Goal: Task Accomplishment & Management: Manage account settings

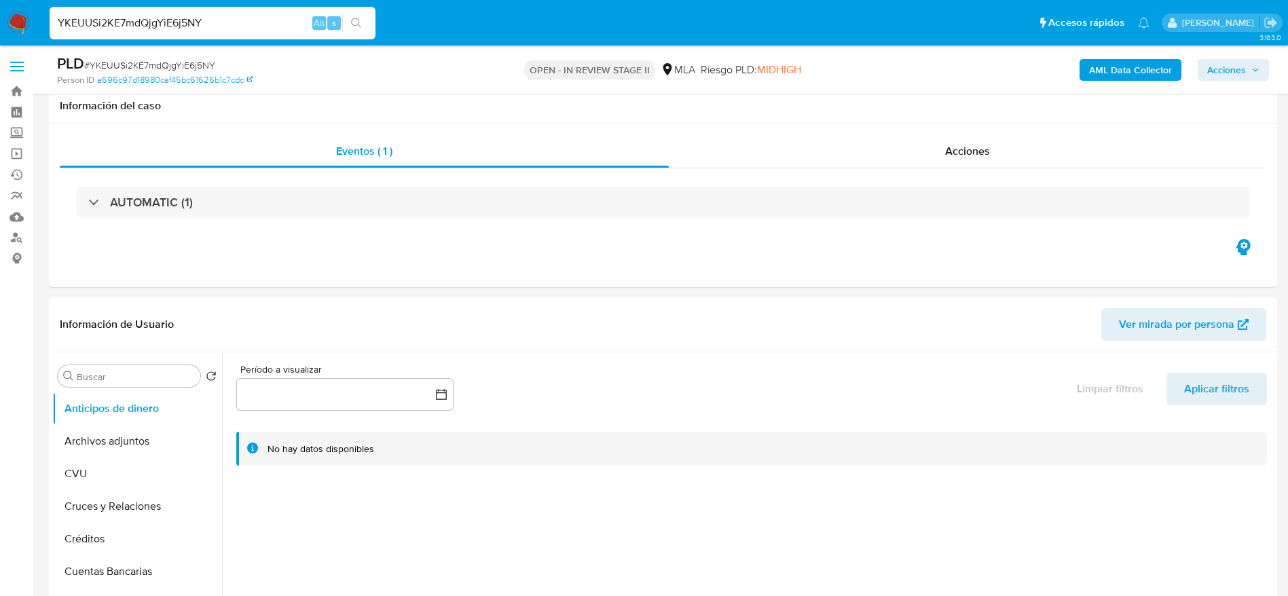
select select "10"
click at [225, 22] on input "YKEUUSi2KE7mdQjgYiE6j5NY" at bounding box center [213, 23] width 326 height 18
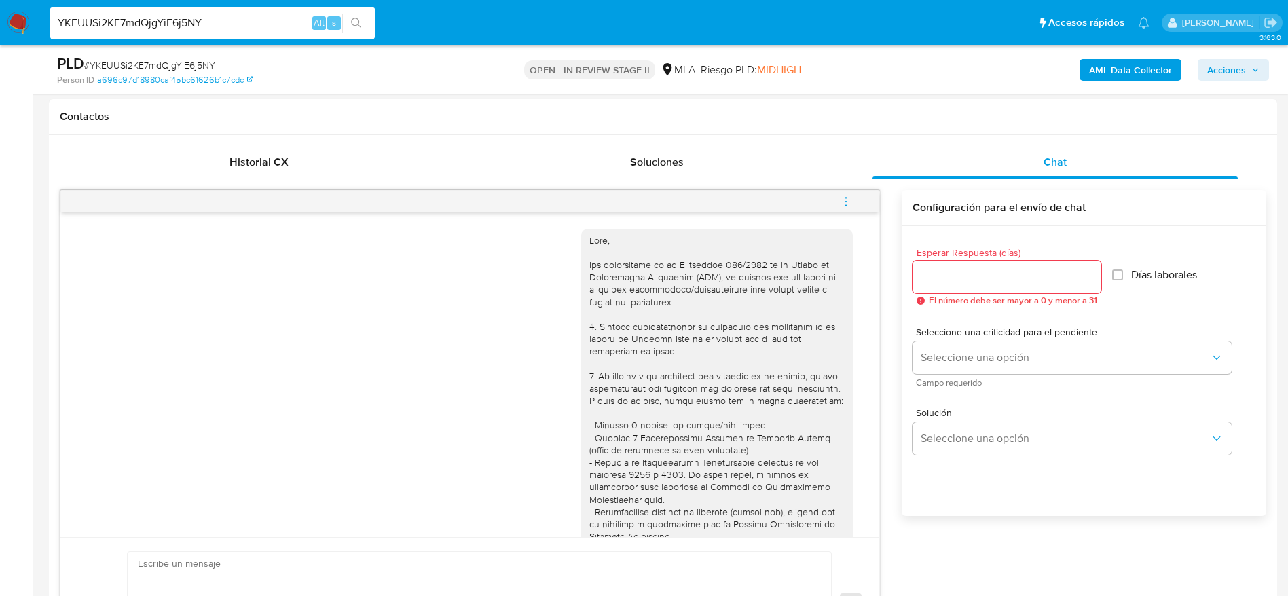
click at [225, 22] on input "YKEUUSi2KE7mdQjgYiE6j5NY" at bounding box center [213, 23] width 326 height 18
type input "uDobUGhelkv0XKpl06VM0HNy"
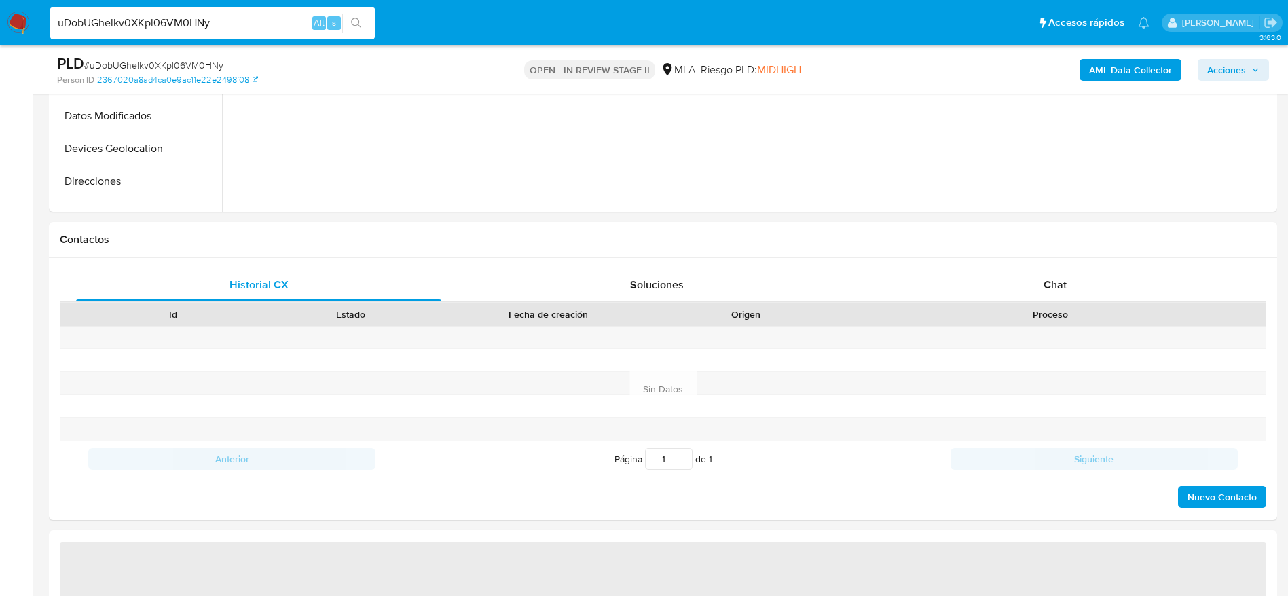
scroll to position [509, 0]
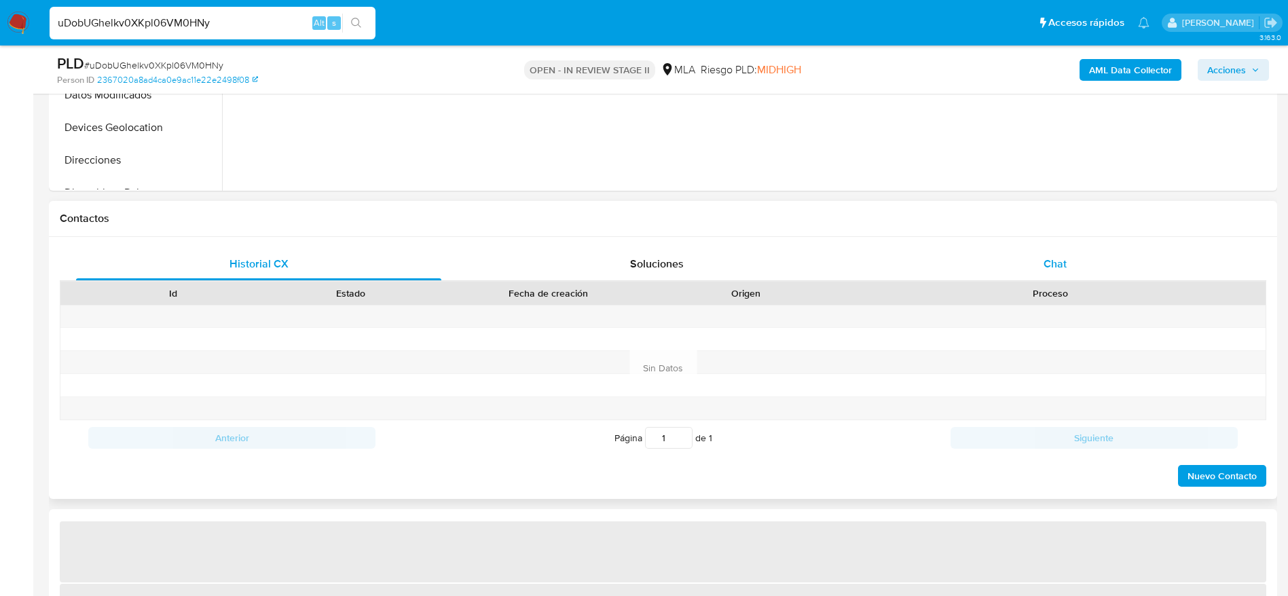
select select "10"
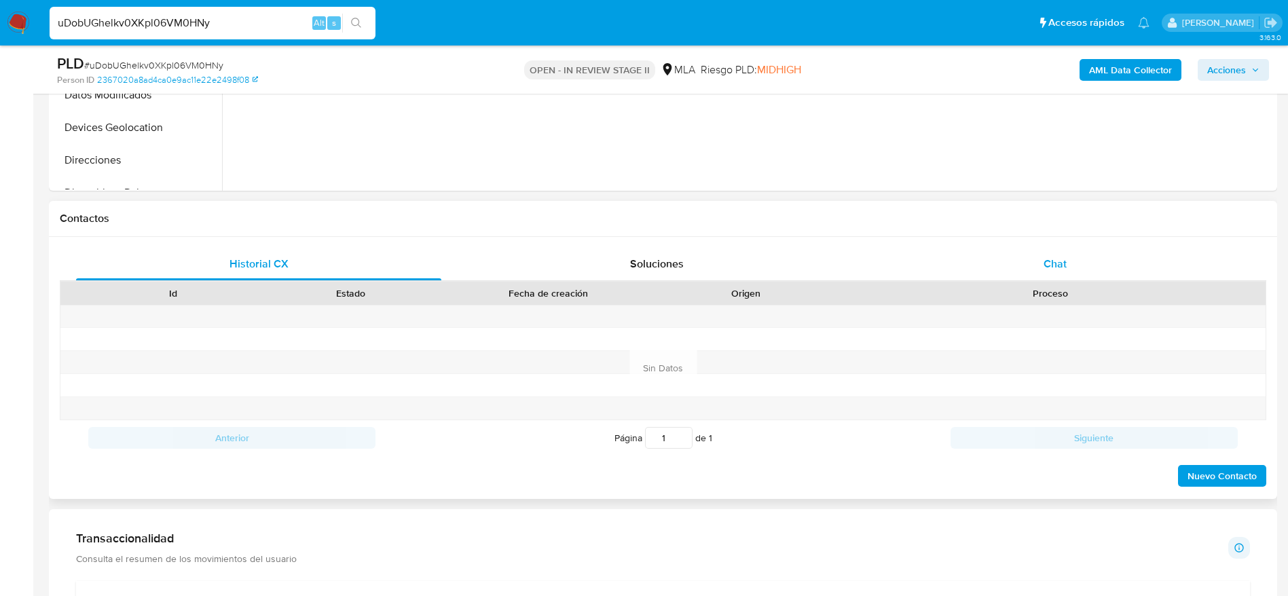
drag, startPoint x: 1016, startPoint y: 270, endPoint x: 994, endPoint y: 277, distance: 23.4
click at [1018, 269] on div "Chat" at bounding box center [1054, 264] width 365 height 33
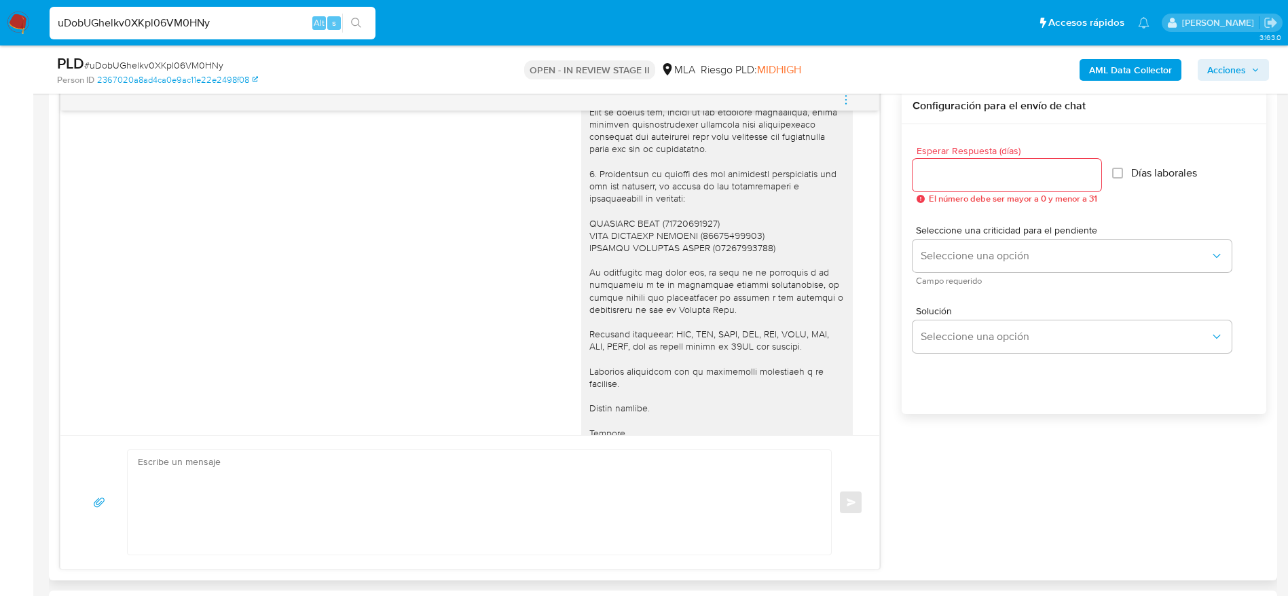
scroll to position [1515, 0]
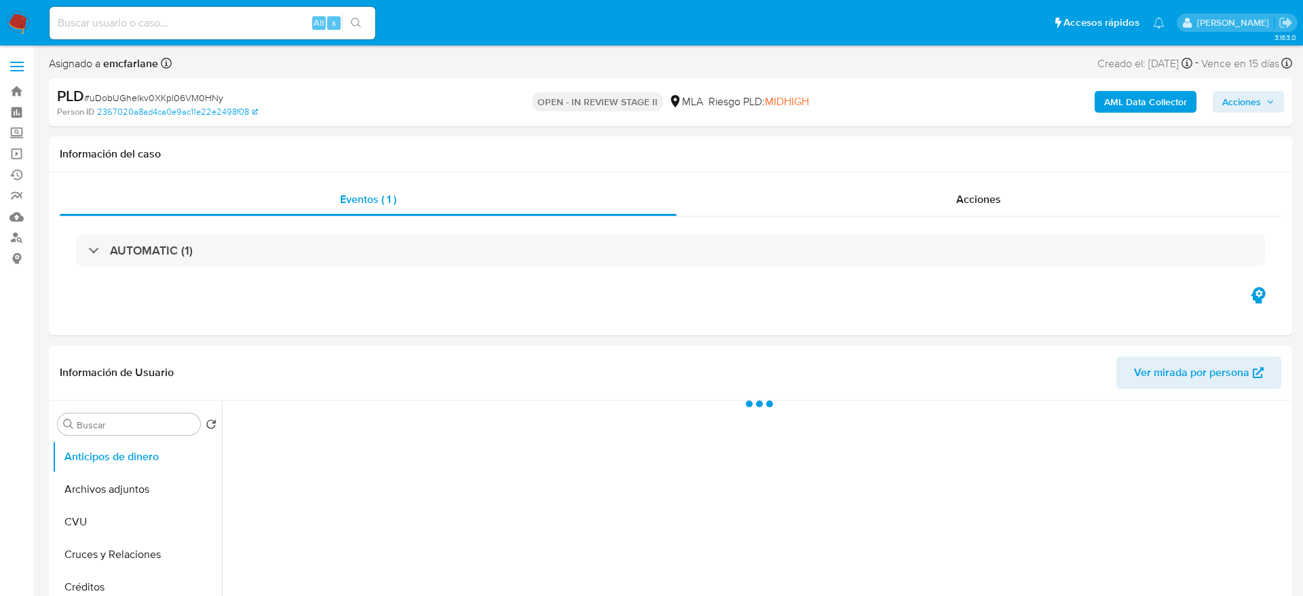
select select "10"
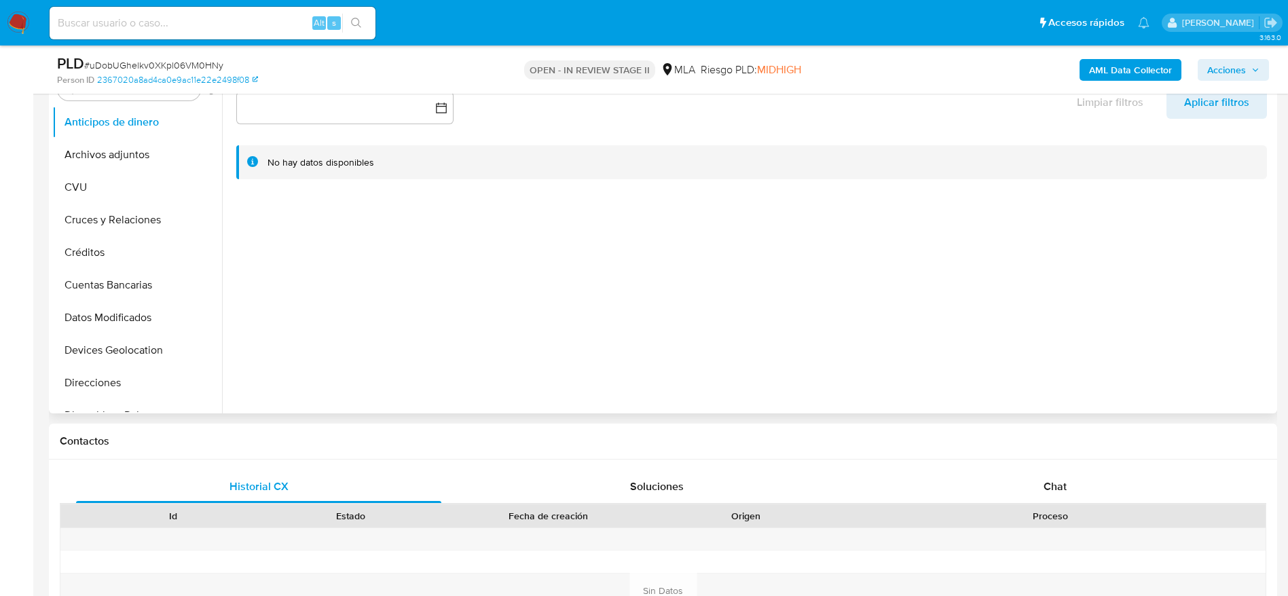
scroll to position [305, 0]
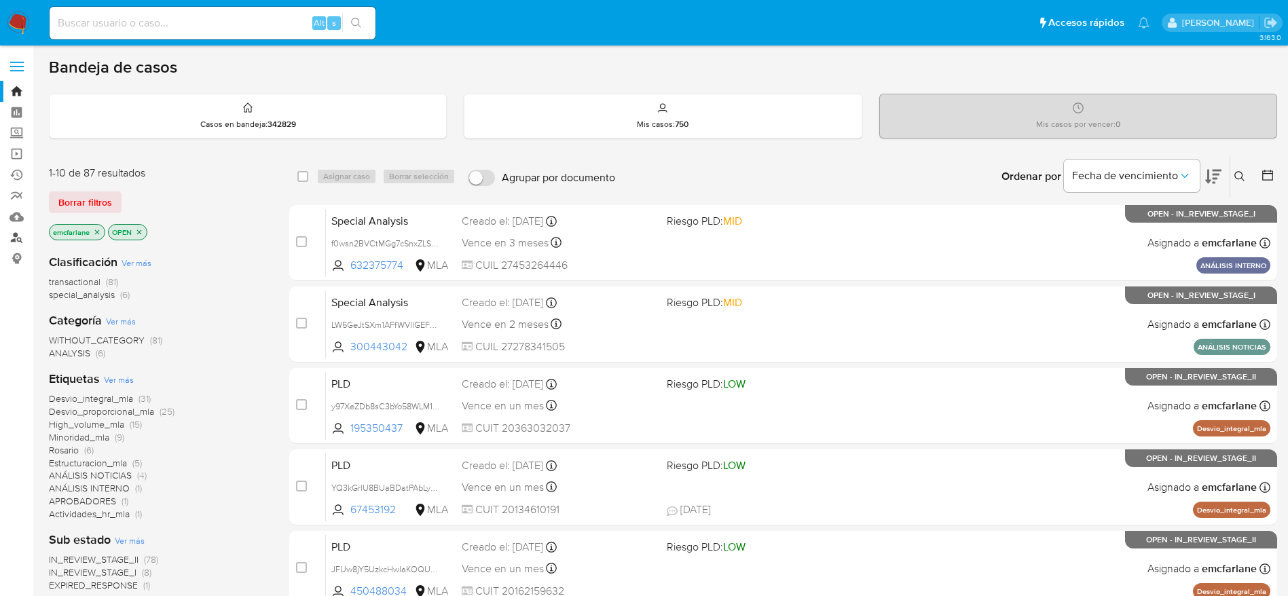
click at [18, 238] on link "Buscador de personas" at bounding box center [81, 237] width 162 height 21
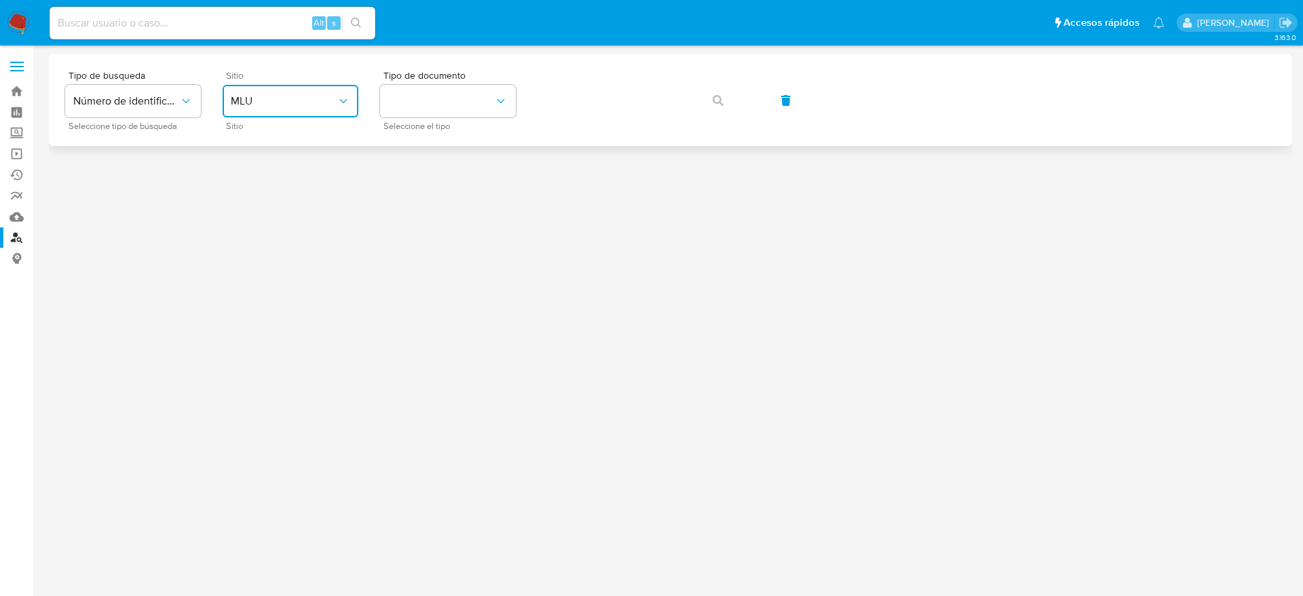
click at [319, 104] on span "MLU" at bounding box center [284, 101] width 106 height 14
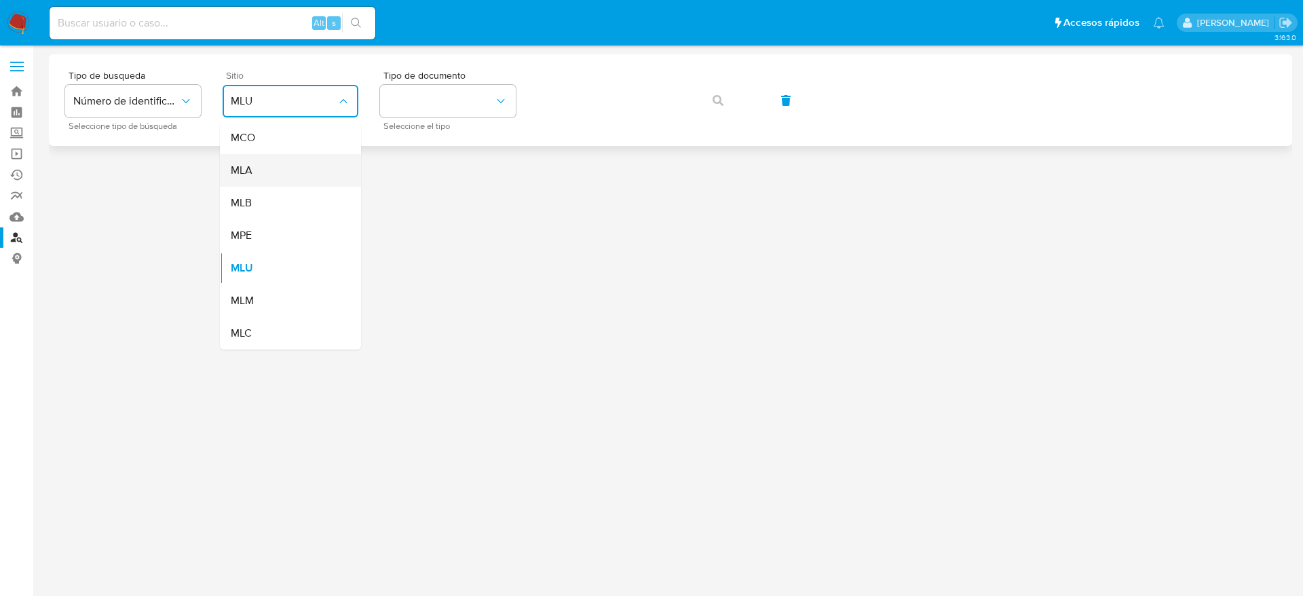
click at [263, 173] on div "MLA" at bounding box center [286, 170] width 111 height 33
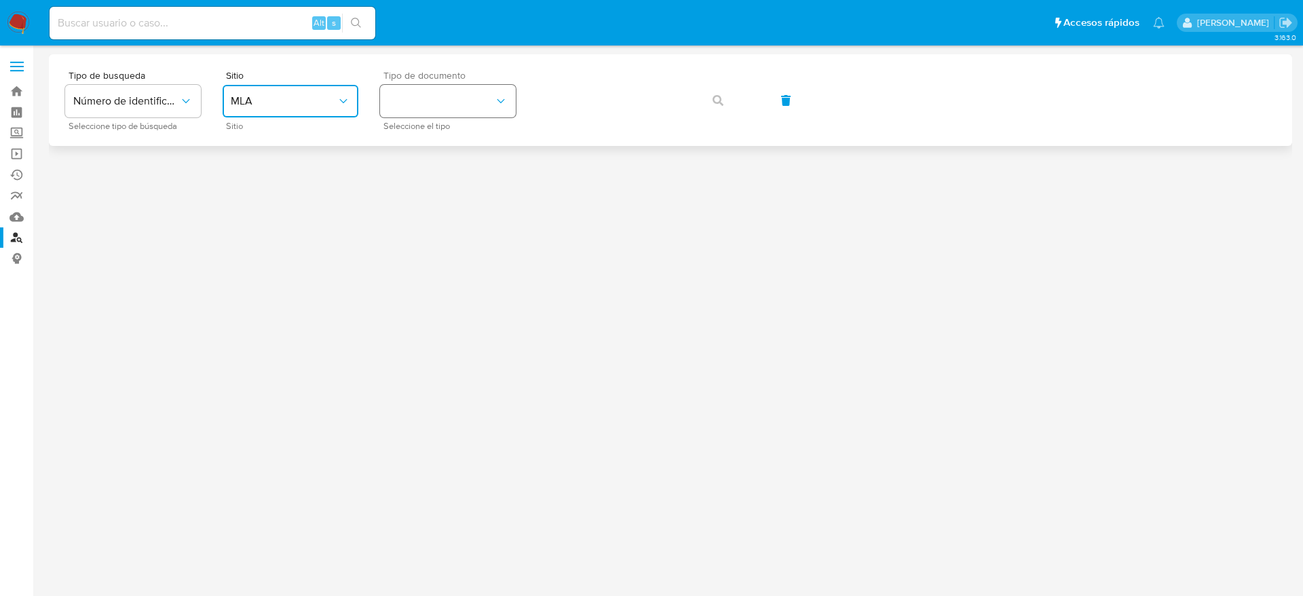
click at [462, 107] on button "identificationType" at bounding box center [448, 101] width 136 height 33
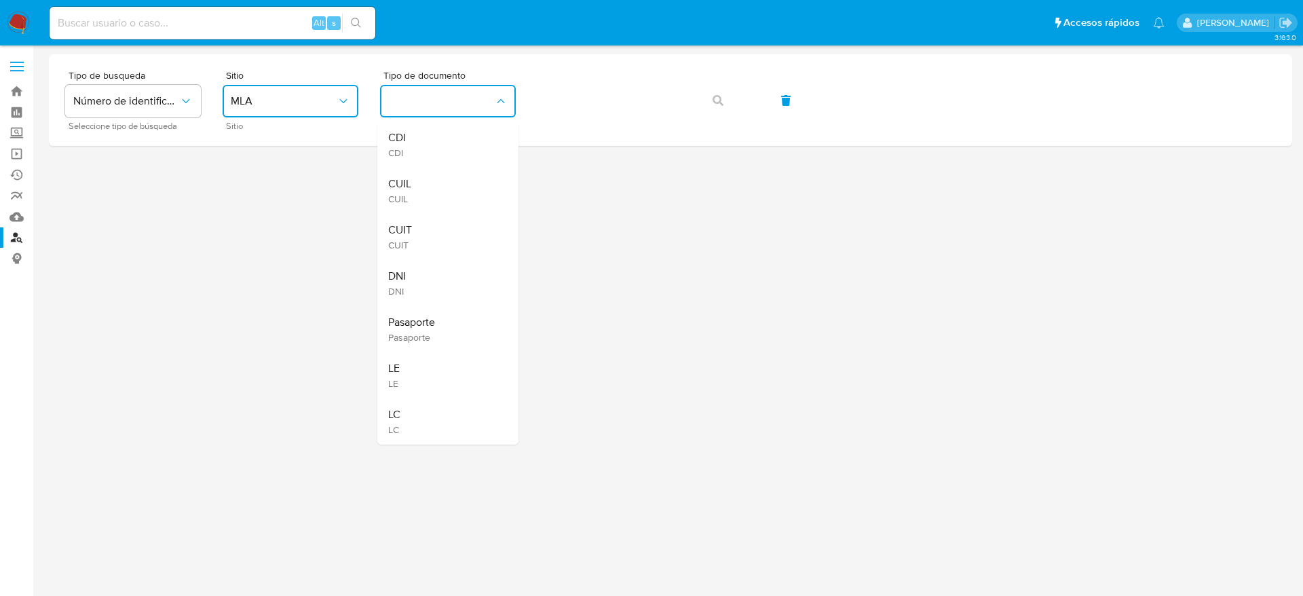
drag, startPoint x: 408, startPoint y: 231, endPoint x: 482, endPoint y: 176, distance: 92.6
click at [411, 227] on span "CUIT" at bounding box center [400, 230] width 24 height 14
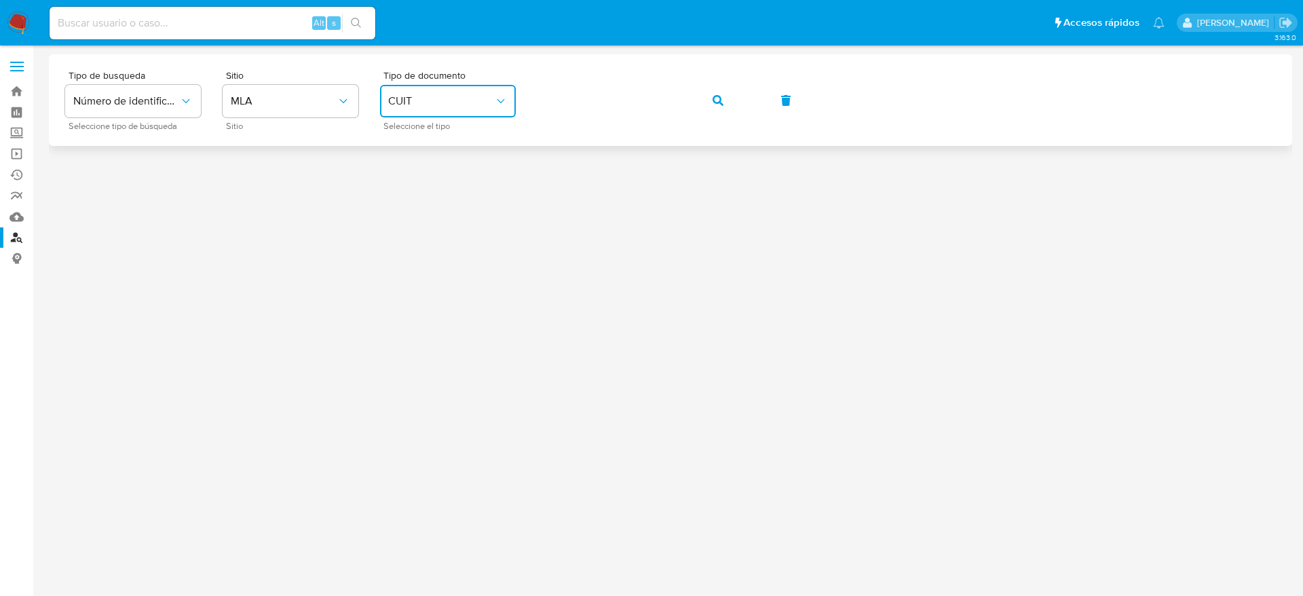
drag, startPoint x: 707, startPoint y: 100, endPoint x: 606, endPoint y: 145, distance: 110.6
click at [707, 101] on button "button" at bounding box center [718, 100] width 46 height 33
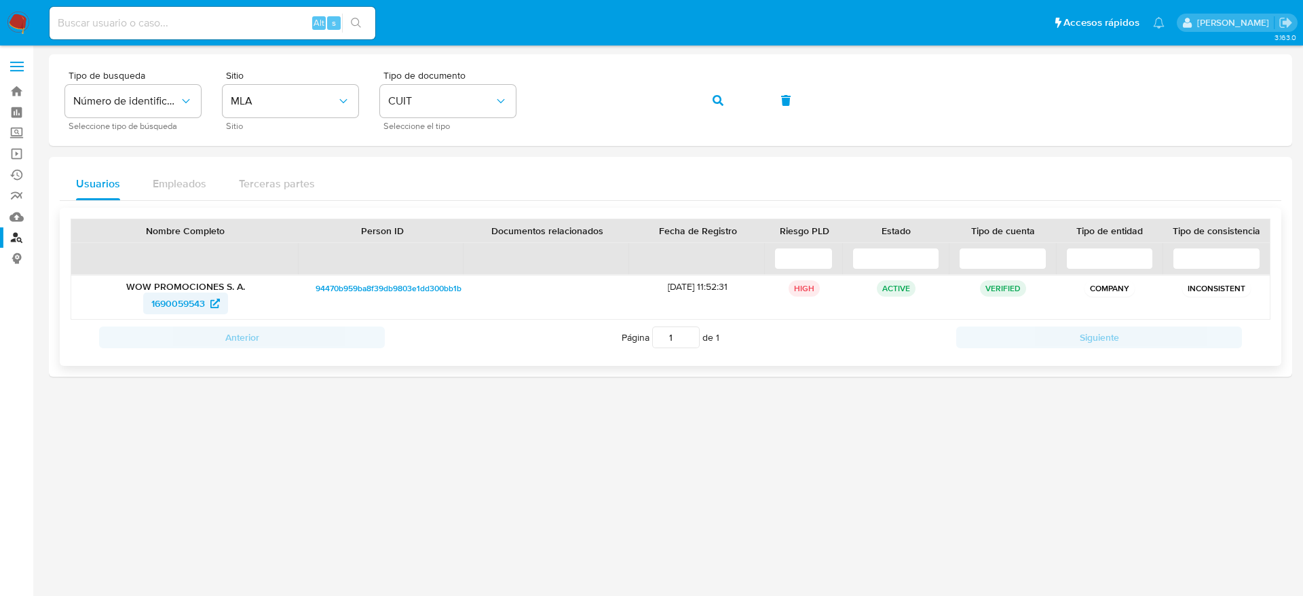
click at [155, 295] on span "1690059543" at bounding box center [178, 304] width 54 height 22
click at [187, 296] on span "1690059543" at bounding box center [178, 304] width 54 height 22
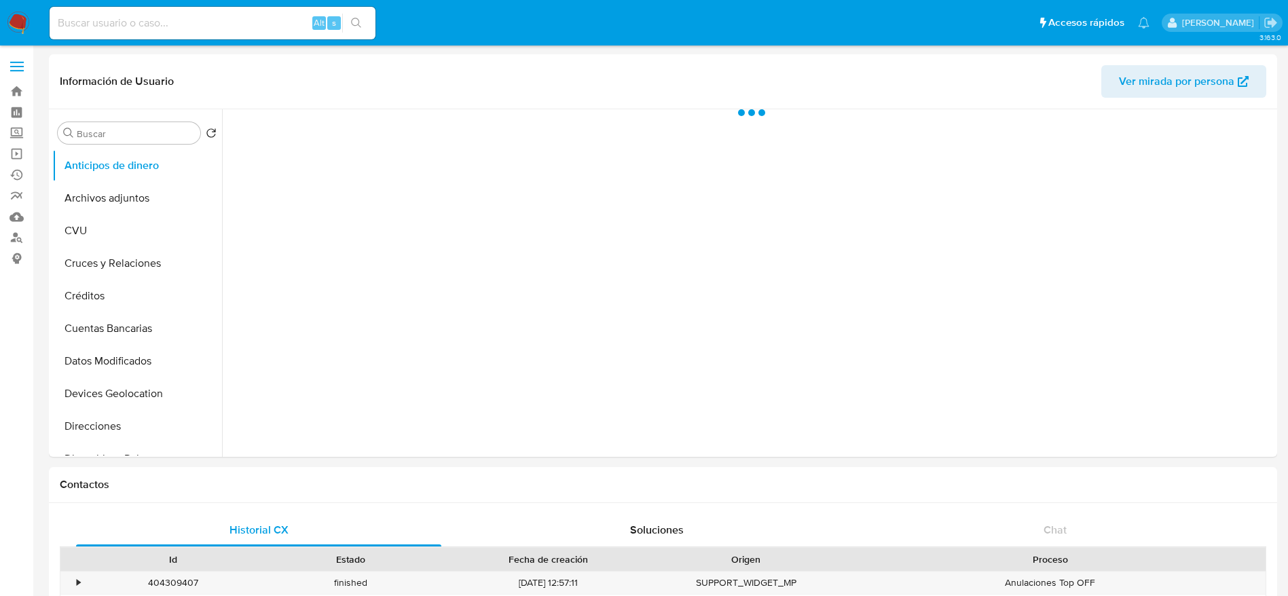
select select "10"
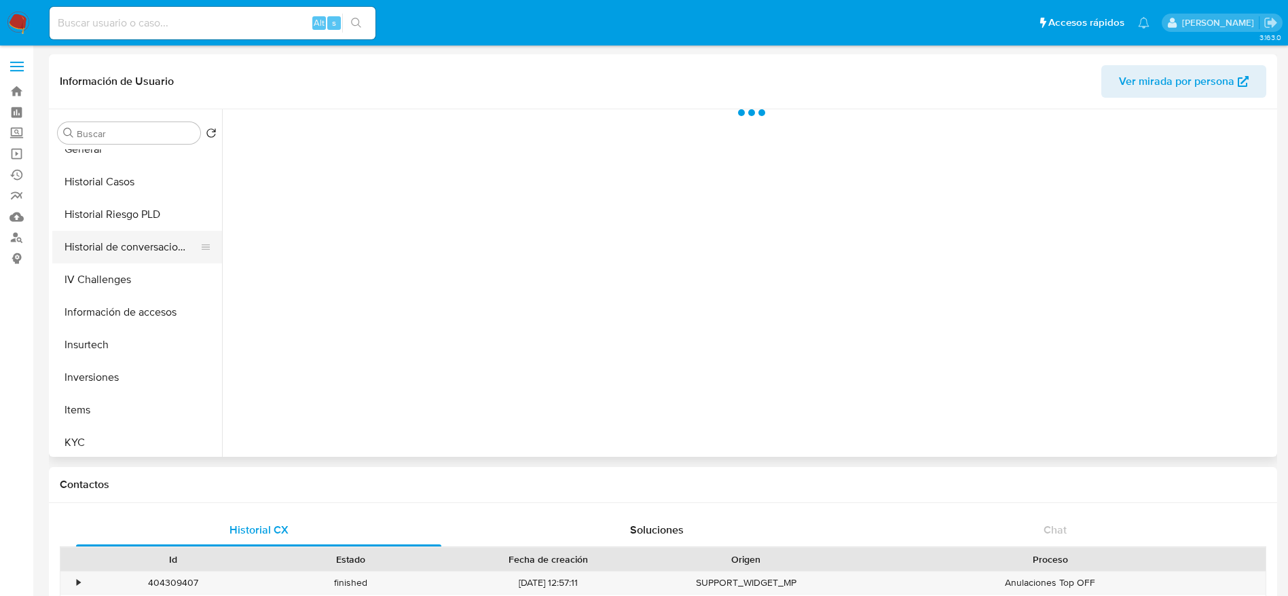
click at [141, 240] on button "Historial de conversaciones" at bounding box center [131, 247] width 159 height 33
select select "10"
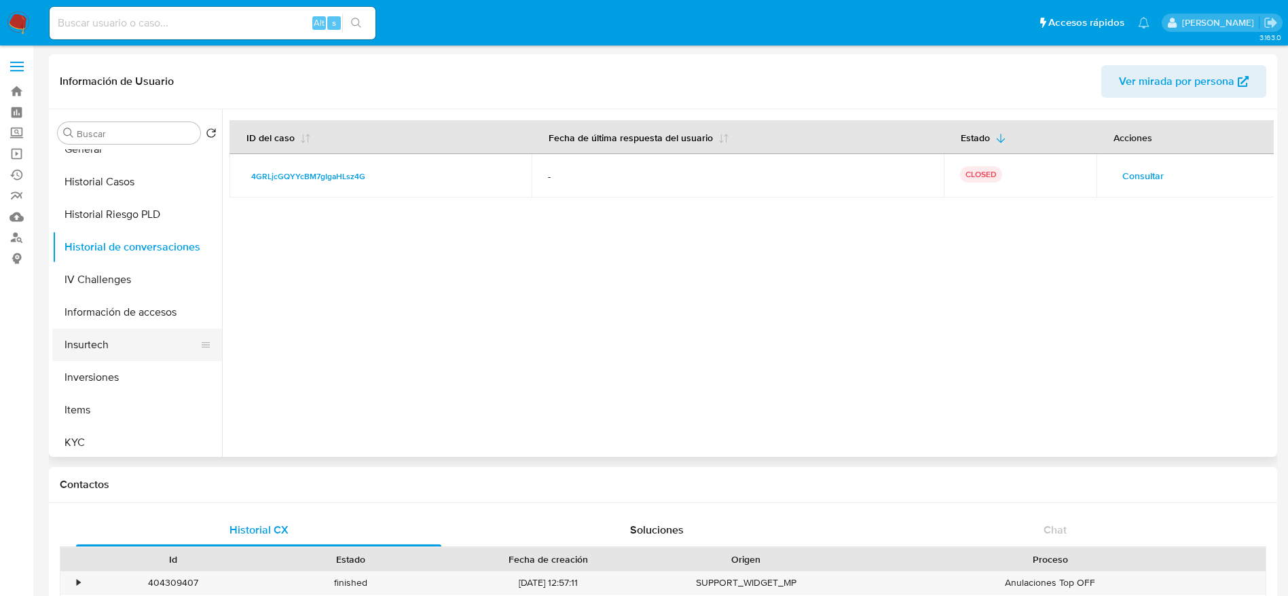
scroll to position [713, 0]
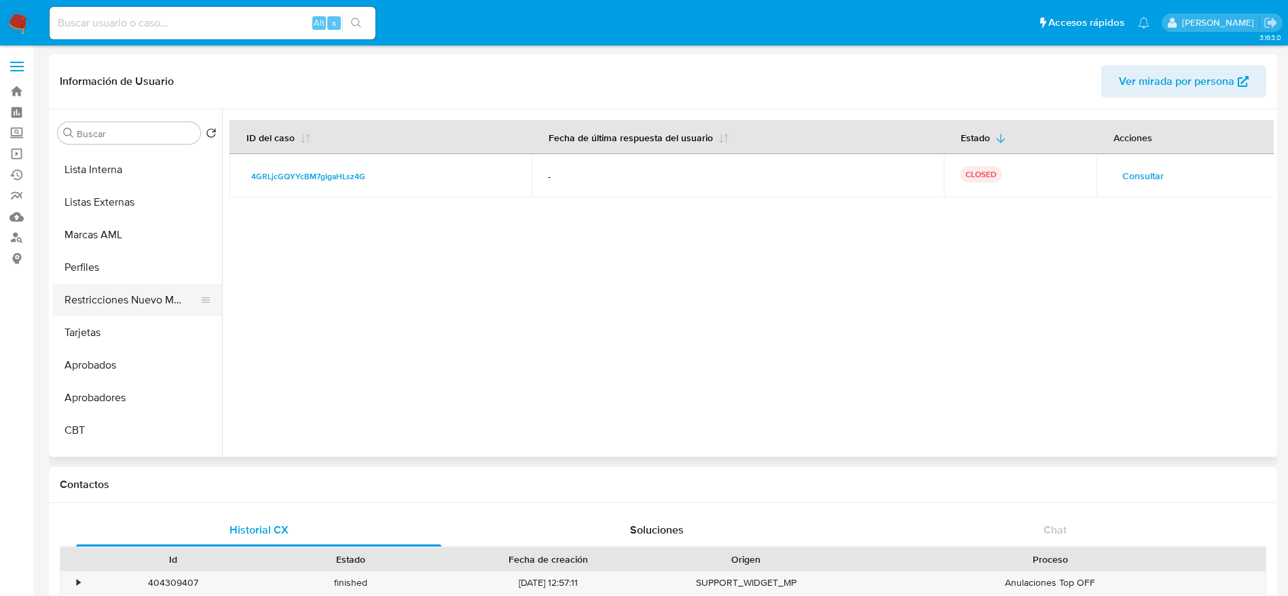
click at [139, 300] on button "Restricciones Nuevo Mundo" at bounding box center [131, 300] width 159 height 33
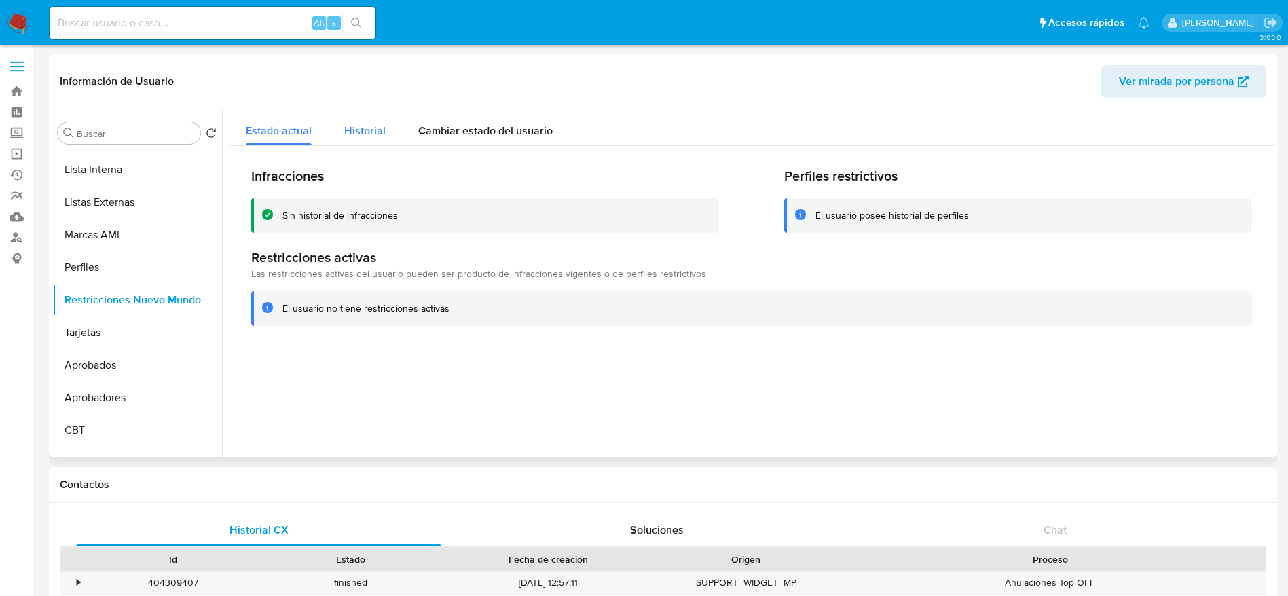
click at [361, 133] on span "Historial" at bounding box center [364, 131] width 41 height 16
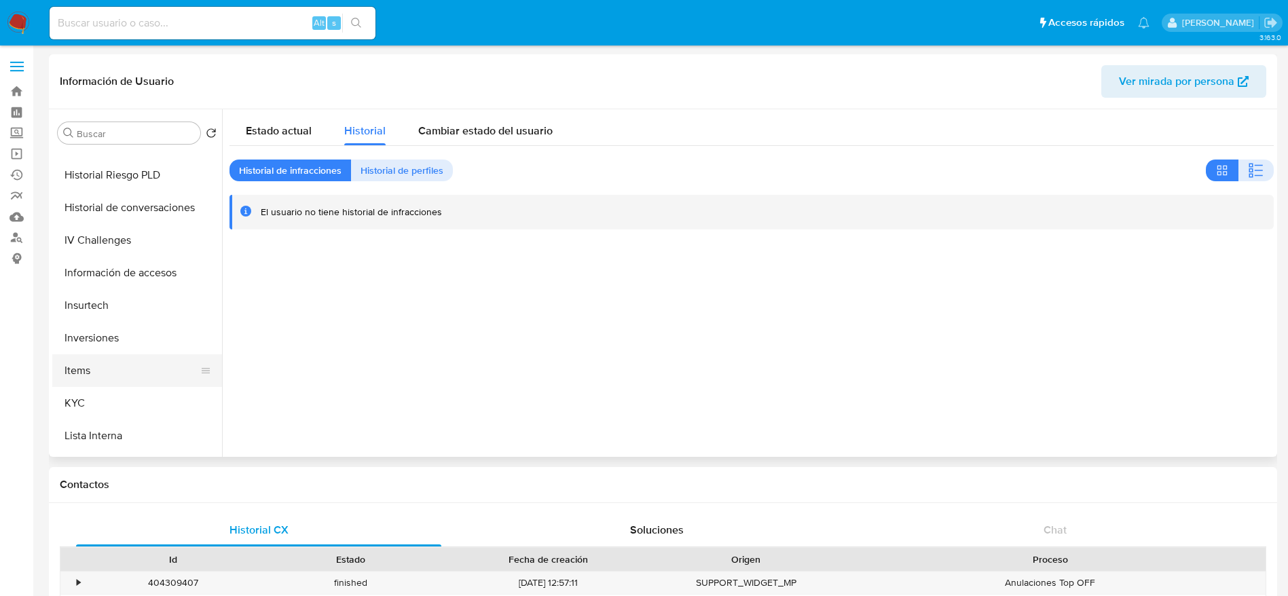
scroll to position [509, 0]
click at [106, 335] on button "KYC" at bounding box center [131, 340] width 159 height 33
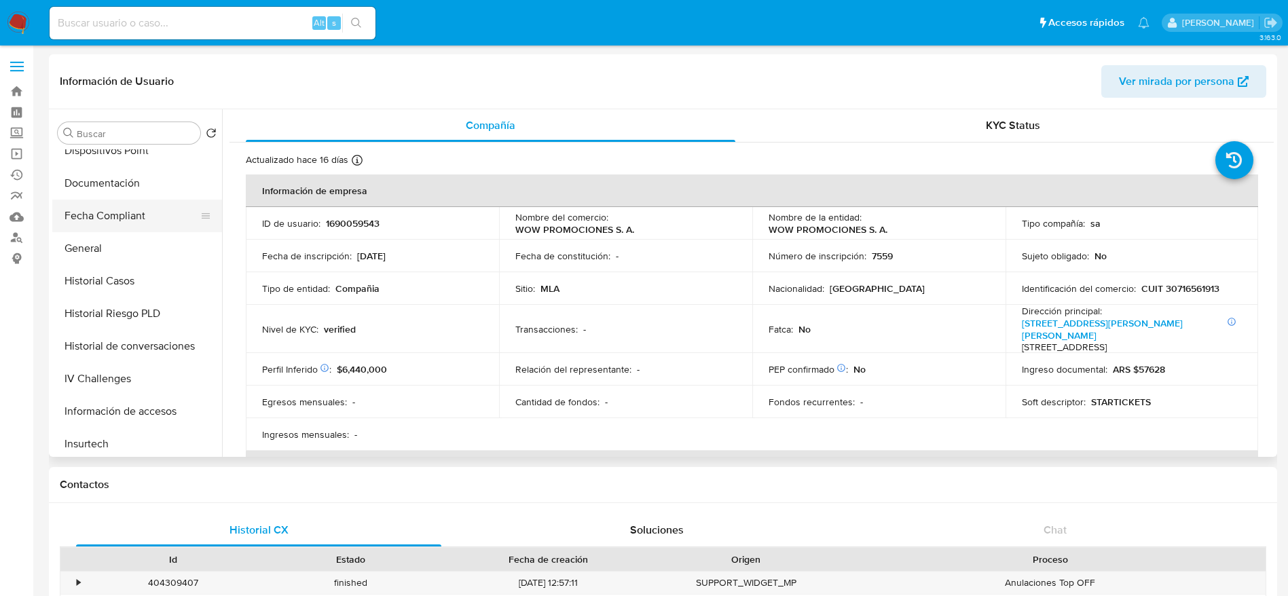
scroll to position [305, 0]
click at [107, 279] on button "Historial Casos" at bounding box center [131, 283] width 159 height 33
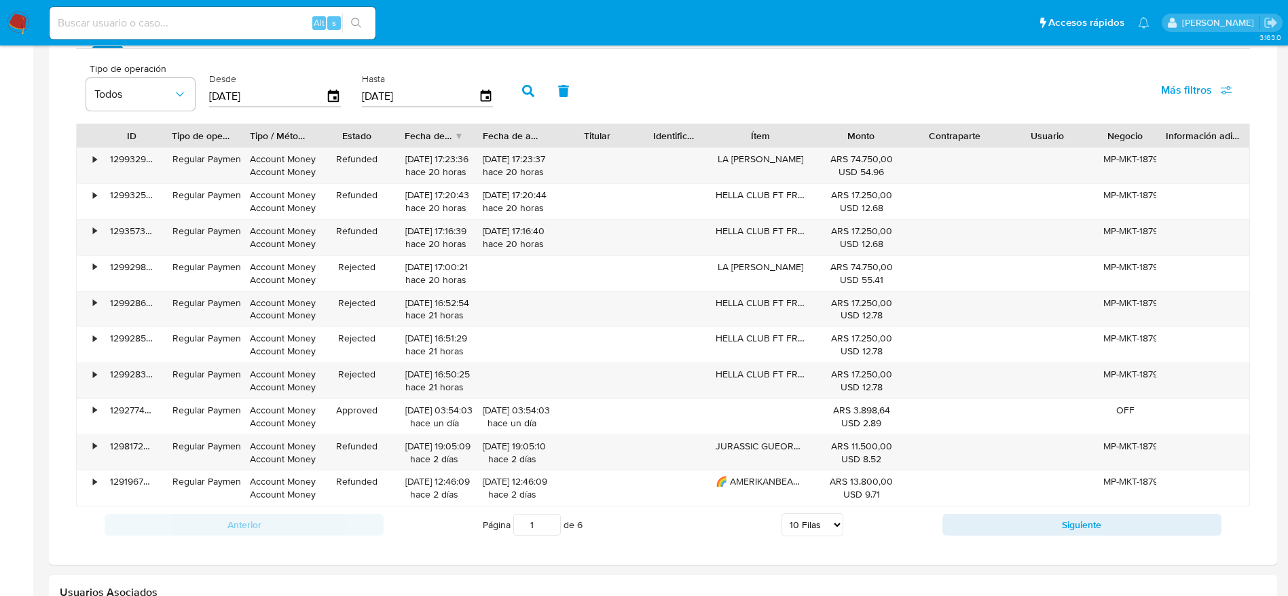
scroll to position [696, 0]
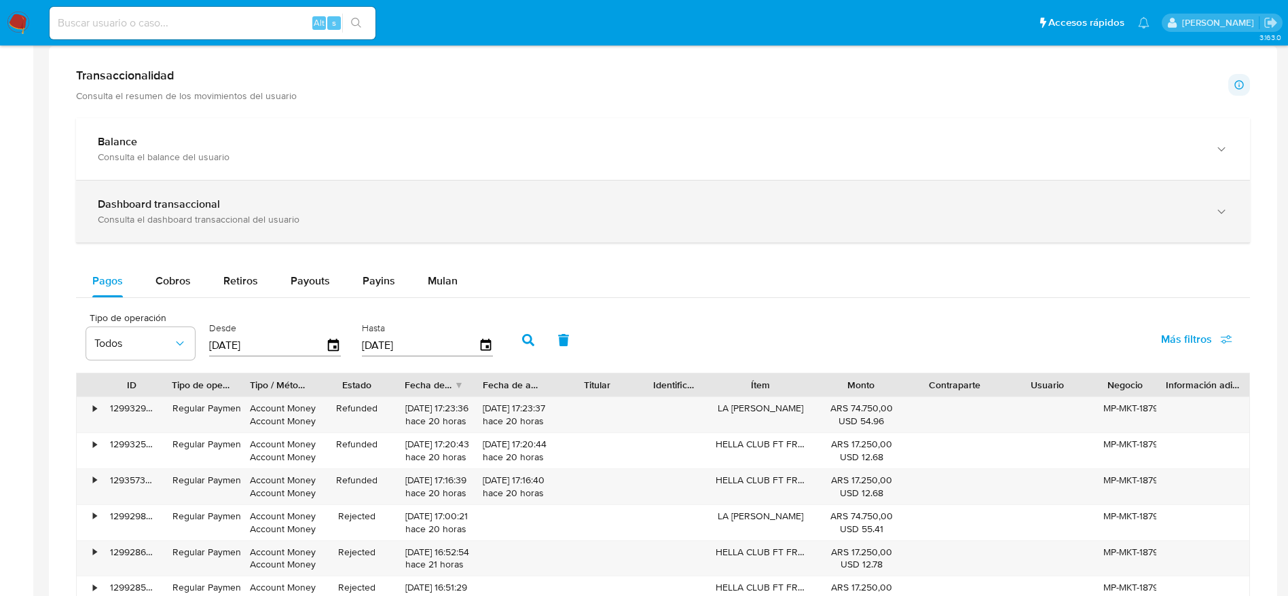
click at [146, 195] on div "Dashboard transaccional Consulta el dashboard transaccional del usuario" at bounding box center [663, 212] width 1174 height 62
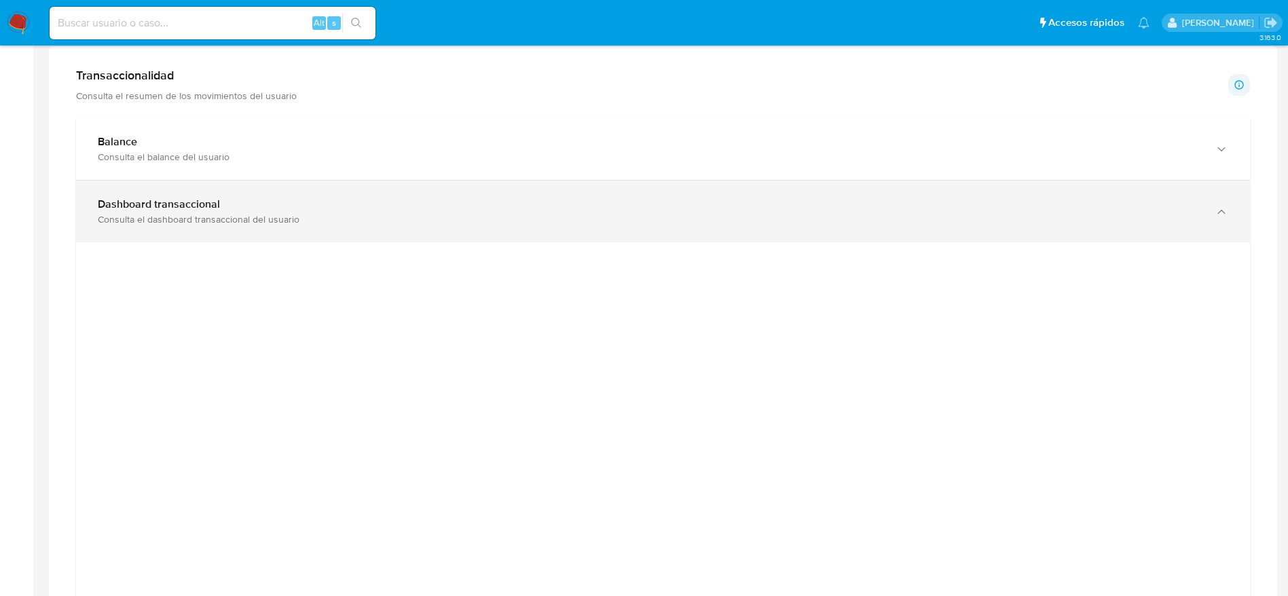
scroll to position [798, 0]
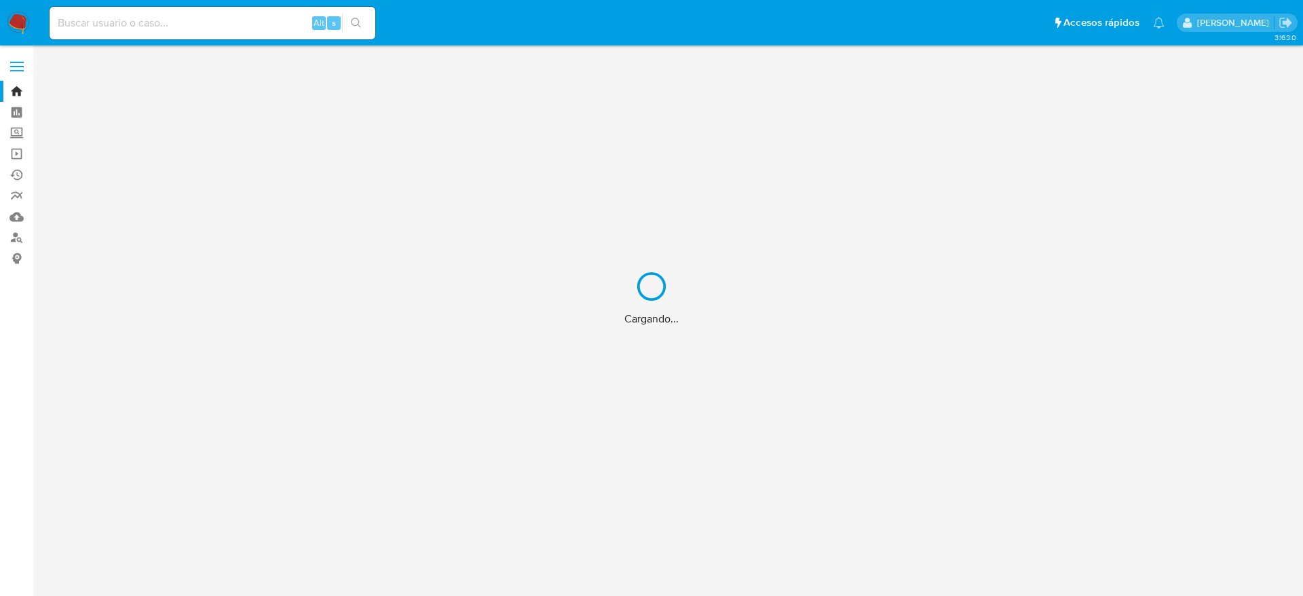
click at [100, 17] on div "Cargando..." at bounding box center [651, 298] width 1303 height 596
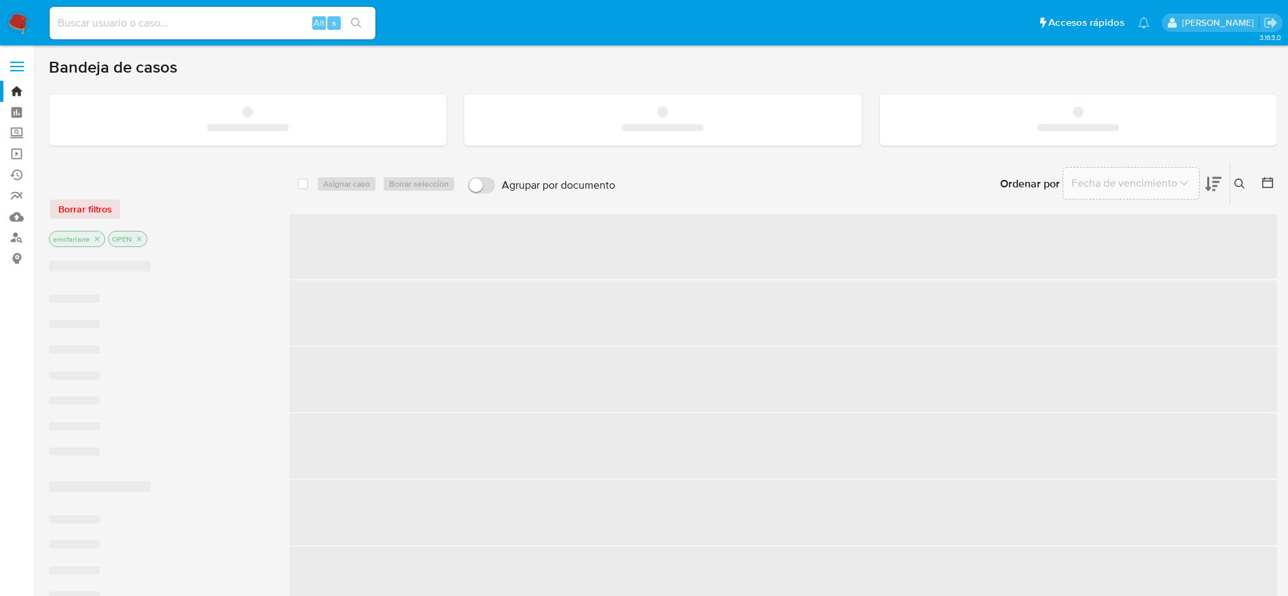
click at [101, 18] on input at bounding box center [213, 23] width 326 height 18
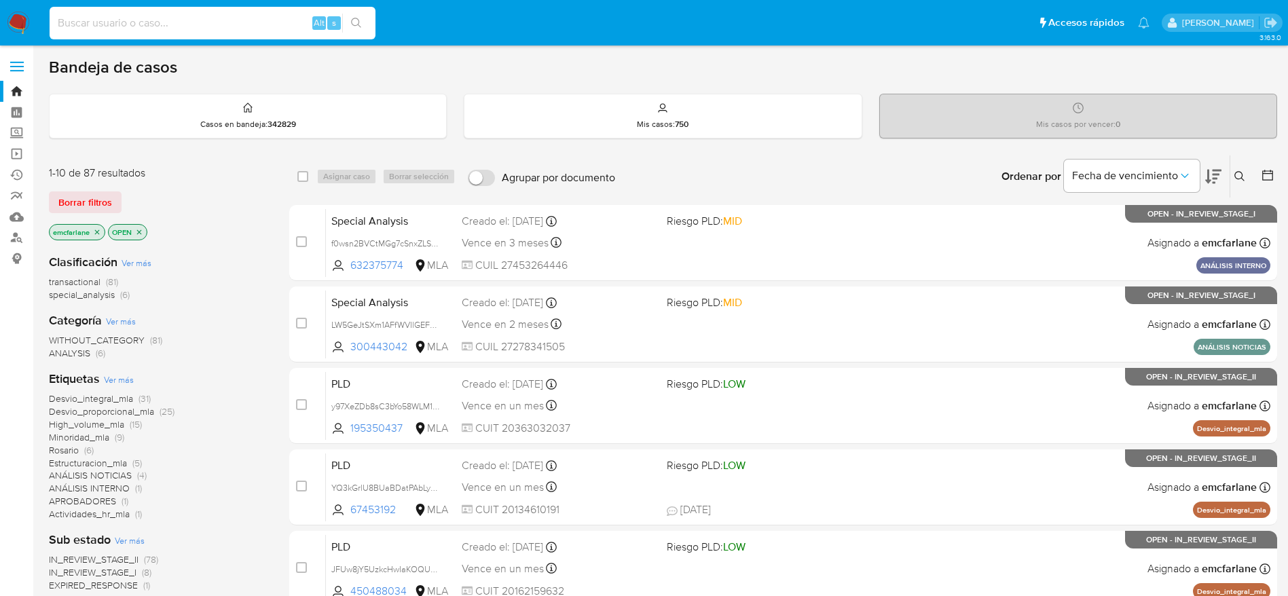
paste input "a2qToUpb4xhKt34TpYltOwU6"
type input "a2qToUpb4xhKt34TpYltOwU6"
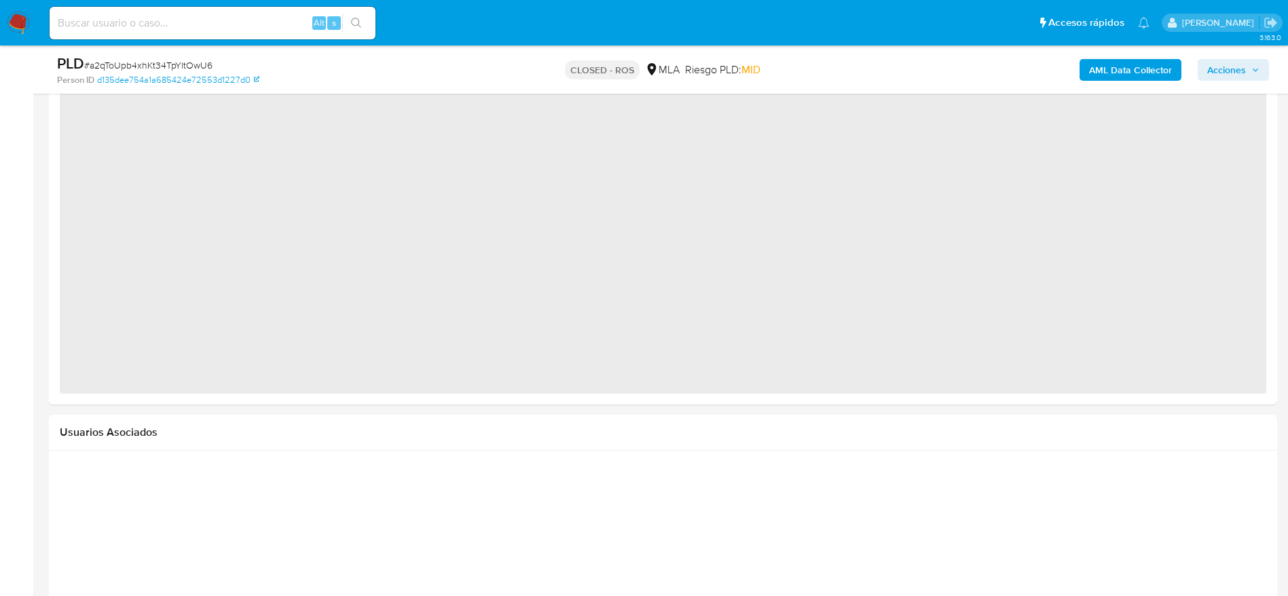
select select "10"
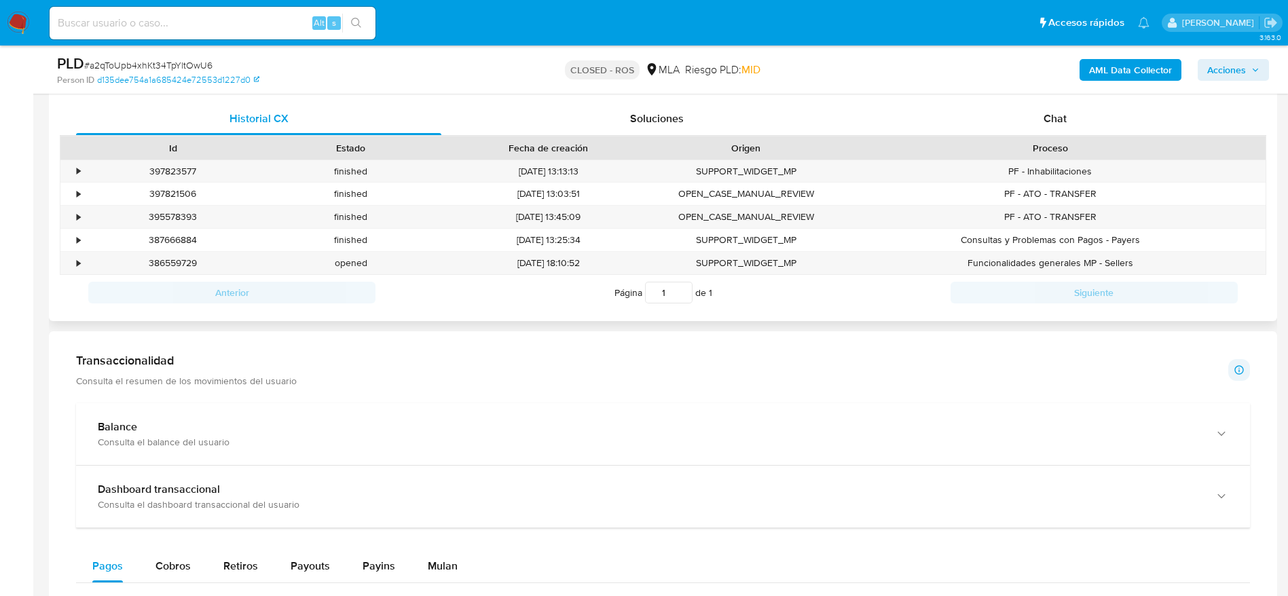
scroll to position [419, 0]
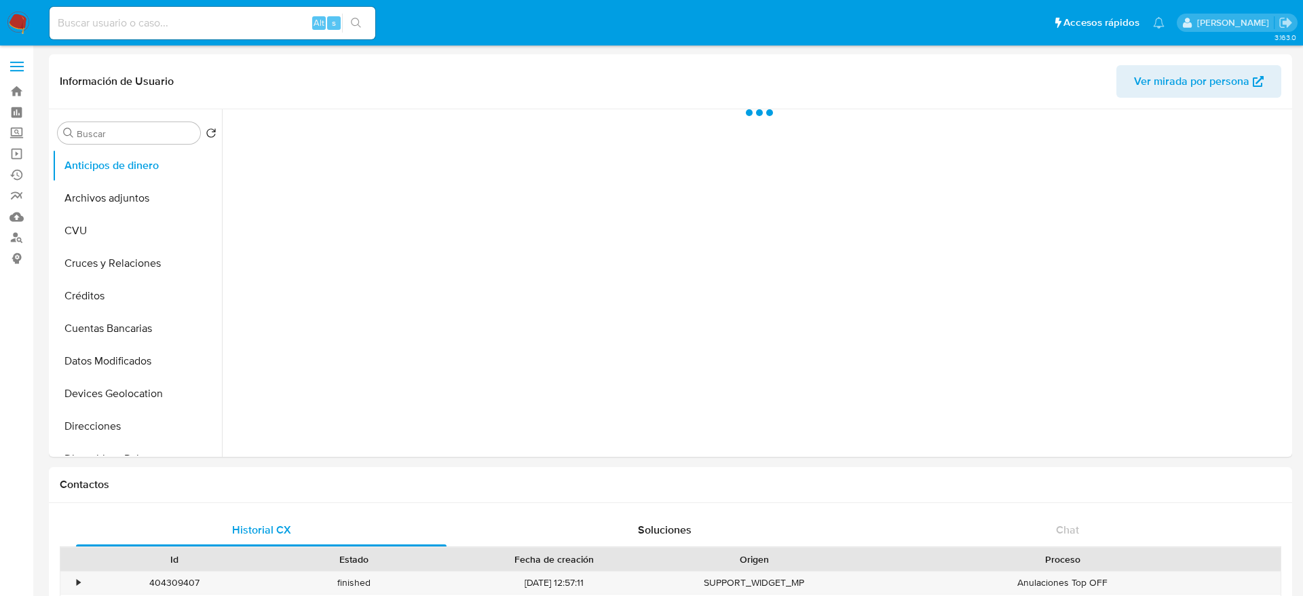
select select "10"
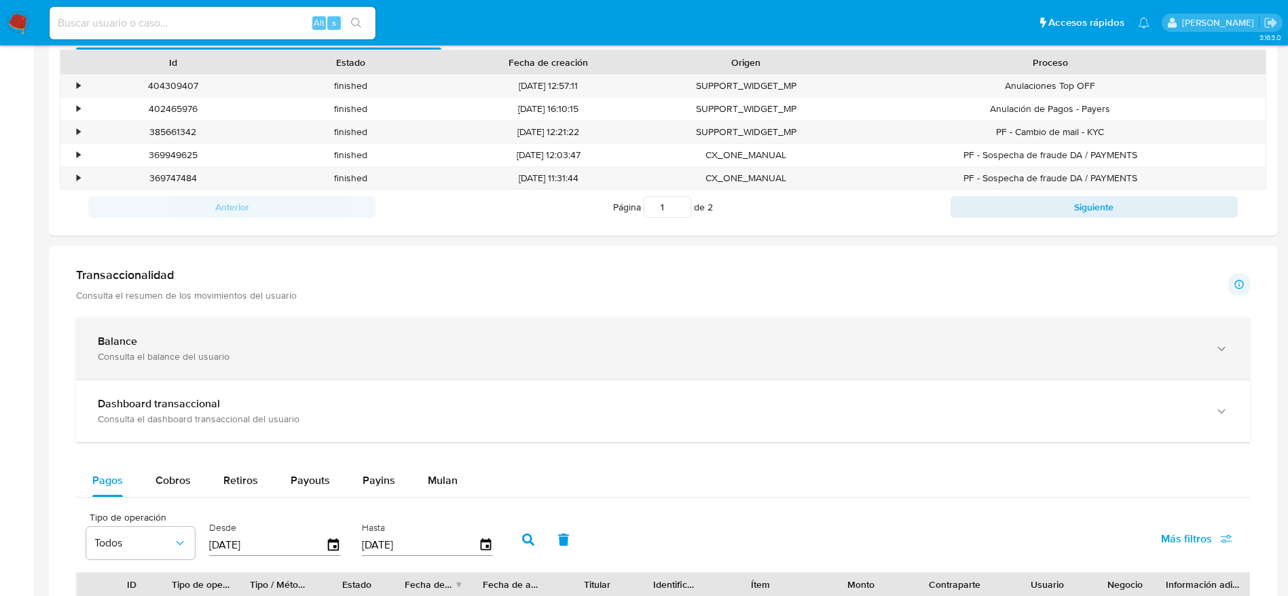
scroll to position [611, 0]
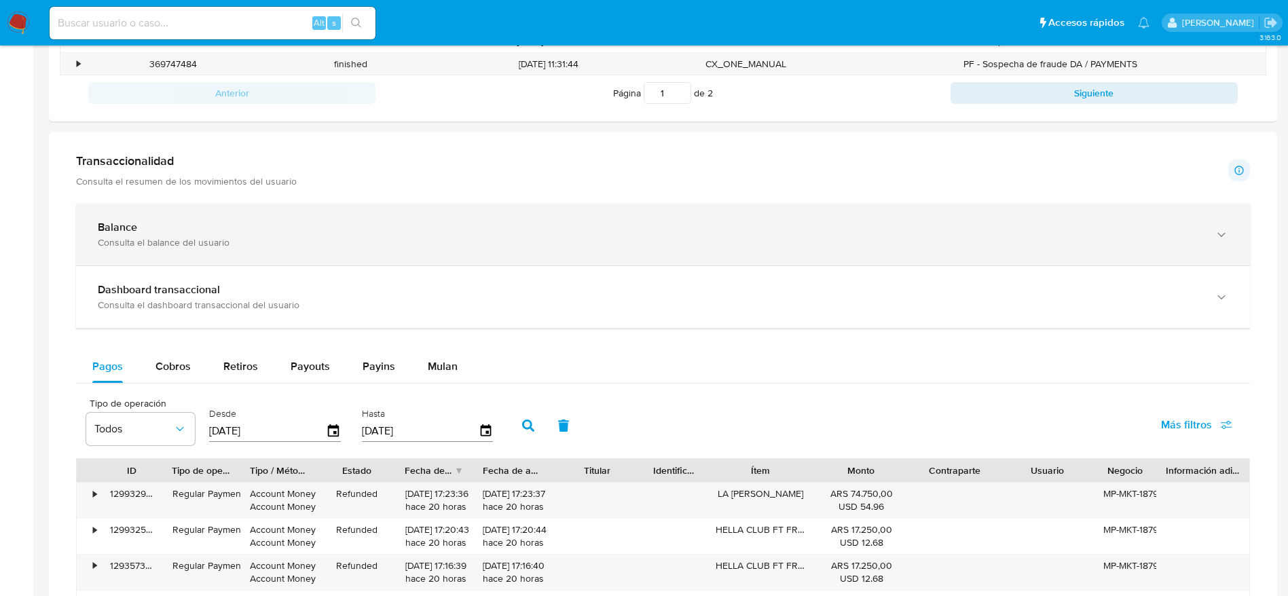
drag, startPoint x: 206, startPoint y: 295, endPoint x: 508, endPoint y: 234, distance: 308.2
click at [206, 295] on b "Dashboard transaccional" at bounding box center [159, 290] width 122 height 16
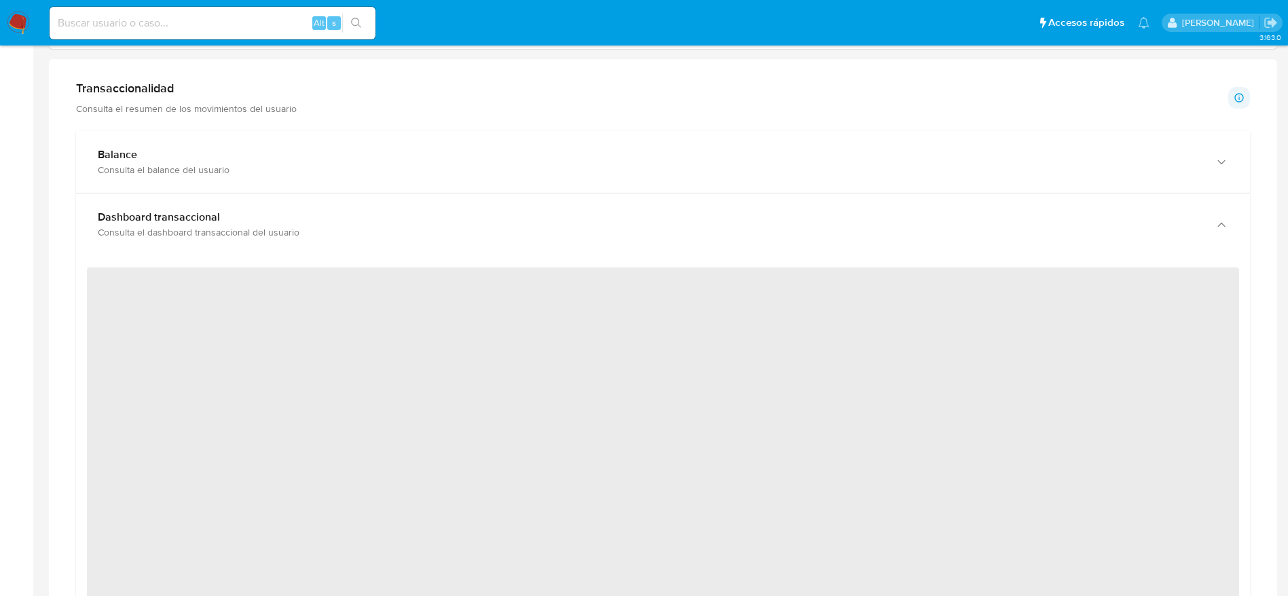
scroll to position [815, 0]
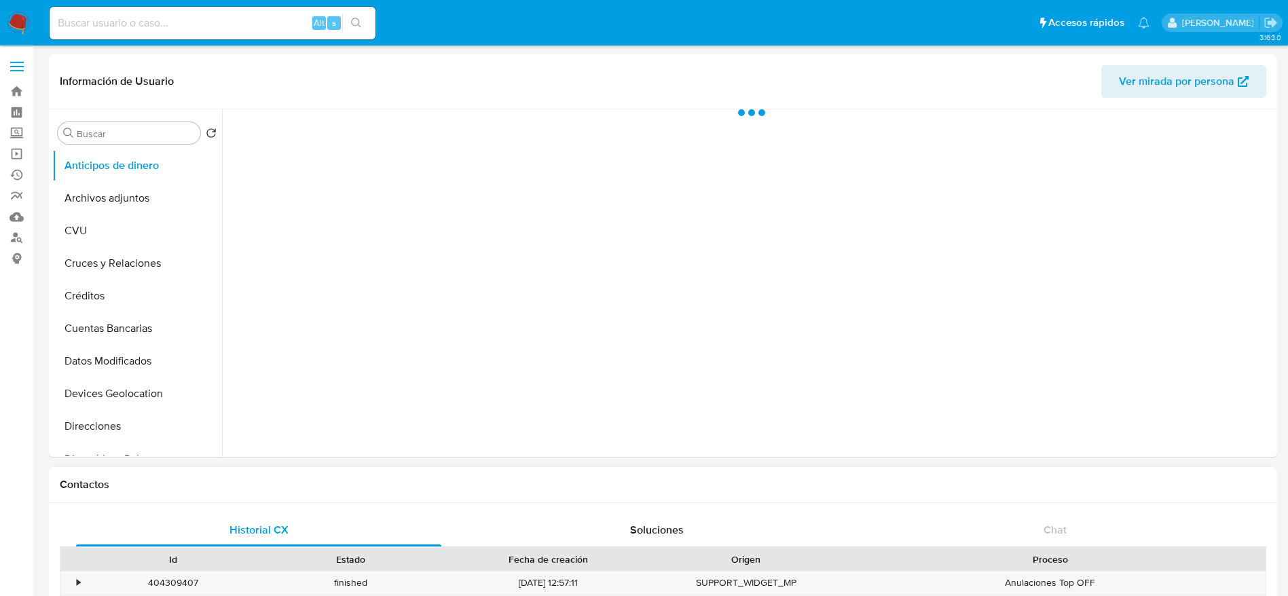
select select "10"
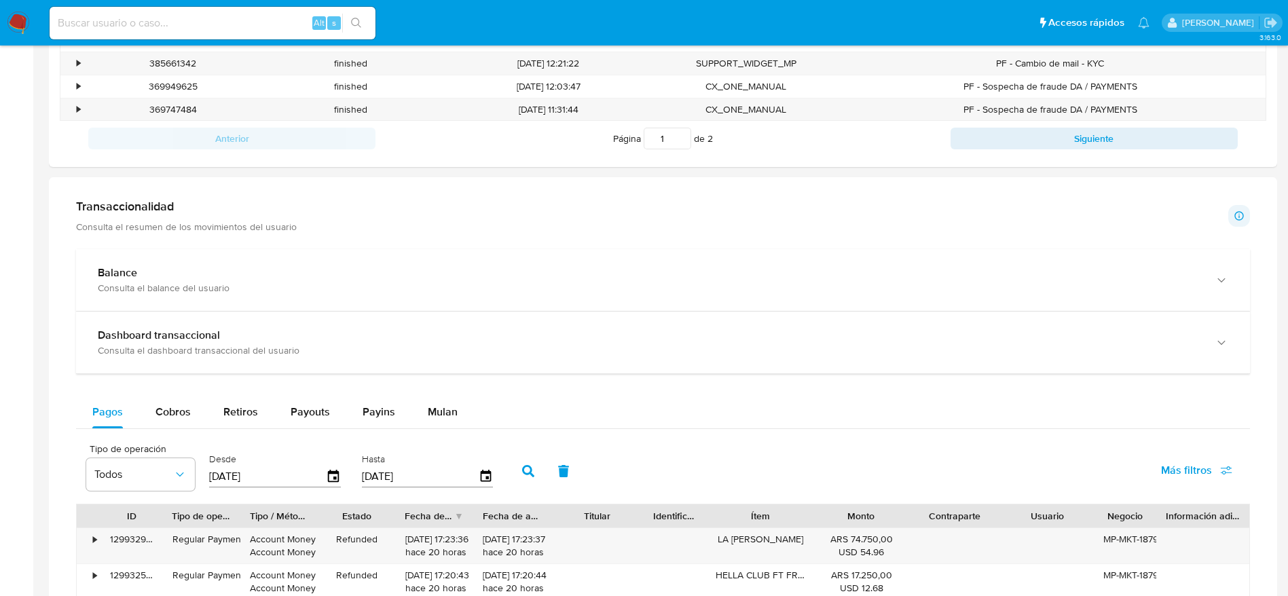
scroll to position [696, 0]
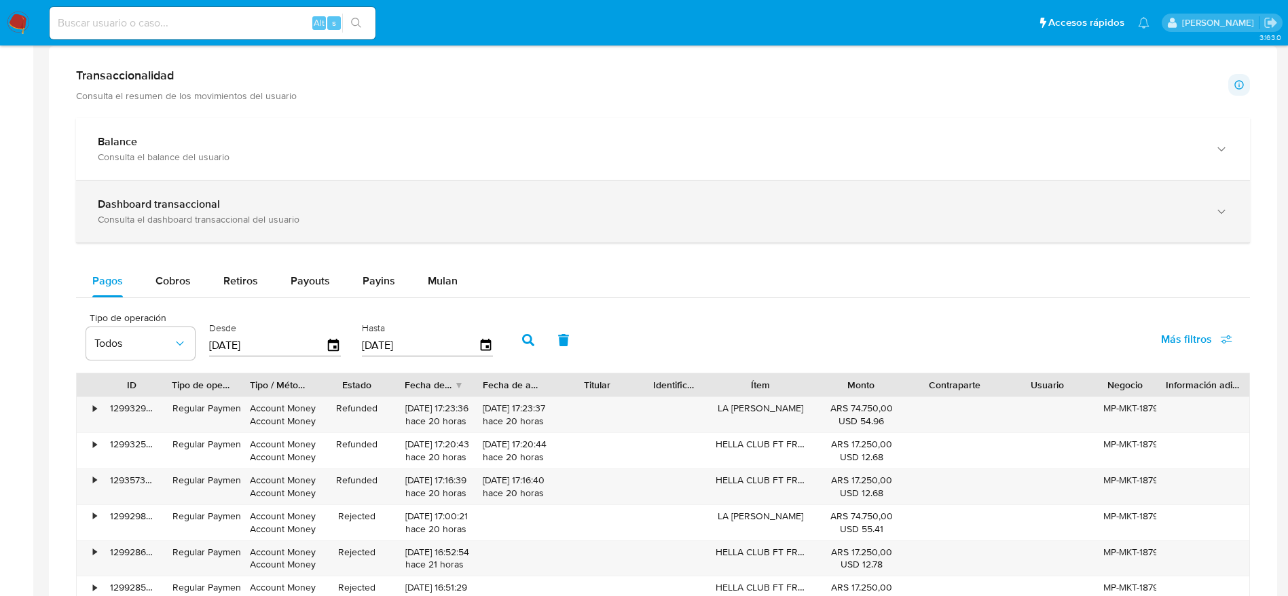
click at [156, 213] on div "Consulta el dashboard transaccional del usuario" at bounding box center [649, 219] width 1103 height 12
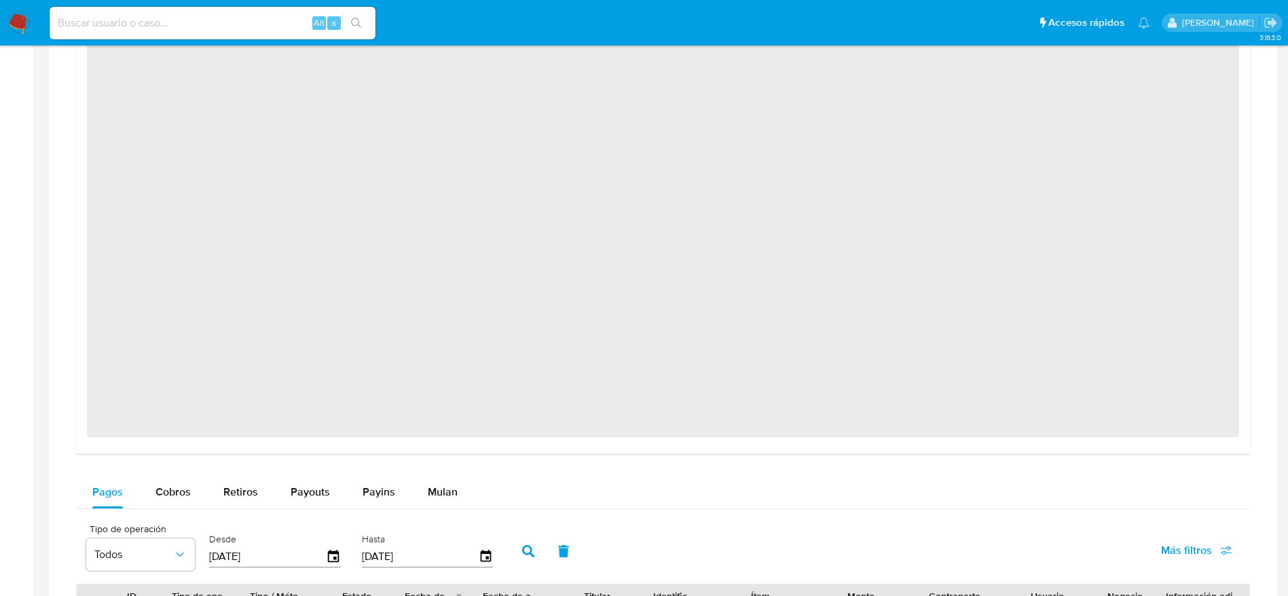
scroll to position [1307, 0]
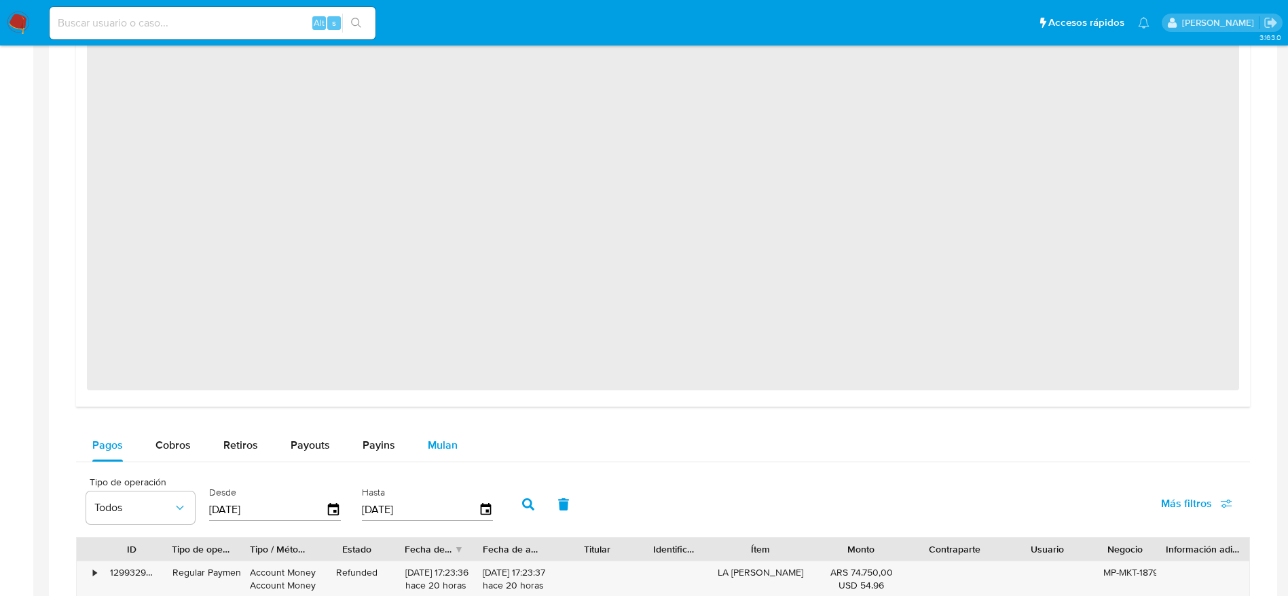
click at [437, 445] on span "Mulan" at bounding box center [443, 445] width 30 height 16
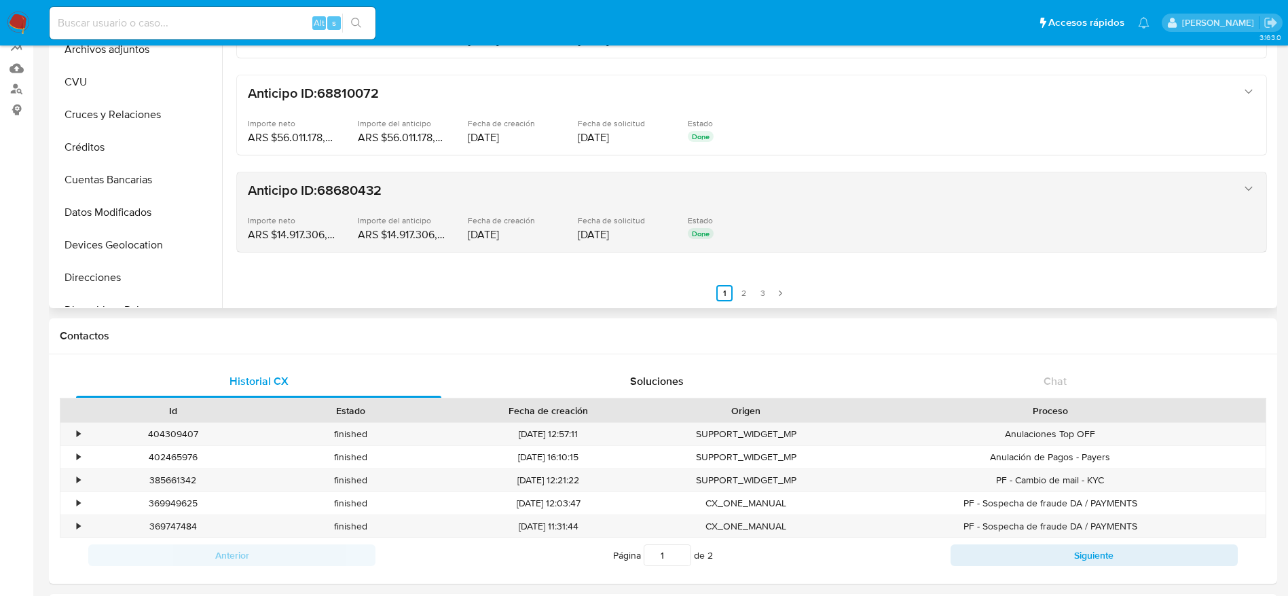
scroll to position [0, 0]
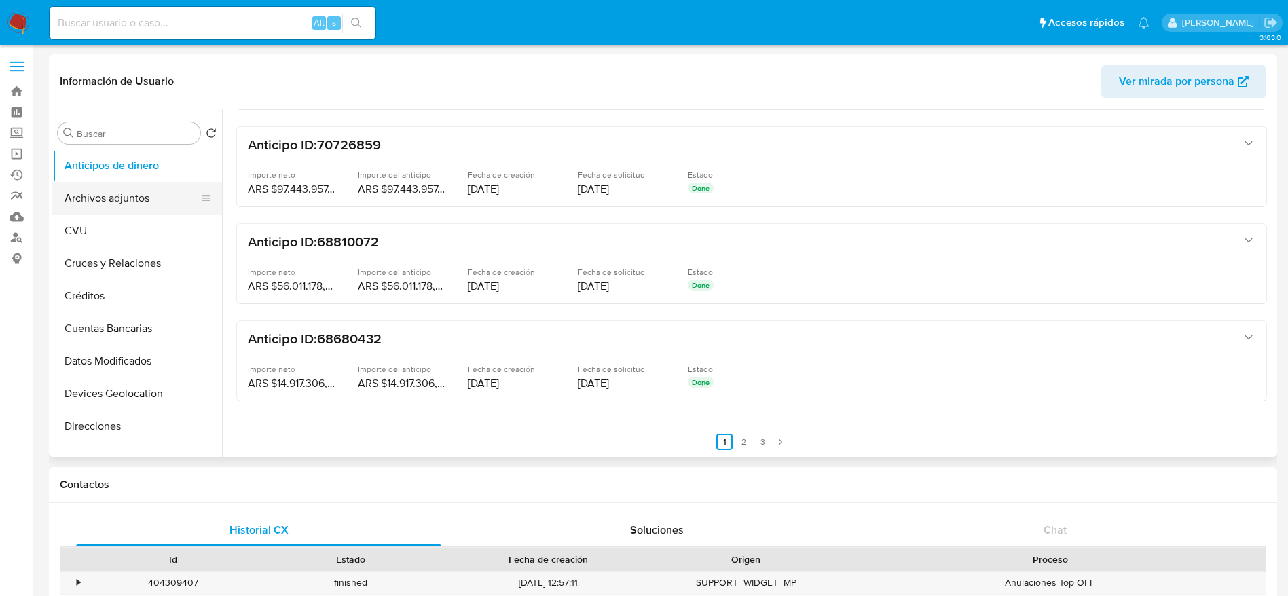
click at [77, 211] on button "Archivos adjuntos" at bounding box center [131, 198] width 159 height 33
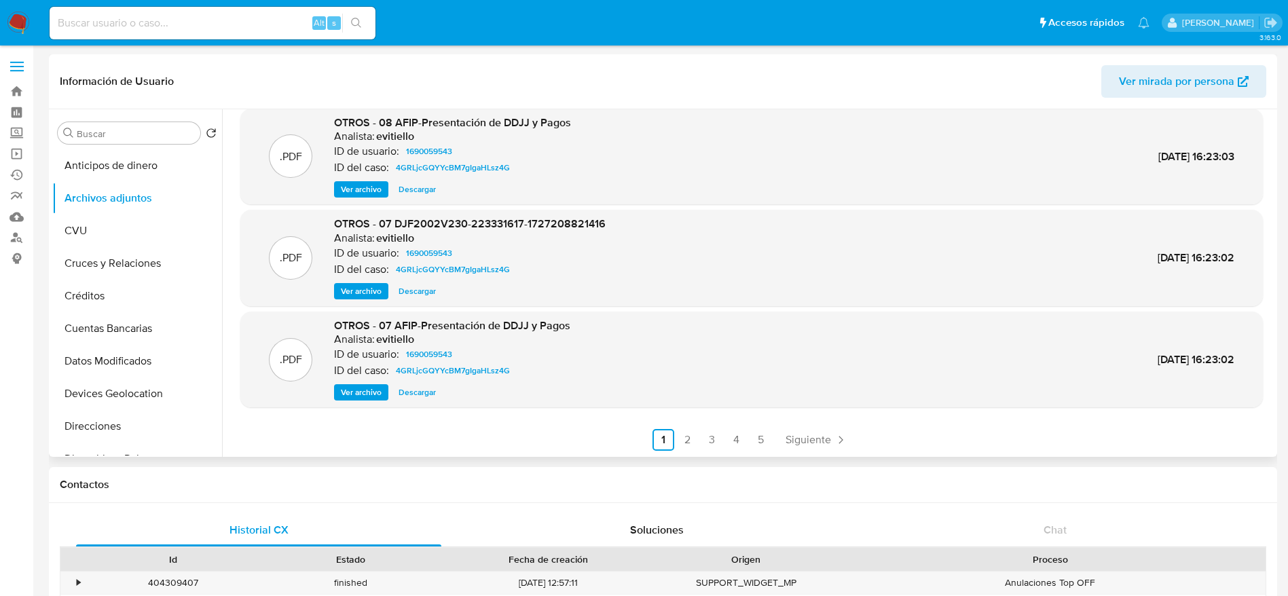
scroll to position [114, 0]
click at [807, 445] on span "Siguiente" at bounding box center [807, 439] width 45 height 11
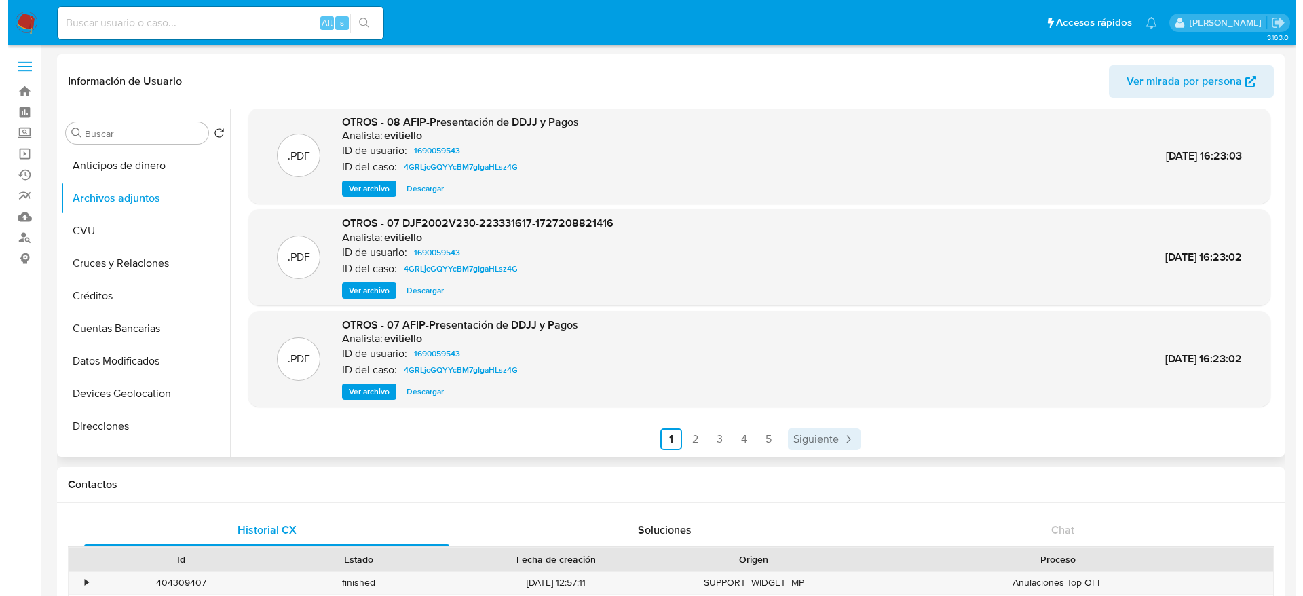
scroll to position [0, 0]
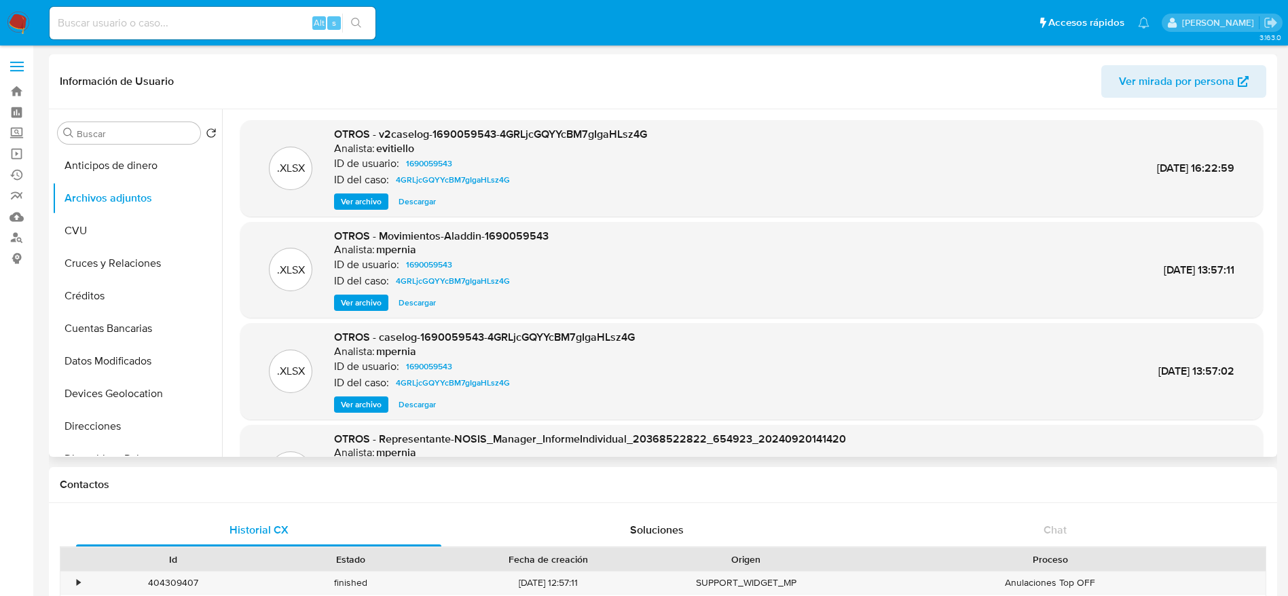
click at [350, 202] on span "Ver archivo" at bounding box center [361, 202] width 41 height 14
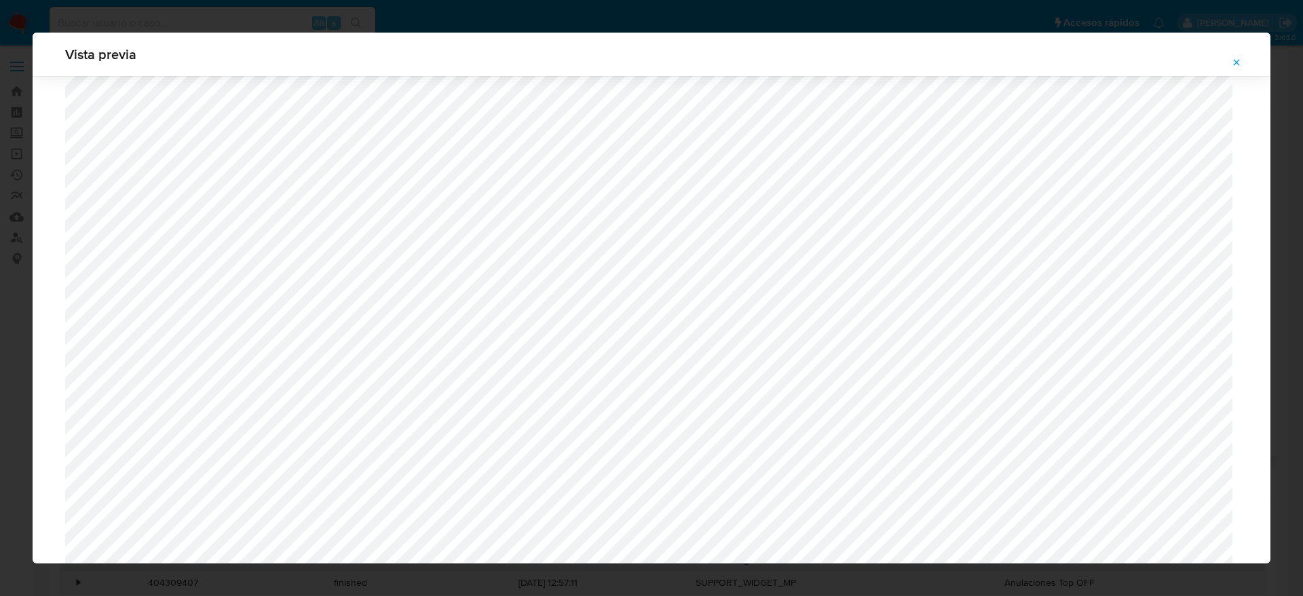
scroll to position [991, 0]
click at [1237, 65] on icon "Attachment preview" at bounding box center [1236, 62] width 11 height 11
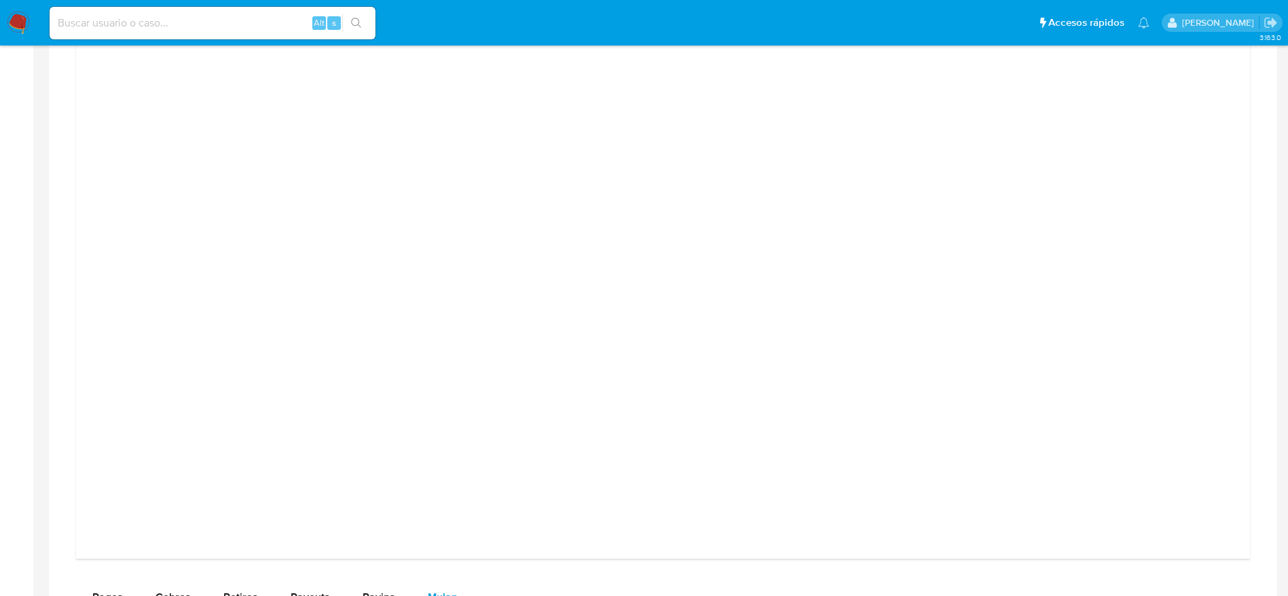
scroll to position [1527, 0]
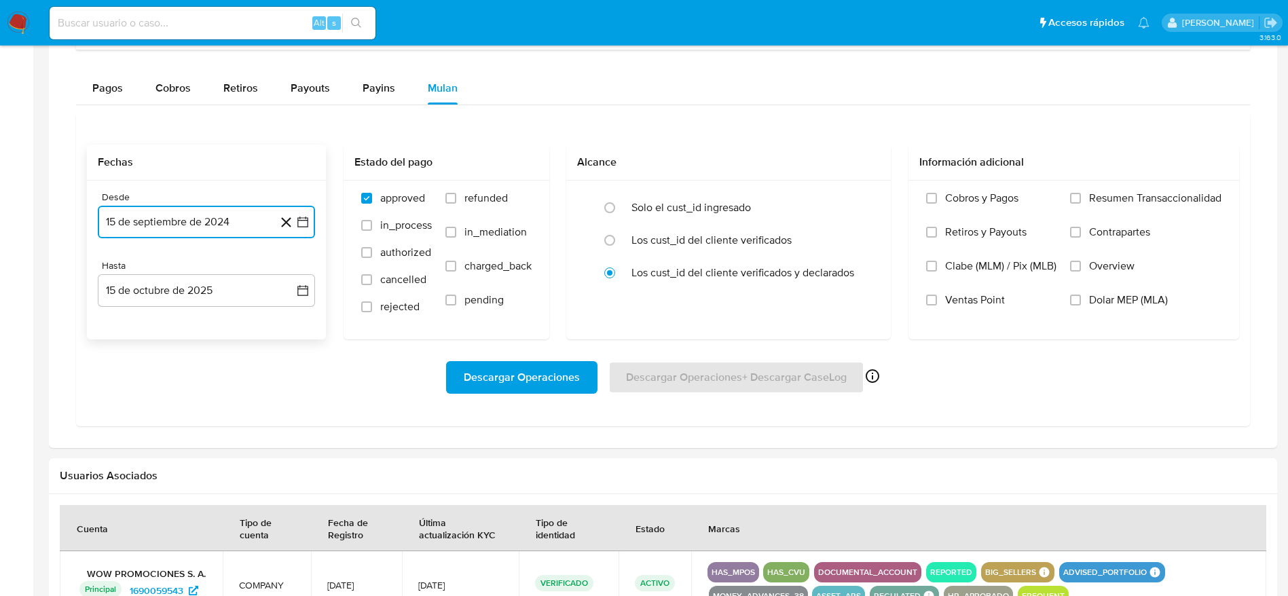
drag, startPoint x: 183, startPoint y: 223, endPoint x: 179, endPoint y: 231, distance: 8.5
click at [183, 224] on button "15 de septiembre de 2024" at bounding box center [206, 222] width 217 height 33
click at [120, 272] on icon "Mes anterior" at bounding box center [122, 271] width 16 height 16
click at [212, 322] on button "1" at bounding box center [206, 321] width 22 height 22
click at [1079, 304] on input "Dolar MEP (MLA)" at bounding box center [1075, 300] width 11 height 11
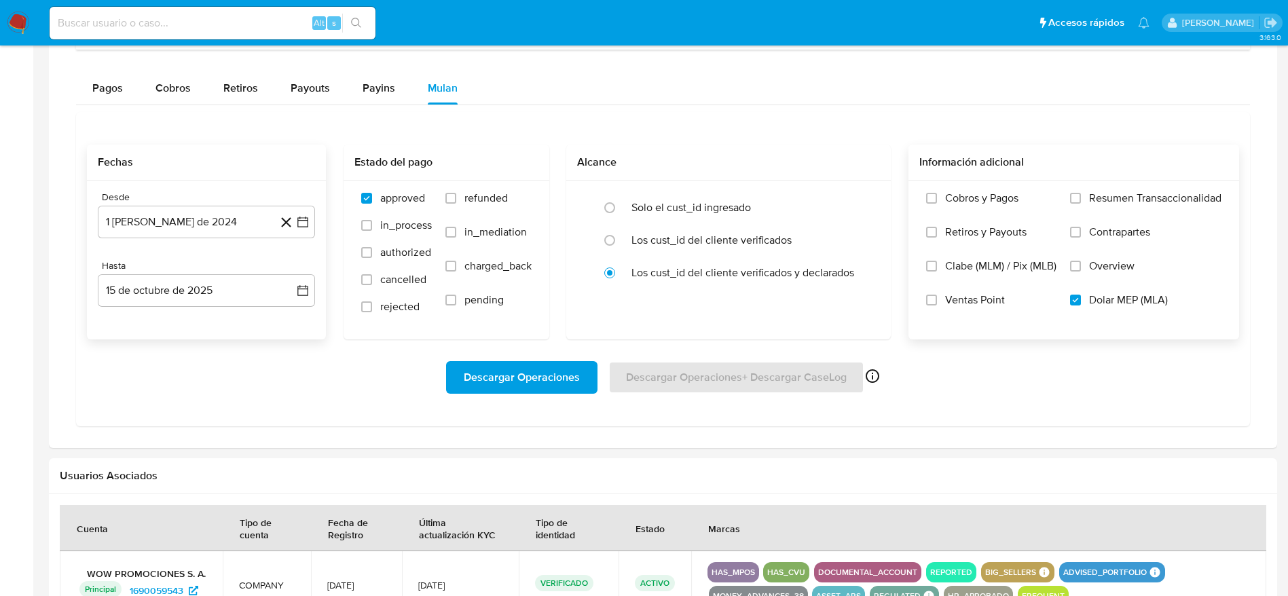
click at [514, 373] on span "Descargar Operaciones" at bounding box center [522, 377] width 116 height 30
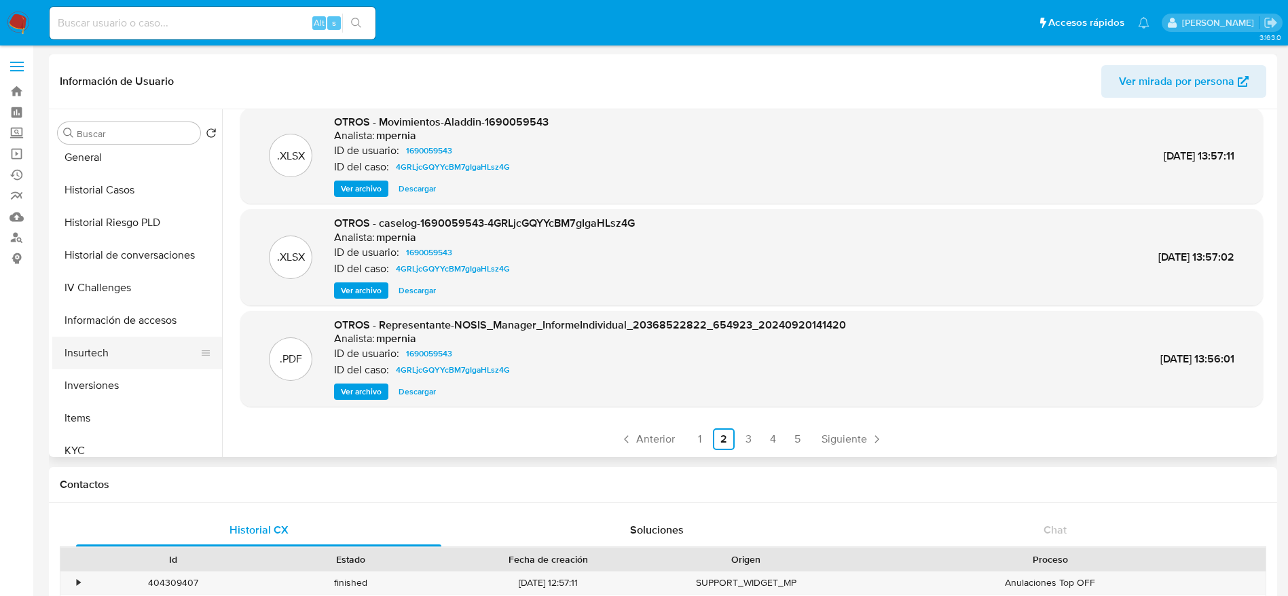
scroll to position [407, 0]
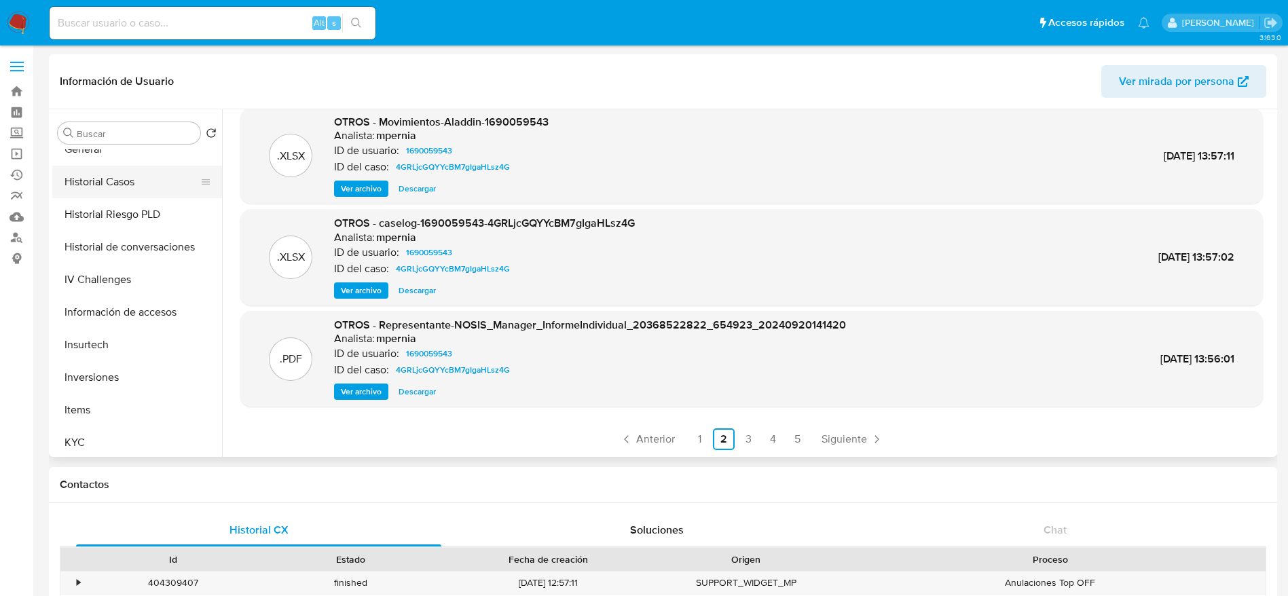
click at [117, 179] on button "Historial Casos" at bounding box center [131, 182] width 159 height 33
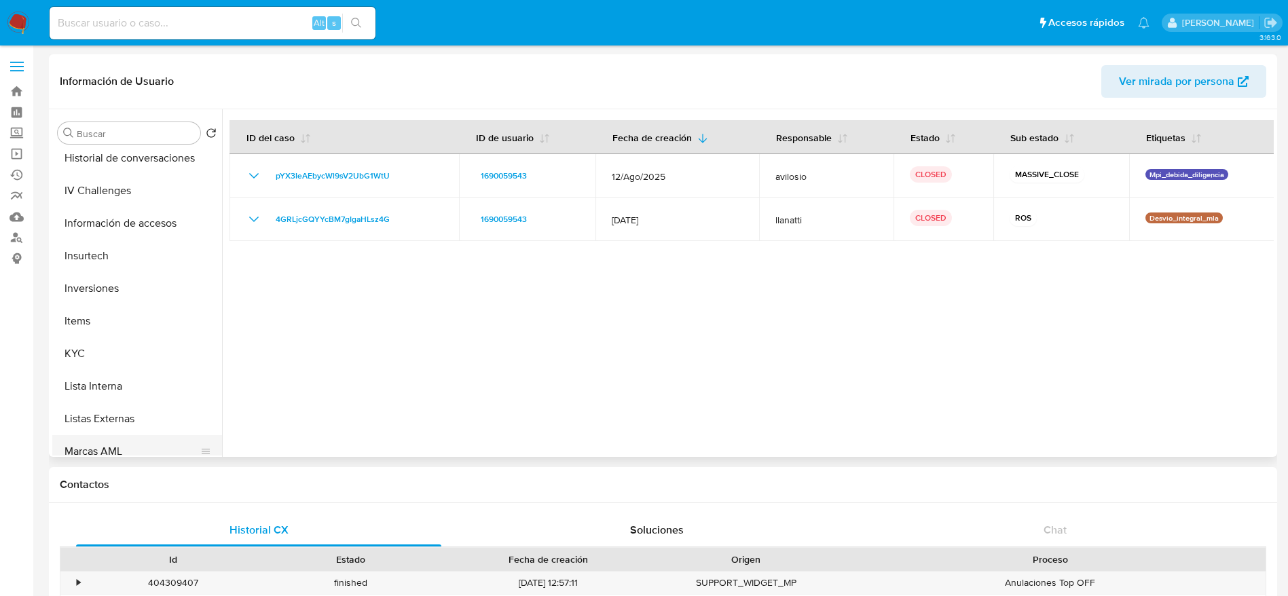
scroll to position [611, 0]
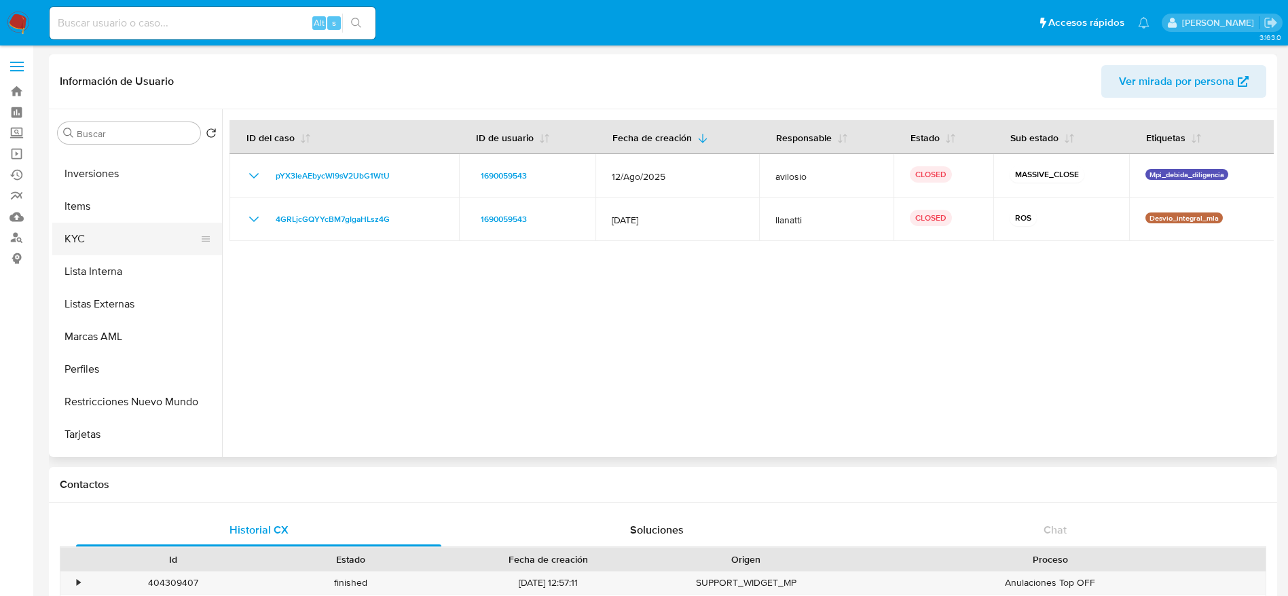
click at [81, 231] on button "KYC" at bounding box center [131, 239] width 159 height 33
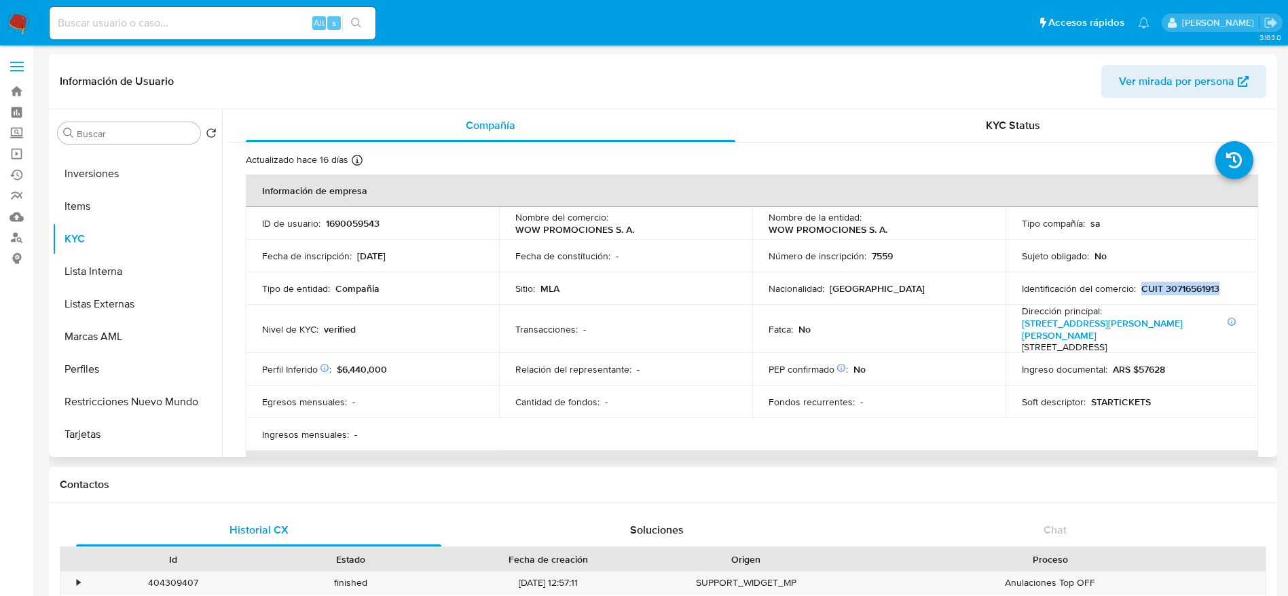
drag, startPoint x: 1150, startPoint y: 287, endPoint x: 1218, endPoint y: 299, distance: 69.6
click at [1218, 299] on td "Identificación del comercio : CUIT 30716561913" at bounding box center [1131, 288] width 253 height 33
copy p "CUIT 30716561913"
click at [348, 223] on p "1690059543" at bounding box center [353, 223] width 54 height 12
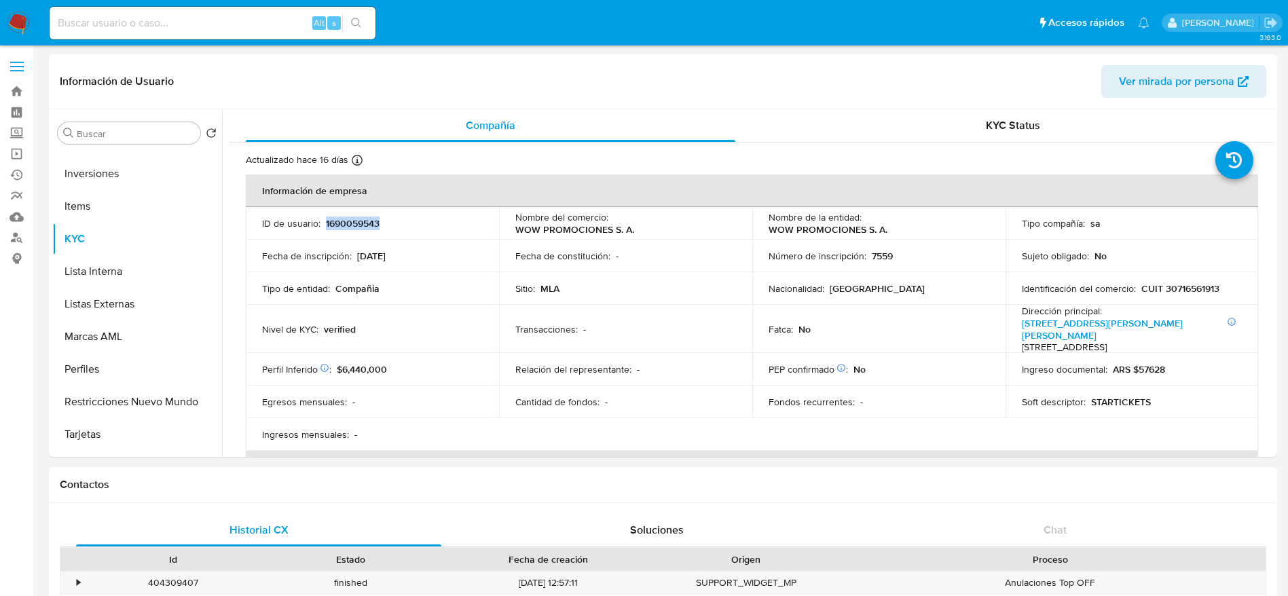
copy p "1690059543"
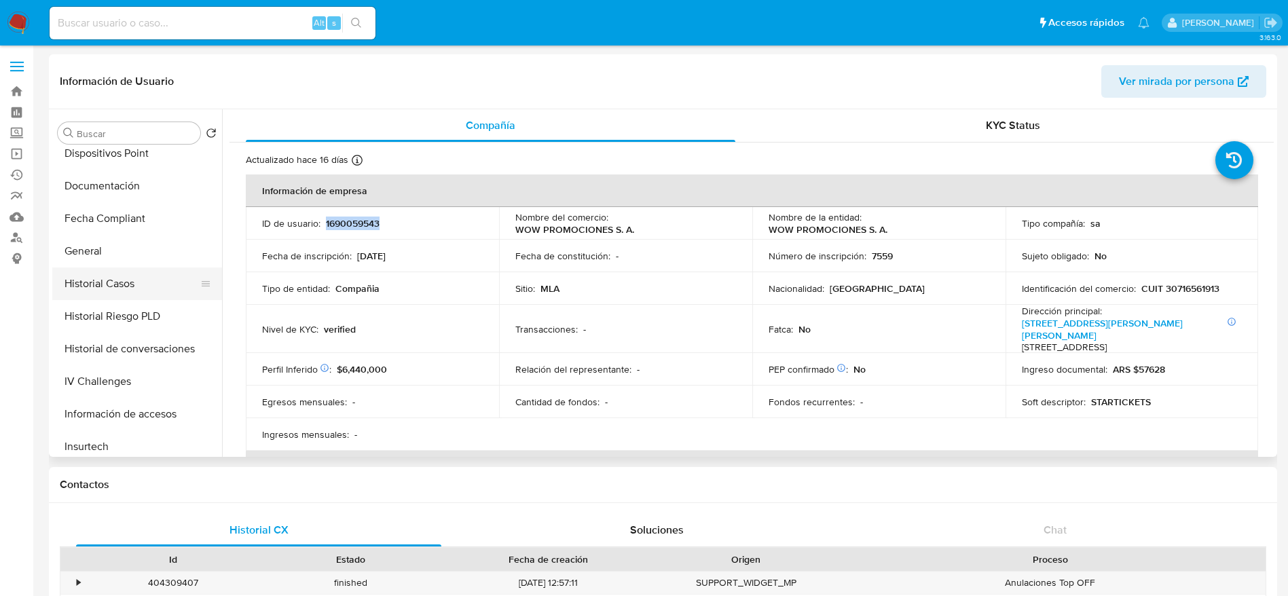
click at [122, 284] on button "Historial Casos" at bounding box center [131, 283] width 159 height 33
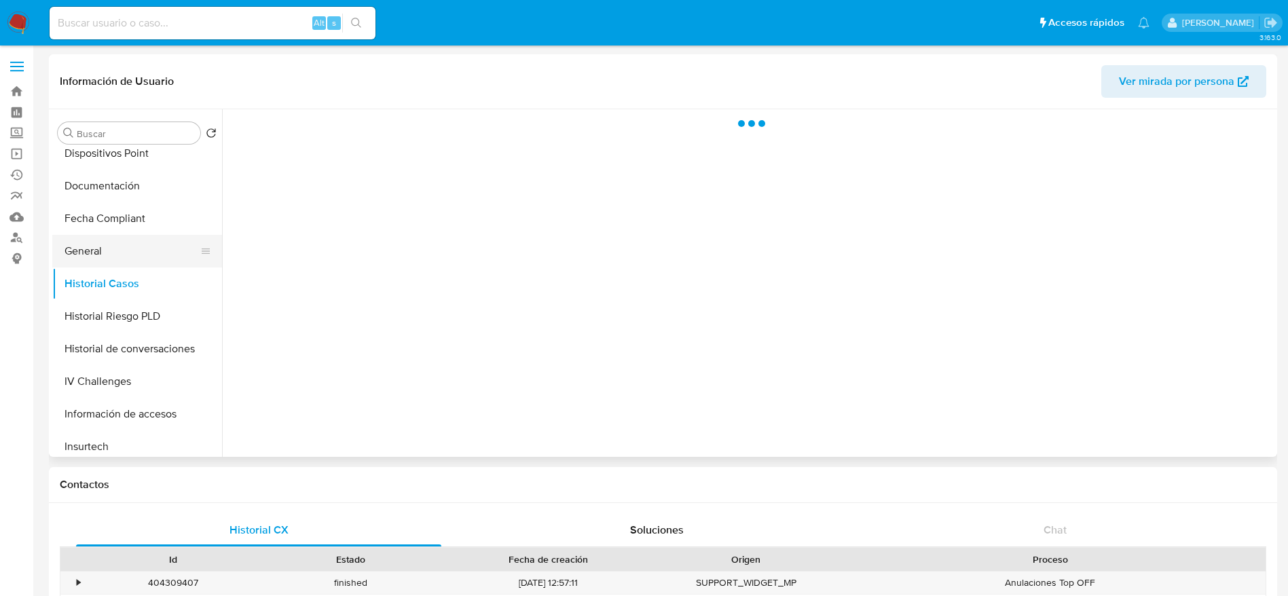
scroll to position [407, 0]
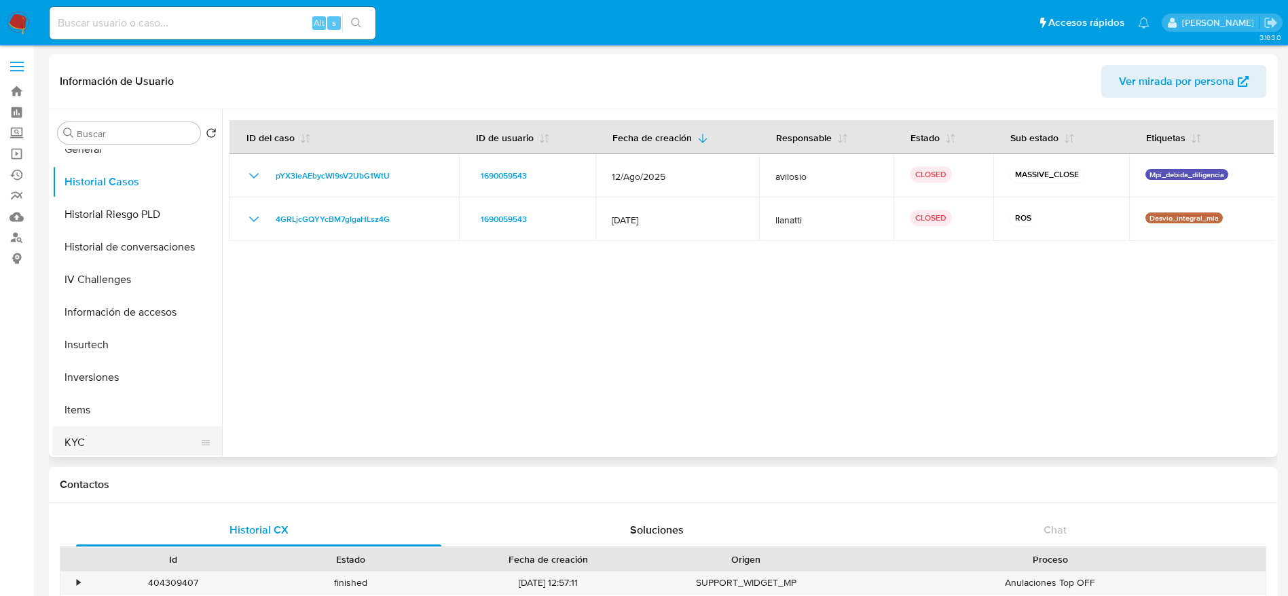
click at [78, 427] on button "KYC" at bounding box center [131, 442] width 159 height 33
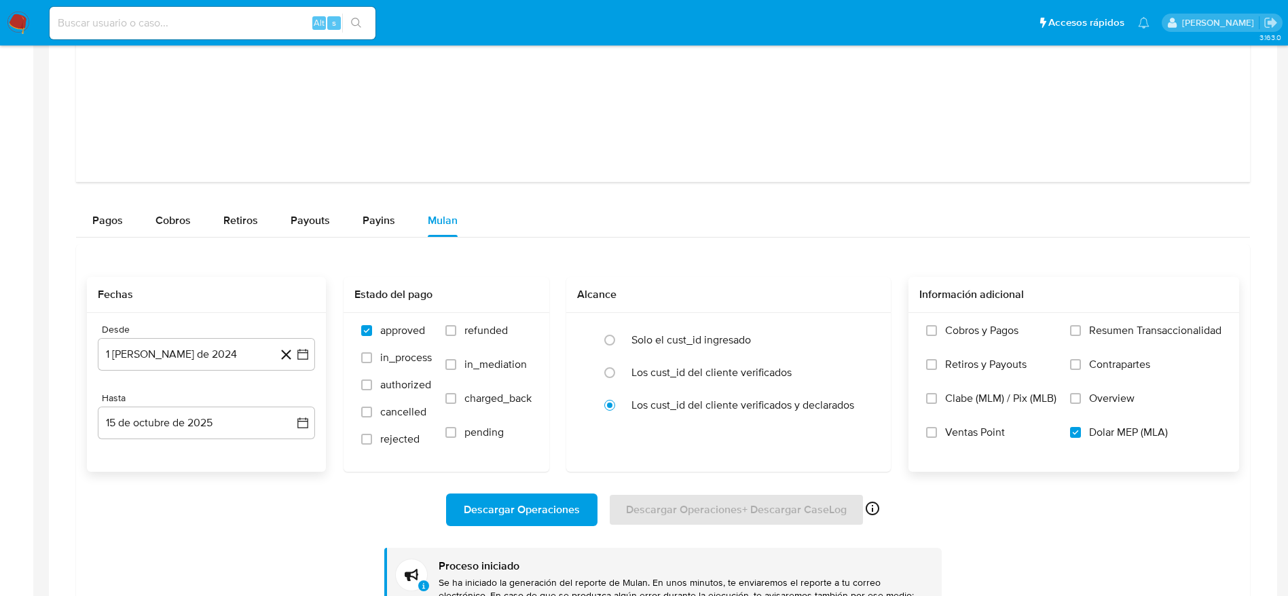
scroll to position [1527, 0]
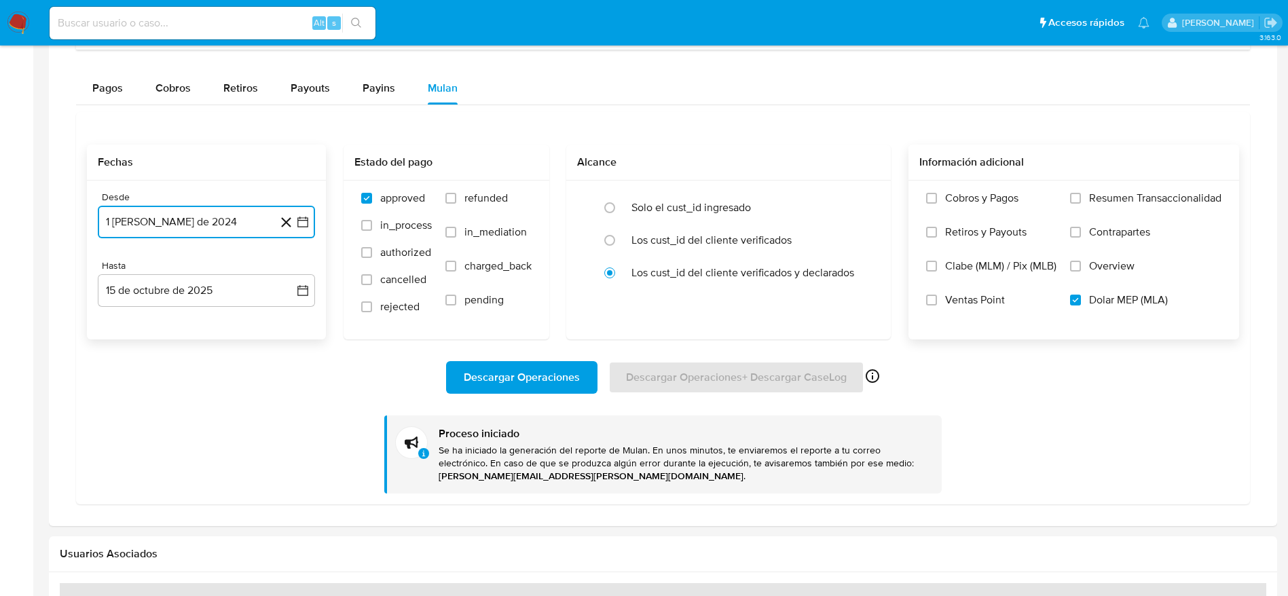
click at [219, 225] on button "1 de agosto de 2024" at bounding box center [206, 222] width 217 height 33
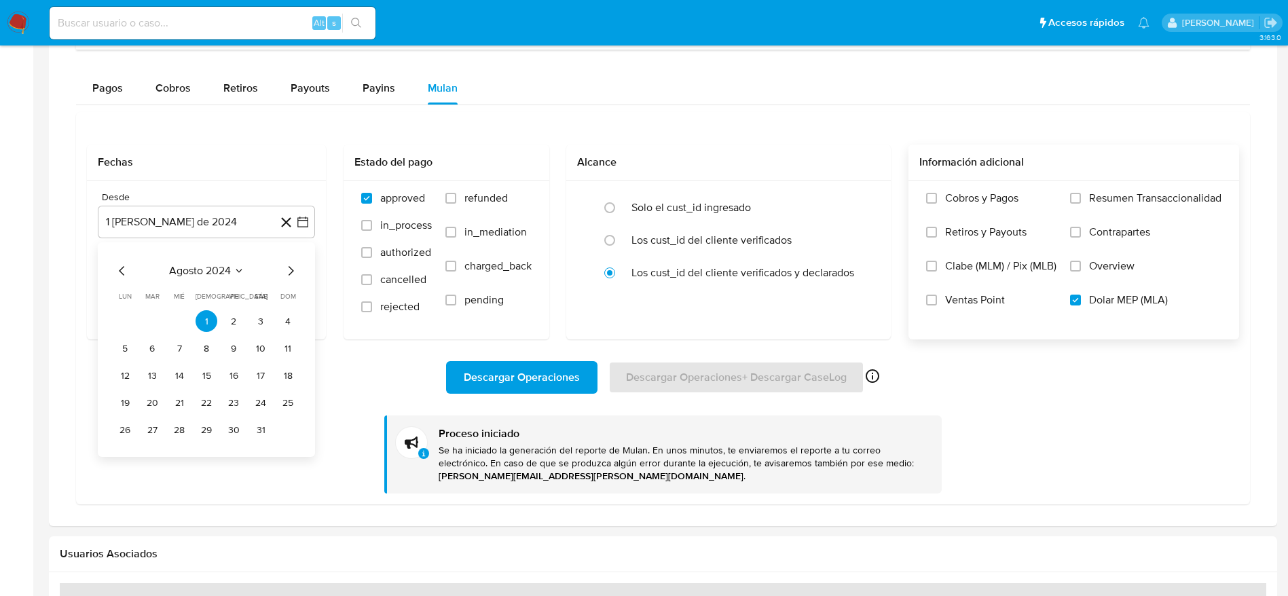
click at [545, 371] on span "Descargar Operaciones" at bounding box center [522, 377] width 116 height 30
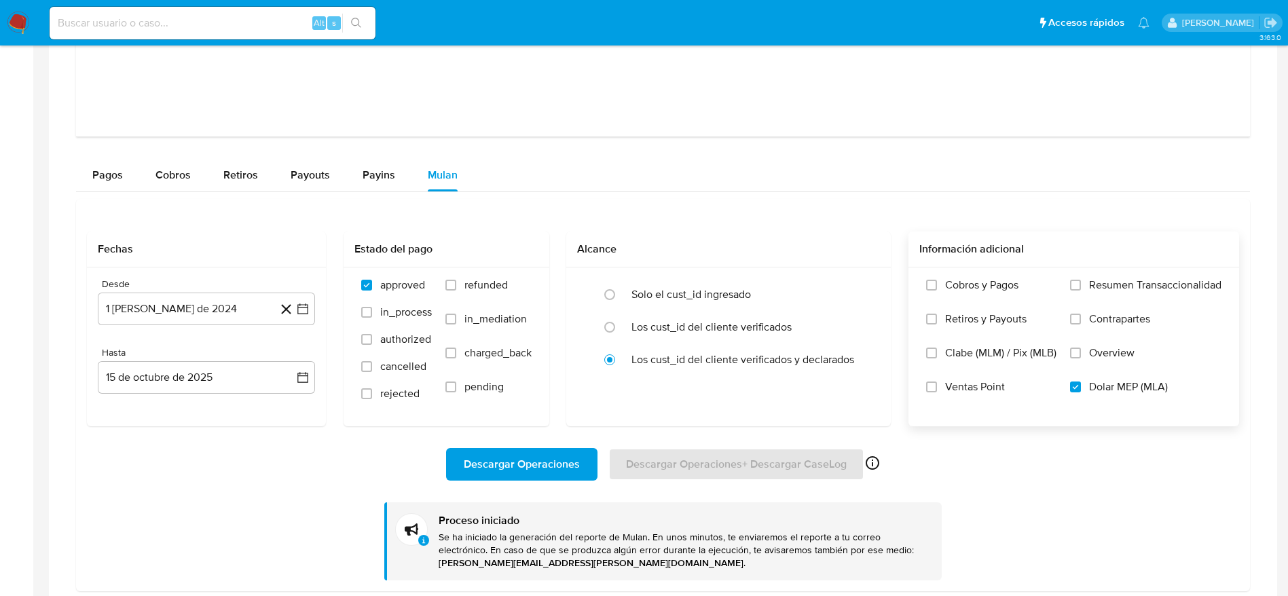
scroll to position [1442, 0]
click at [244, 20] on input at bounding box center [213, 23] width 326 height 18
click at [238, 22] on input at bounding box center [213, 23] width 326 height 18
paste input "kjIURcOQCXwloysF80hDqOkx"
type input "kjIURcOQCXwloysF80hDqOkx"
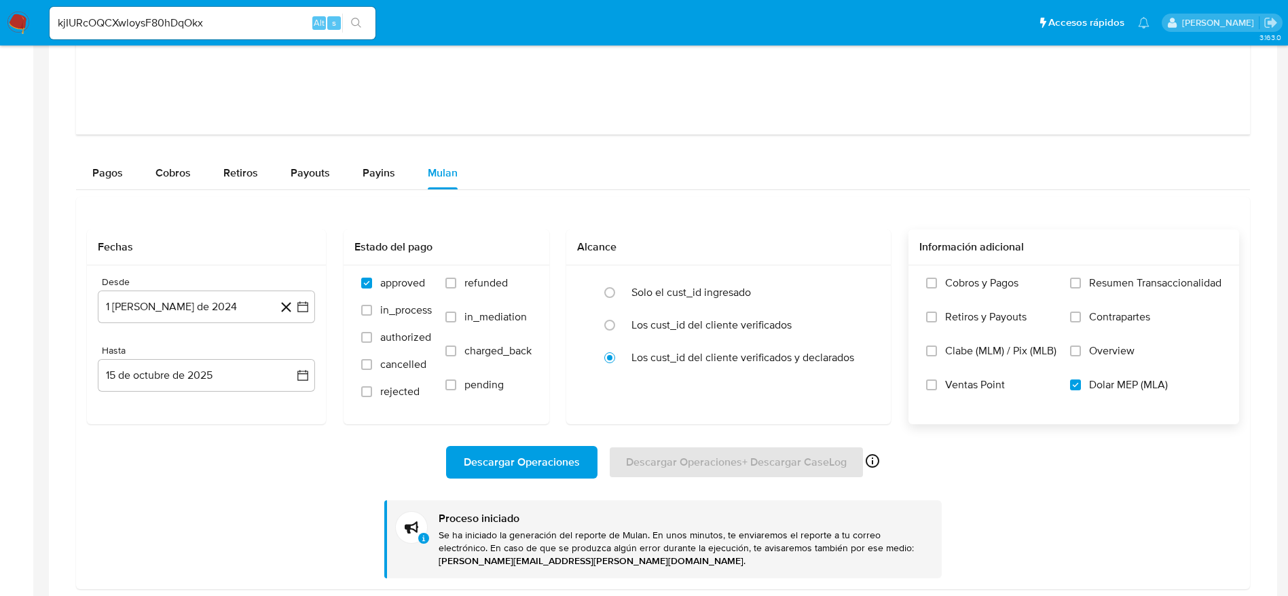
drag, startPoint x: 0, startPoint y: 34, endPoint x: 22, endPoint y: 22, distance: 24.9
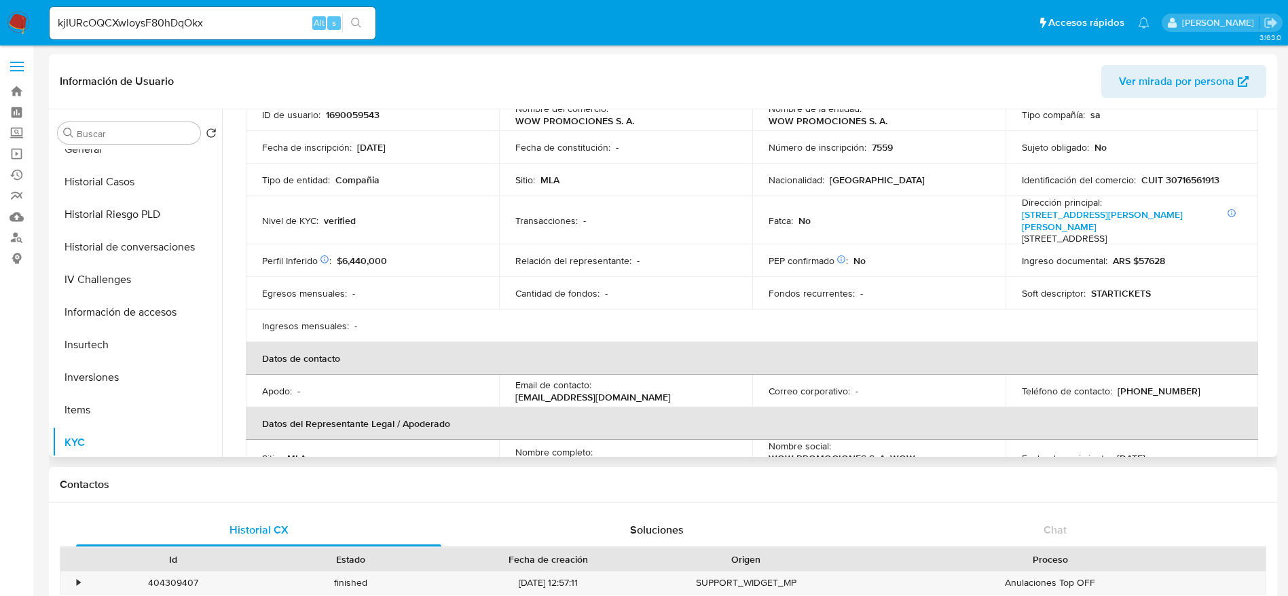
scroll to position [0, 0]
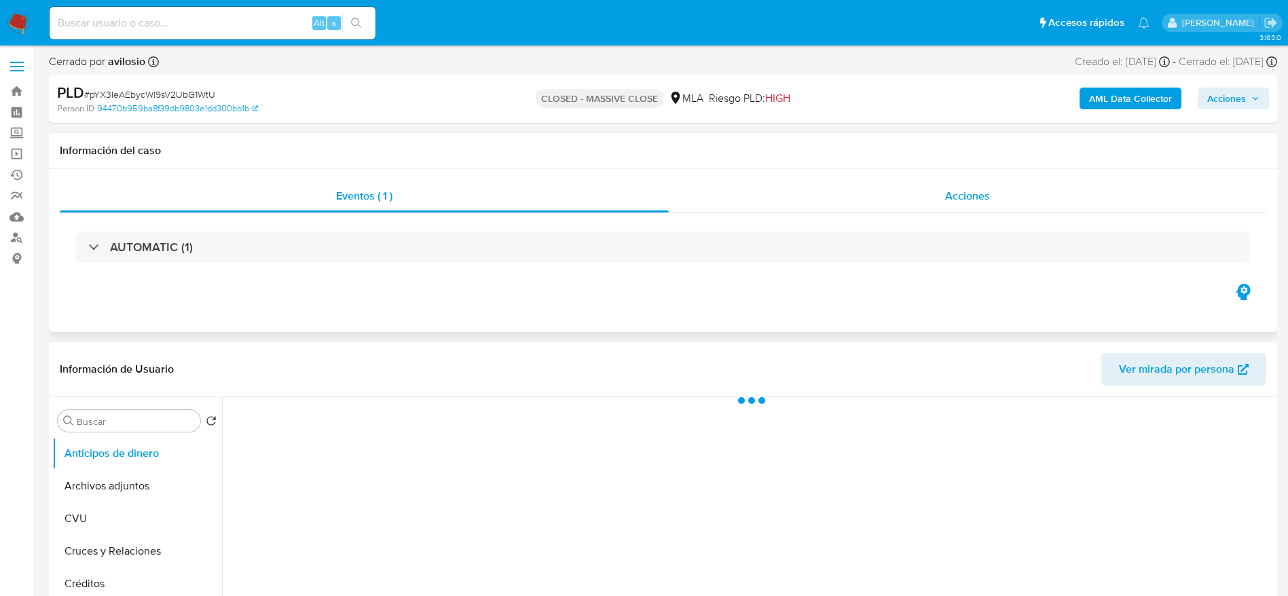
click at [956, 195] on span "Acciones" at bounding box center [967, 196] width 45 height 16
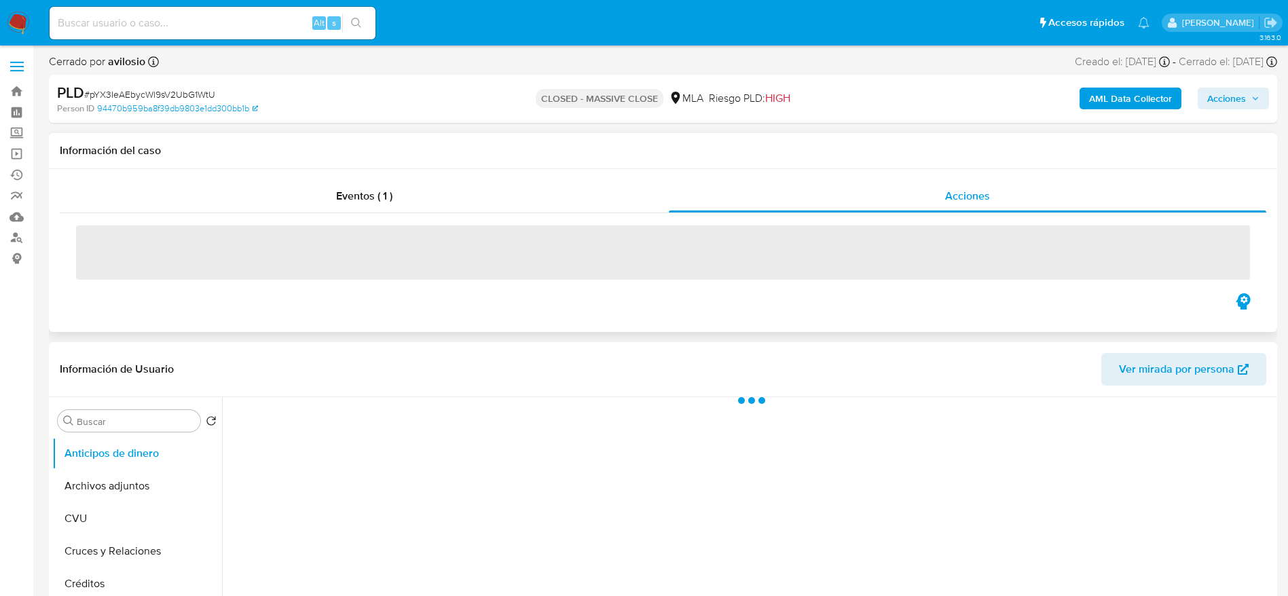
select select "10"
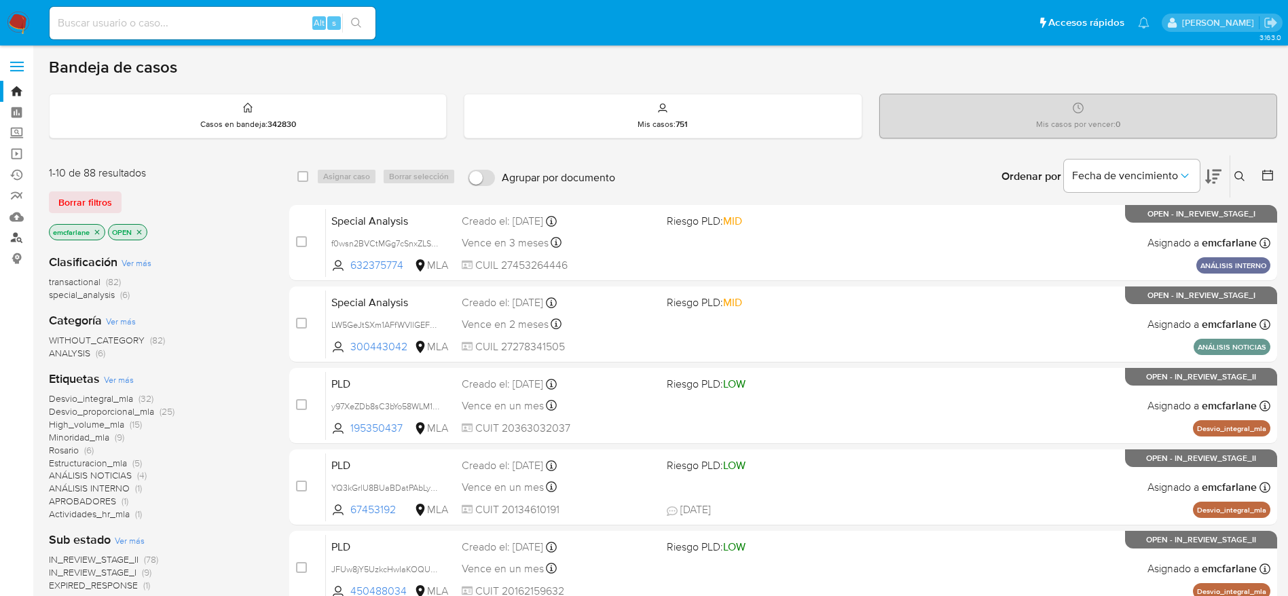
click at [14, 233] on link "Buscador de personas" at bounding box center [81, 237] width 162 height 21
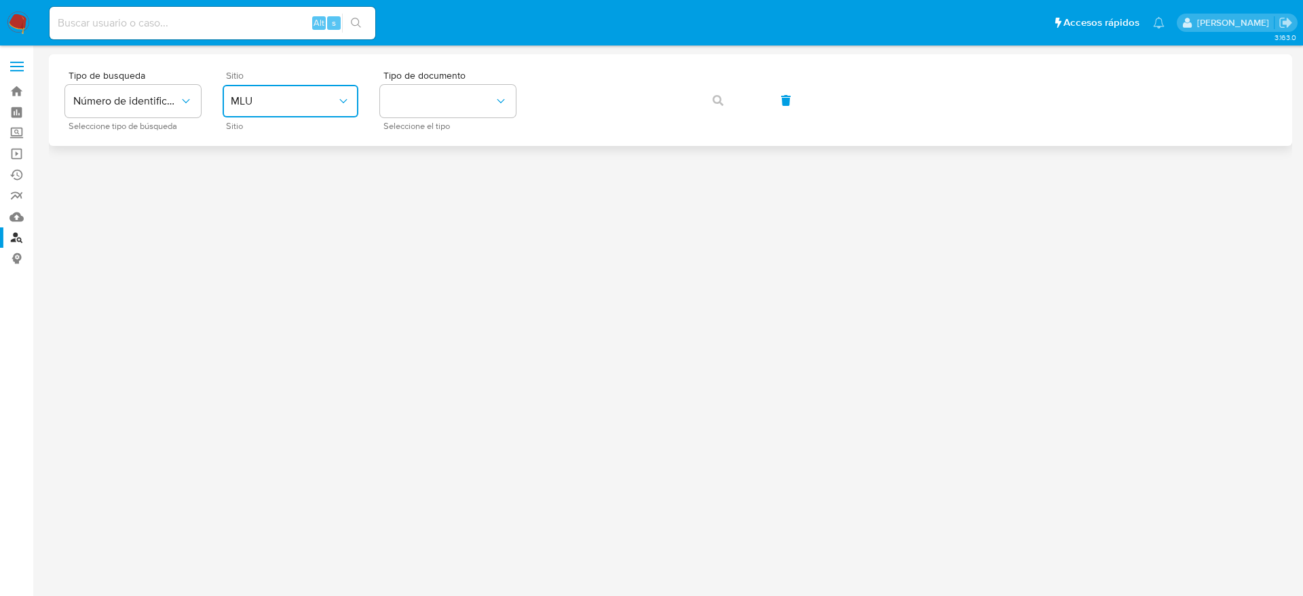
click at [276, 96] on span "MLU" at bounding box center [284, 101] width 106 height 14
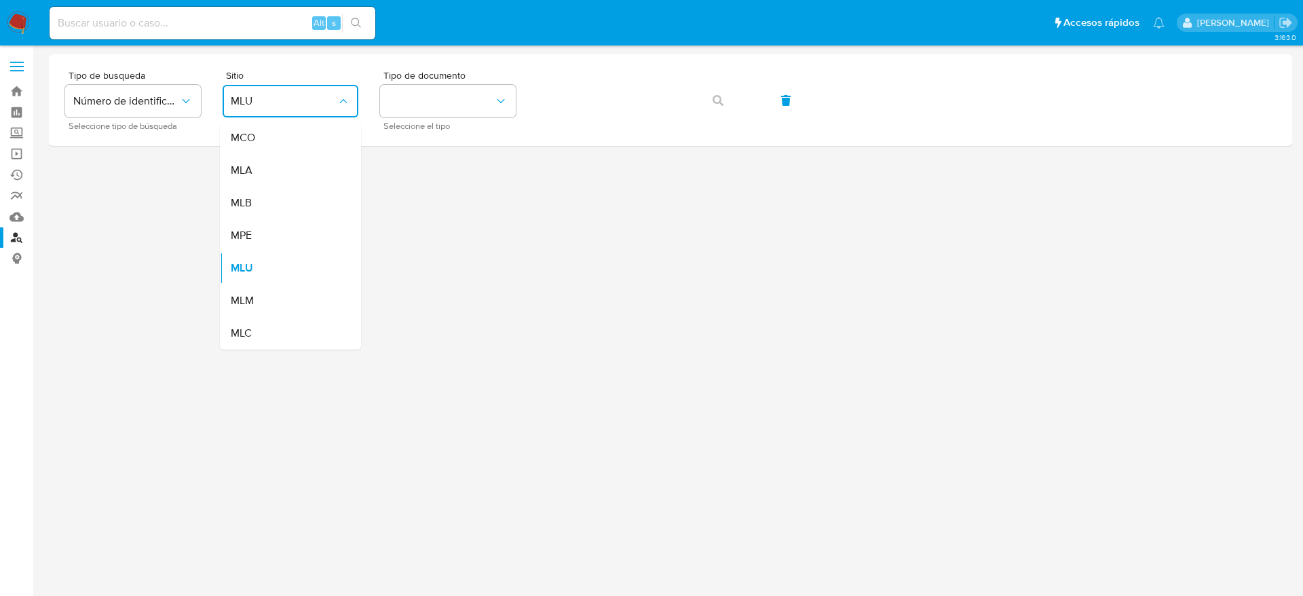
click at [259, 169] on div "MLA" at bounding box center [286, 170] width 111 height 33
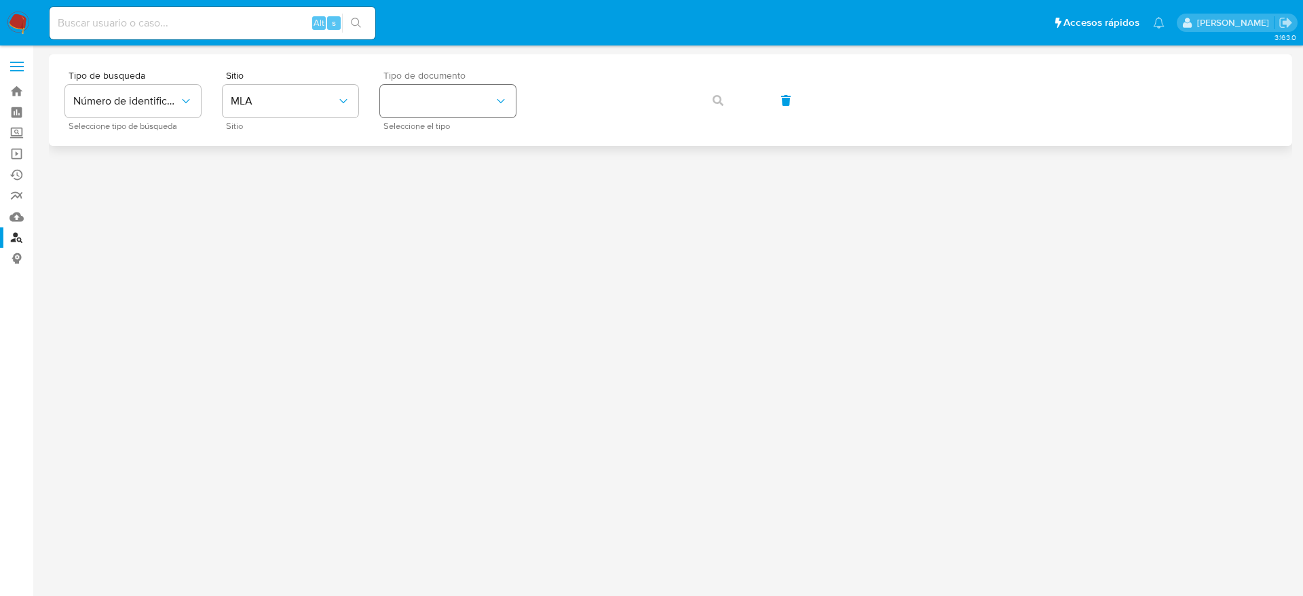
drag, startPoint x: 467, startPoint y: 124, endPoint x: 466, endPoint y: 110, distance: 13.6
click at [467, 124] on span "Seleccione el tipo" at bounding box center [452, 126] width 136 height 7
click at [466, 109] on button "identificationType" at bounding box center [448, 101] width 136 height 33
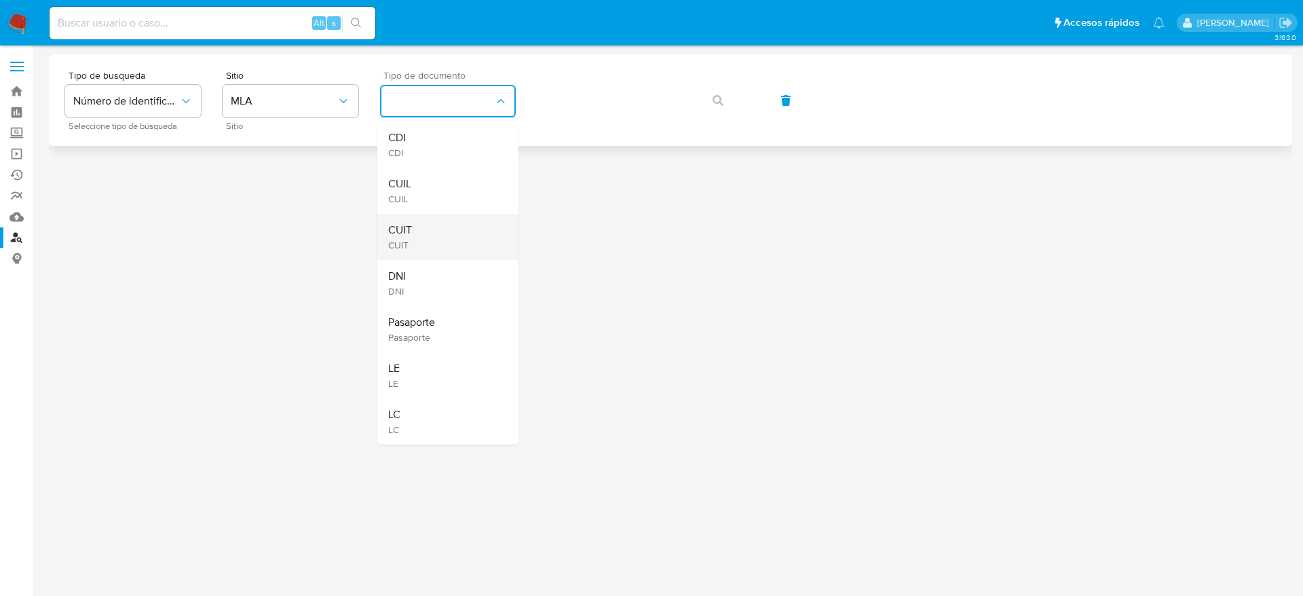
drag, startPoint x: 456, startPoint y: 238, endPoint x: 506, endPoint y: 206, distance: 58.9
click at [457, 238] on div "CUIT CUIT" at bounding box center [443, 237] width 111 height 46
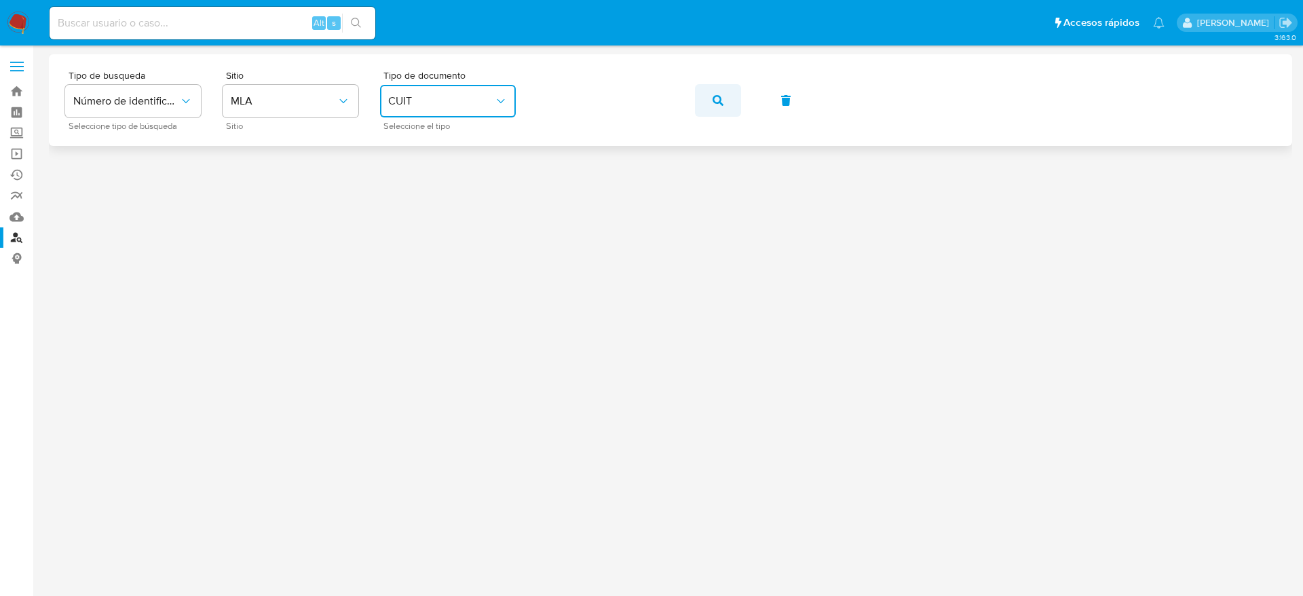
click at [713, 107] on span "button" at bounding box center [718, 101] width 11 height 30
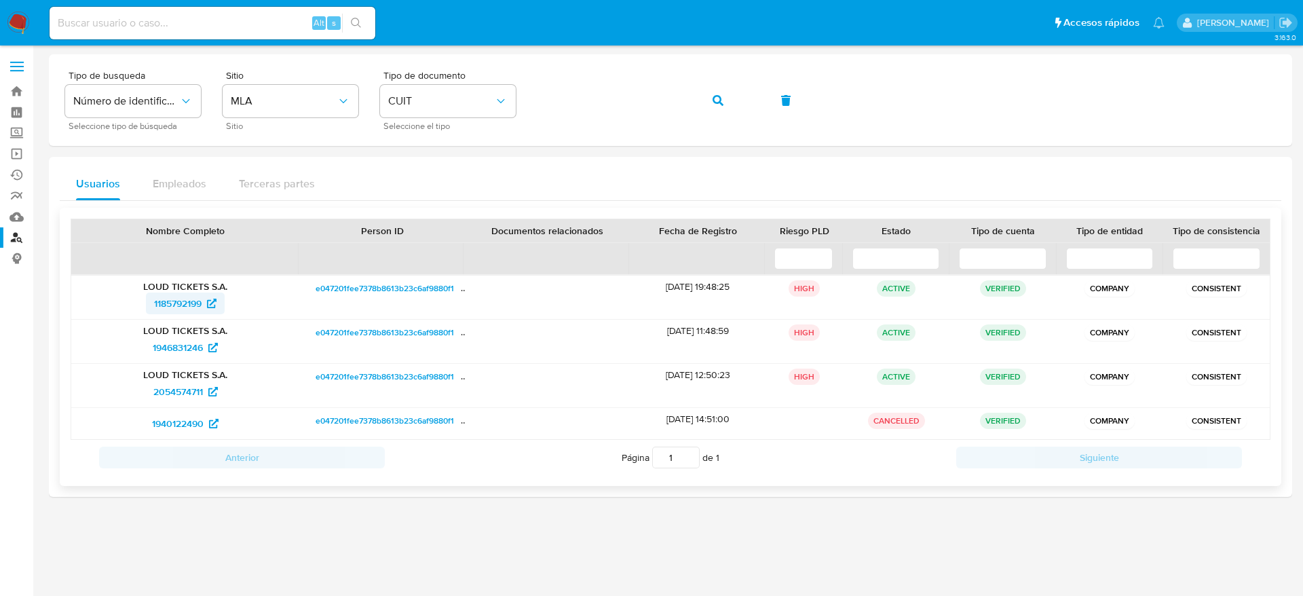
click at [184, 305] on span "1185792199" at bounding box center [178, 304] width 48 height 22
click at [700, 96] on button "button" at bounding box center [718, 100] width 46 height 33
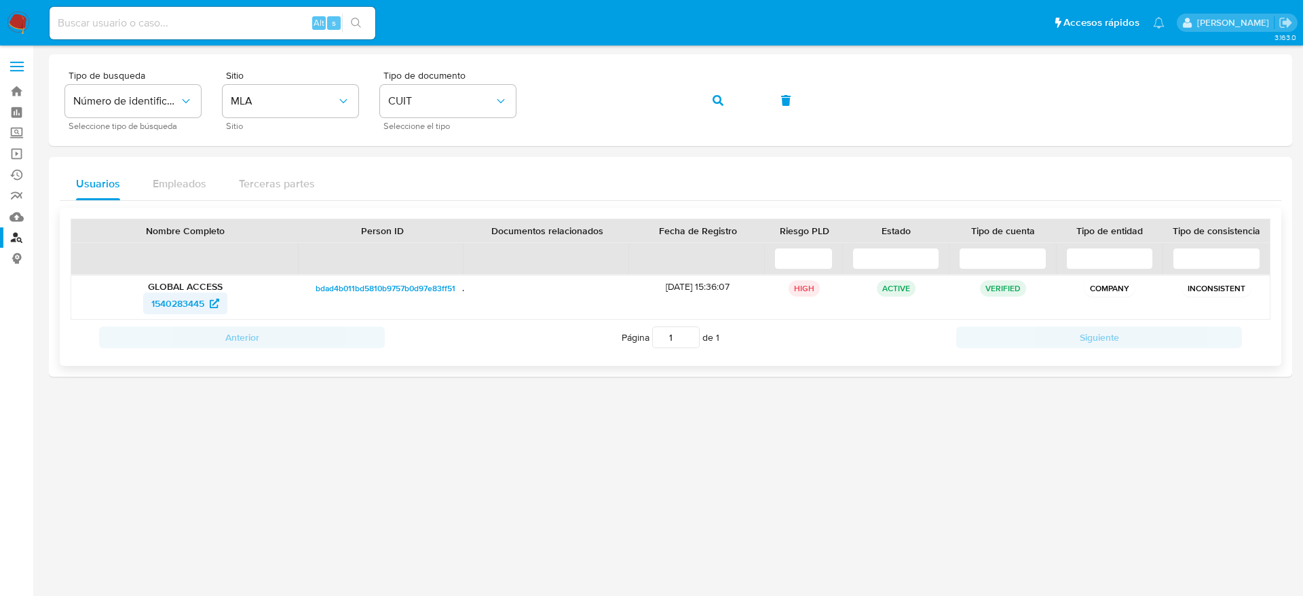
click at [185, 303] on span "1540283445" at bounding box center [177, 304] width 53 height 22
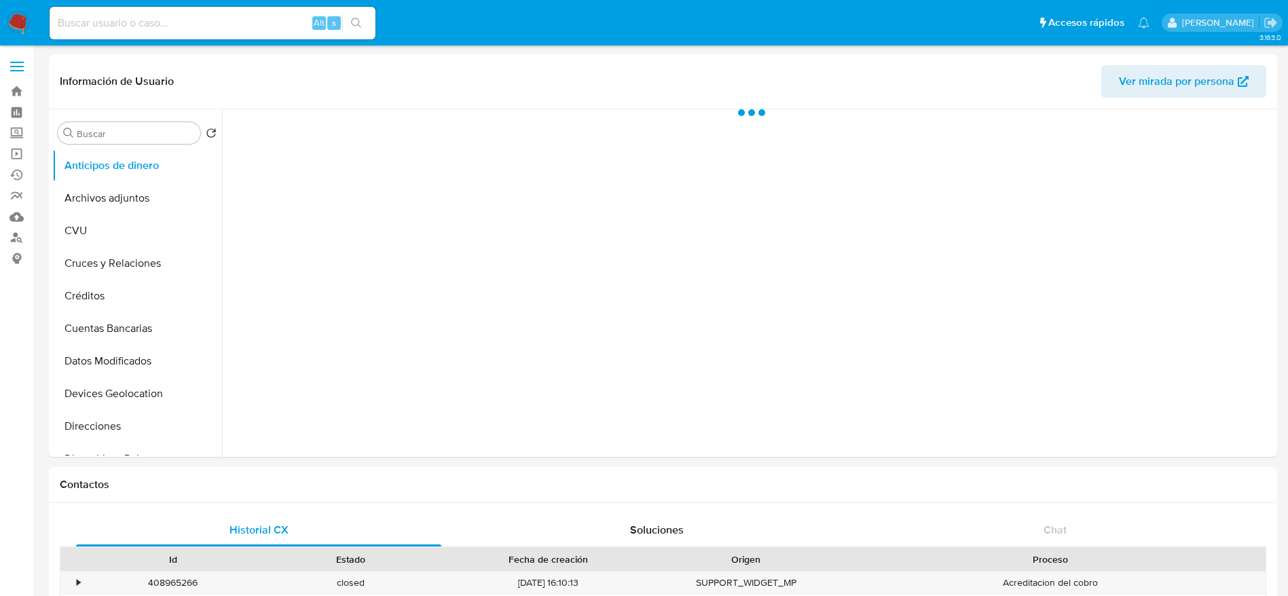
select select "10"
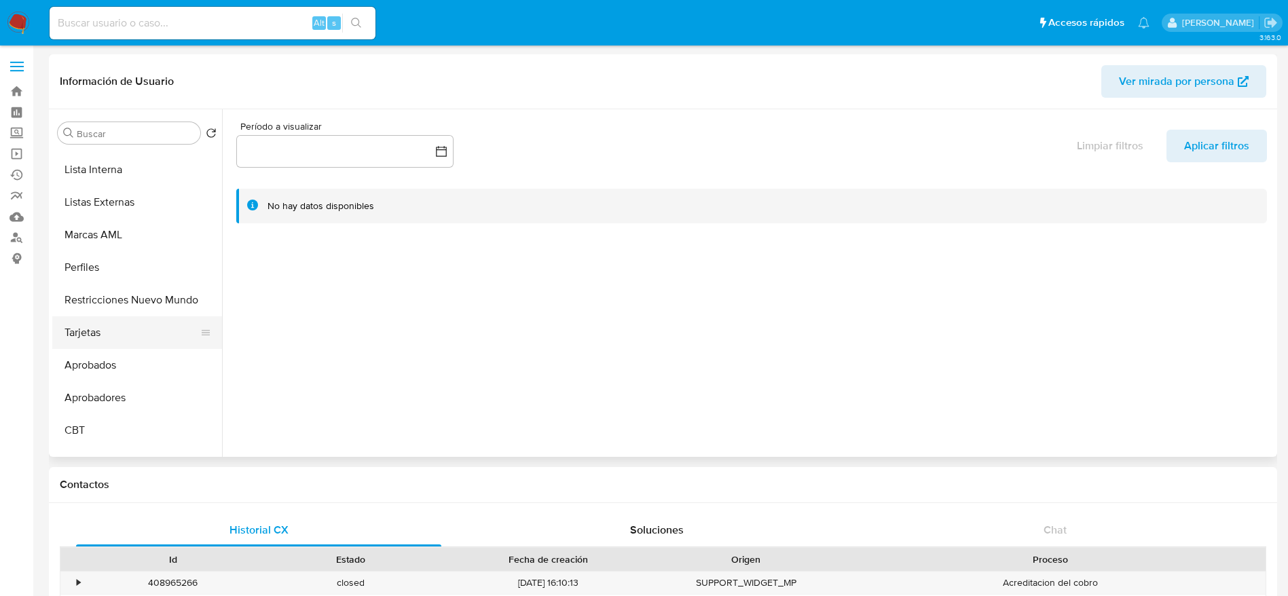
scroll to position [737, 0]
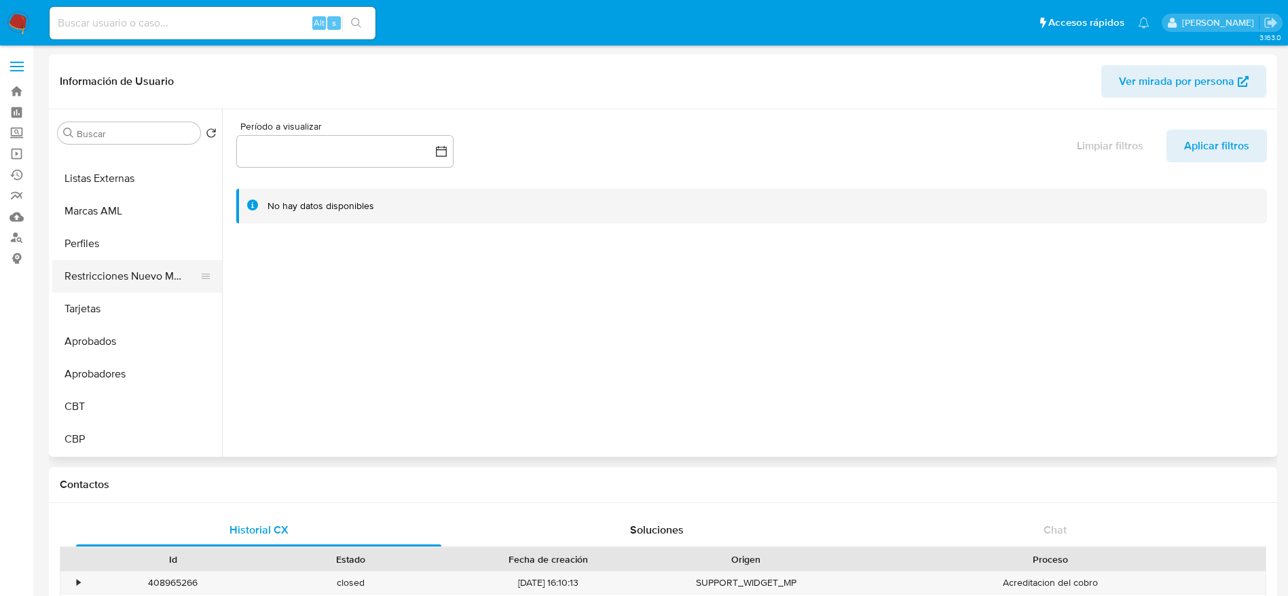
click at [141, 269] on button "Restricciones Nuevo Mundo" at bounding box center [131, 276] width 159 height 33
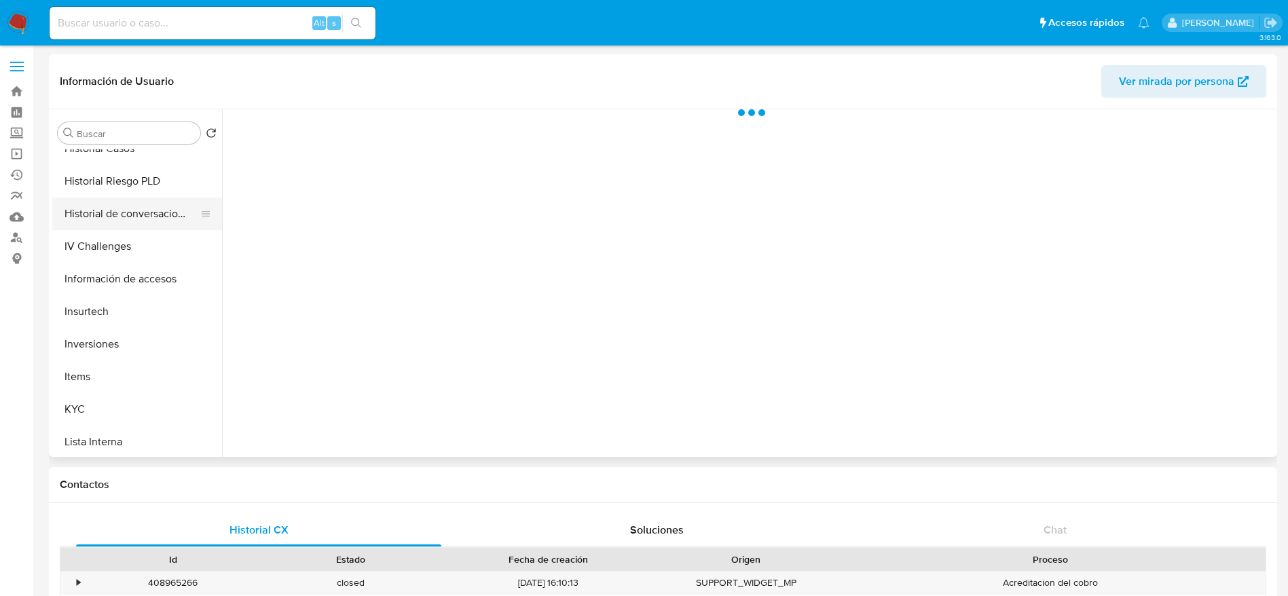
scroll to position [431, 0]
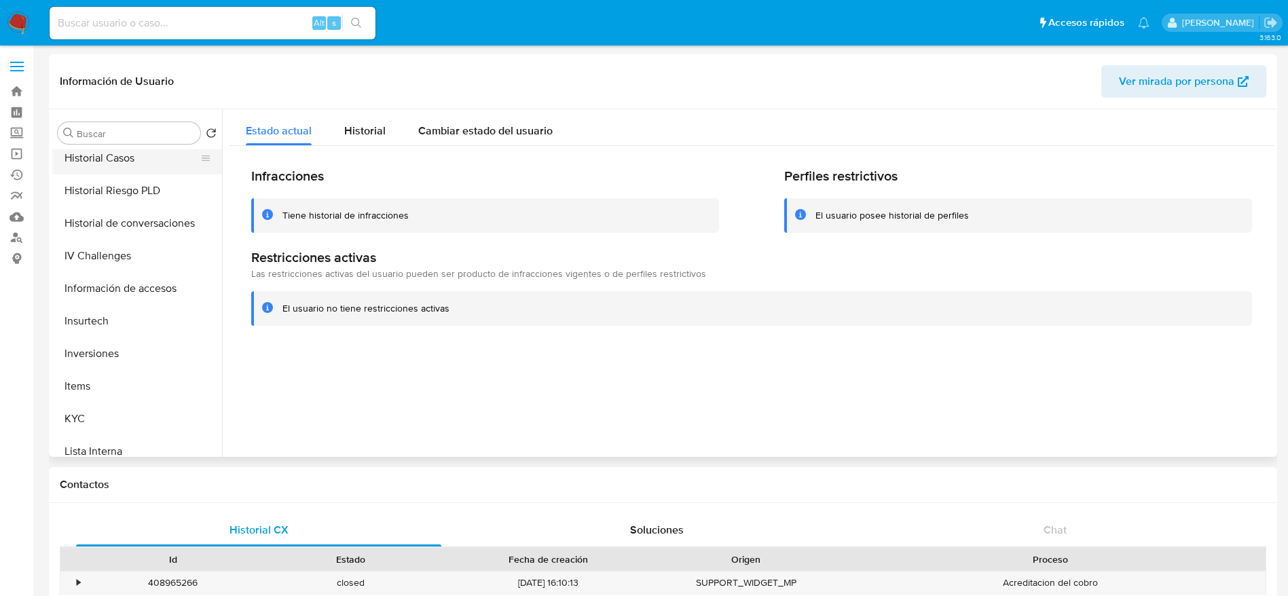
click at [96, 162] on button "Historial Casos" at bounding box center [131, 158] width 159 height 33
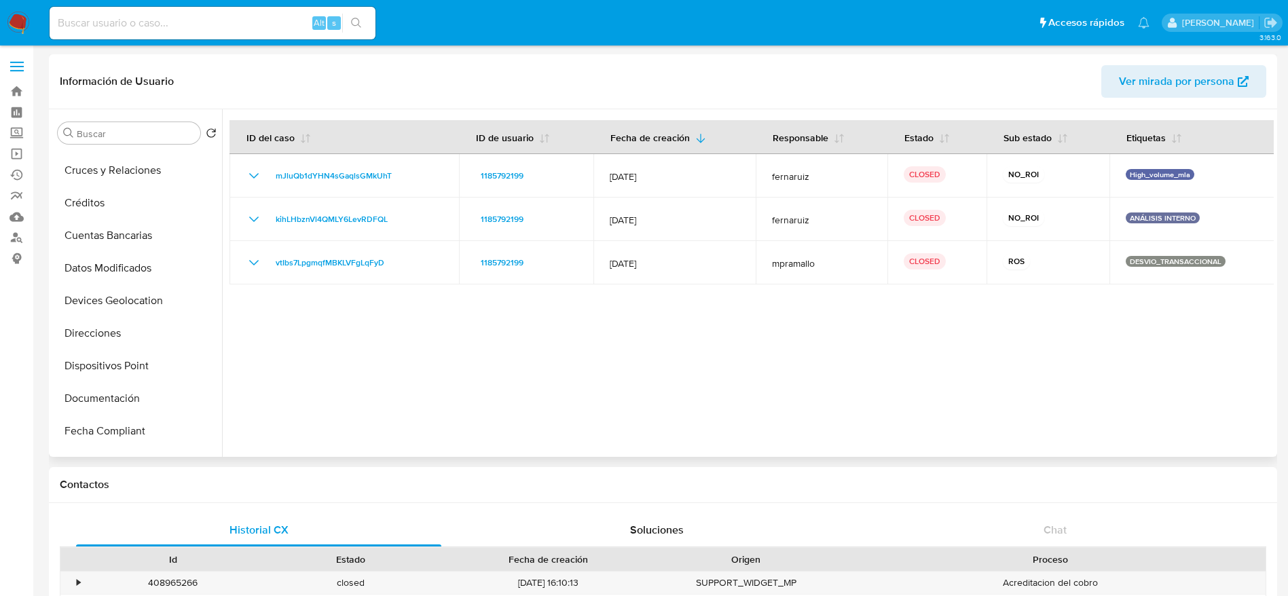
scroll to position [0, 0]
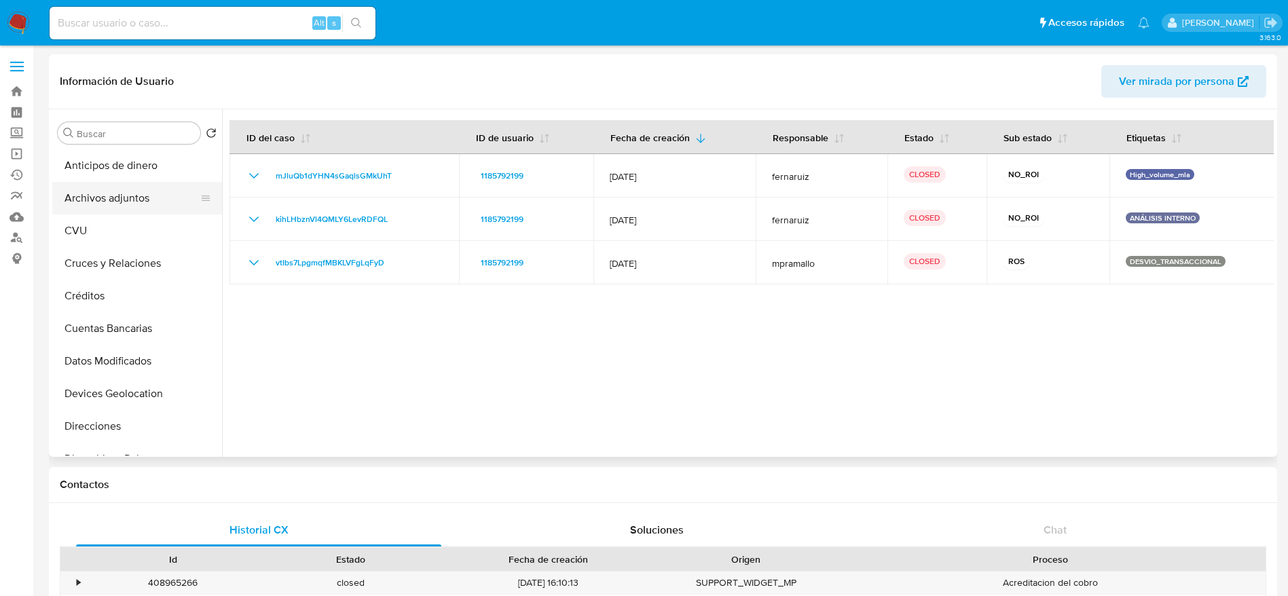
click at [149, 193] on button "Archivos adjuntos" at bounding box center [131, 198] width 159 height 33
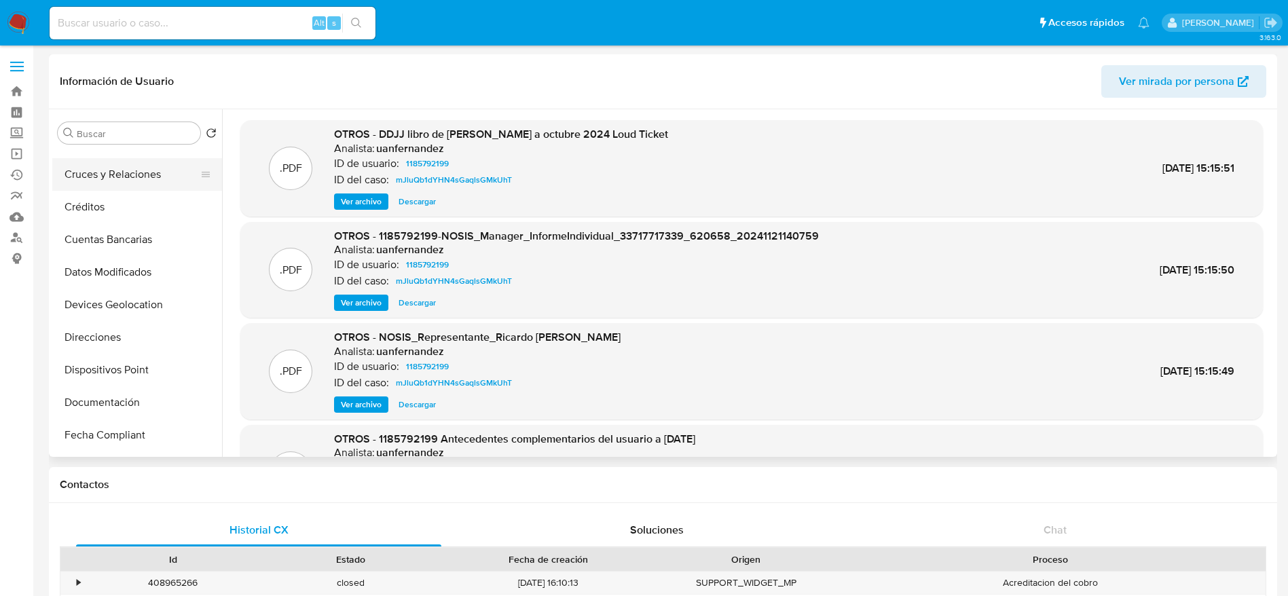
scroll to position [204, 0]
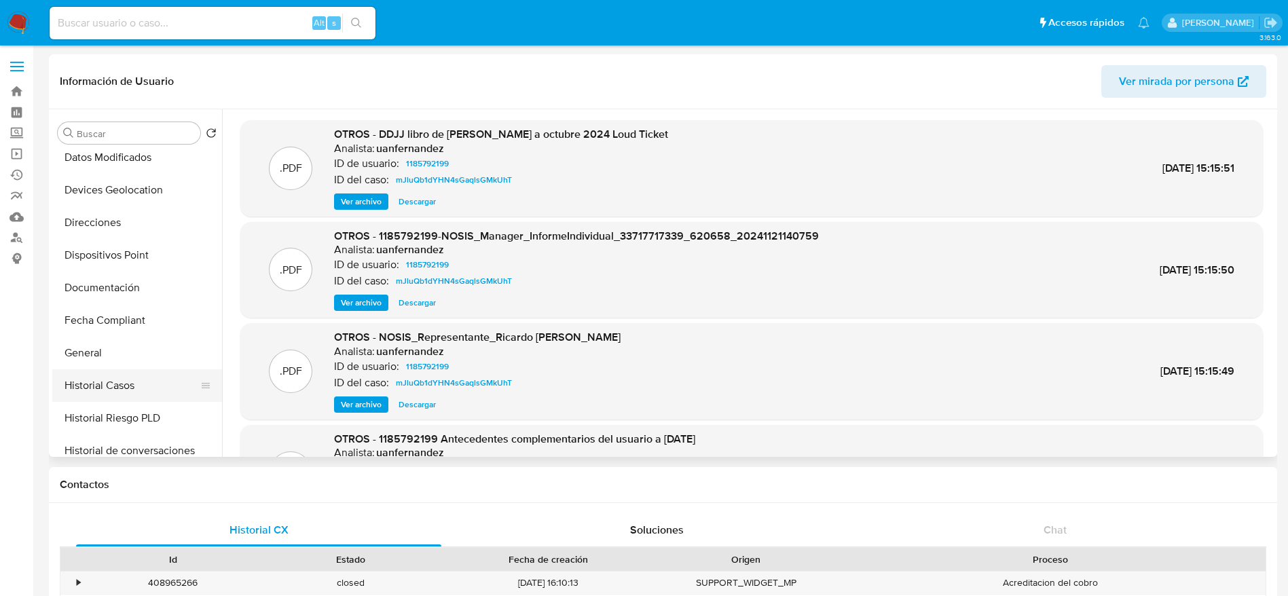
click at [109, 392] on button "Historial Casos" at bounding box center [131, 385] width 159 height 33
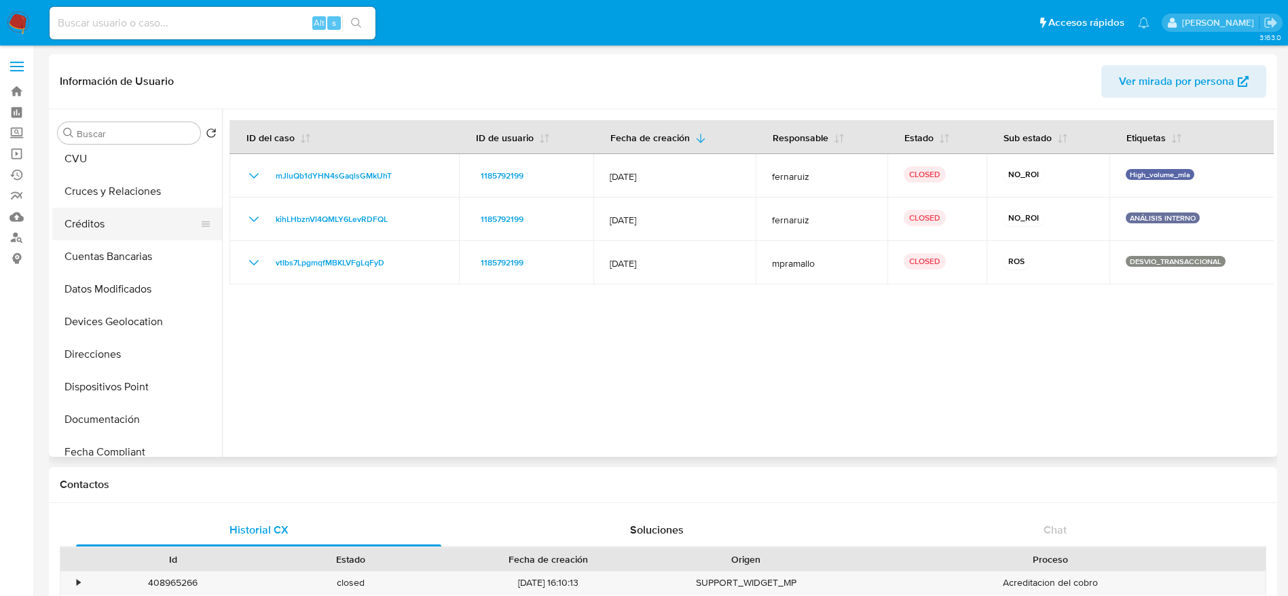
scroll to position [0, 0]
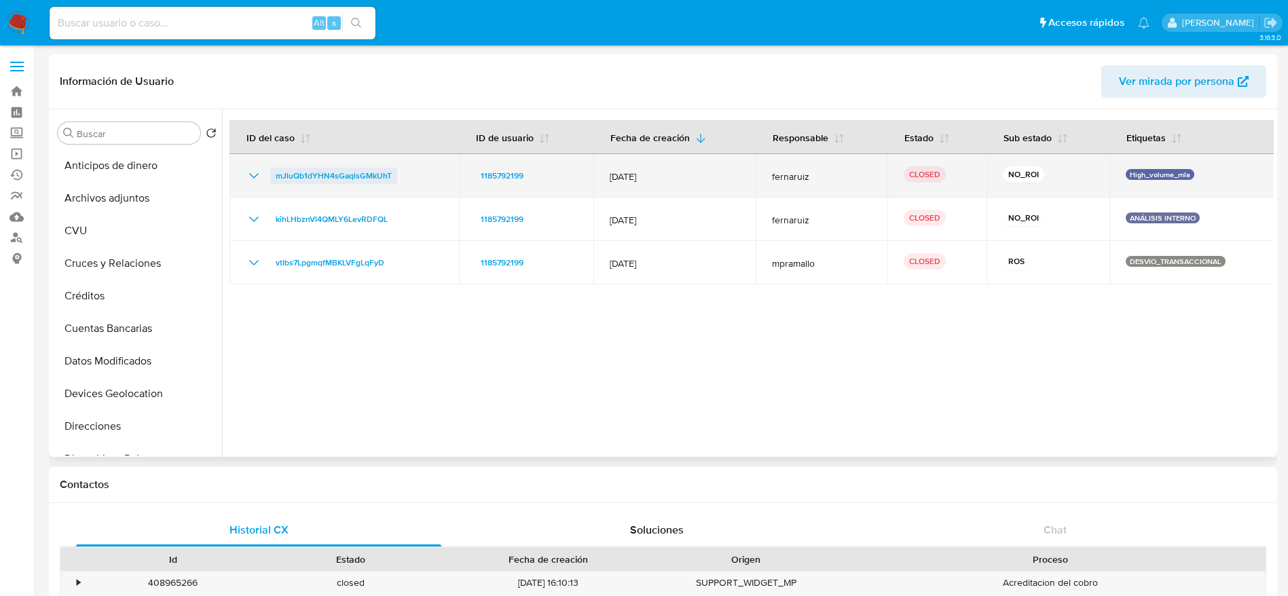
click at [380, 174] on span "mJluQb1dYHN4sGaqlsGMkUhT" at bounding box center [334, 176] width 116 height 16
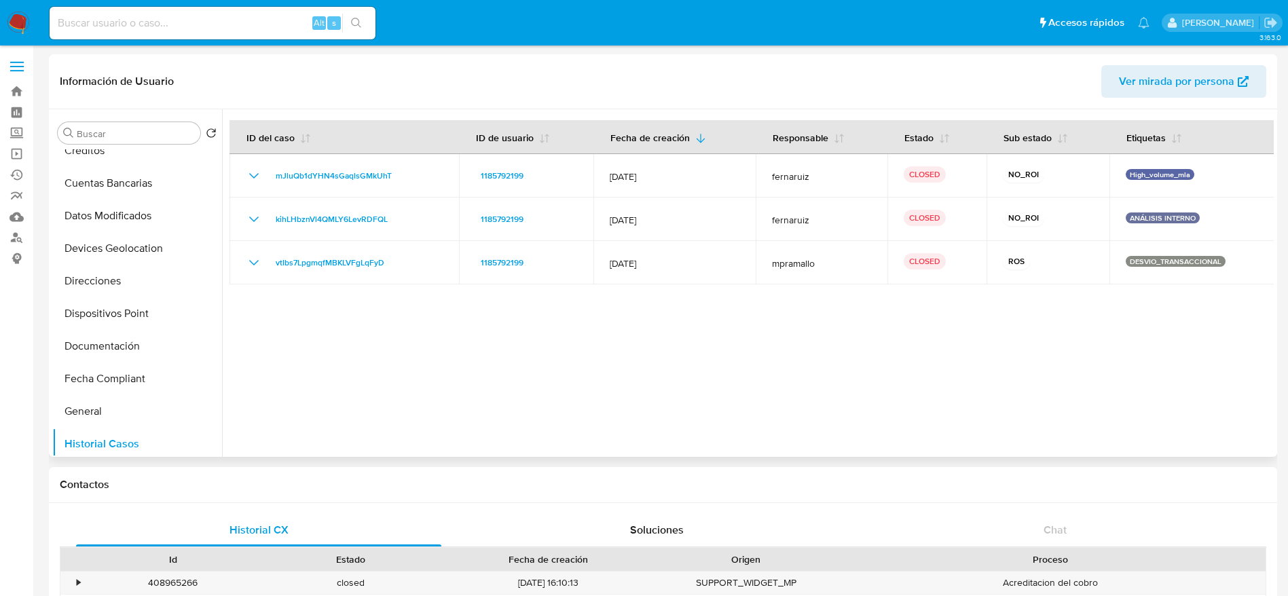
scroll to position [305, 0]
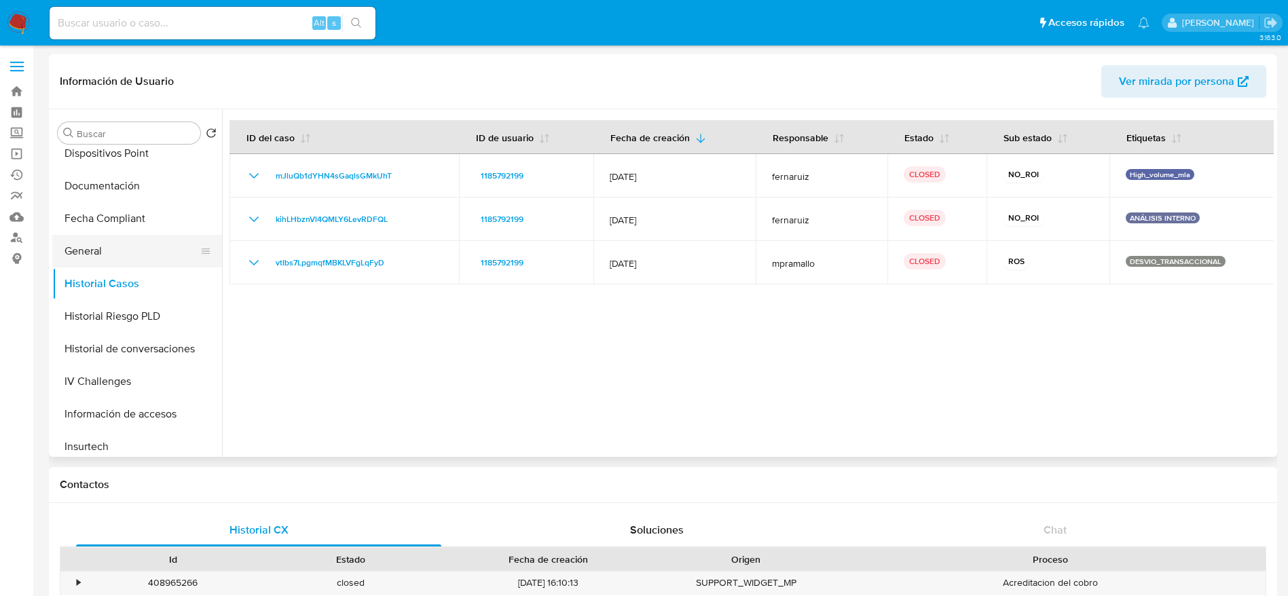
click at [106, 259] on button "General" at bounding box center [131, 251] width 159 height 33
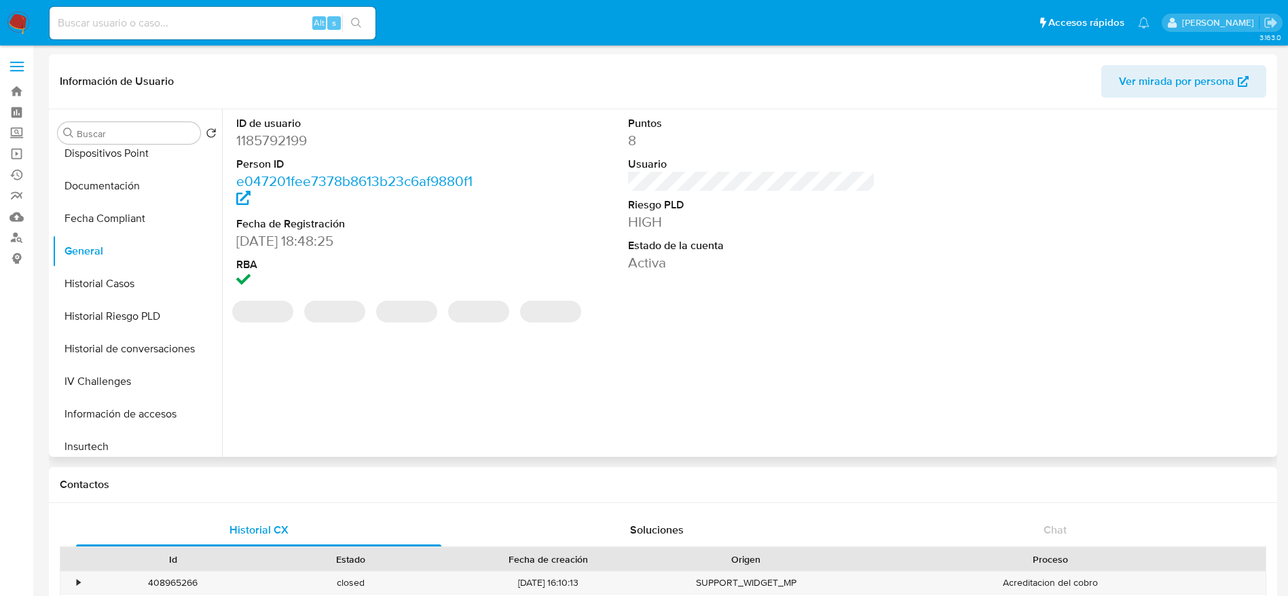
click at [288, 145] on dd "1185792199" at bounding box center [360, 140] width 248 height 19
copy dd "1185792199"
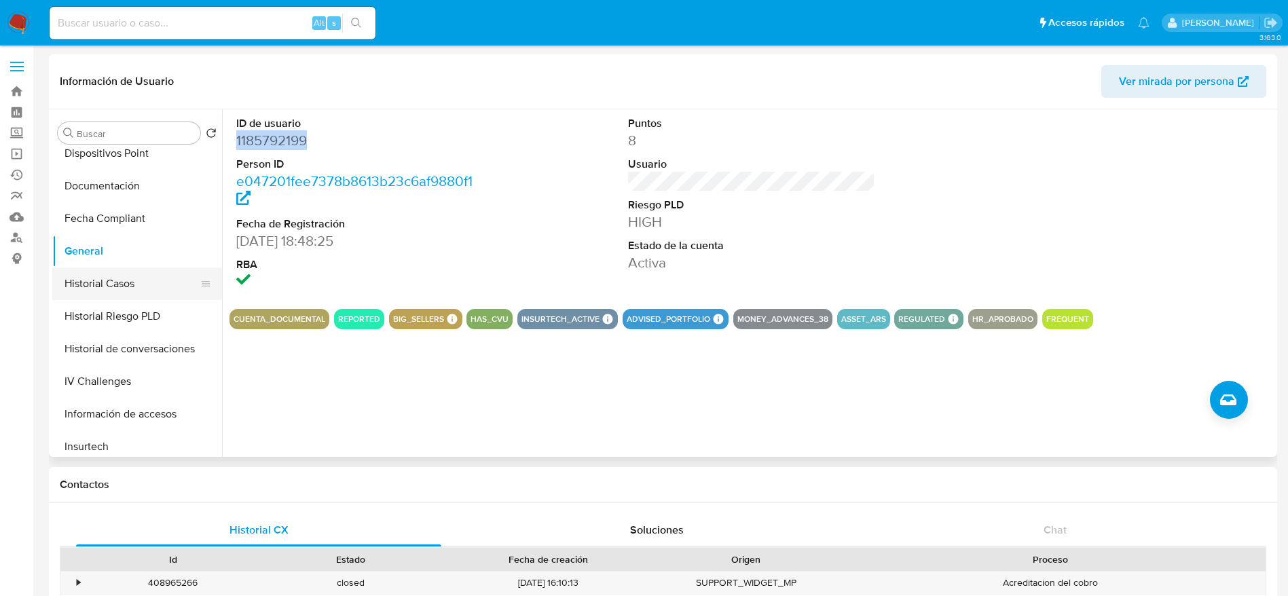
click at [126, 288] on button "Historial Casos" at bounding box center [131, 283] width 159 height 33
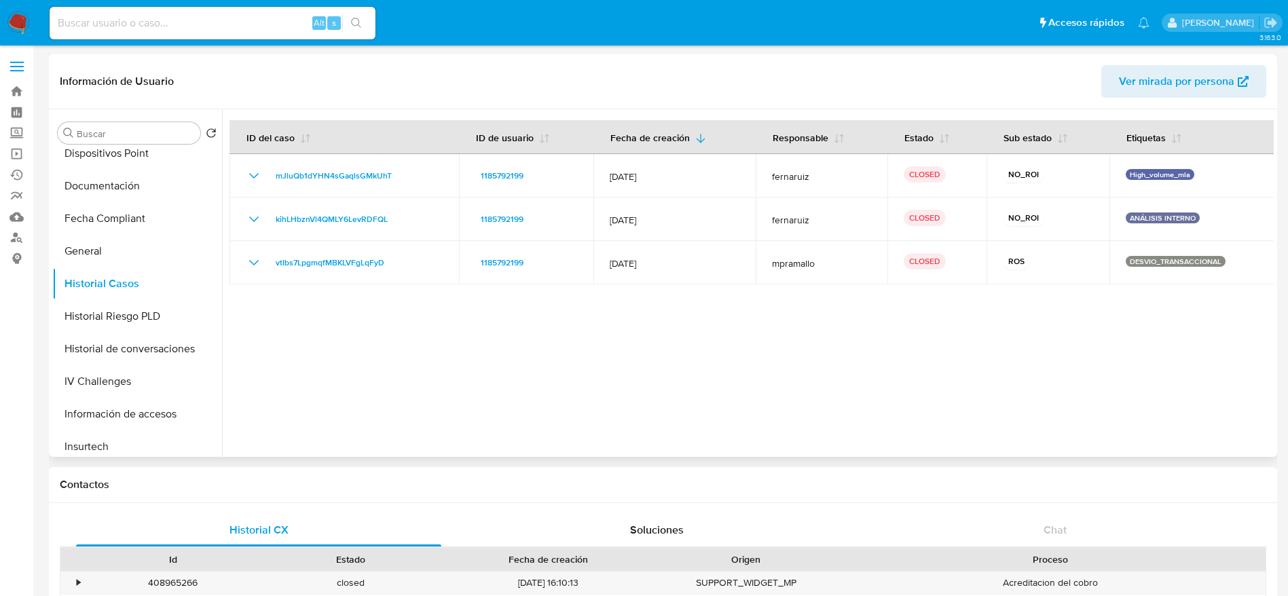
click at [1132, 84] on span "Ver mirada por persona" at bounding box center [1176, 81] width 115 height 33
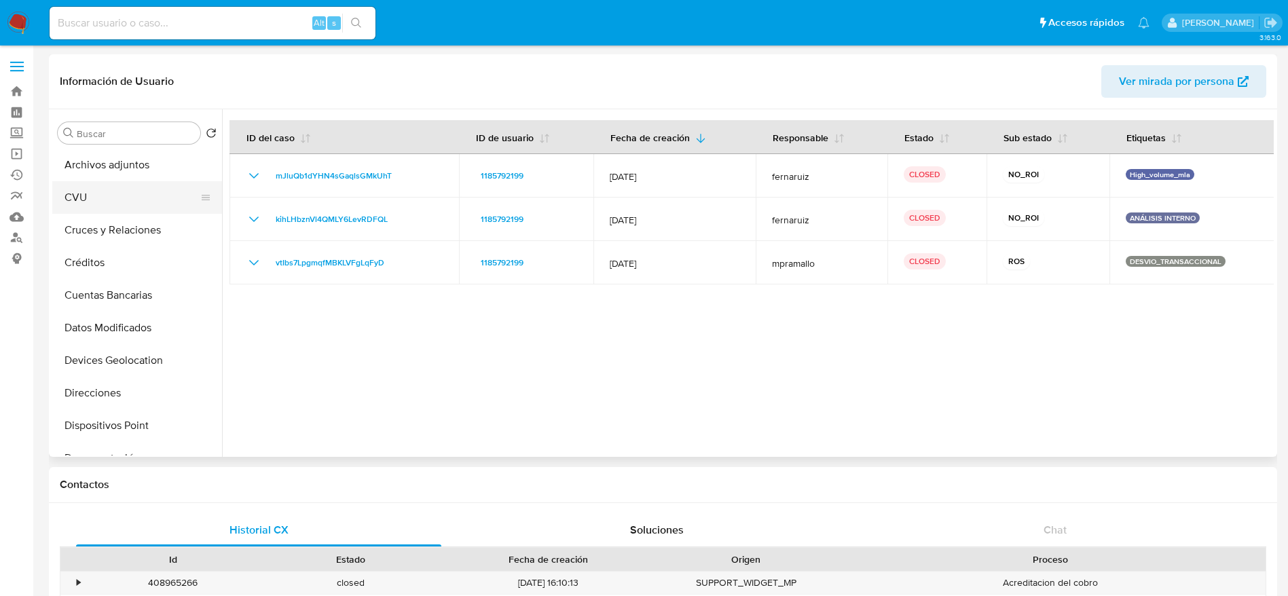
scroll to position [0, 0]
click at [135, 192] on button "Archivos adjuntos" at bounding box center [131, 198] width 159 height 33
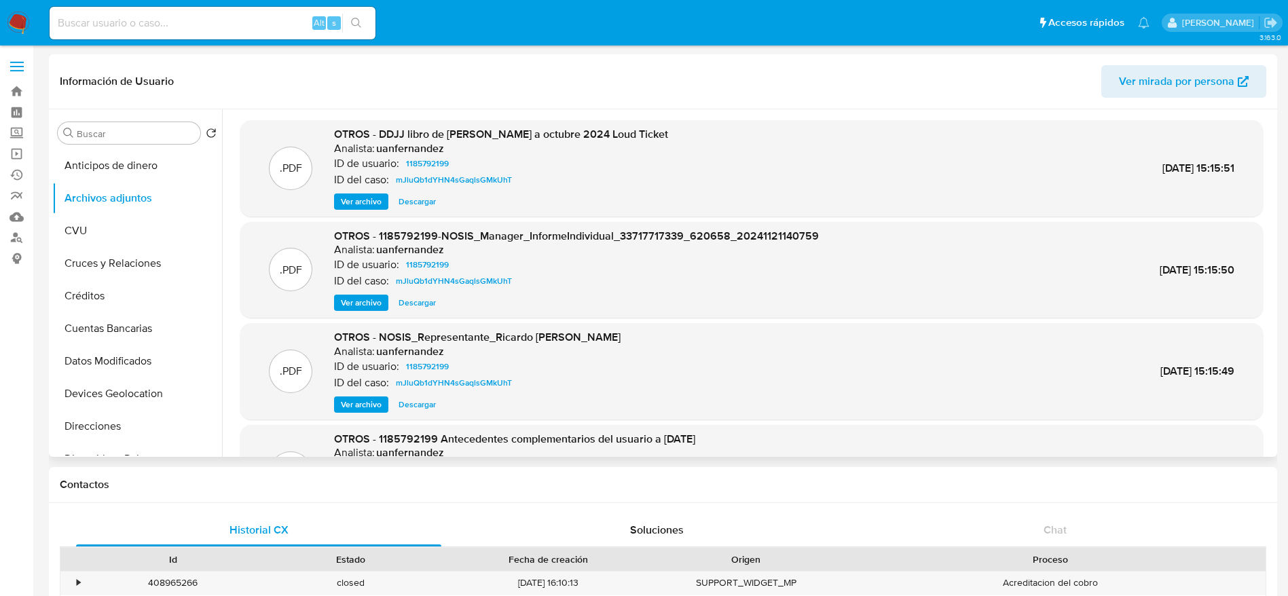
scroll to position [102, 0]
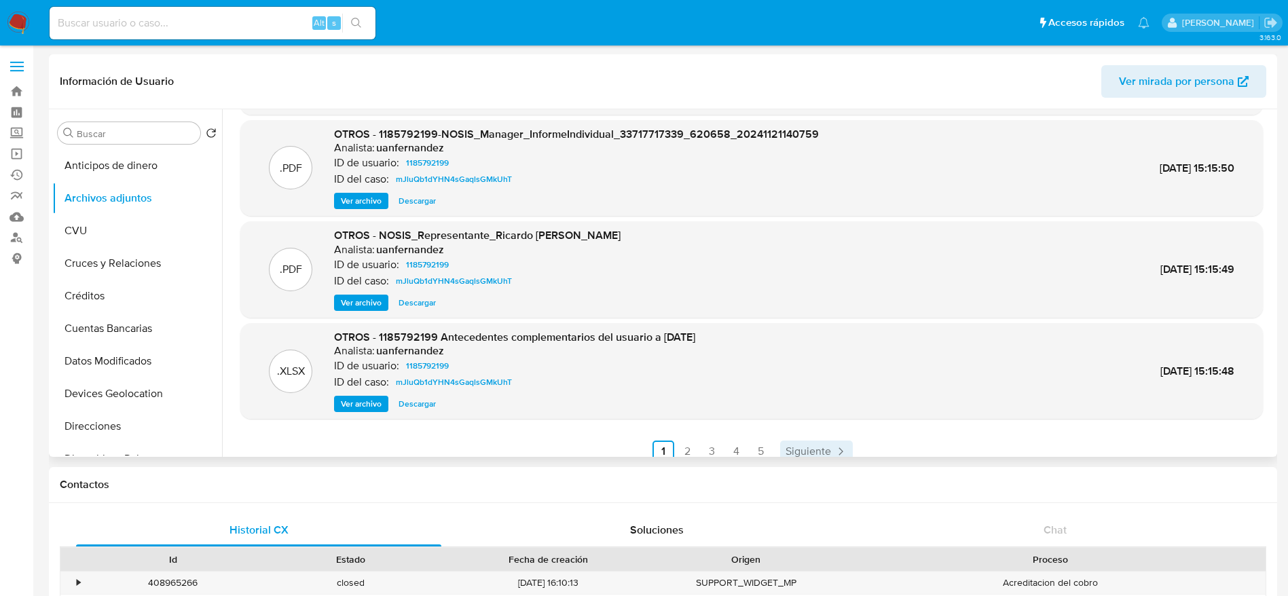
click at [811, 446] on span "Siguiente" at bounding box center [807, 451] width 45 height 11
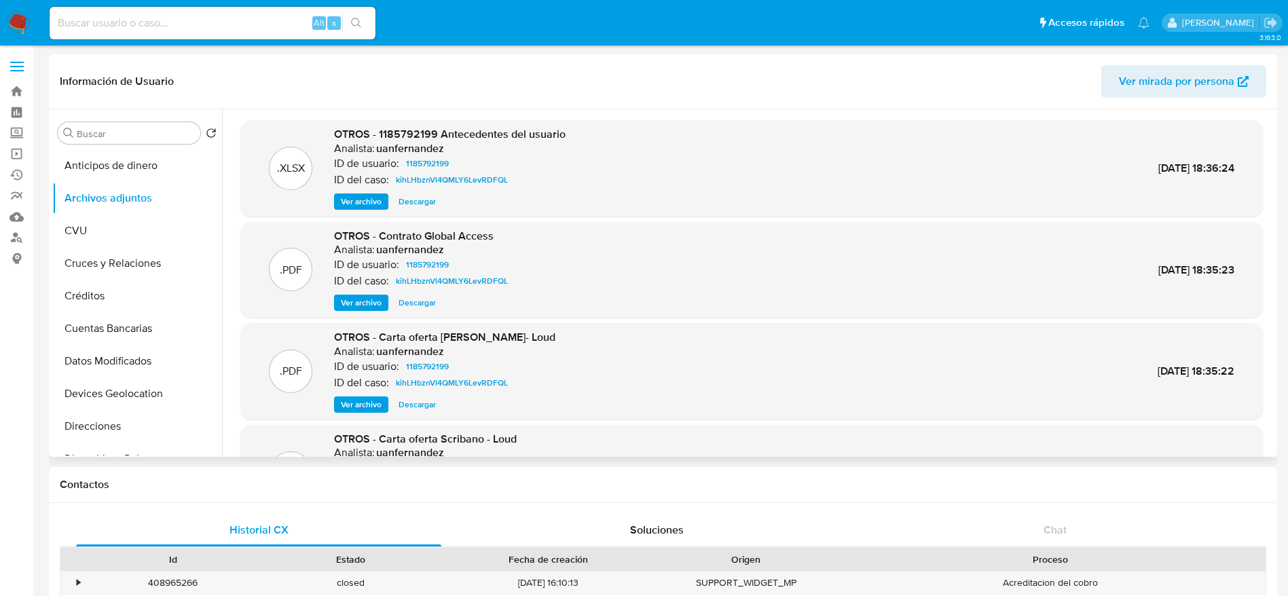
click at [375, 304] on span "Ver archivo" at bounding box center [361, 303] width 41 height 14
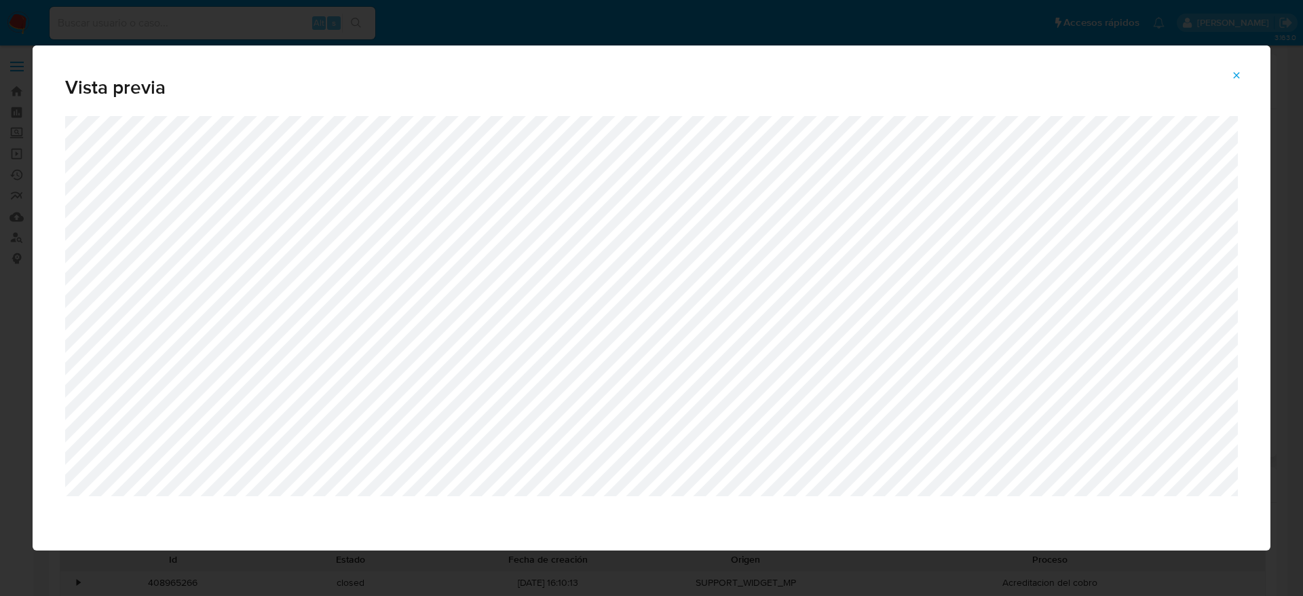
click at [1234, 76] on icon "Attachment preview" at bounding box center [1236, 75] width 11 height 11
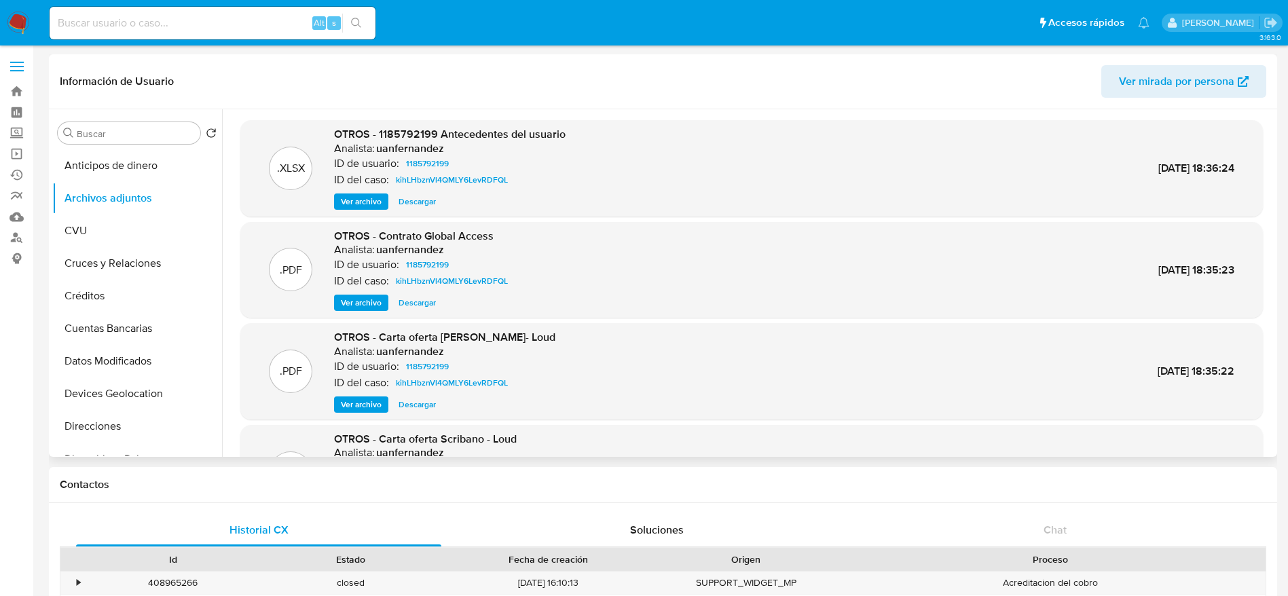
click at [371, 404] on span "Ver archivo" at bounding box center [361, 405] width 41 height 14
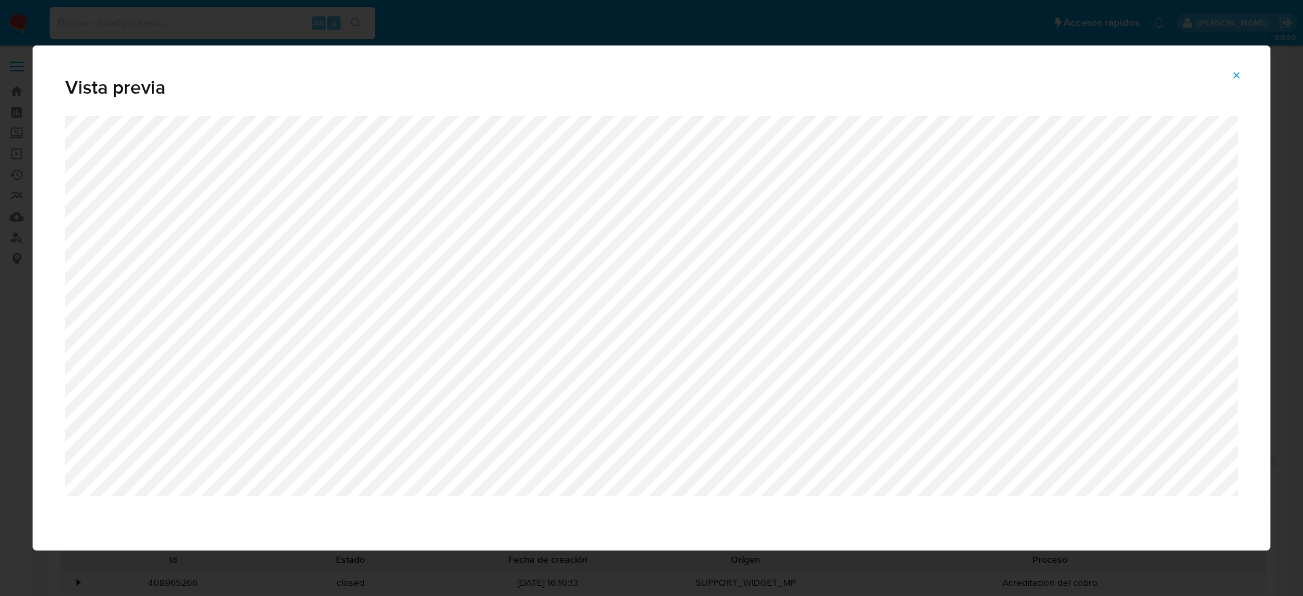
click at [1239, 73] on icon "Attachment preview" at bounding box center [1237, 75] width 6 height 6
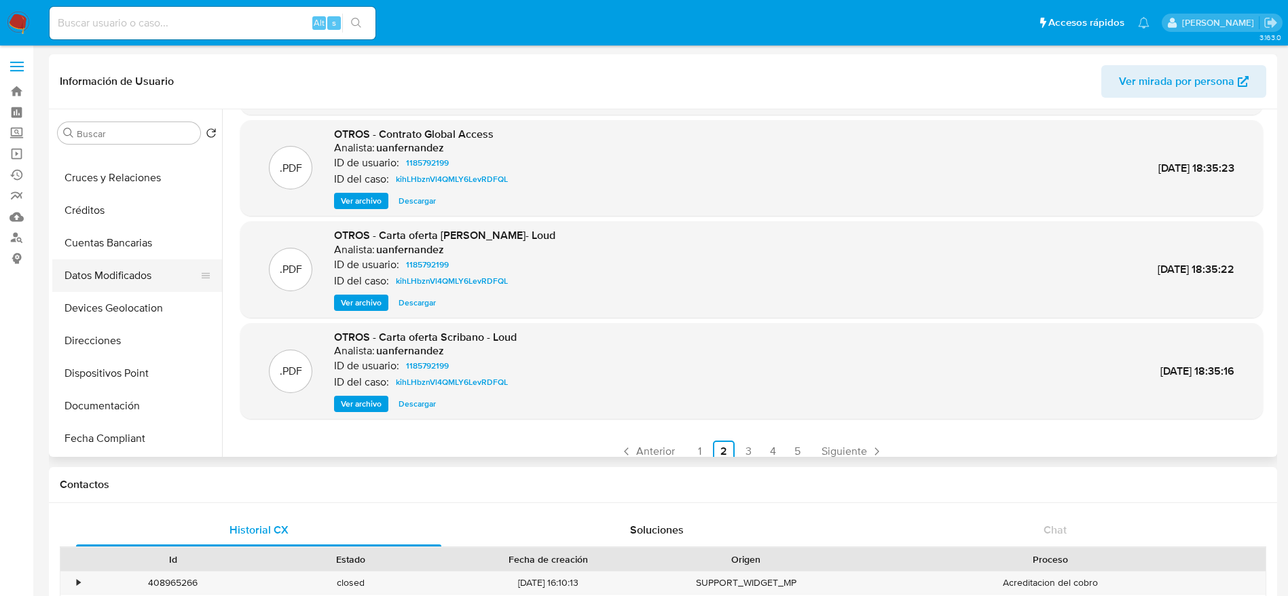
scroll to position [305, 0]
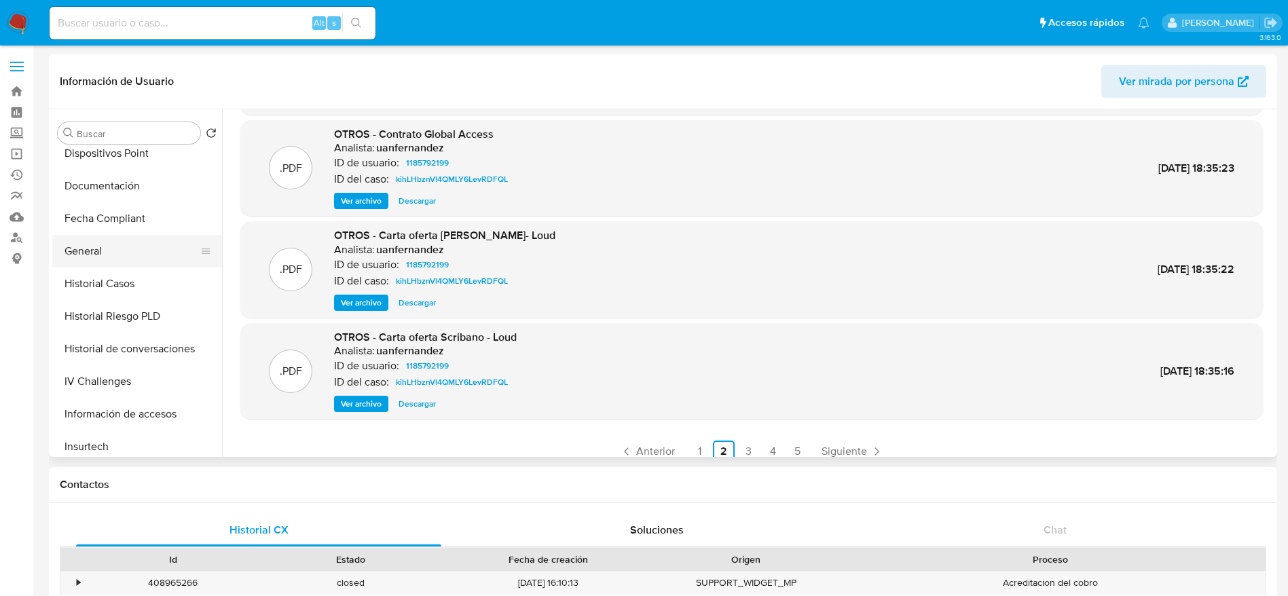
click at [106, 238] on button "General" at bounding box center [131, 251] width 159 height 33
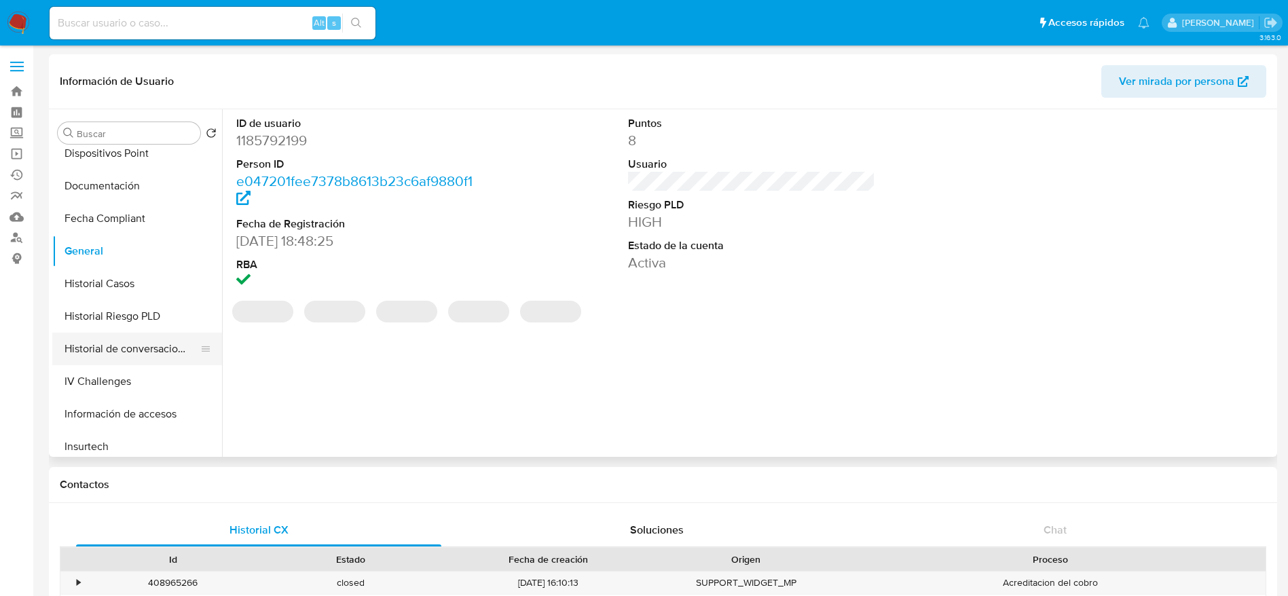
scroll to position [509, 0]
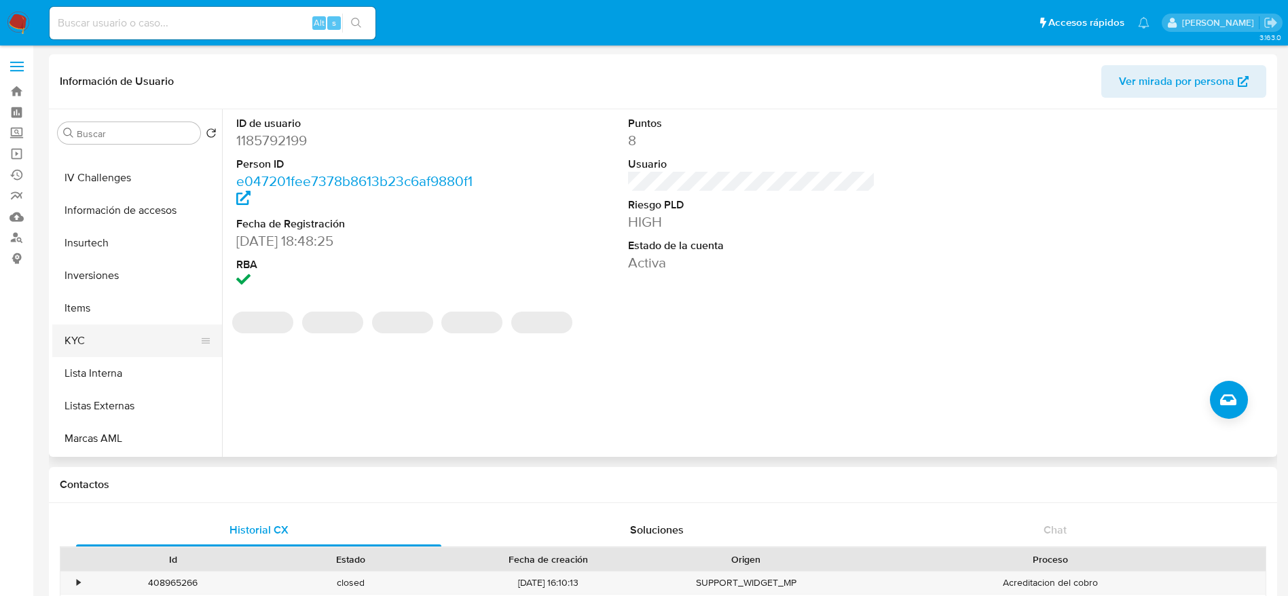
click at [109, 341] on button "KYC" at bounding box center [131, 340] width 159 height 33
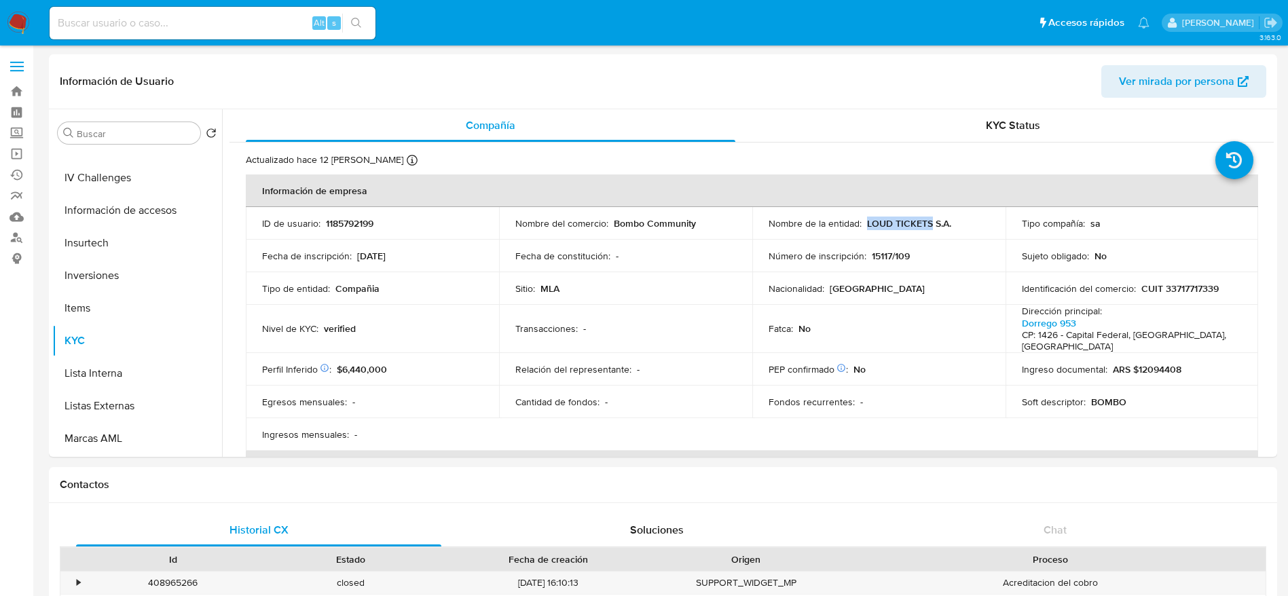
drag, startPoint x: 864, startPoint y: 216, endPoint x: 936, endPoint y: 223, distance: 72.3
click at [935, 223] on p "LOUD TICKETS S.A." at bounding box center [909, 223] width 84 height 12
click at [949, 223] on div "Nombre de la entidad : LOUD TICKETS S.A." at bounding box center [878, 223] width 221 height 12
click at [948, 223] on div "Nombre de la entidad : LOUD TICKETS S.A." at bounding box center [878, 223] width 221 height 12
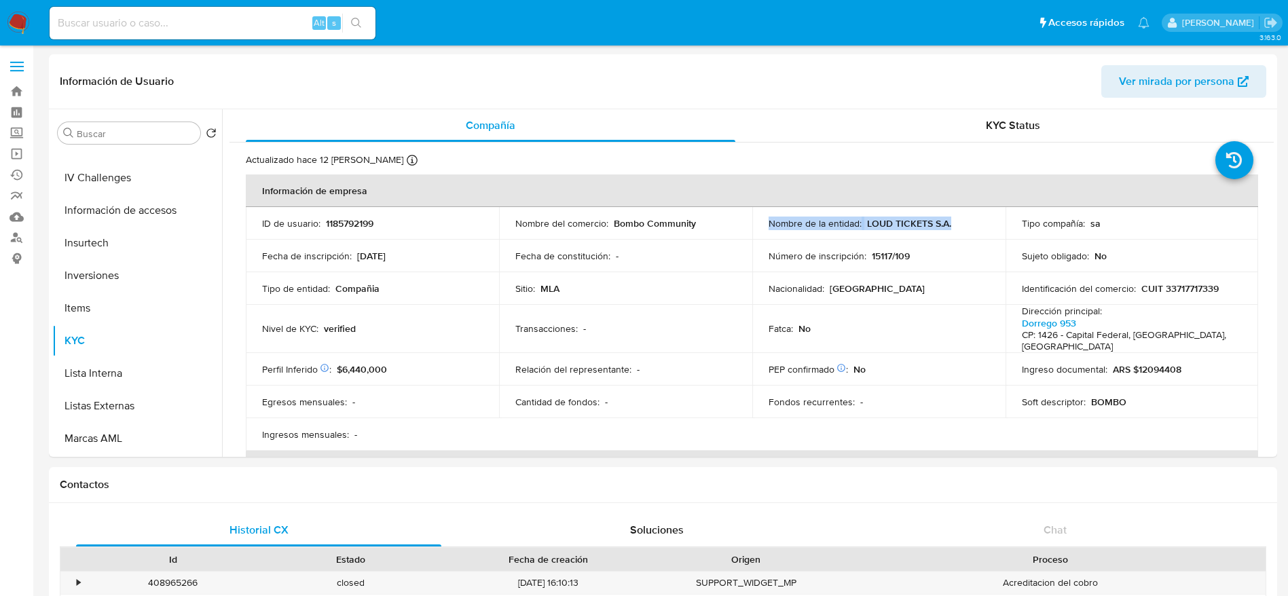
click at [889, 211] on td "Nombre de la entidad : LOUD TICKETS S.A." at bounding box center [878, 223] width 253 height 33
drag, startPoint x: 864, startPoint y: 221, endPoint x: 979, endPoint y: 208, distance: 115.4
click at [979, 208] on td "Nombre de la entidad : LOUD TICKETS S.A." at bounding box center [878, 223] width 253 height 33
copy p "LOUD TICKETS S.A."
click at [1196, 282] on p "CUIT 33717717339" at bounding box center [1179, 288] width 77 height 12
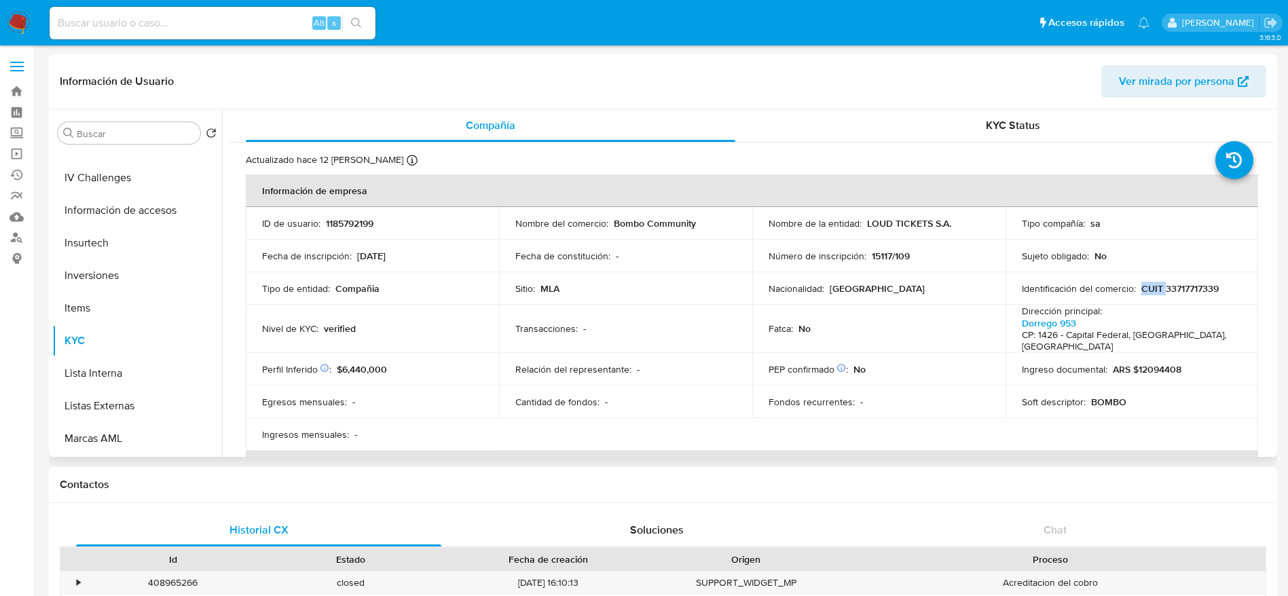
click at [1196, 282] on p "CUIT 33717717339" at bounding box center [1179, 288] width 77 height 12
click at [1196, 289] on p "CUIT 33717717339" at bounding box center [1179, 288] width 77 height 12
copy p "33717717339"
click at [350, 223] on p "1185792199" at bounding box center [350, 223] width 48 height 12
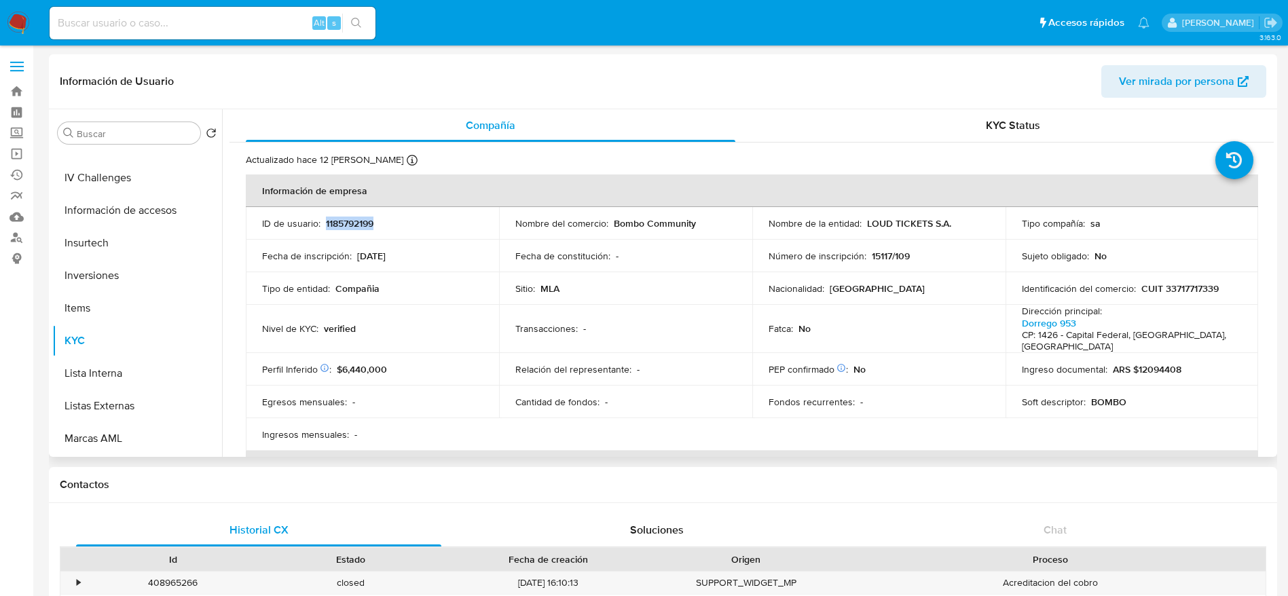
click at [350, 223] on p "1185792199" at bounding box center [350, 223] width 48 height 12
copy p "1185792199"
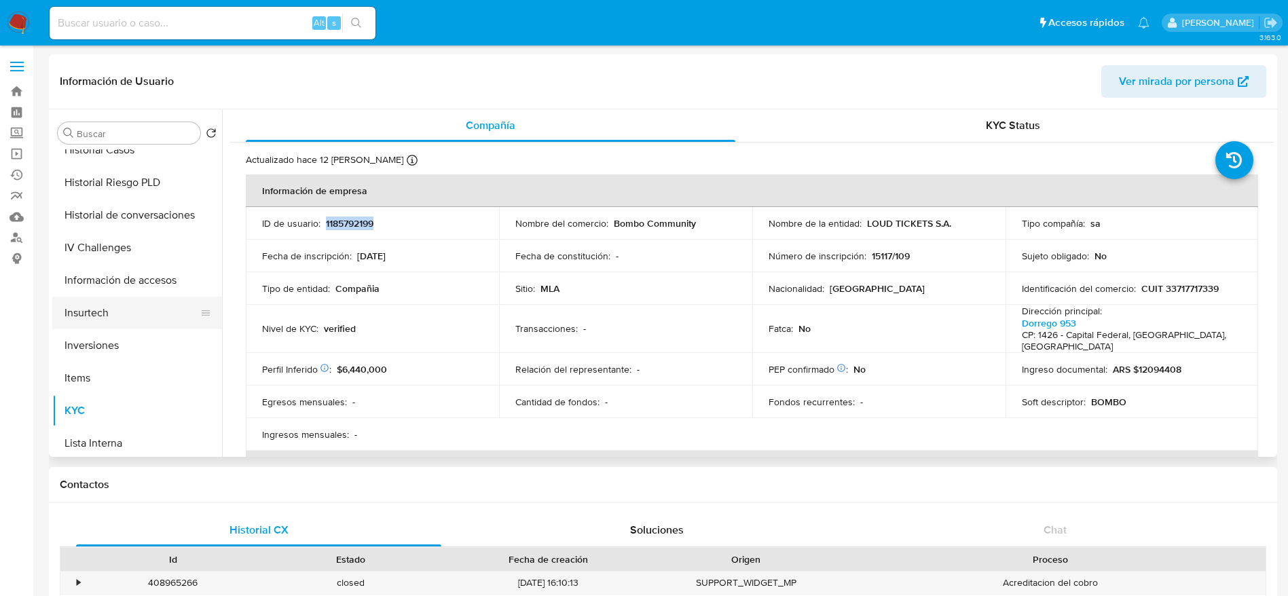
scroll to position [407, 0]
click at [107, 196] on button "Historial Casos" at bounding box center [131, 182] width 159 height 33
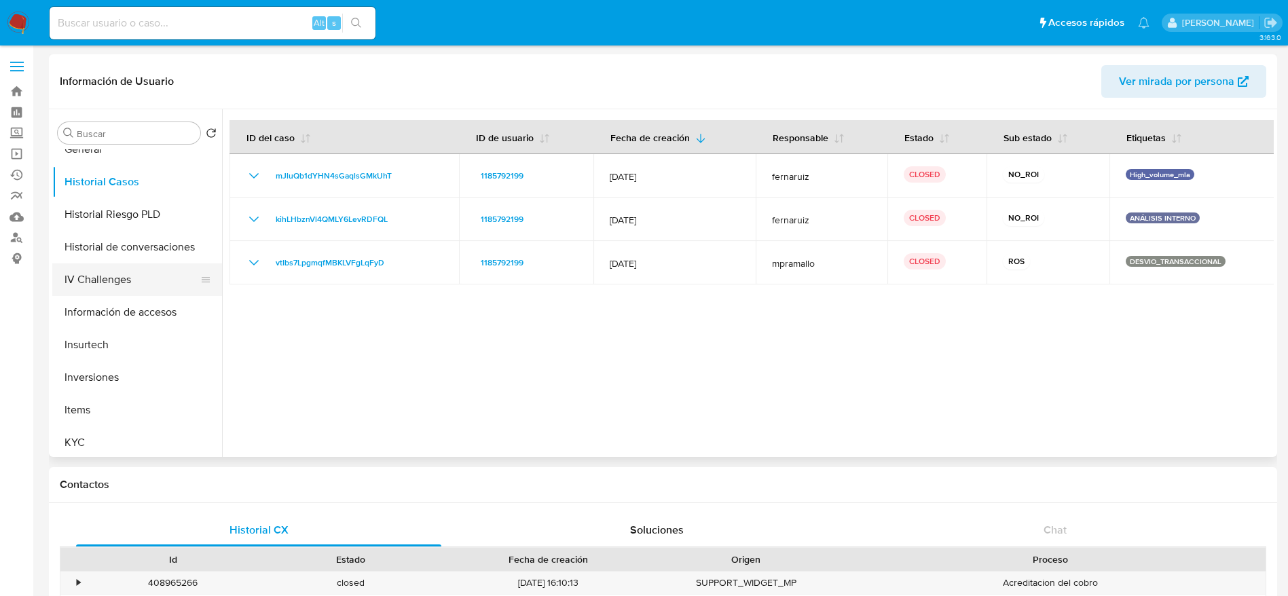
scroll to position [0, 0]
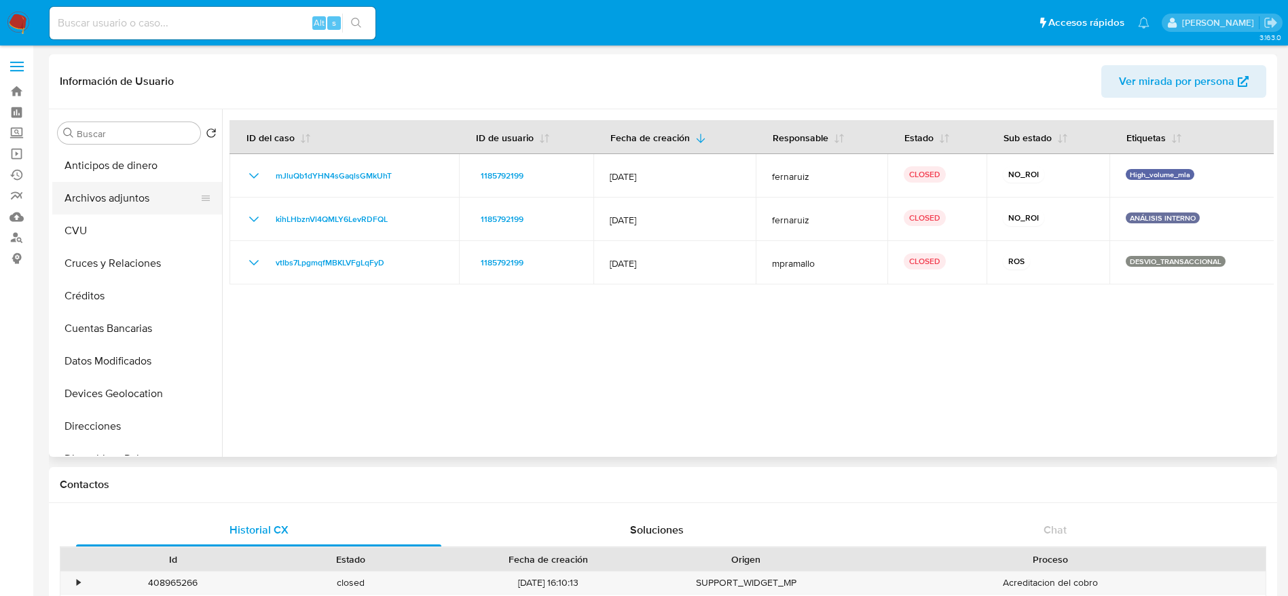
click at [96, 185] on button "Archivos adjuntos" at bounding box center [131, 198] width 159 height 33
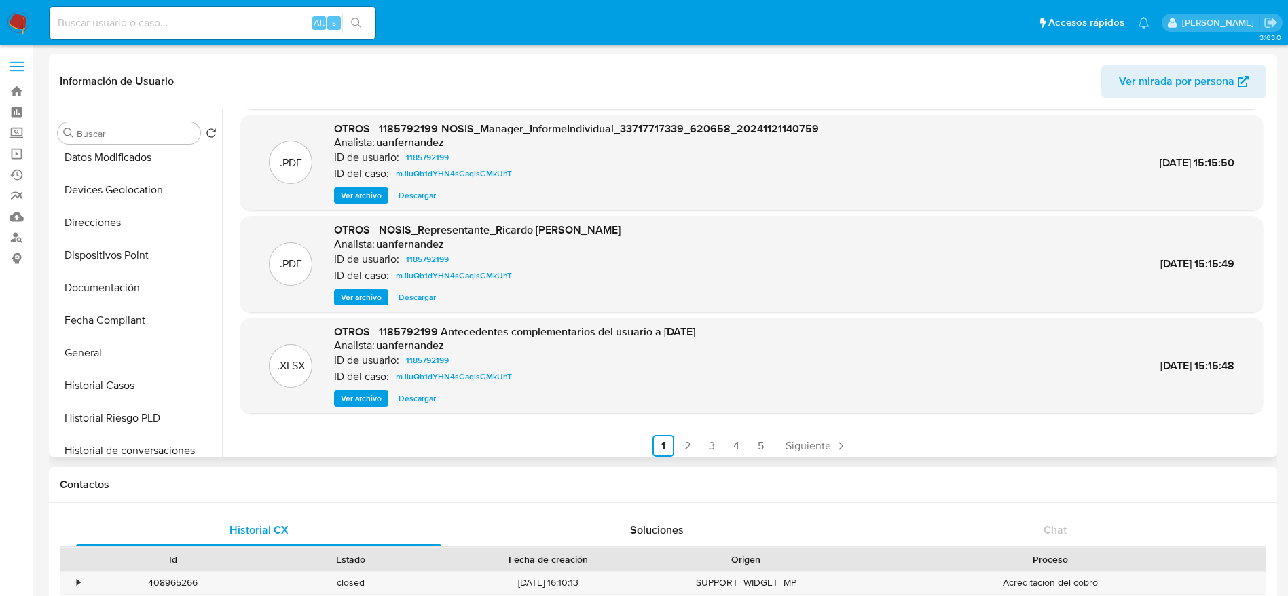
scroll to position [114, 0]
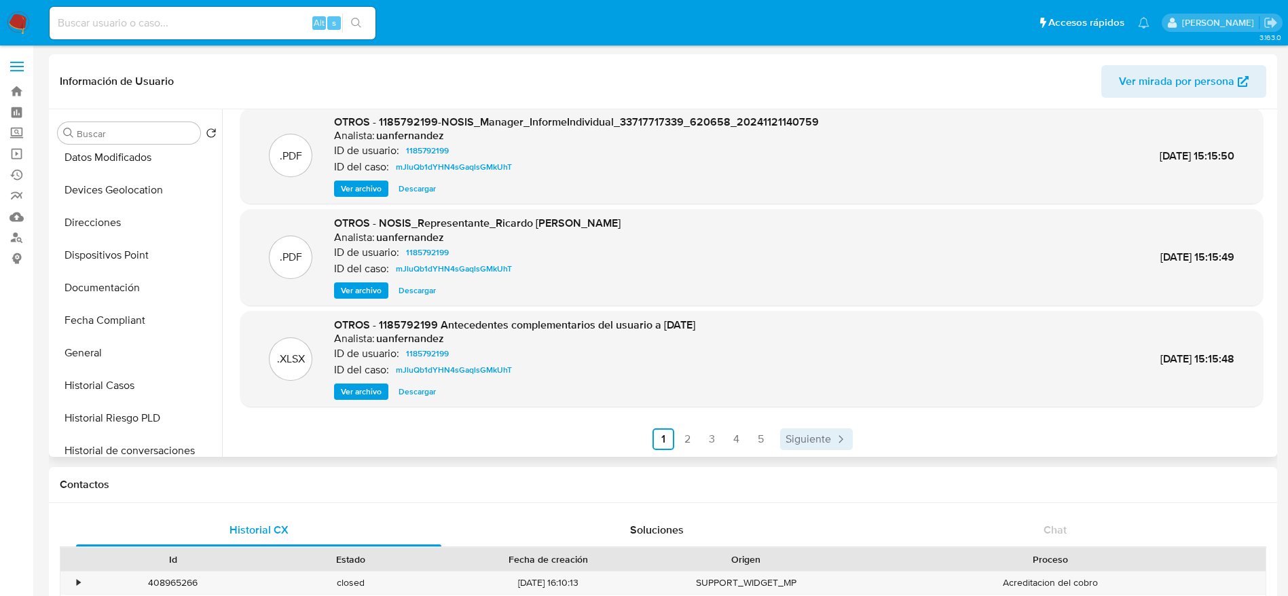
click at [806, 440] on span "Siguiente" at bounding box center [807, 439] width 45 height 11
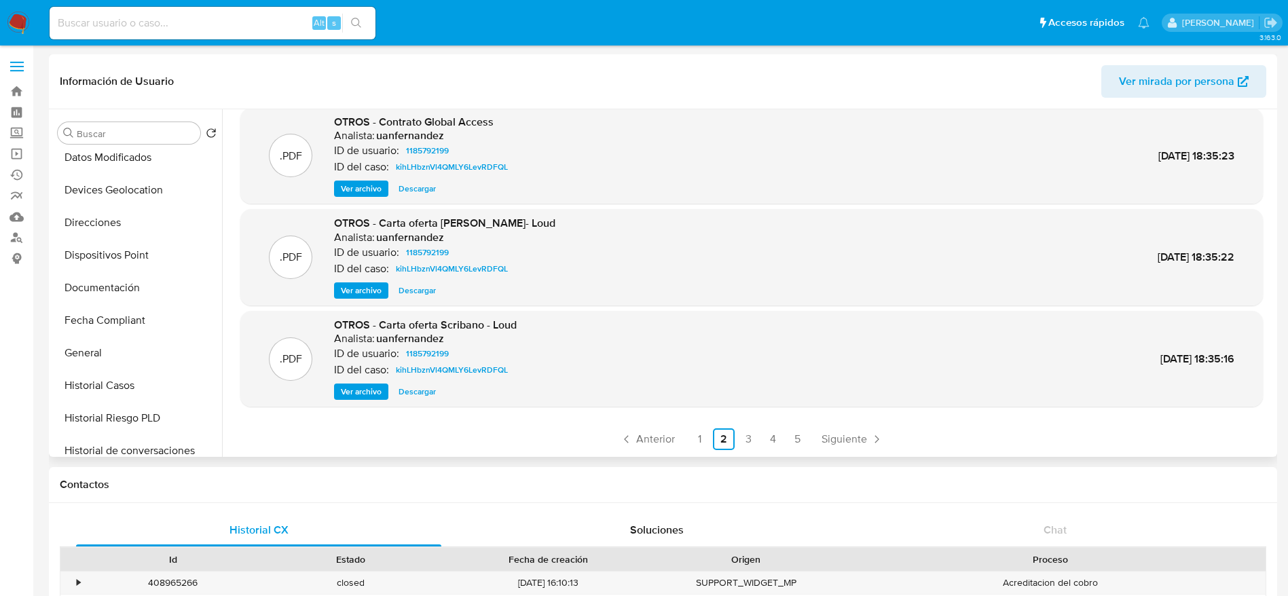
click at [806, 436] on ul "Anterior 1 2 3 4 5 Siguiente" at bounding box center [751, 439] width 1022 height 22
click at [824, 439] on span "Siguiente" at bounding box center [843, 439] width 45 height 11
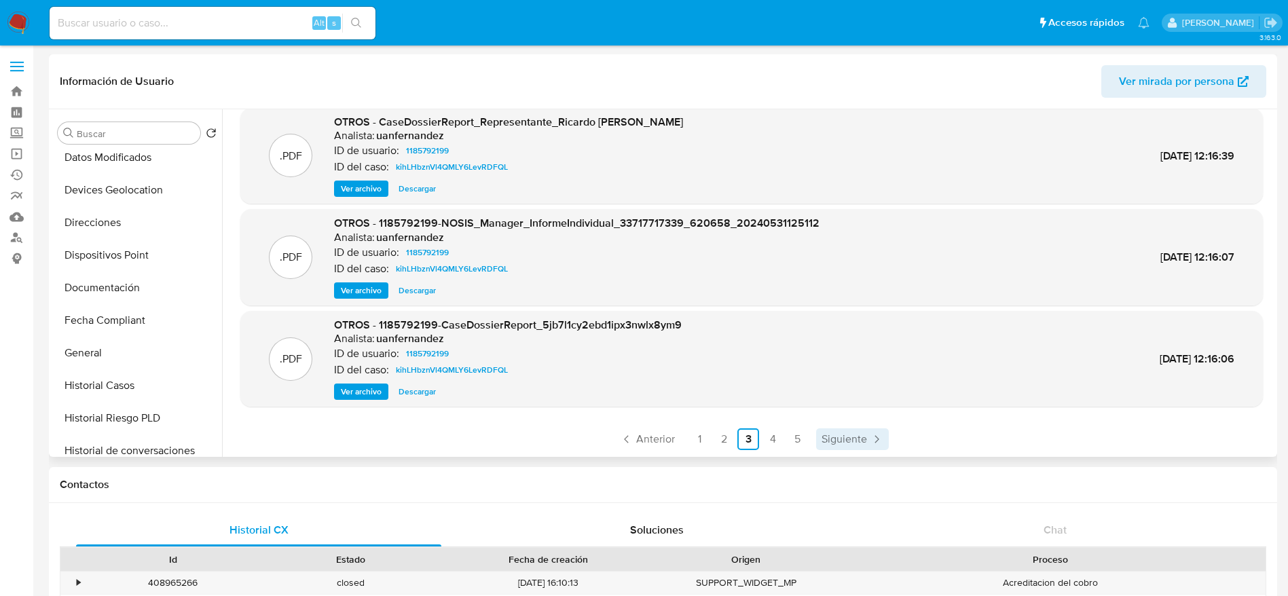
click at [858, 439] on span "Siguiente" at bounding box center [843, 439] width 45 height 11
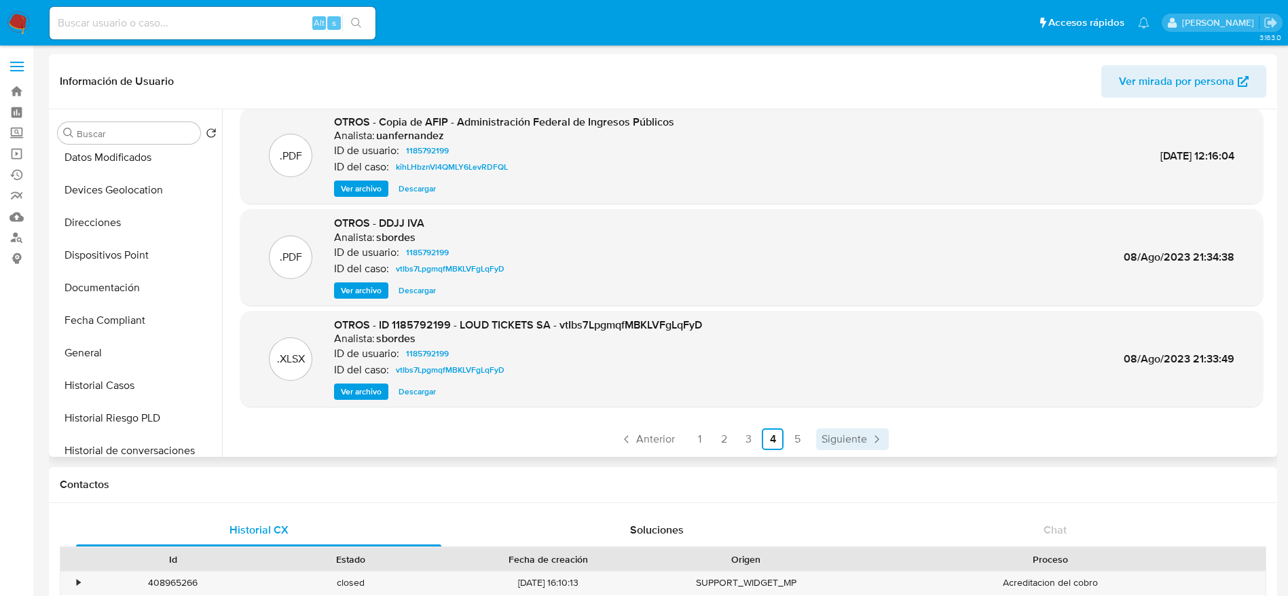
click at [870, 435] on icon "Paginación" at bounding box center [877, 439] width 14 height 14
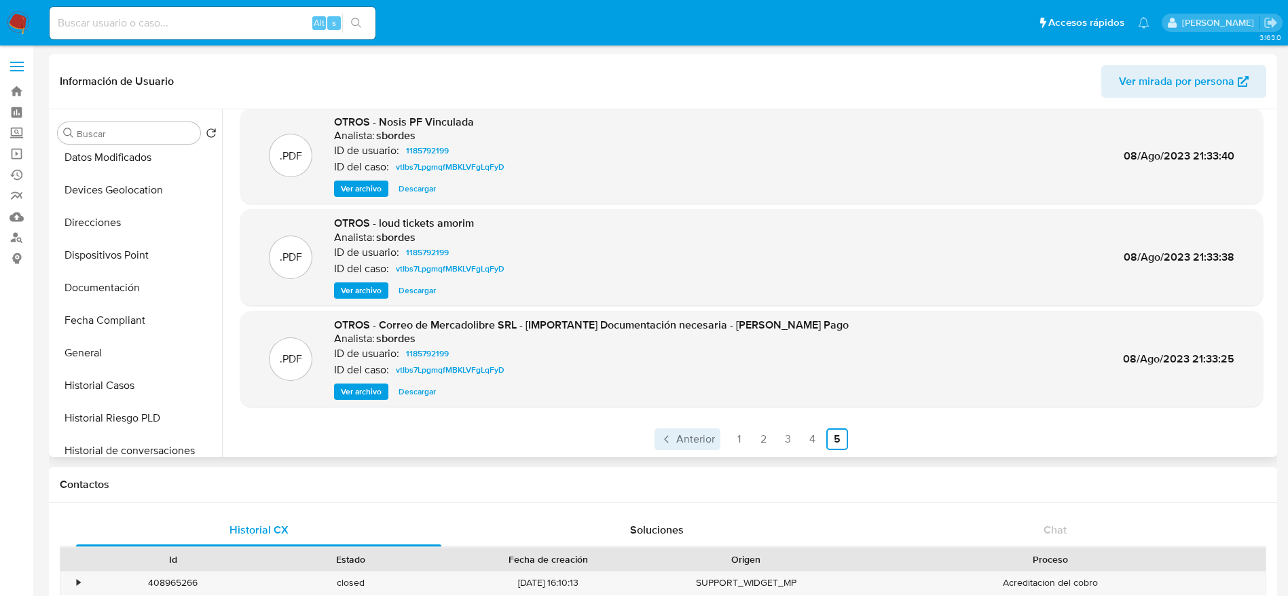
click at [680, 443] on span "Anterior" at bounding box center [695, 439] width 39 height 11
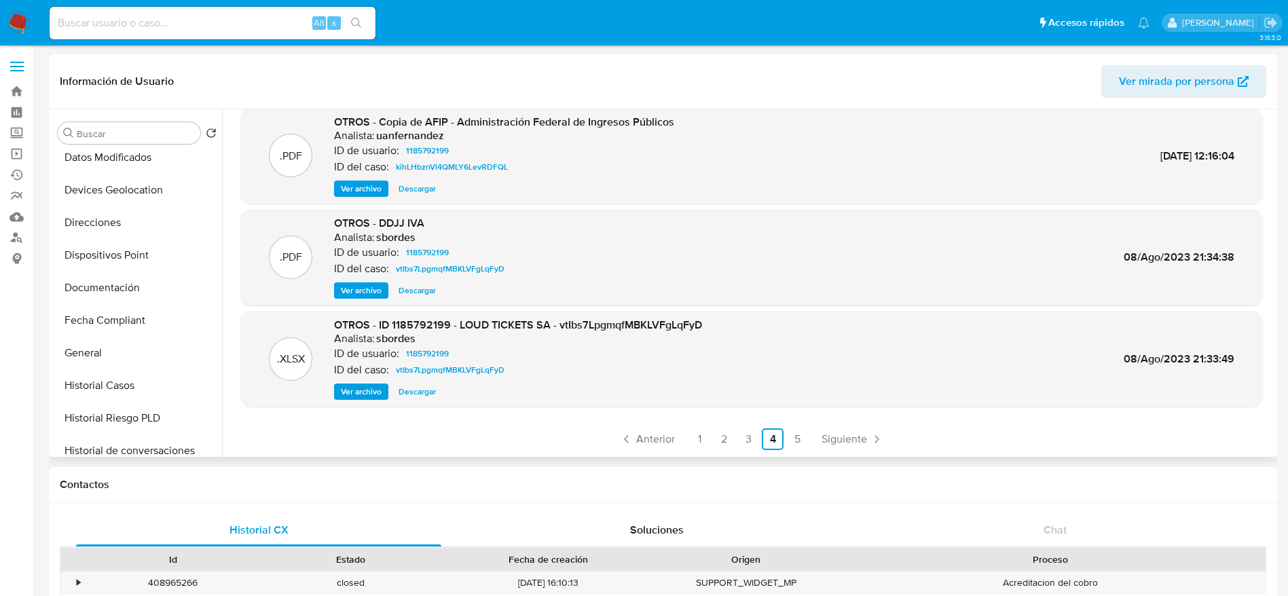
click at [425, 388] on span "Descargar" at bounding box center [416, 392] width 37 height 14
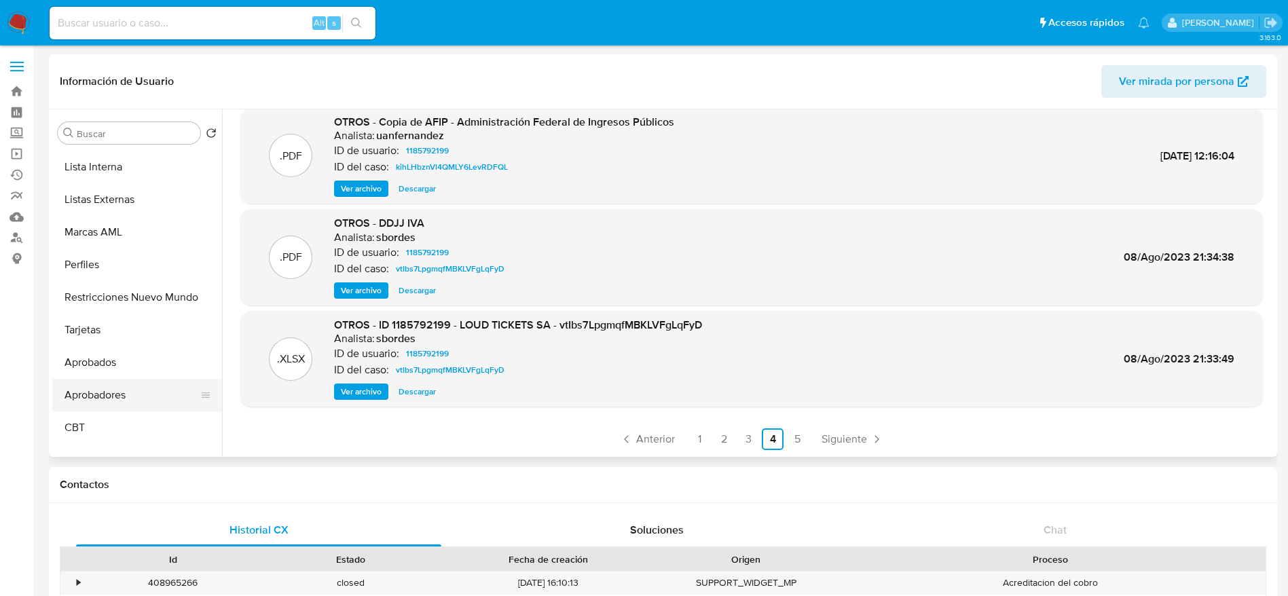
scroll to position [737, 0]
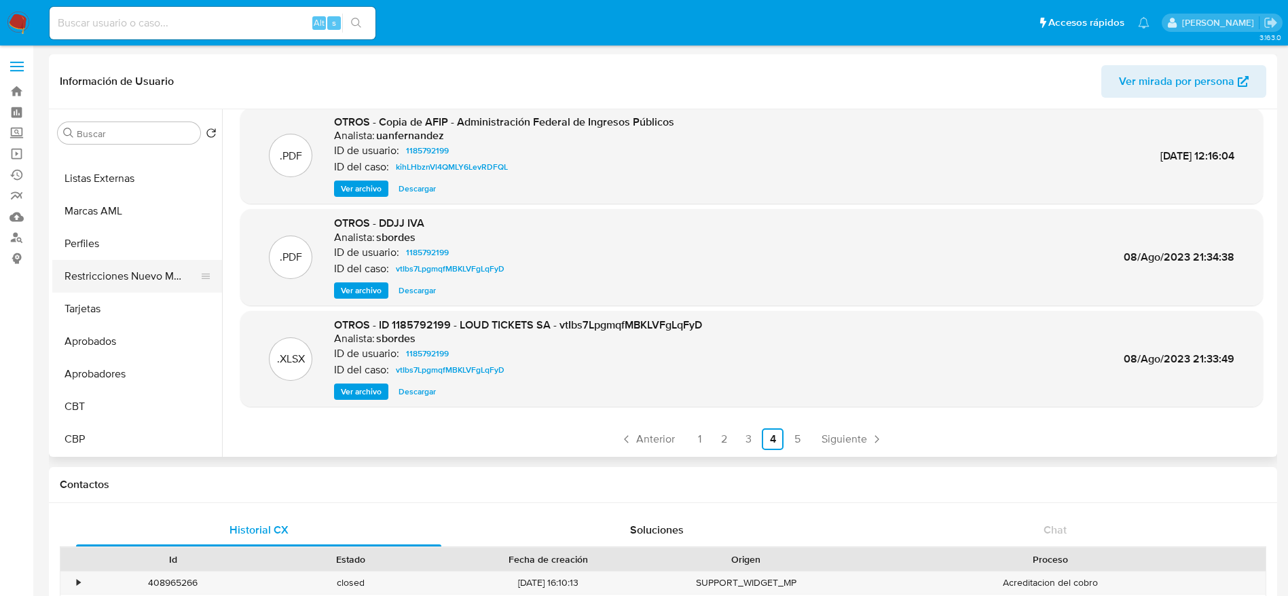
click at [107, 272] on button "Restricciones Nuevo Mundo" at bounding box center [131, 276] width 159 height 33
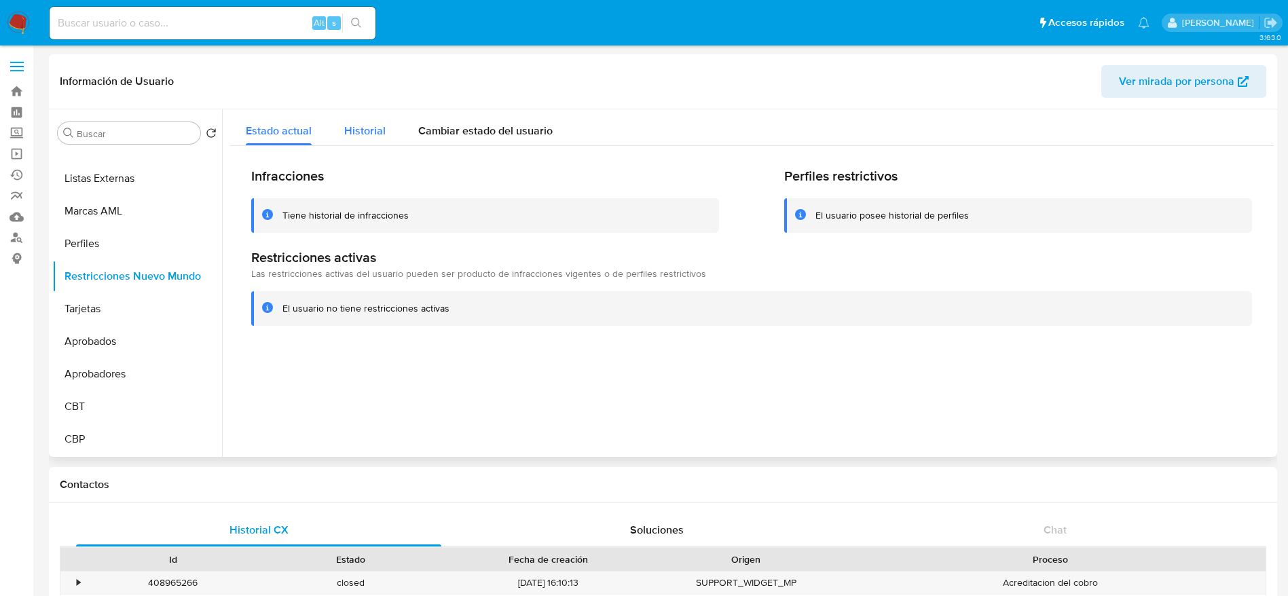
click at [371, 129] on span "Historial" at bounding box center [364, 131] width 41 height 16
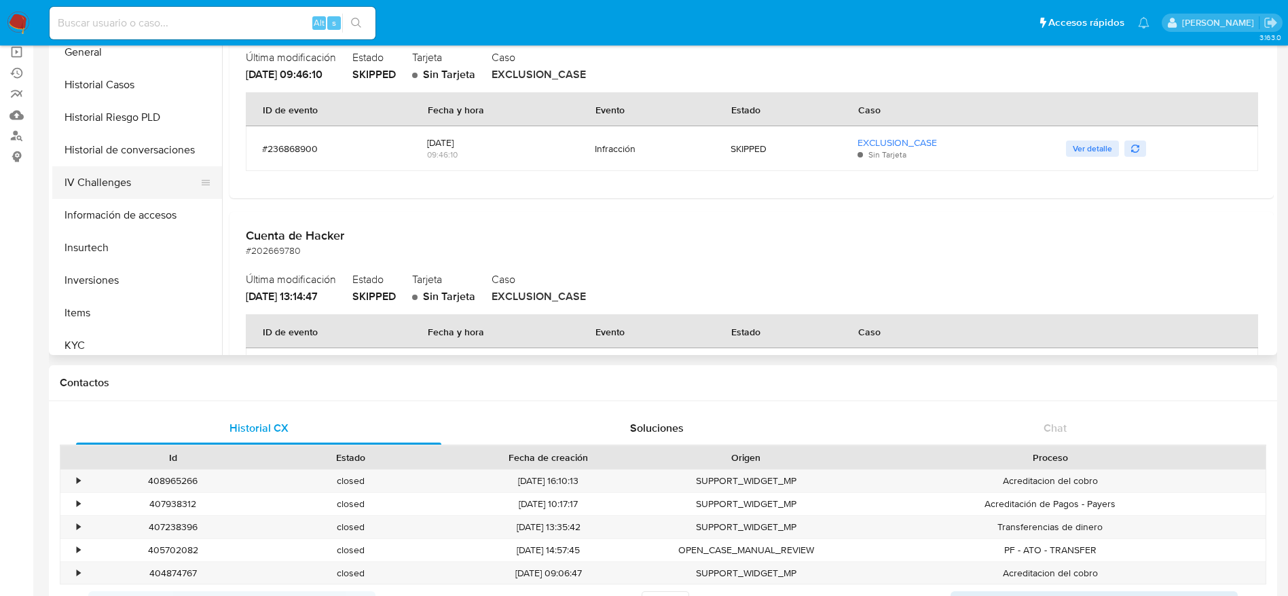
scroll to position [329, 0]
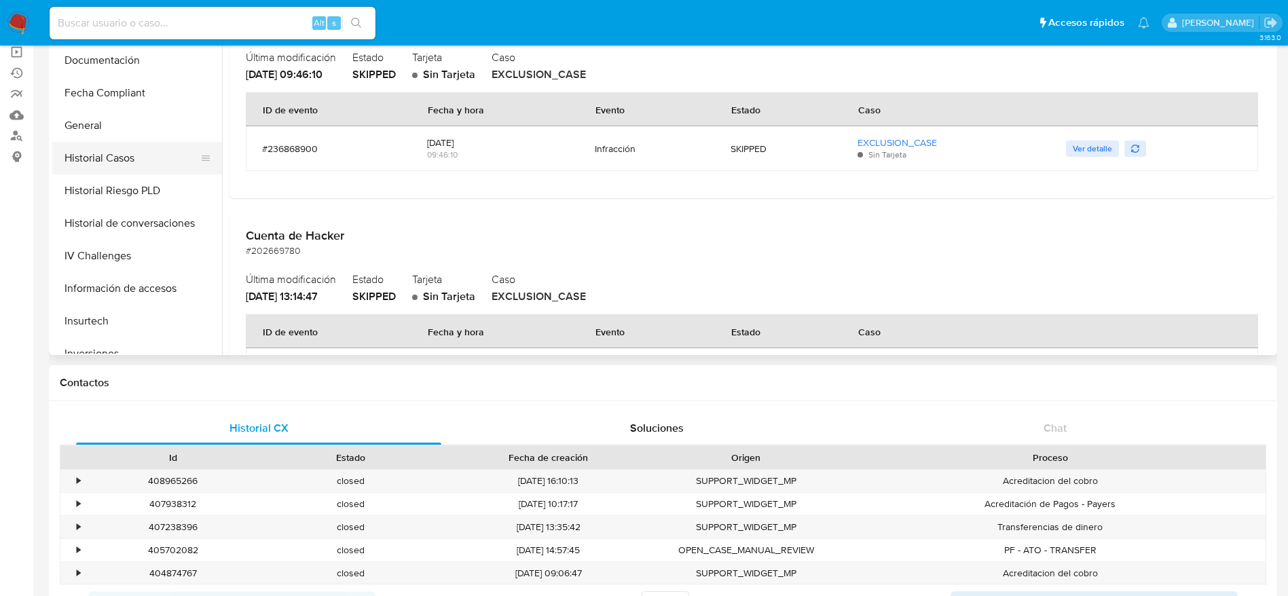
click at [113, 151] on button "Historial Casos" at bounding box center [131, 158] width 159 height 33
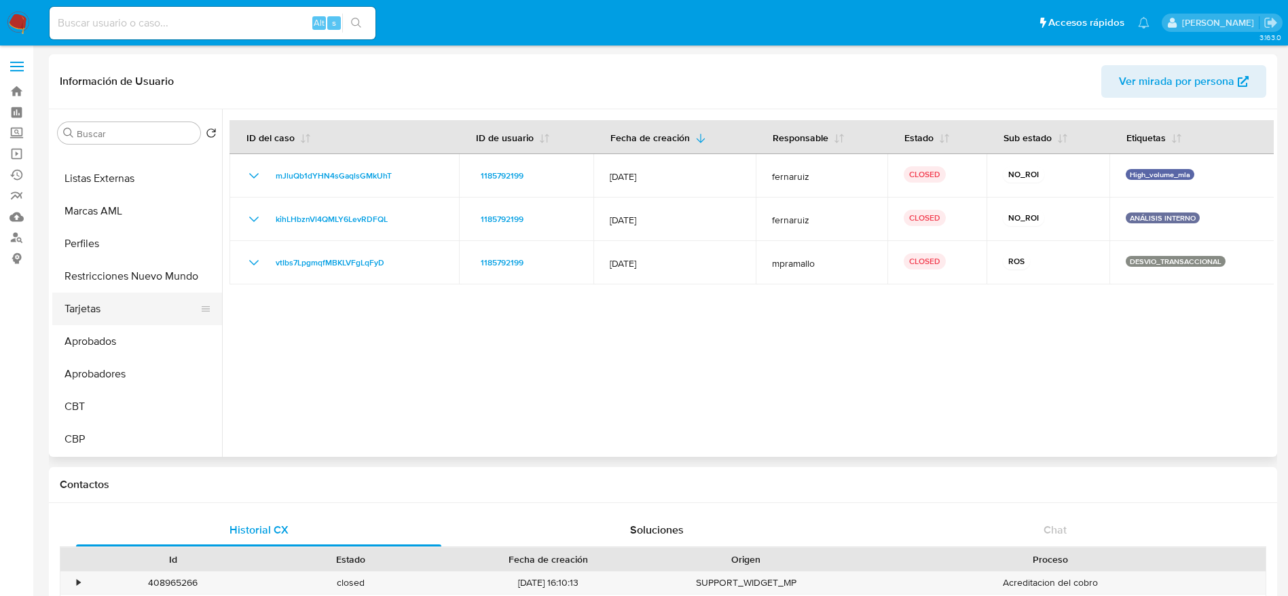
scroll to position [533, 0]
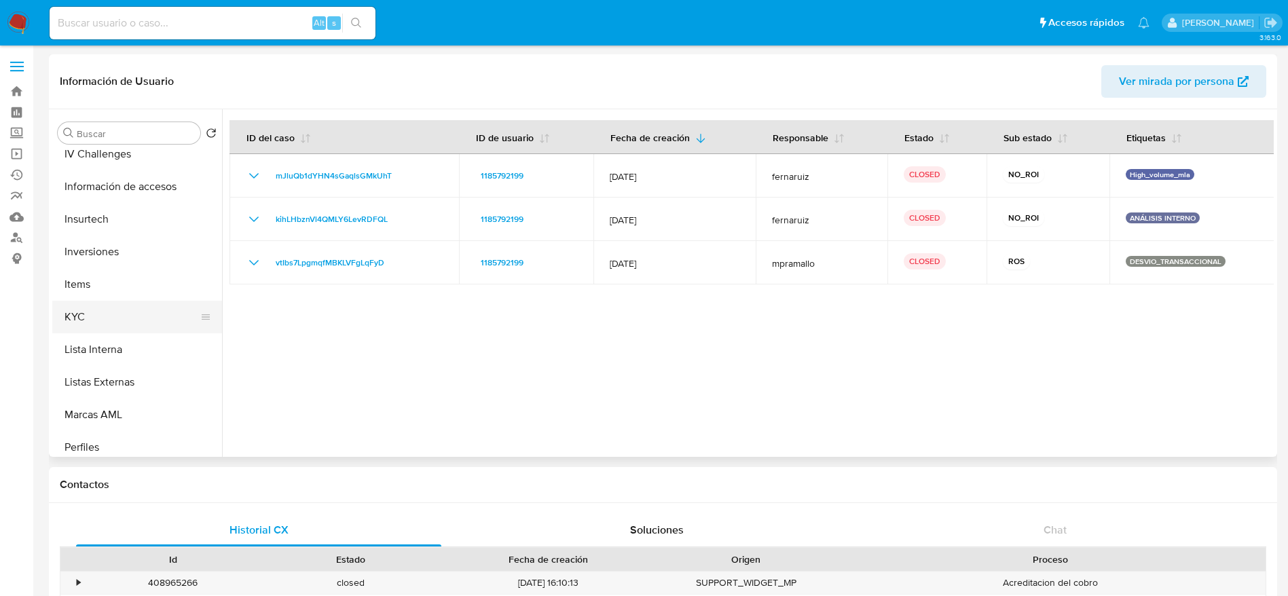
click at [100, 310] on button "KYC" at bounding box center [131, 317] width 159 height 33
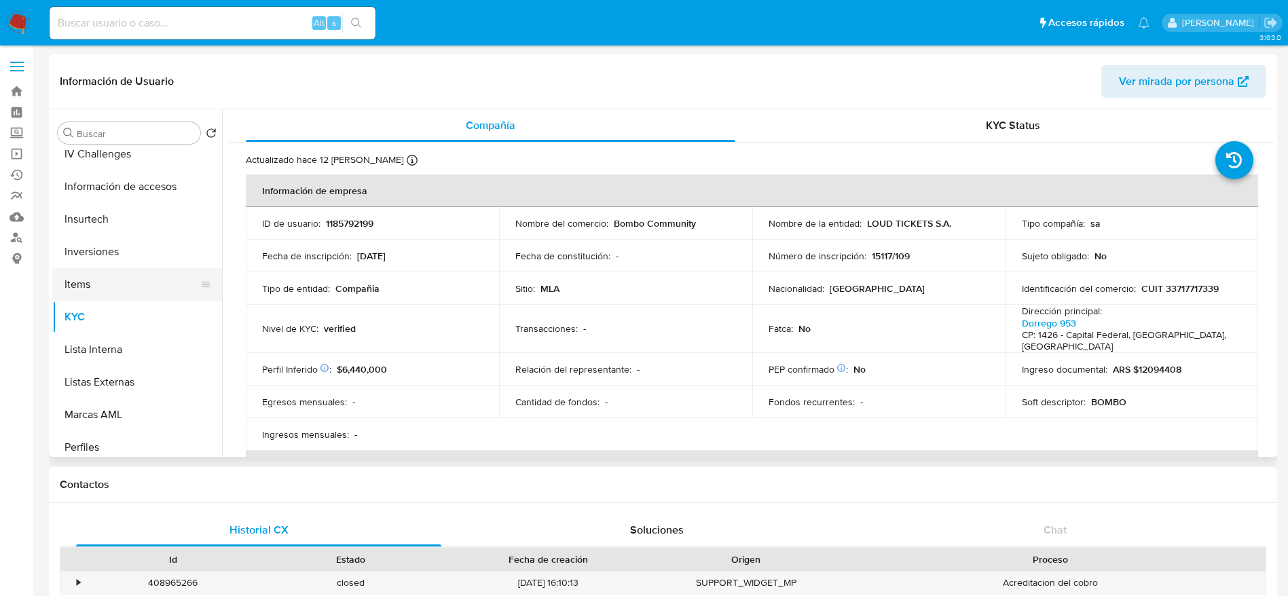
scroll to position [737, 0]
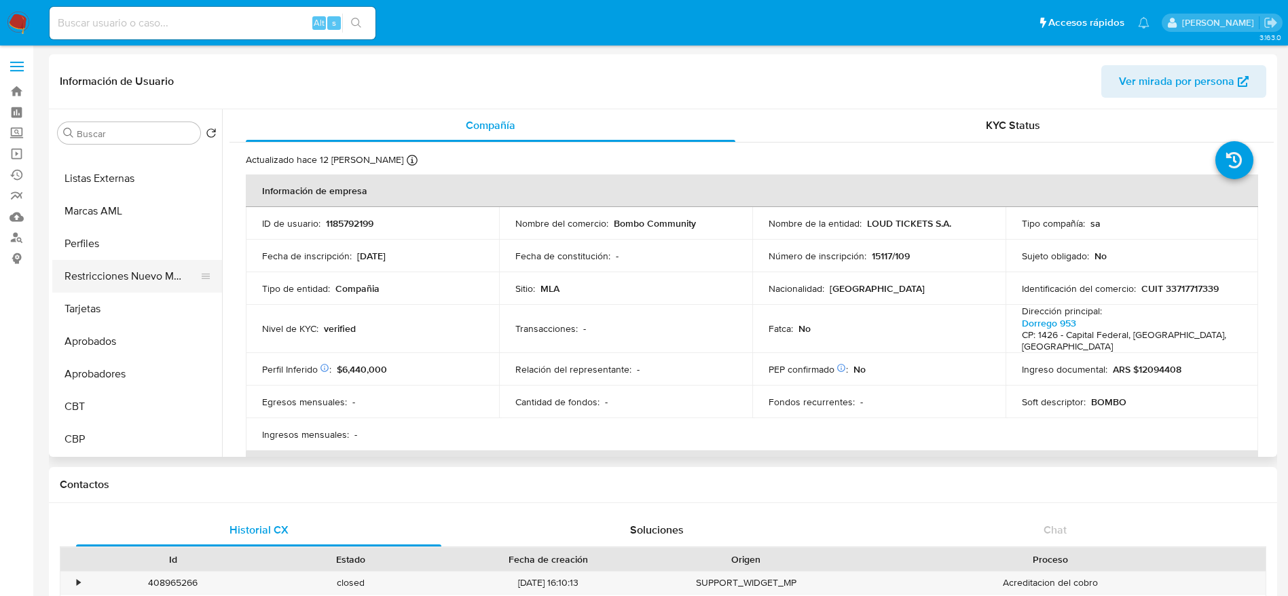
click at [132, 279] on button "Restricciones Nuevo Mundo" at bounding box center [131, 276] width 159 height 33
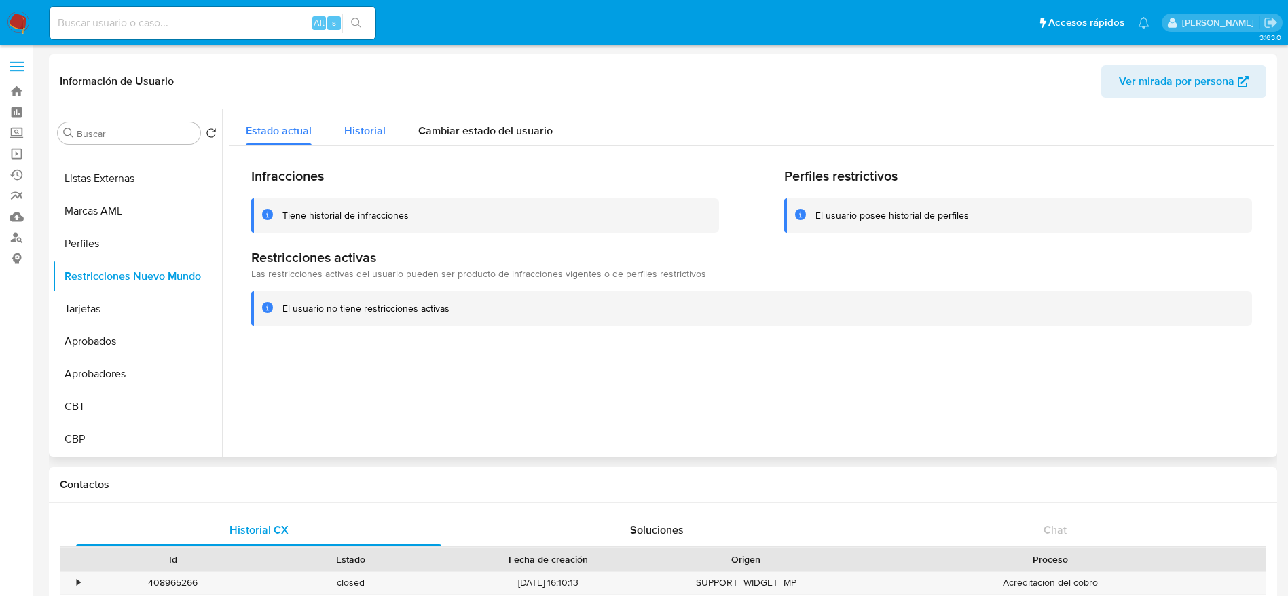
click at [379, 130] on span "Historial" at bounding box center [364, 131] width 41 height 16
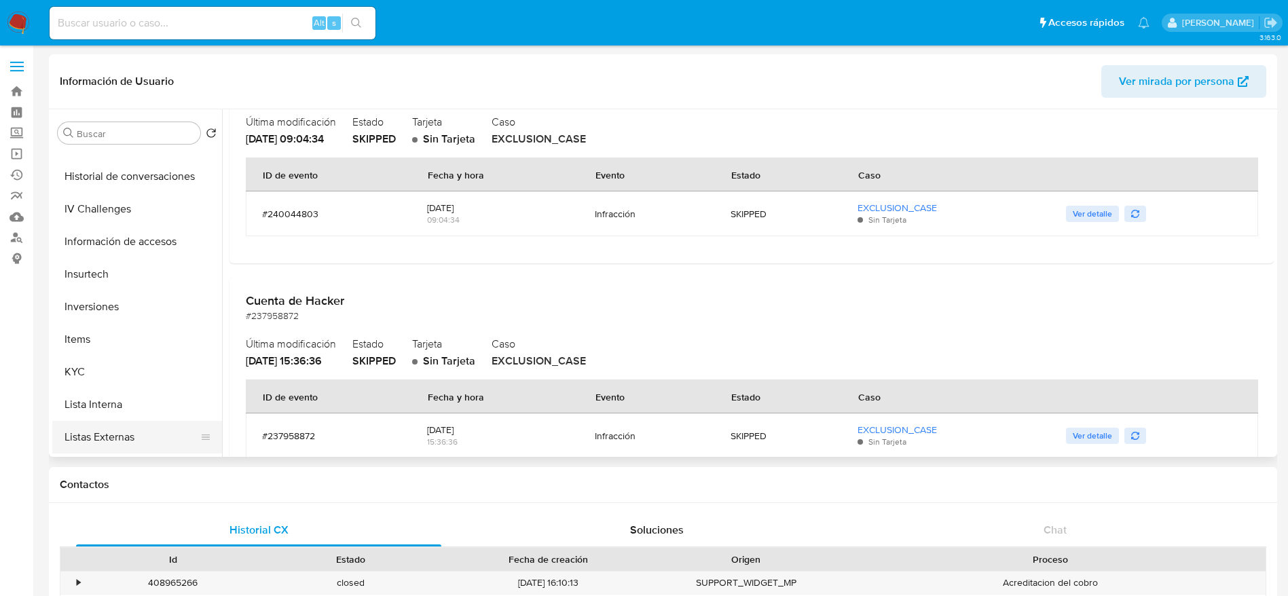
scroll to position [431, 0]
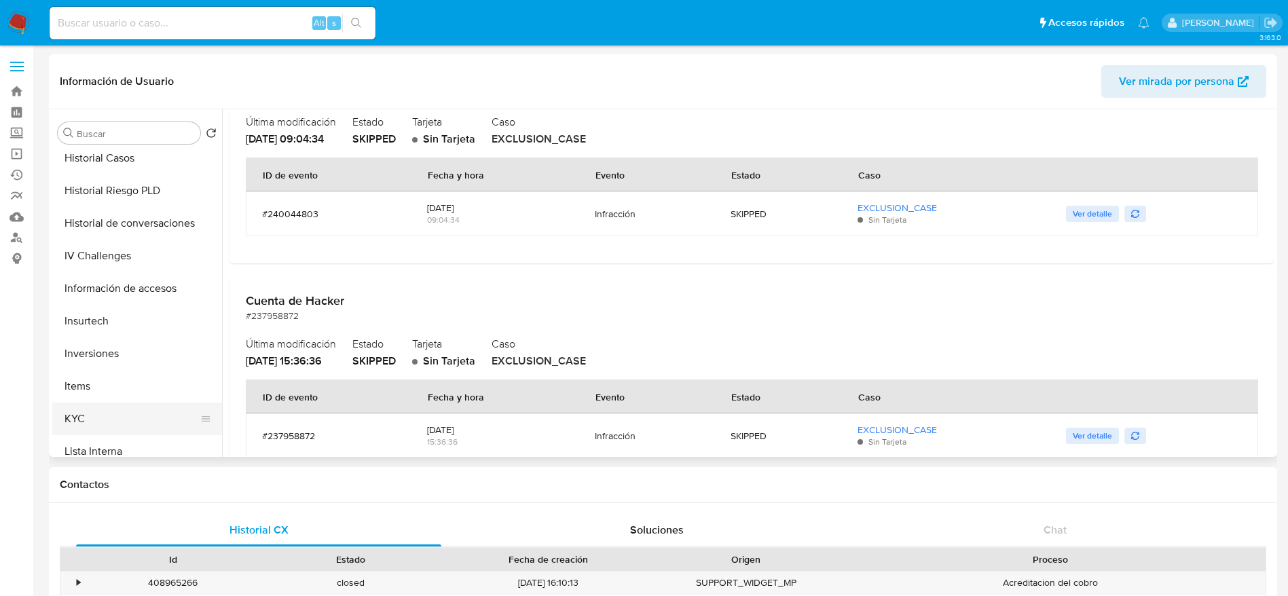
click at [67, 426] on button "KYC" at bounding box center [131, 419] width 159 height 33
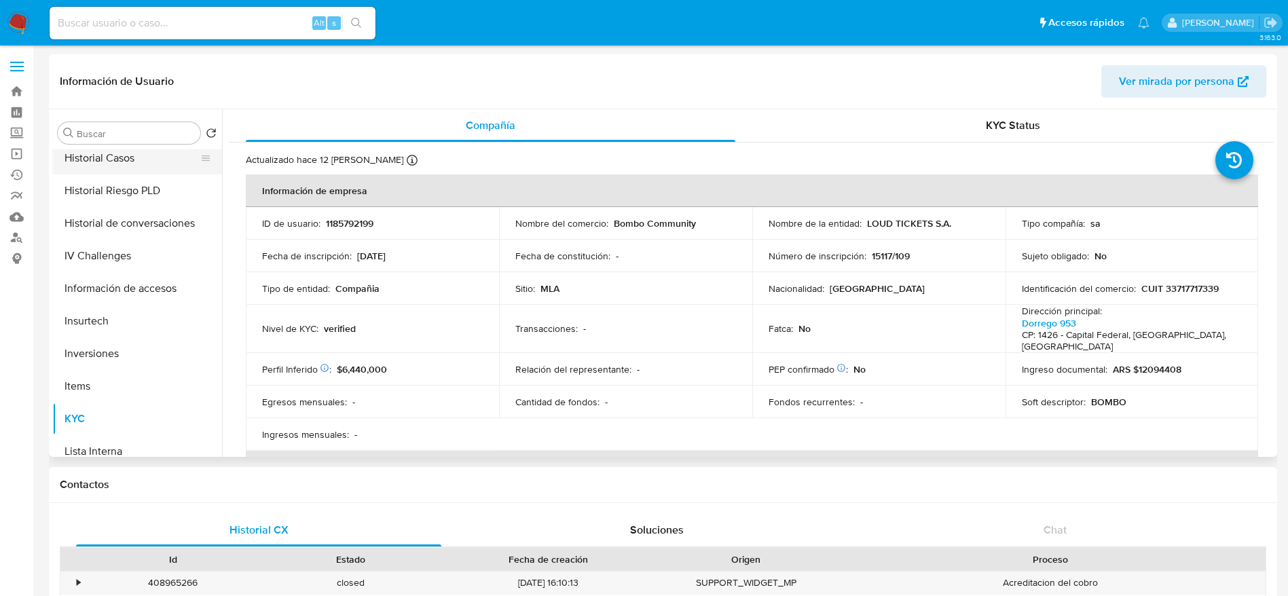
click at [107, 166] on button "Historial Casos" at bounding box center [131, 158] width 159 height 33
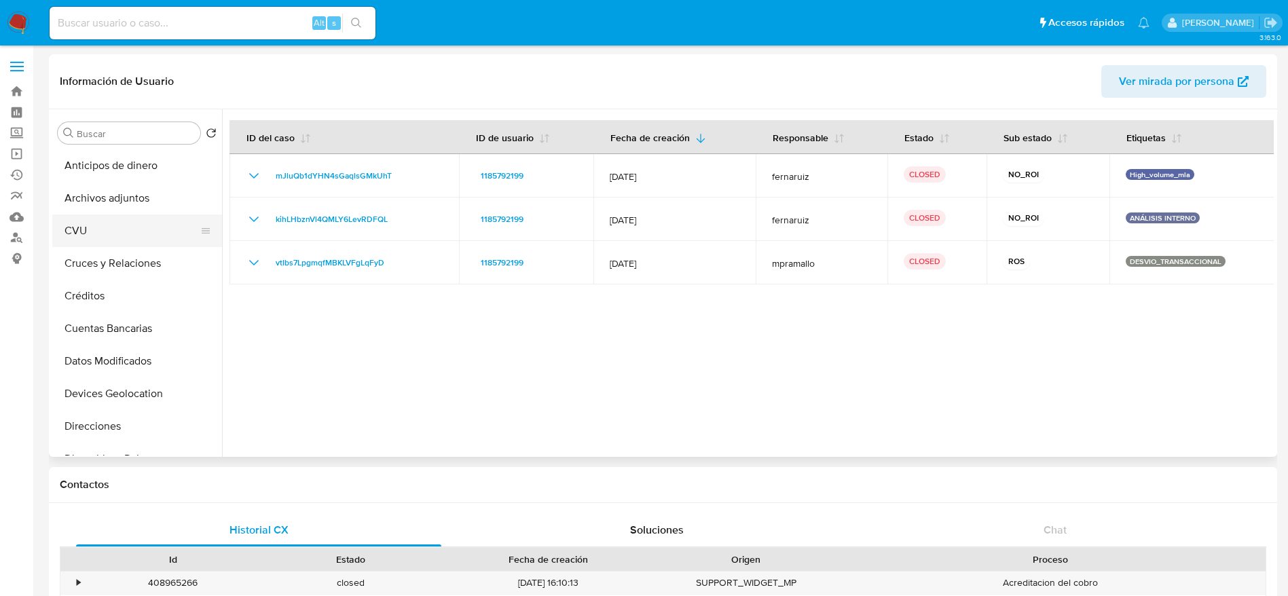
click at [145, 217] on button "CVU" at bounding box center [131, 231] width 159 height 33
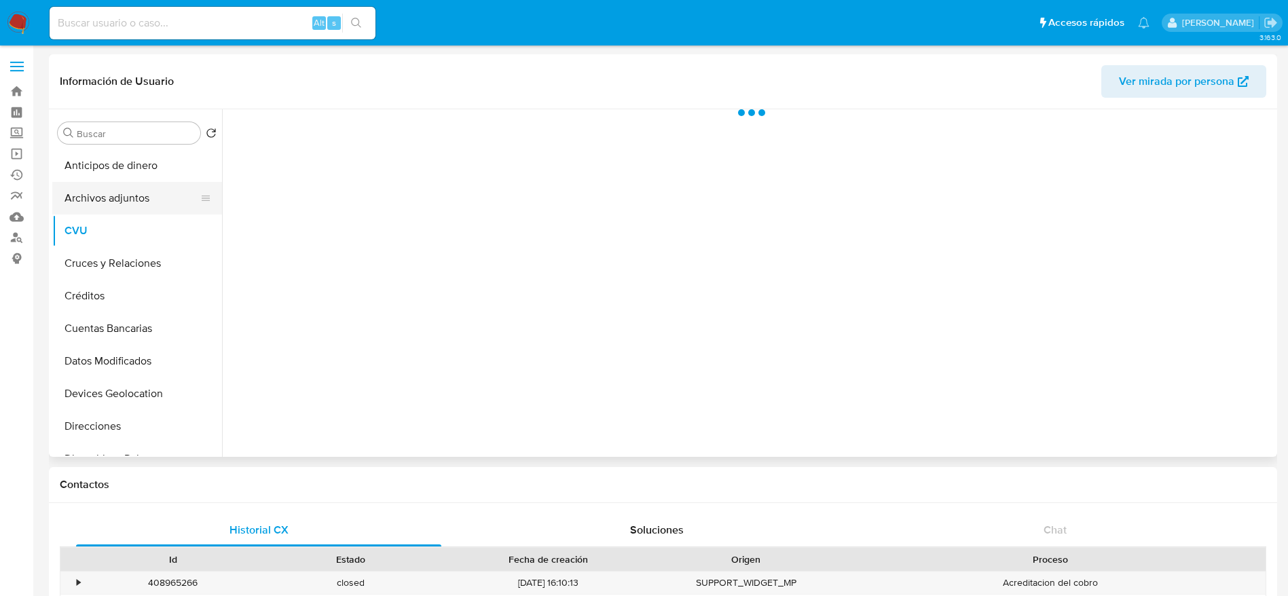
click at [136, 203] on button "Archivos adjuntos" at bounding box center [131, 198] width 159 height 33
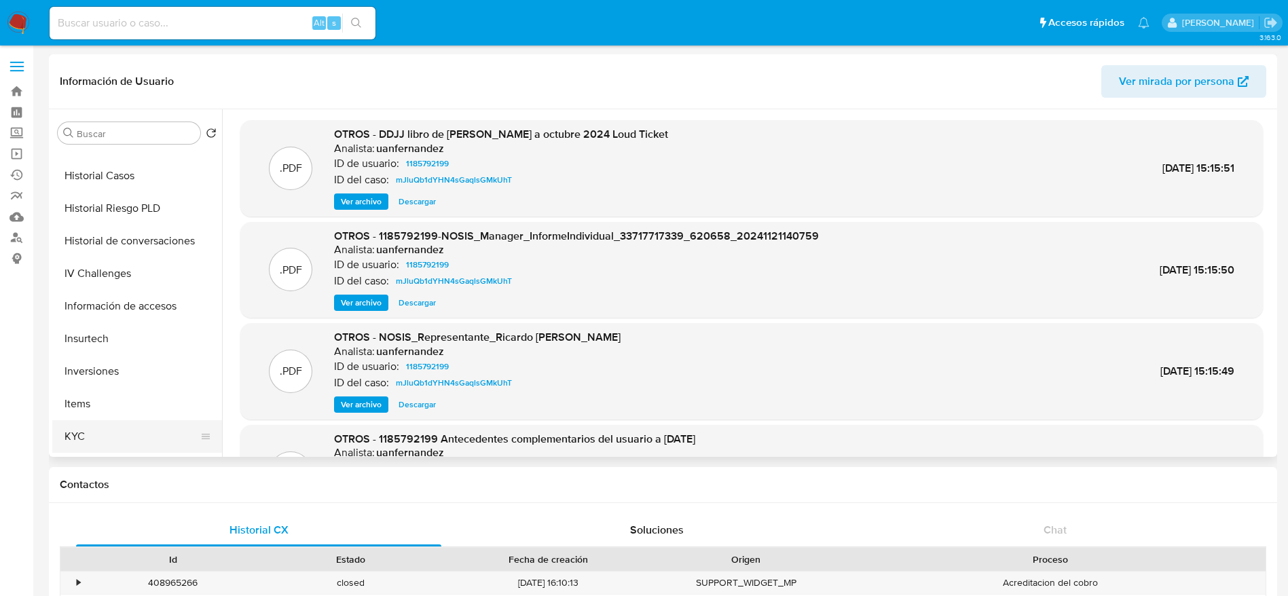
scroll to position [509, 0]
drag, startPoint x: 96, startPoint y: 337, endPoint x: 122, endPoint y: 348, distance: 27.7
click at [96, 337] on button "KYC" at bounding box center [131, 340] width 159 height 33
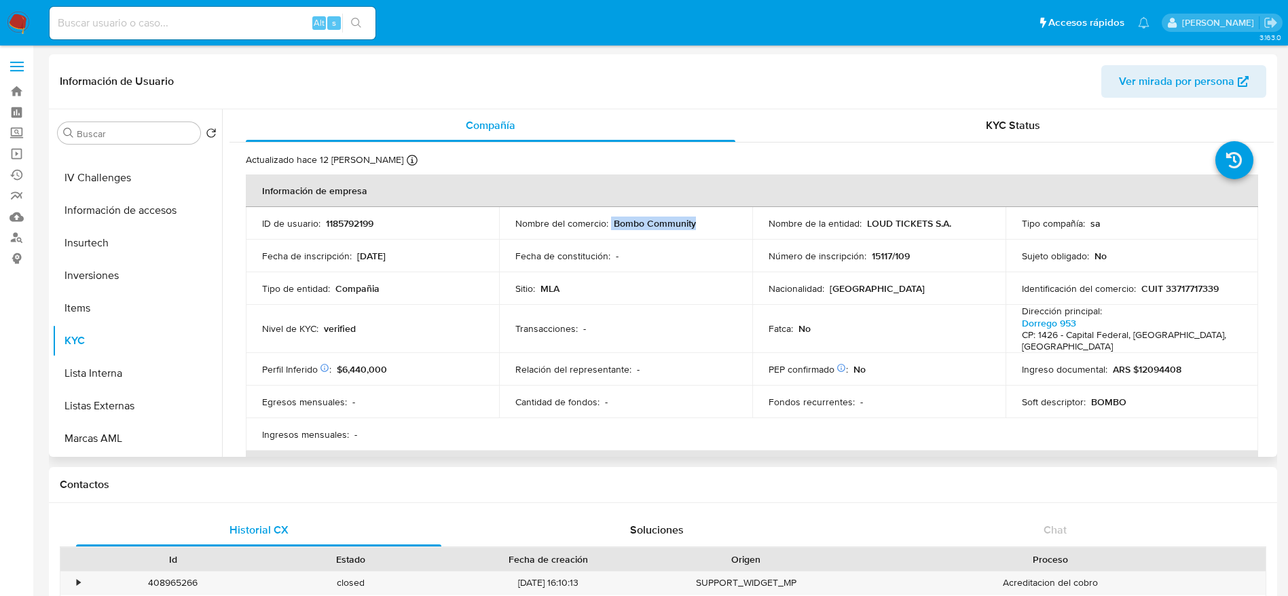
drag, startPoint x: 622, startPoint y: 226, endPoint x: 703, endPoint y: 228, distance: 80.1
click at [698, 228] on div "Nombre del comercio : Bombo Community" at bounding box center [625, 223] width 221 height 12
click at [703, 228] on div "Nombre del comercio : Bombo Community" at bounding box center [625, 223] width 221 height 12
drag, startPoint x: 630, startPoint y: 227, endPoint x: 671, endPoint y: 229, distance: 41.4
click at [669, 229] on div "Nombre del comercio : Bombo Community" at bounding box center [625, 223] width 221 height 12
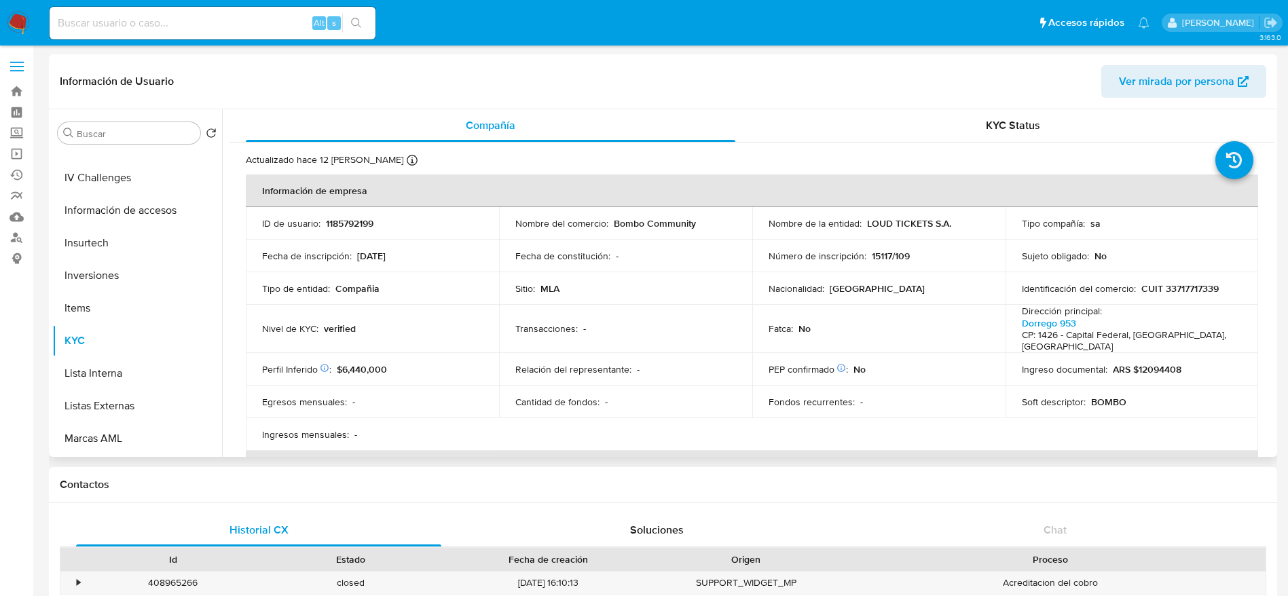
click at [693, 227] on div "Nombre del comercio : Bombo Community" at bounding box center [625, 223] width 221 height 12
drag, startPoint x: 629, startPoint y: 223, endPoint x: 690, endPoint y: 218, distance: 61.3
click at [692, 220] on p "Bombo Community" at bounding box center [655, 223] width 82 height 12
copy p "Bombo Community"
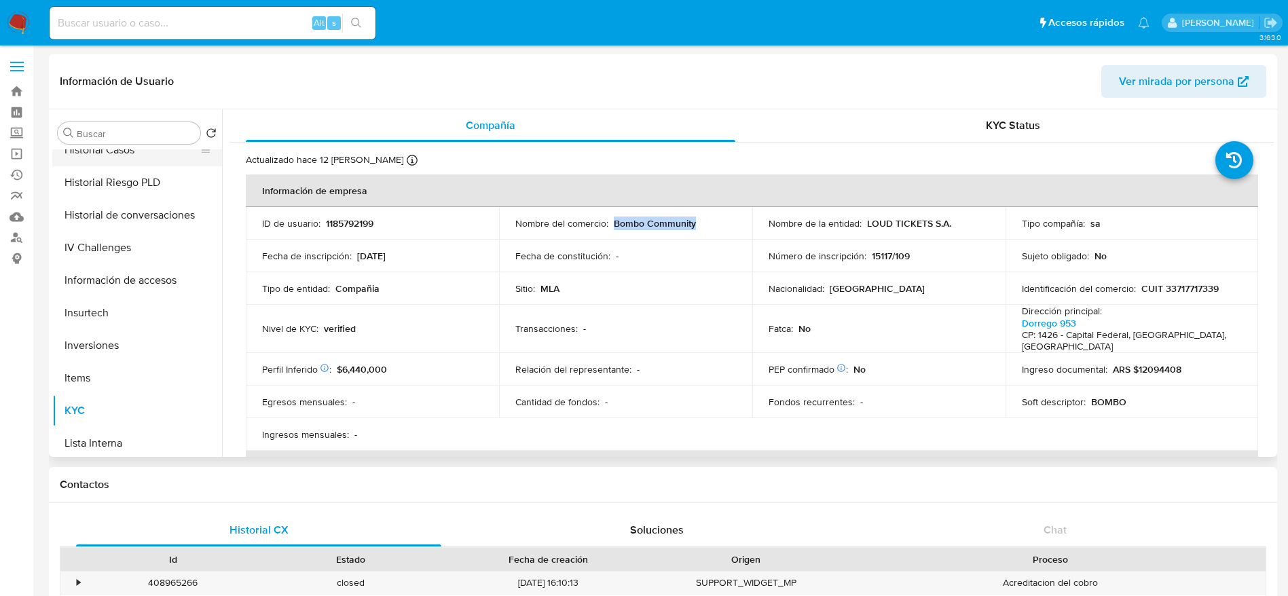
scroll to position [407, 0]
click at [124, 174] on button "Historial Casos" at bounding box center [137, 182] width 170 height 33
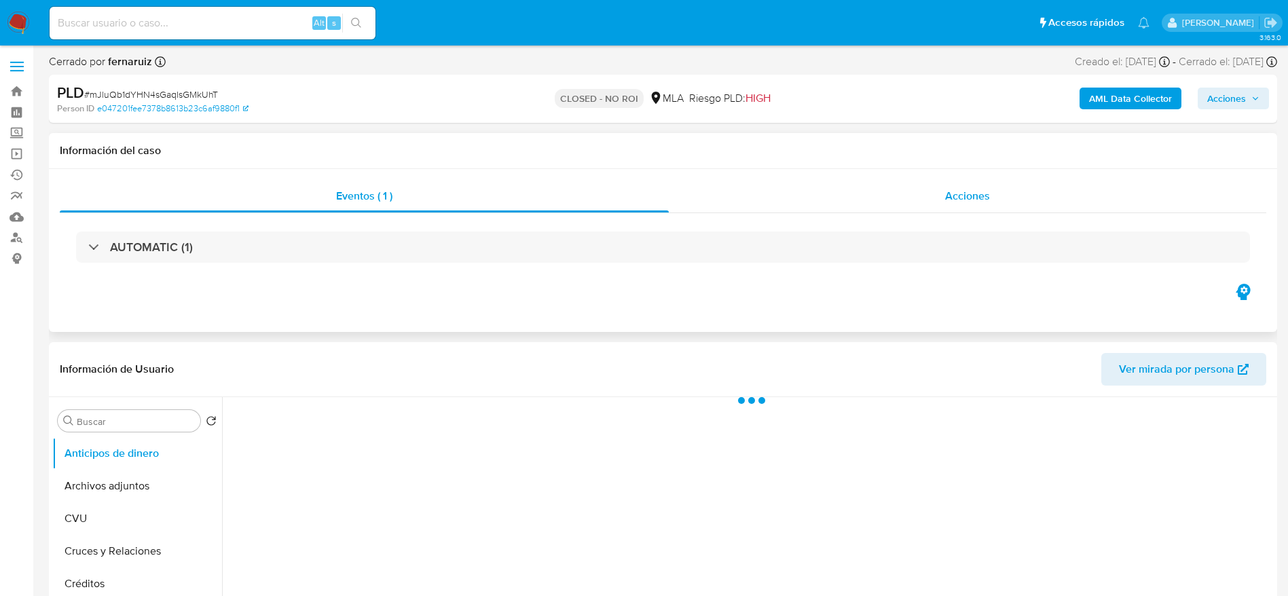
select select "10"
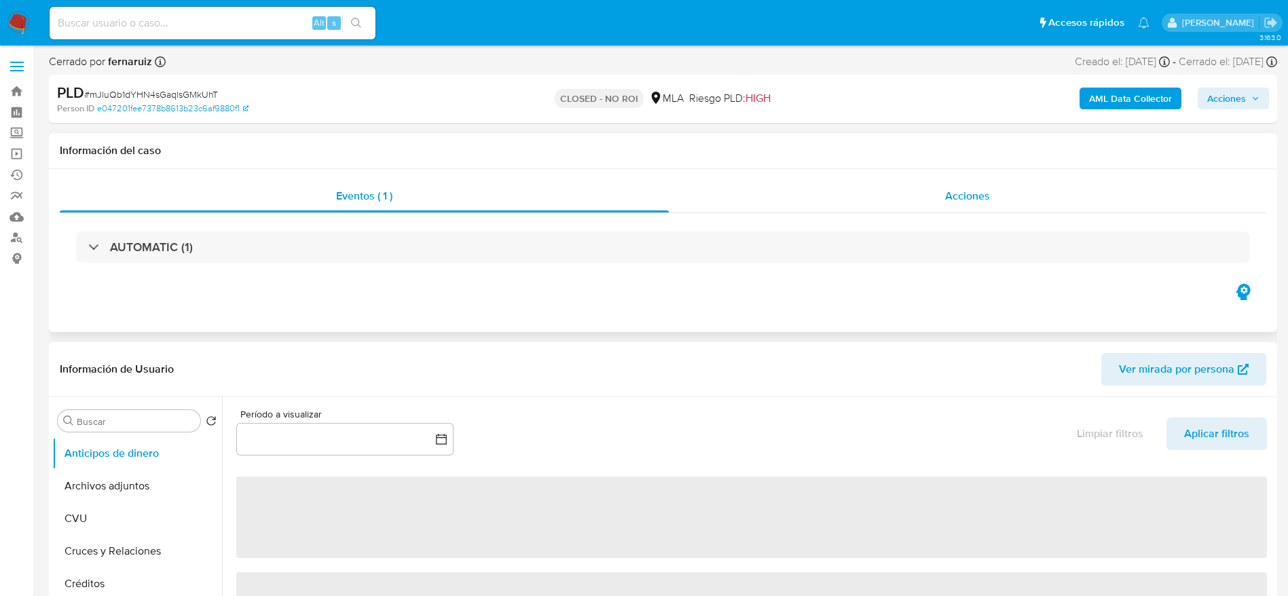
click at [978, 189] on span "Acciones" at bounding box center [967, 196] width 45 height 16
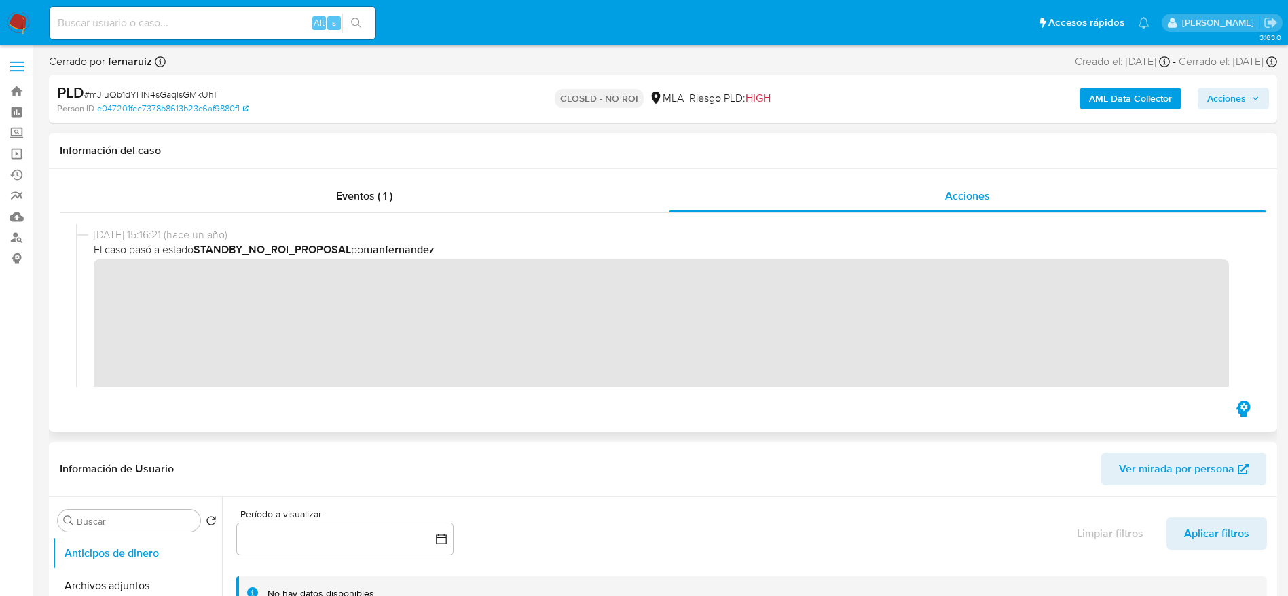
scroll to position [204, 0]
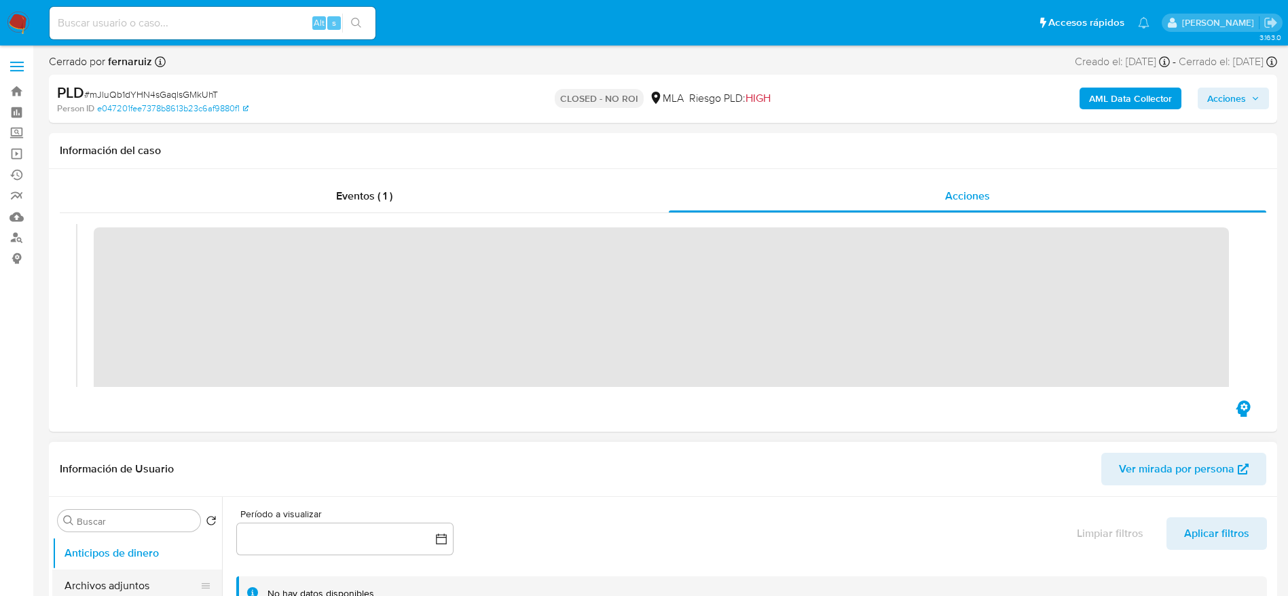
click at [128, 577] on button "Archivos adjuntos" at bounding box center [131, 586] width 159 height 33
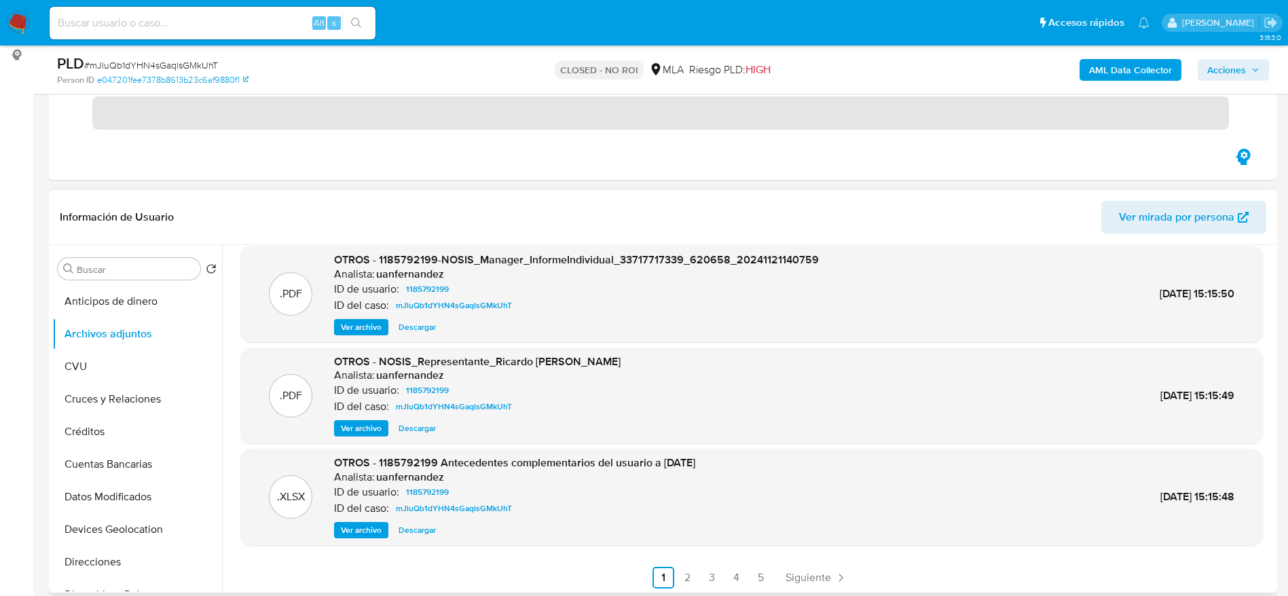
scroll to position [114, 0]
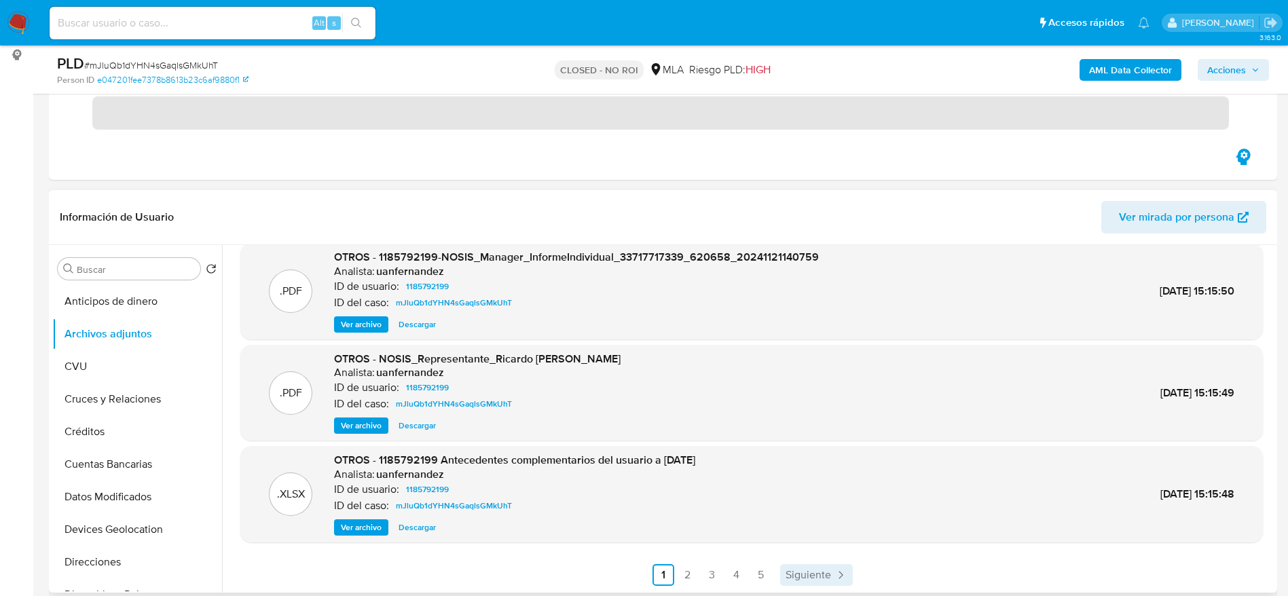
click at [827, 580] on span "Siguiente" at bounding box center [807, 575] width 45 height 11
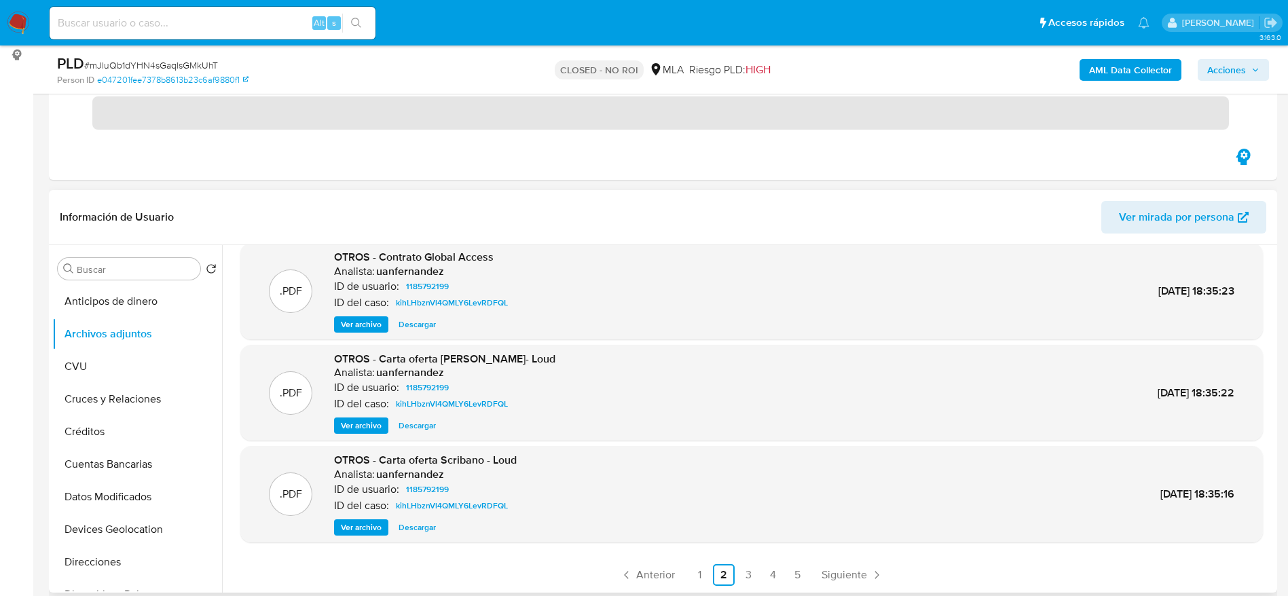
click at [859, 588] on div ".XLSX OTROS - 1185792199 Antecedentes del usuario Analista: uanfernandez ID de …" at bounding box center [747, 419] width 1051 height 348
click at [855, 564] on link "Siguiente" at bounding box center [852, 575] width 73 height 22
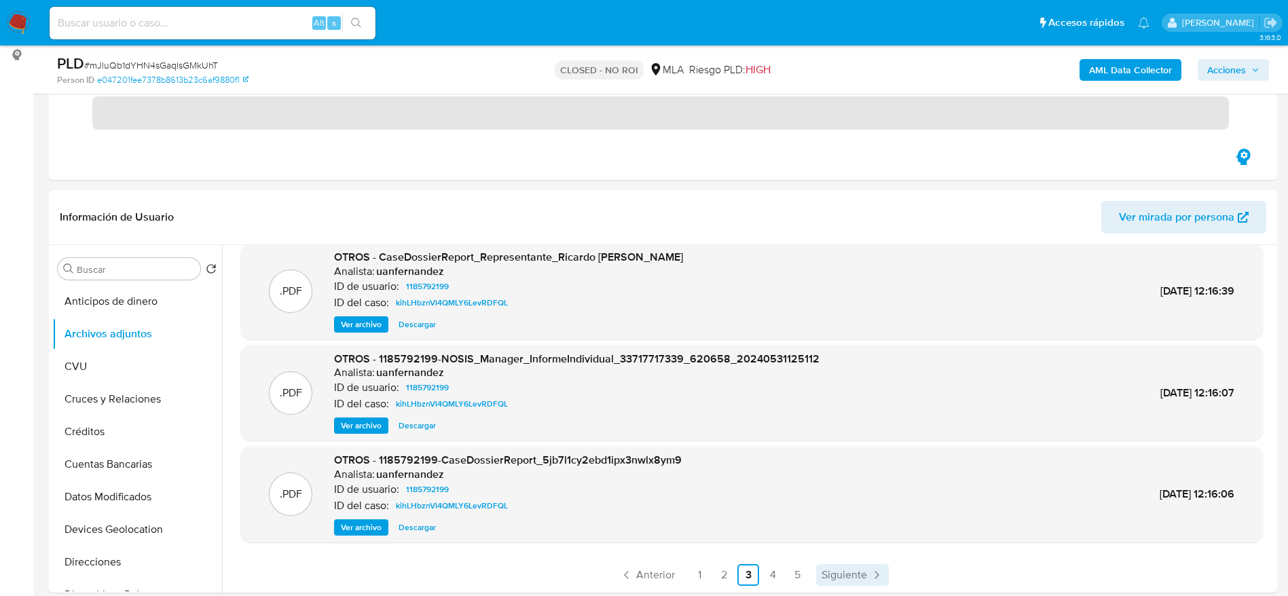
click at [865, 582] on link "Siguiente" at bounding box center [852, 575] width 73 height 22
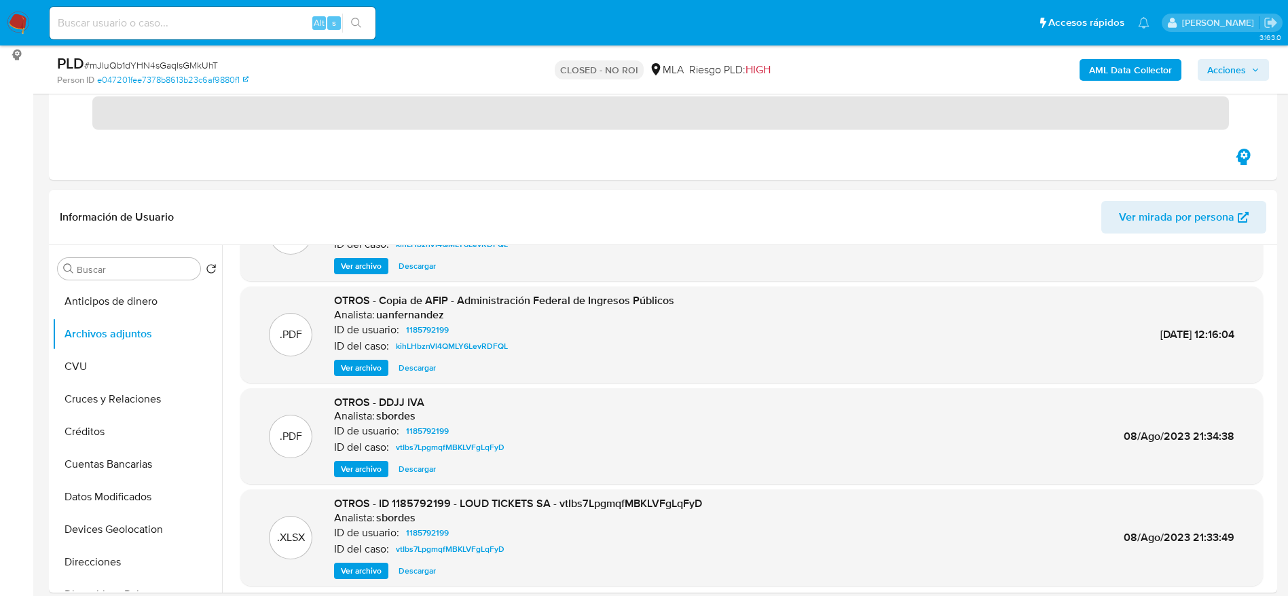
scroll to position [102, 0]
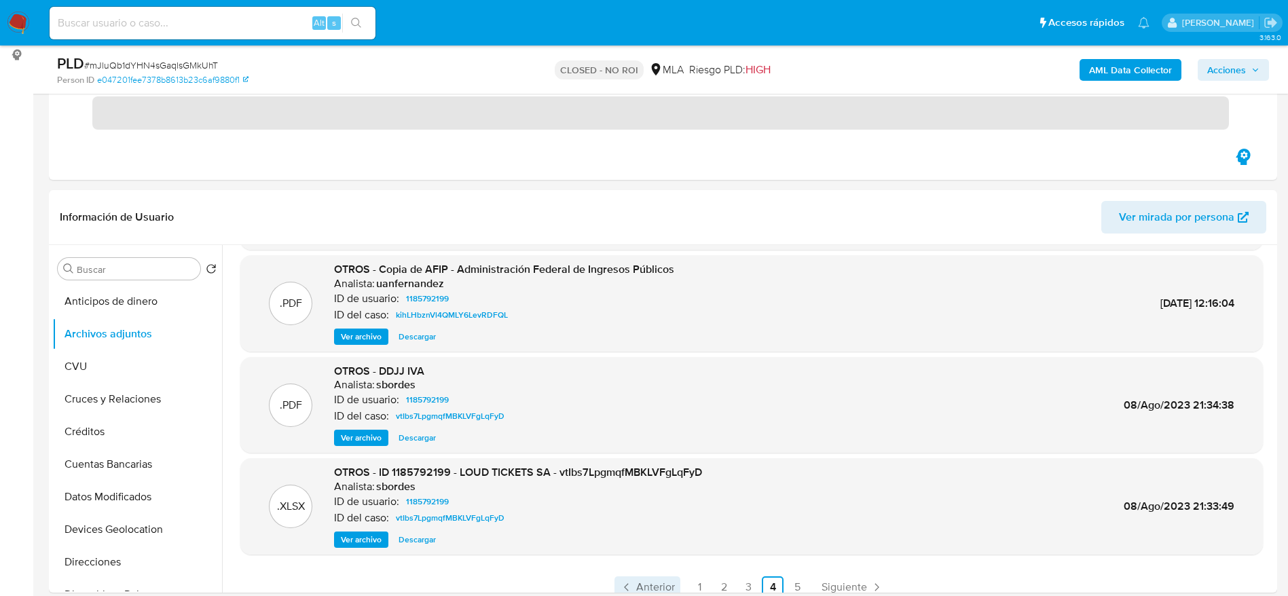
click at [650, 582] on span "Anterior" at bounding box center [655, 587] width 39 height 11
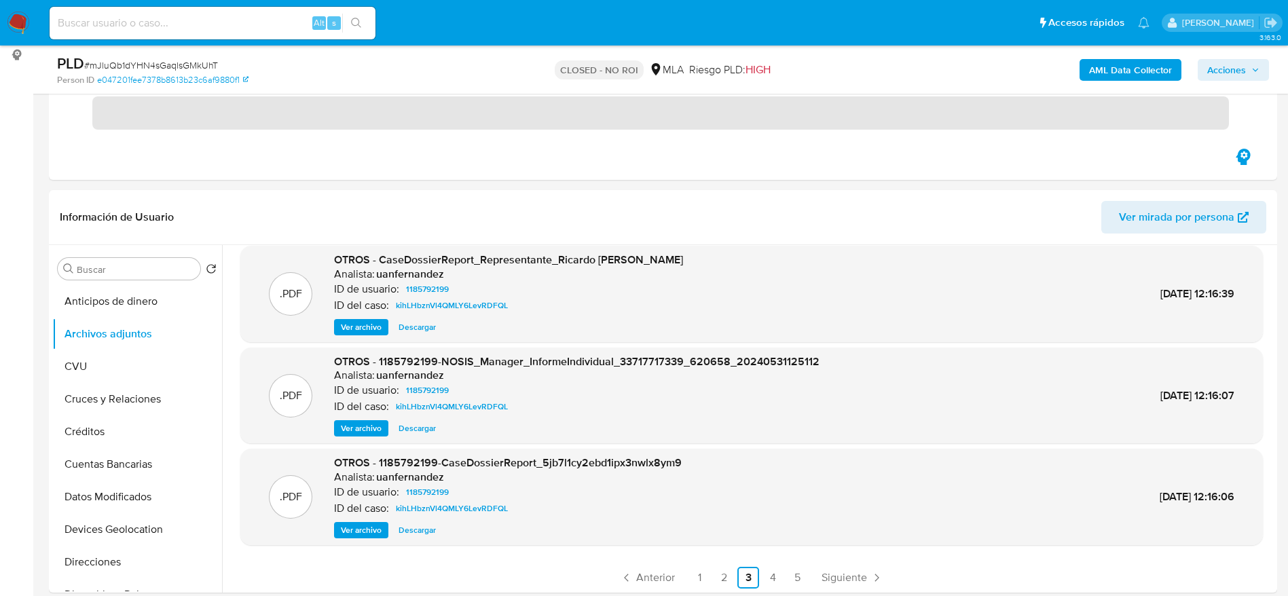
scroll to position [114, 0]
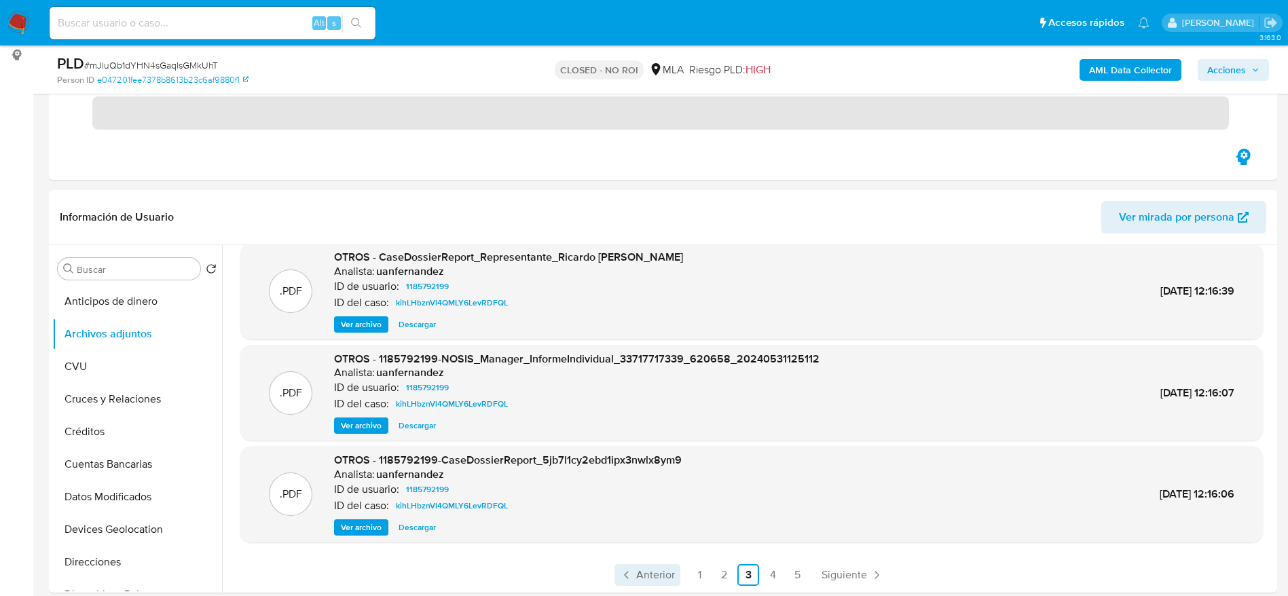
click at [650, 570] on span "Anterior" at bounding box center [655, 575] width 39 height 11
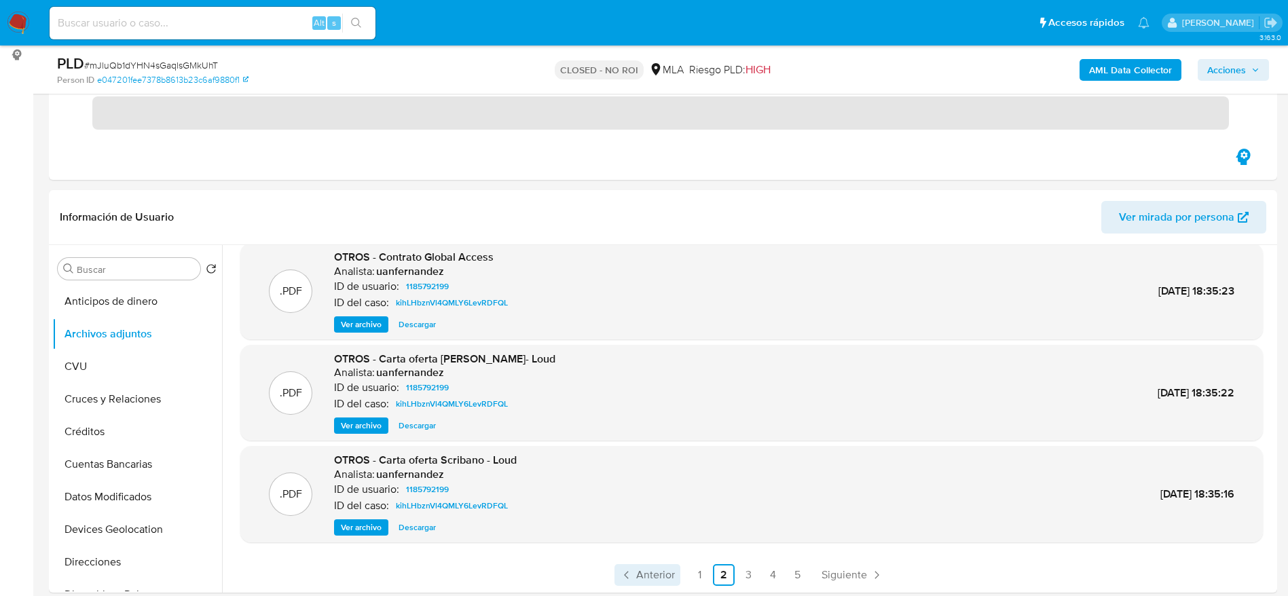
click at [646, 565] on link "Anterior" at bounding box center [647, 575] width 66 height 22
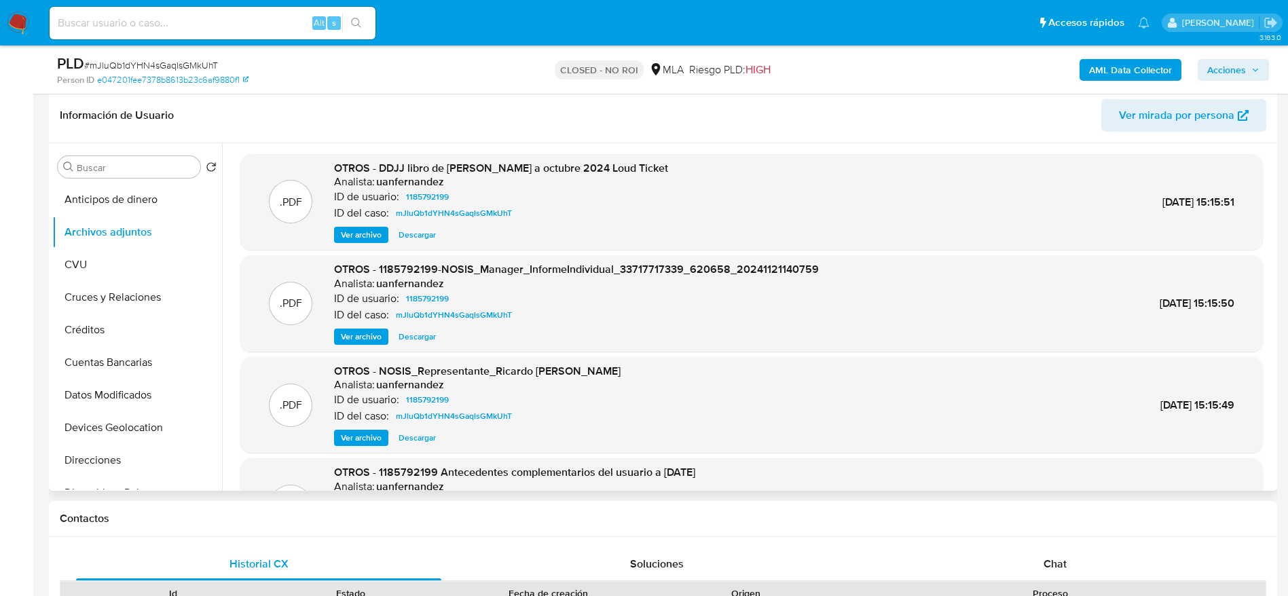
scroll to position [0, 0]
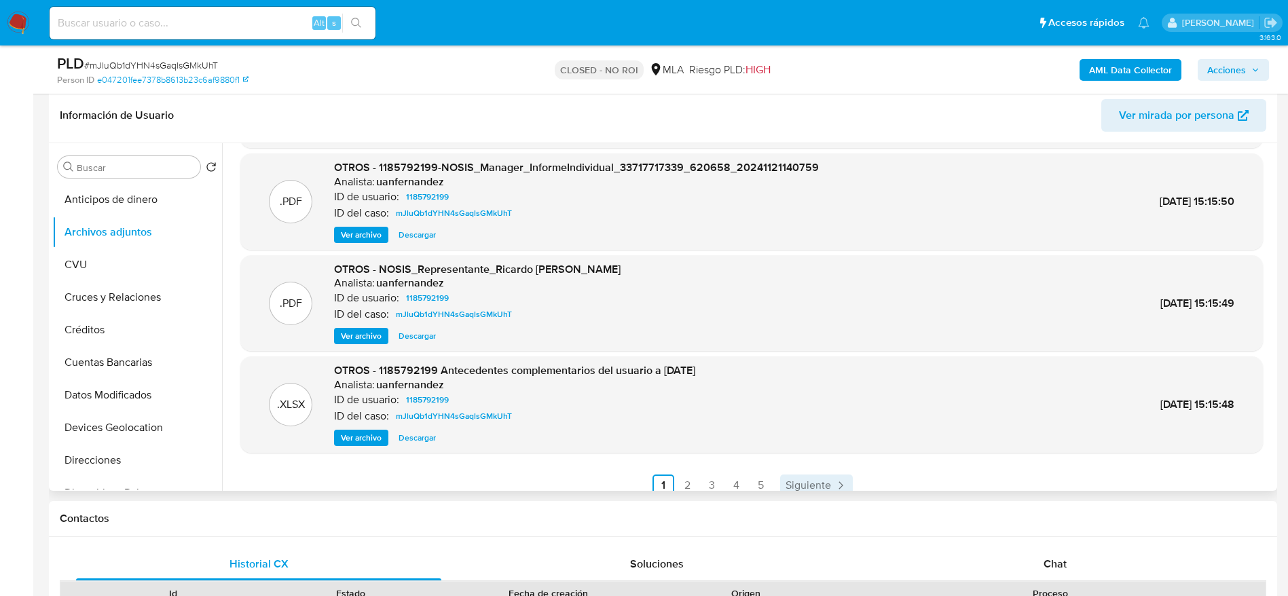
click at [836, 486] on icon "Paginación" at bounding box center [841, 486] width 14 height 14
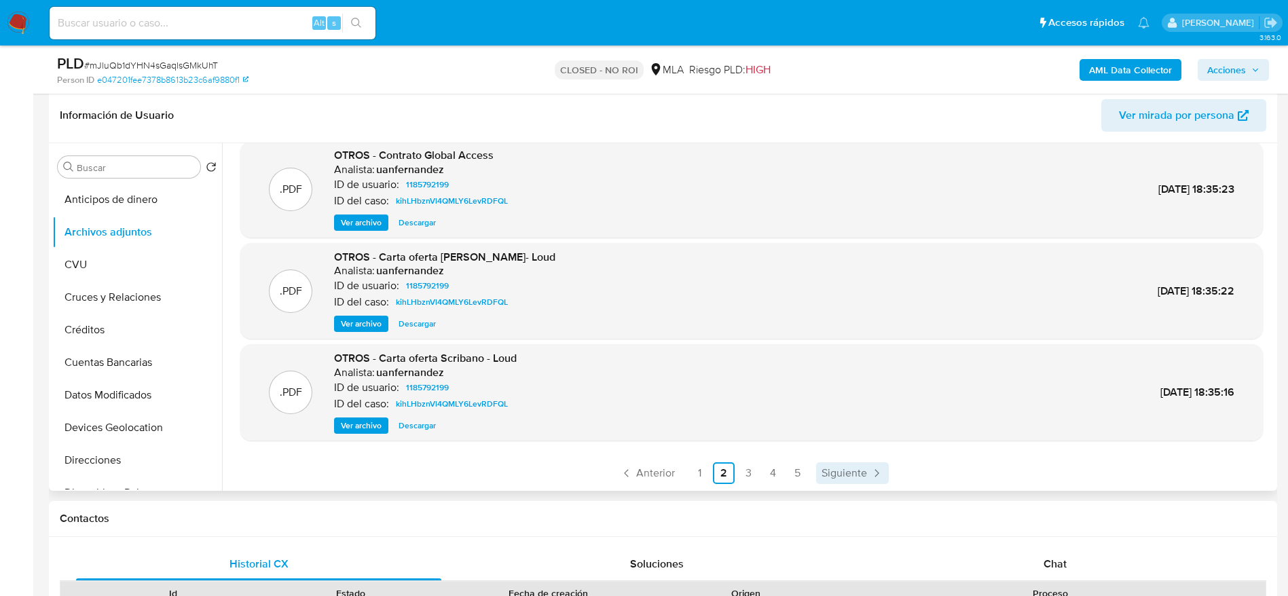
click at [851, 468] on span "Siguiente" at bounding box center [843, 473] width 45 height 11
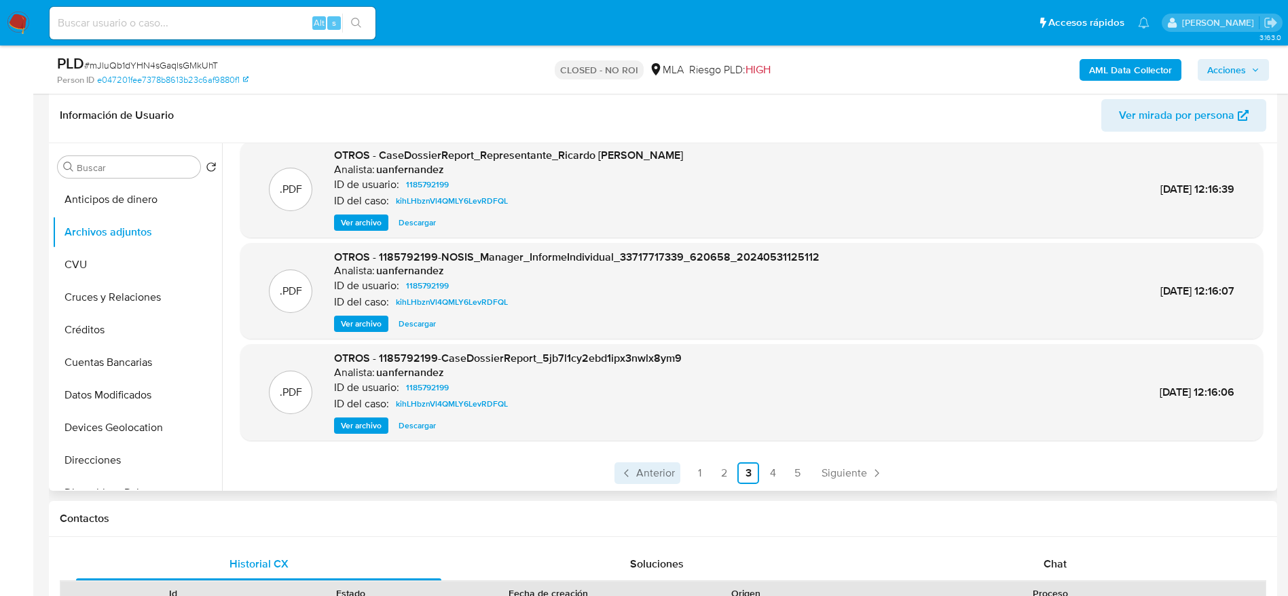
click at [649, 481] on link "Anterior" at bounding box center [647, 473] width 66 height 22
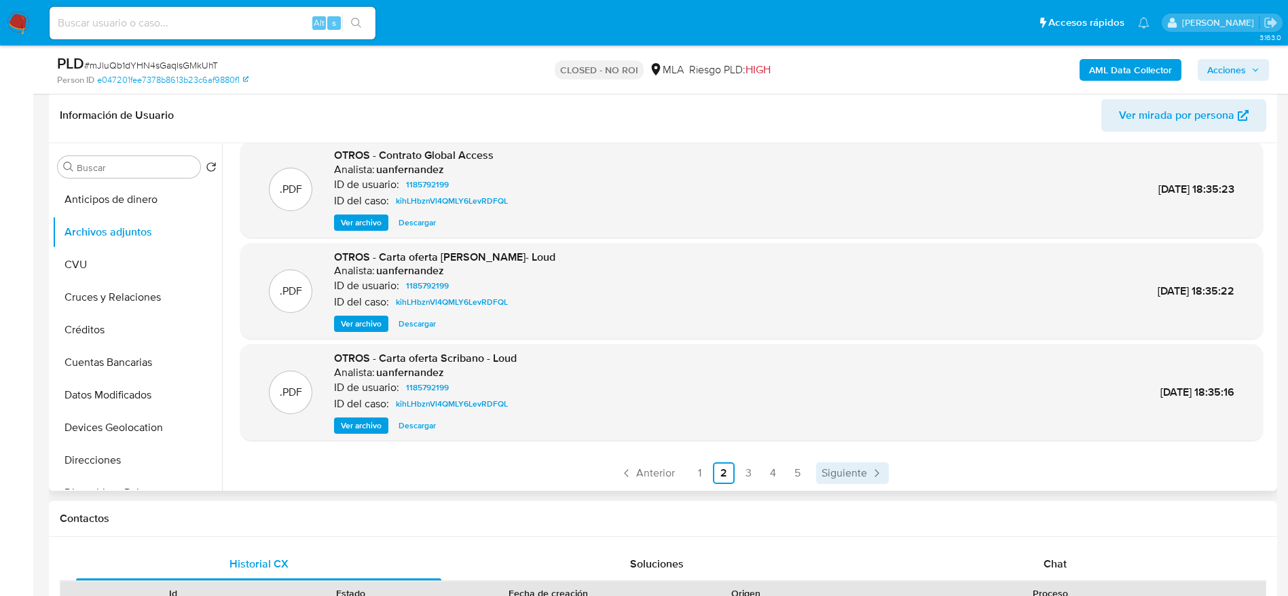
click at [860, 470] on span "Siguiente" at bounding box center [843, 473] width 45 height 11
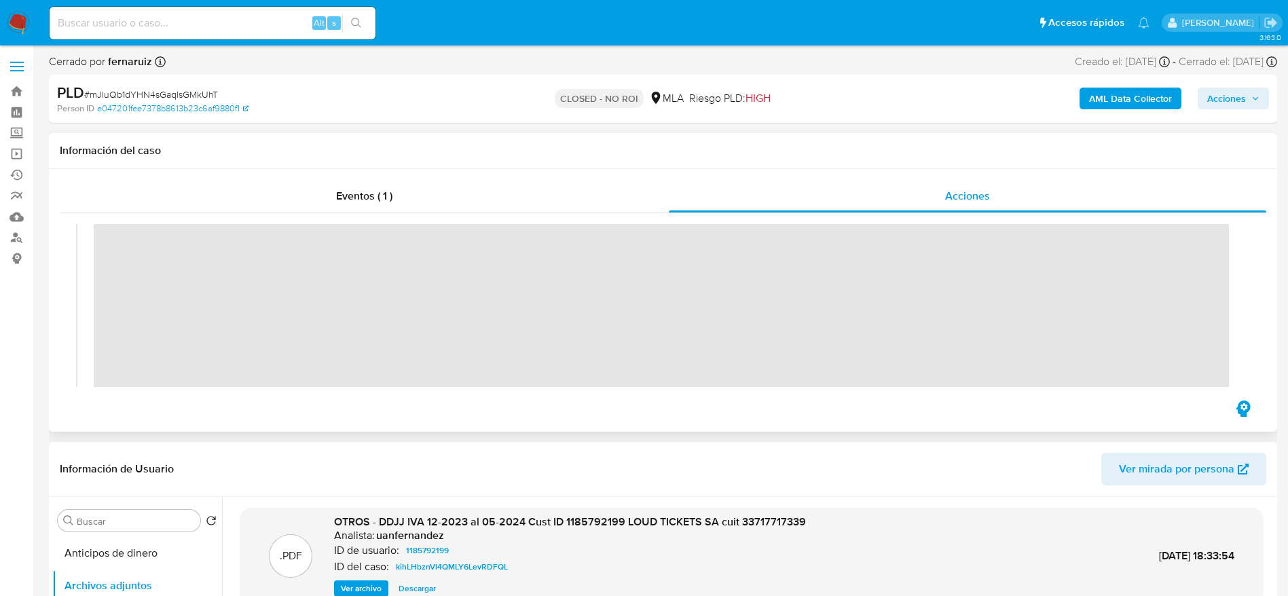
click at [54, 240] on div "Eventos ( 1 ) Acciones" at bounding box center [663, 300] width 1228 height 263
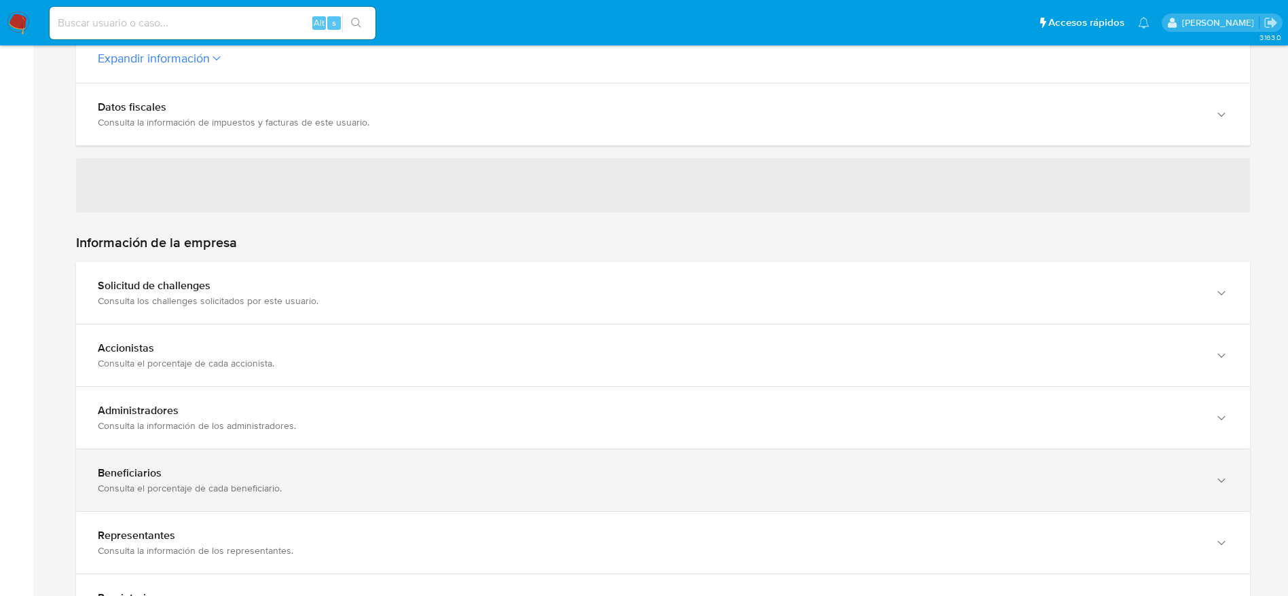
scroll to position [1120, 0]
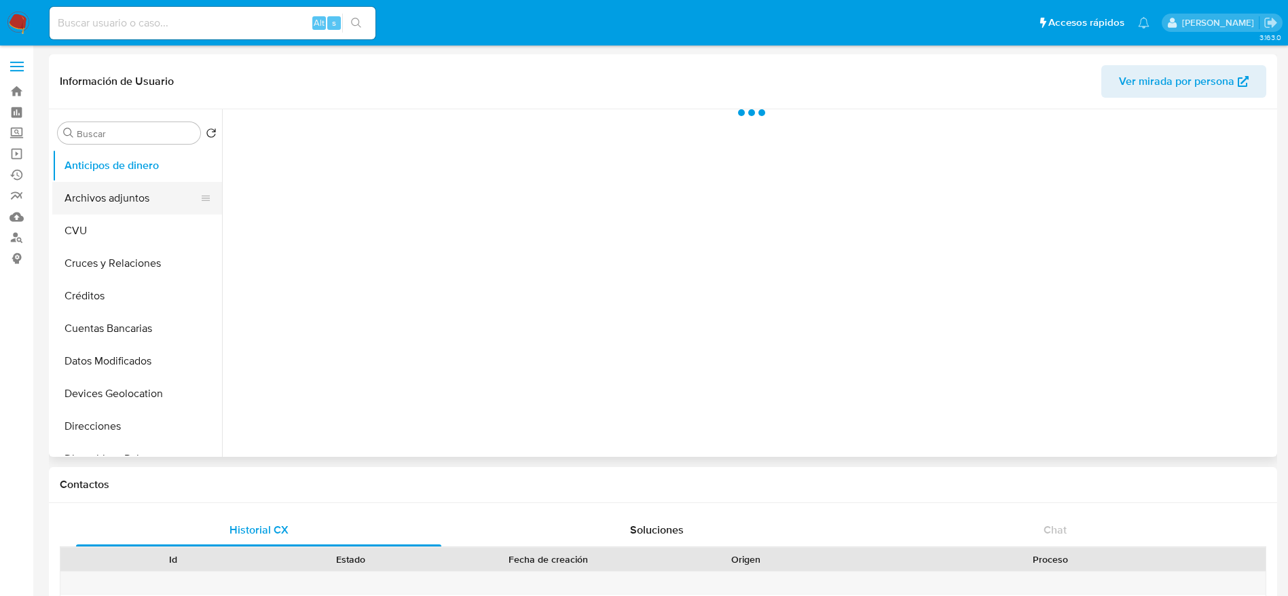
click at [128, 200] on button "Archivos adjuntos" at bounding box center [131, 198] width 159 height 33
select select "10"
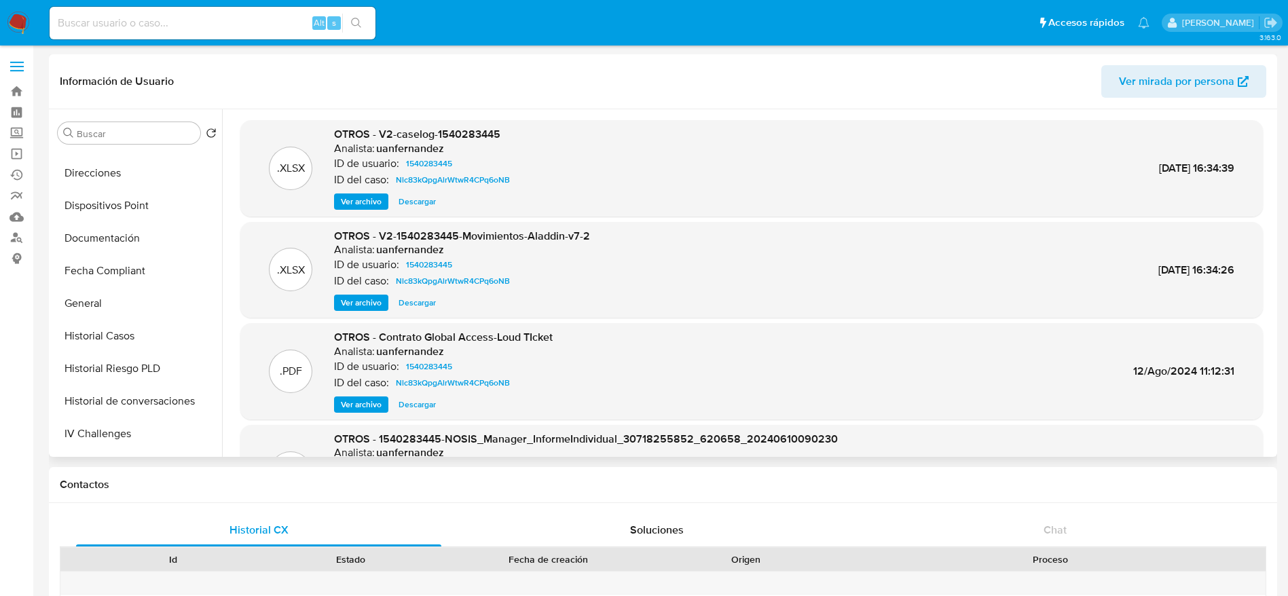
scroll to position [305, 0]
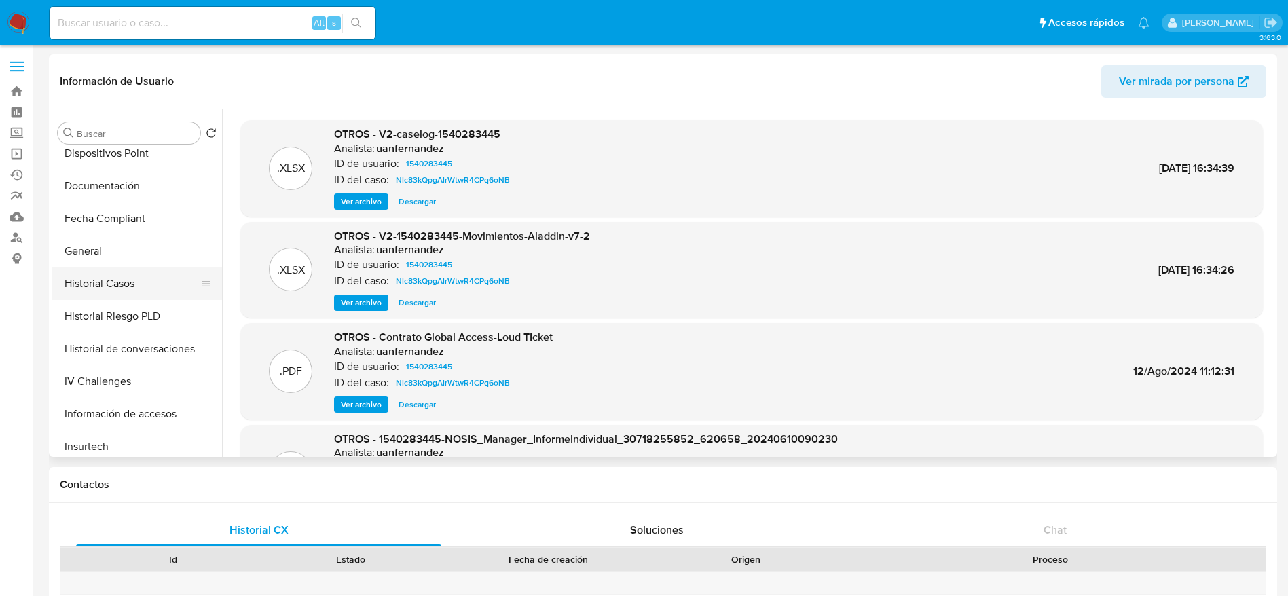
click at [129, 292] on button "Historial Casos" at bounding box center [131, 283] width 159 height 33
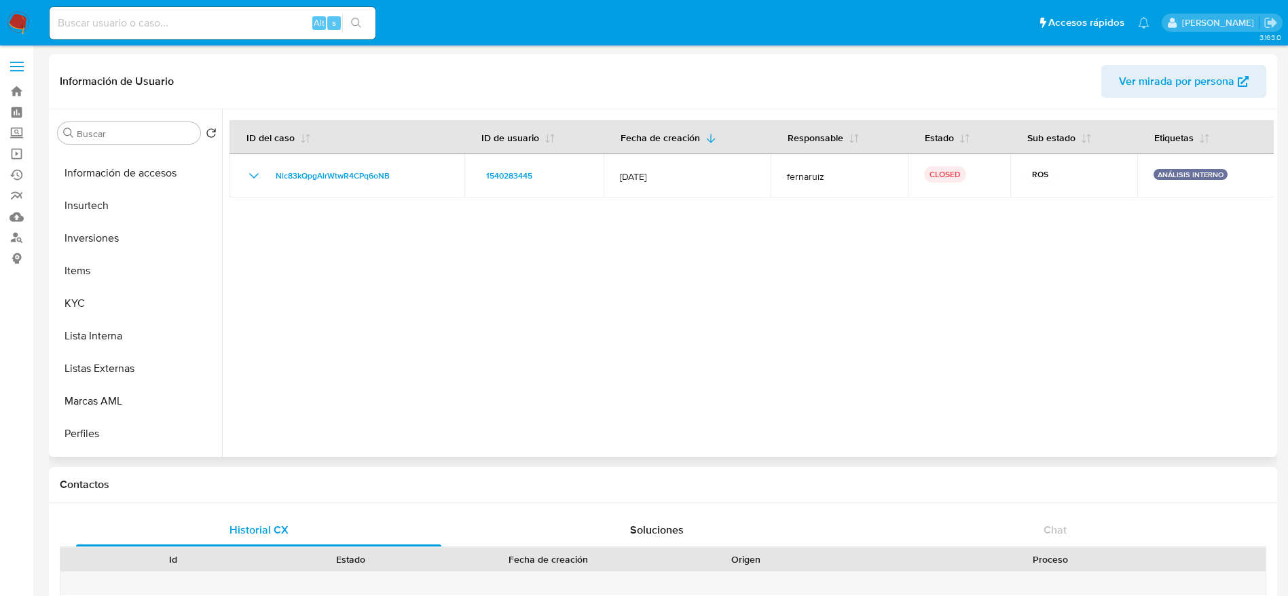
scroll to position [611, 0]
click at [126, 397] on button "Restricciones Nuevo Mundo" at bounding box center [131, 402] width 159 height 33
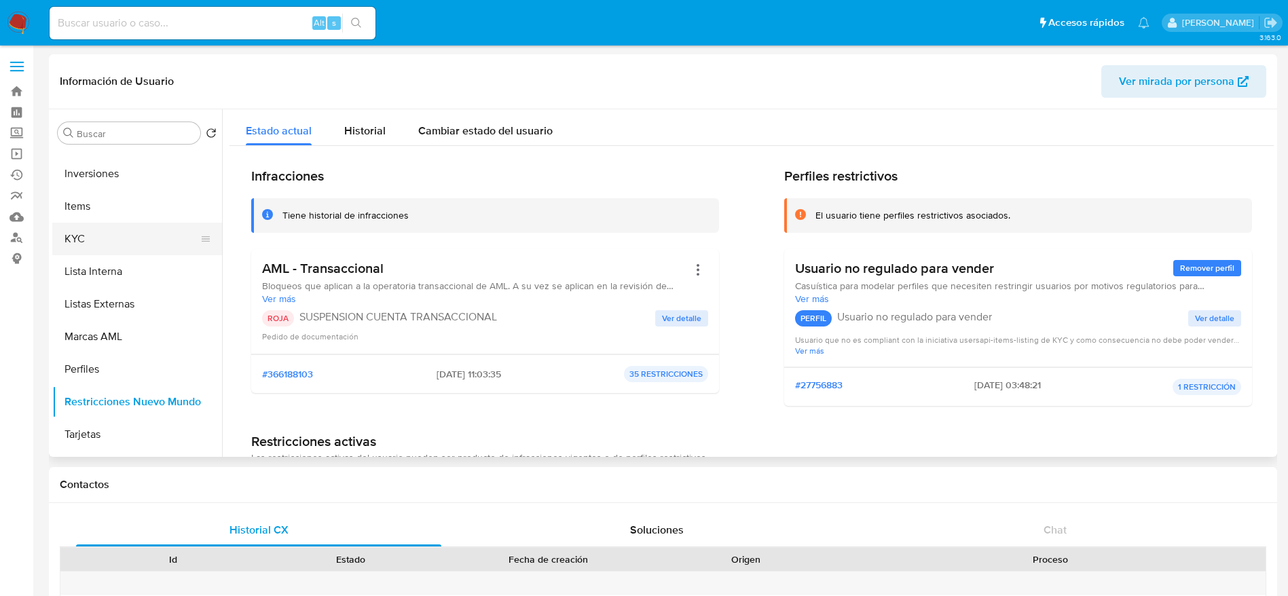
click at [96, 237] on button "KYC" at bounding box center [131, 239] width 159 height 33
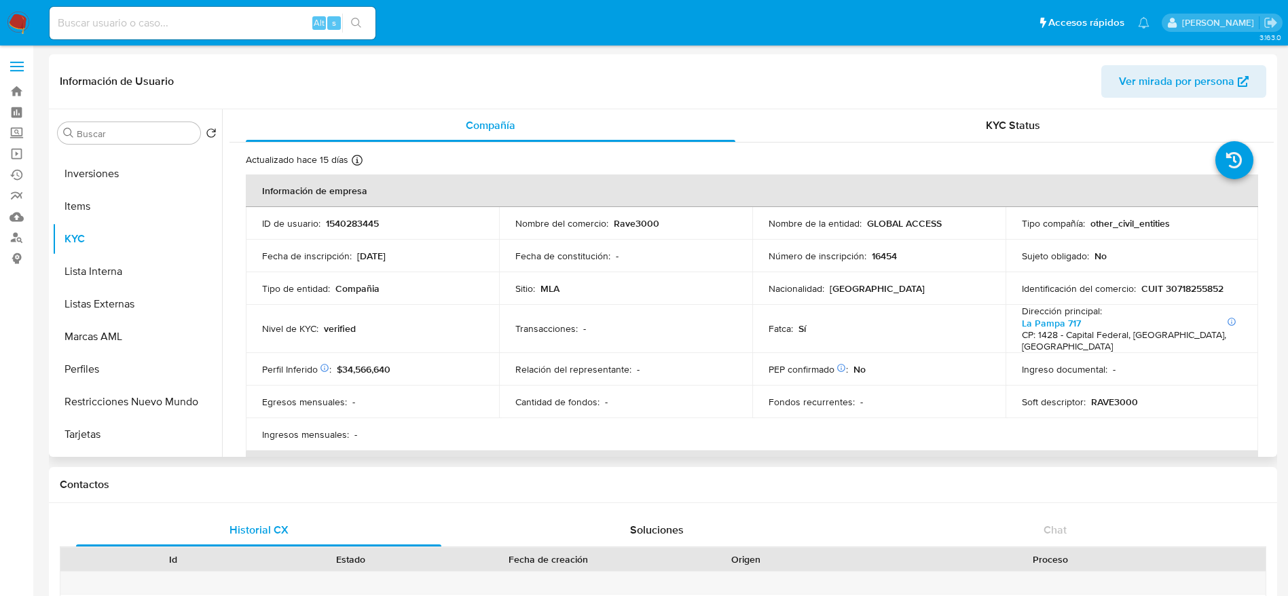
click at [353, 229] on p "1540283445" at bounding box center [352, 223] width 53 height 12
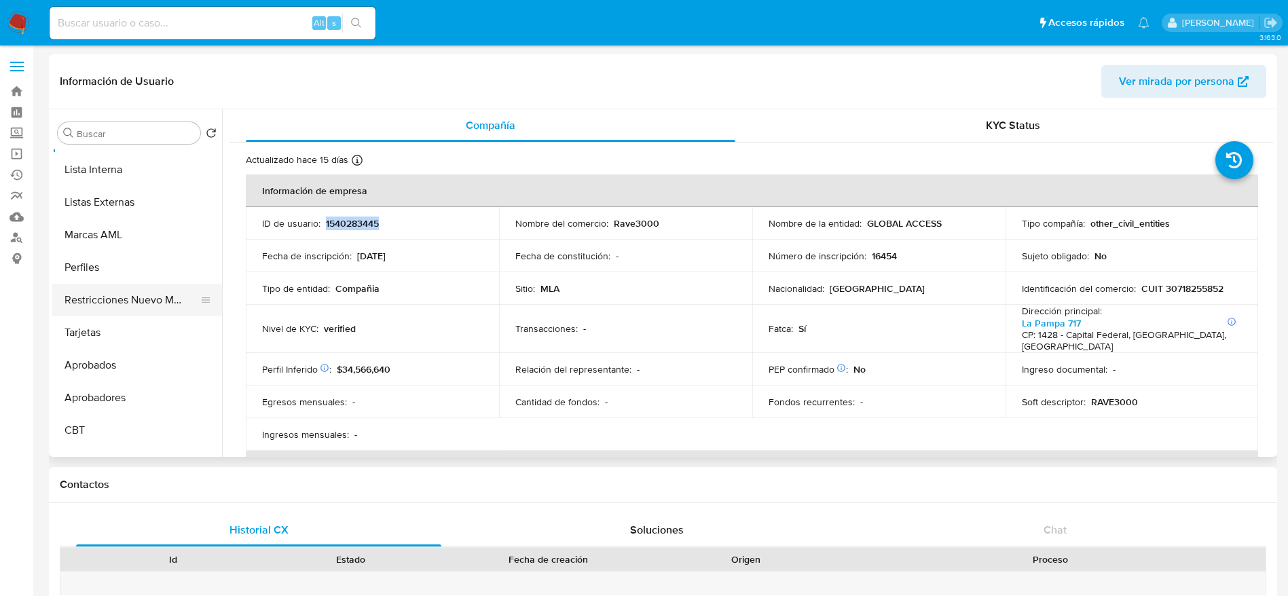
click at [128, 288] on button "Restricciones Nuevo Mundo" at bounding box center [131, 300] width 159 height 33
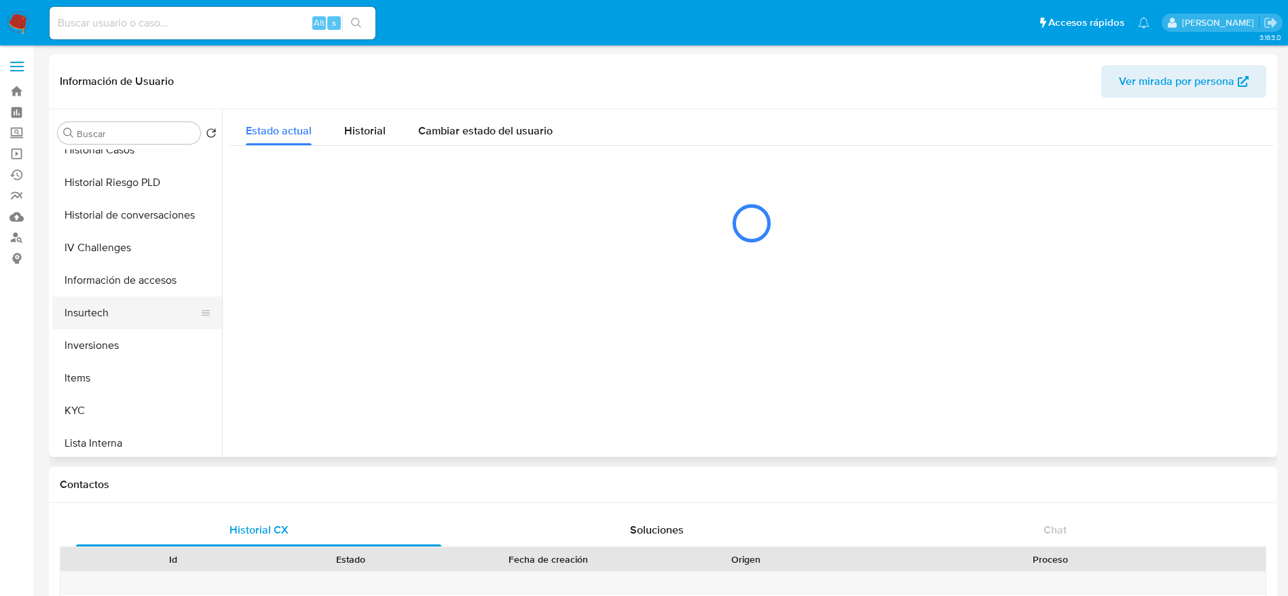
scroll to position [407, 0]
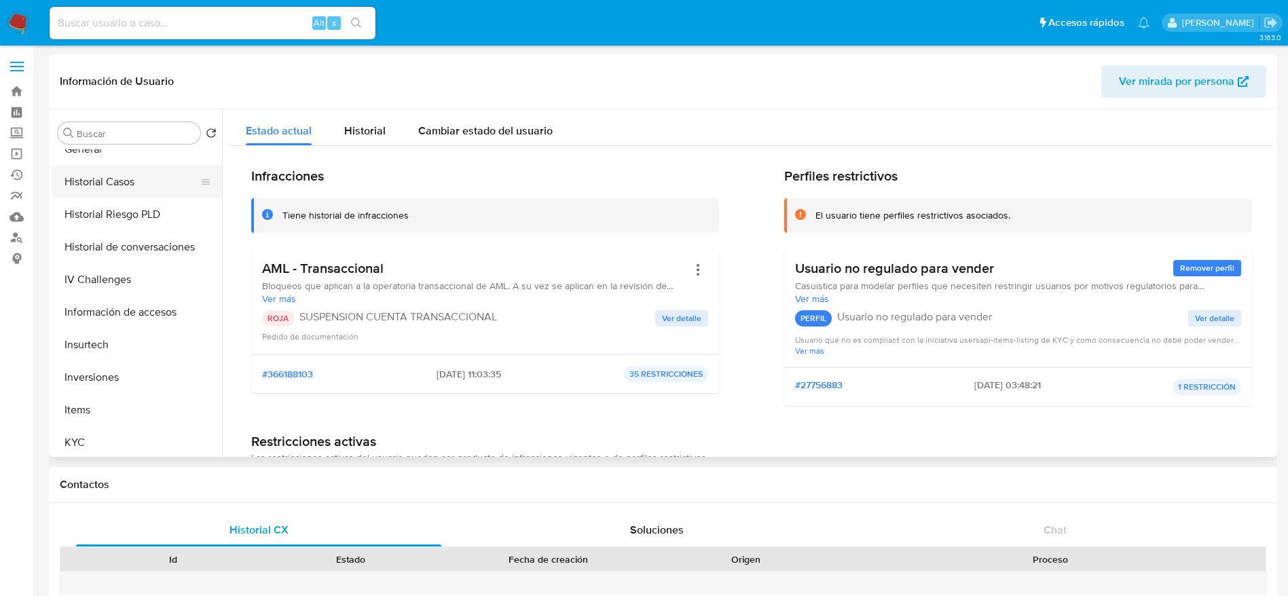
click at [115, 185] on button "Historial Casos" at bounding box center [131, 182] width 159 height 33
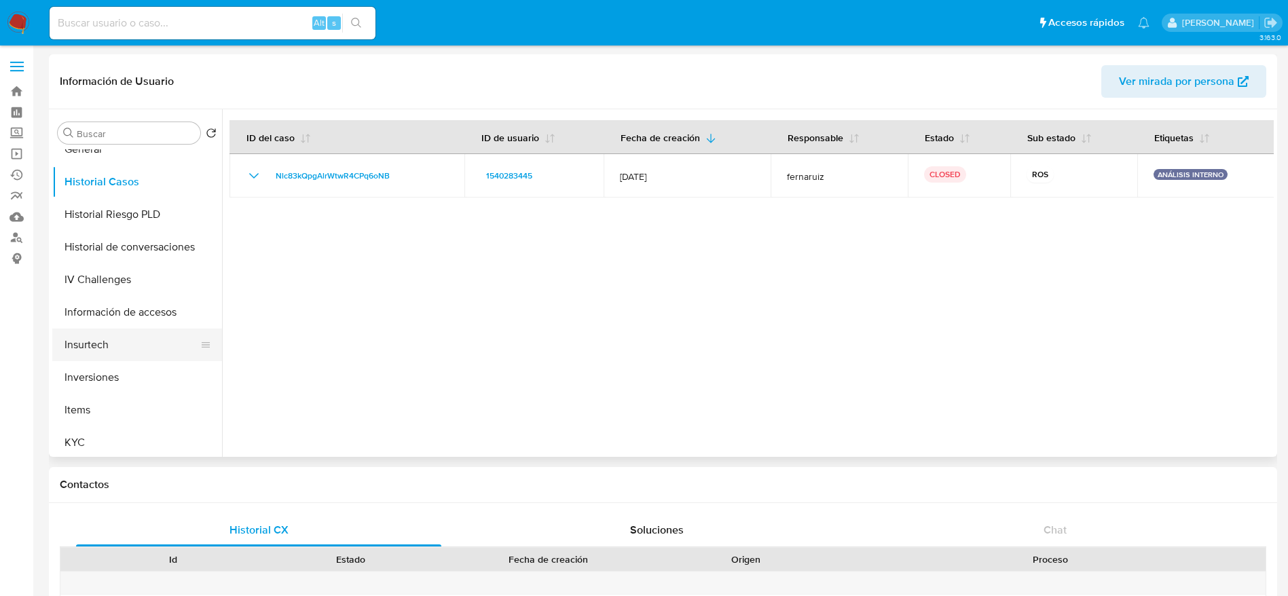
scroll to position [737, 0]
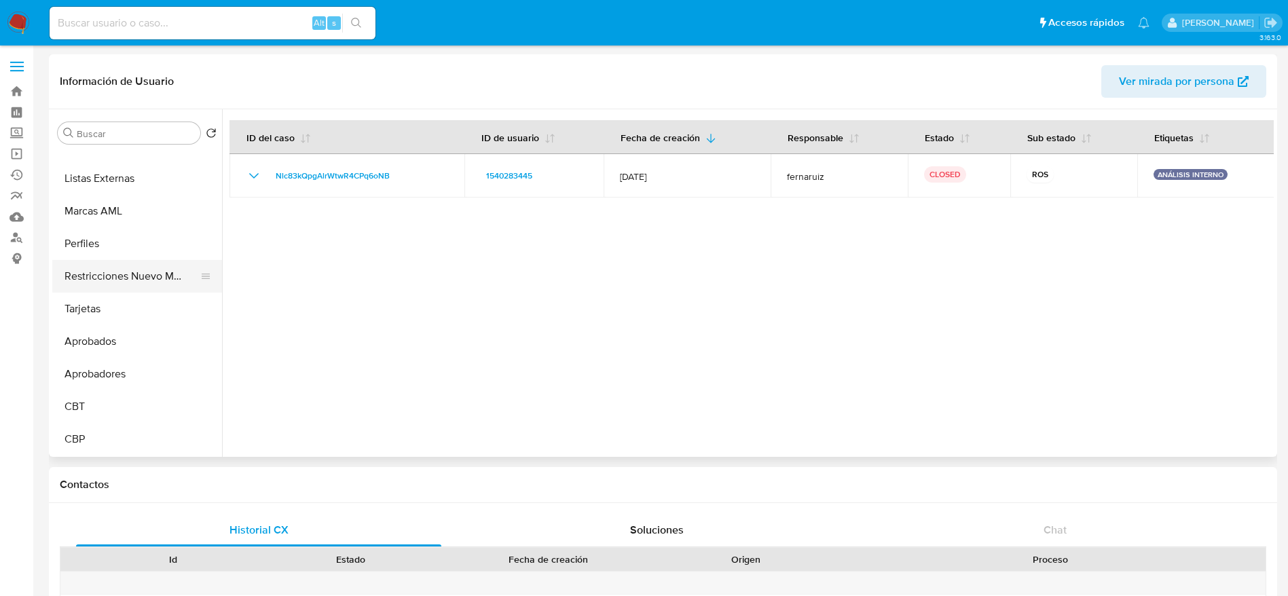
click at [141, 272] on button "Restricciones Nuevo Mundo" at bounding box center [131, 276] width 159 height 33
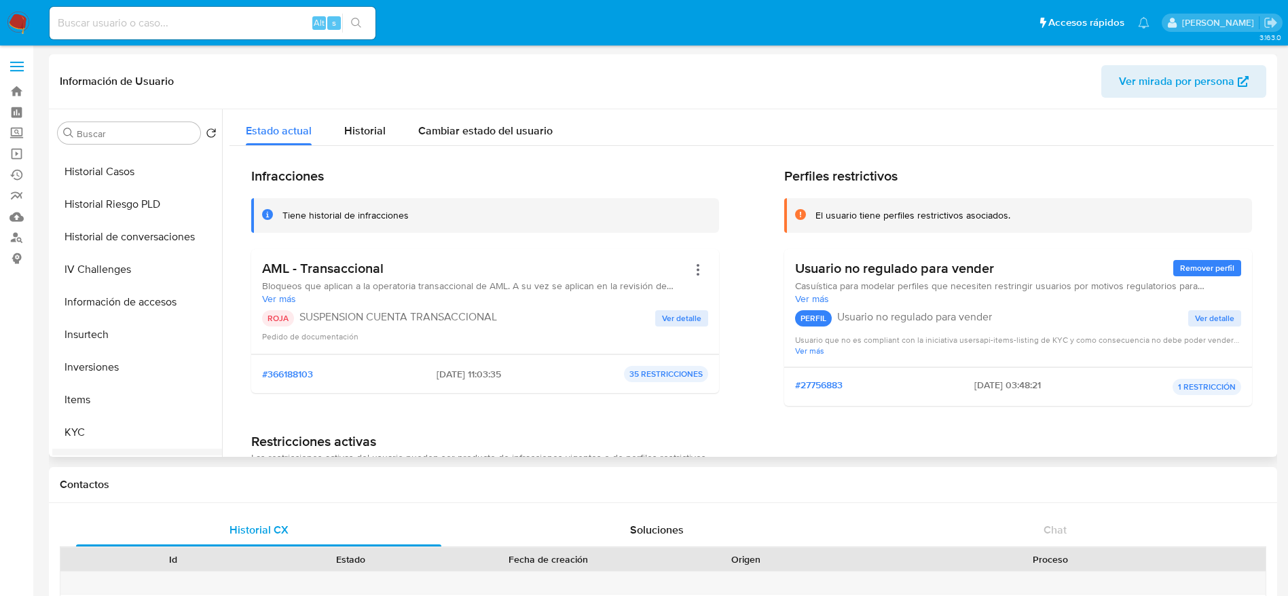
scroll to position [533, 0]
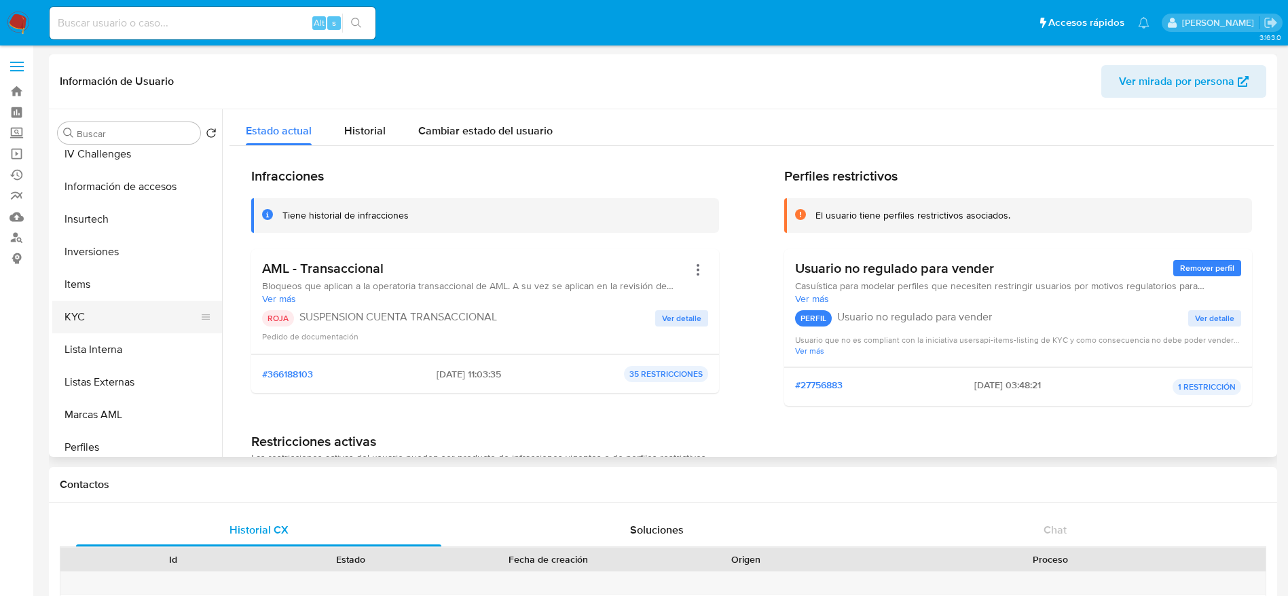
drag, startPoint x: 90, startPoint y: 307, endPoint x: 113, endPoint y: 309, distance: 22.5
click at [90, 307] on button "KYC" at bounding box center [131, 317] width 159 height 33
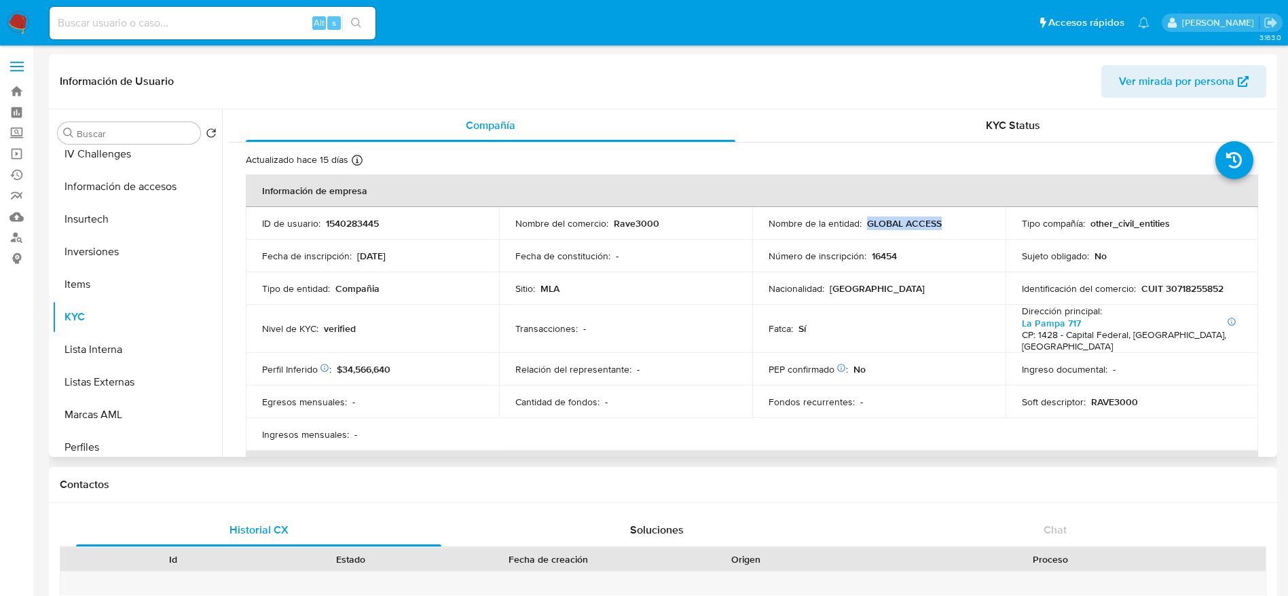
drag, startPoint x: 863, startPoint y: 223, endPoint x: 949, endPoint y: 228, distance: 86.3
click at [949, 228] on div "Nombre de la entidad : GLOBAL ACCESS" at bounding box center [878, 223] width 221 height 12
copy p "GLOBAL ACCESS"
drag, startPoint x: 1140, startPoint y: 286, endPoint x: 1213, endPoint y: 287, distance: 72.6
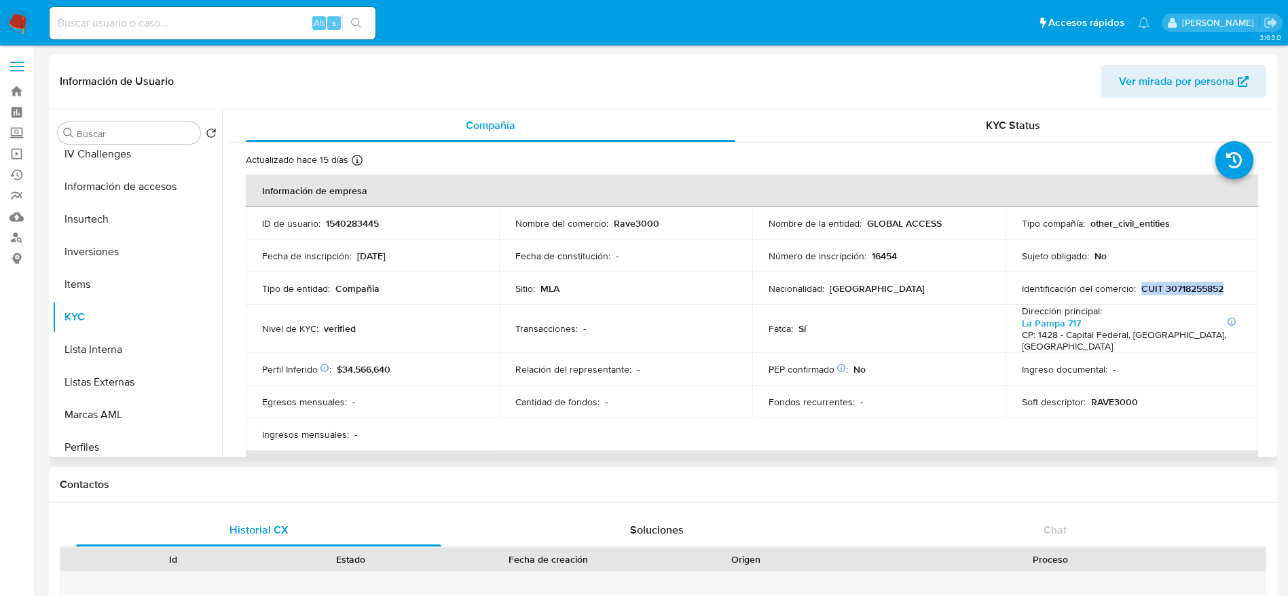
click at [1218, 290] on p "CUIT 30718255852" at bounding box center [1182, 288] width 82 height 12
copy p "CUIT 30718255852"
click at [352, 226] on p "1540283445" at bounding box center [352, 223] width 53 height 12
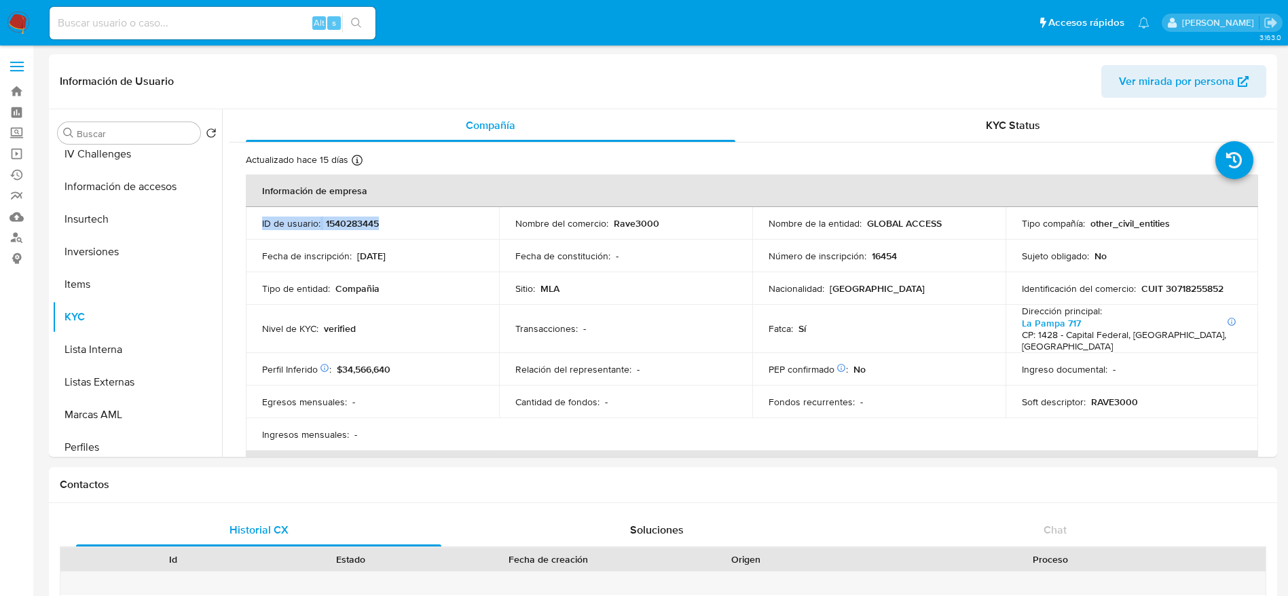
copy div "ID de usuario : 1540283445"
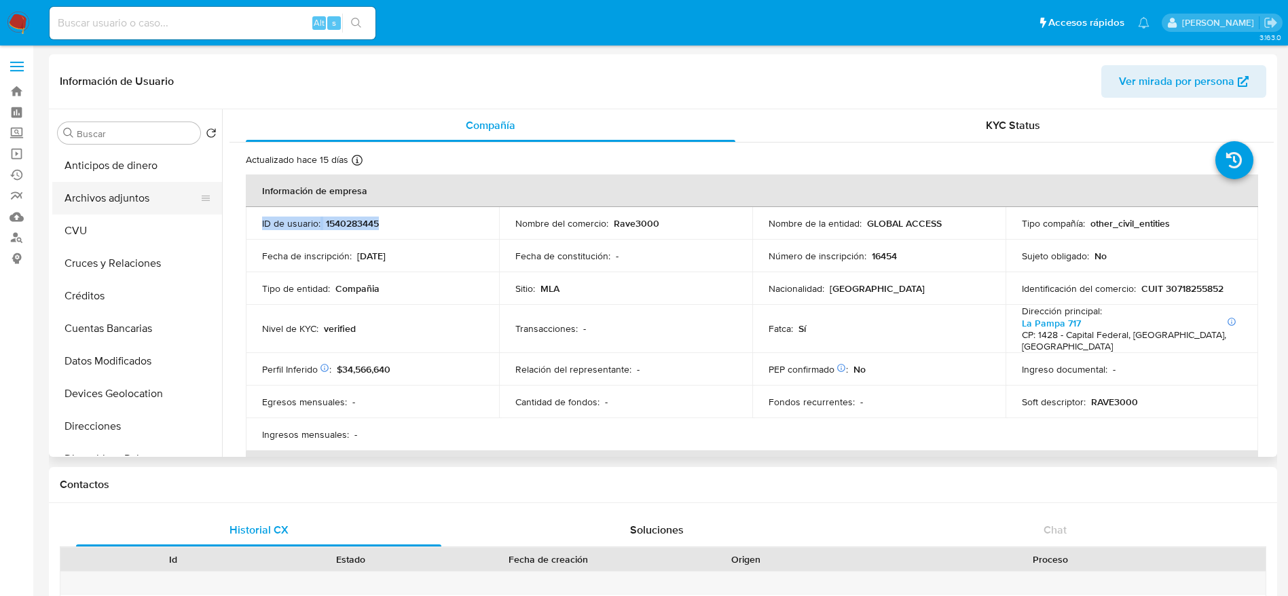
click at [94, 191] on button "Archivos adjuntos" at bounding box center [131, 198] width 159 height 33
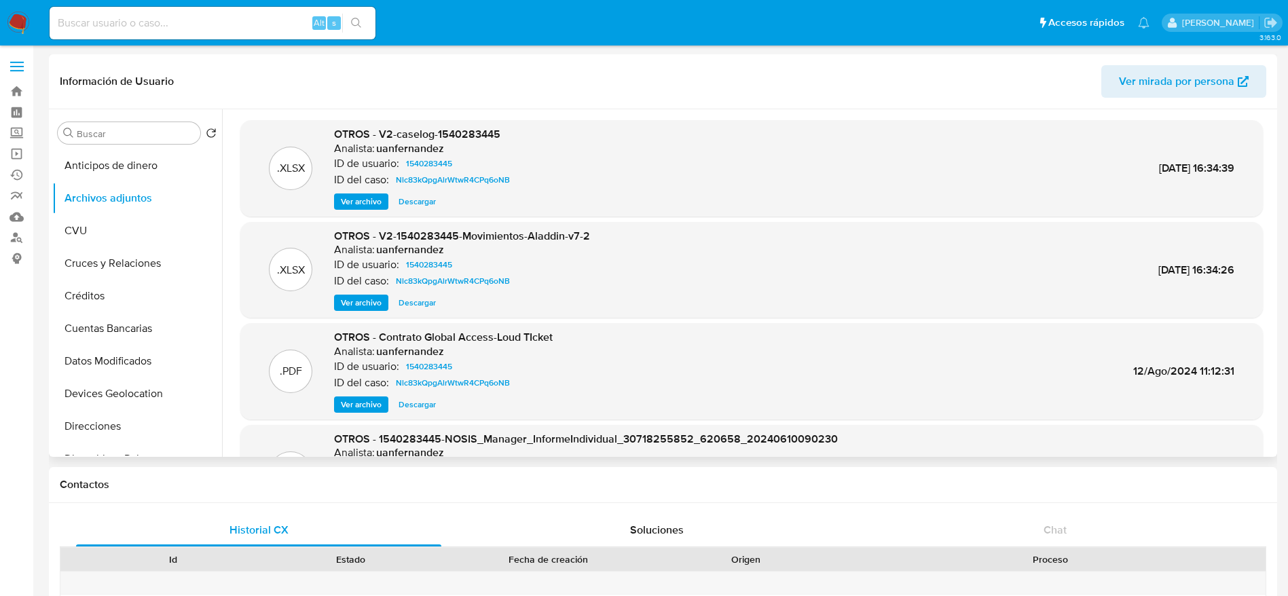
click at [427, 195] on span "Descargar" at bounding box center [416, 202] width 37 height 14
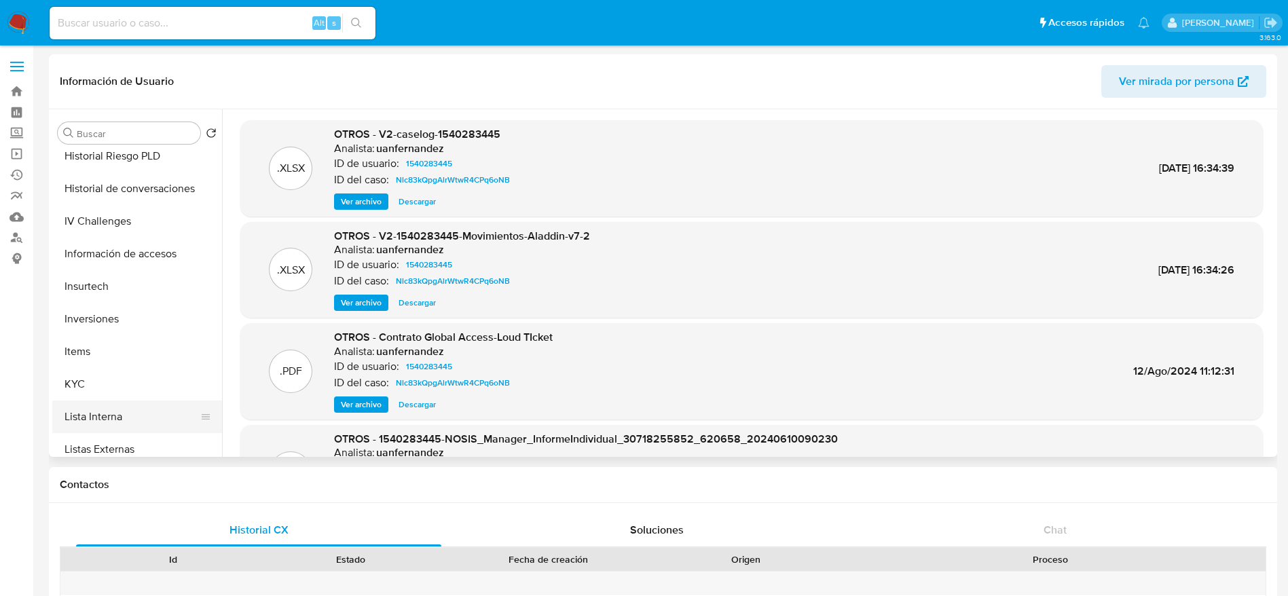
scroll to position [611, 0]
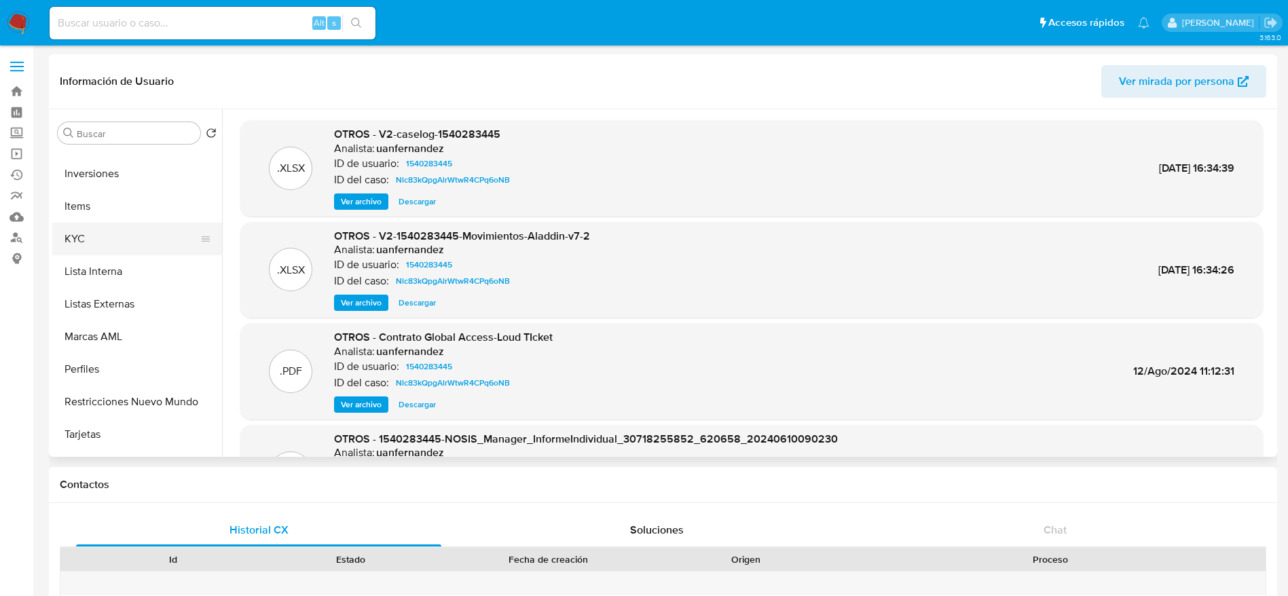
click at [86, 244] on button "KYC" at bounding box center [131, 239] width 159 height 33
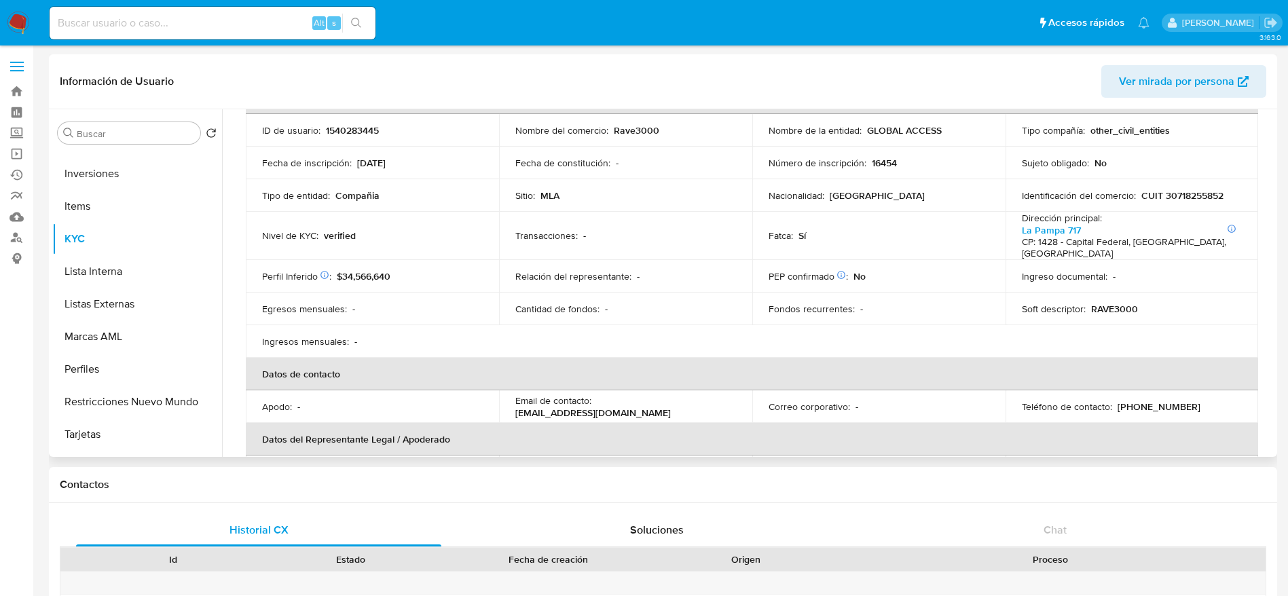
scroll to position [0, 0]
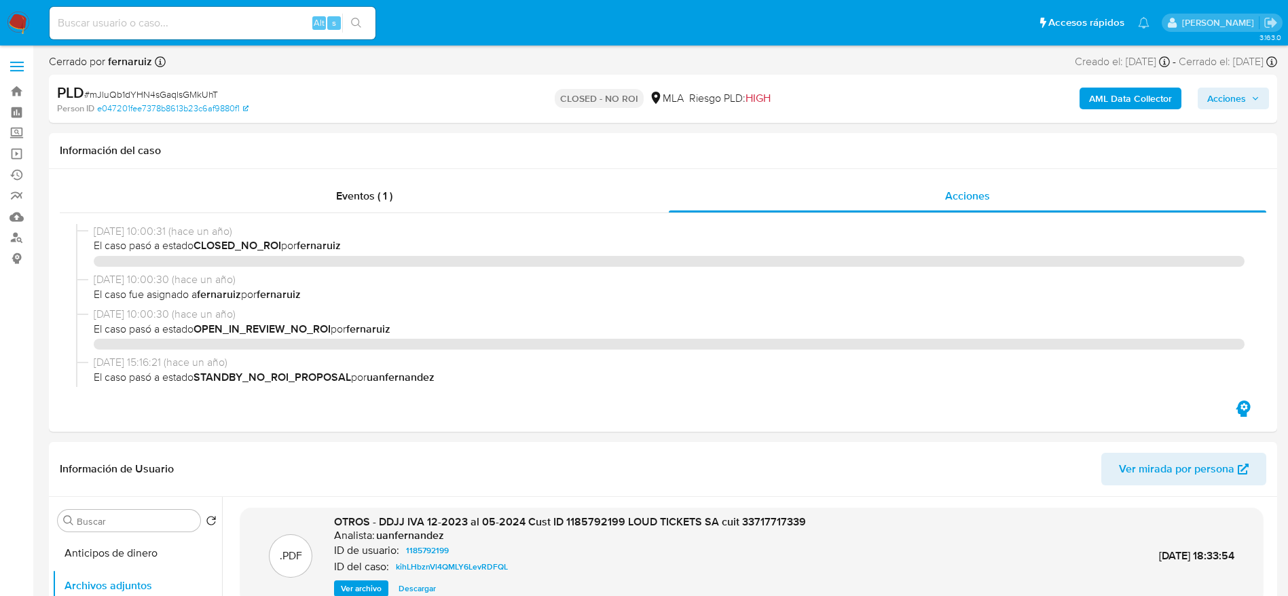
select select "10"
drag, startPoint x: 0, startPoint y: 0, endPoint x: 25, endPoint y: 20, distance: 31.9
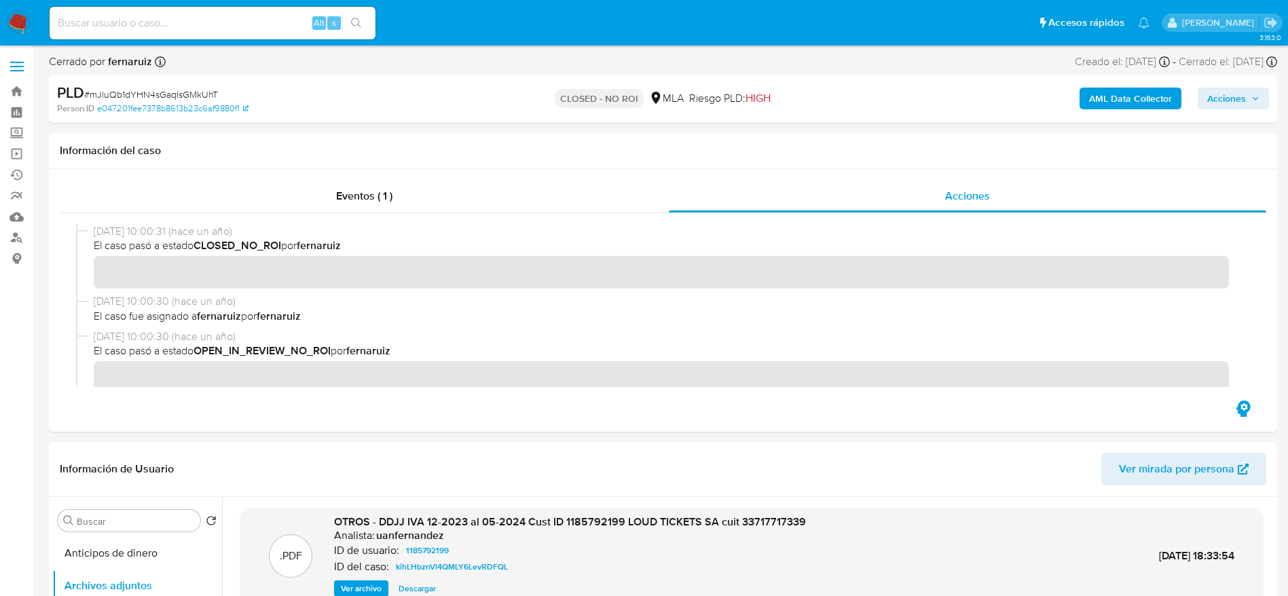
scroll to position [211, 0]
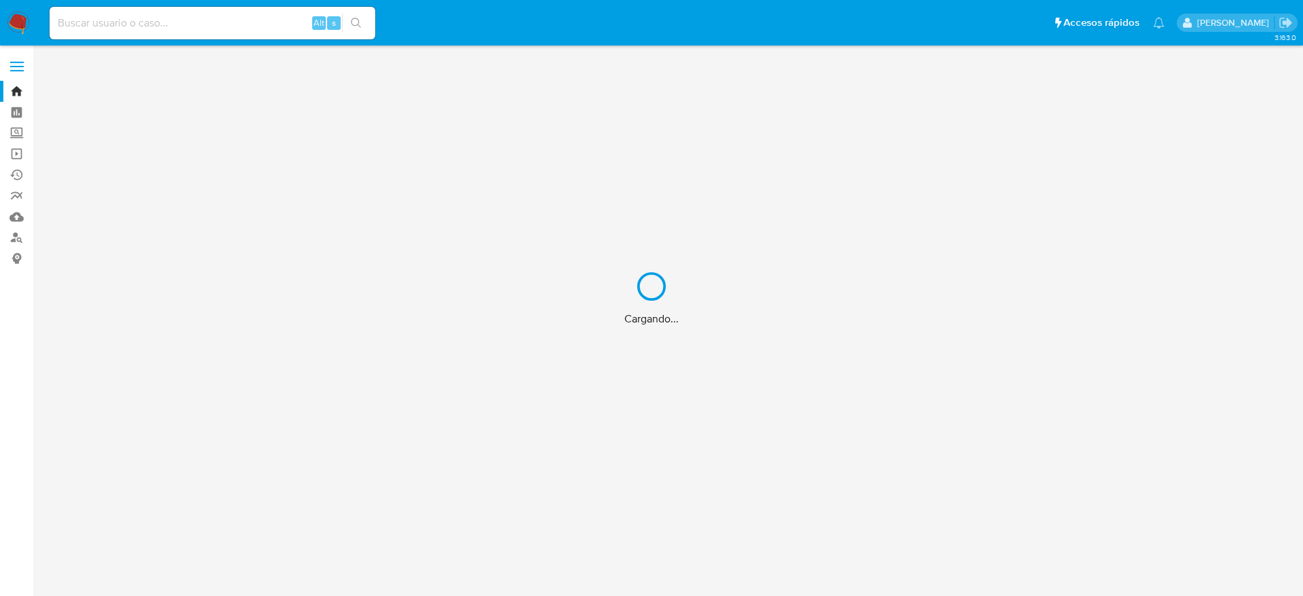
click at [189, 26] on div "Cargando..." at bounding box center [651, 298] width 1303 height 596
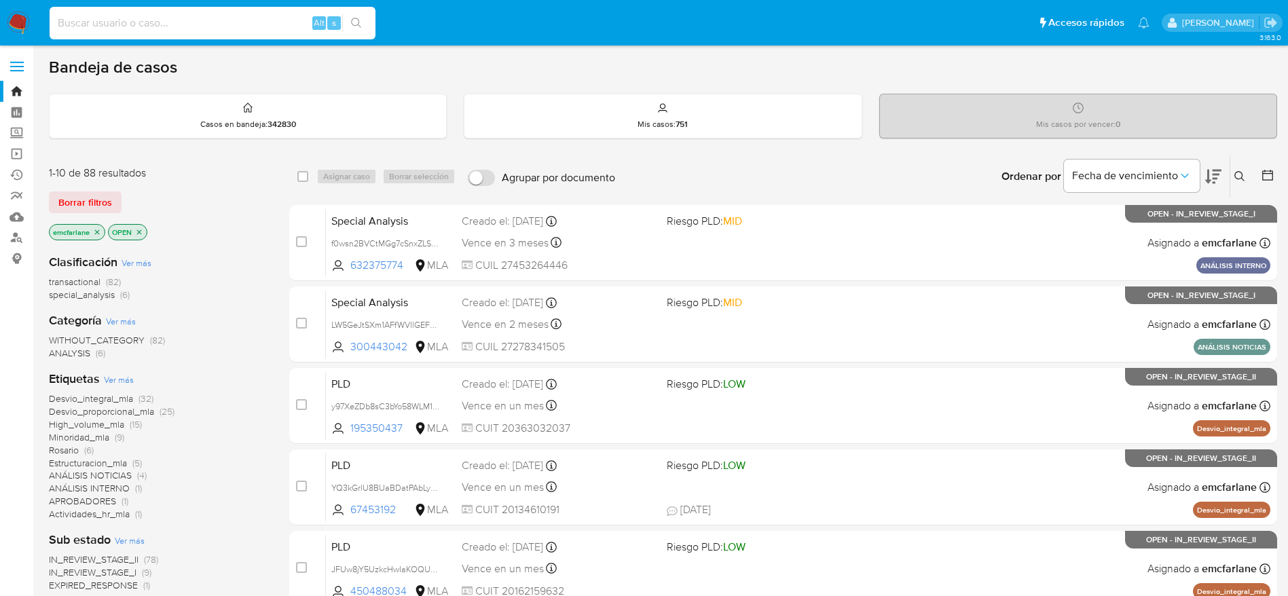
click at [189, 24] on input at bounding box center [213, 23] width 326 height 18
paste input "a2qToUpb4xhKt34TpYltOwU6"
type input "a2qToUpb4xhKt34TpYltOwU6"
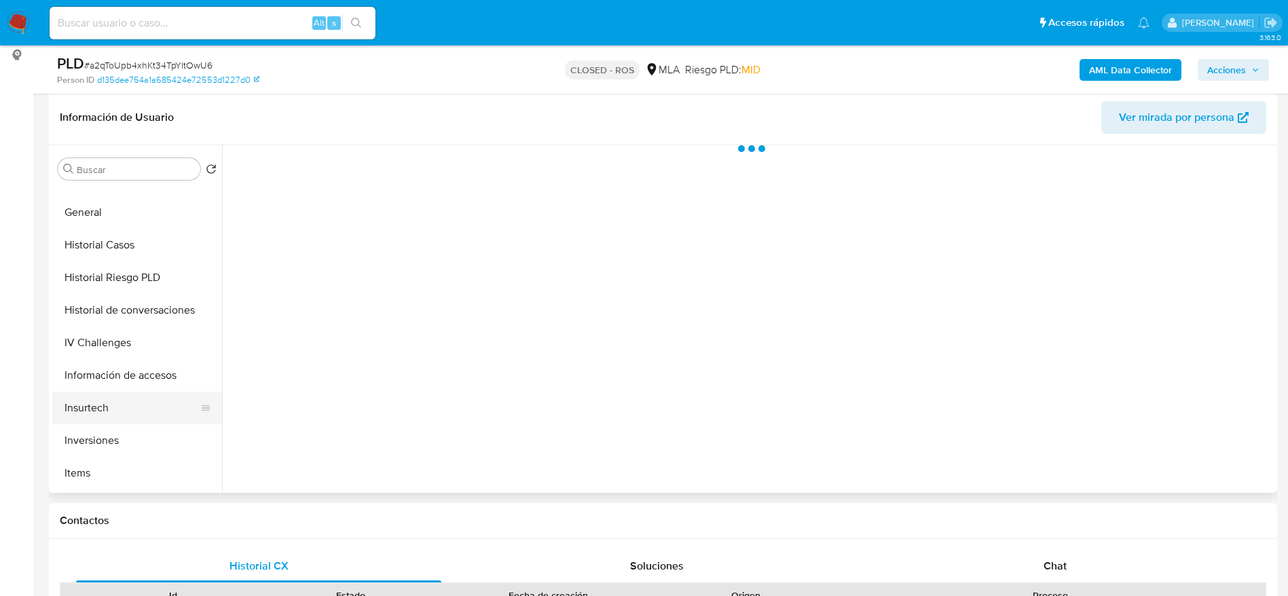
scroll to position [407, 0]
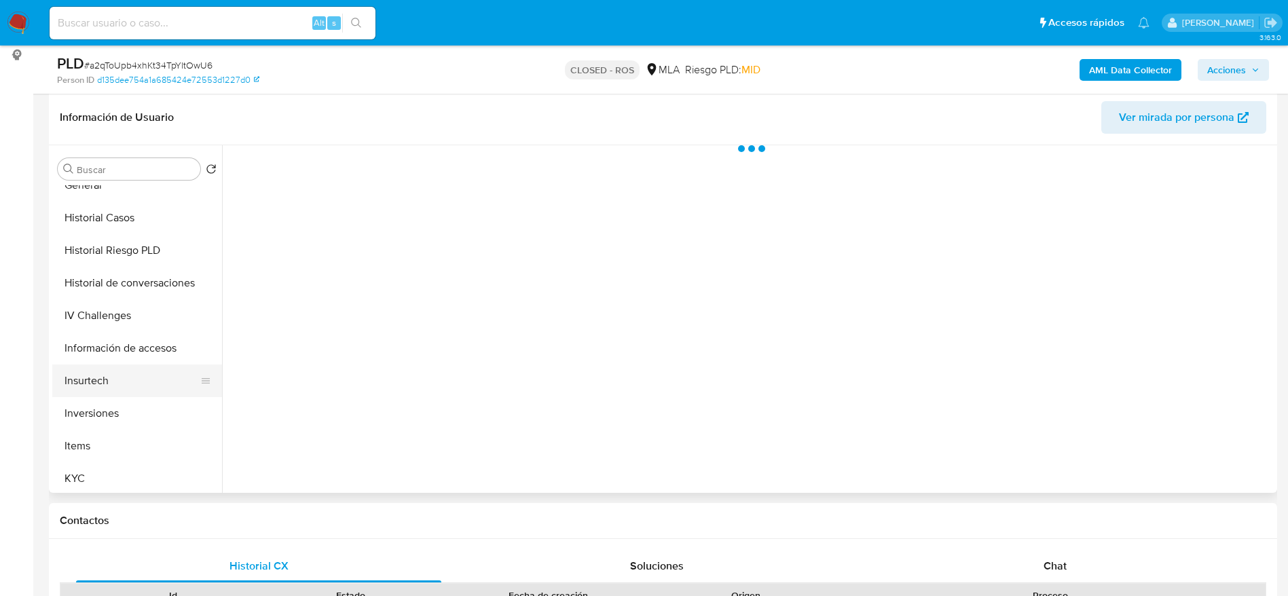
select select "10"
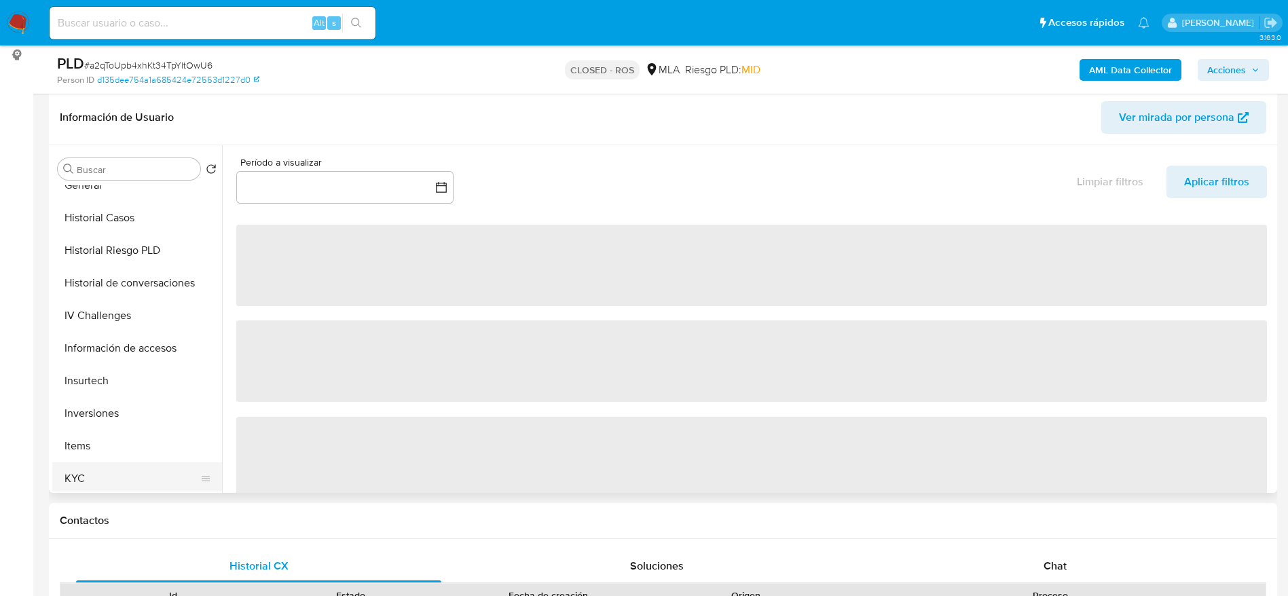
click at [113, 462] on button "KYC" at bounding box center [131, 478] width 159 height 33
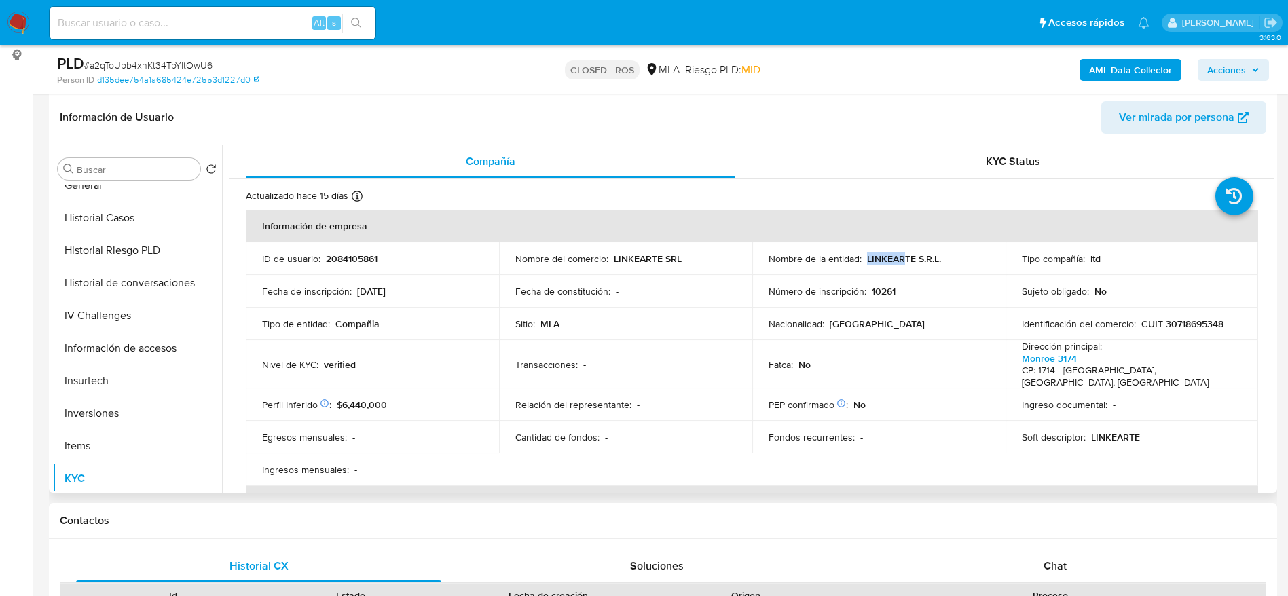
drag, startPoint x: 863, startPoint y: 258, endPoint x: 948, endPoint y: 257, distance: 85.5
click at [948, 257] on div "Nombre de la entidad : LINKEARTE S.R.L." at bounding box center [878, 259] width 221 height 12
click at [954, 257] on div "Nombre de la entidad : LINKEARTE S.R.L." at bounding box center [878, 259] width 221 height 12
click at [893, 244] on td "Nombre de la entidad : LINKEARTE S.R.L." at bounding box center [878, 258] width 253 height 33
drag, startPoint x: 863, startPoint y: 257, endPoint x: 940, endPoint y: 260, distance: 77.5
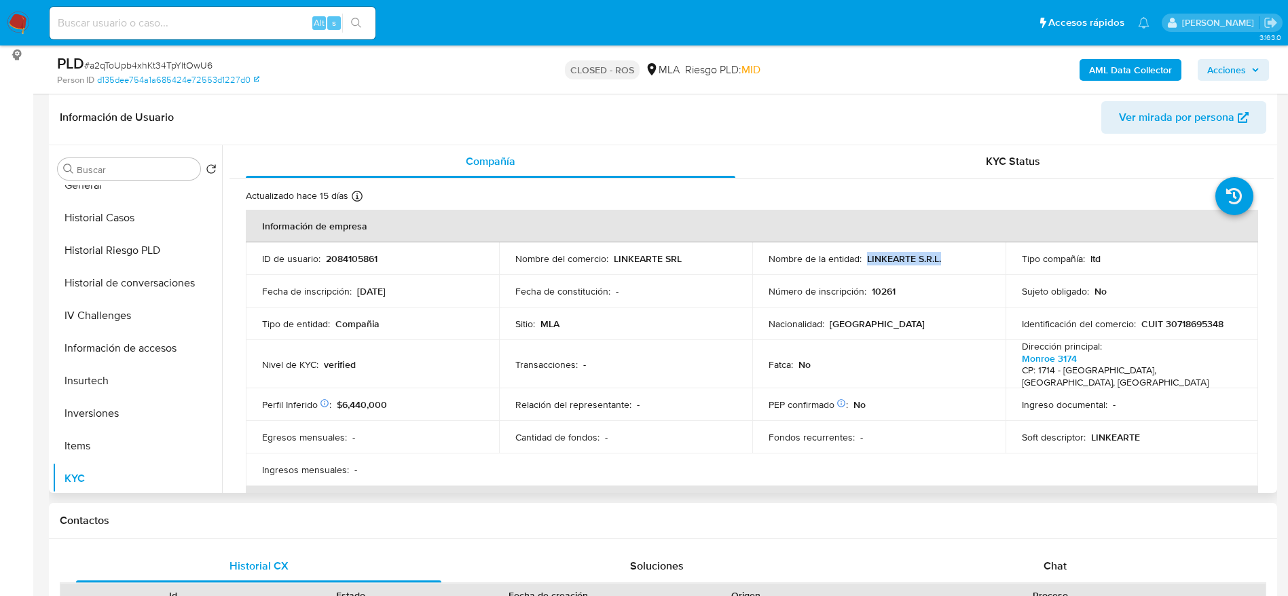
click at [940, 260] on div "Nombre de la entidad : LINKEARTE S.R.L." at bounding box center [878, 259] width 221 height 12
copy p "LINKEARTE S.R.L."
click at [1168, 324] on p "CUIT 30718695348" at bounding box center [1182, 324] width 82 height 12
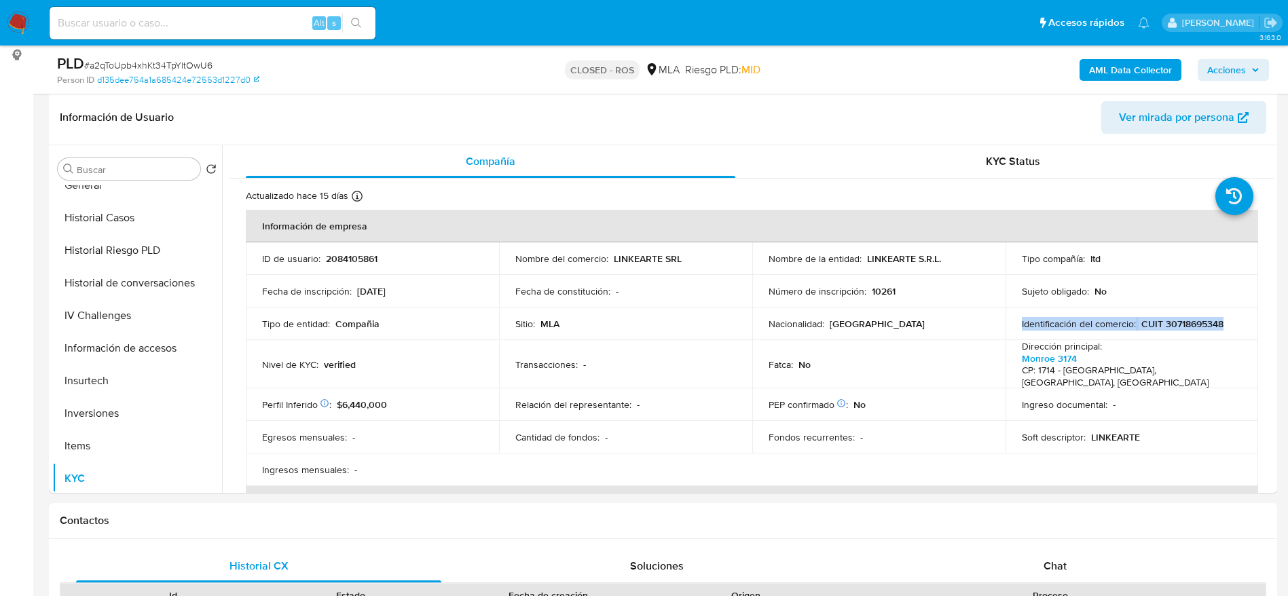
copy div "Identificación del comercio : CUIT 30718695348"
click at [335, 260] on p "2084105861" at bounding box center [352, 259] width 52 height 12
click at [348, 258] on p "2084105861" at bounding box center [352, 259] width 52 height 12
copy p "2084105861"
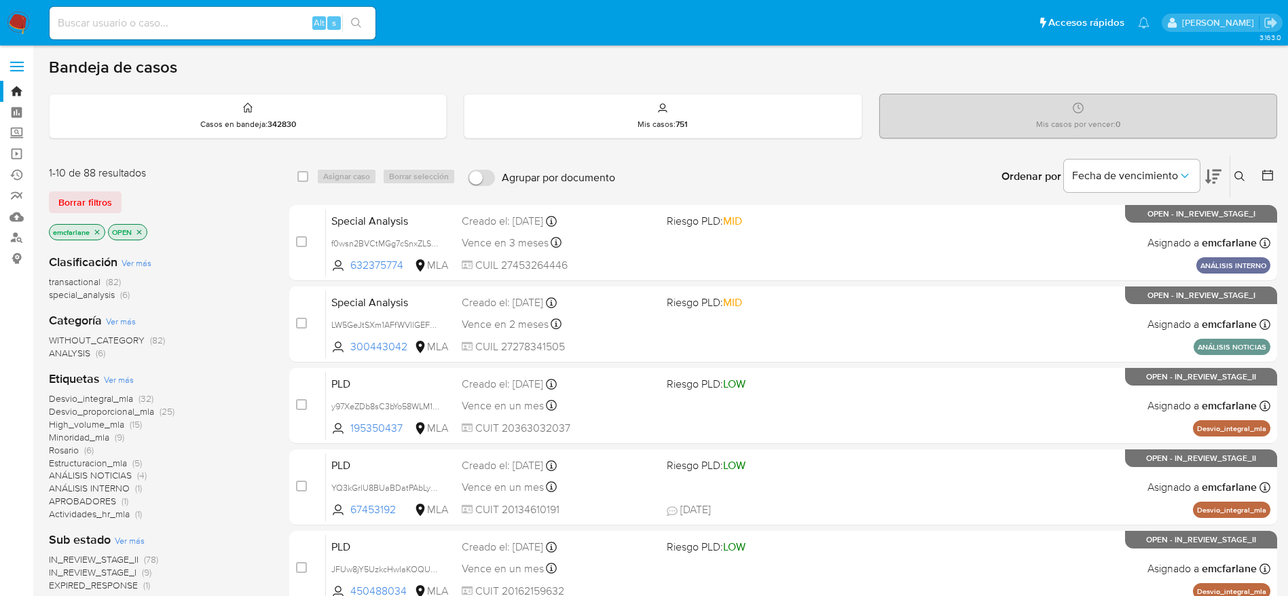
click at [94, 12] on div "Alt s" at bounding box center [213, 23] width 326 height 33
click at [105, 21] on input at bounding box center [213, 23] width 326 height 18
paste input "i0LgV10c5XZcfkOjrGwD1iXx"
type input "i0LgV10c5XZcfkOjrGwD1iXx"
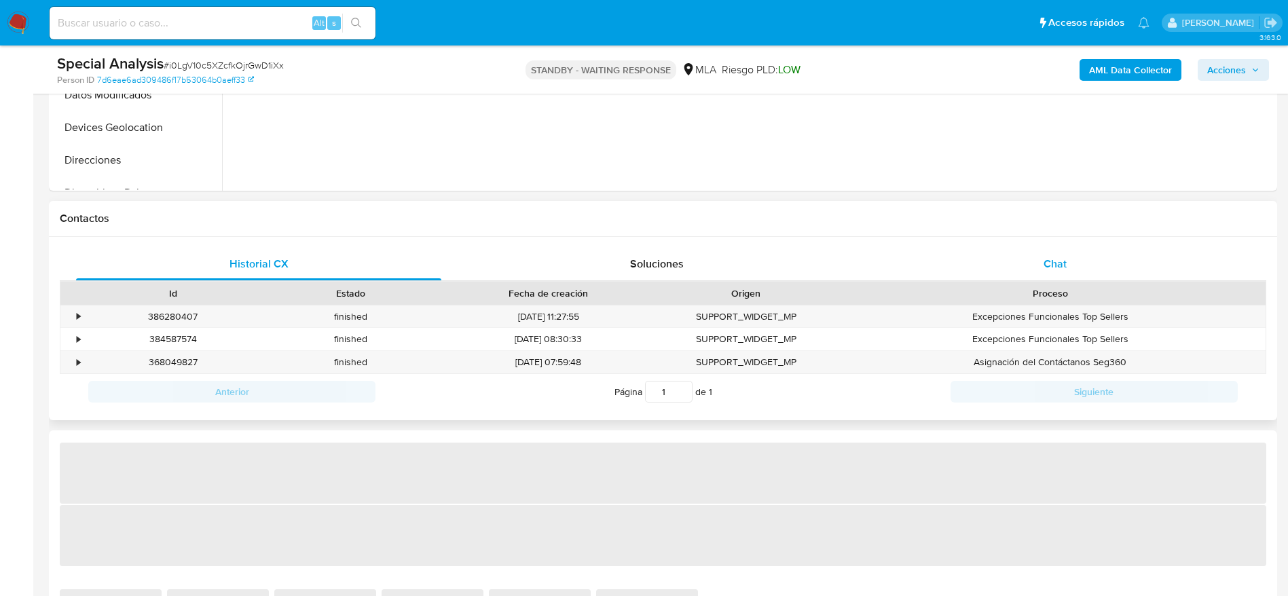
click at [1043, 276] on div "Chat" at bounding box center [1054, 264] width 365 height 33
select select "10"
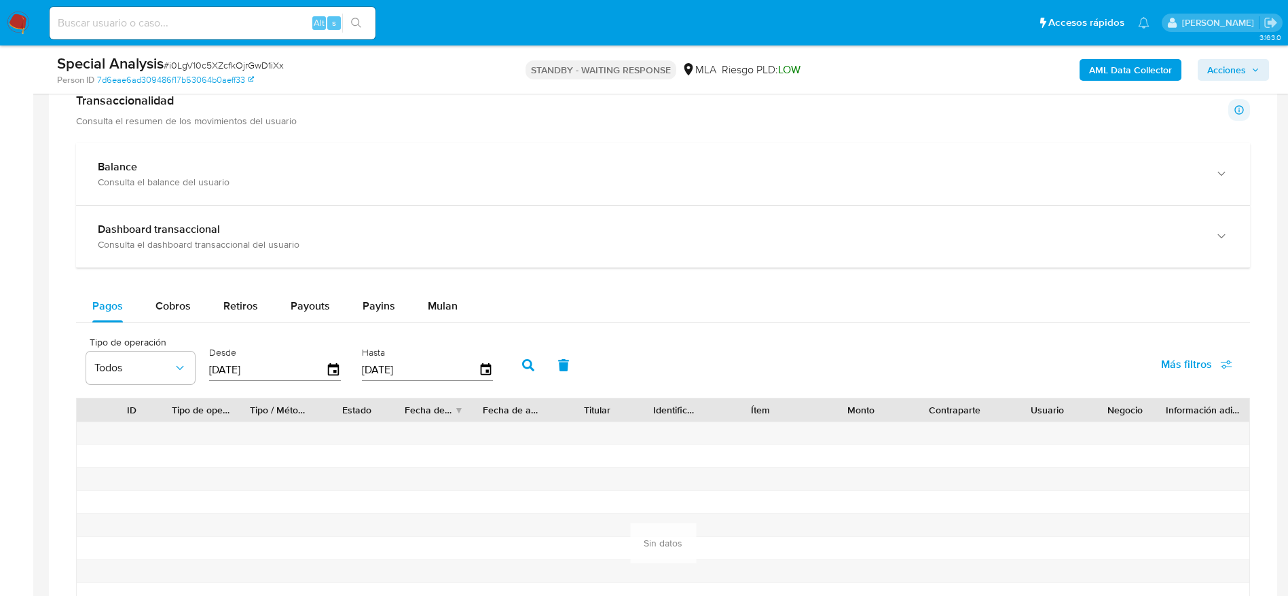
scroll to position [1018, 0]
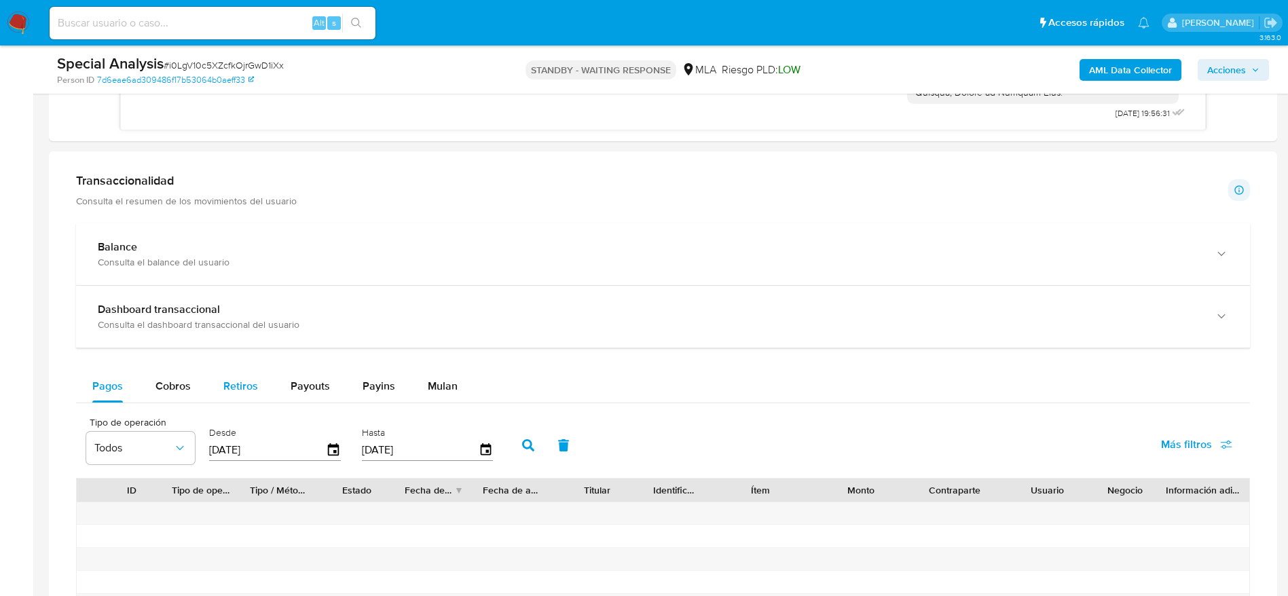
drag, startPoint x: 169, startPoint y: 396, endPoint x: 237, endPoint y: 383, distance: 69.1
click at [170, 395] on div "Cobros" at bounding box center [172, 386] width 35 height 33
select select "10"
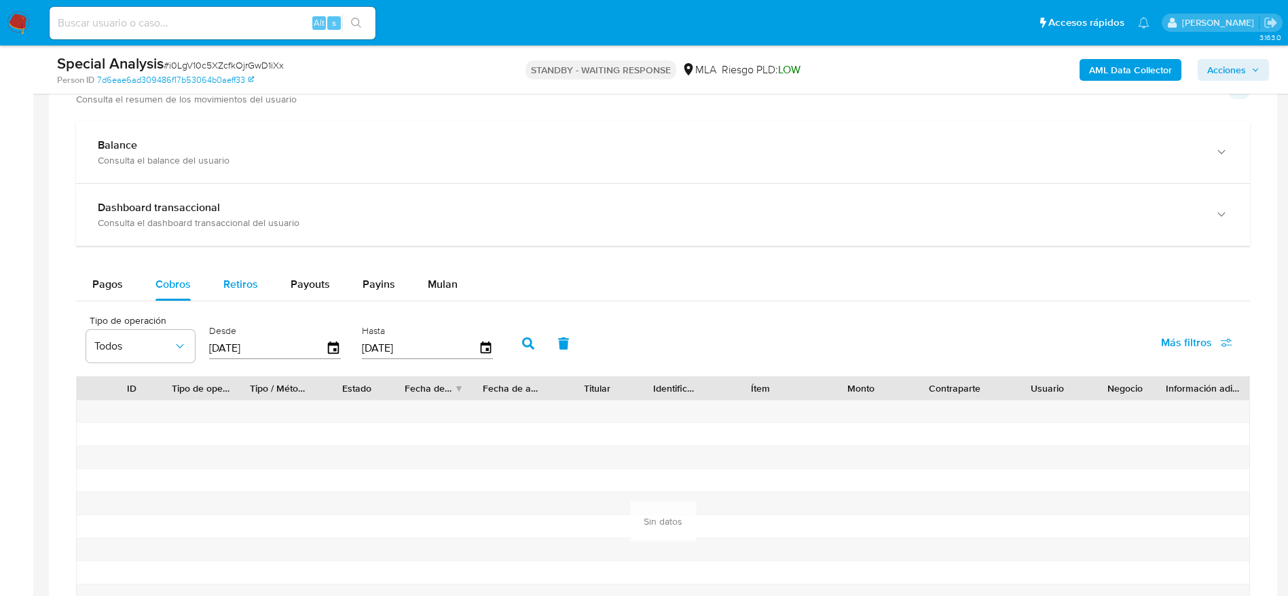
click at [248, 281] on span "Retiros" at bounding box center [240, 284] width 35 height 16
select select "10"
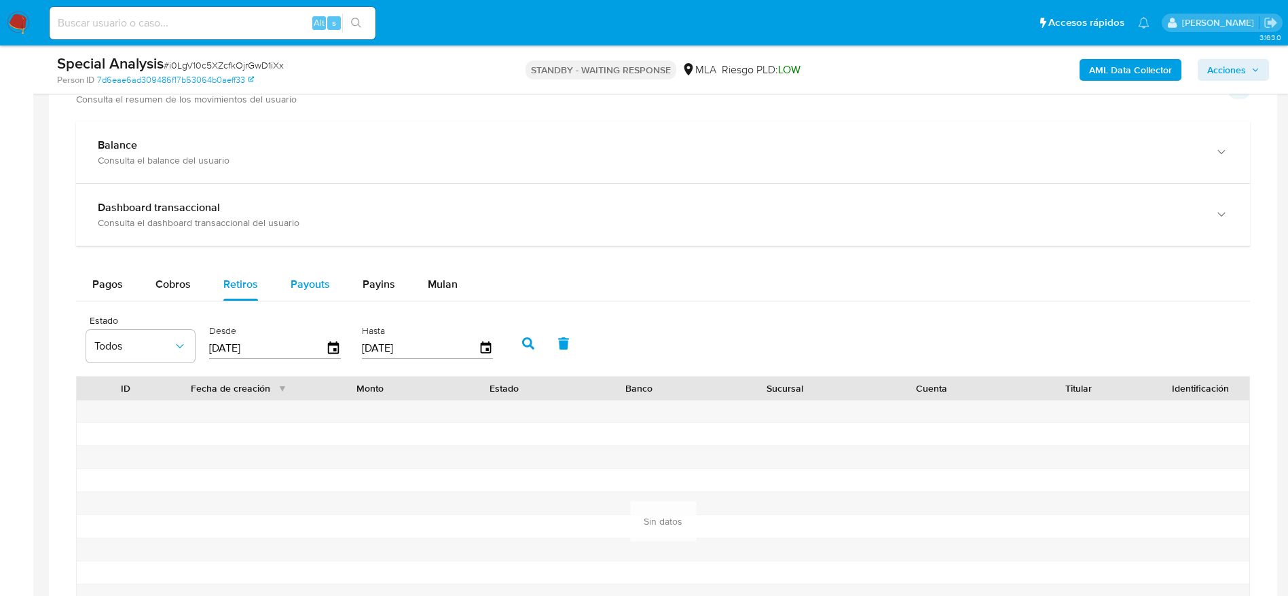
click at [312, 290] on span "Payouts" at bounding box center [310, 284] width 39 height 16
select select "10"
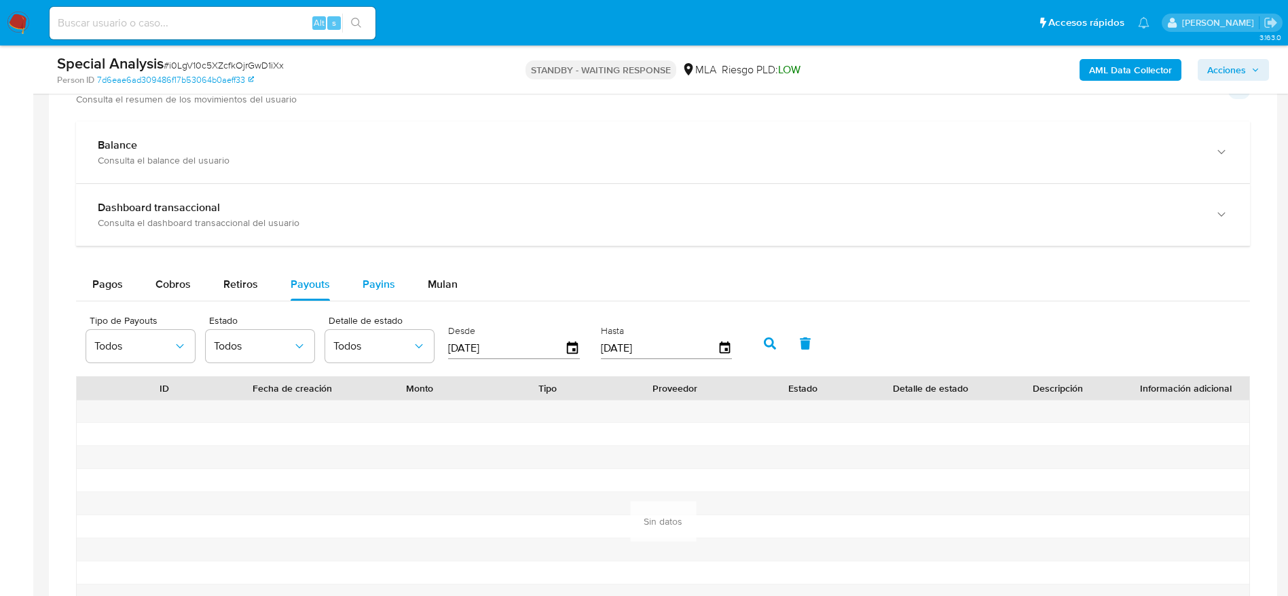
click at [377, 289] on span "Payins" at bounding box center [378, 284] width 33 height 16
select select "10"
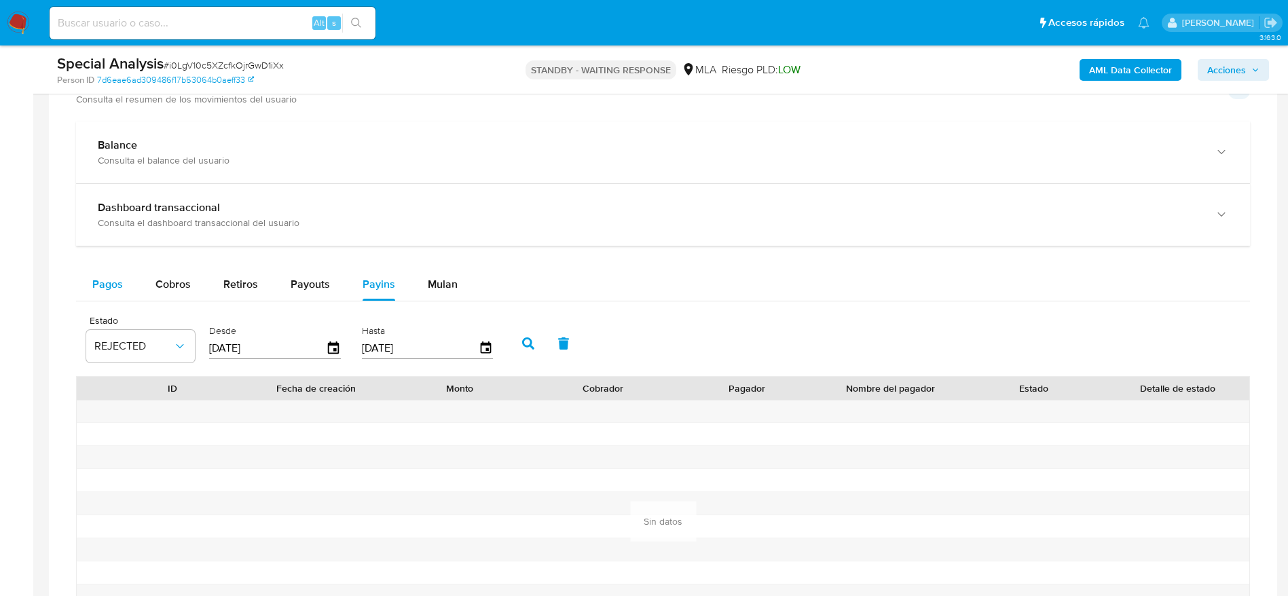
click at [107, 280] on span "Pagos" at bounding box center [107, 284] width 31 height 16
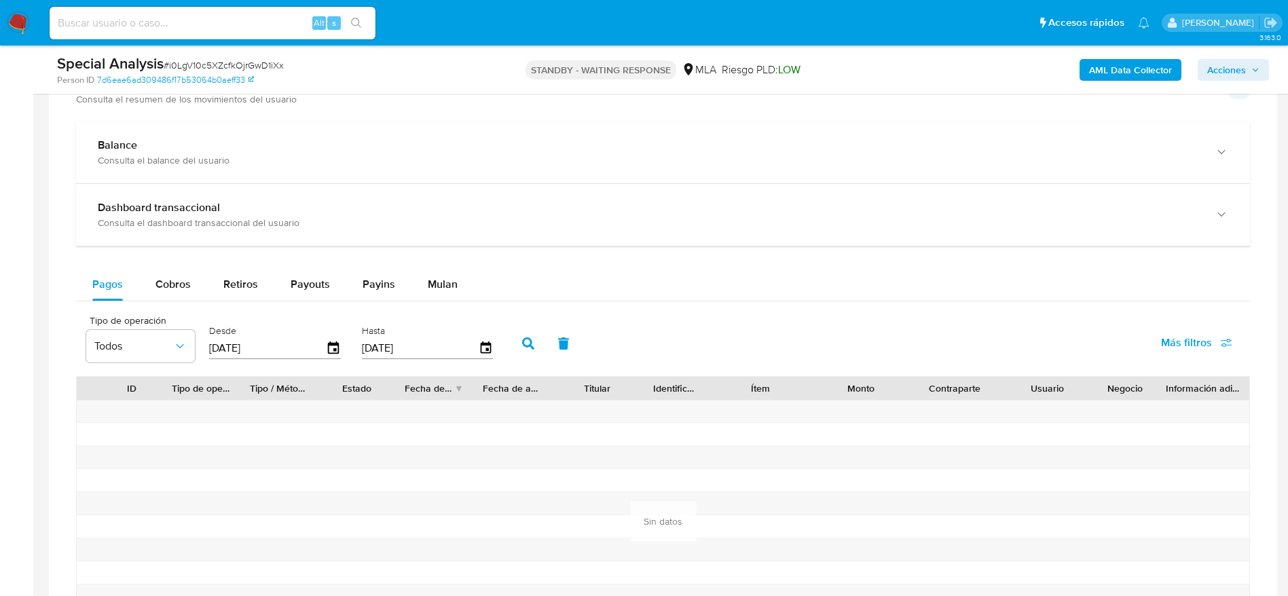
click at [185, 62] on span "# i0LgV10c5XZcfkOjrGwD1iXx" at bounding box center [224, 65] width 120 height 14
copy span "i0LgV10c5XZcfkOjrGwD1iXx"
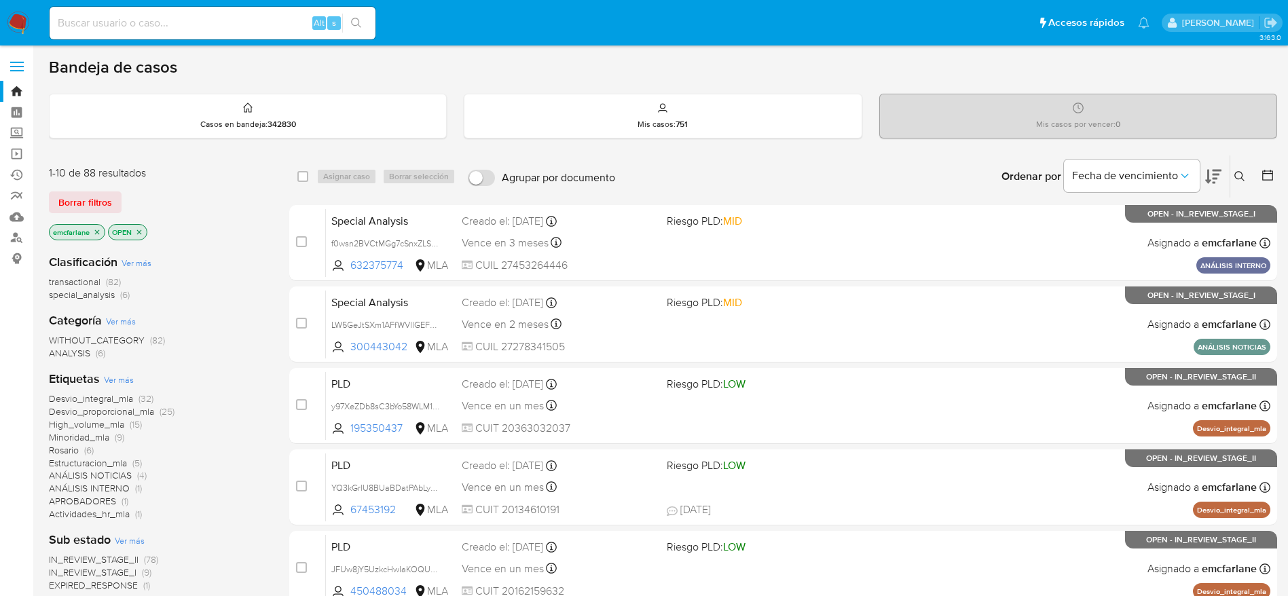
click at [79, 193] on span "Borrar filtros" at bounding box center [85, 202] width 54 height 19
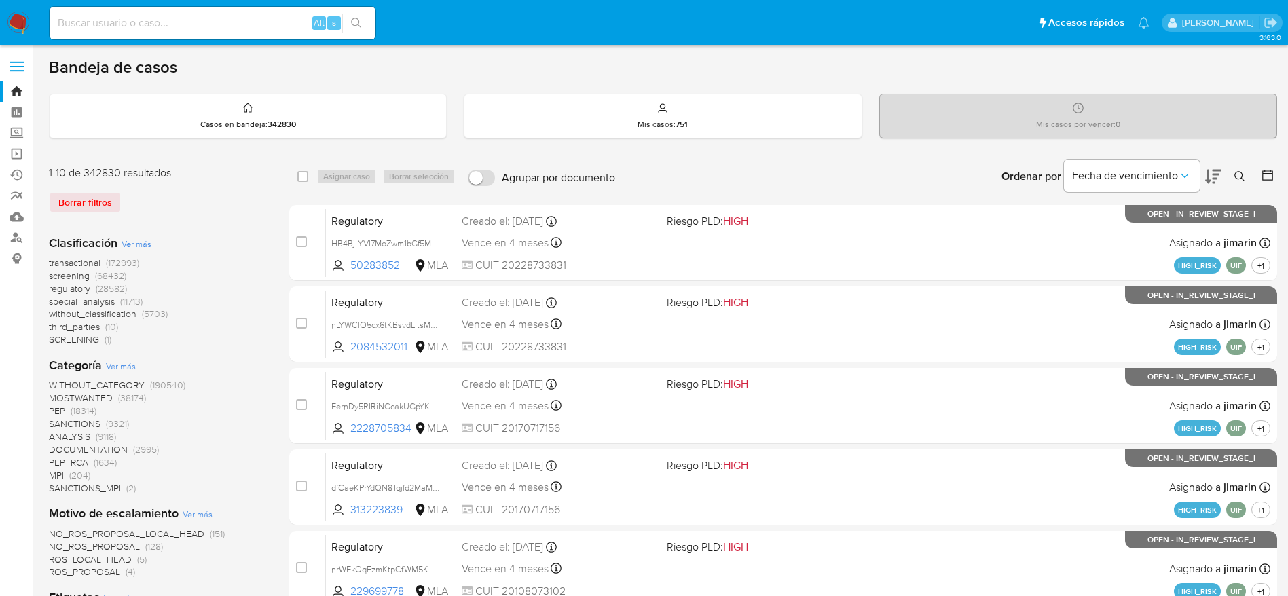
click at [1240, 173] on icon at bounding box center [1239, 176] width 11 height 11
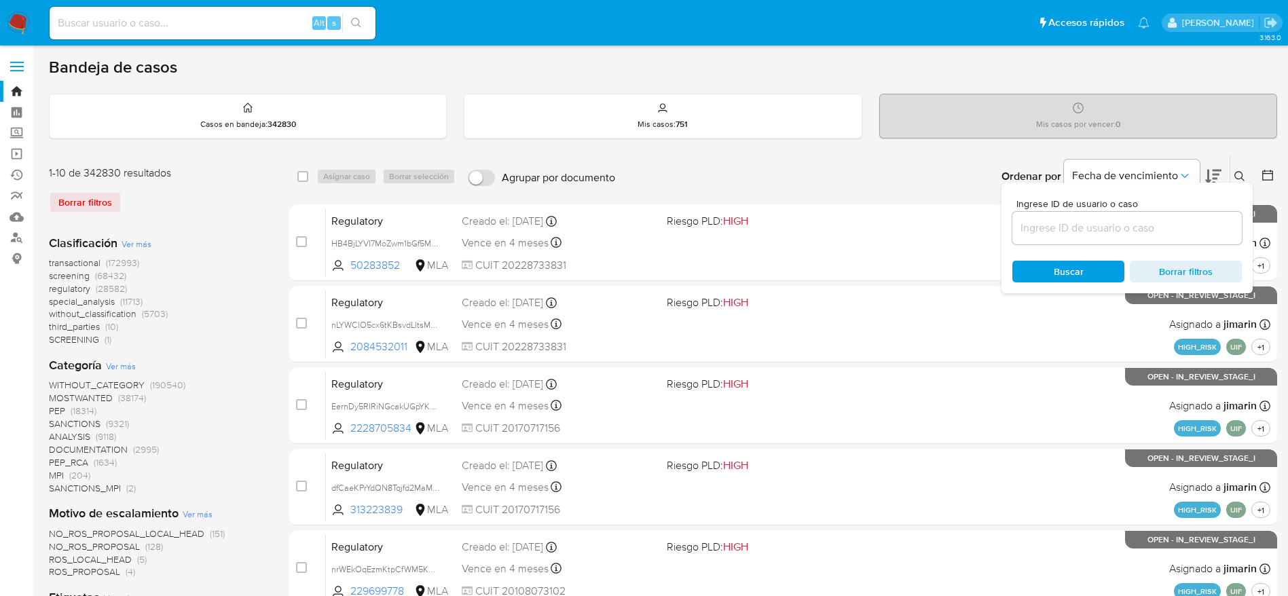
click at [1139, 215] on div at bounding box center [1126, 228] width 229 height 33
click at [1135, 229] on input at bounding box center [1126, 228] width 229 height 18
paste input "i0LgV10c5XZcfkOjrGwD1iXx"
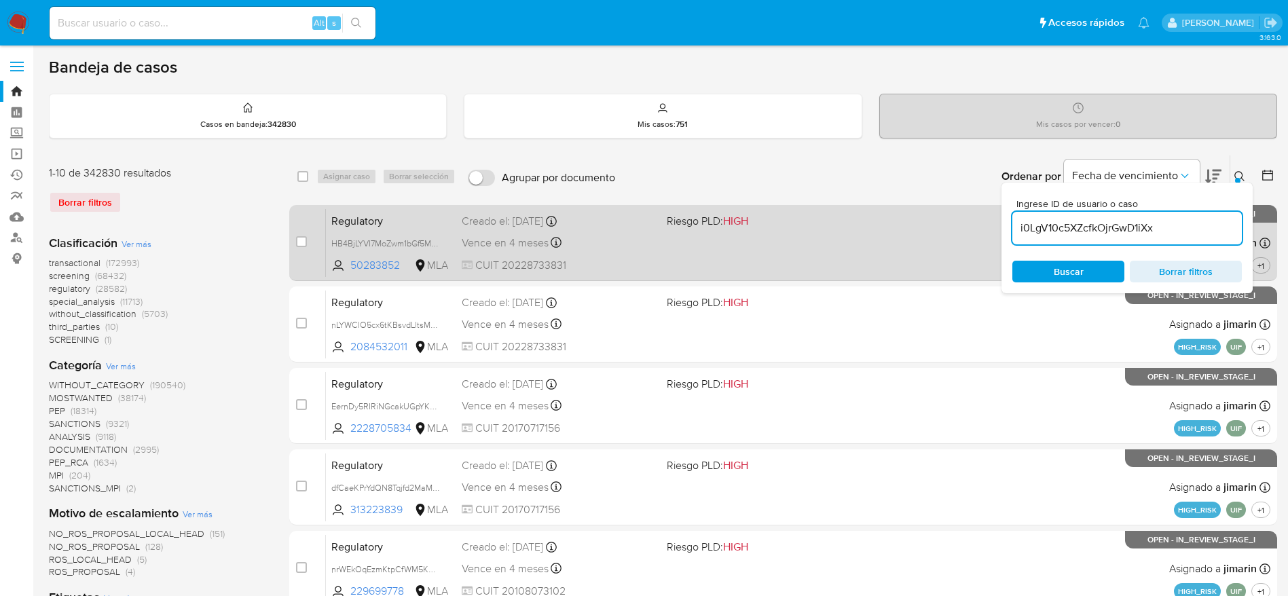
type input "i0LgV10c5XZcfkOjrGwD1iXx"
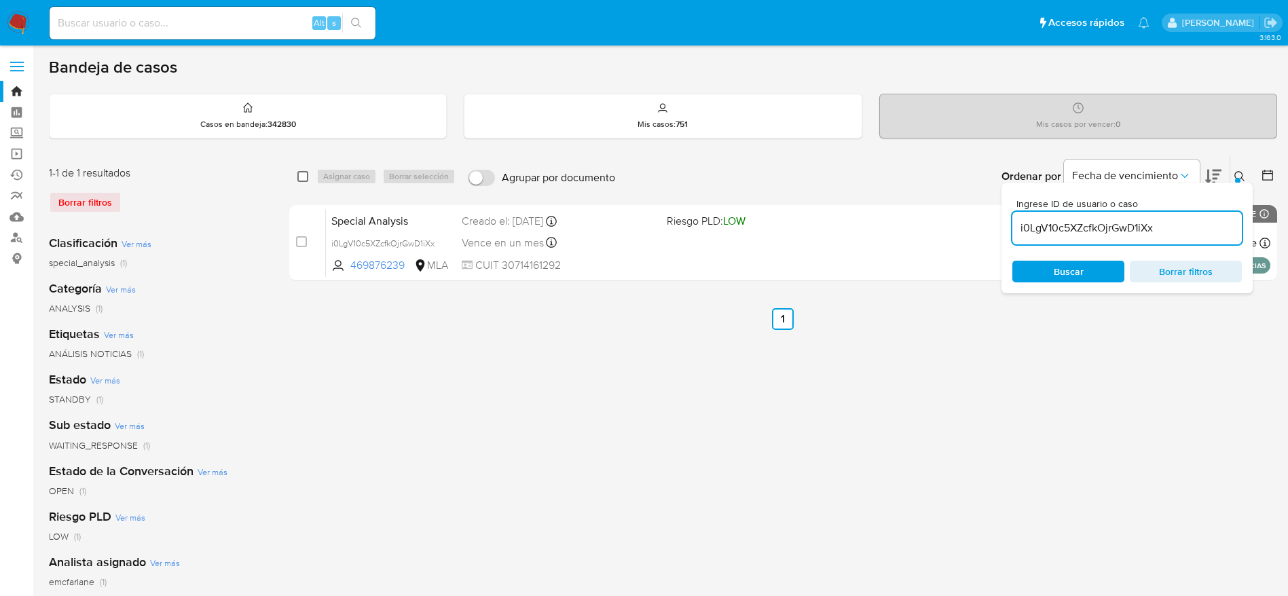
click at [302, 176] on input "checkbox" at bounding box center [302, 176] width 11 height 11
checkbox input "true"
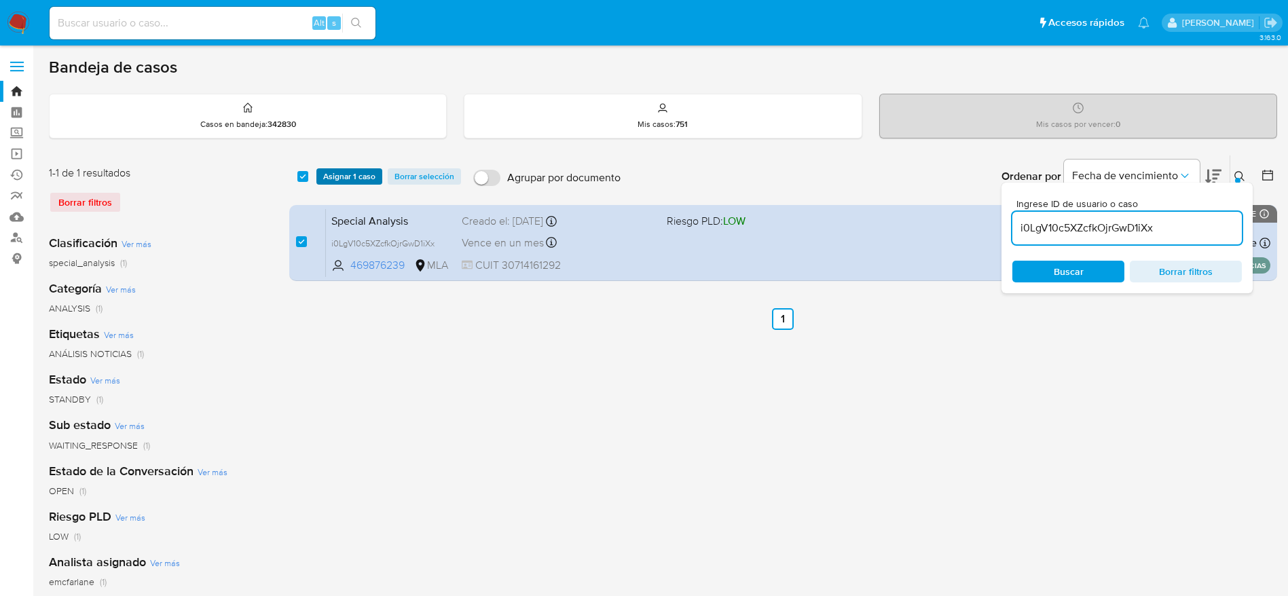
click at [328, 174] on span "Asignar 1 caso" at bounding box center [349, 177] width 52 height 14
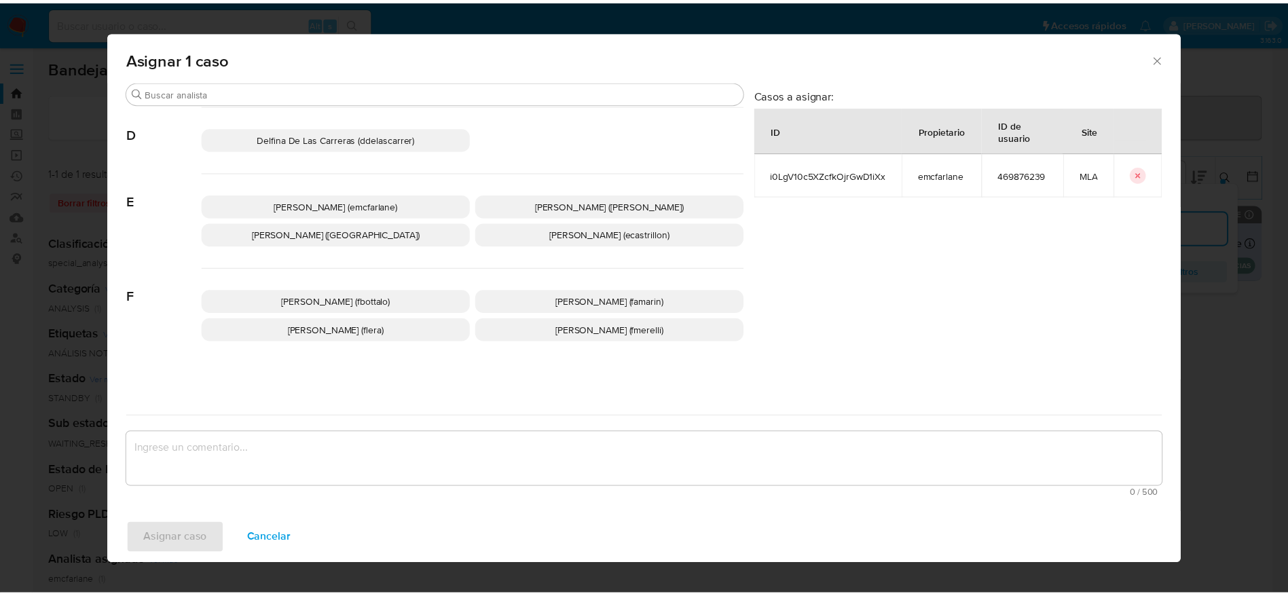
scroll to position [204, 0]
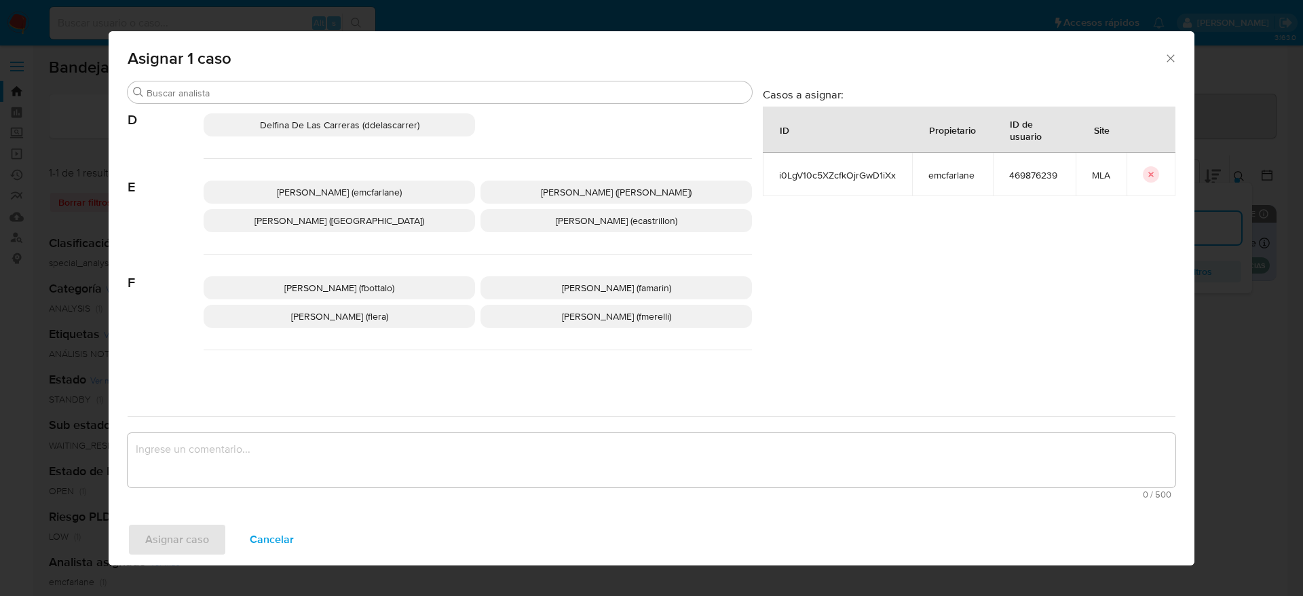
click at [379, 187] on span "Elaine Mc Farlane (emcfarlane)" at bounding box center [339, 192] width 125 height 14
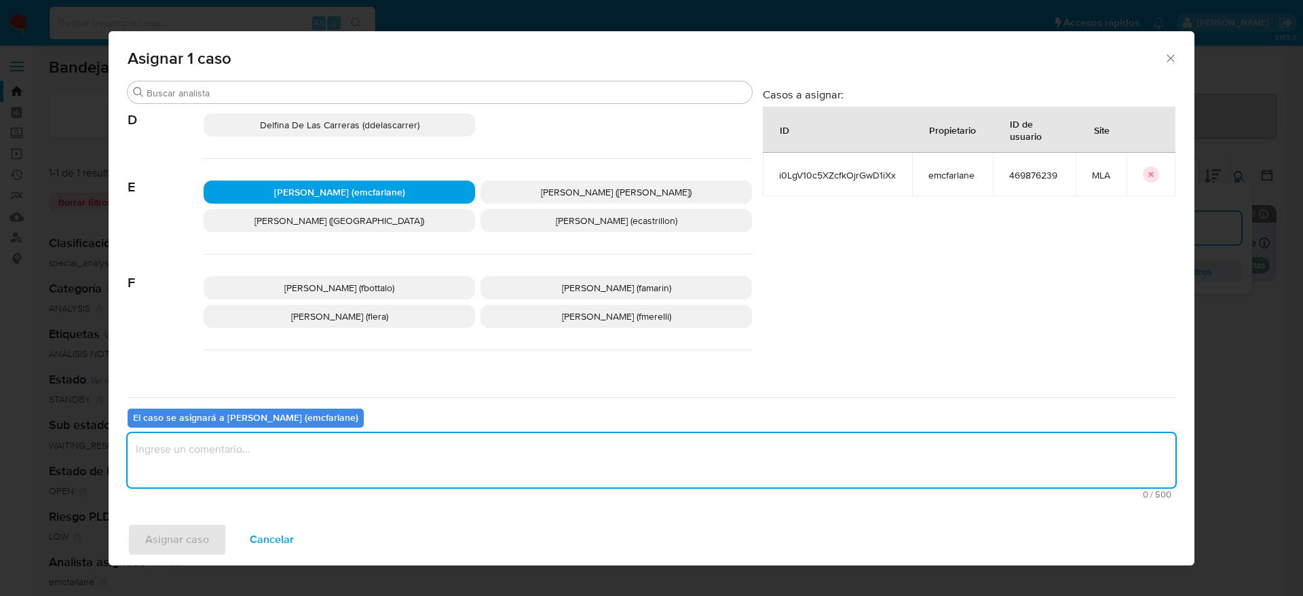
click at [315, 462] on textarea "assign-modal" at bounding box center [652, 460] width 1048 height 54
click at [139, 542] on button "Asignar caso" at bounding box center [177, 539] width 99 height 33
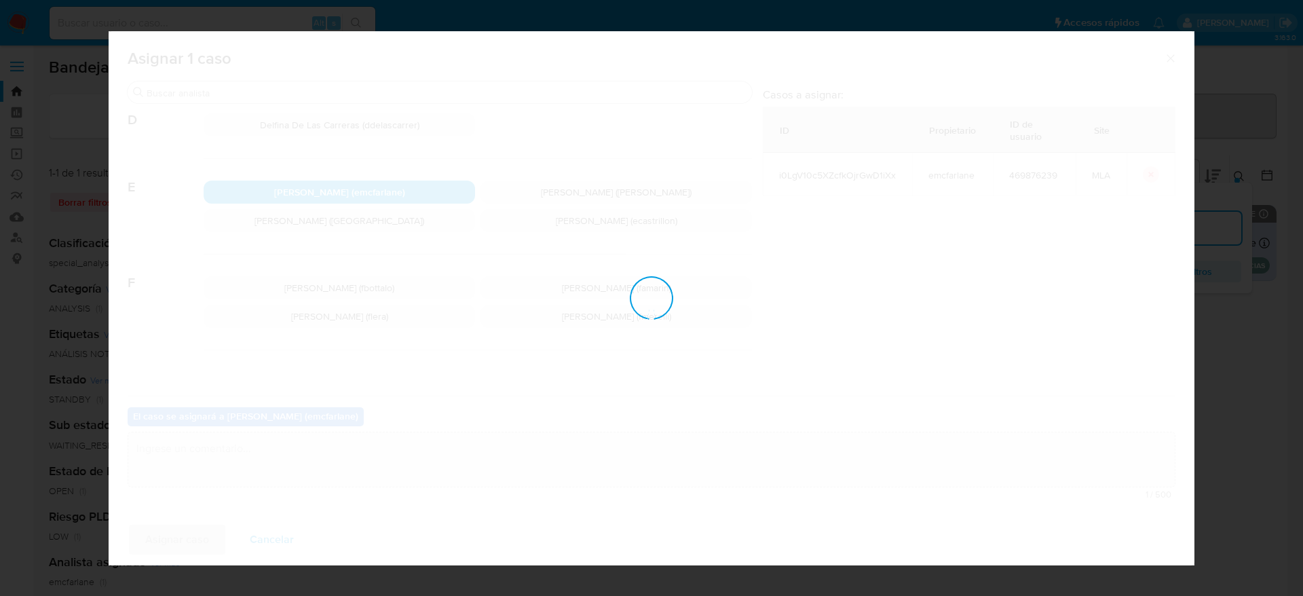
checkbox input "false"
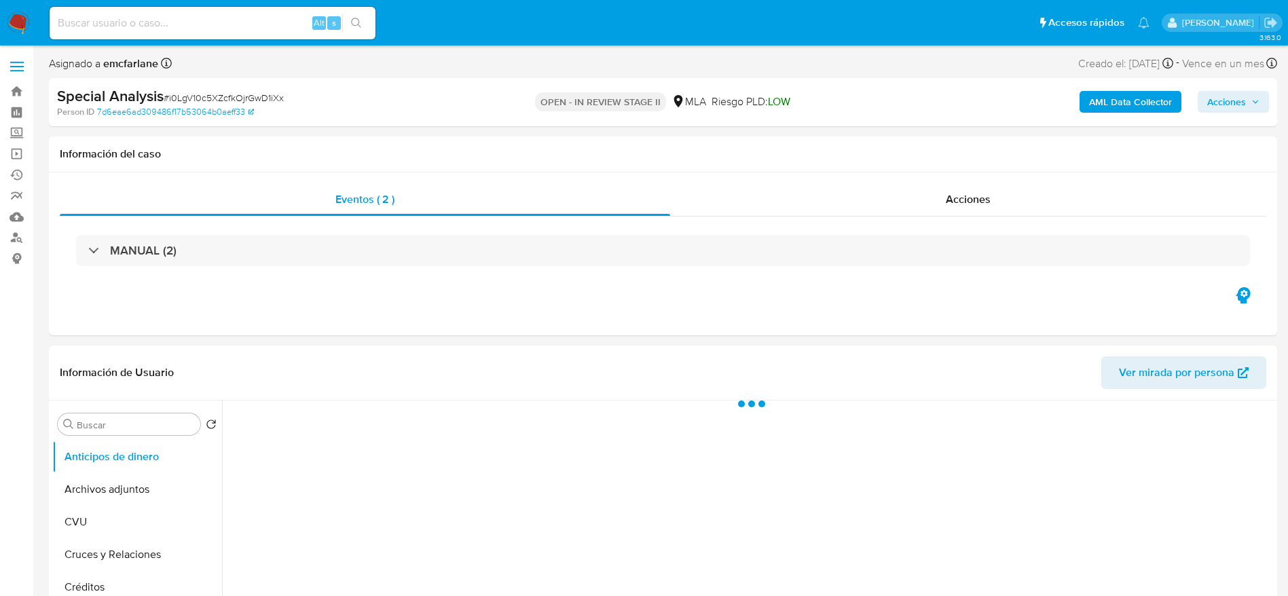
click at [1235, 98] on span "Acciones" at bounding box center [1226, 102] width 39 height 22
select select "10"
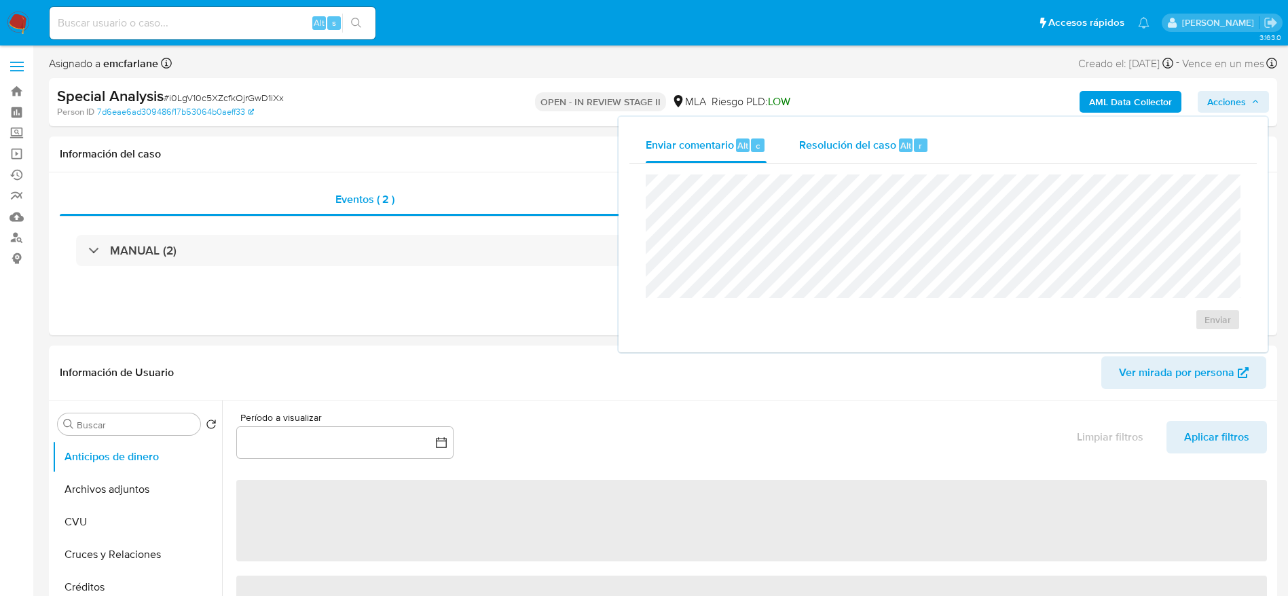
click at [865, 157] on div "Resolución del caso Alt r" at bounding box center [864, 145] width 130 height 35
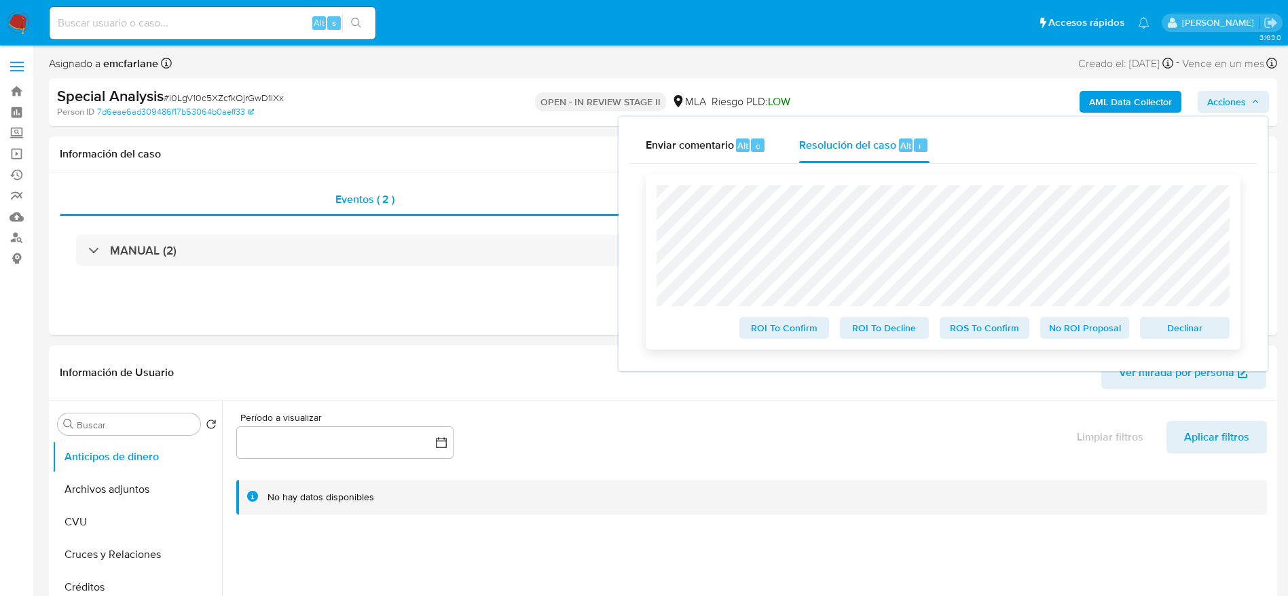
click at [1178, 331] on span "Declinar" at bounding box center [1184, 327] width 71 height 19
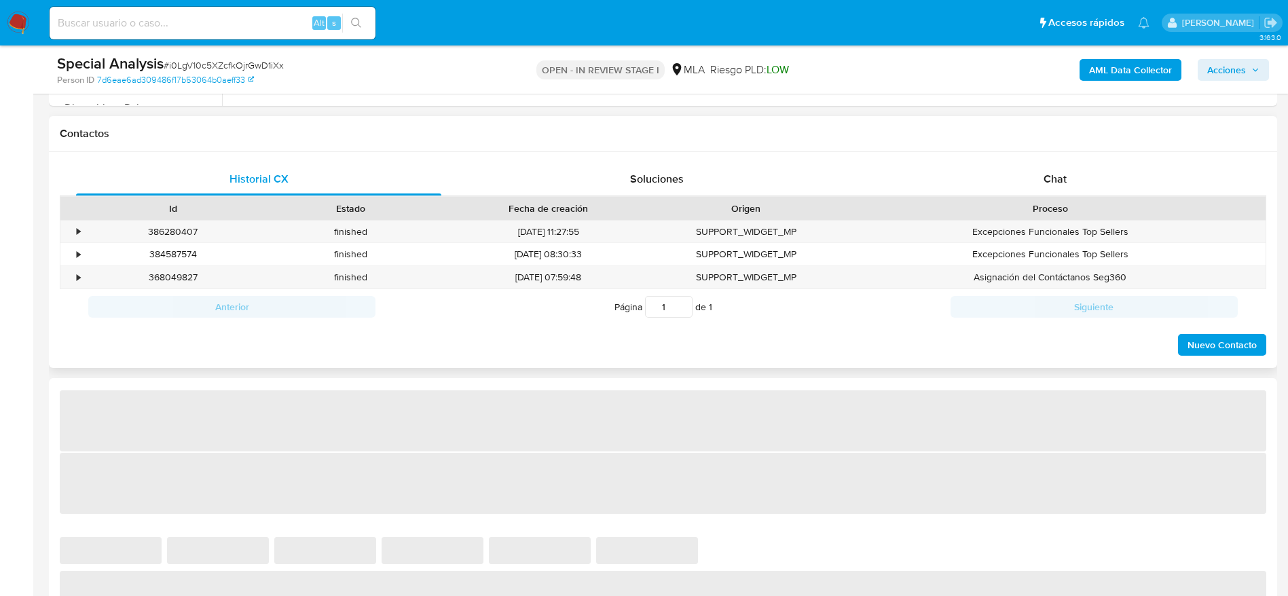
scroll to position [611, 0]
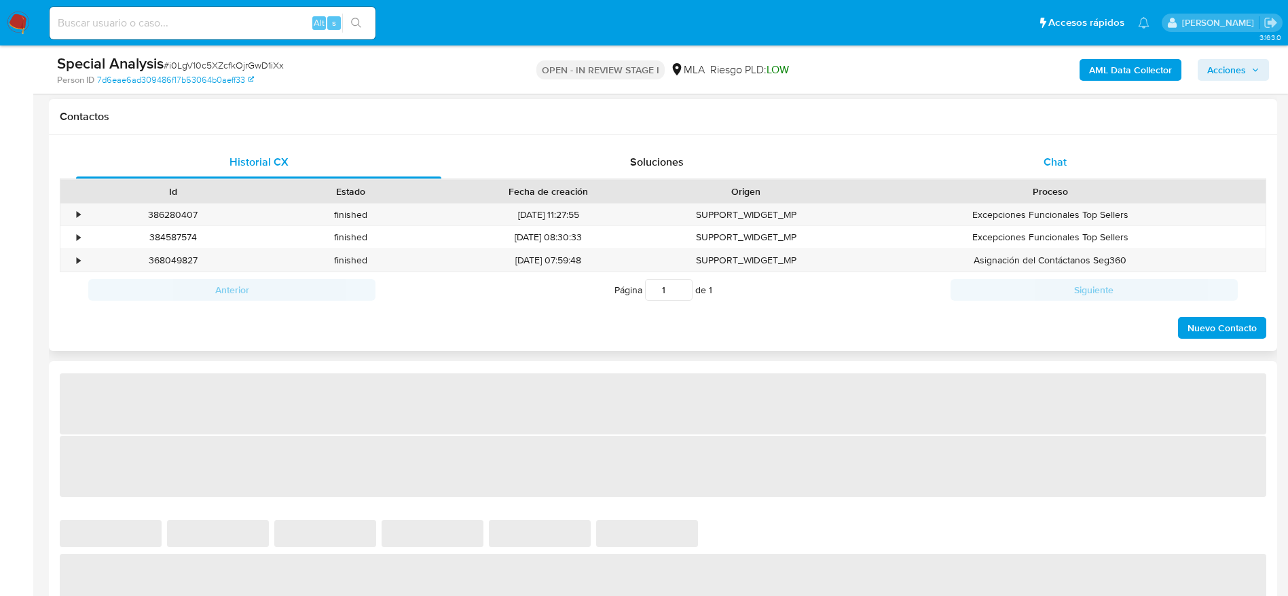
select select "10"
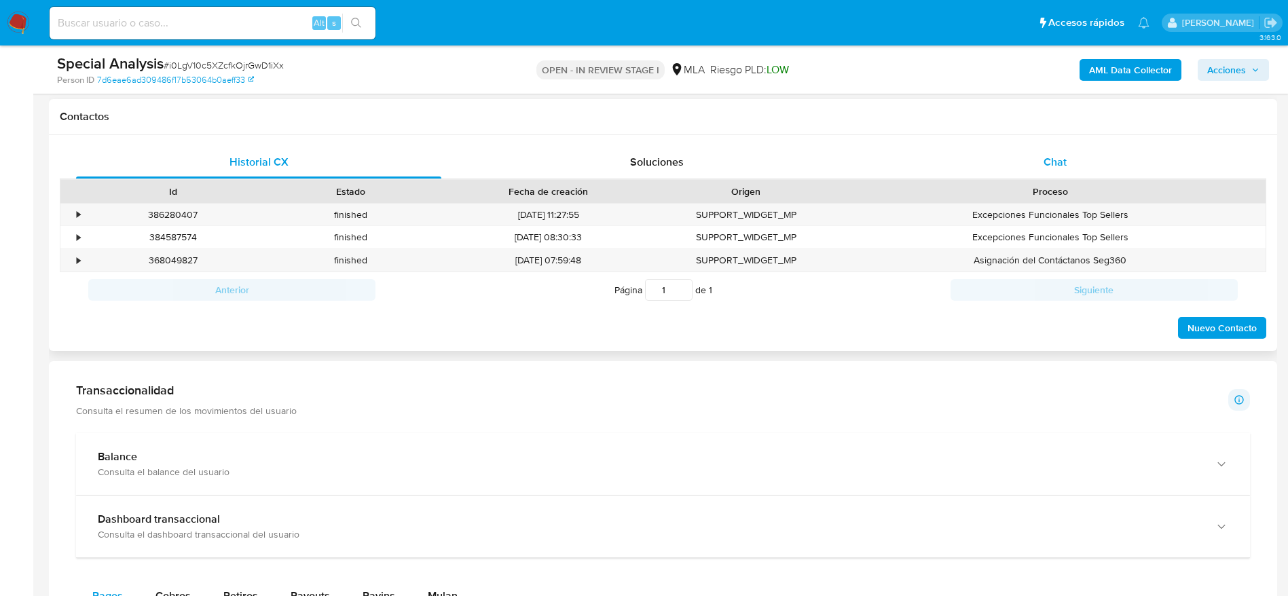
click at [1057, 146] on div "Chat" at bounding box center [1054, 162] width 365 height 33
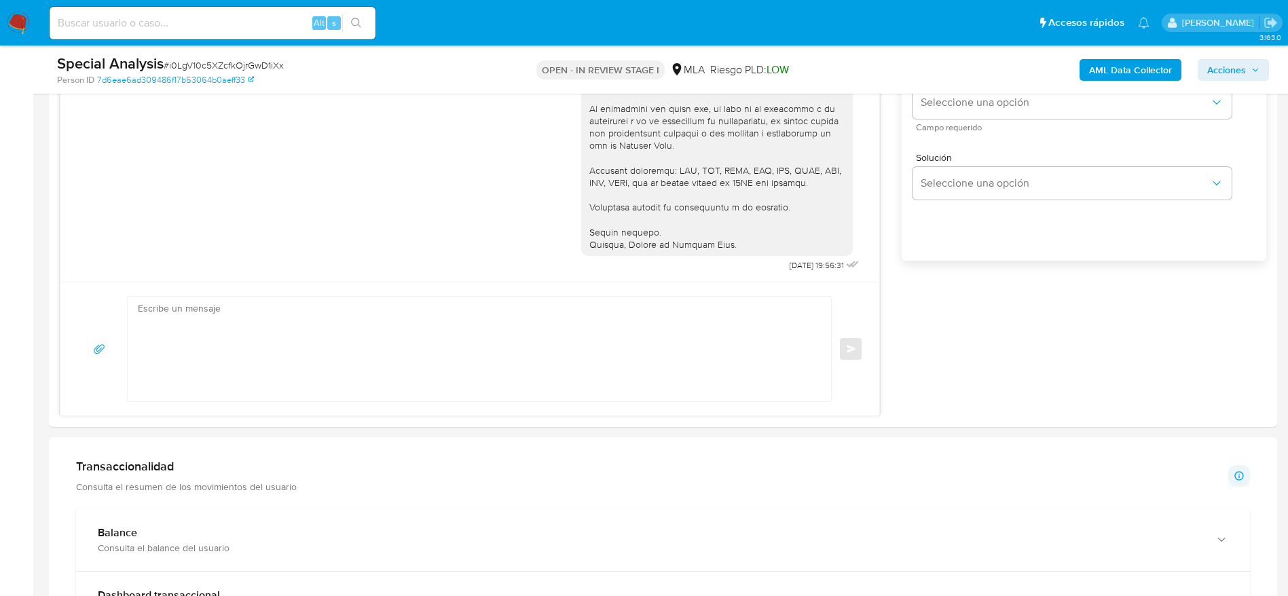
scroll to position [916, 0]
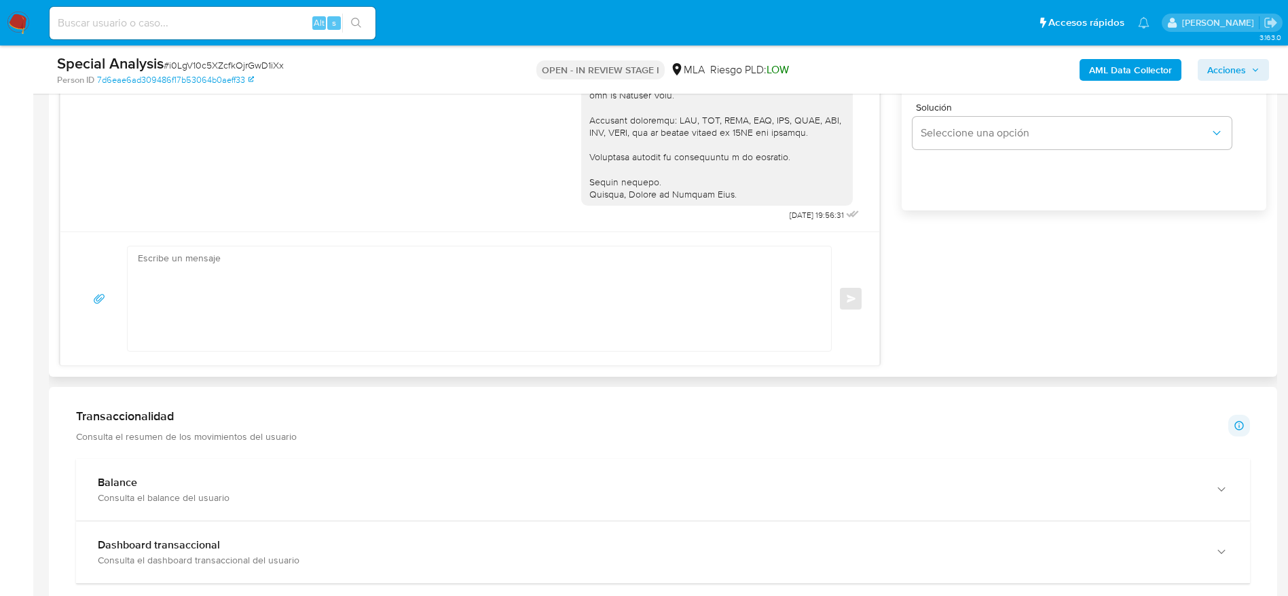
click at [297, 301] on textarea at bounding box center [476, 298] width 676 height 105
paste textarea "Hola, Esperamos que te encuentres muy bien. Te consultamos si tuviste oportunid…"
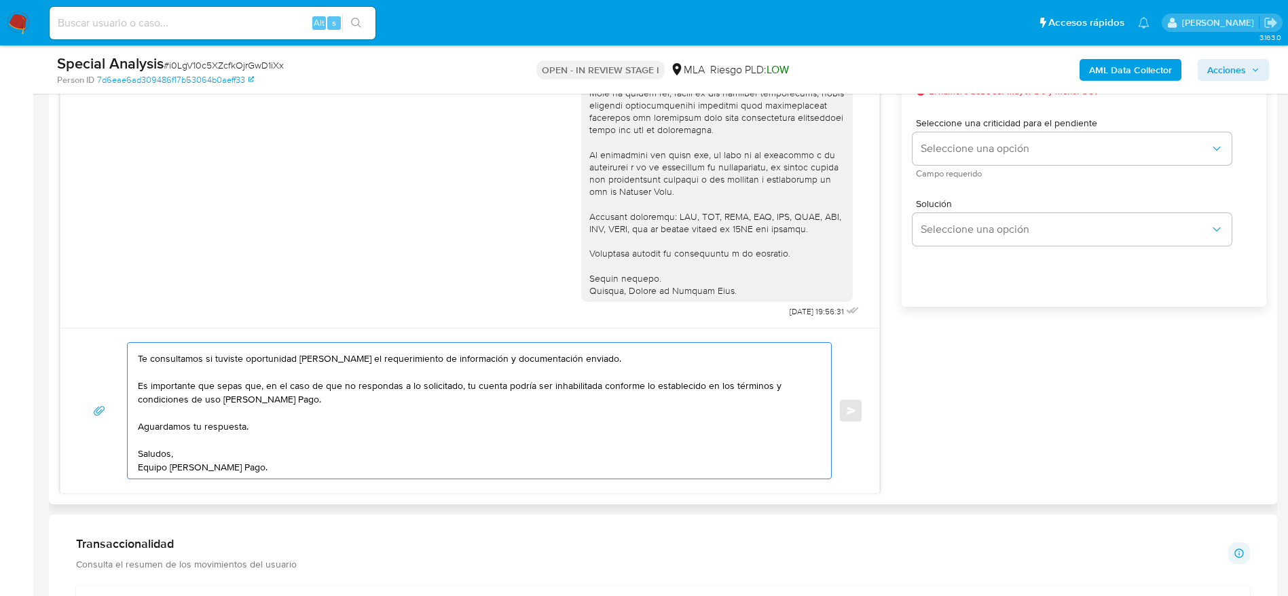
scroll to position [611, 0]
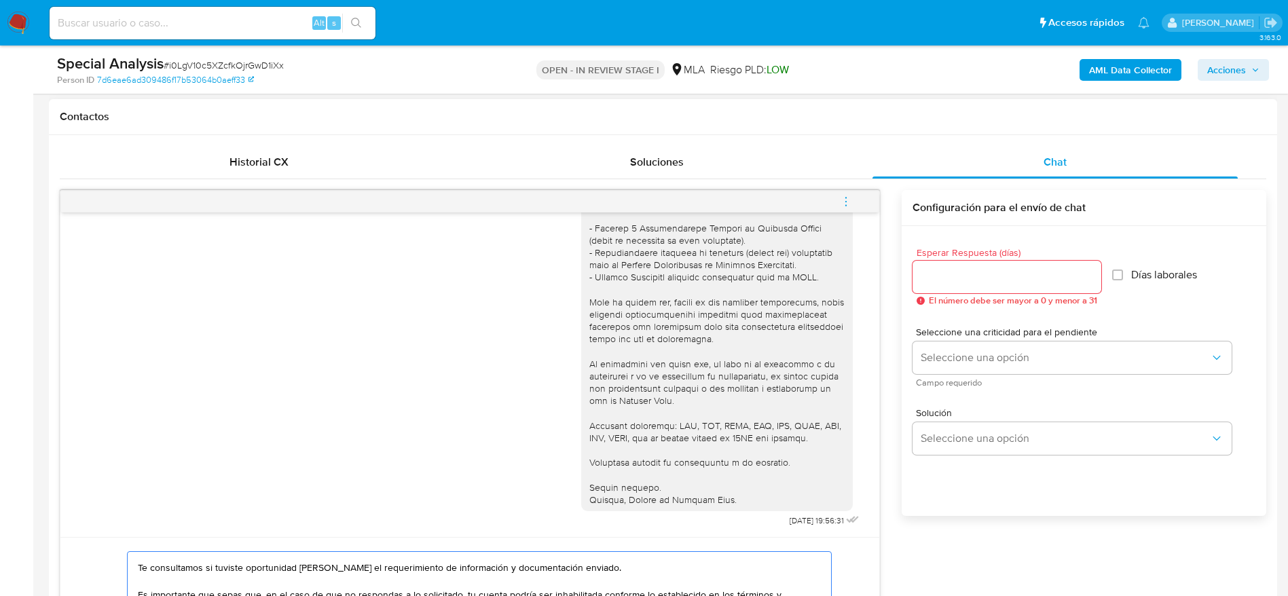
type textarea "Hola, Esperamos que te encuentres muy bien. Te consultamos si tuviste oportunid…"
click at [1001, 276] on input "Esperar Respuesta (días)" at bounding box center [1006, 277] width 189 height 18
type input "1"
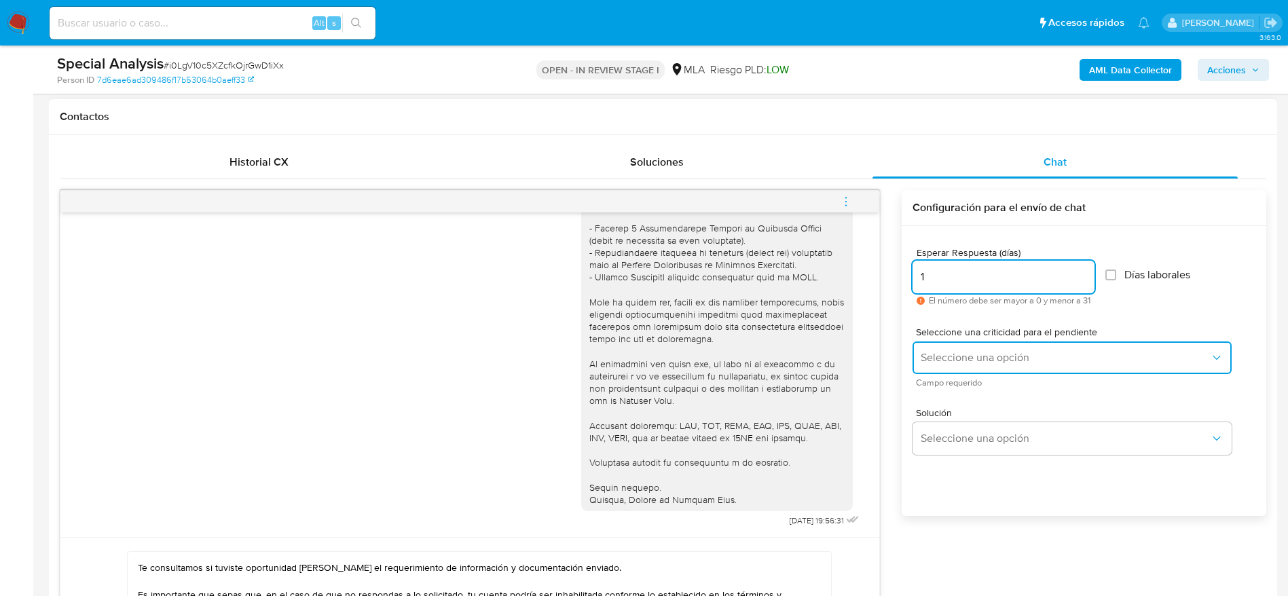
click at [965, 349] on button "Seleccione una opción" at bounding box center [1071, 357] width 319 height 33
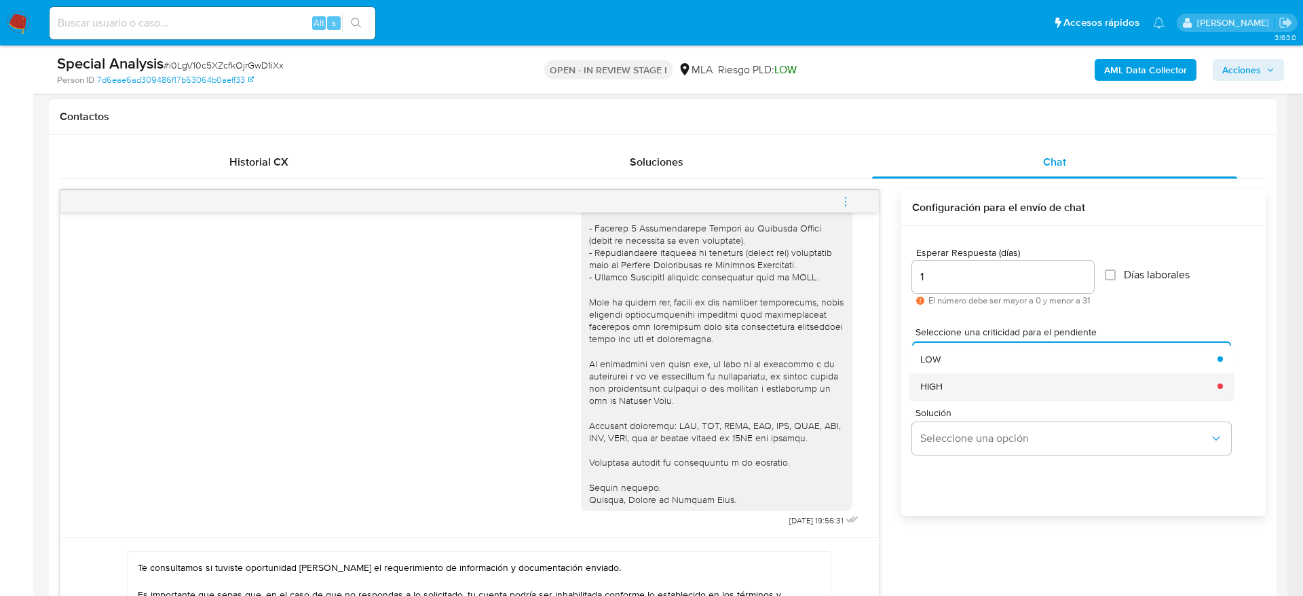
click at [955, 375] on div "HIGH" at bounding box center [1064, 386] width 289 height 27
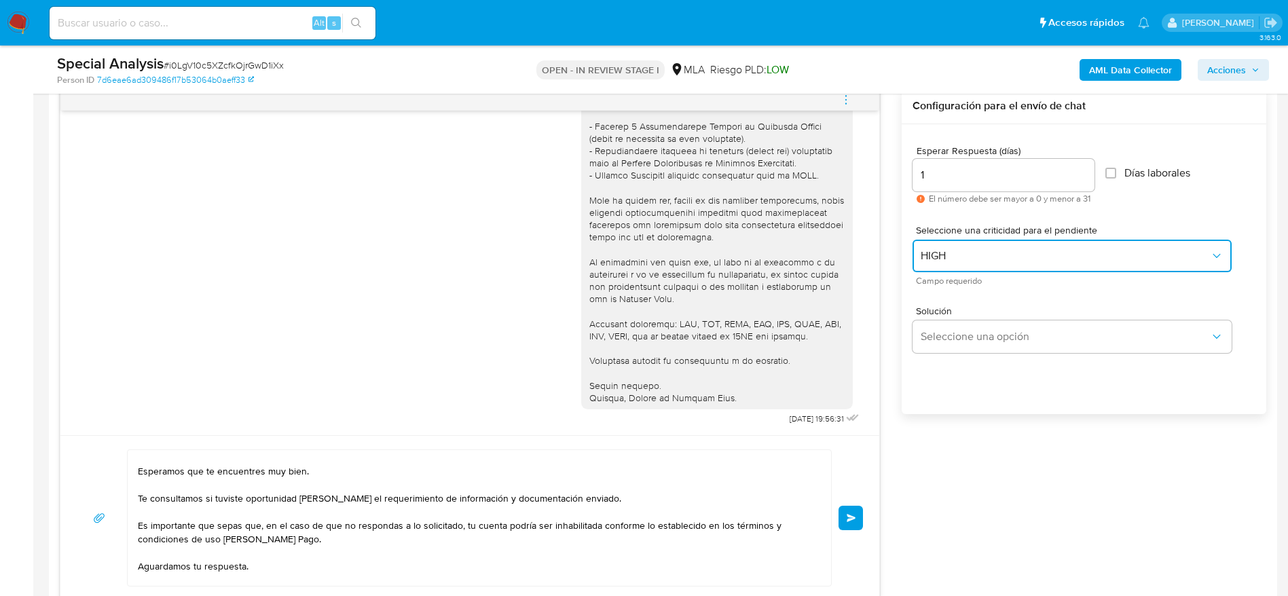
scroll to position [0, 0]
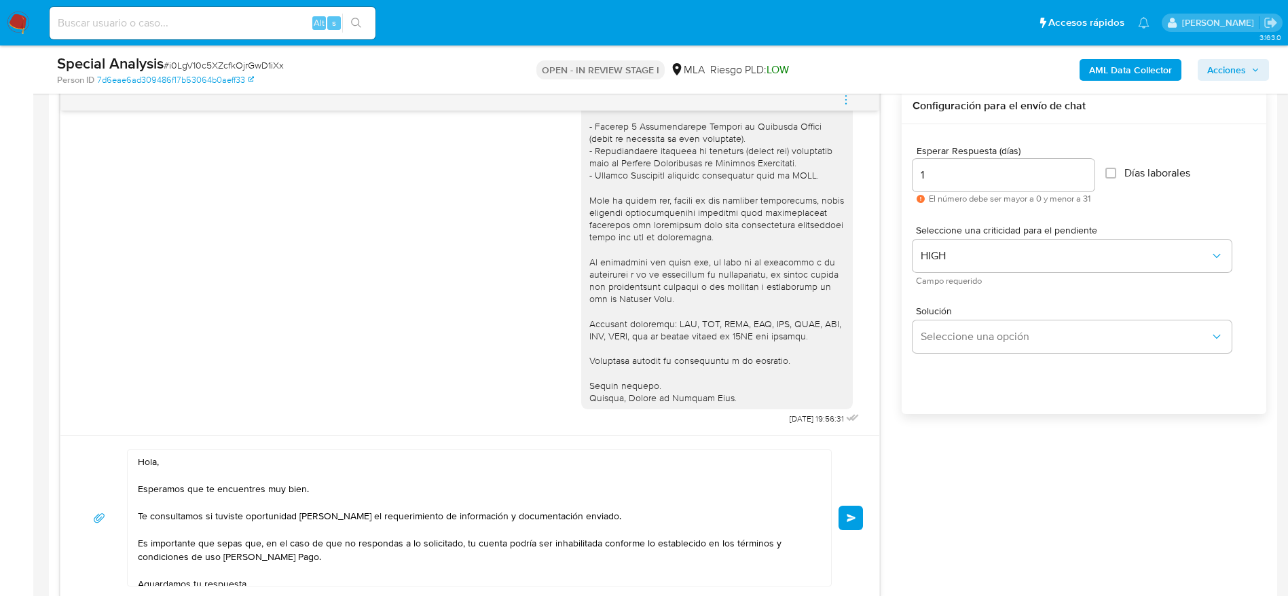
click at [851, 517] on span "Enviar" at bounding box center [851, 518] width 10 height 8
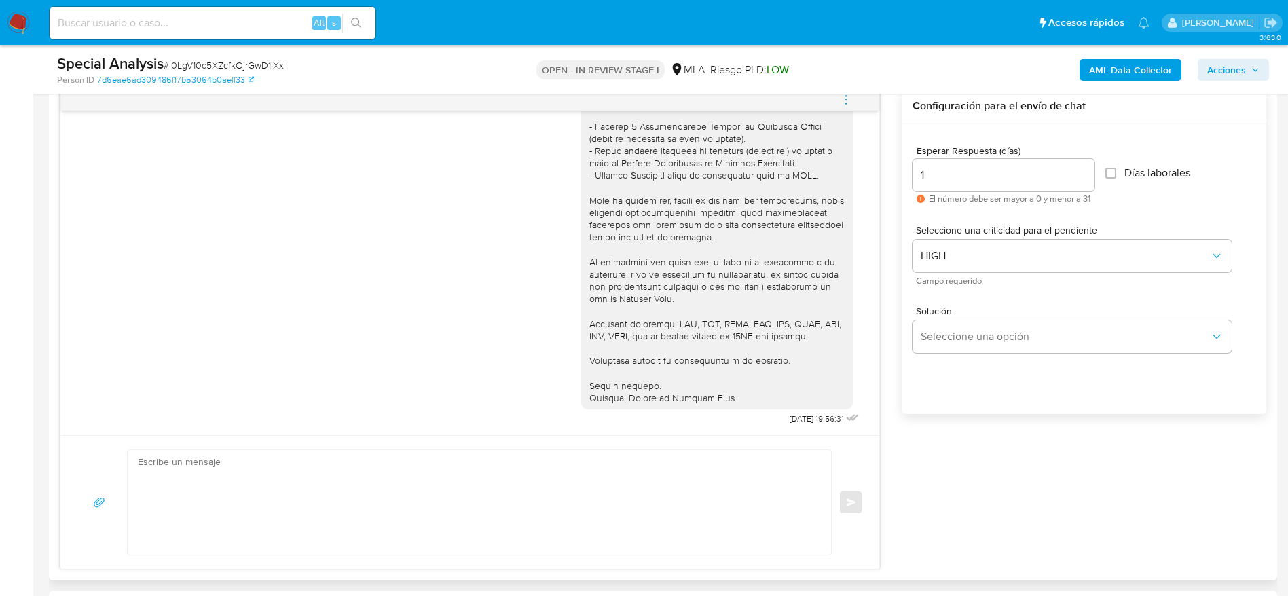
scroll to position [447, 0]
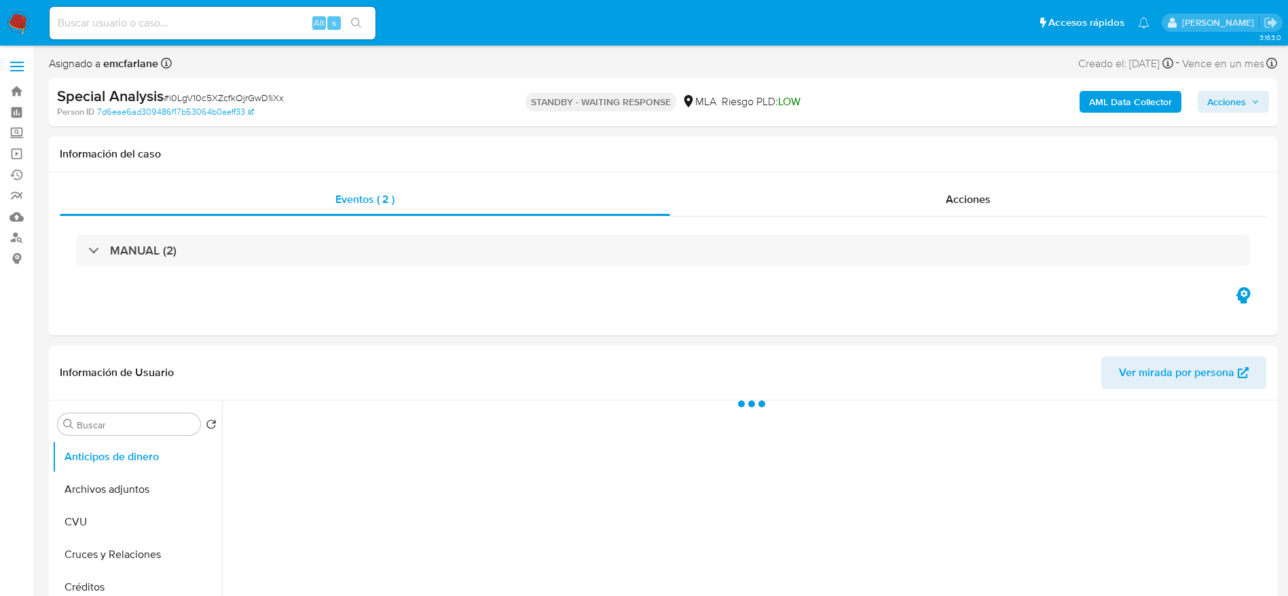
select select "10"
click at [212, 20] on input at bounding box center [213, 23] width 326 height 18
paste input "hy9uICA839rhaBQWCFp5ED9u"
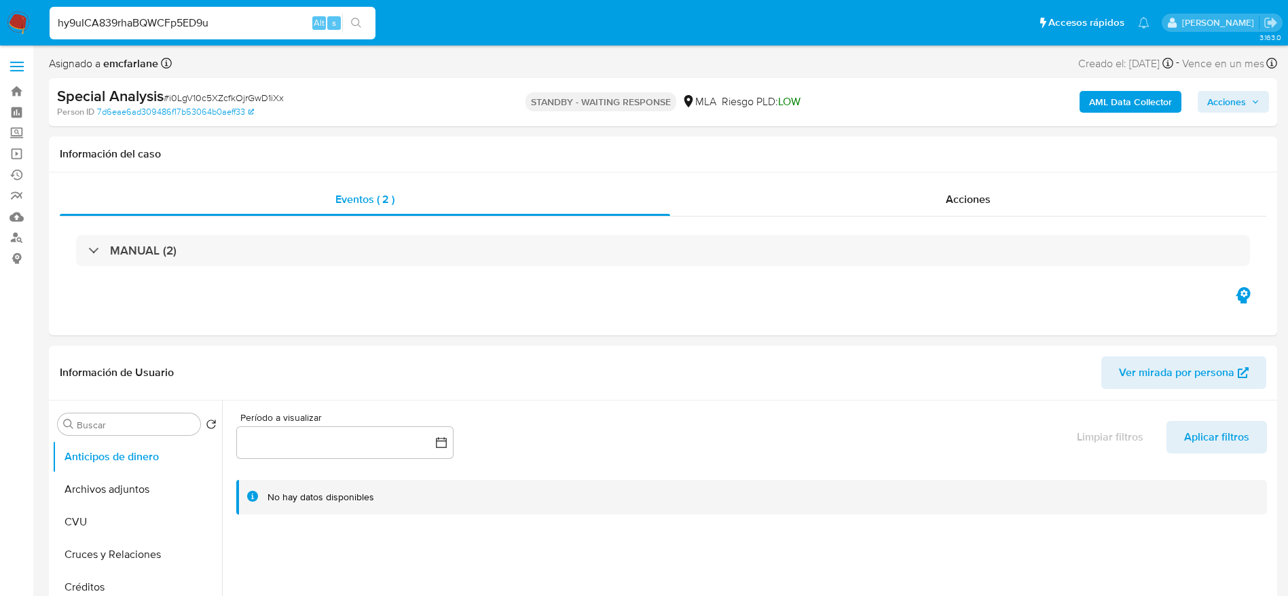
type input "hy9uICA839rhaBQWCFp5ED9u"
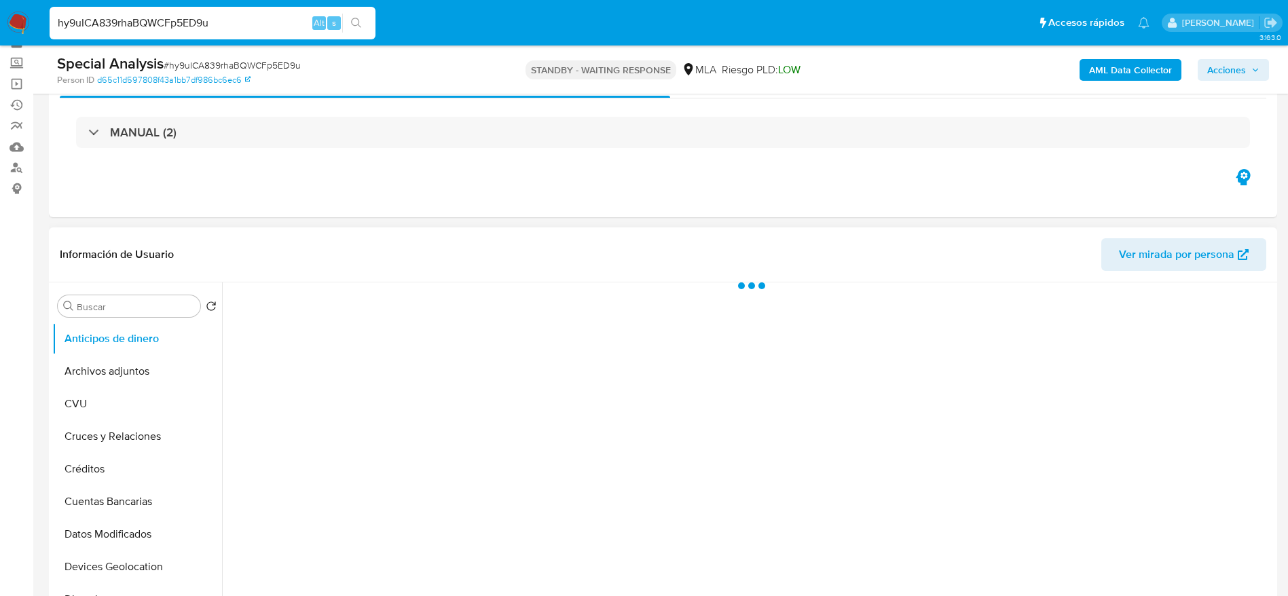
scroll to position [102, 0]
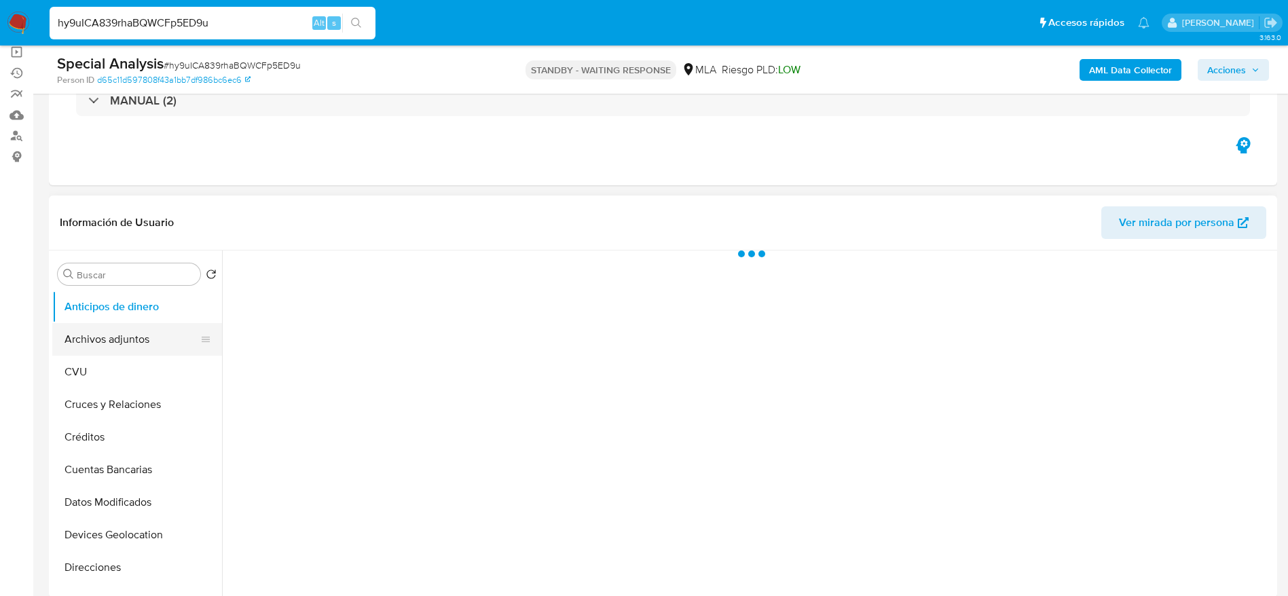
select select "10"
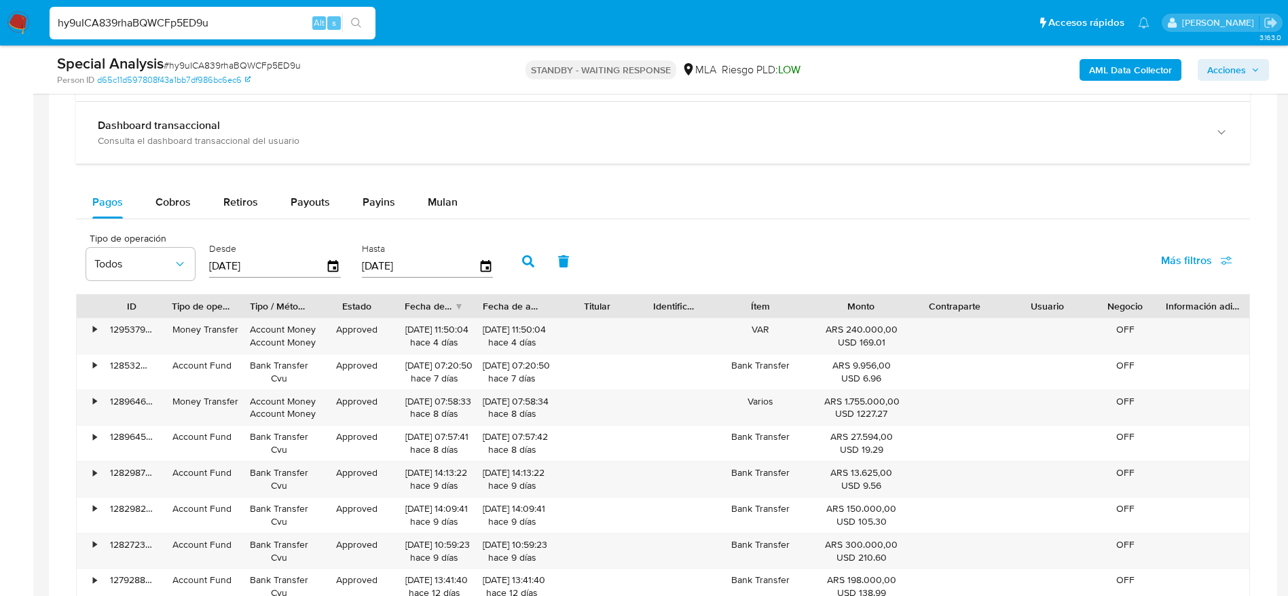
scroll to position [611, 0]
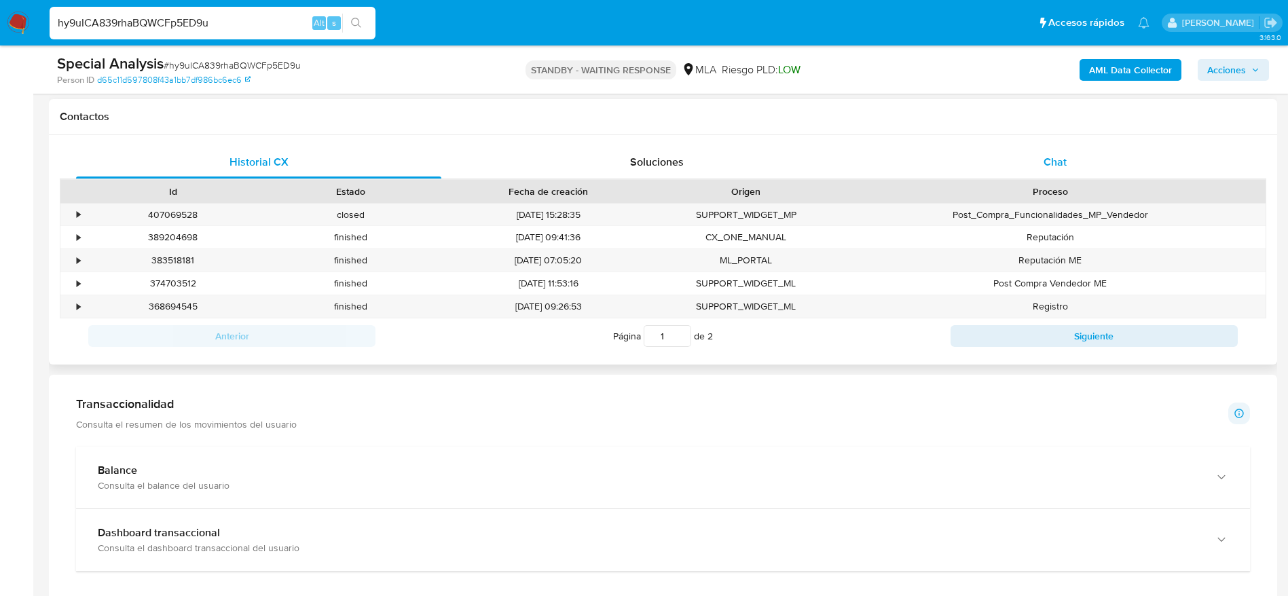
click at [1075, 175] on div "Chat" at bounding box center [1054, 162] width 365 height 33
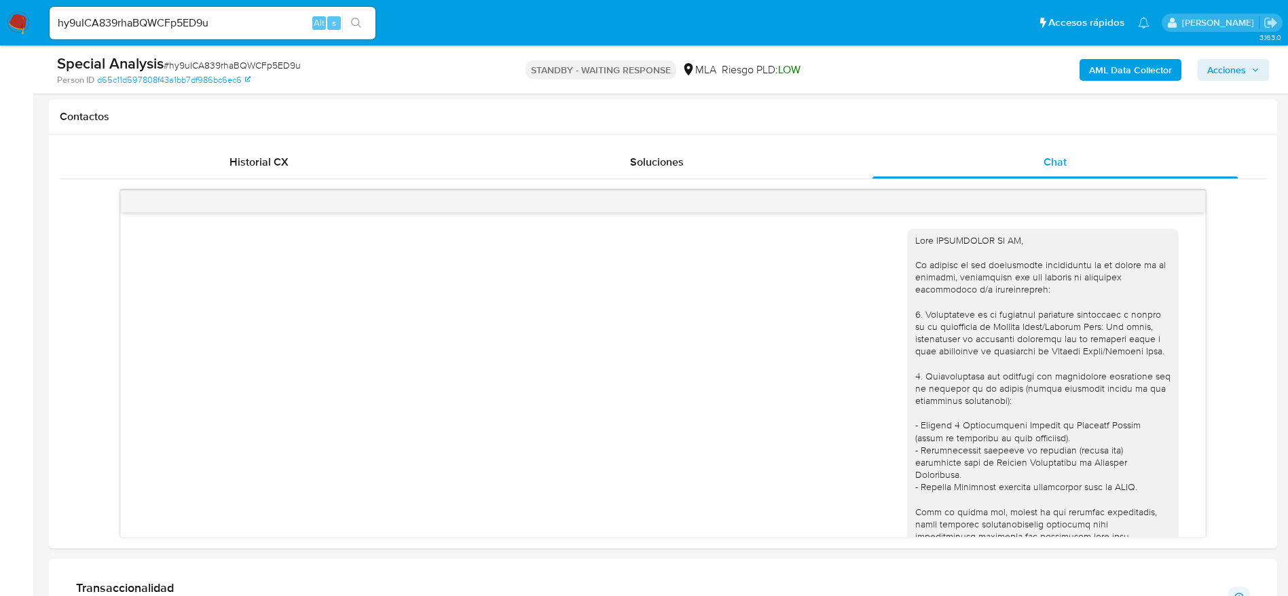
scroll to position [210, 0]
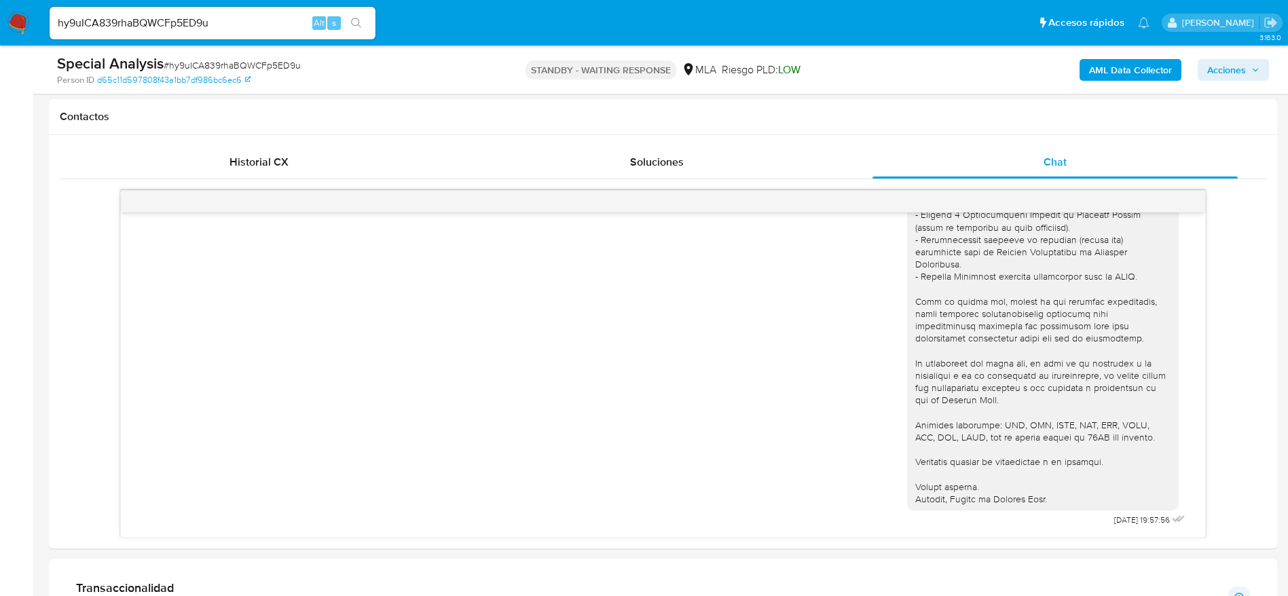
click at [227, 63] on span "# hy9uICA839rhaBQWCFp5ED9u" at bounding box center [232, 65] width 137 height 14
copy span "hy9uICA839rhaBQWCFp5ED9u"
drag, startPoint x: 23, startPoint y: 21, endPoint x: 77, endPoint y: 39, distance: 57.1
click at [46, 33] on ul "Pausado Ver notificaciones hy9uICA839rhaBQWCFp5ED9u Alt s Accesos rápidos Presi…" at bounding box center [599, 22] width 1113 height 34
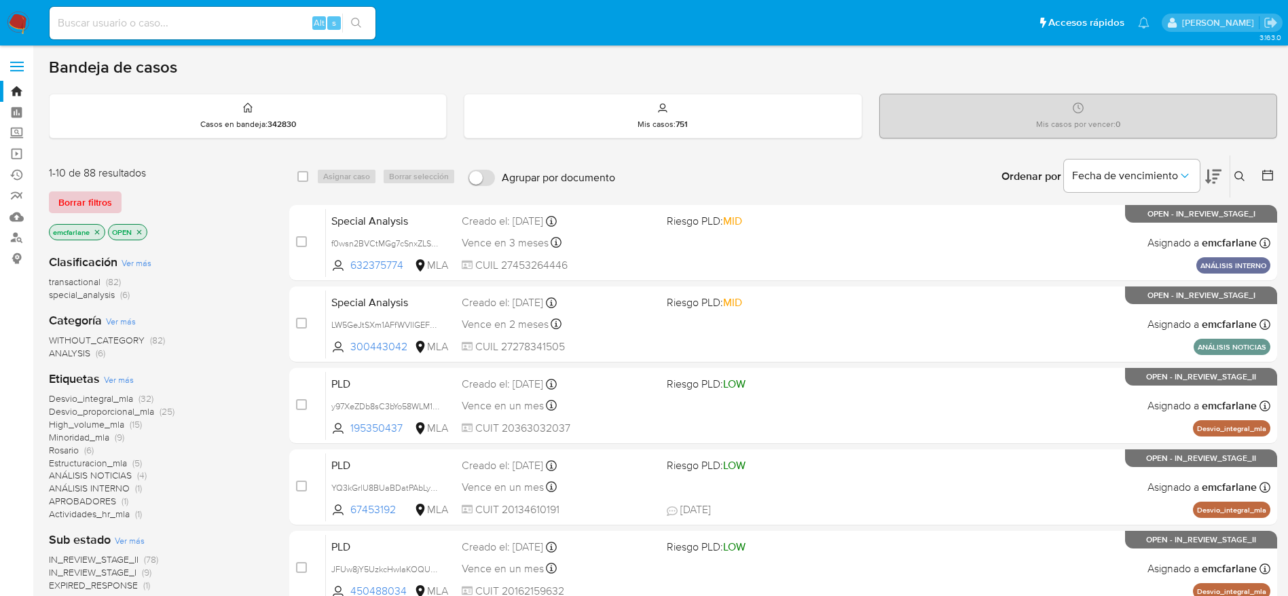
click at [89, 205] on span "Borrar filtros" at bounding box center [85, 202] width 54 height 19
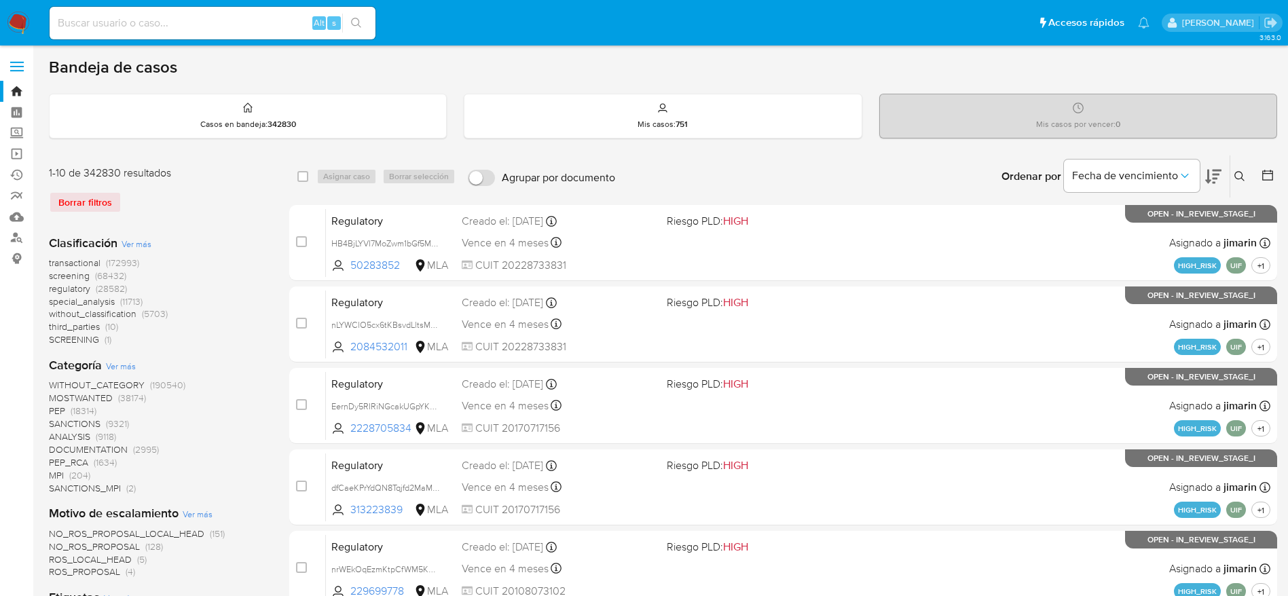
click at [1229, 172] on div "Ingrese ID de usuario o caso Buscar Borrar filtros" at bounding box center [1240, 176] width 23 height 42
click at [1231, 174] on button at bounding box center [1241, 176] width 22 height 16
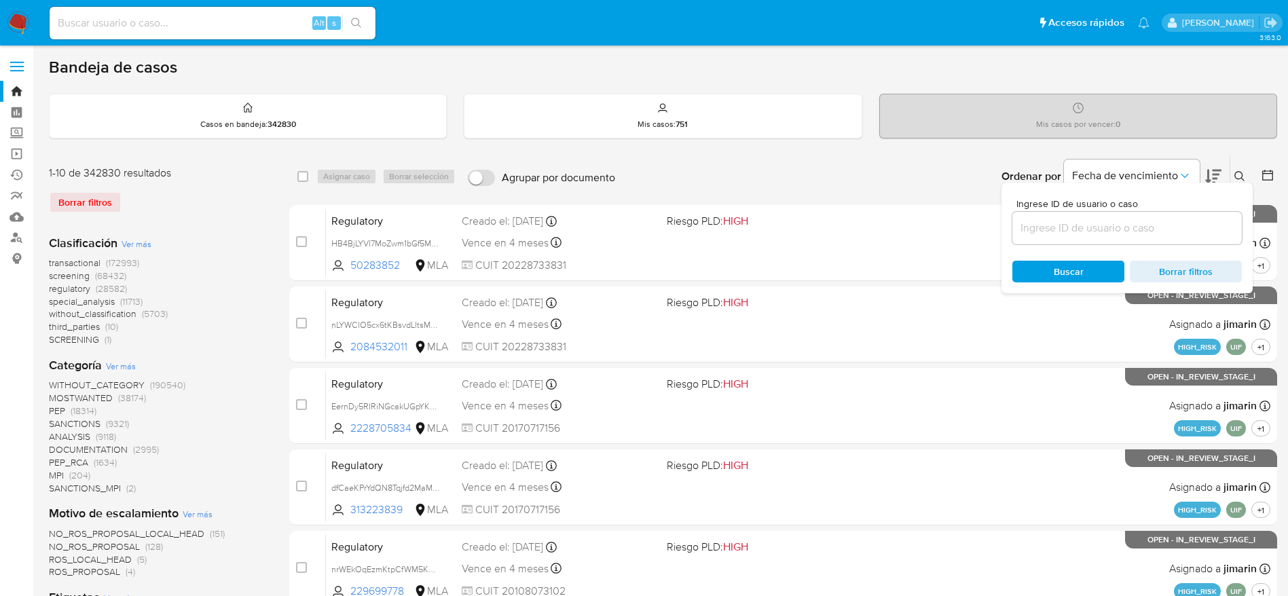
click at [1111, 210] on div "Ingrese ID de usuario o caso" at bounding box center [1126, 221] width 229 height 45
click at [1107, 219] on input at bounding box center [1126, 228] width 229 height 18
paste input "hy9uICA839rhaBQWCFp5ED9u"
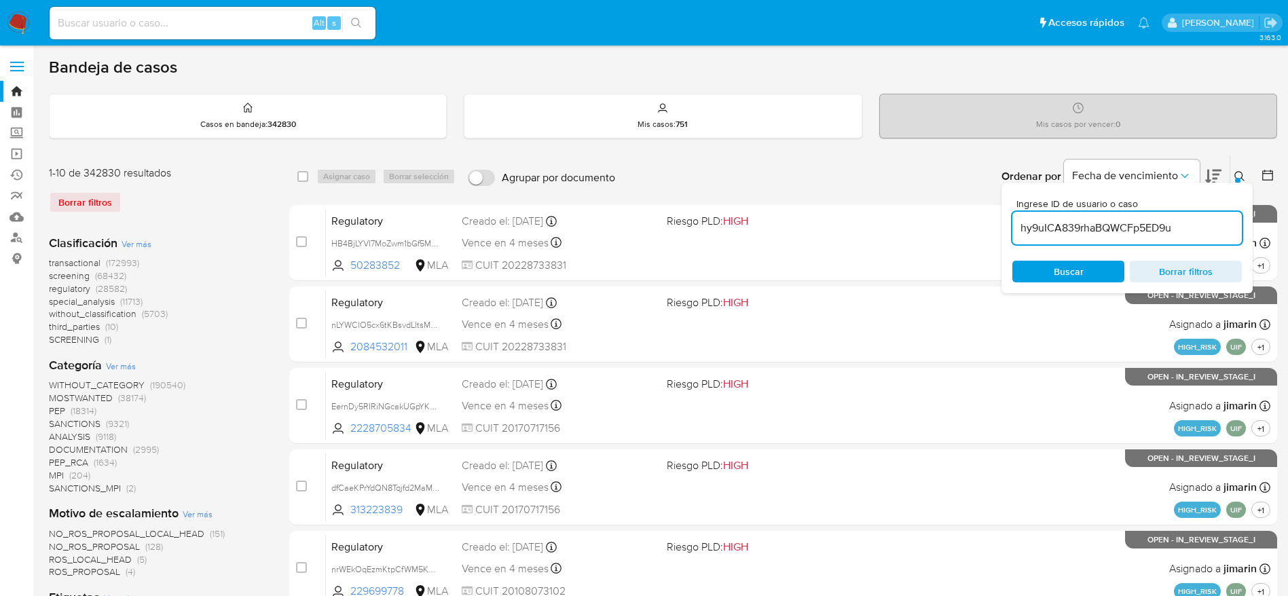
type input "hy9uICA839rhaBQWCFp5ED9u"
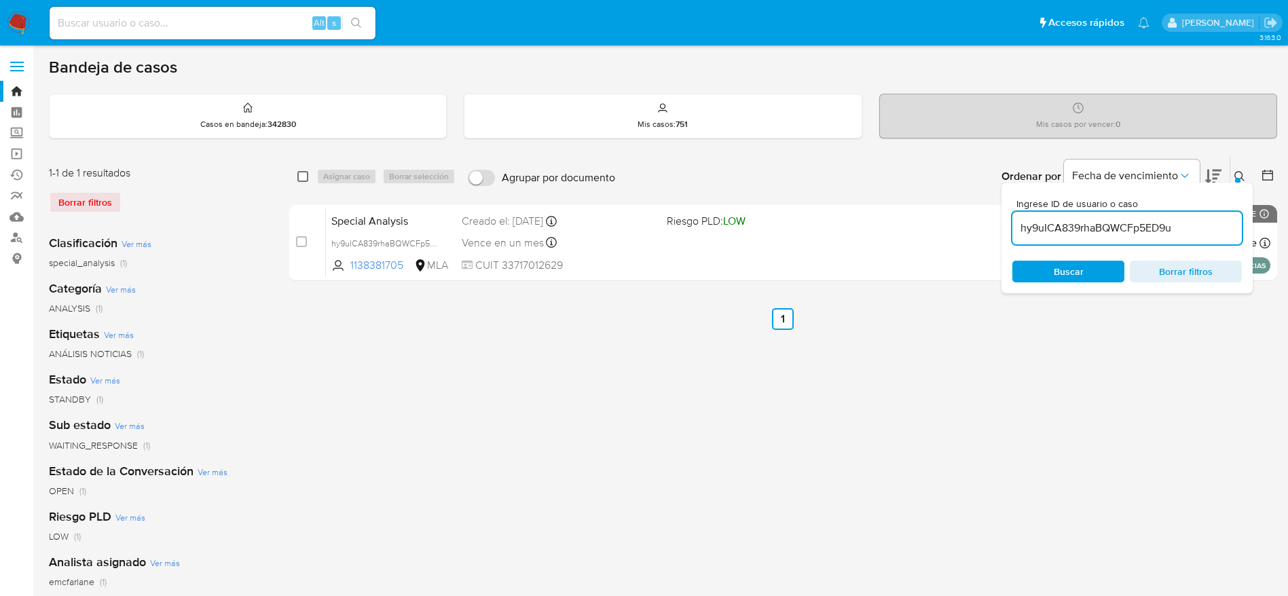
click at [305, 174] on input "checkbox" at bounding box center [302, 176] width 11 height 11
checkbox input "true"
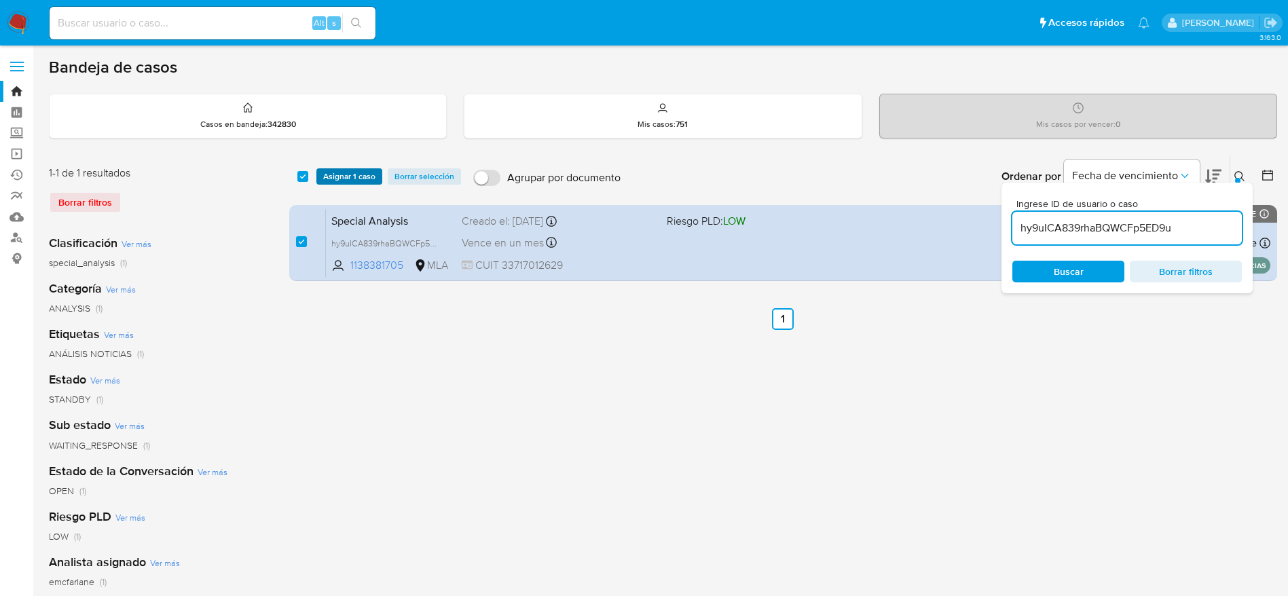
click at [337, 174] on span "Asignar 1 caso" at bounding box center [349, 177] width 52 height 14
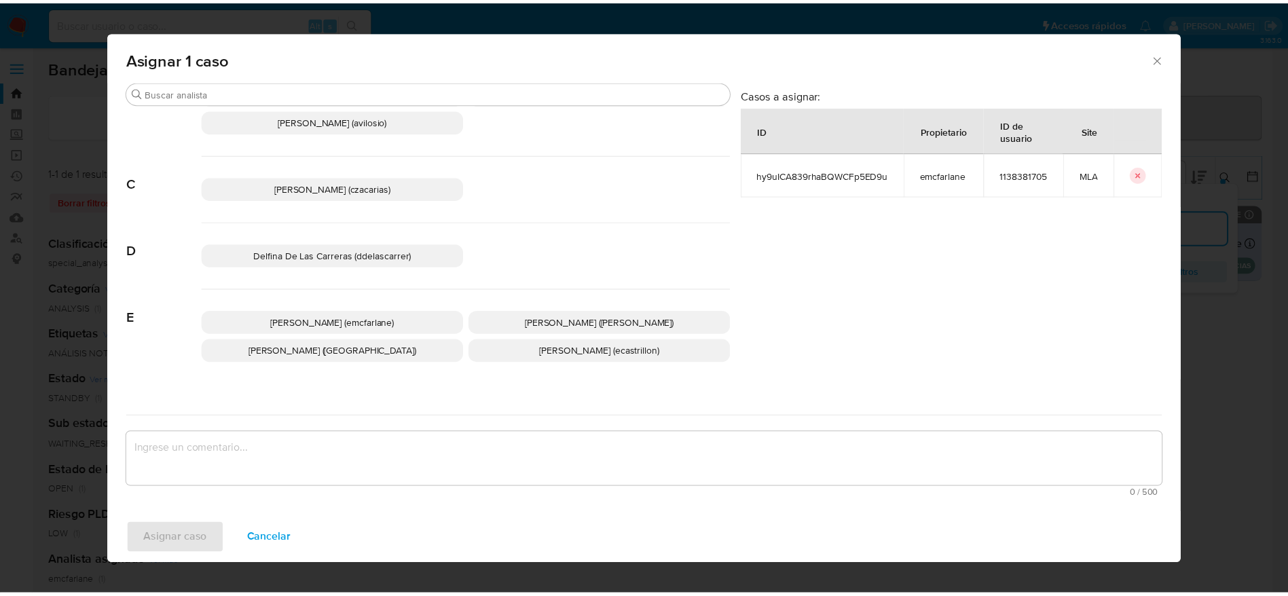
scroll to position [102, 0]
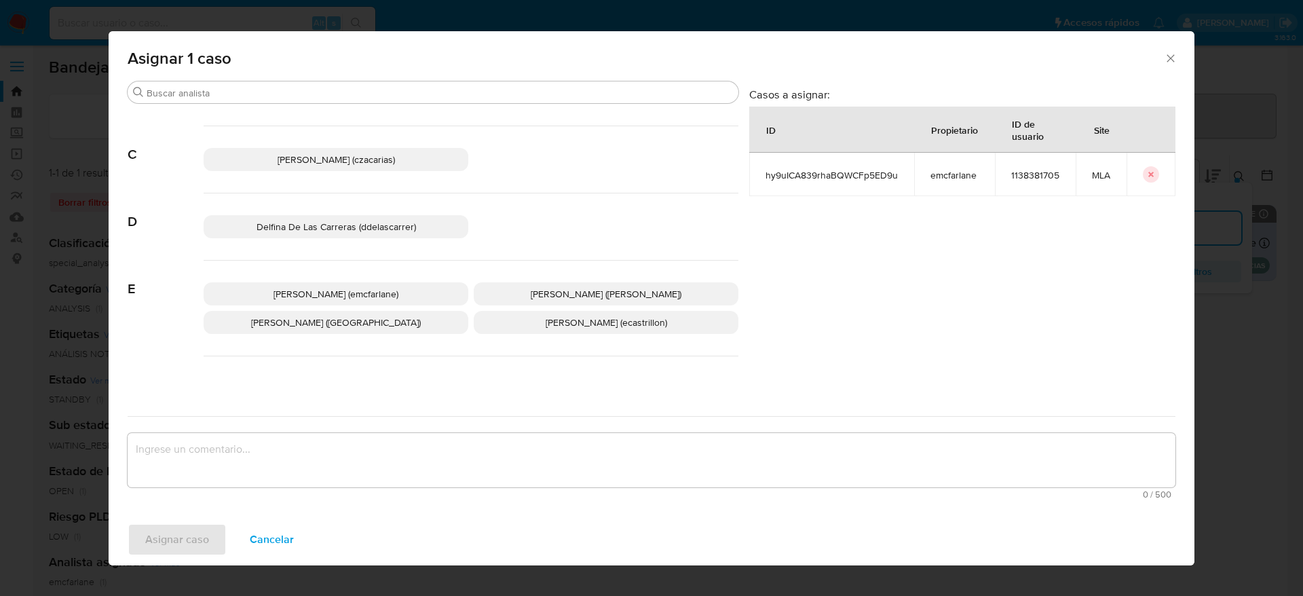
click at [392, 283] on p "Elaine Mc Farlane (emcfarlane)" at bounding box center [336, 293] width 265 height 23
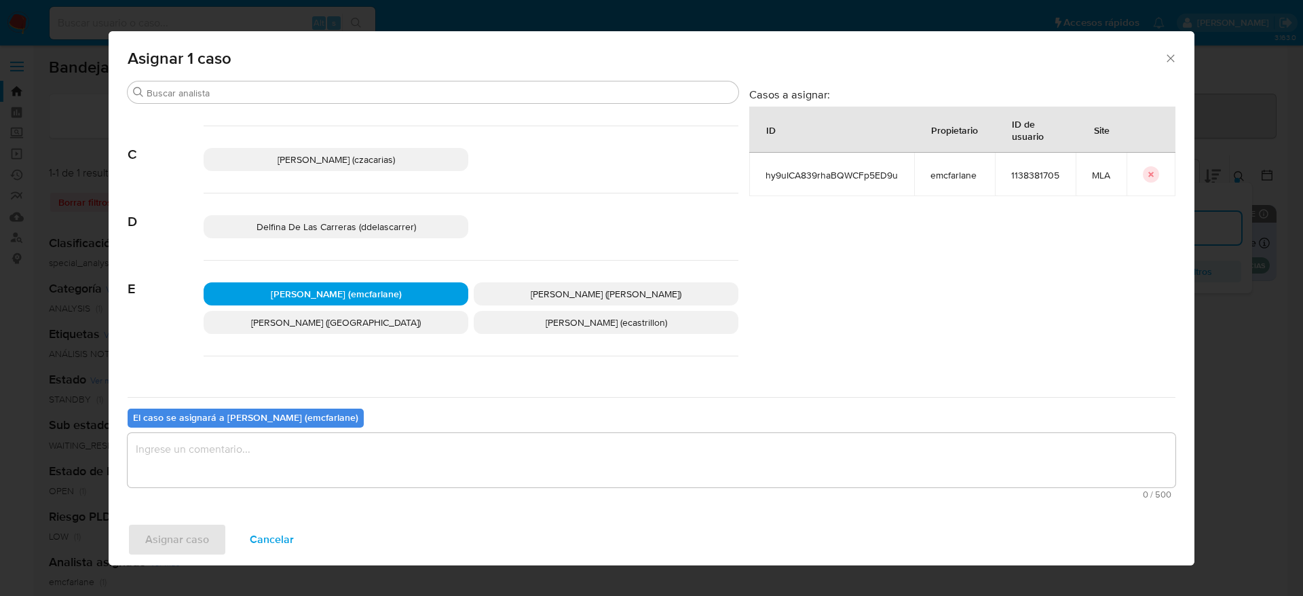
click at [242, 468] on textarea "assign-modal" at bounding box center [652, 460] width 1048 height 54
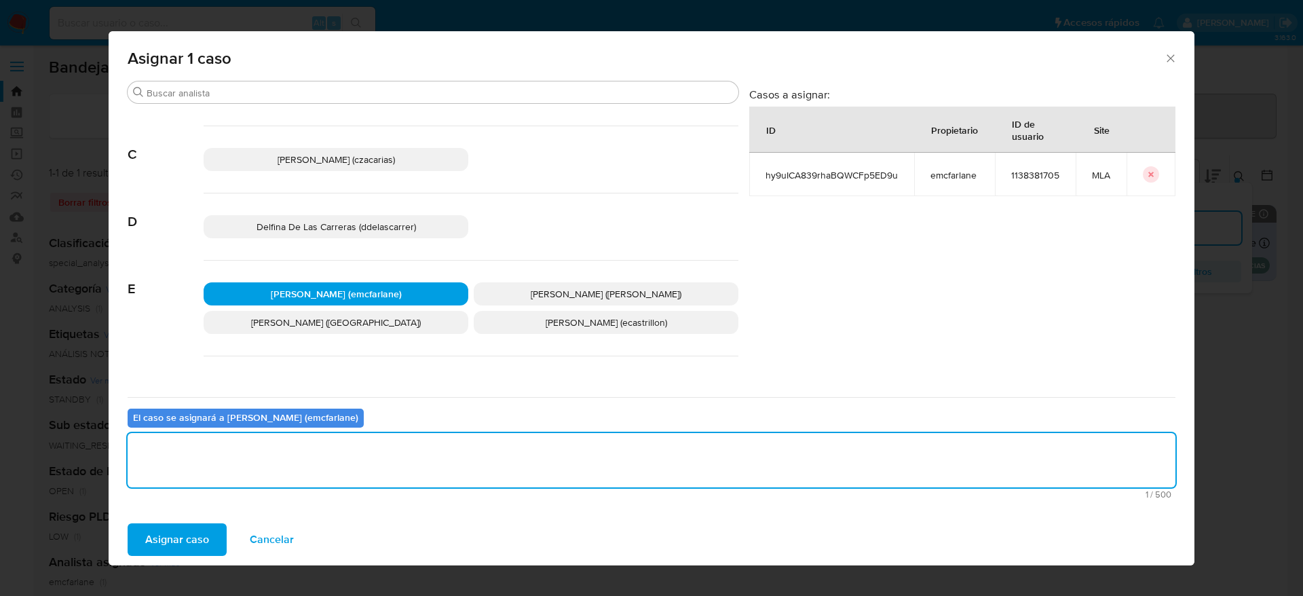
click at [190, 538] on span "Asignar caso" at bounding box center [177, 540] width 64 height 30
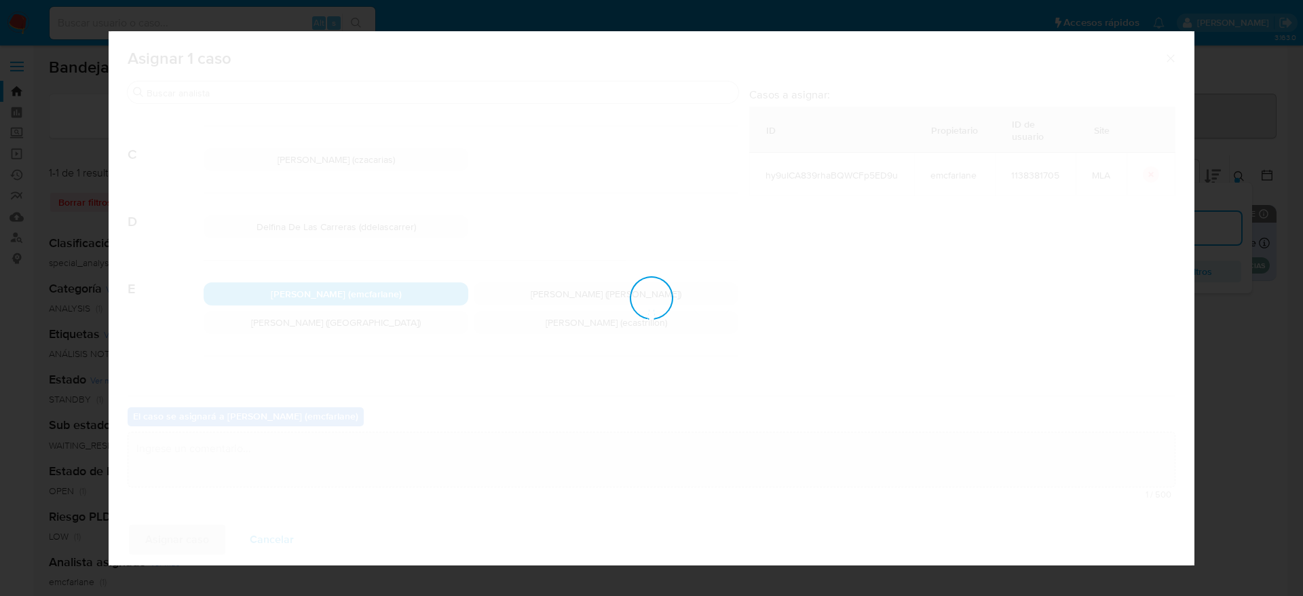
checkbox input "false"
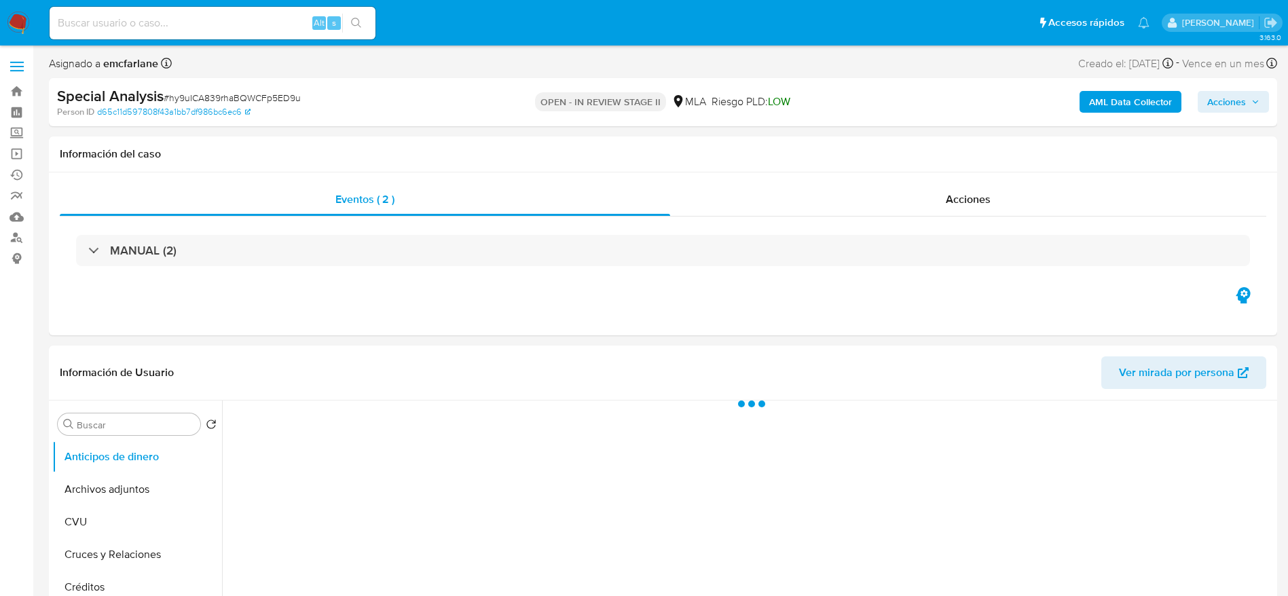
click at [1226, 96] on span "Acciones" at bounding box center [1226, 102] width 39 height 22
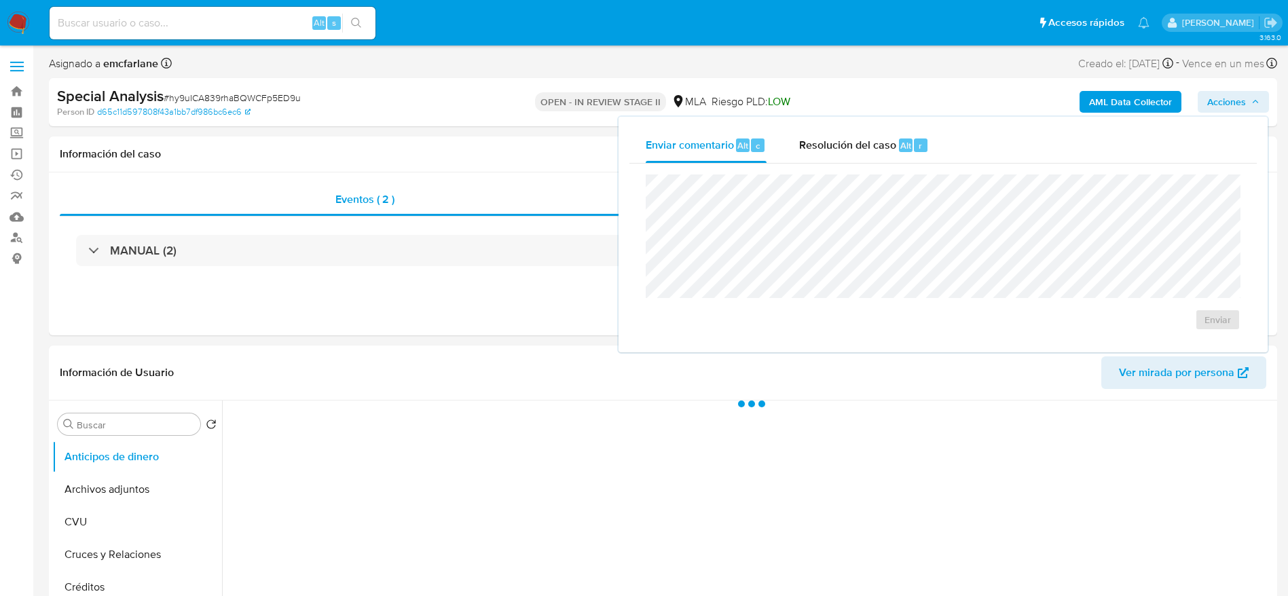
click at [895, 166] on div "Enviar" at bounding box center [942, 253] width 627 height 178
select select "10"
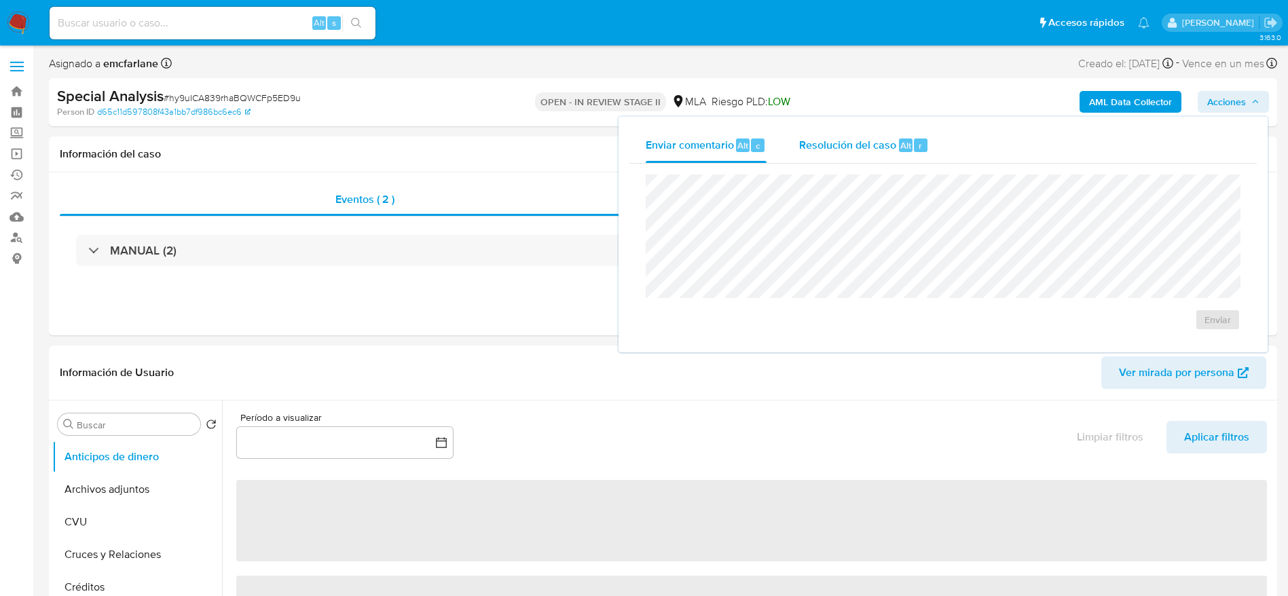
click at [903, 157] on div "Resolución del caso Alt r" at bounding box center [864, 145] width 130 height 35
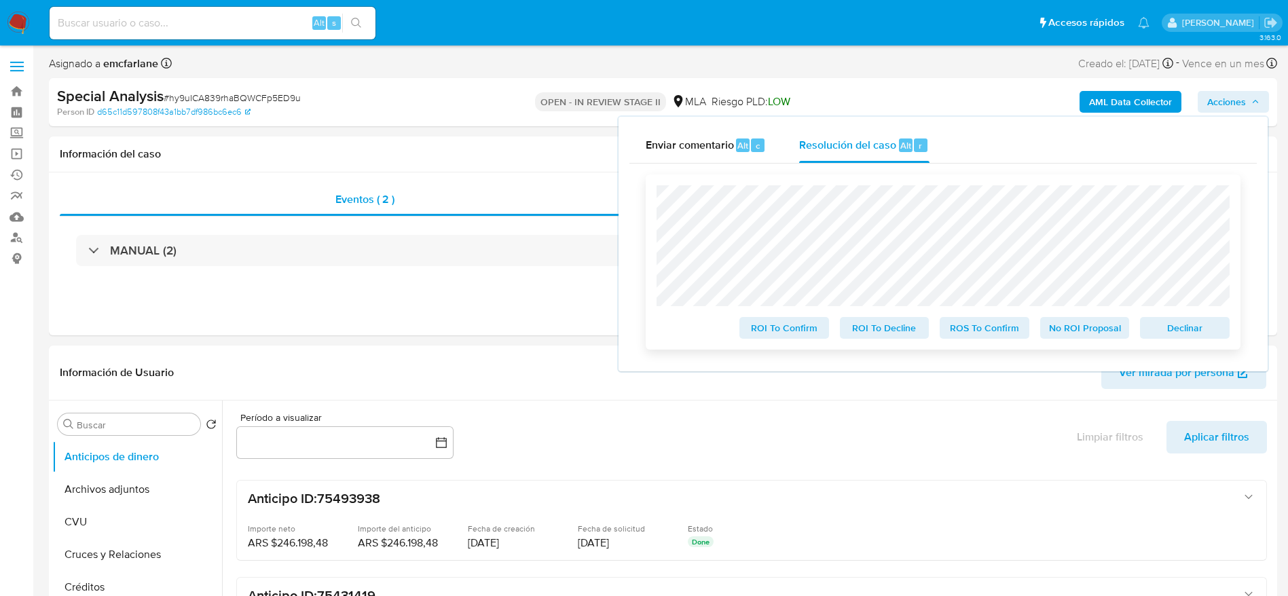
click at [1190, 327] on span "Declinar" at bounding box center [1184, 327] width 71 height 19
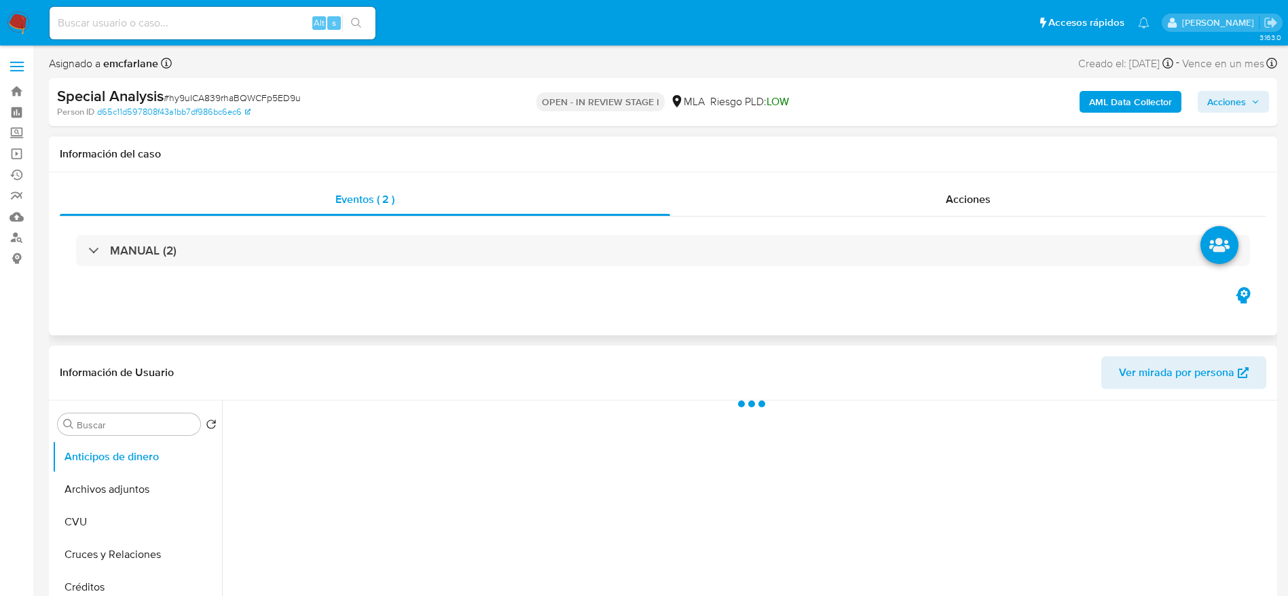
select select "10"
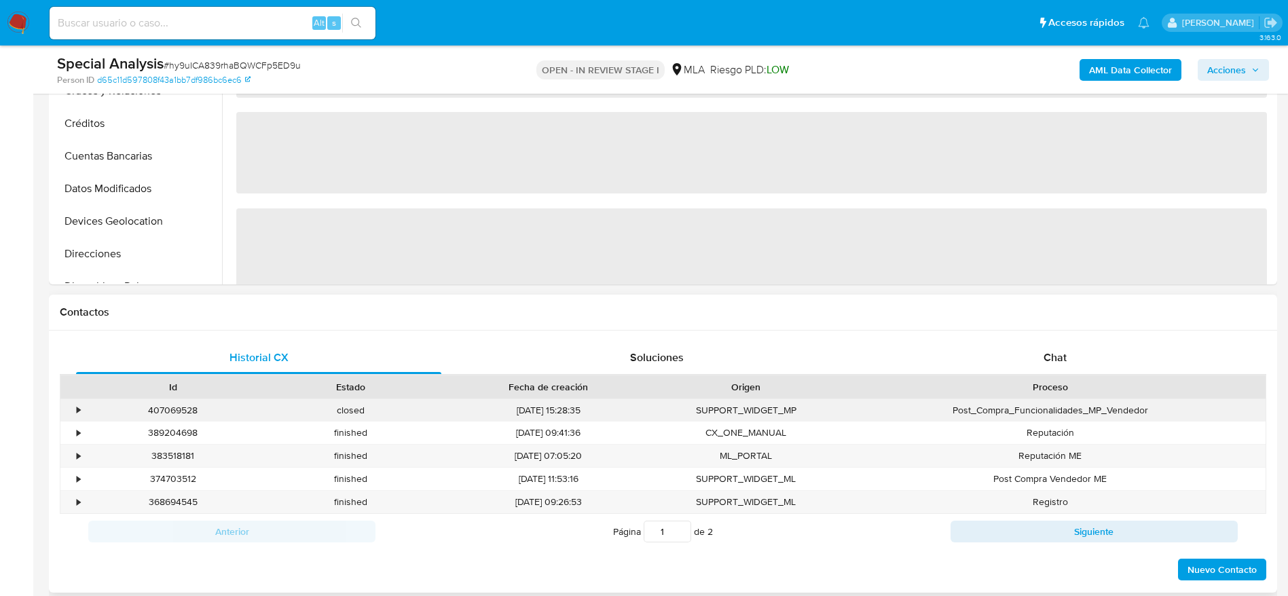
scroll to position [509, 0]
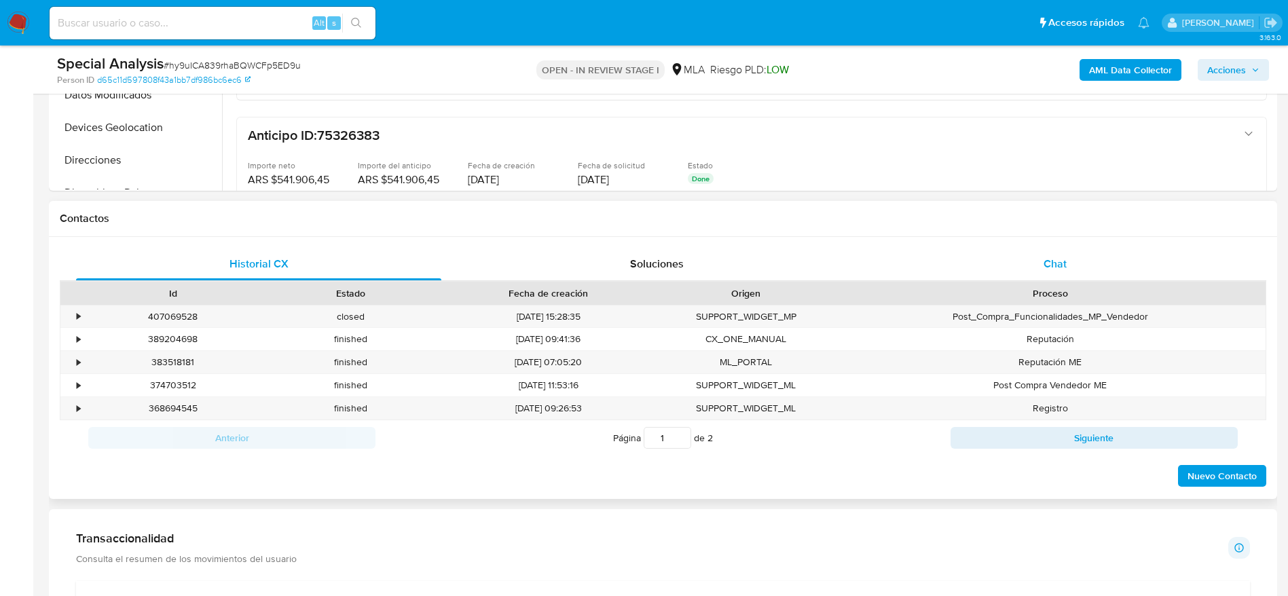
click at [1051, 272] on div "Chat" at bounding box center [1054, 264] width 365 height 33
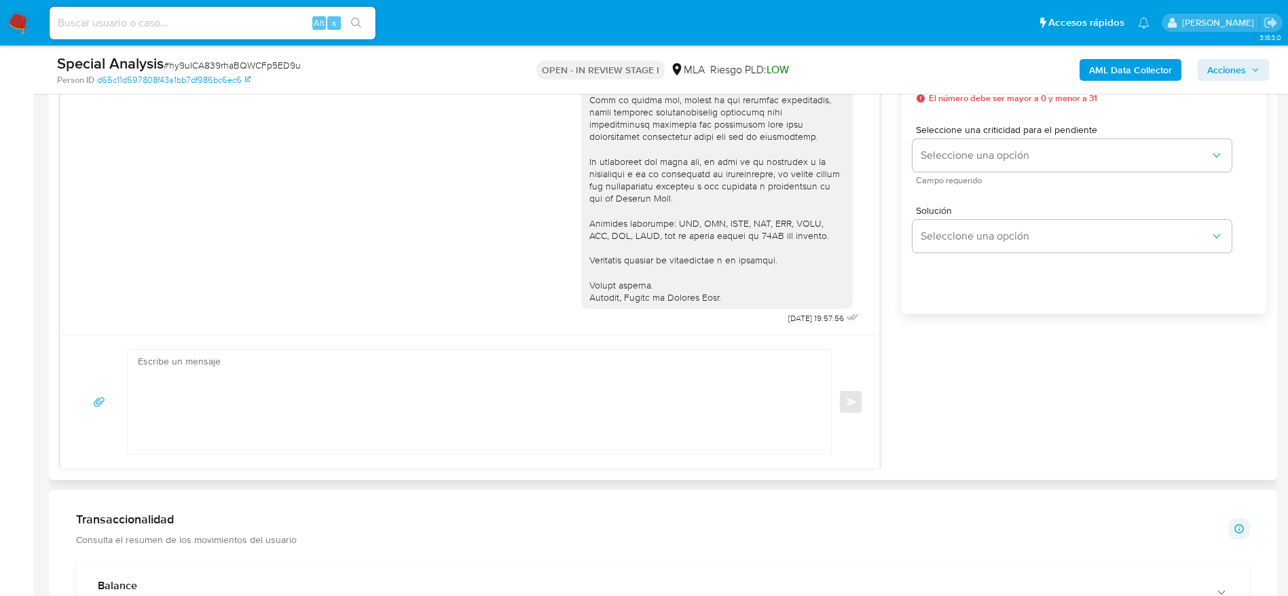
scroll to position [815, 0]
click at [293, 413] on textarea at bounding box center [476, 400] width 676 height 105
paste textarea "Hola, Esperamos que te encuentres muy bien. Te consultamos si tuviste oportunid…"
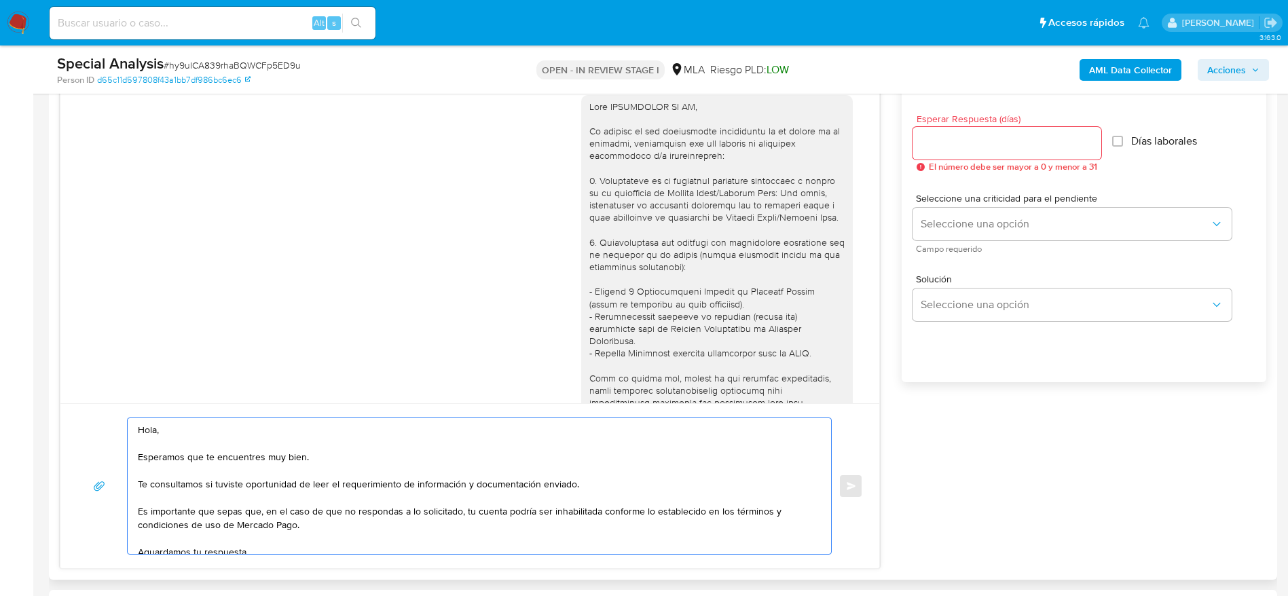
scroll to position [713, 0]
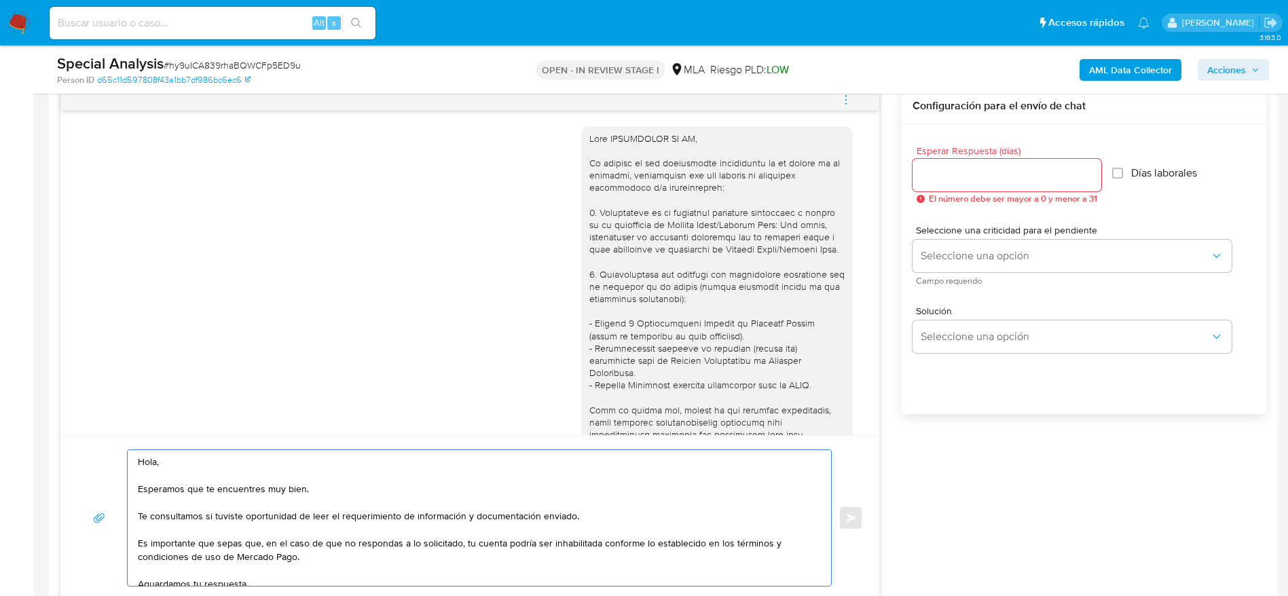
click at [608, 138] on div at bounding box center [716, 372] width 255 height 481
copy div "Hola INDUSTRIAS LV SA,"
click at [150, 458] on textarea "Hola, Esperamos que te encuentres muy bien. Te consultamos si tuviste oportunid…" at bounding box center [476, 518] width 676 height 136
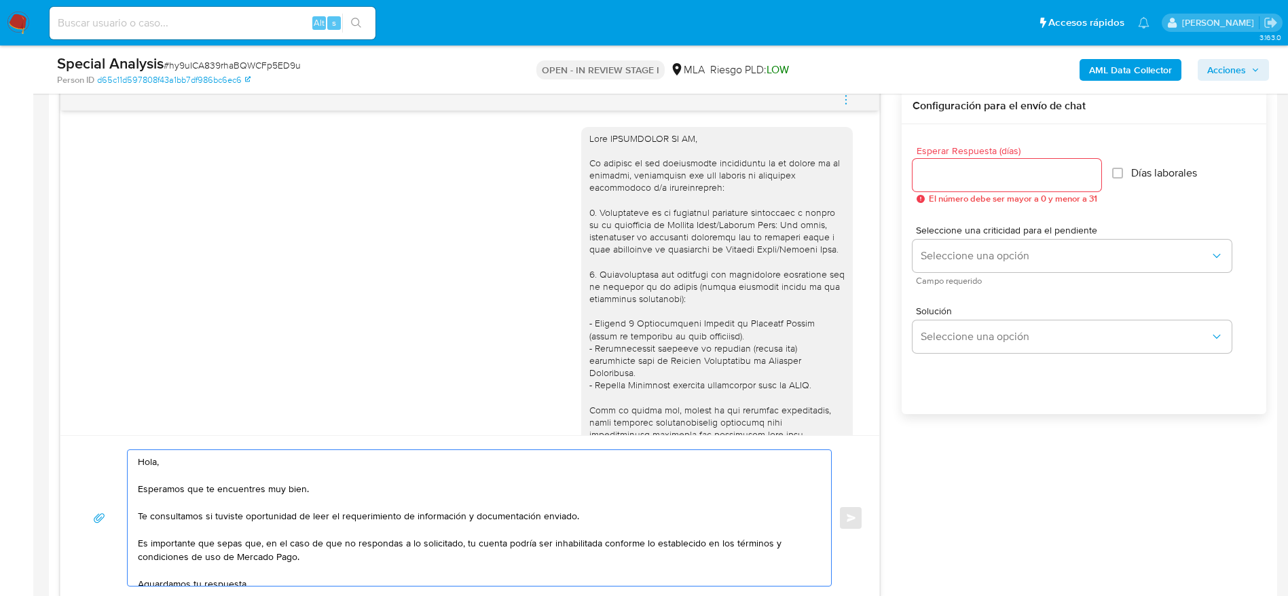
click at [150, 458] on textarea "Hola, Esperamos que te encuentres muy bien. Te consultamos si tuviste oportunid…" at bounding box center [476, 518] width 676 height 136
paste textarea "INDUSTRIAS LV SA,"
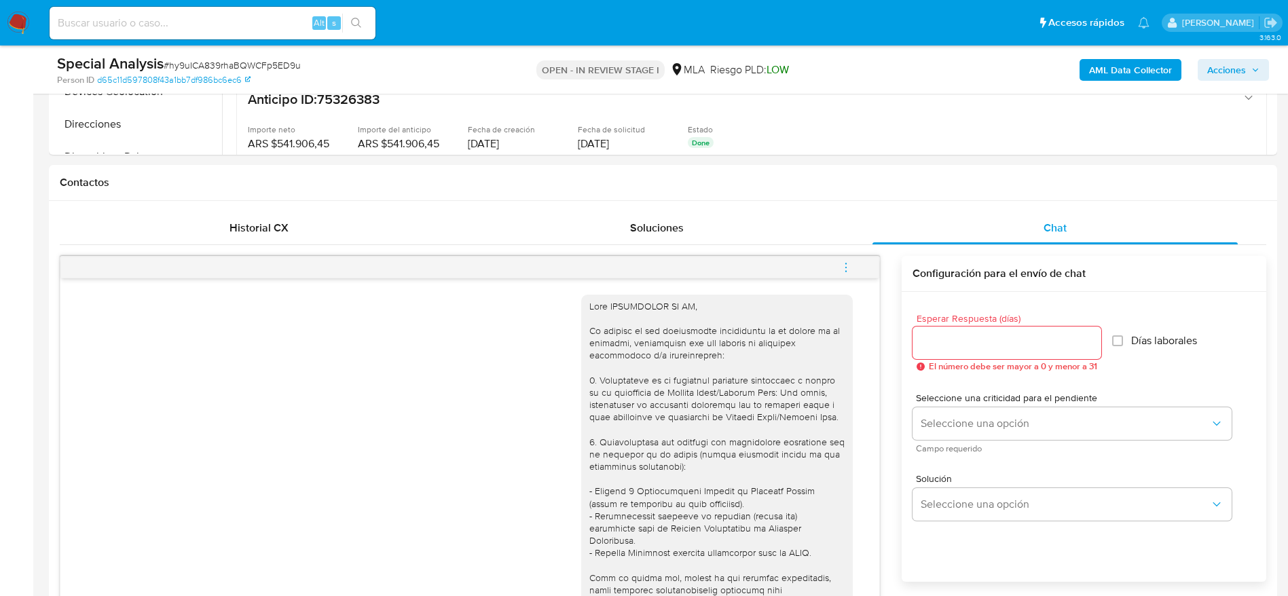
scroll to position [407, 0]
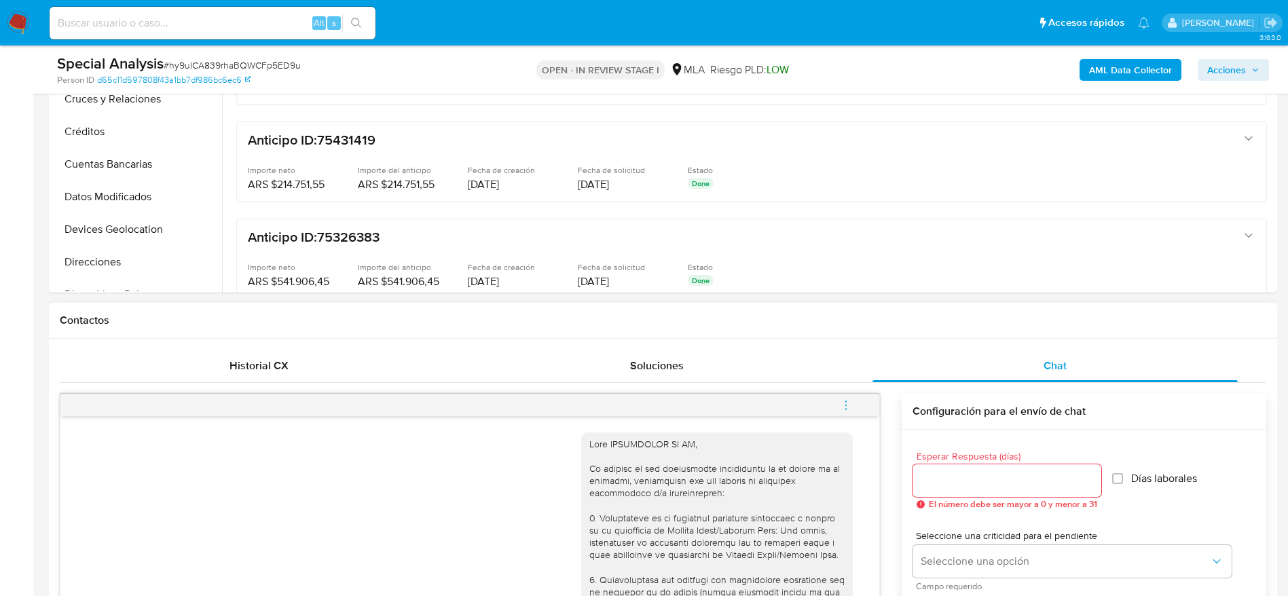
type textarea "Hola INDUSTRIAS LV SA, Esperamos que te encuentres muy bien. Te consultamos si …"
click at [963, 476] on input "Esperar Respuesta (días)" at bounding box center [1006, 481] width 189 height 18
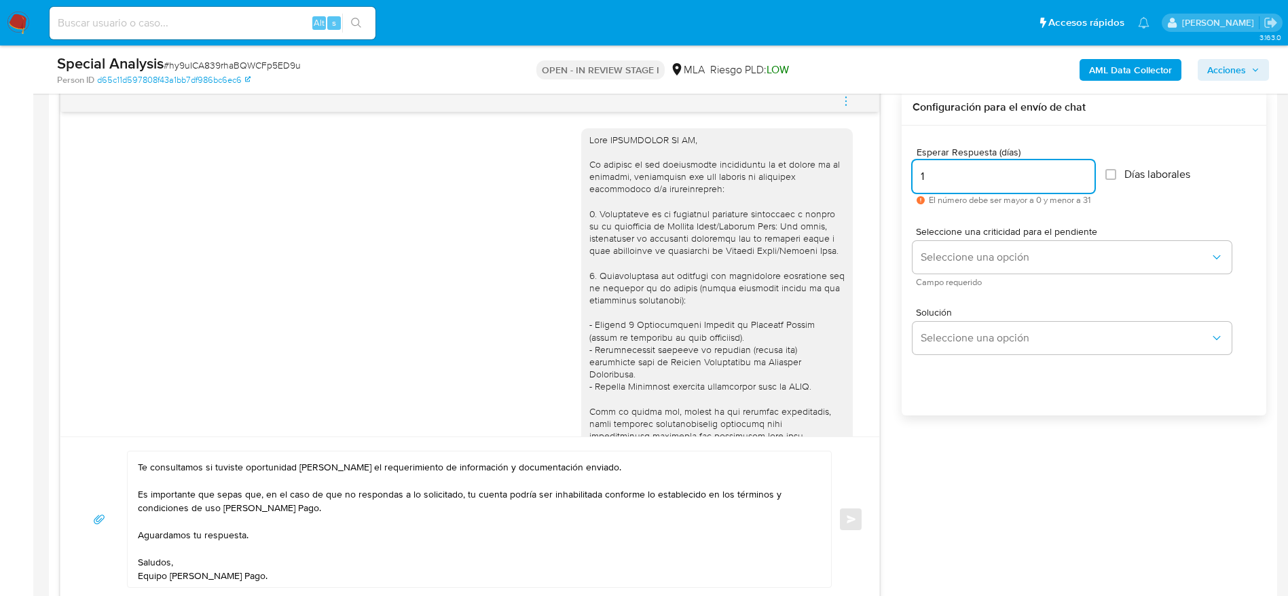
scroll to position [713, 0]
type input "1"
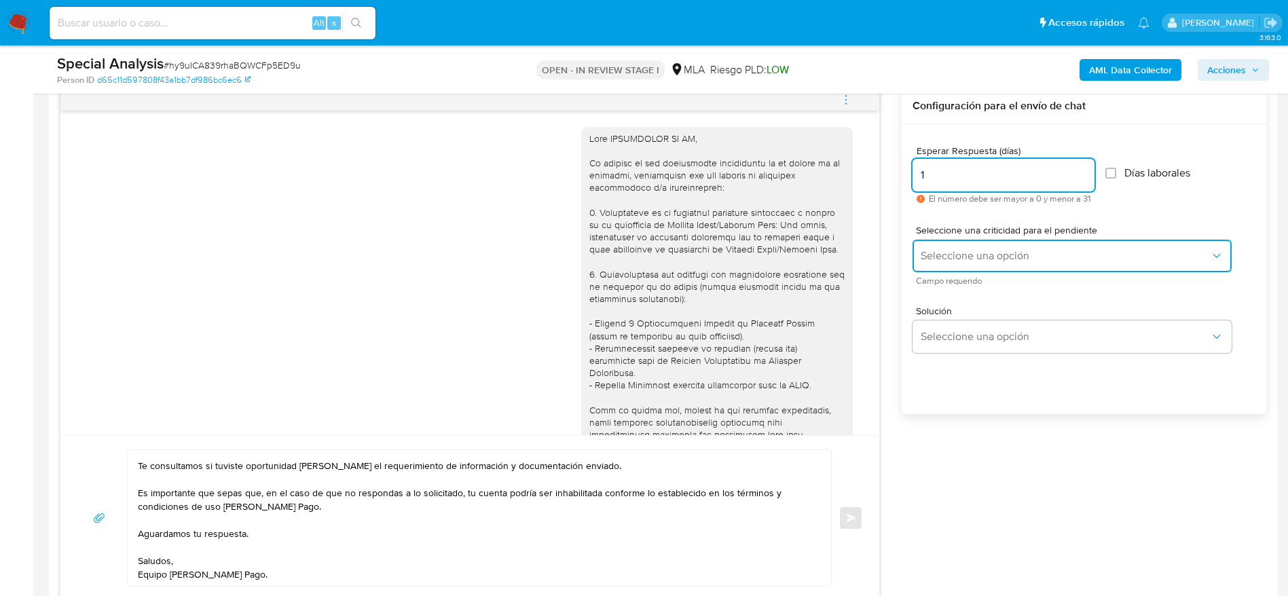
click at [988, 251] on span "Seleccione una opción" at bounding box center [1064, 256] width 289 height 14
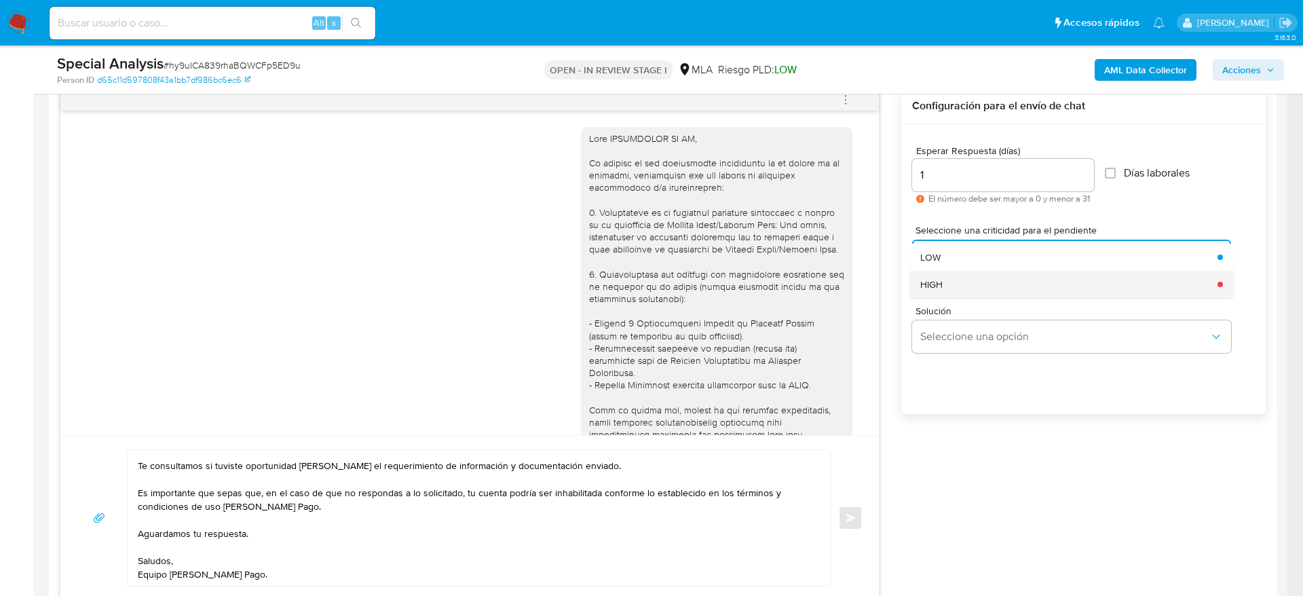
click at [966, 280] on div "HIGH" at bounding box center [1064, 284] width 289 height 27
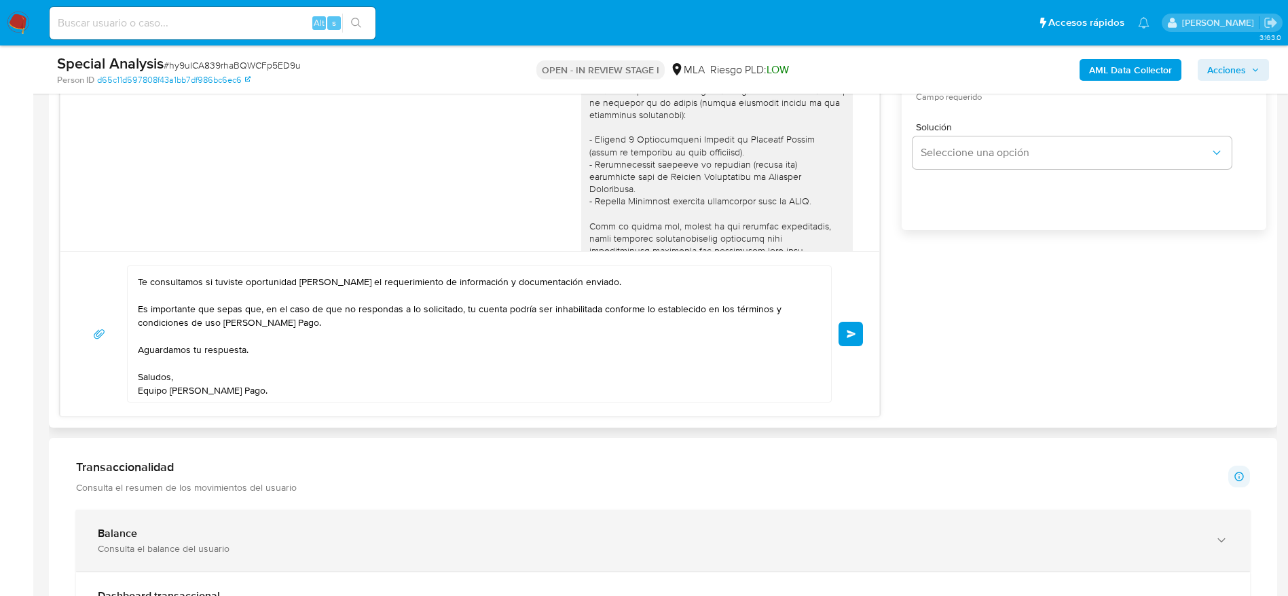
scroll to position [916, 0]
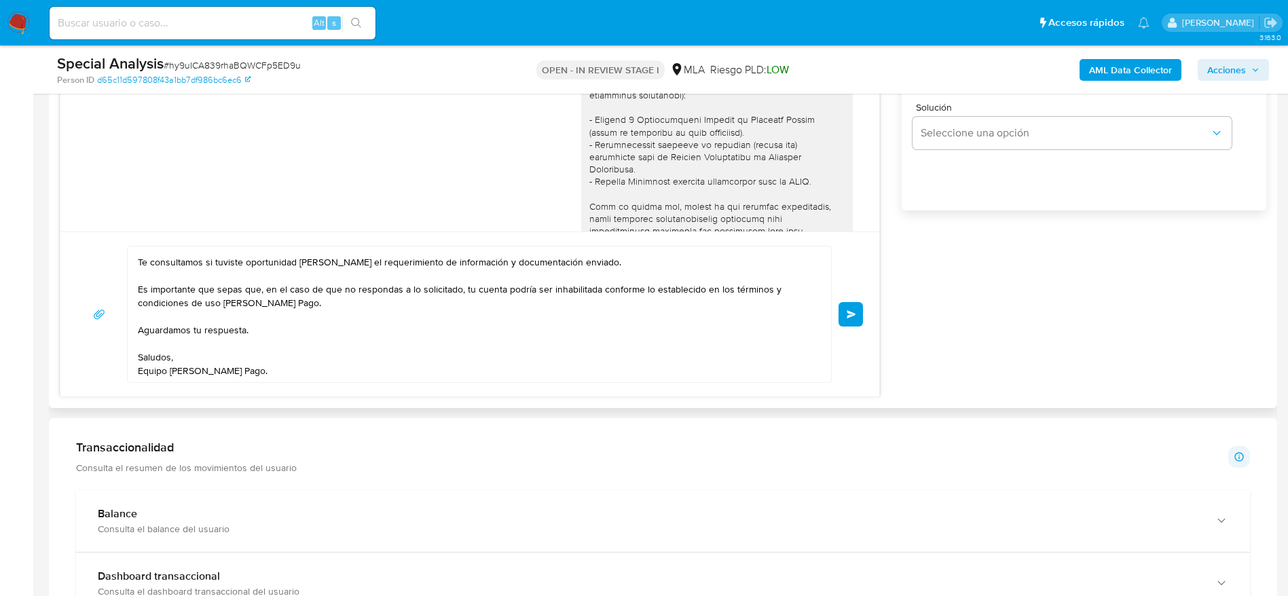
click at [847, 310] on span "Enviar" at bounding box center [851, 314] width 10 height 8
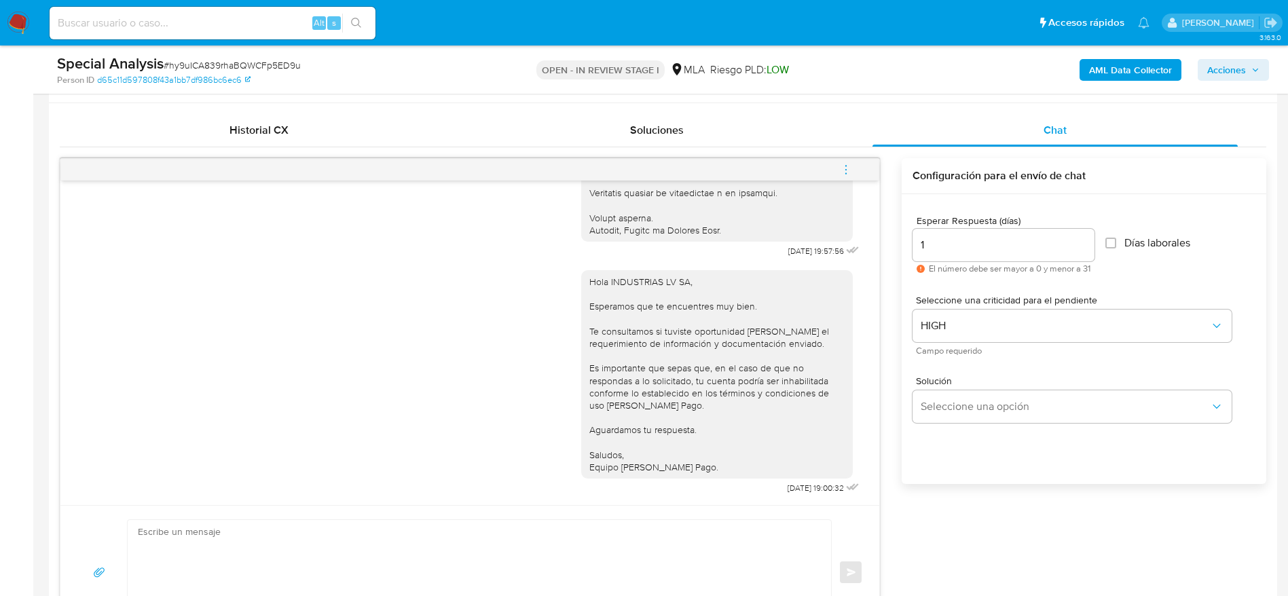
scroll to position [611, 0]
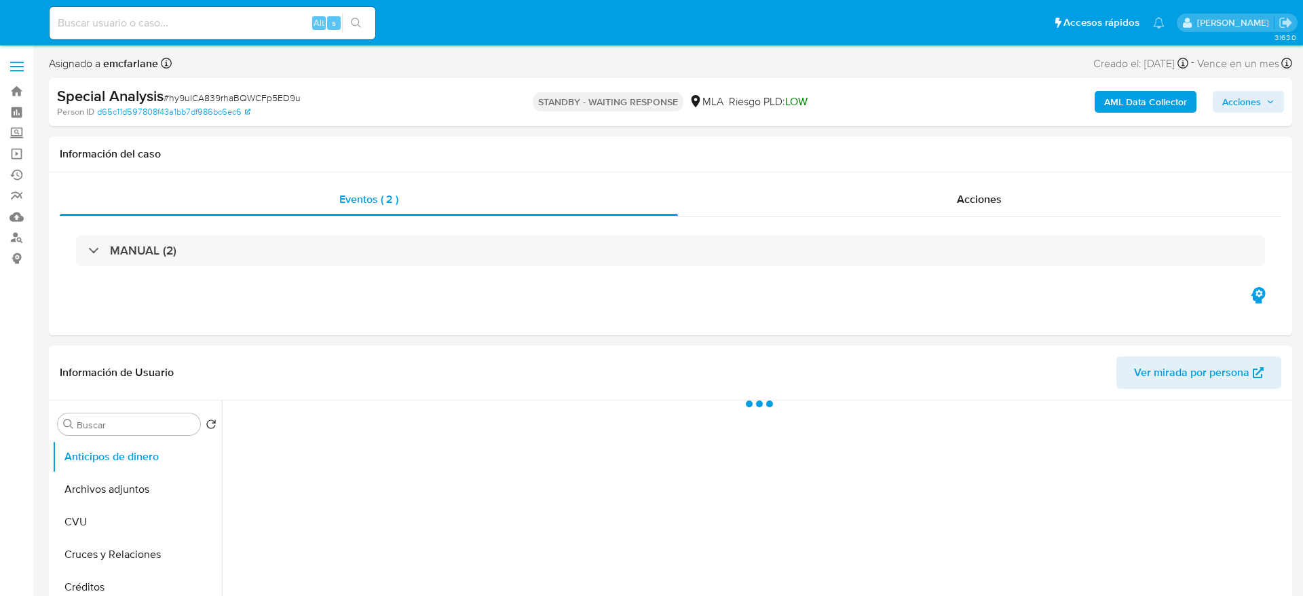
select select "10"
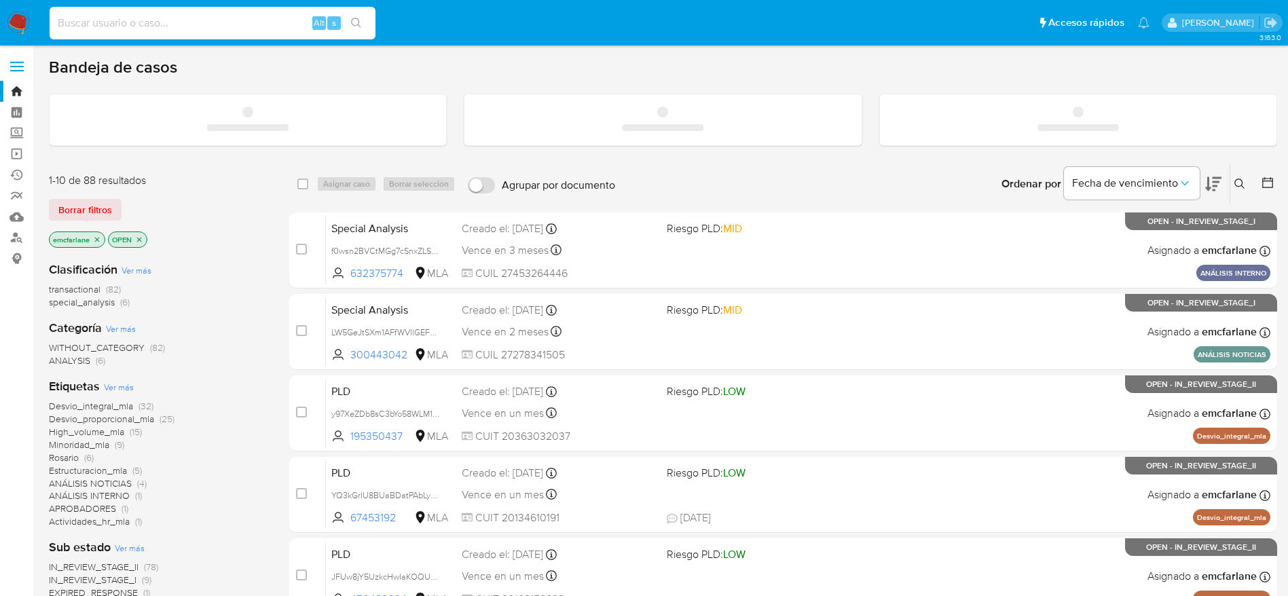
click at [181, 24] on input at bounding box center [213, 23] width 326 height 18
paste input "kjIURcOQCXwloysF80hDqOkx"
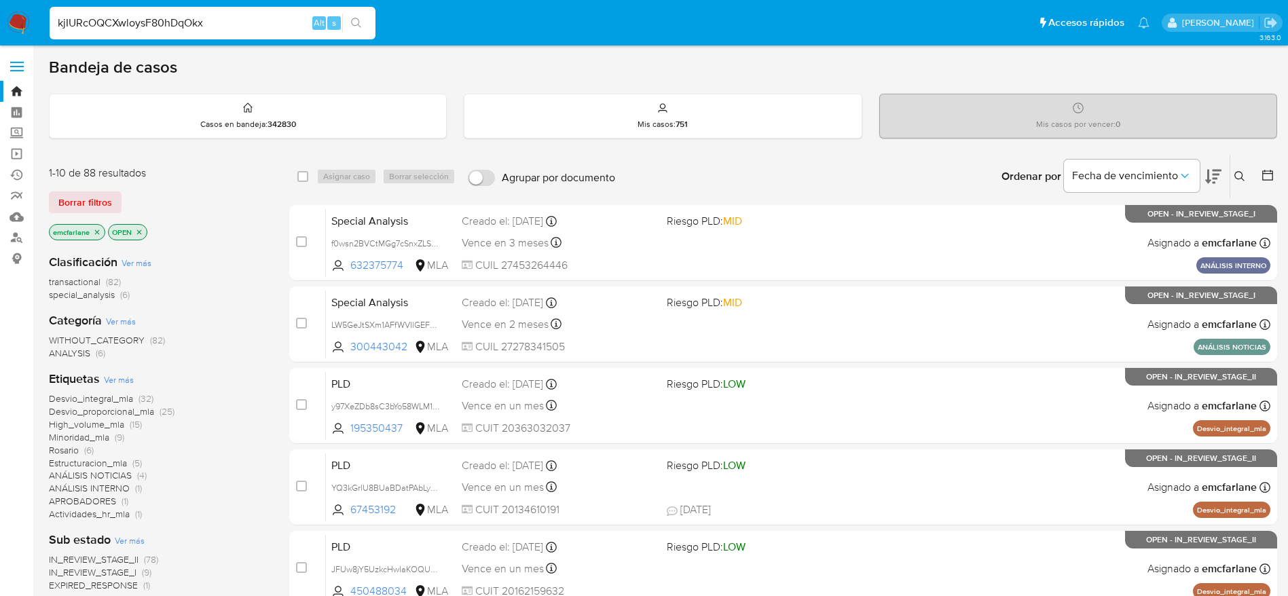
type input "kjIURcOQCXwloysF80hDqOkx"
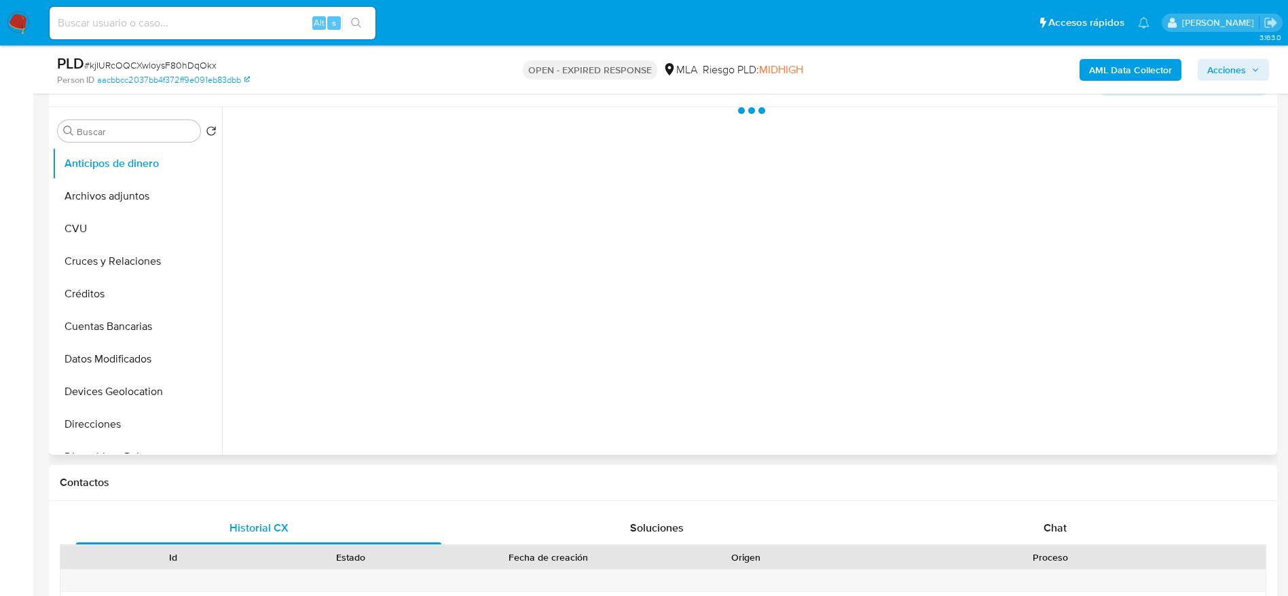
scroll to position [305, 0]
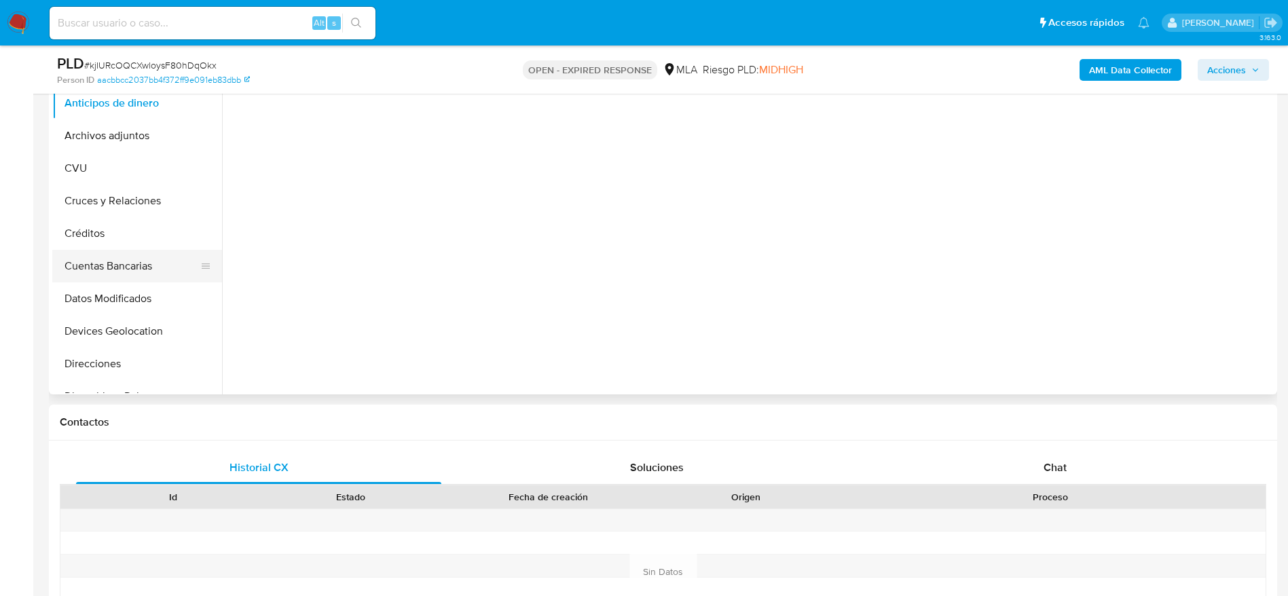
select select "10"
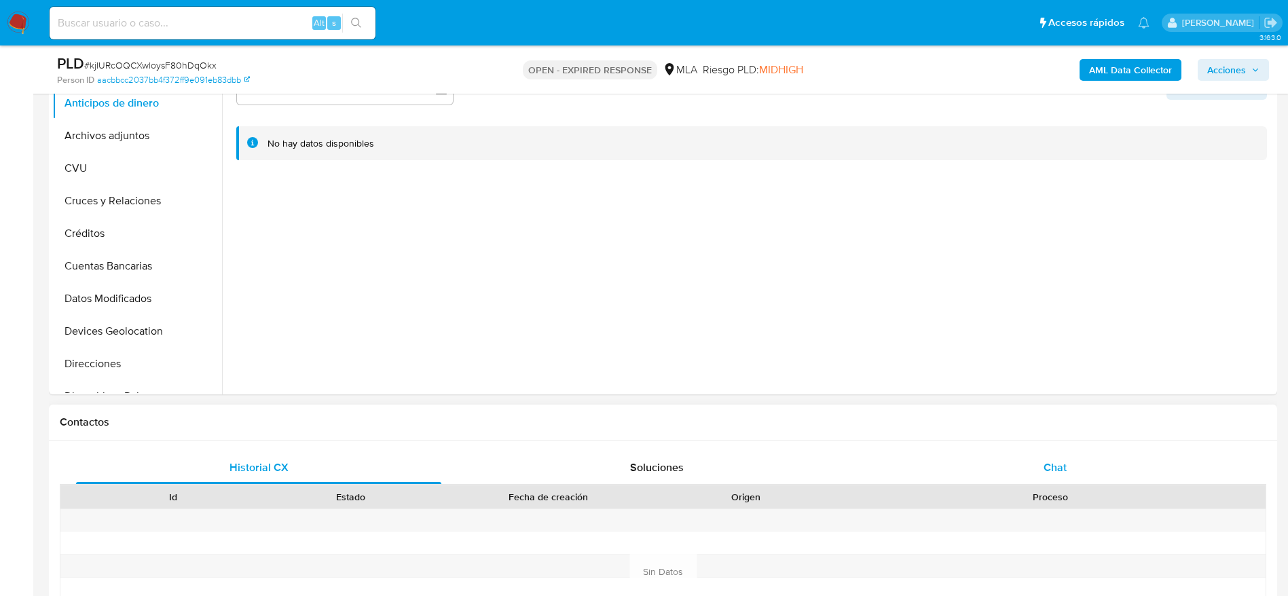
click at [1073, 472] on div "Chat" at bounding box center [1054, 467] width 365 height 33
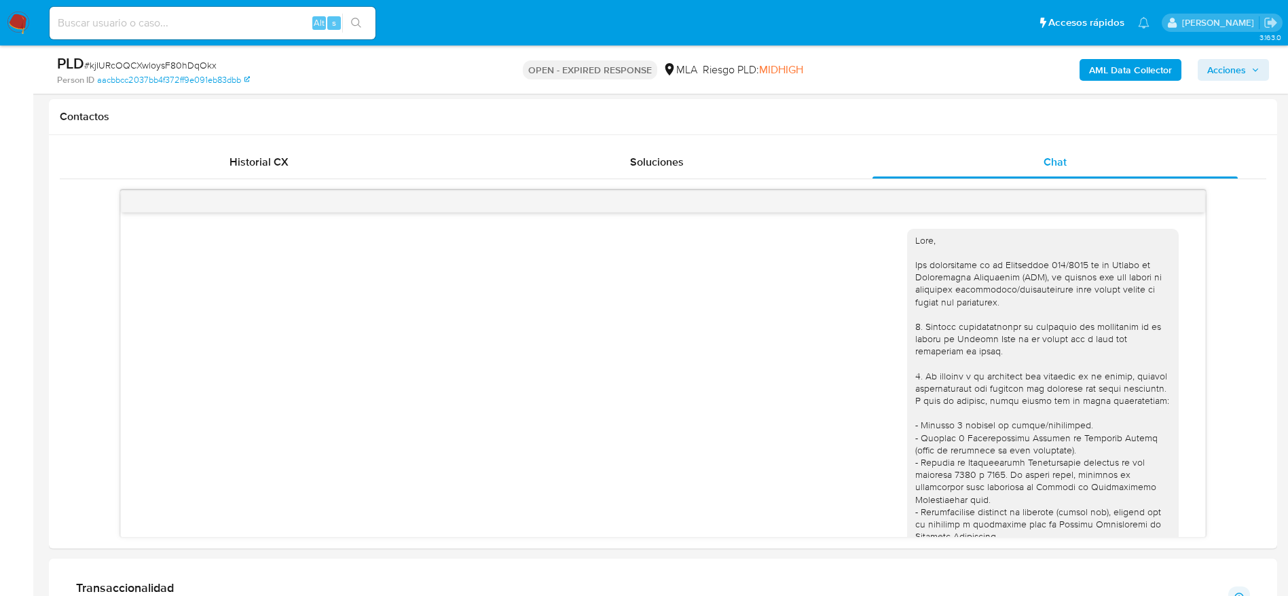
scroll to position [457, 0]
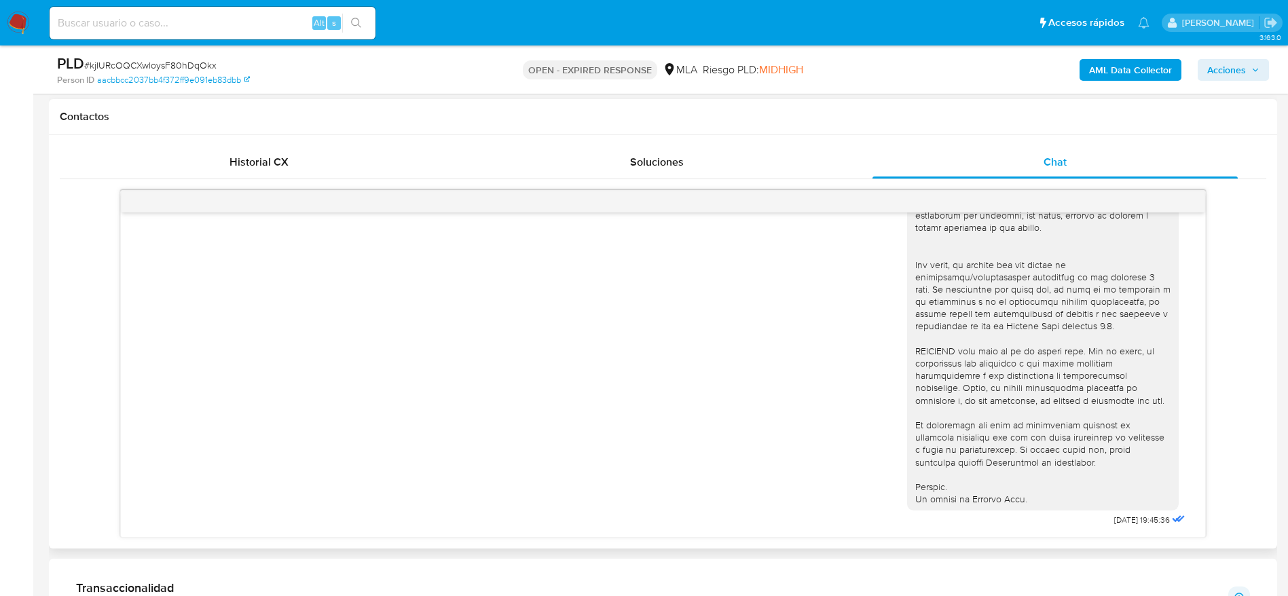
click at [692, 430] on div "04/09/2025 19:45:36" at bounding box center [663, 158] width 1050 height 743
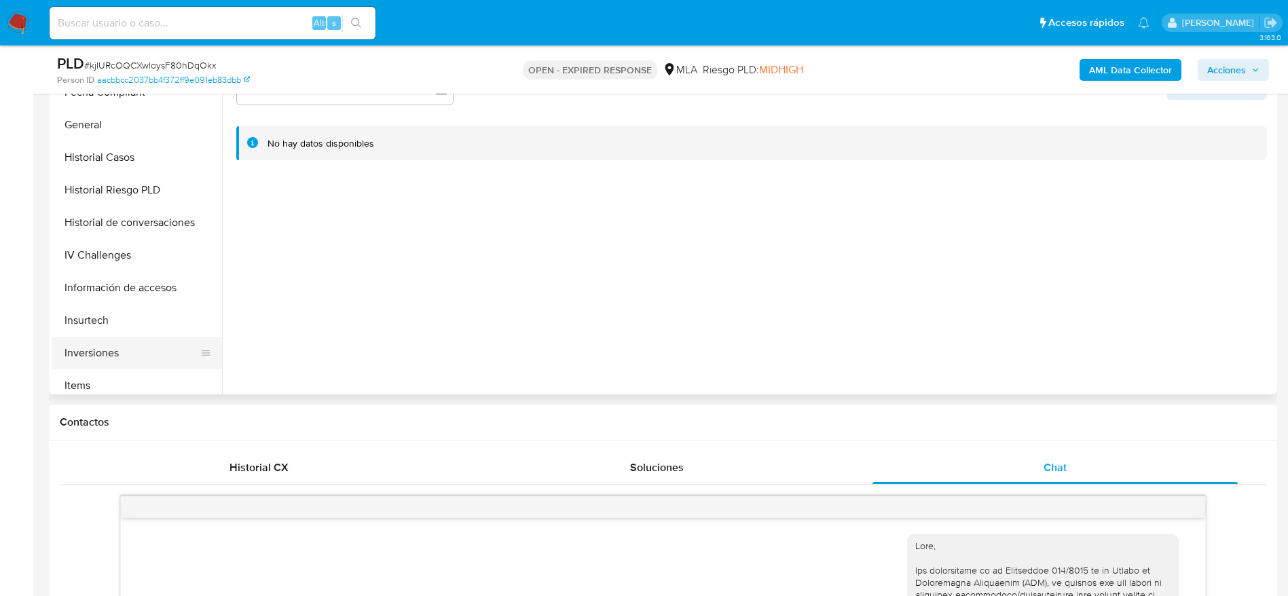
scroll to position [407, 0]
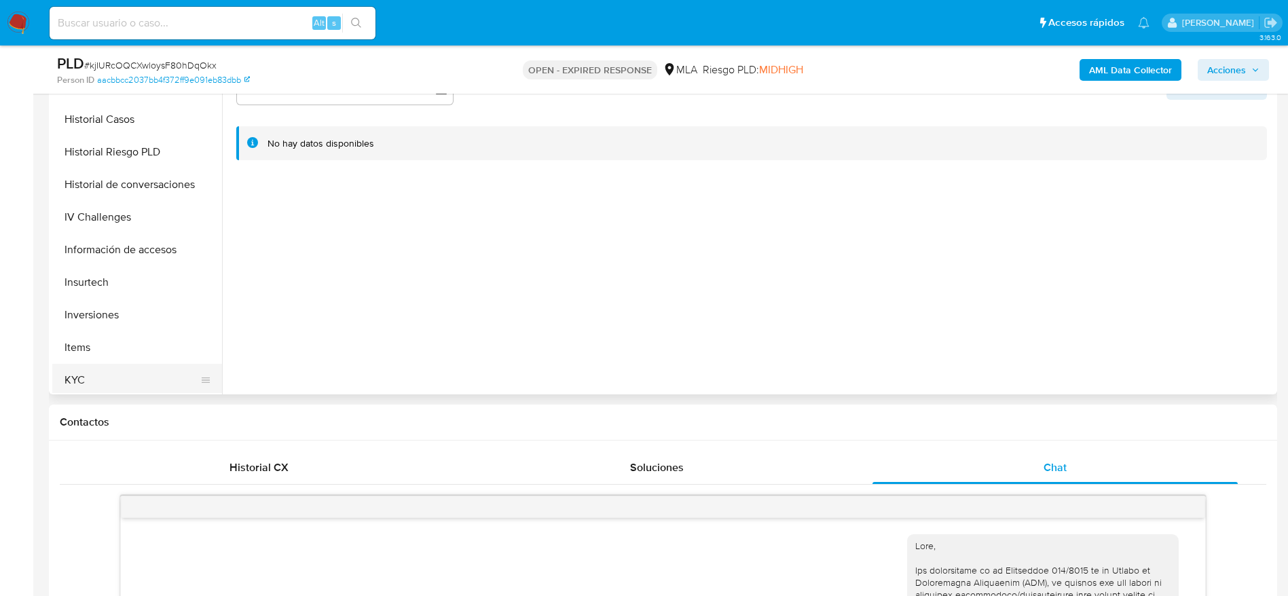
click at [106, 376] on button "KYC" at bounding box center [131, 380] width 159 height 33
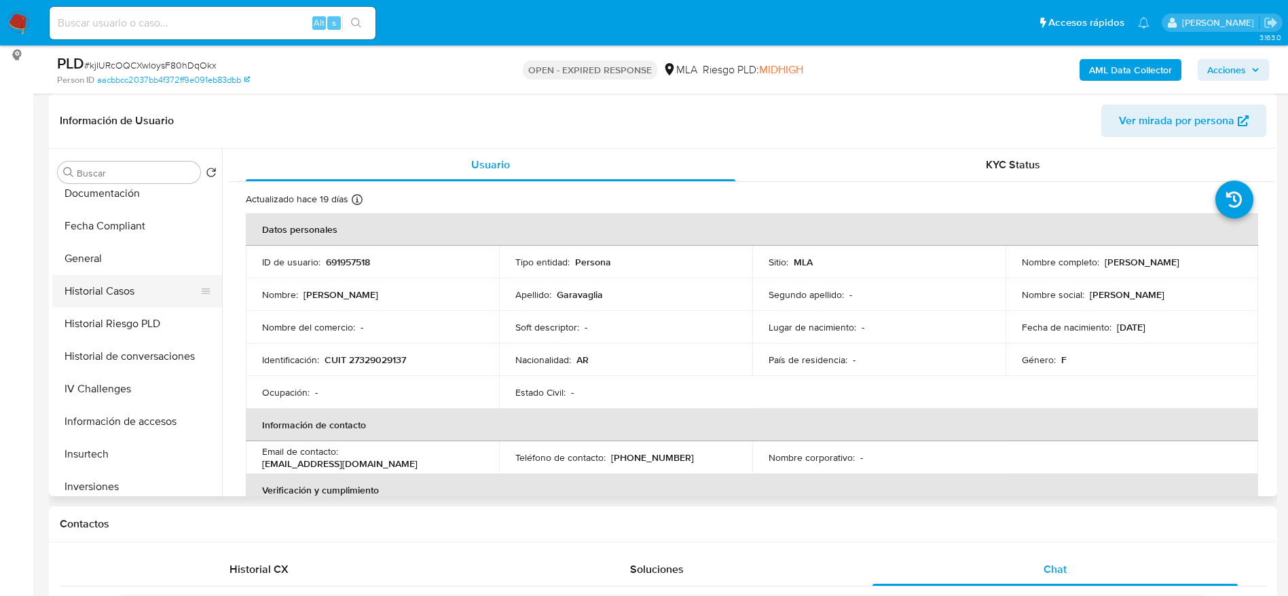
scroll to position [305, 0]
click at [100, 327] on button "Historial Casos" at bounding box center [131, 323] width 159 height 33
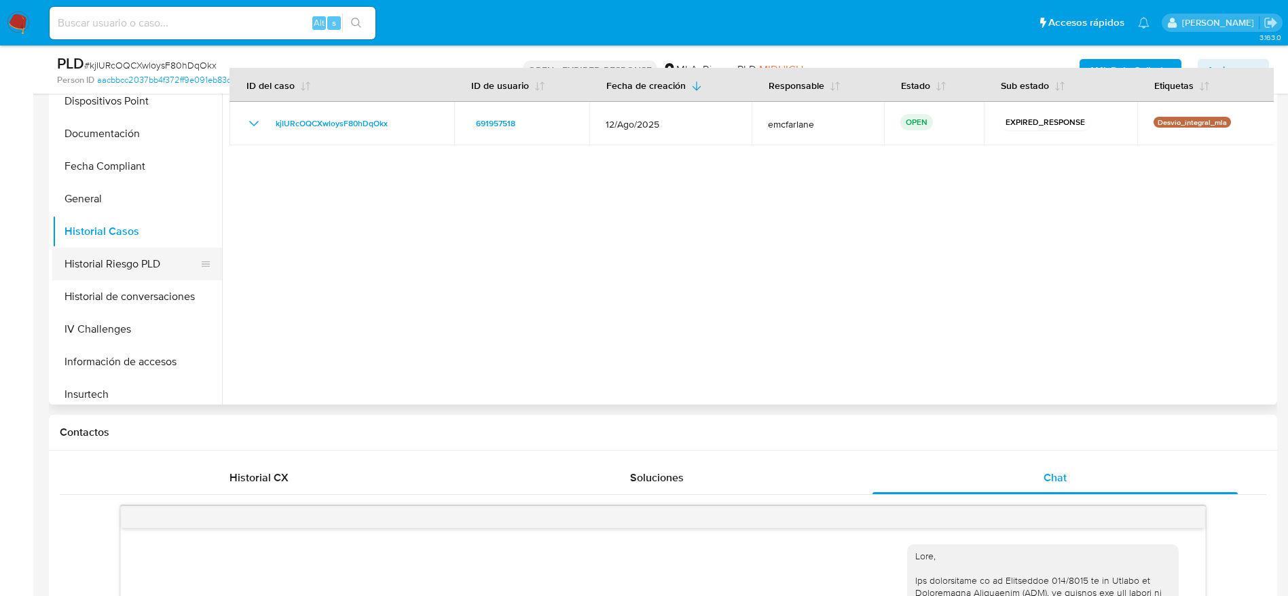
scroll to position [204, 0]
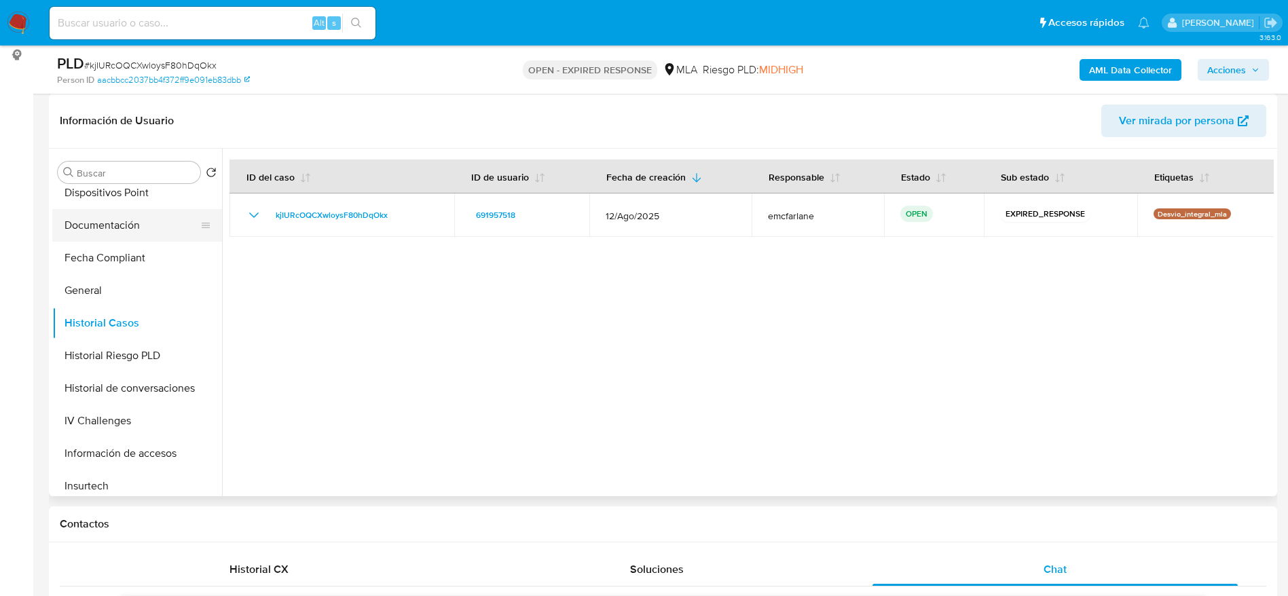
click at [115, 212] on button "Documentación" at bounding box center [131, 225] width 159 height 33
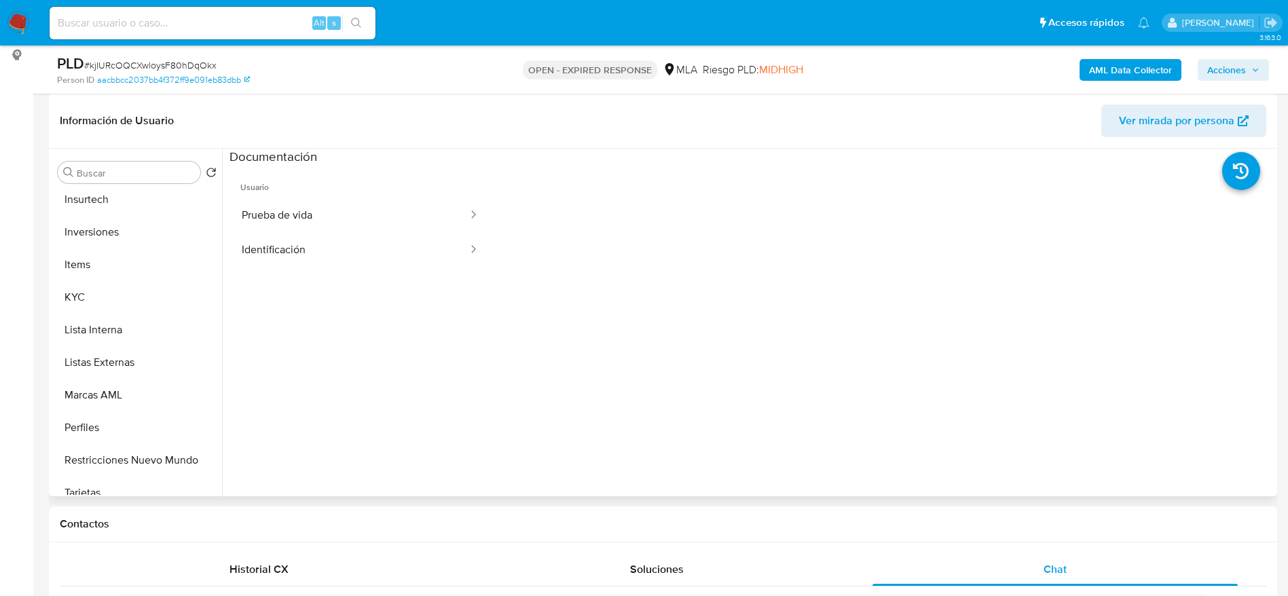
scroll to position [611, 0]
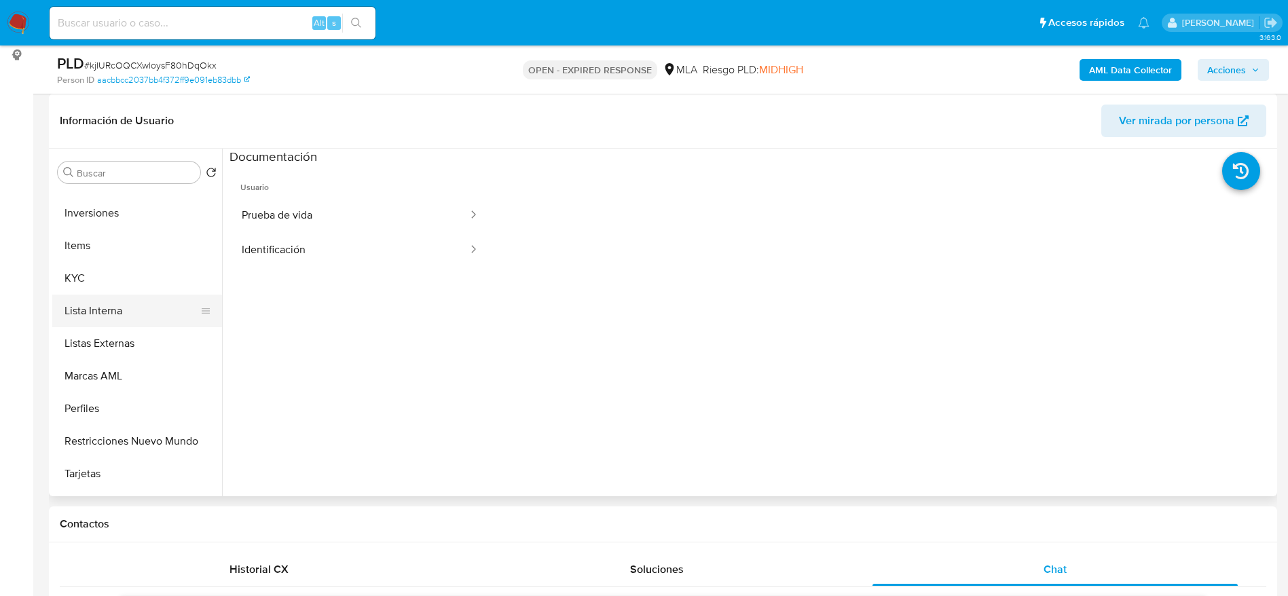
click at [124, 311] on button "Lista Interna" at bounding box center [131, 311] width 159 height 33
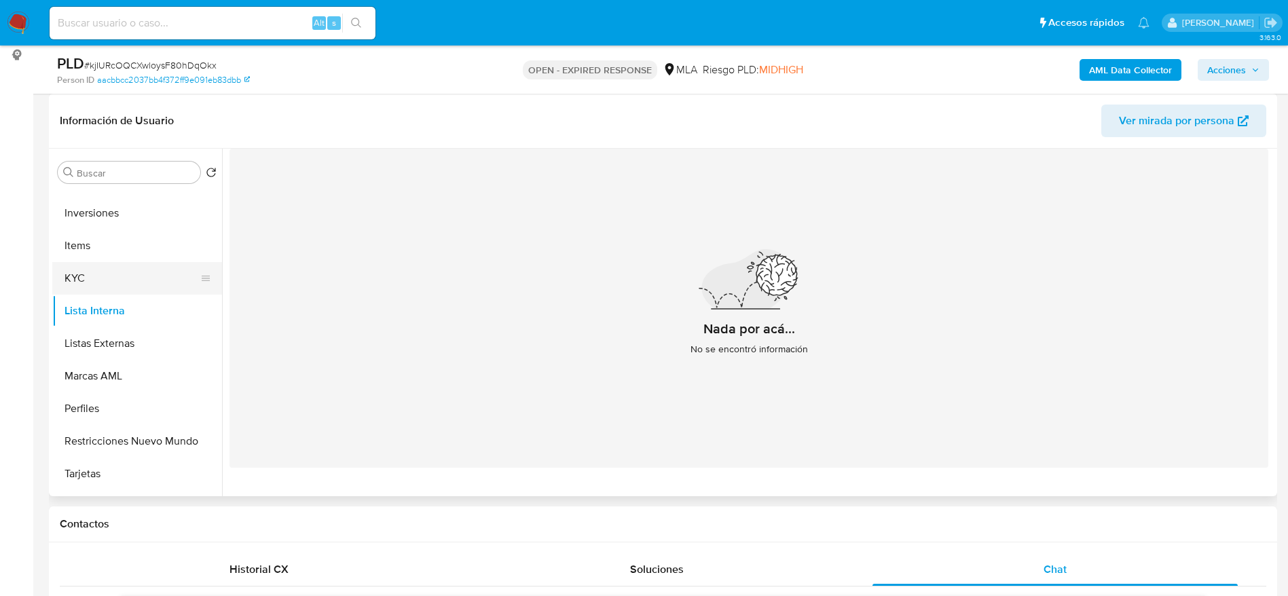
click at [92, 271] on button "KYC" at bounding box center [131, 278] width 159 height 33
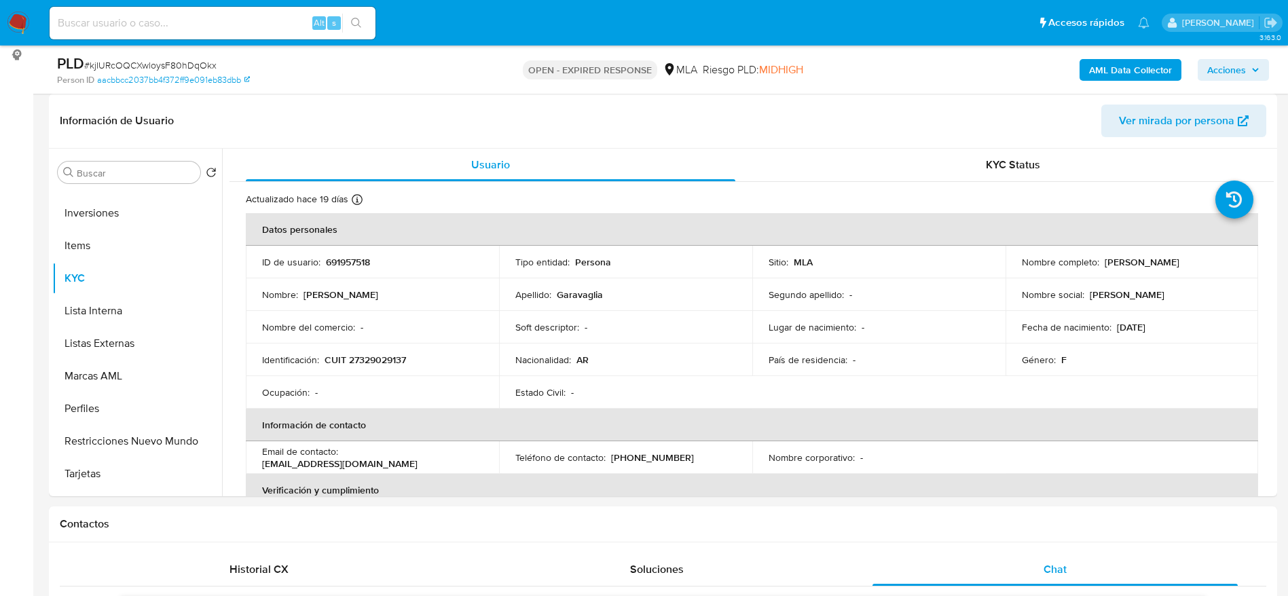
click at [102, 29] on input at bounding box center [213, 23] width 326 height 18
paste input "273361746"
type input "273361746"
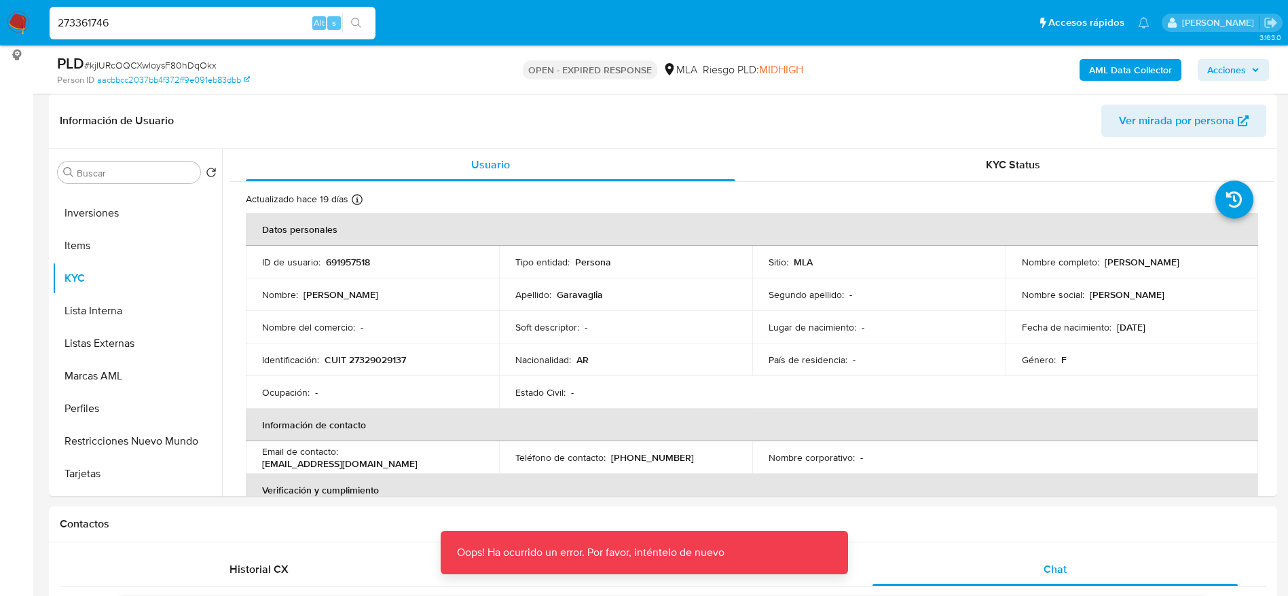
click at [122, 23] on input "273361746" at bounding box center [213, 23] width 326 height 18
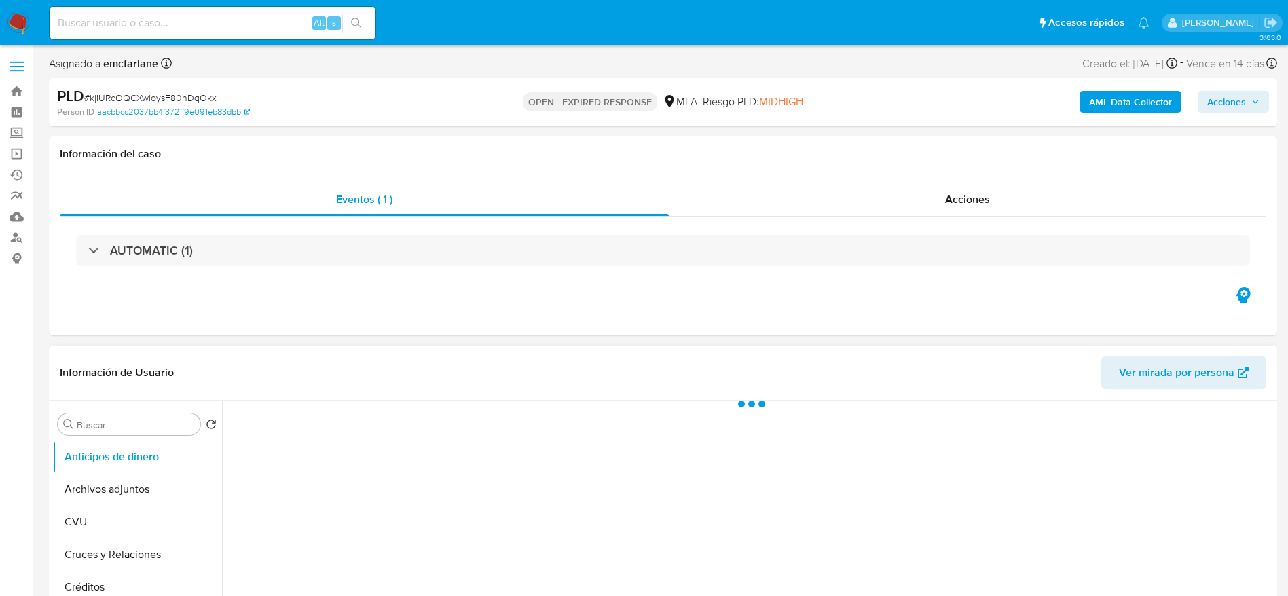
select select "10"
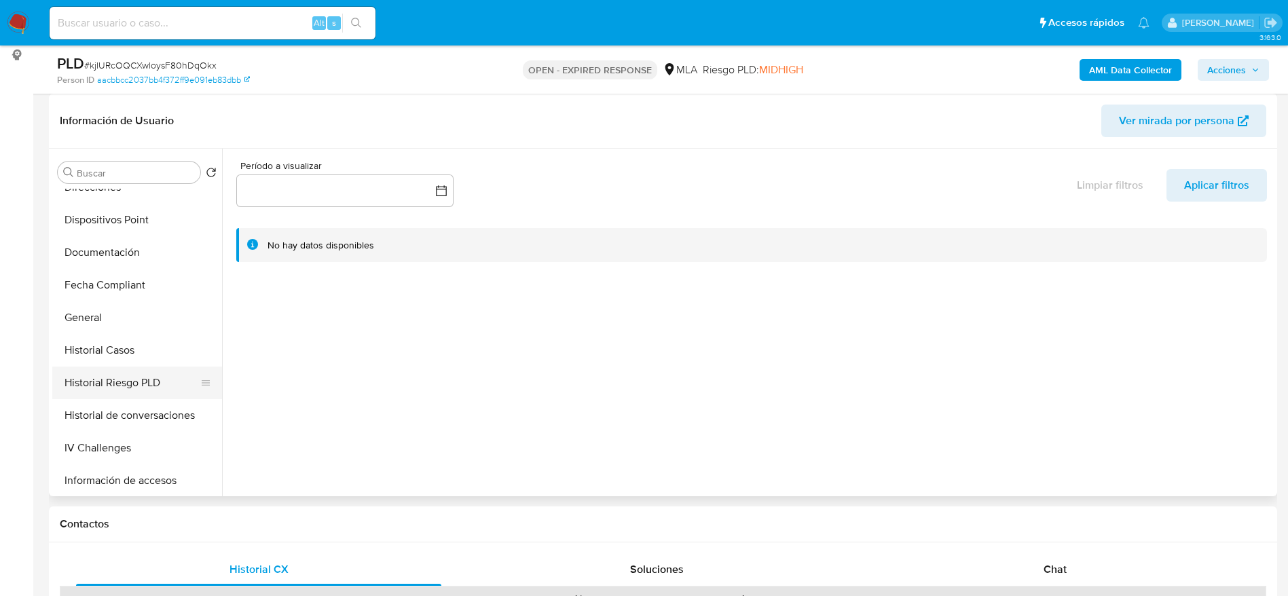
scroll to position [305, 0]
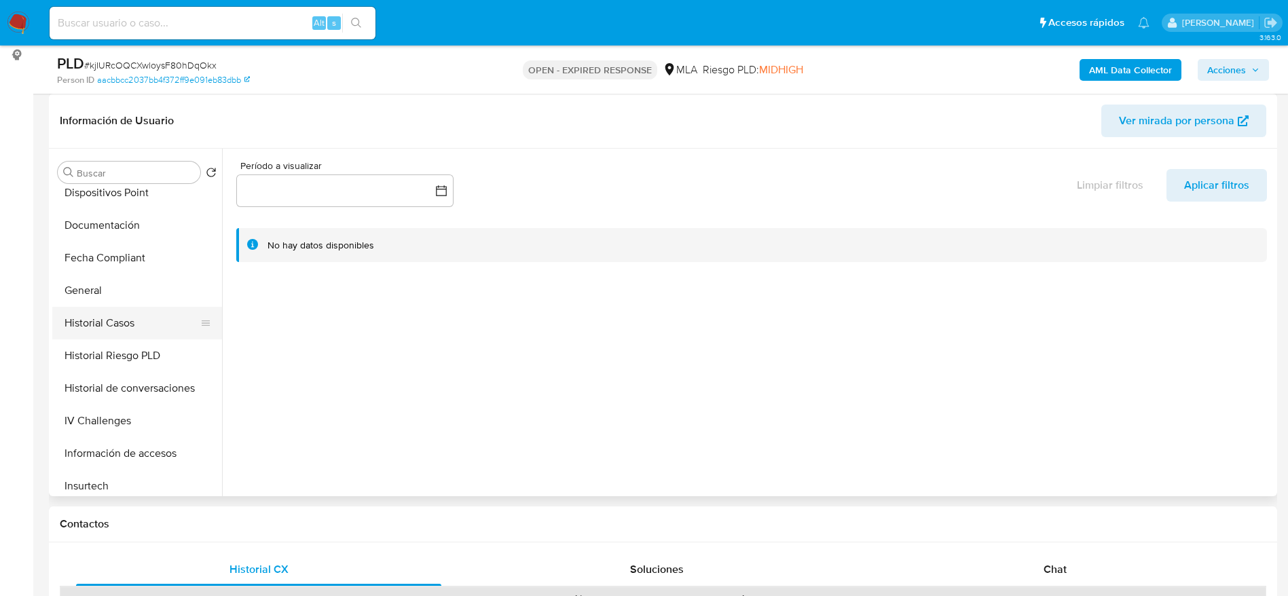
click at [119, 323] on button "Historial Casos" at bounding box center [131, 323] width 159 height 33
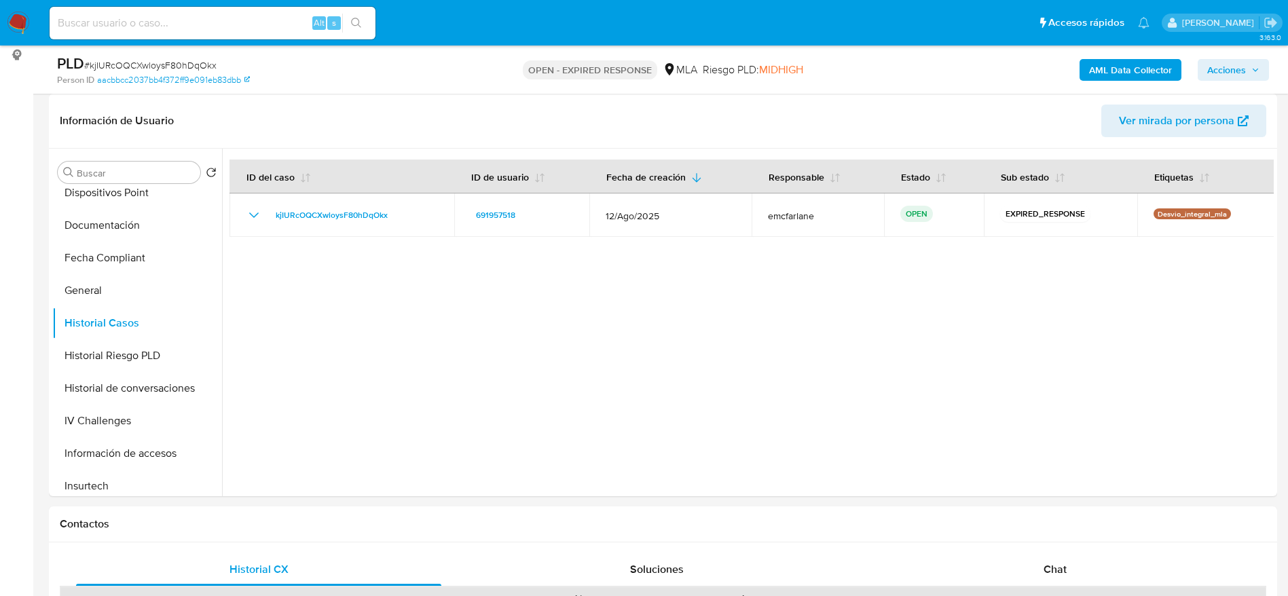
click at [180, 26] on input at bounding box center [213, 23] width 326 height 18
paste input "273361746"
type input "273361746"
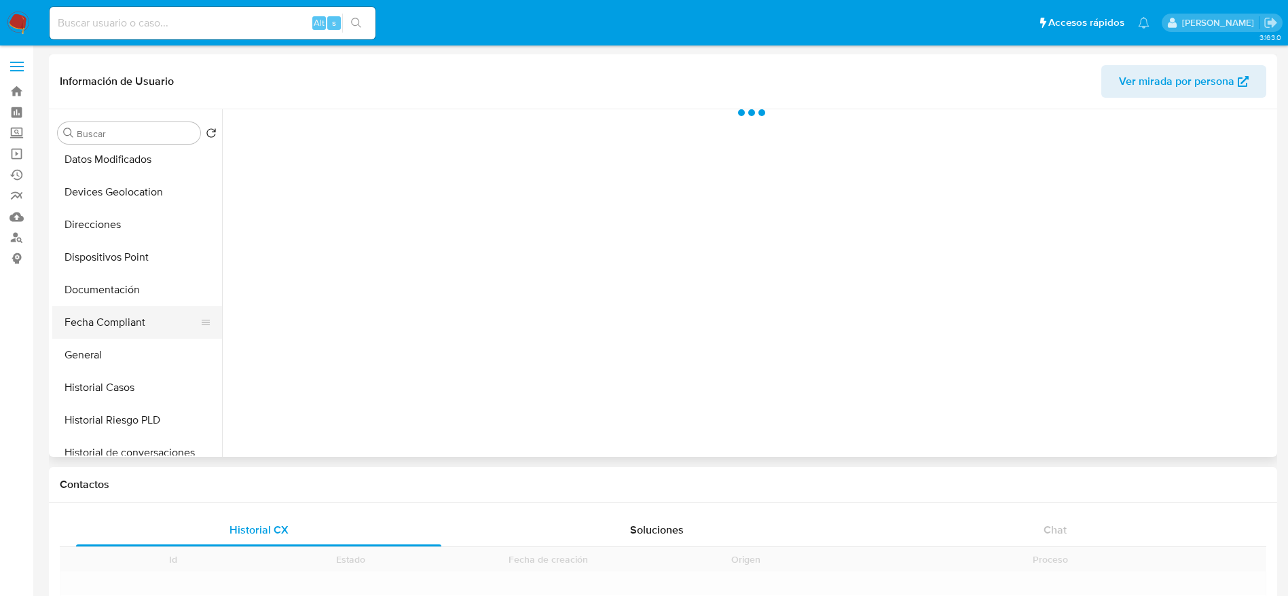
scroll to position [204, 0]
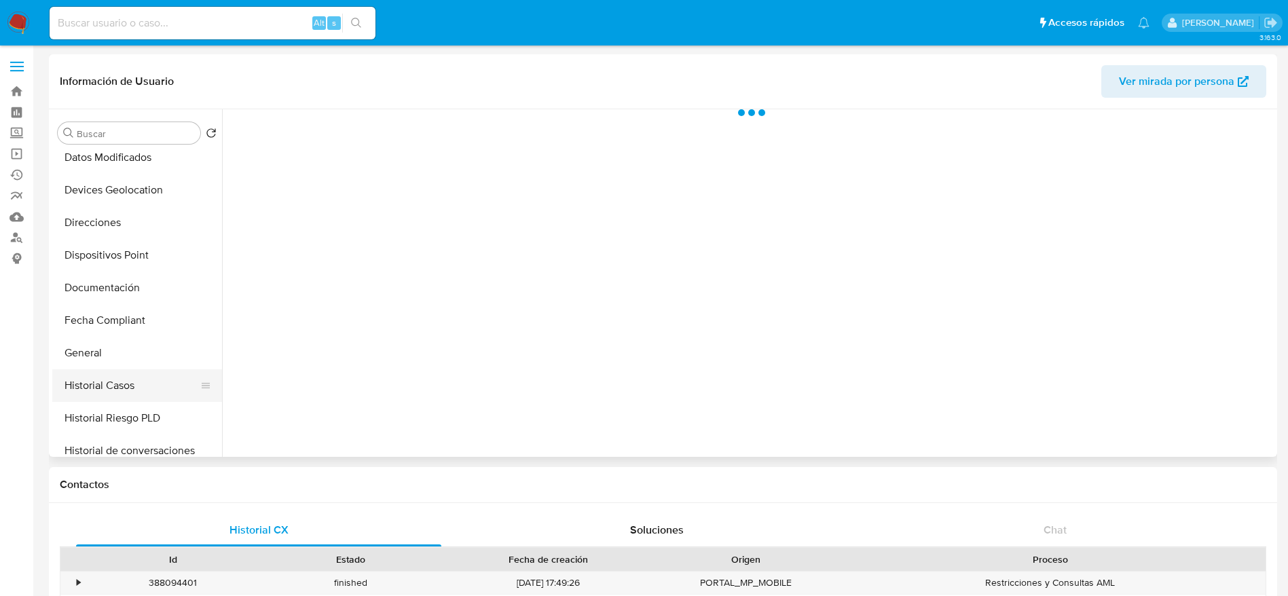
click at [119, 375] on button "Historial Casos" at bounding box center [131, 385] width 159 height 33
select select "10"
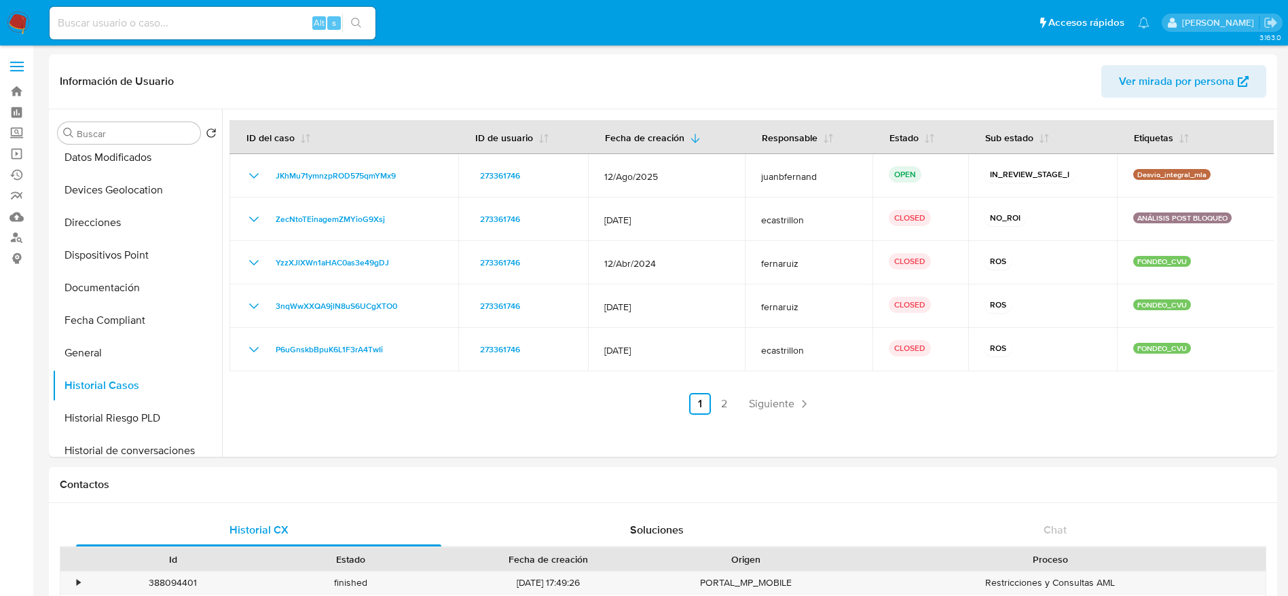
click at [26, 14] on img at bounding box center [18, 23] width 23 height 23
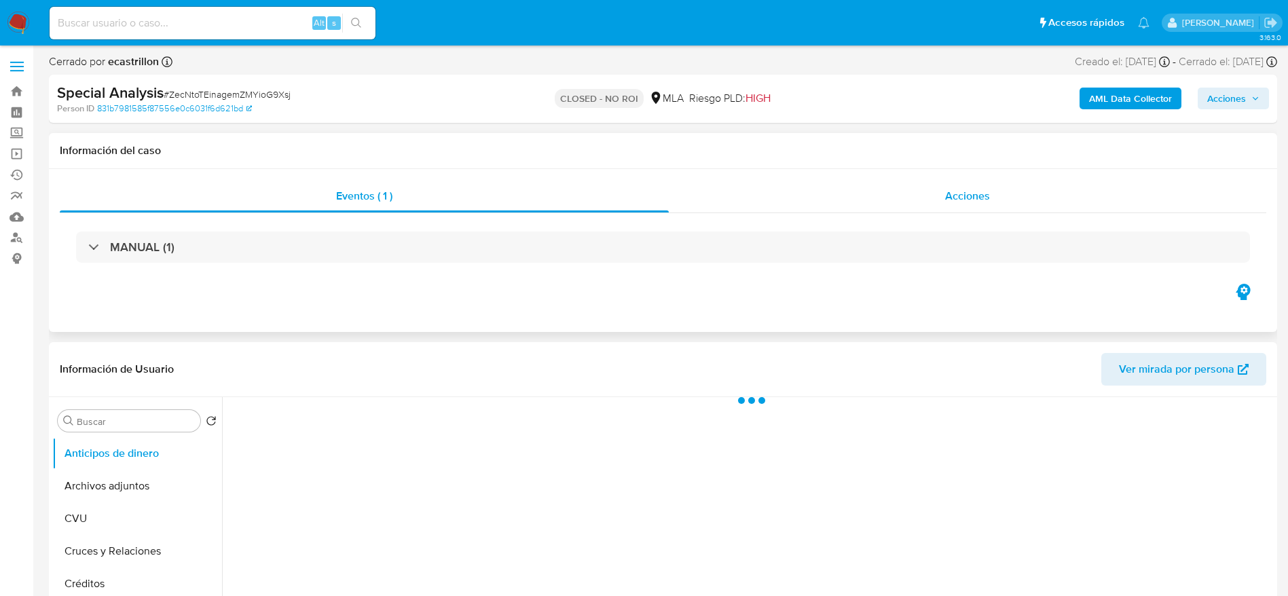
click at [983, 194] on span "Acciones" at bounding box center [967, 196] width 45 height 16
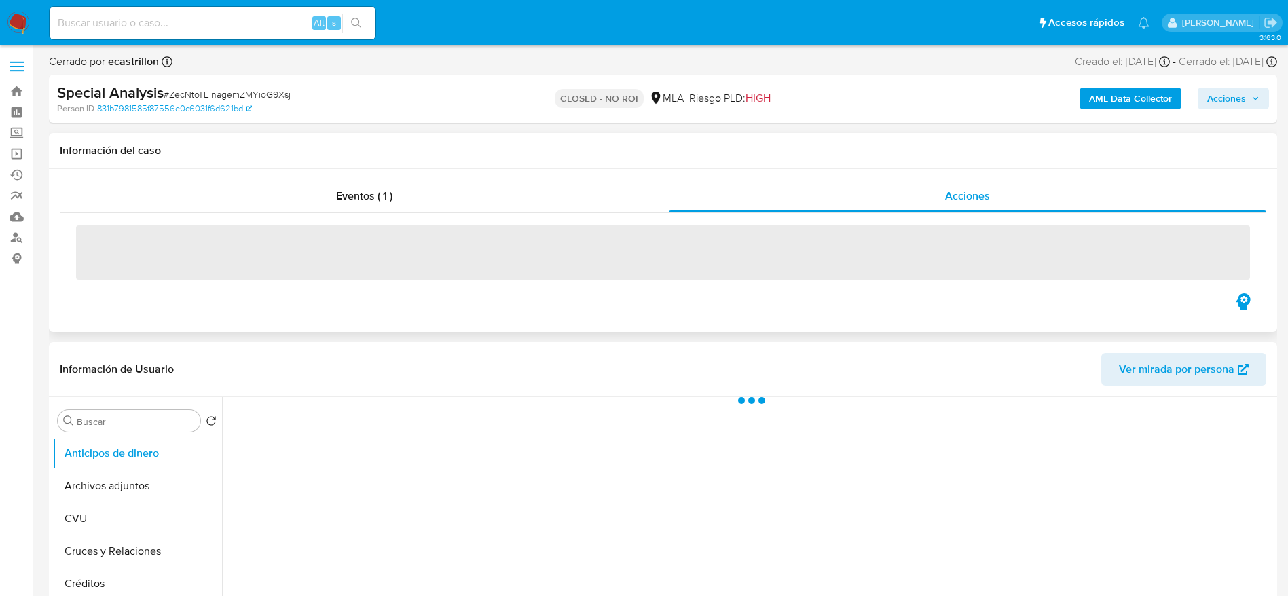
select select "10"
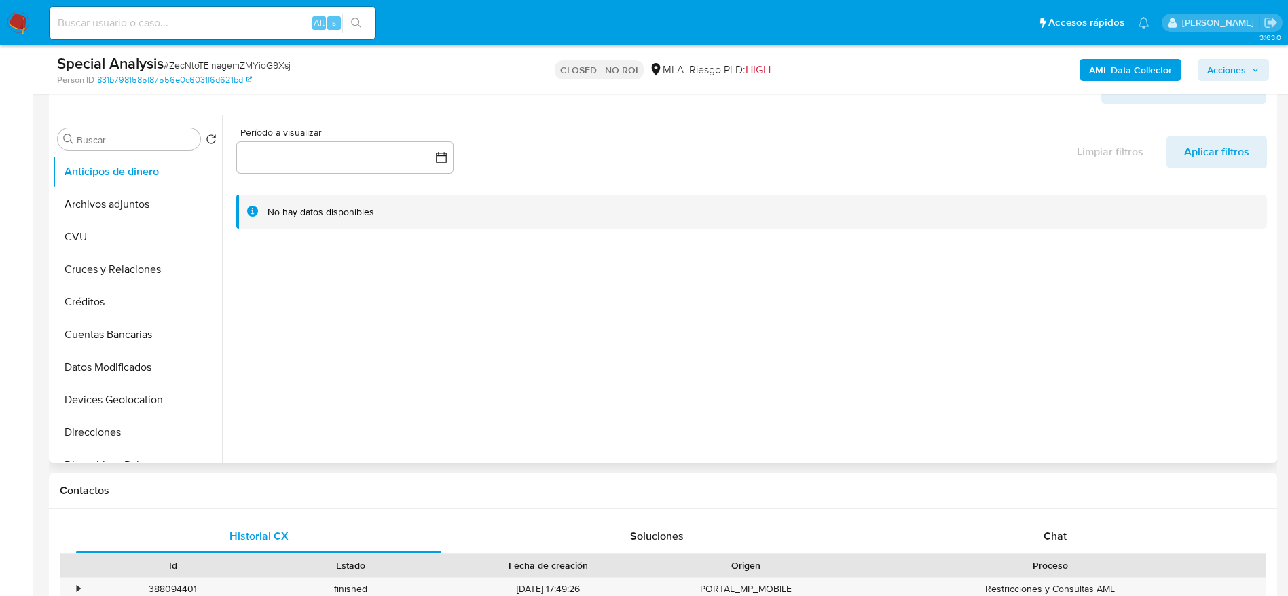
scroll to position [611, 0]
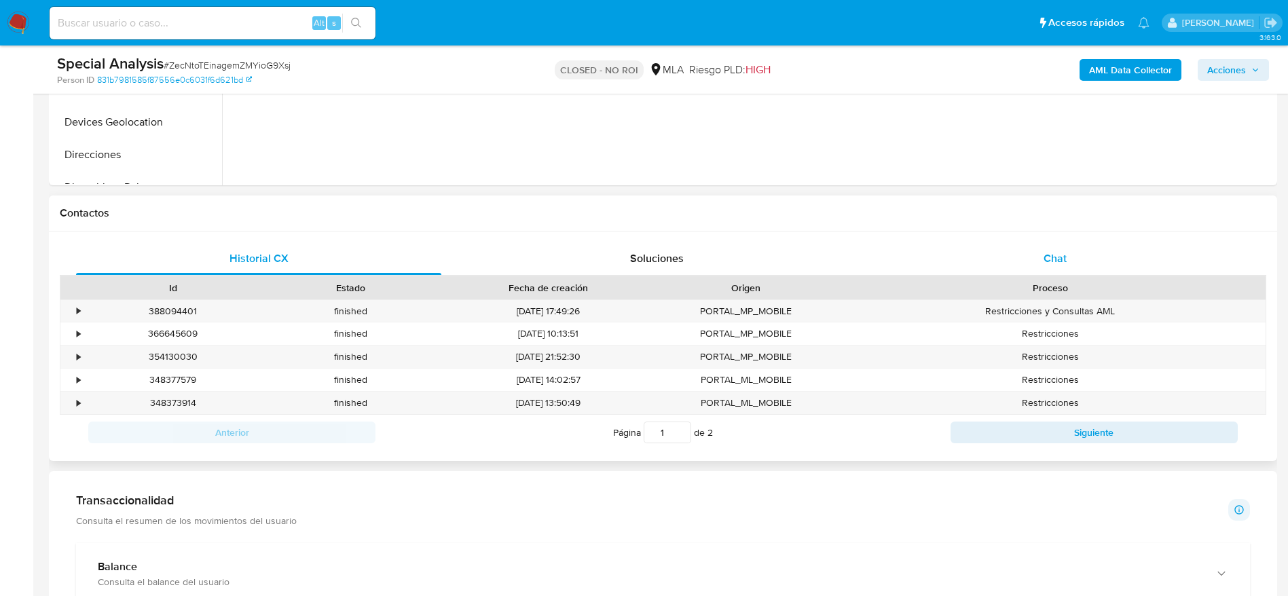
click at [1061, 259] on span "Chat" at bounding box center [1054, 258] width 23 height 16
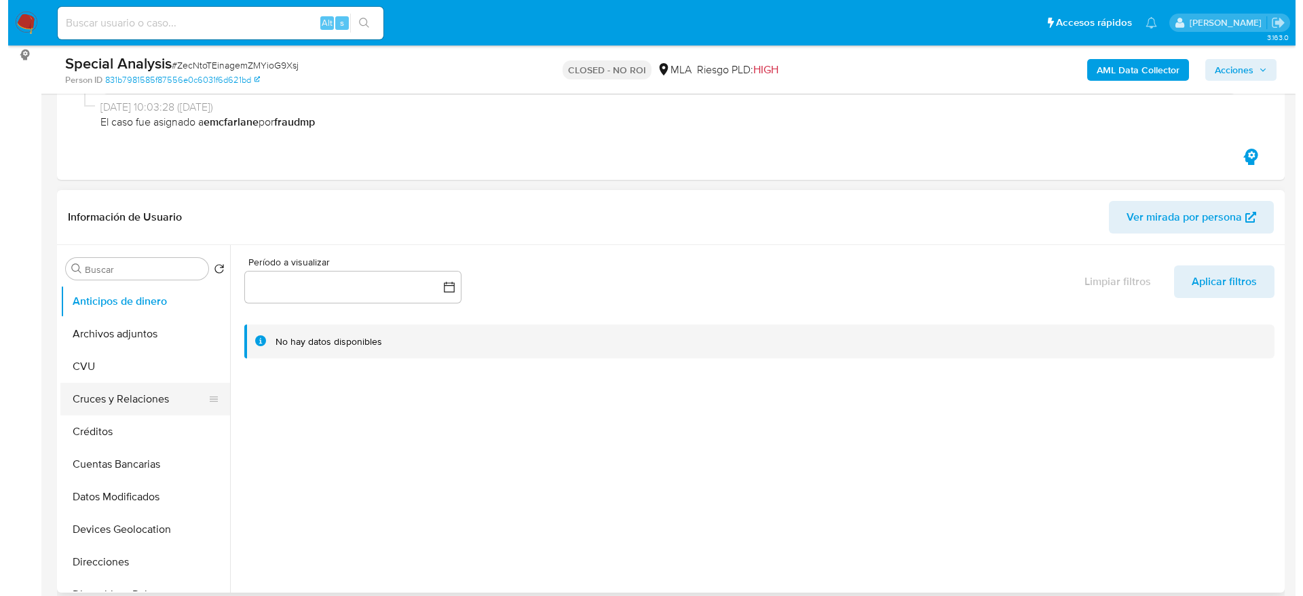
scroll to position [204, 0]
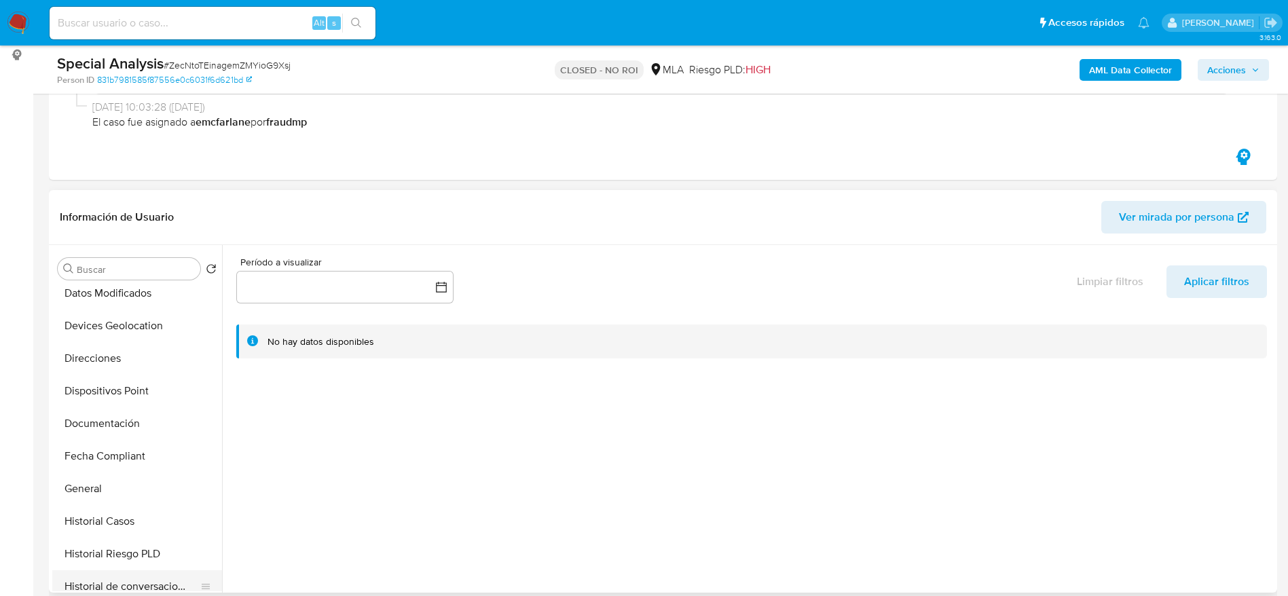
click at [156, 580] on button "Historial de conversaciones" at bounding box center [131, 586] width 159 height 33
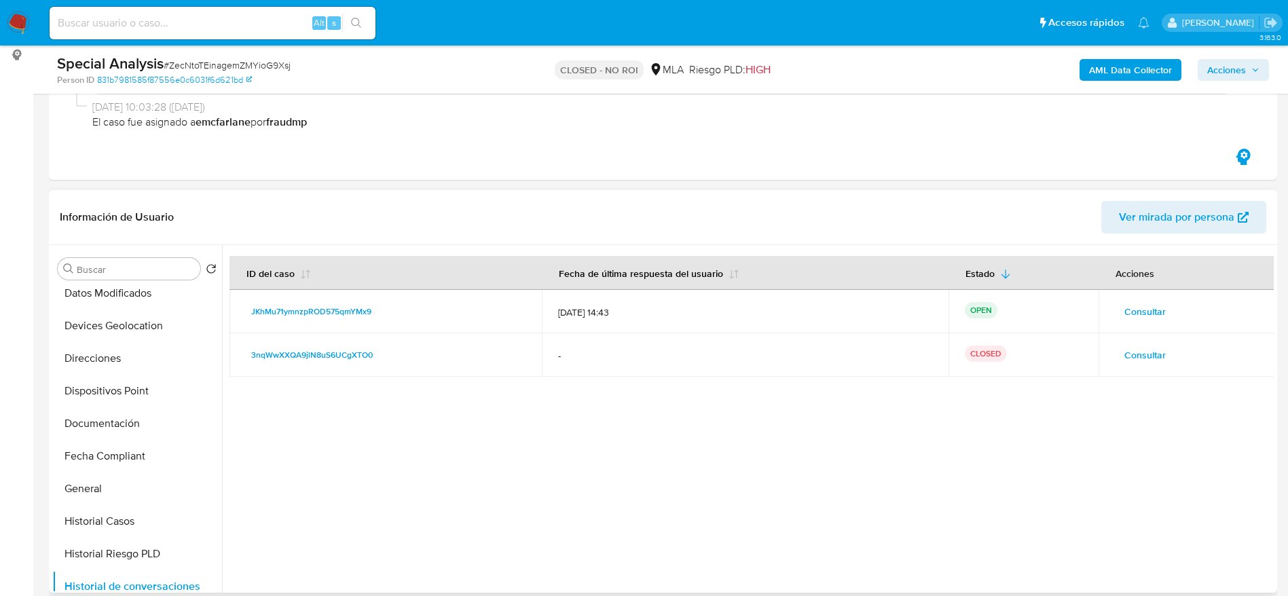
click at [1139, 308] on span "Consultar" at bounding box center [1144, 311] width 41 height 19
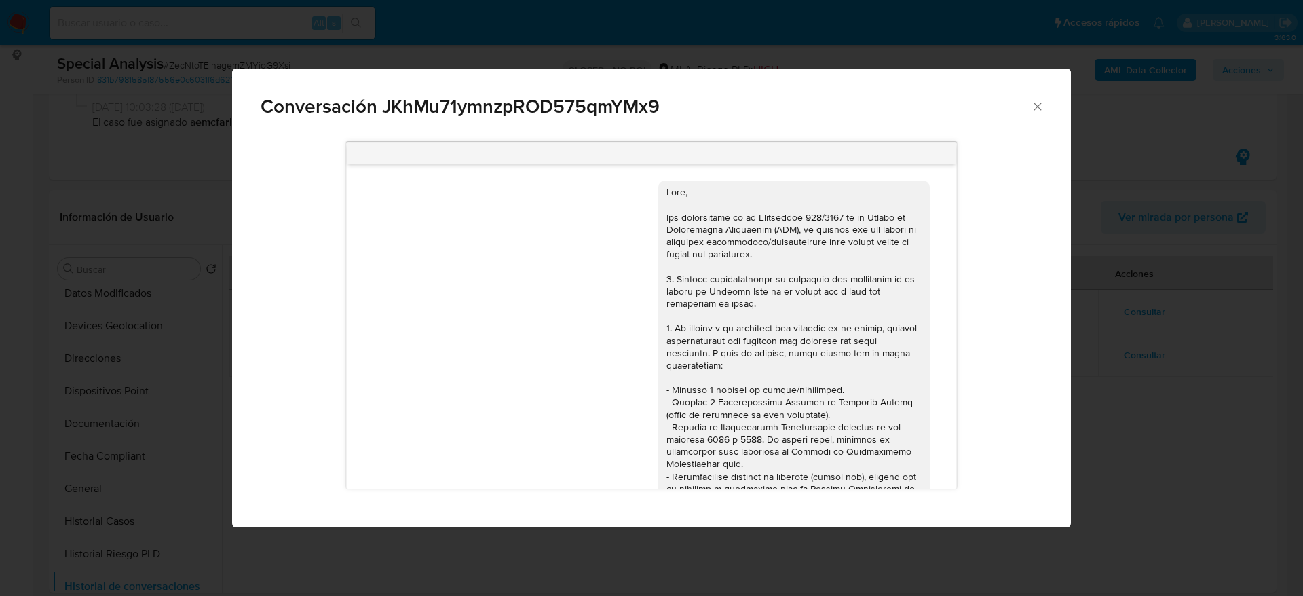
scroll to position [995, 0]
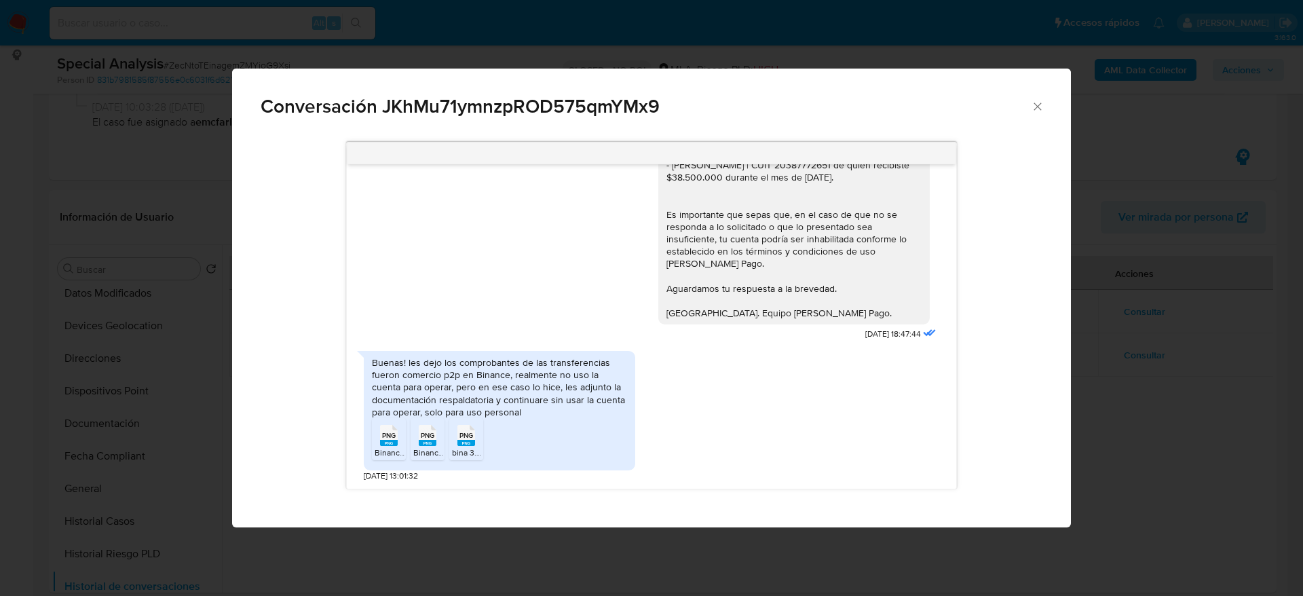
click at [390, 440] on span "PNG" at bounding box center [389, 435] width 14 height 9
click at [431, 435] on span "PNG" at bounding box center [428, 435] width 14 height 9
click at [463, 442] on rect "Comunicación" at bounding box center [467, 443] width 18 height 6
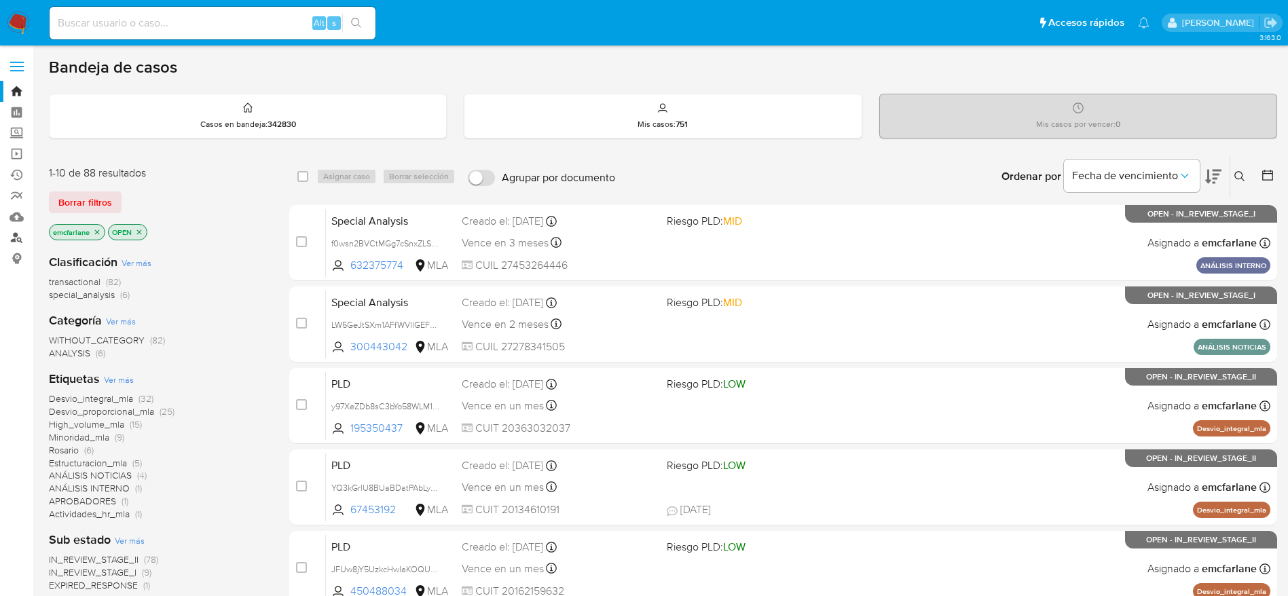
click at [18, 237] on link "Buscador de personas" at bounding box center [81, 237] width 162 height 21
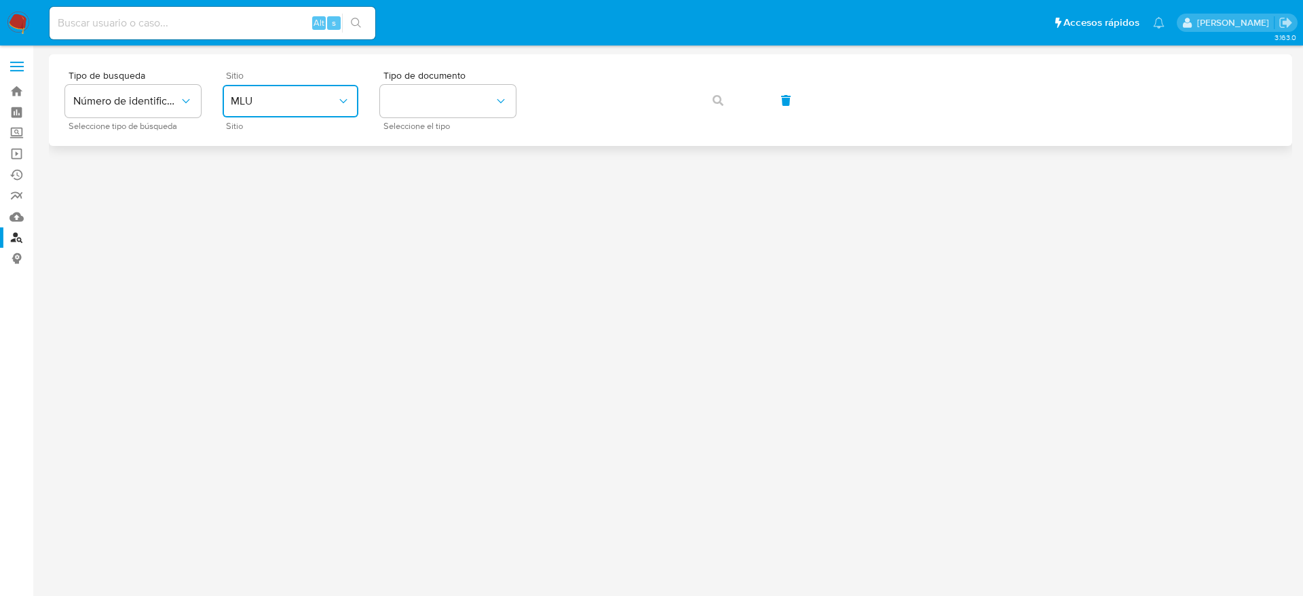
click at [279, 92] on button "MLU" at bounding box center [291, 101] width 136 height 33
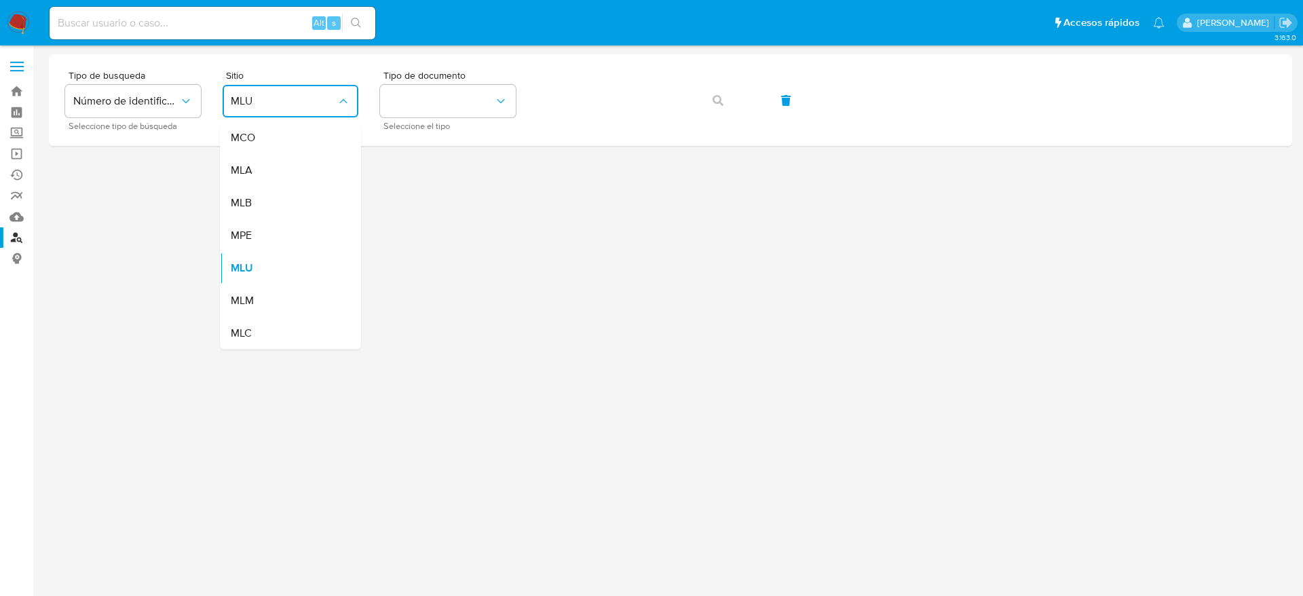
click at [265, 187] on div "MLB" at bounding box center [286, 203] width 111 height 33
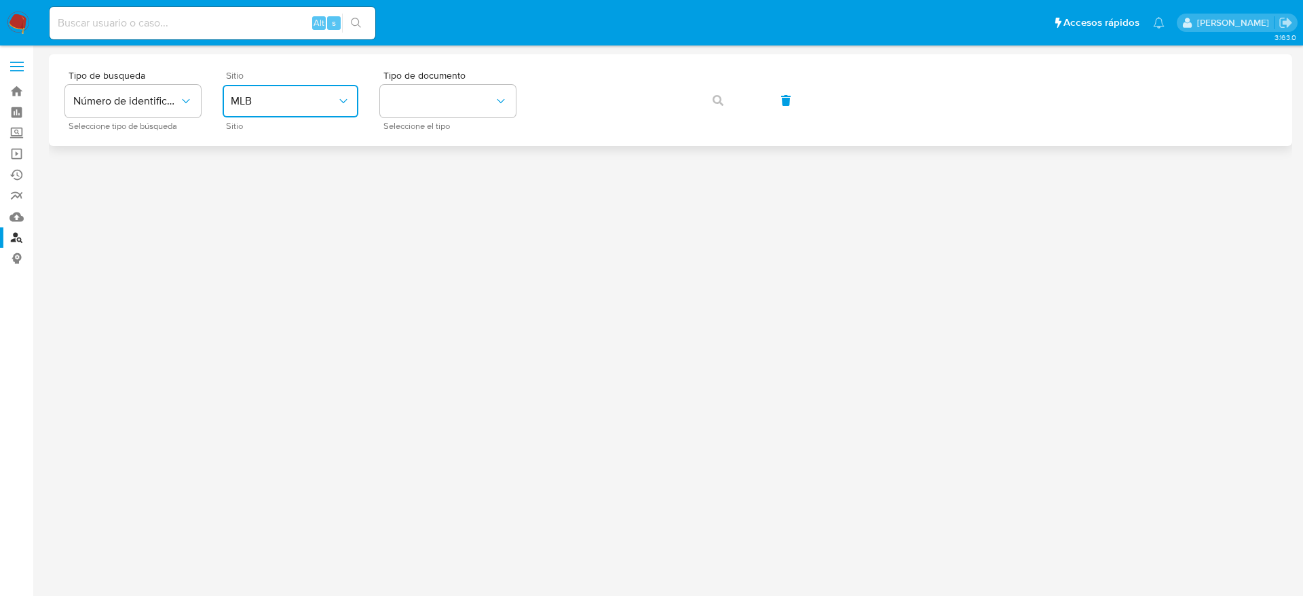
click at [318, 105] on span "MLB" at bounding box center [284, 101] width 106 height 14
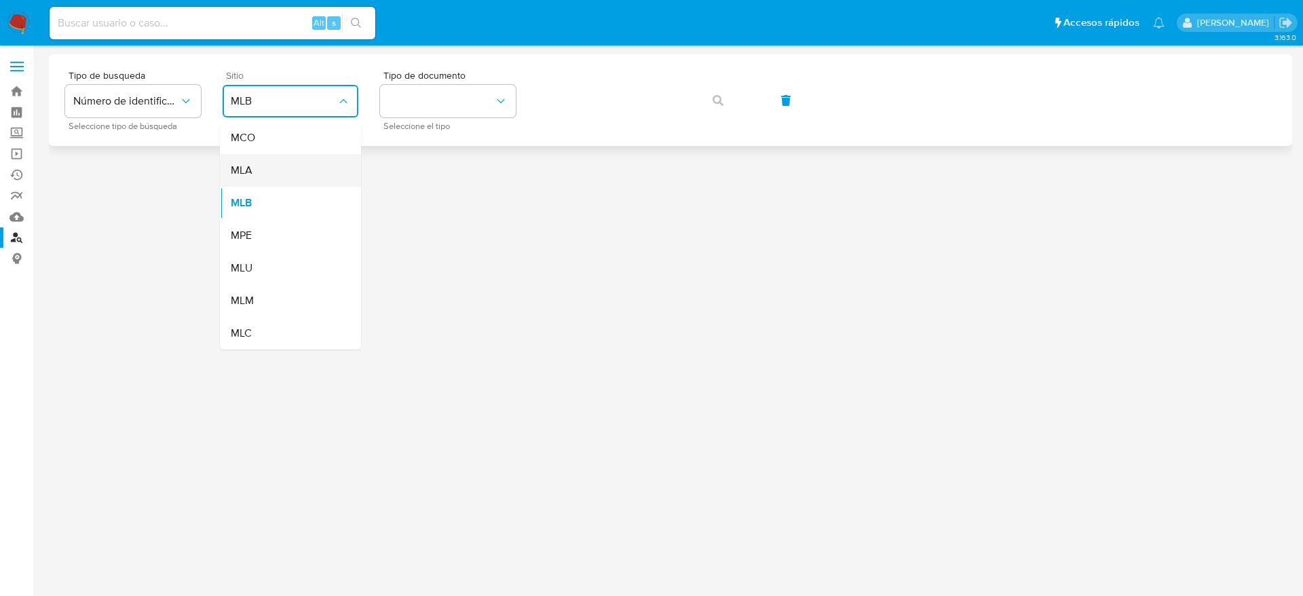
click at [303, 166] on div "MLA" at bounding box center [286, 170] width 111 height 33
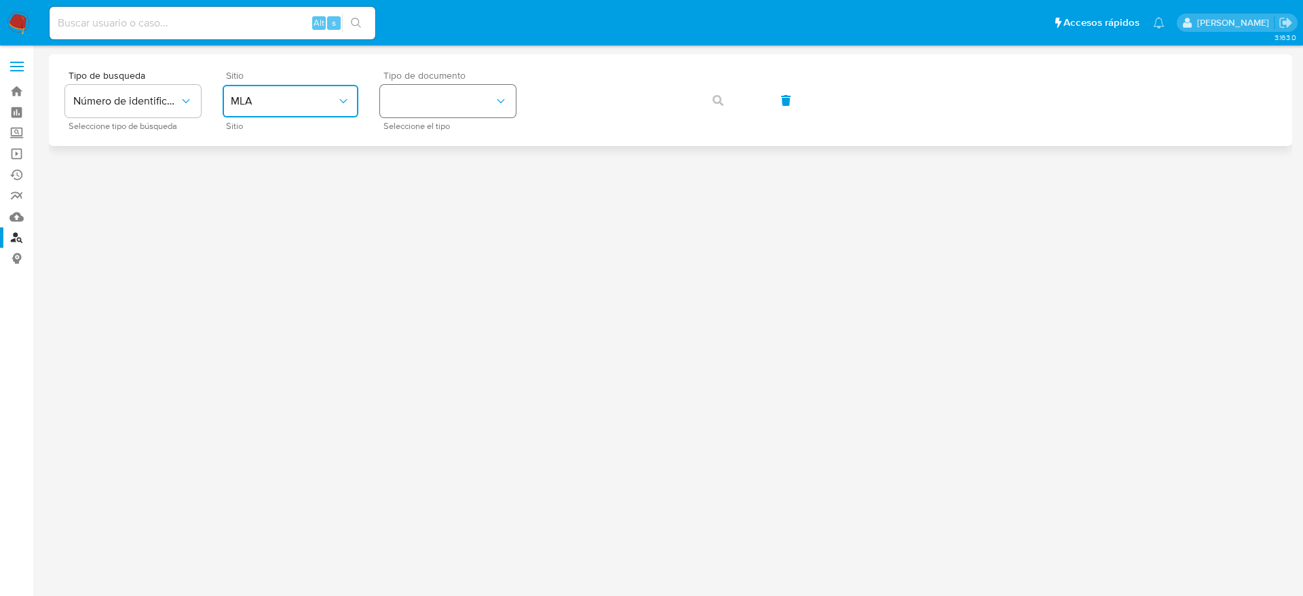
click at [449, 115] on button "identificationType" at bounding box center [448, 101] width 136 height 33
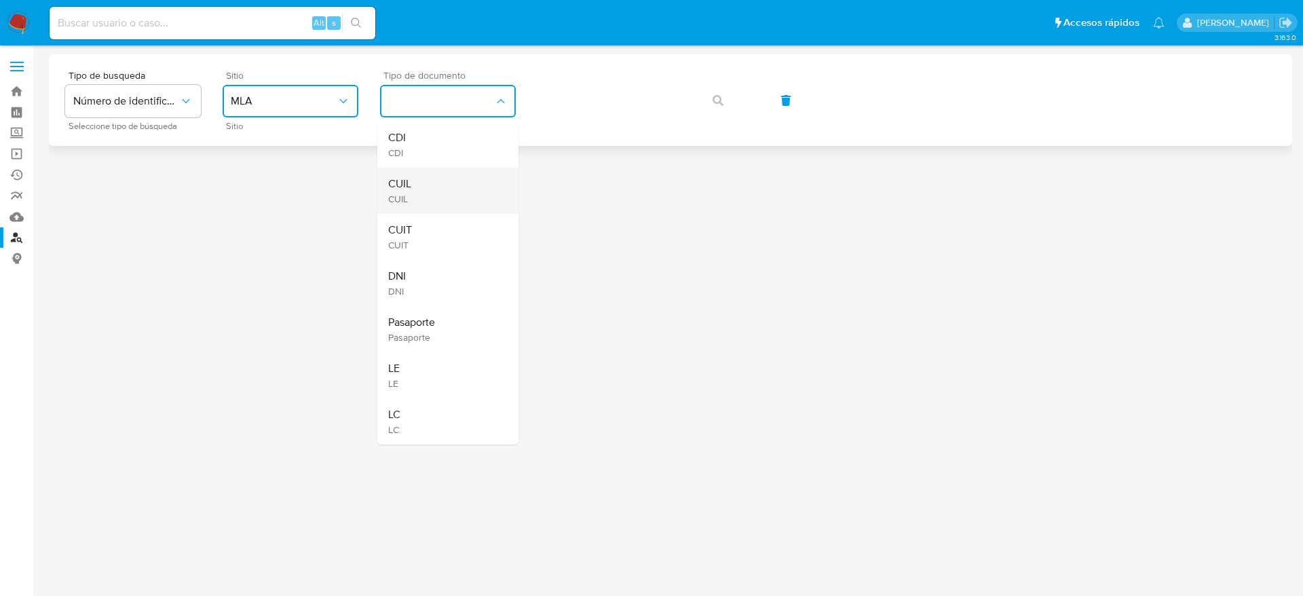
click at [448, 200] on div "CUIL CUIL" at bounding box center [443, 191] width 111 height 46
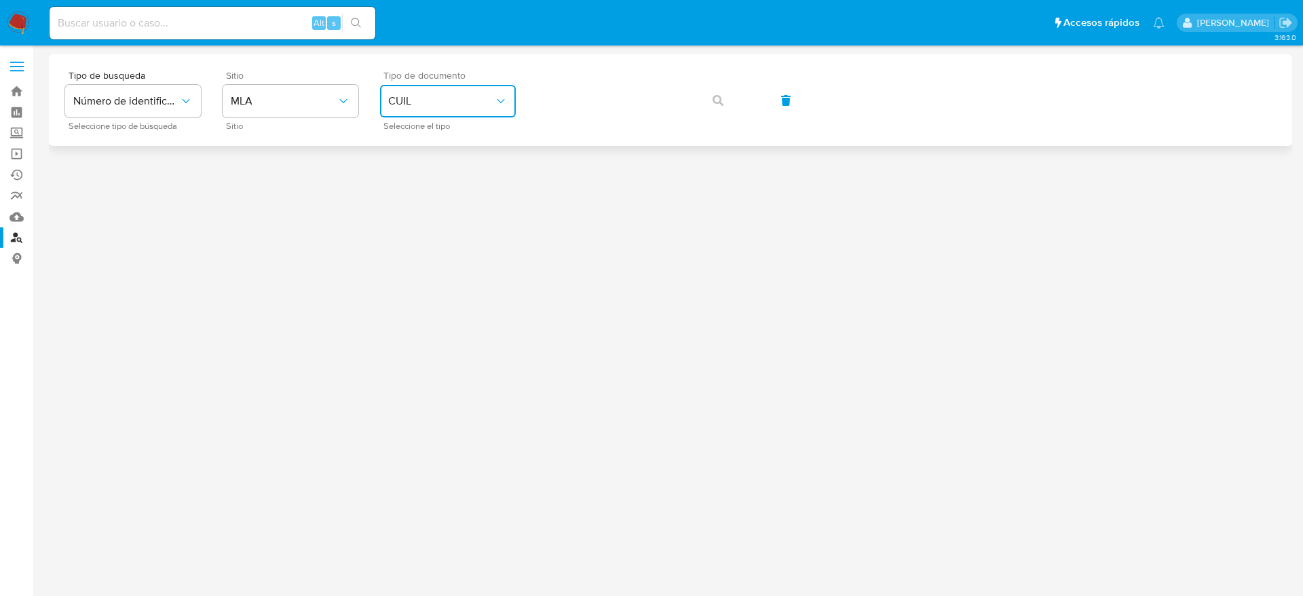
click at [449, 110] on button "CUIL" at bounding box center [448, 101] width 136 height 33
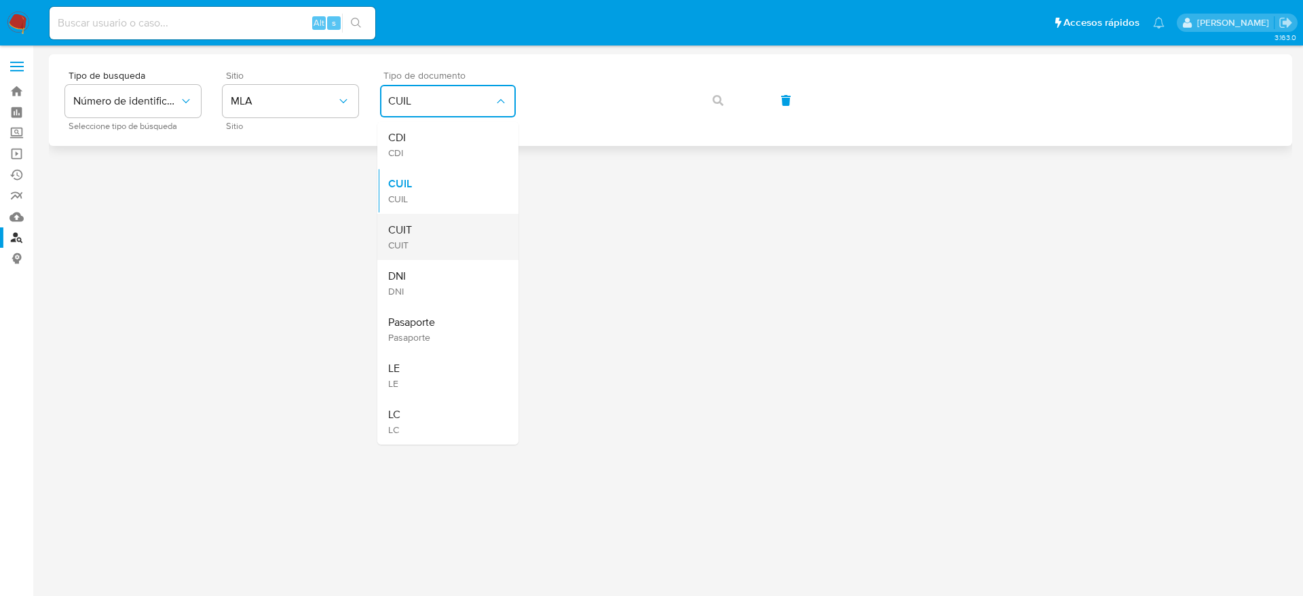
click at [434, 236] on div "CUIT CUIT" at bounding box center [443, 237] width 111 height 46
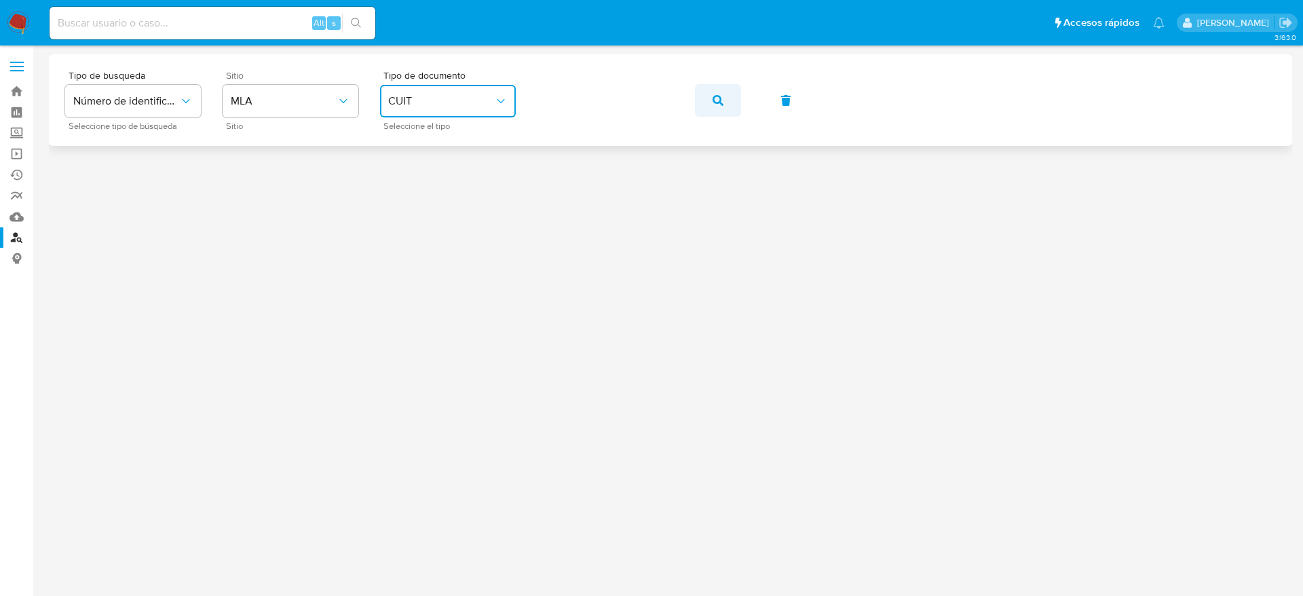
click at [722, 95] on icon "button" at bounding box center [718, 100] width 11 height 11
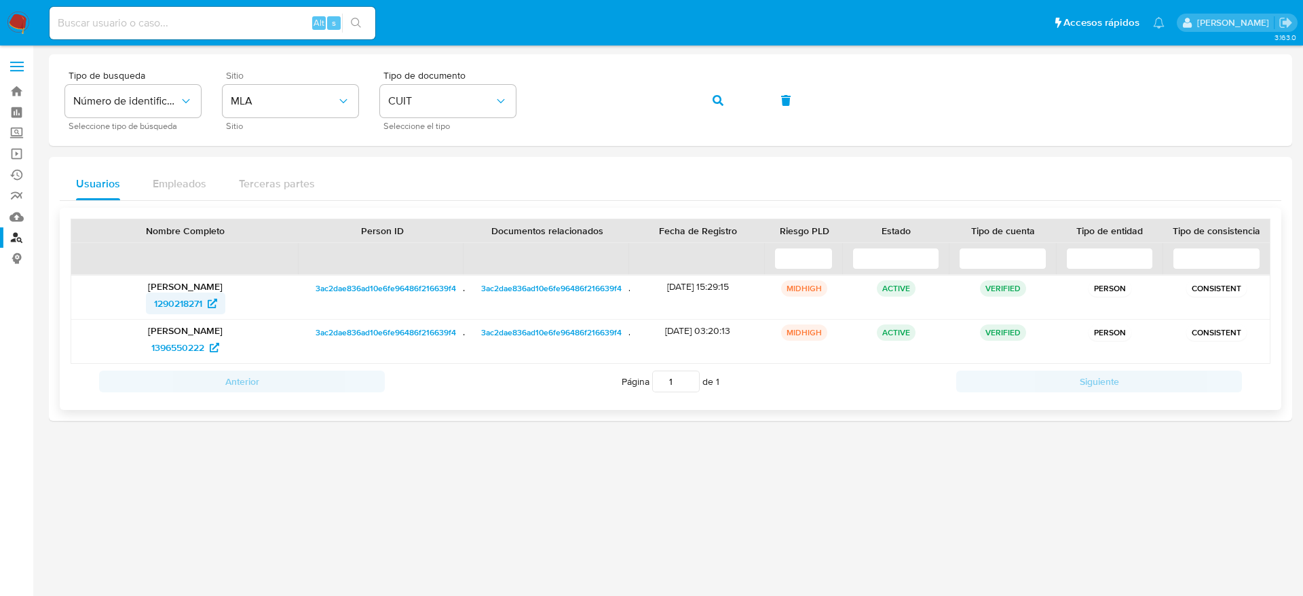
click at [180, 300] on span "1290218271" at bounding box center [178, 304] width 48 height 22
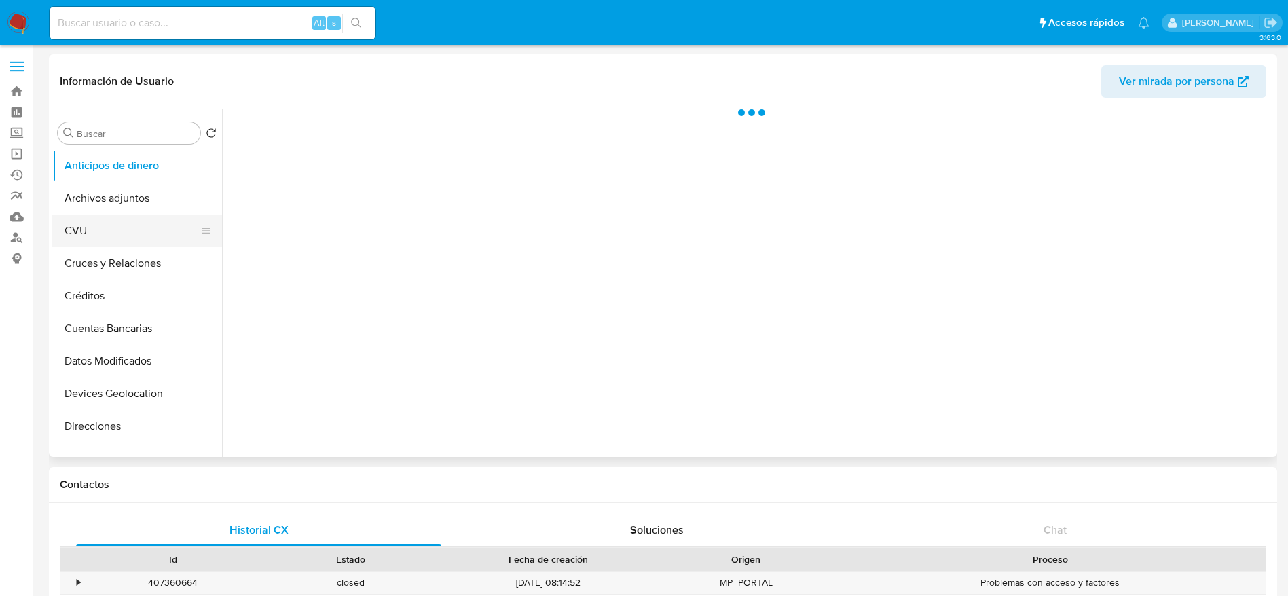
click at [128, 217] on button "CVU" at bounding box center [131, 231] width 159 height 33
click at [120, 193] on button "Archivos adjuntos" at bounding box center [131, 198] width 159 height 33
select select "10"
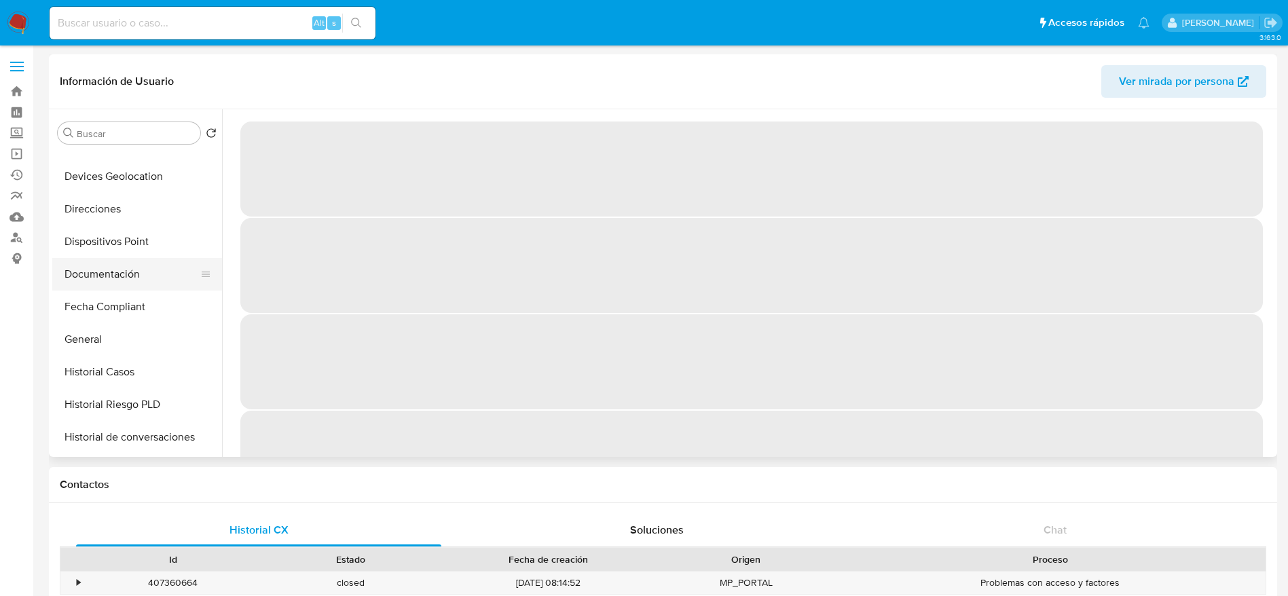
scroll to position [305, 0]
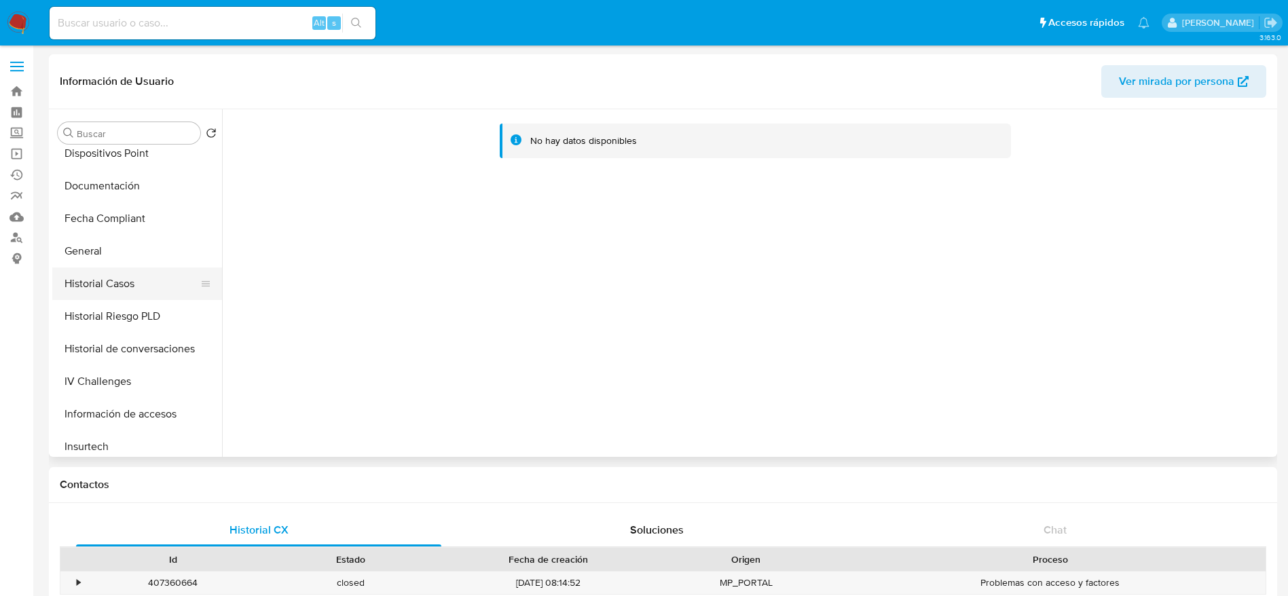
click at [100, 276] on button "Historial Casos" at bounding box center [131, 283] width 159 height 33
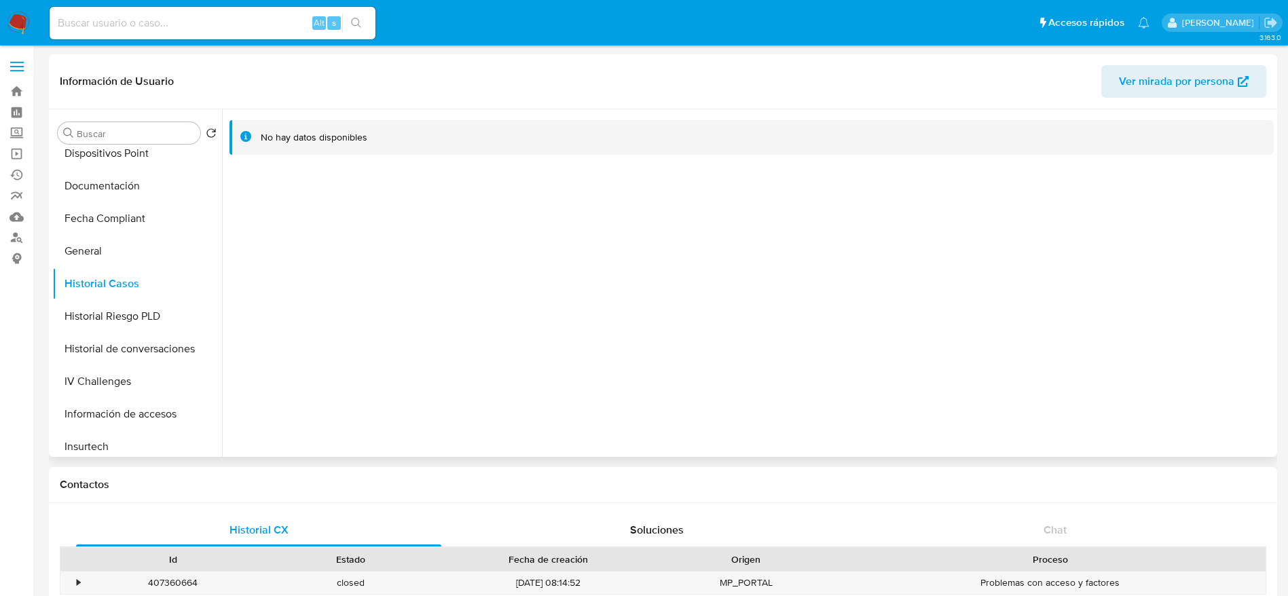
click at [1144, 75] on span "Ver mirada por persona" at bounding box center [1176, 81] width 115 height 33
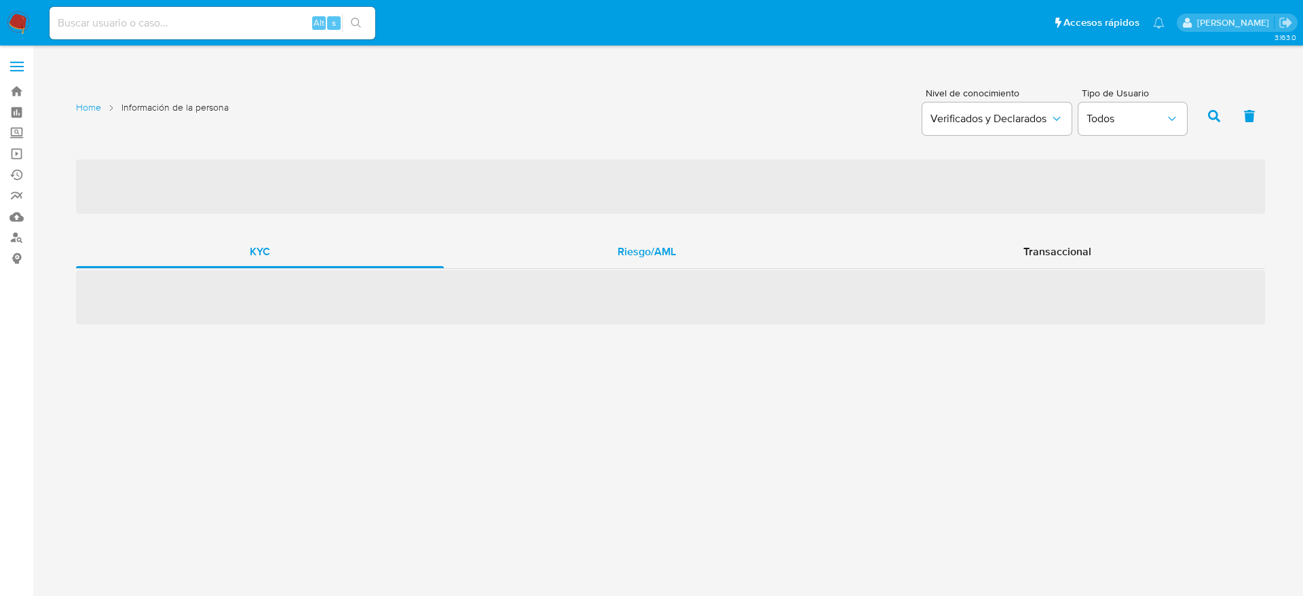
click at [674, 238] on div "Riesgo/AML" at bounding box center [647, 252] width 406 height 33
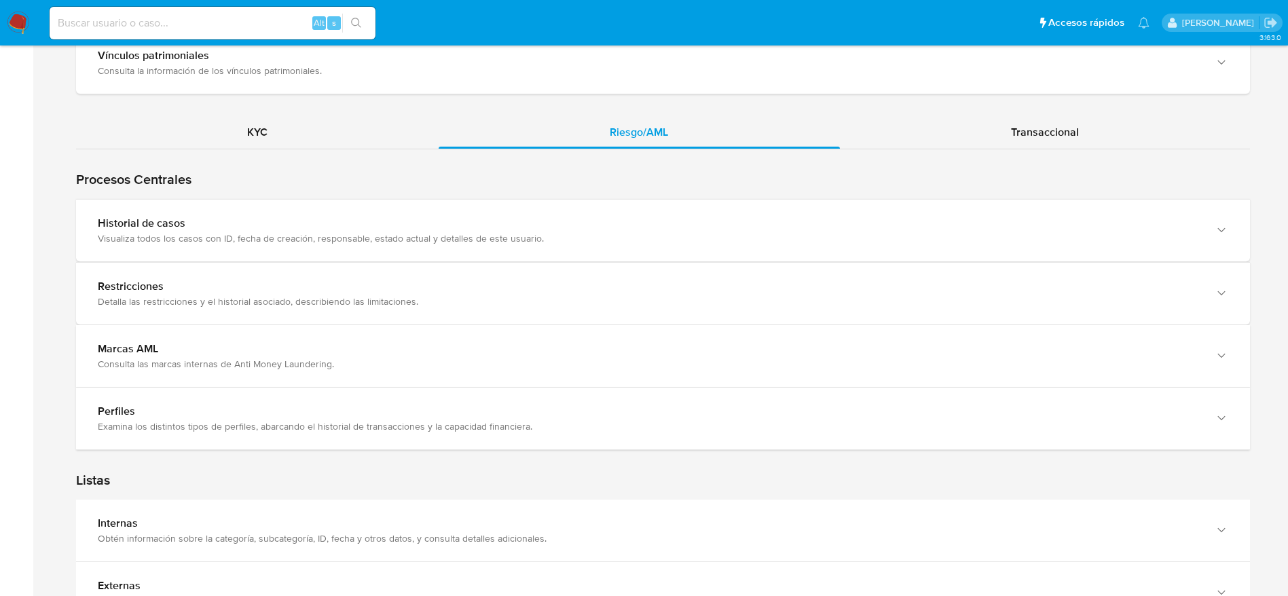
scroll to position [1222, 0]
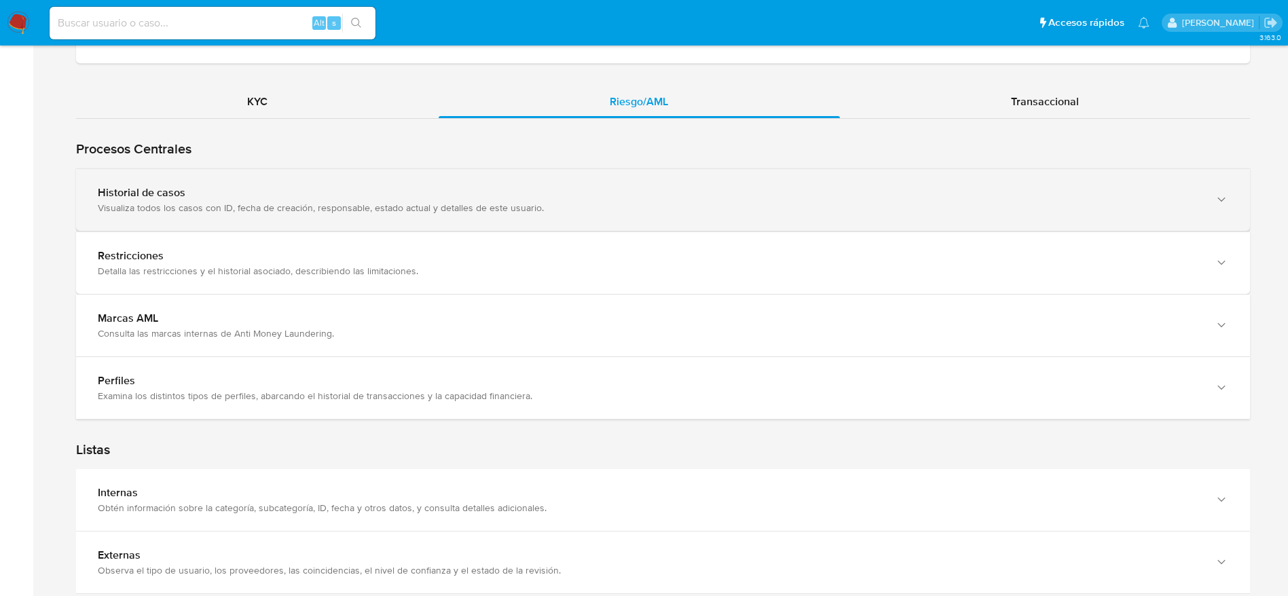
click at [528, 224] on div "Historial de casos Visualiza todos los casos con ID, fecha de creación, respons…" at bounding box center [663, 200] width 1174 height 62
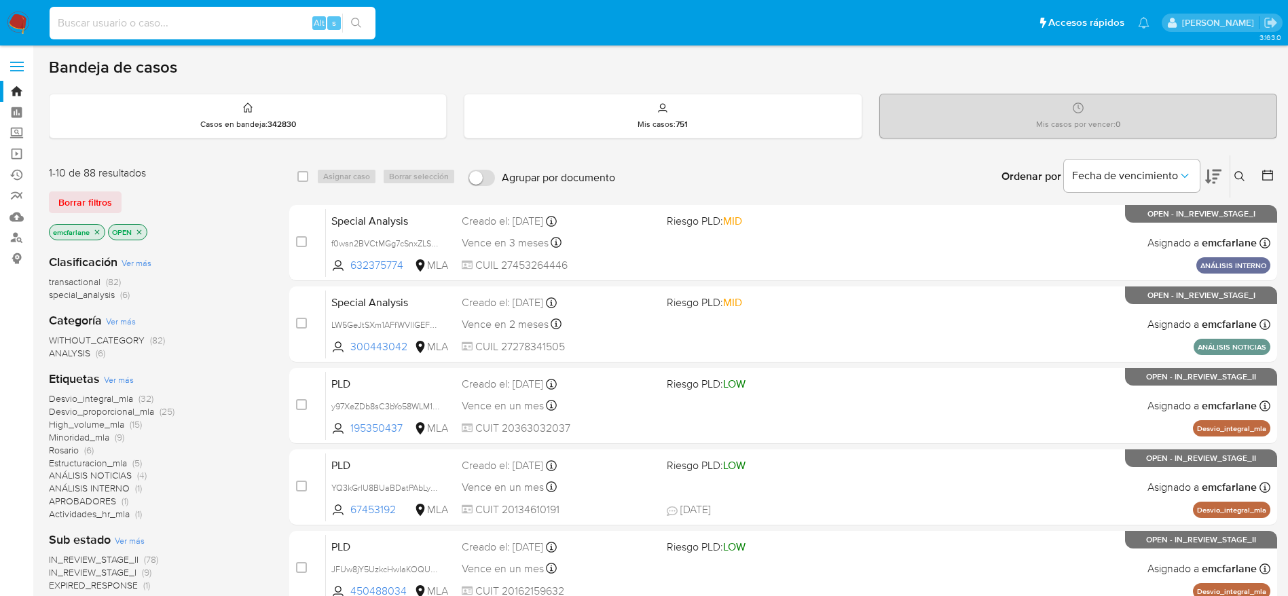
click at [191, 24] on input at bounding box center [213, 23] width 326 height 18
paste input "kjIURcOQCXwloysF80hDqOkx"
type input "kjIURcOQCXwloysF80hDqOkx"
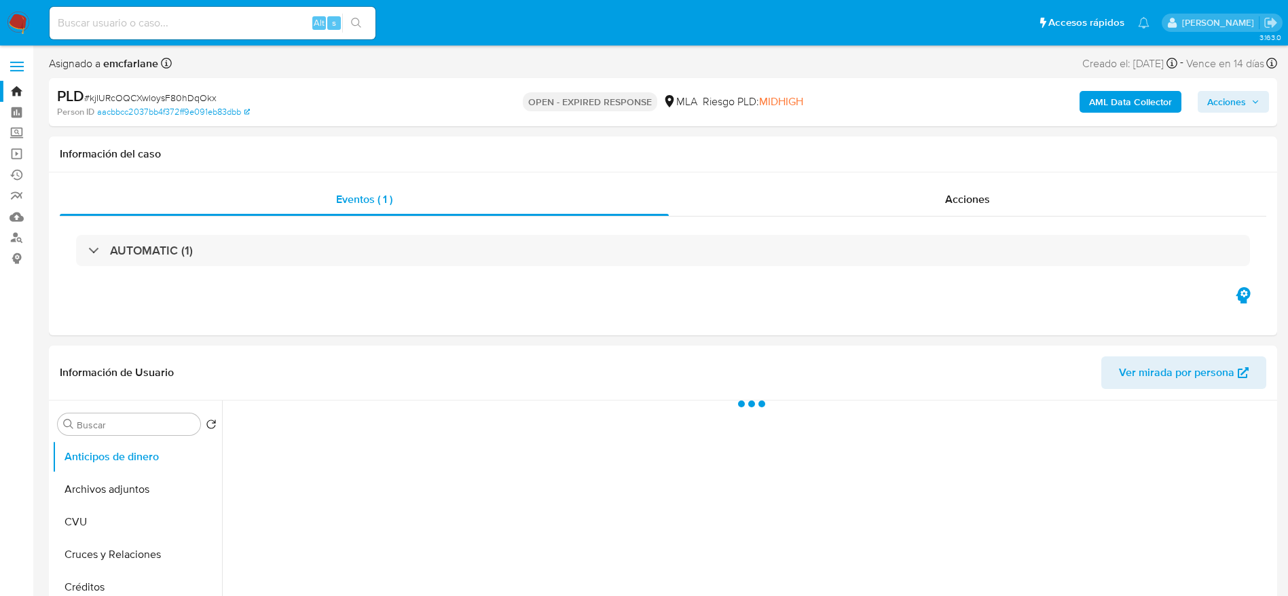
select select "10"
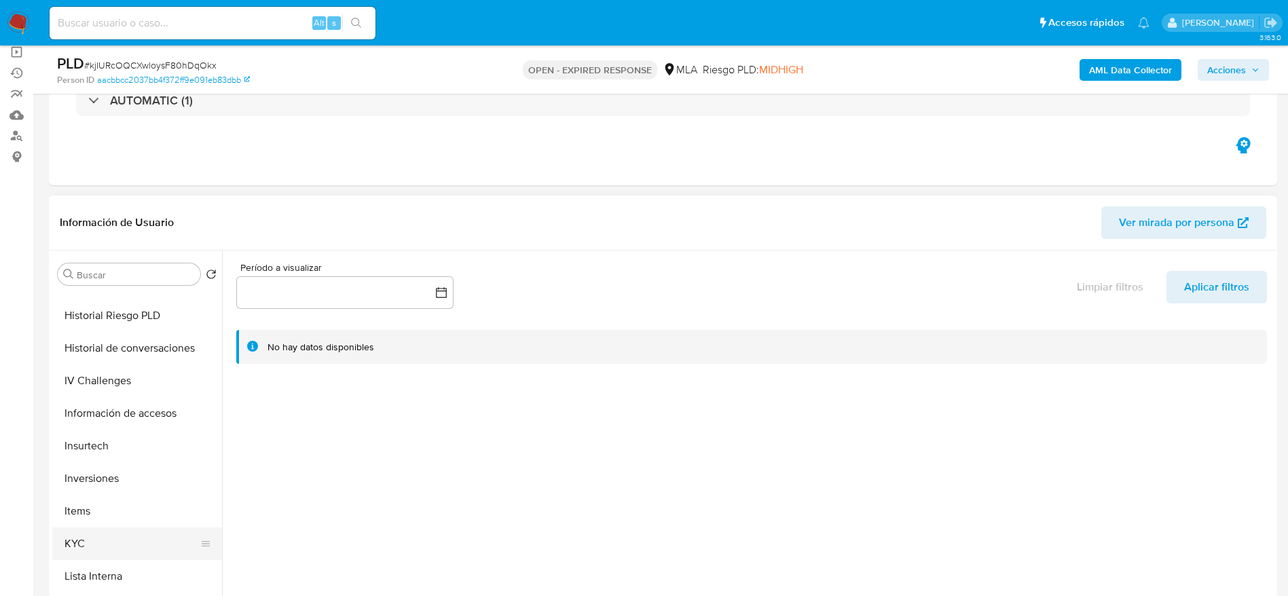
scroll to position [509, 0]
click at [105, 493] on button "KYC" at bounding box center [131, 482] width 159 height 33
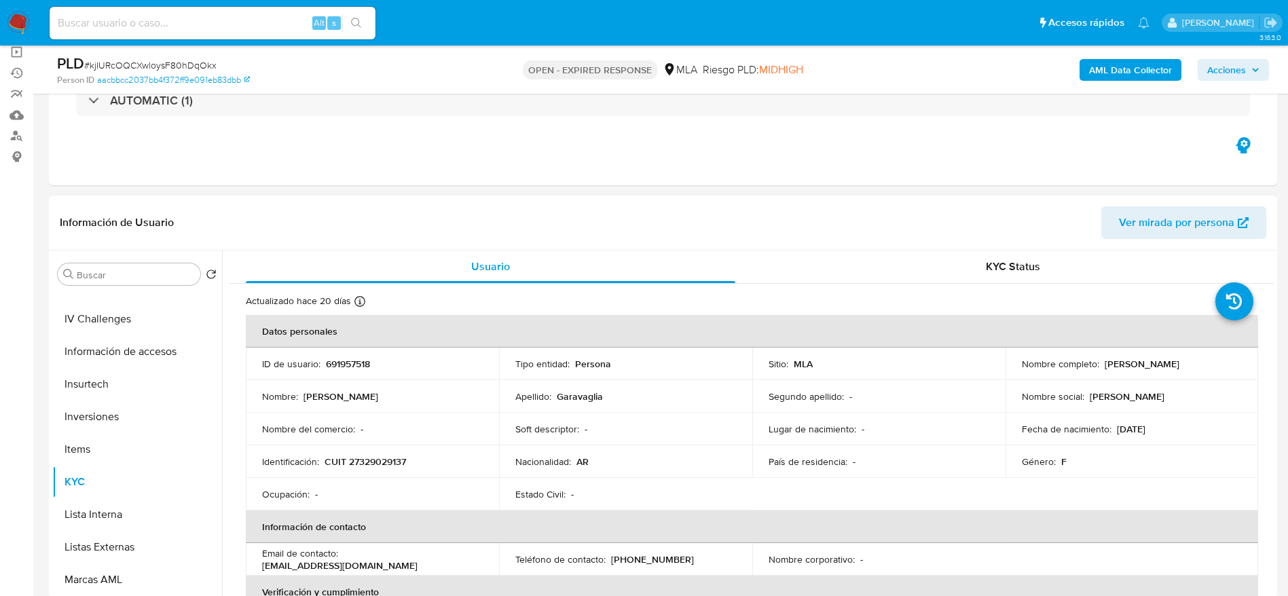
click at [377, 455] on p "CUIT 27329029137" at bounding box center [364, 461] width 81 height 12
copy p "CUIT"
click at [381, 455] on p "CUIT 27329029137" at bounding box center [364, 461] width 81 height 12
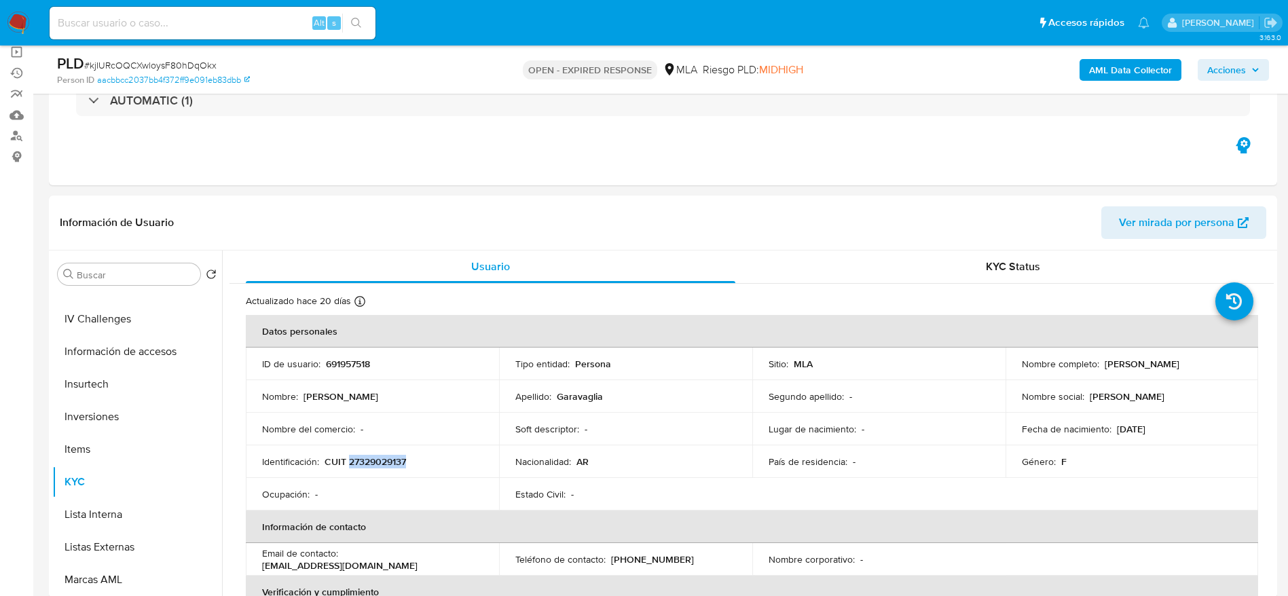
copy p "27329029137"
click at [149, 54] on div "PLD # kjIURcOQCXwloysF80hDqOkx" at bounding box center [256, 64] width 399 height 20
click at [147, 61] on span "# kjIURcOQCXwloysF80hDqOkx" at bounding box center [150, 65] width 132 height 14
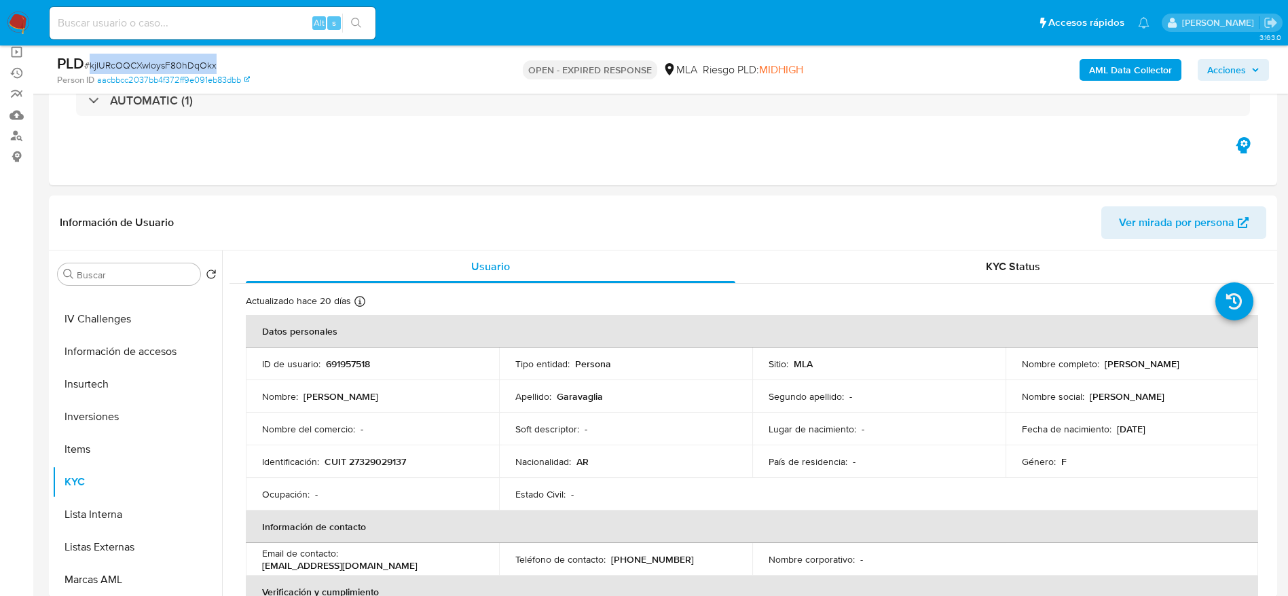
copy span "kjIURcOQCXwloysF80hDqOkx"
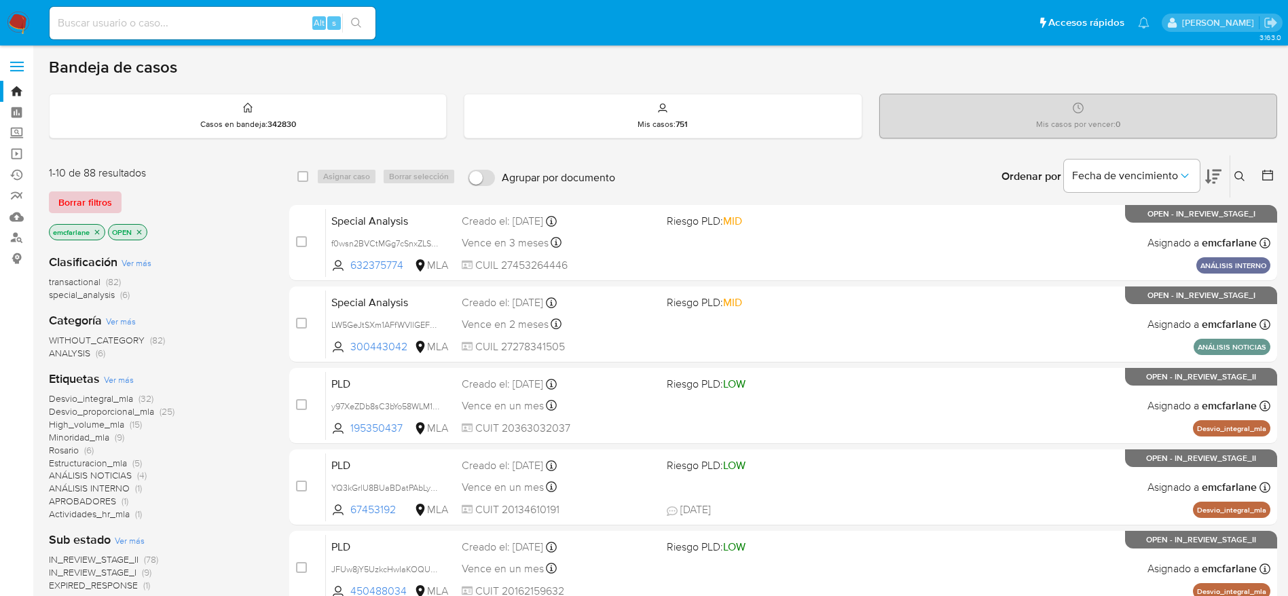
click at [101, 204] on span "Borrar filtros" at bounding box center [85, 202] width 54 height 19
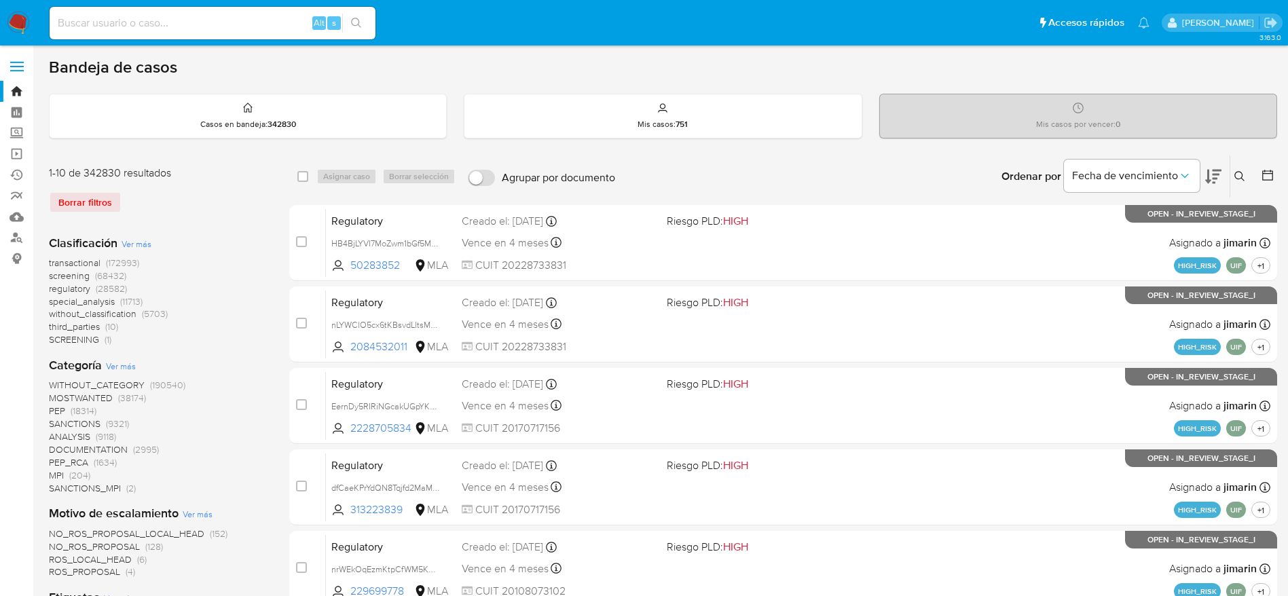
click at [1234, 179] on icon at bounding box center [1239, 176] width 11 height 11
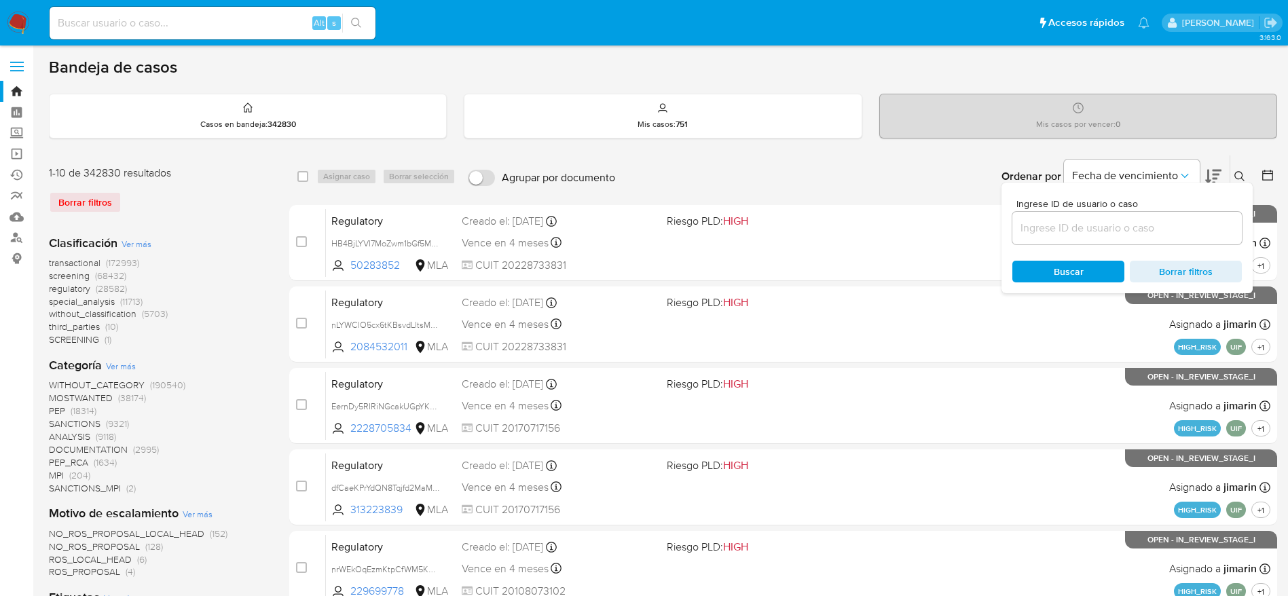
click at [1139, 229] on input at bounding box center [1126, 228] width 229 height 18
type input "kjIURcOQCXwloysF80hDqOkx"
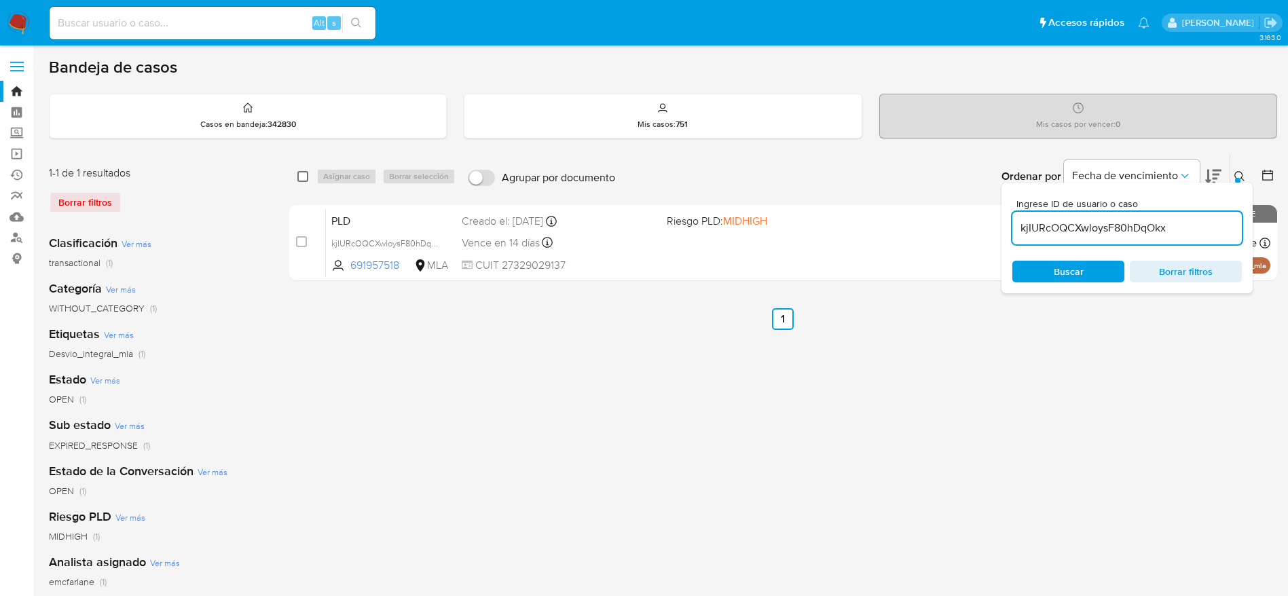
click at [303, 171] on input "checkbox" at bounding box center [302, 176] width 11 height 11
checkbox input "true"
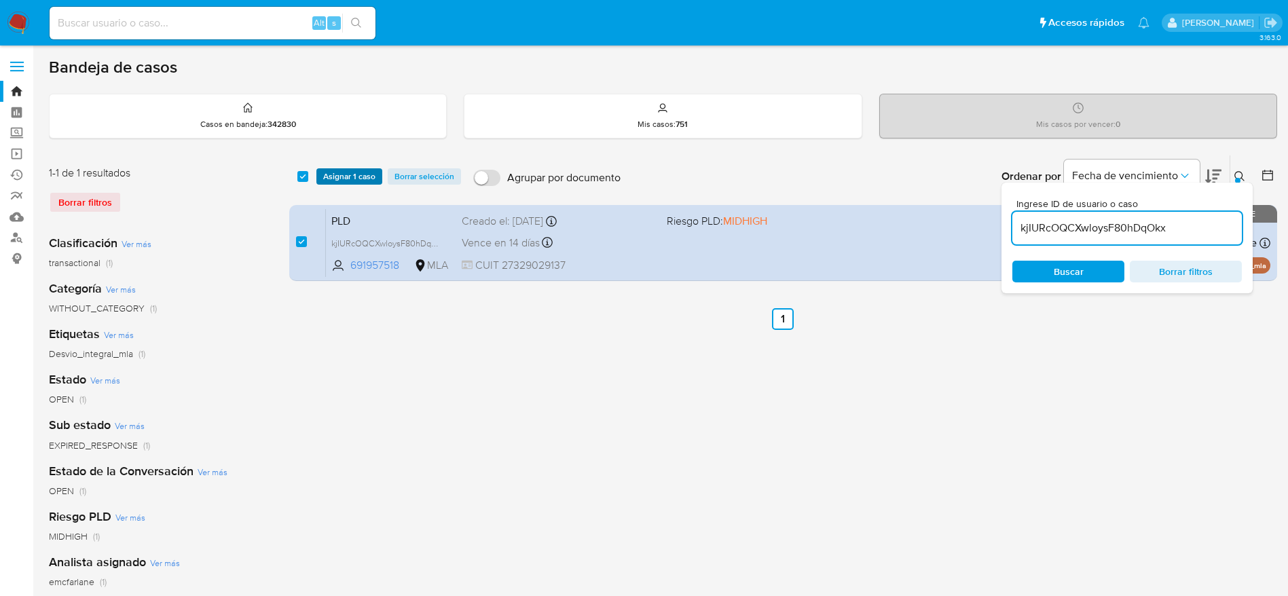
click at [322, 179] on button "Asignar 1 caso" at bounding box center [349, 176] width 66 height 16
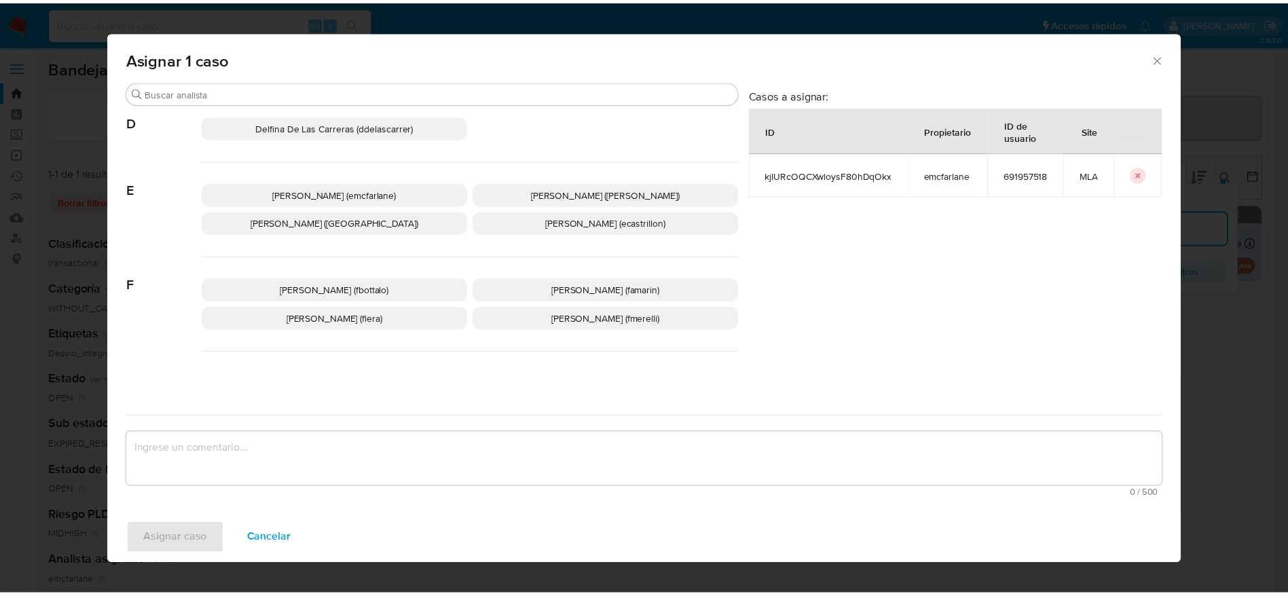
scroll to position [204, 0]
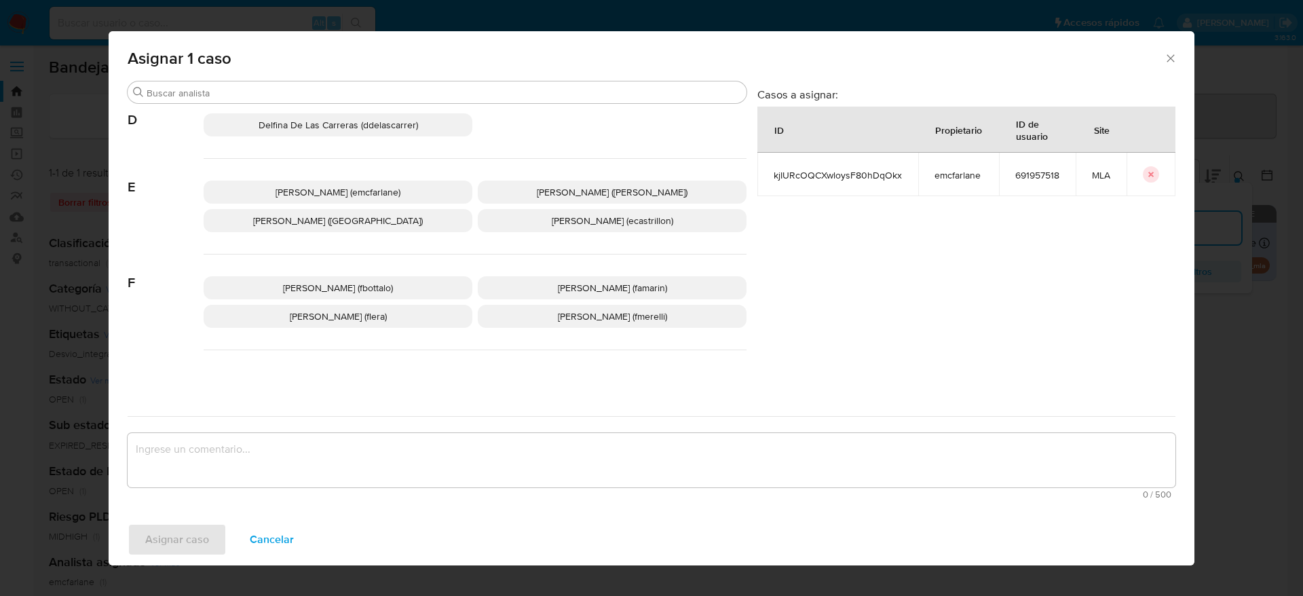
click at [330, 199] on p "Elaine Mc Farlane (emcfarlane)" at bounding box center [338, 192] width 269 height 23
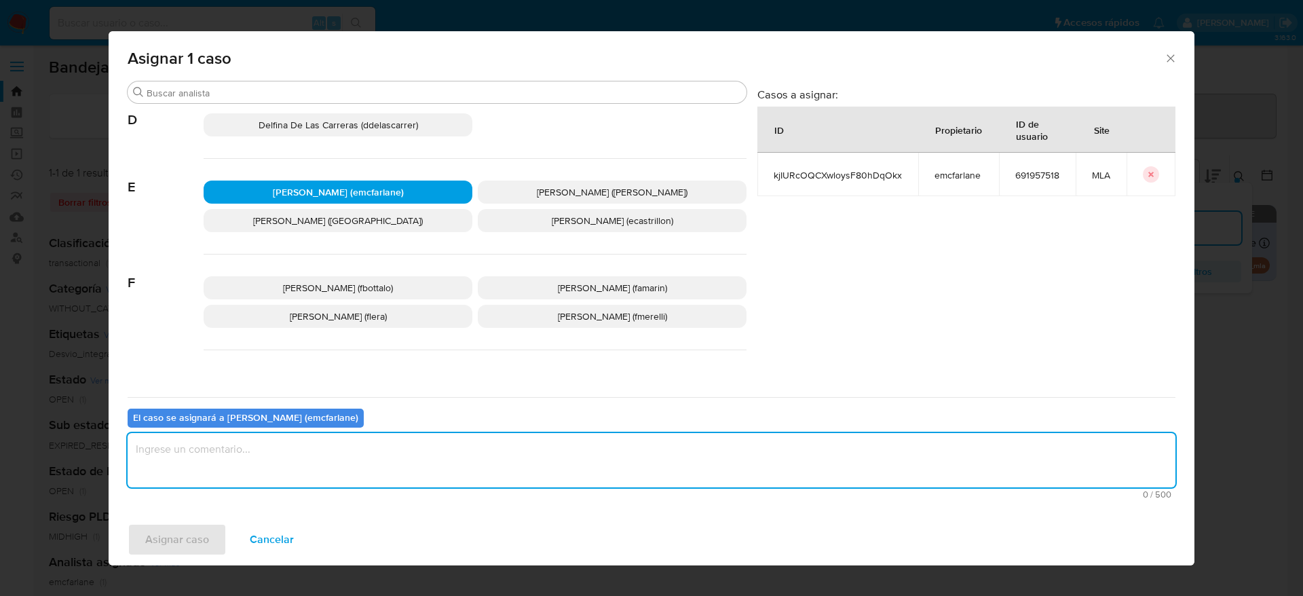
click at [277, 473] on textarea "assign-modal" at bounding box center [652, 460] width 1048 height 54
click at [190, 525] on span "Asignar caso" at bounding box center [177, 540] width 64 height 30
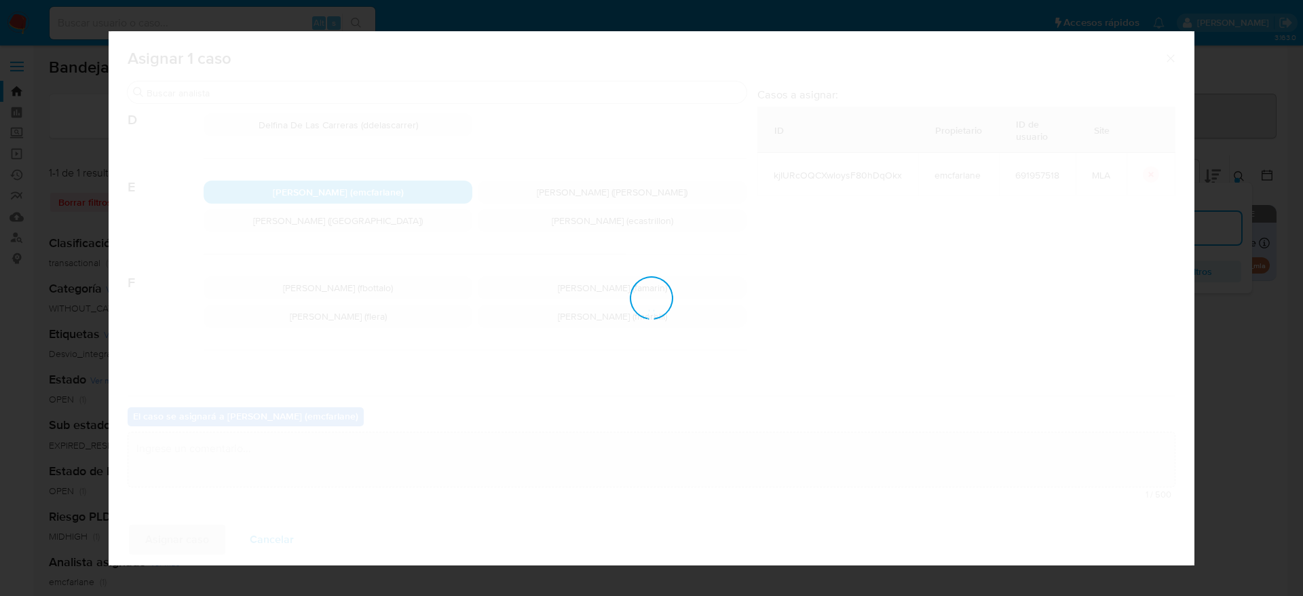
checkbox input "false"
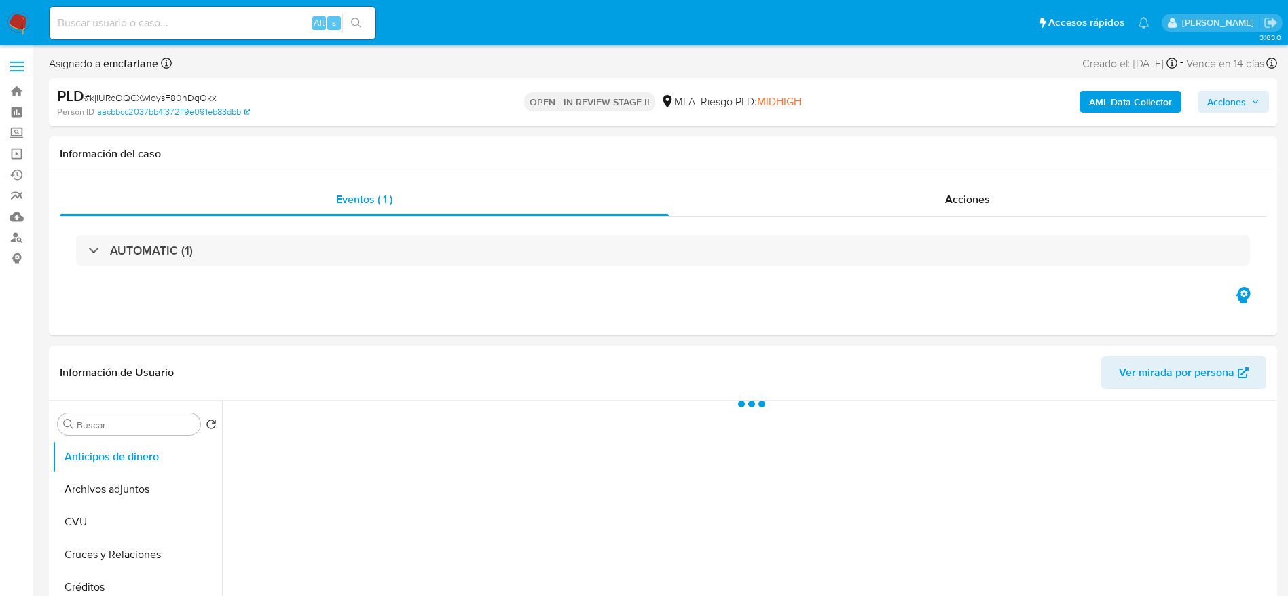
select select "10"
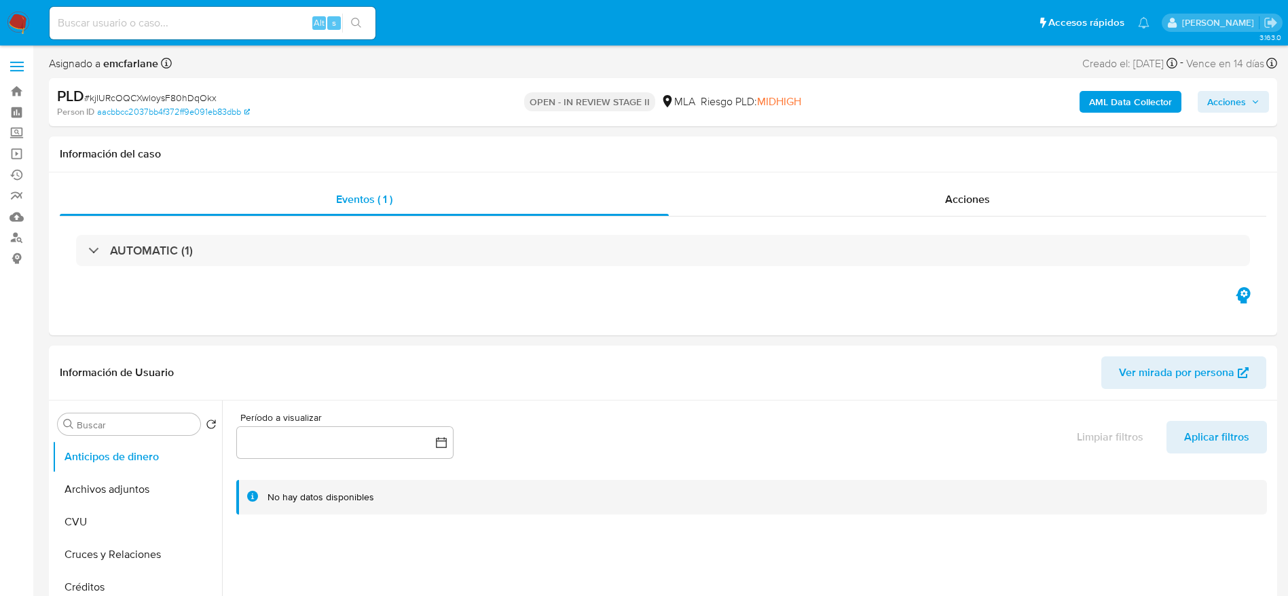
click at [1216, 101] on span "Acciones" at bounding box center [1226, 102] width 39 height 22
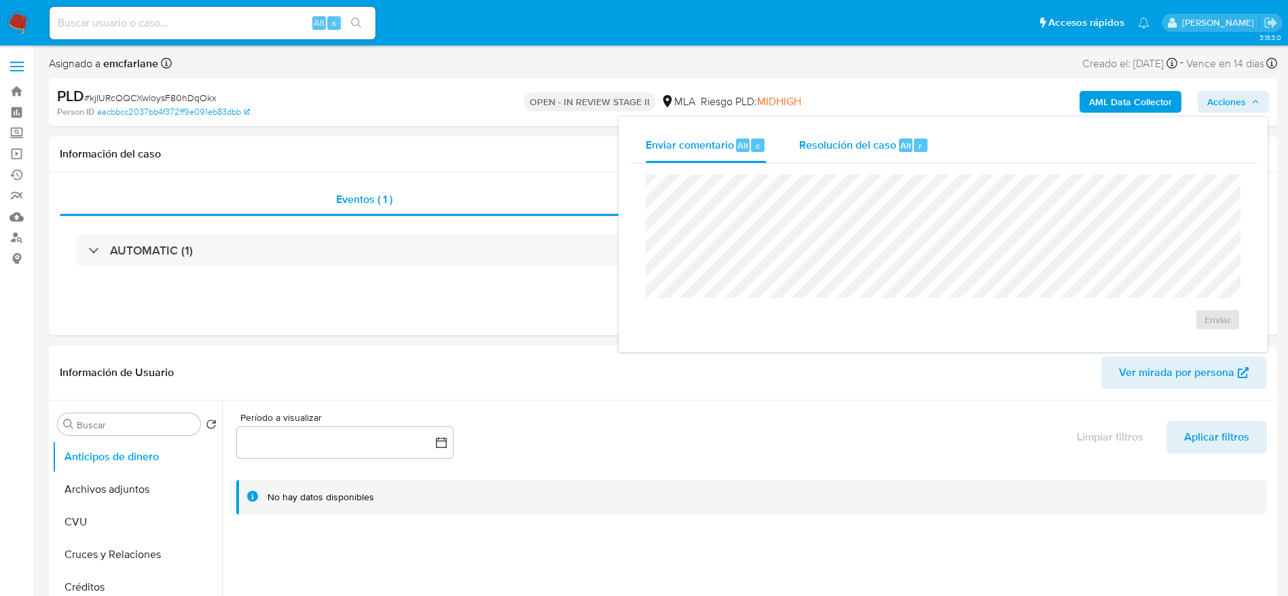
click at [868, 150] on span "Resolución del caso" at bounding box center [847, 145] width 97 height 16
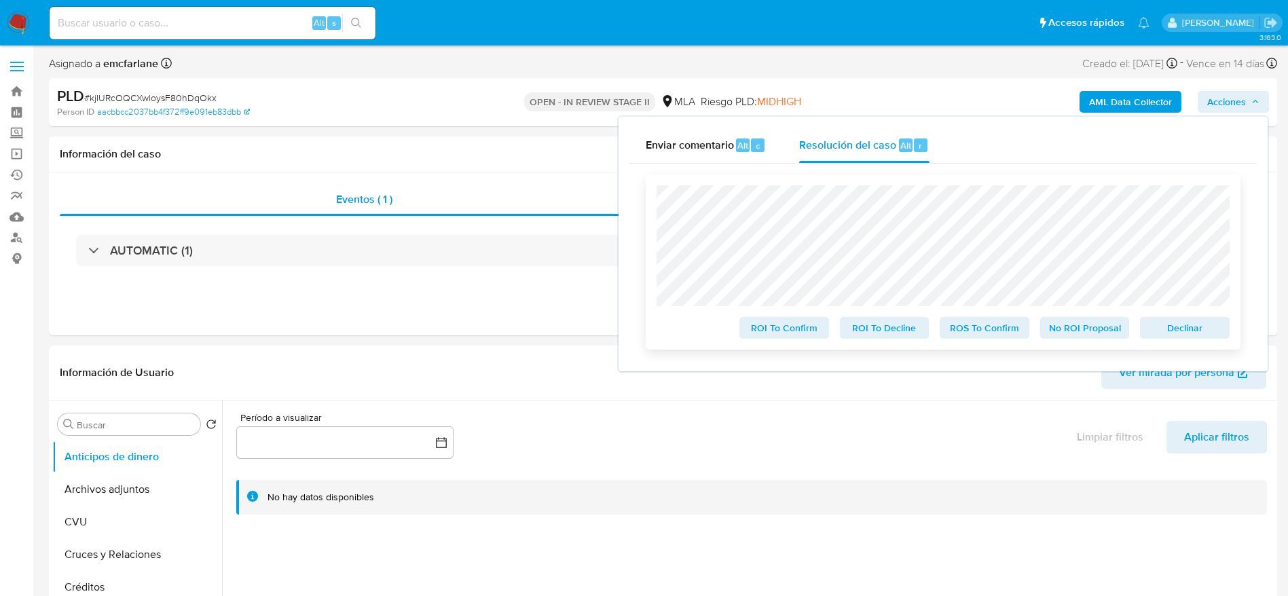
click at [1190, 318] on div "Declinar" at bounding box center [1181, 325] width 95 height 27
click at [1189, 323] on span "Declinar" at bounding box center [1184, 327] width 71 height 19
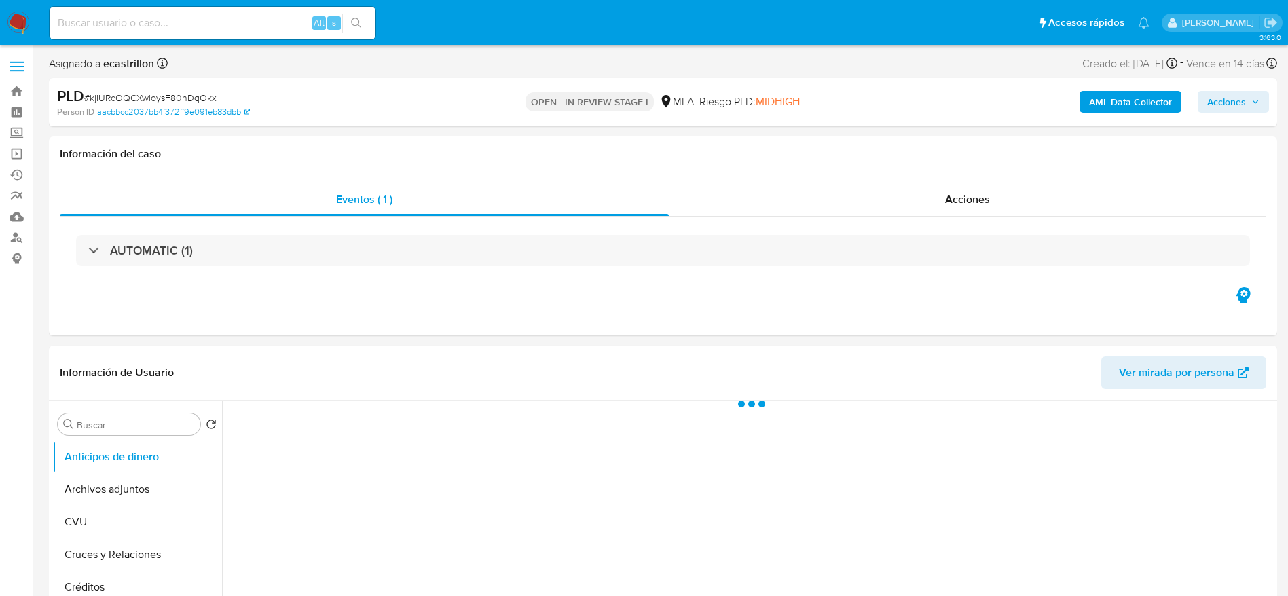
select select "10"
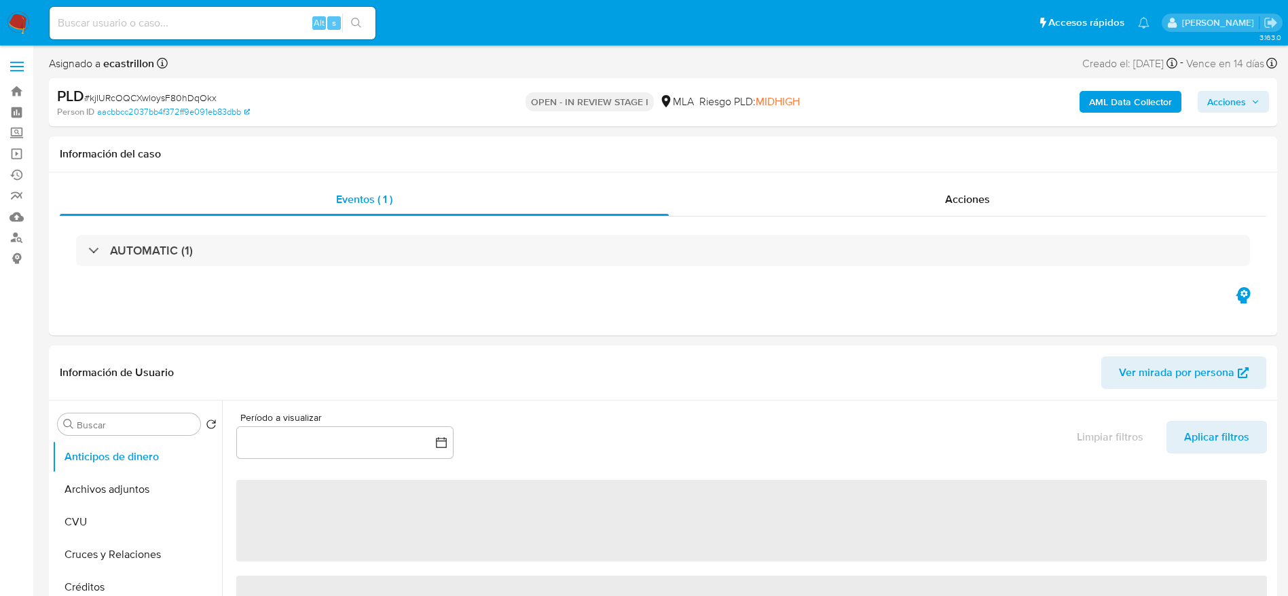
click at [106, 97] on span "# kjIURcOQCXwloysF80hDqOkx" at bounding box center [150, 98] width 132 height 14
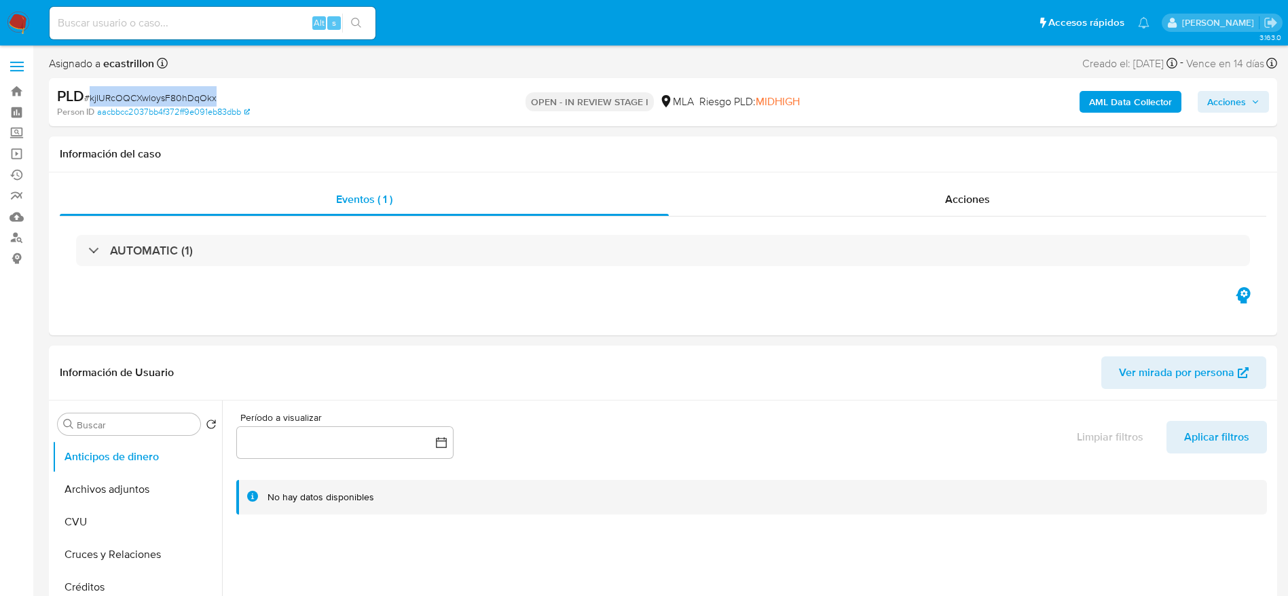
click at [106, 97] on span "# kjIURcOQCXwloysF80hDqOkx" at bounding box center [150, 98] width 132 height 14
copy span "kjIURcOQCXwloysF80hDqOkx"
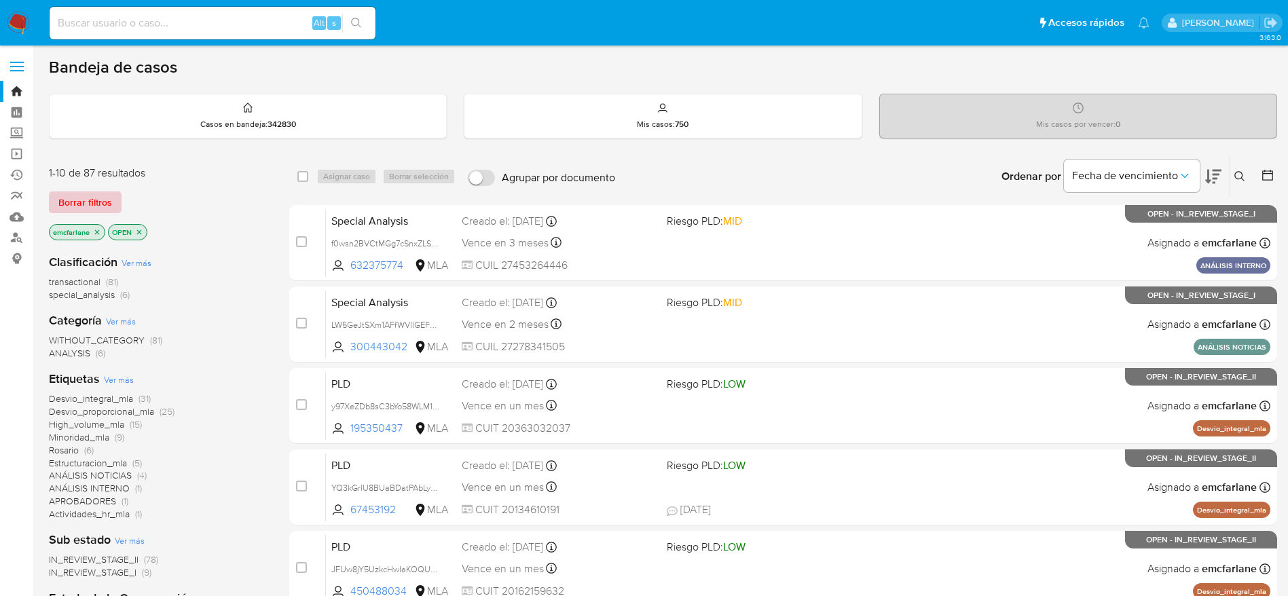
click at [94, 204] on span "Borrar filtros" at bounding box center [85, 202] width 54 height 19
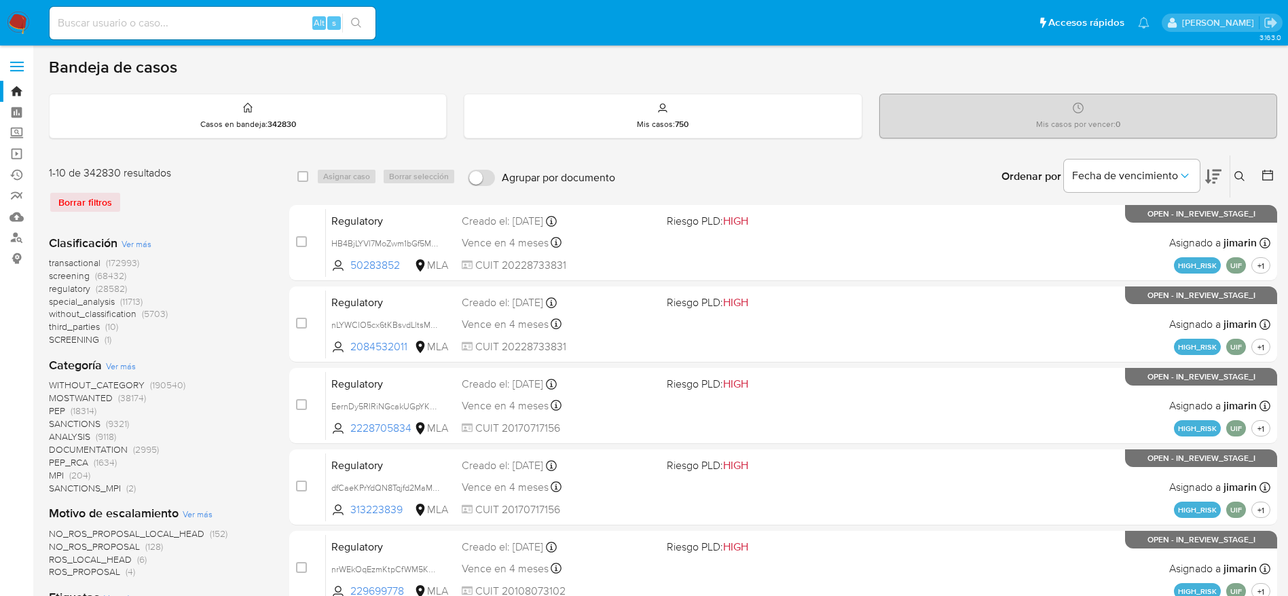
click at [1237, 174] on icon at bounding box center [1239, 176] width 11 height 11
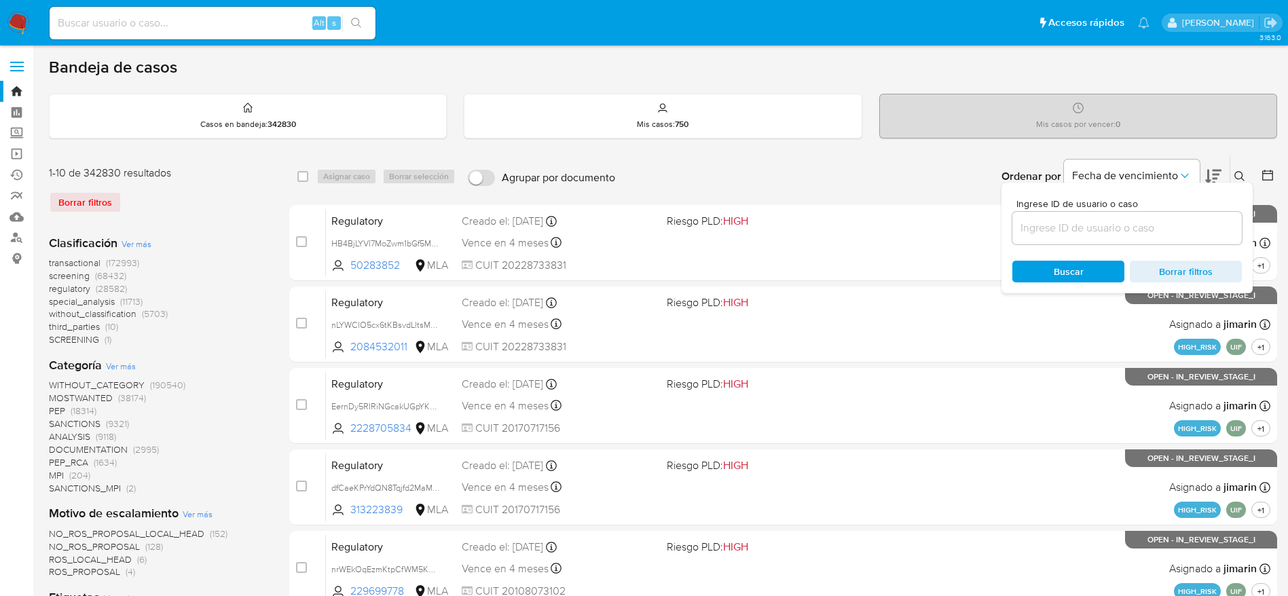
click at [1092, 233] on input at bounding box center [1126, 228] width 229 height 18
type input "kjIURcOQCXwloysF80hDqOkx"
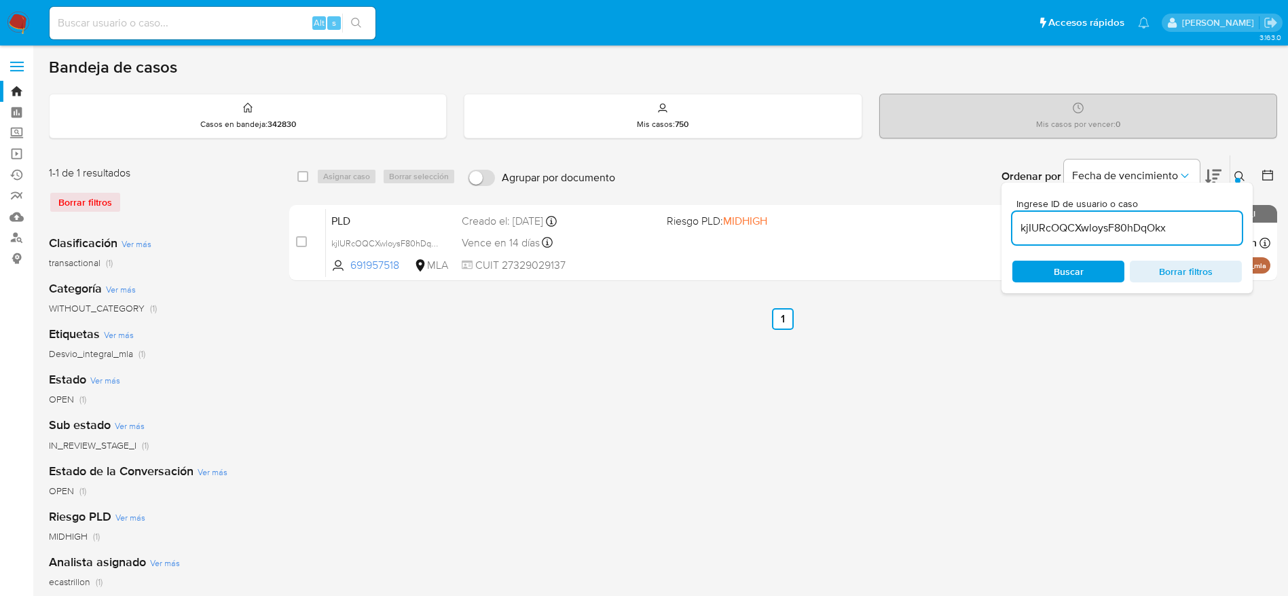
drag, startPoint x: 303, startPoint y: 176, endPoint x: 326, endPoint y: 182, distance: 23.0
click at [304, 177] on input "checkbox" at bounding box center [302, 176] width 11 height 11
checkbox input "true"
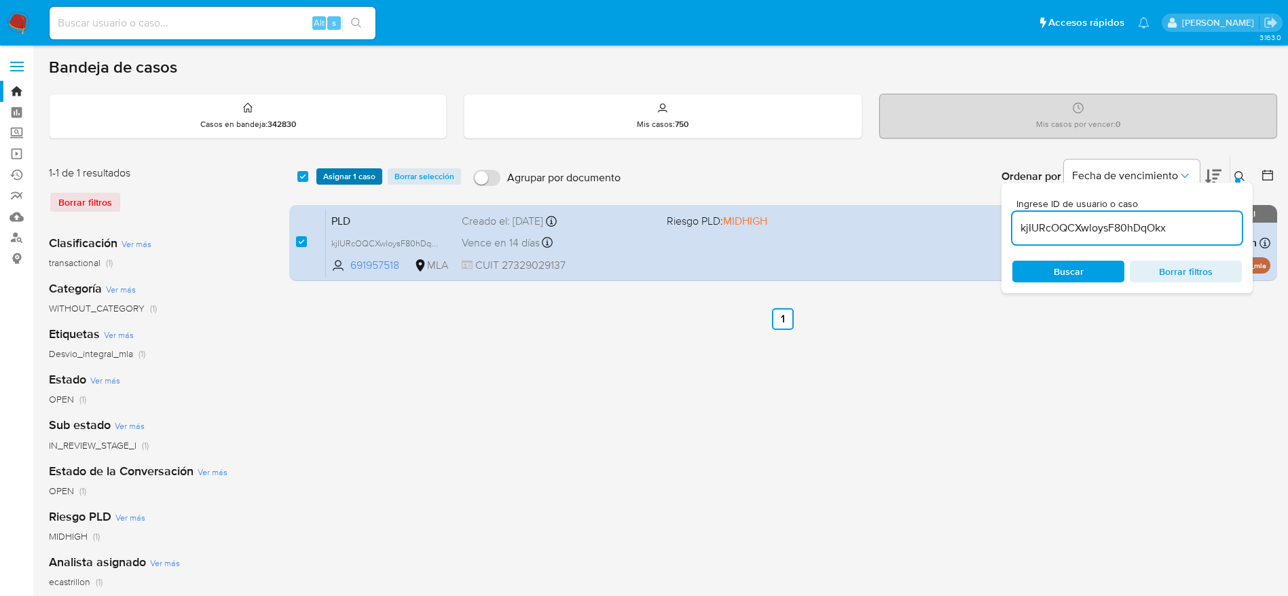
click at [327, 181] on span "Asignar 1 caso" at bounding box center [349, 177] width 52 height 14
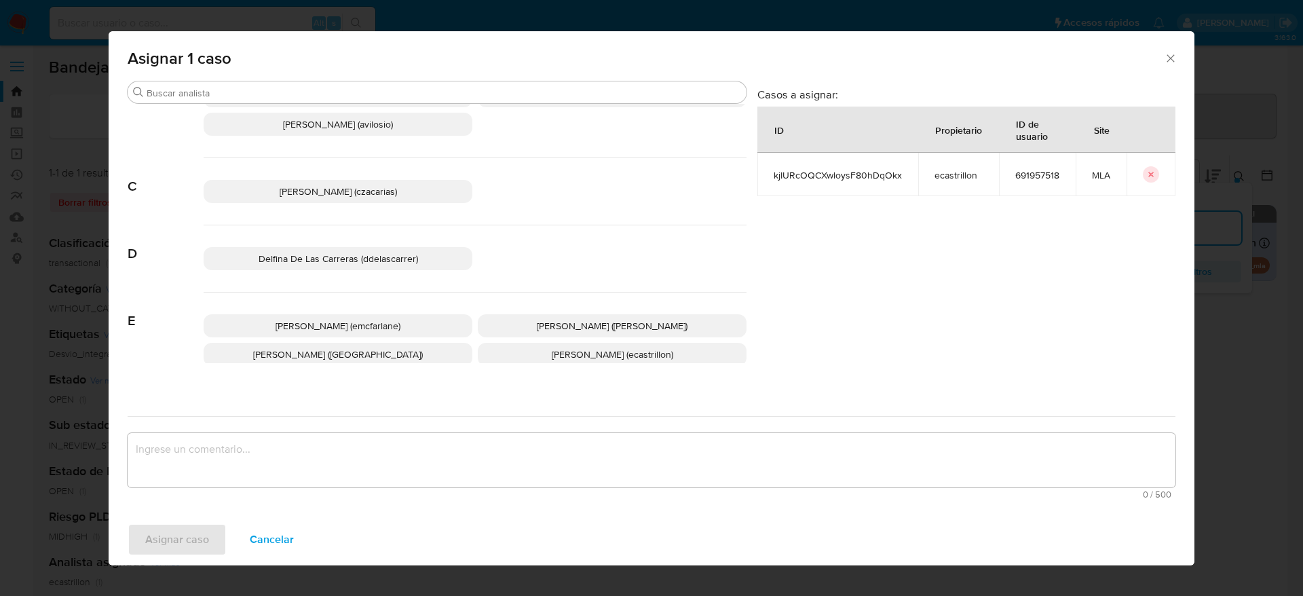
scroll to position [102, 0]
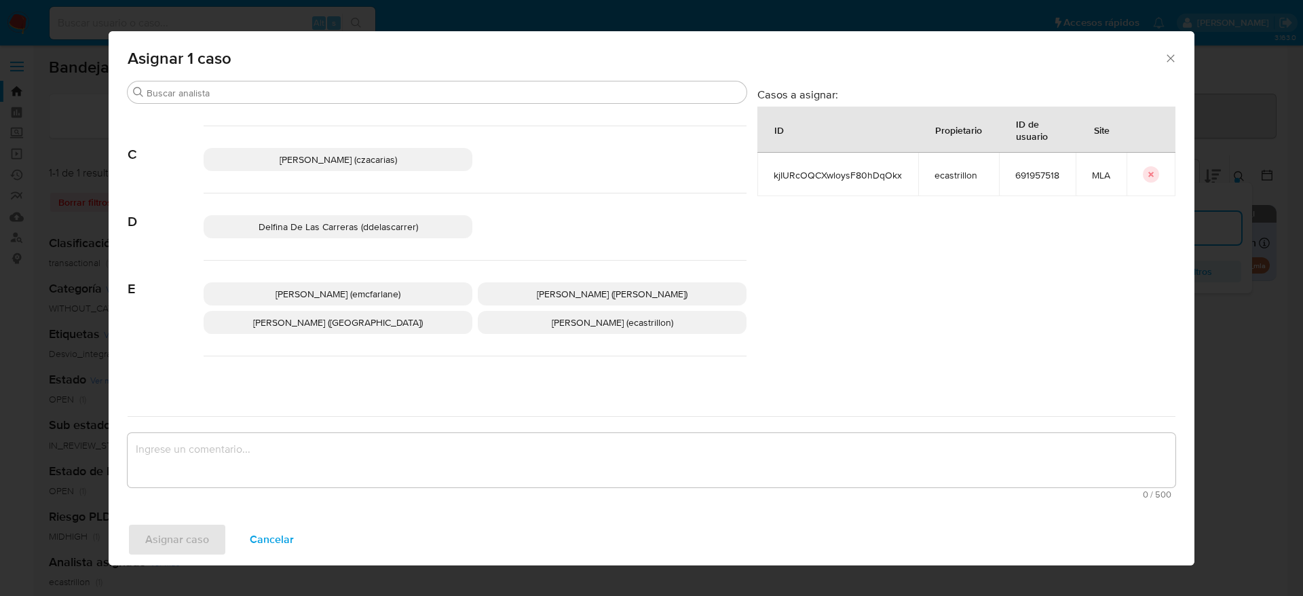
click at [360, 286] on p "Elaine Mc Farlane (emcfarlane)" at bounding box center [338, 293] width 269 height 23
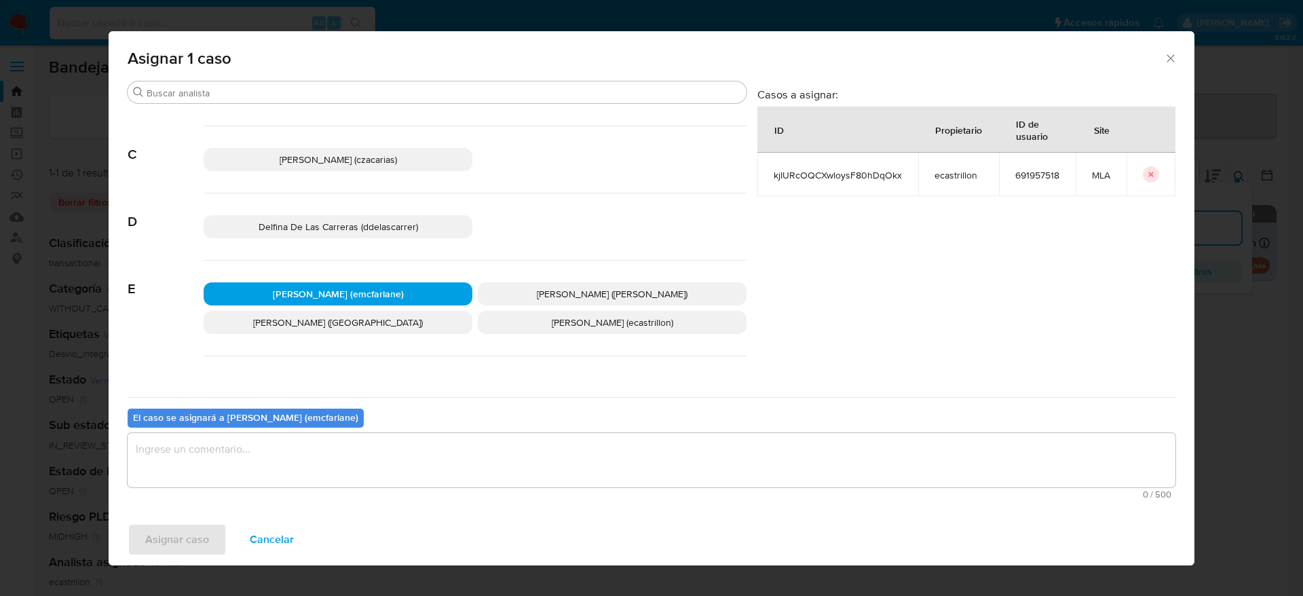
click at [319, 439] on textarea "assign-modal" at bounding box center [652, 460] width 1048 height 54
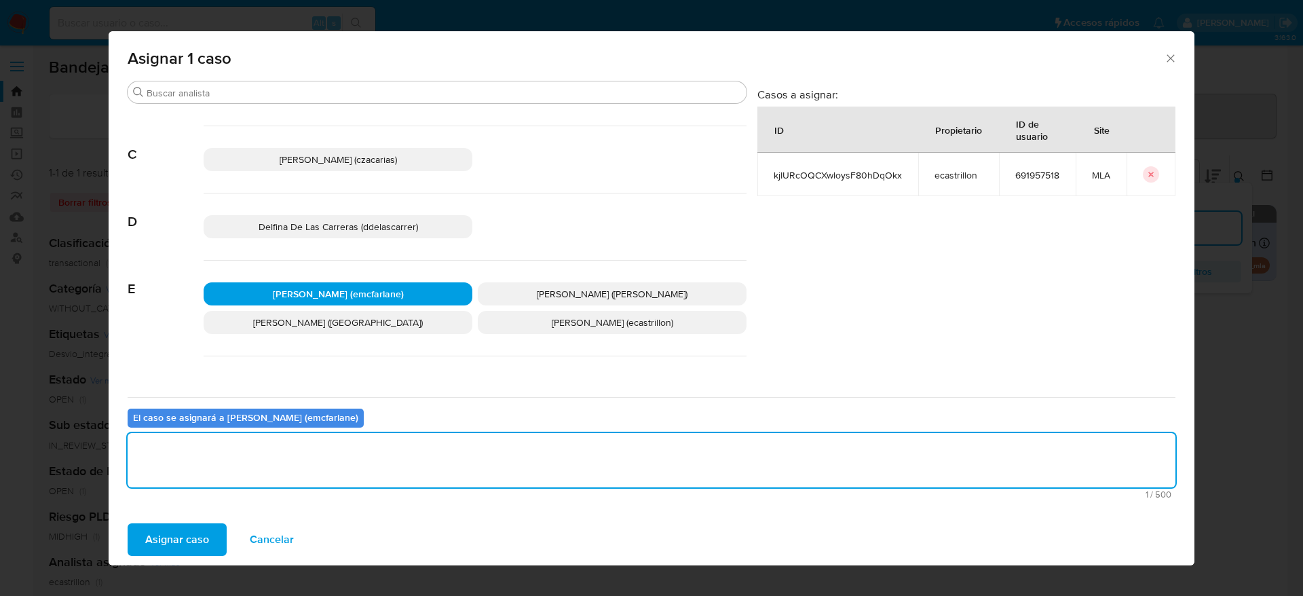
click at [176, 525] on span "Asignar caso" at bounding box center [177, 540] width 64 height 30
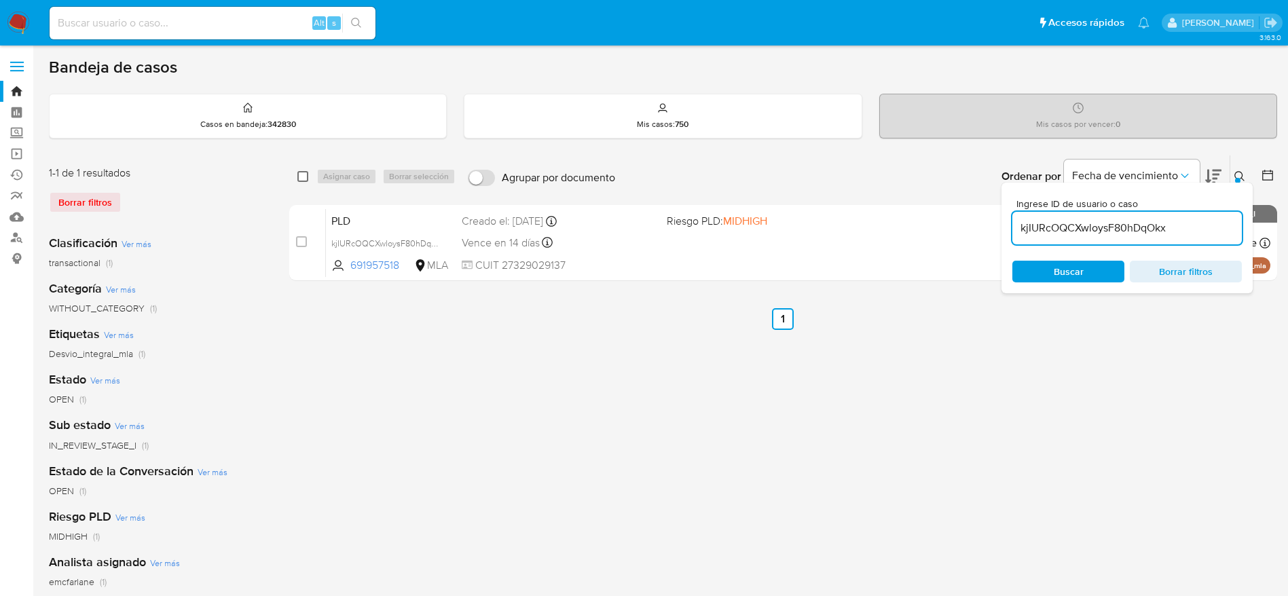
click at [307, 172] on input "checkbox" at bounding box center [302, 176] width 11 height 11
checkbox input "true"
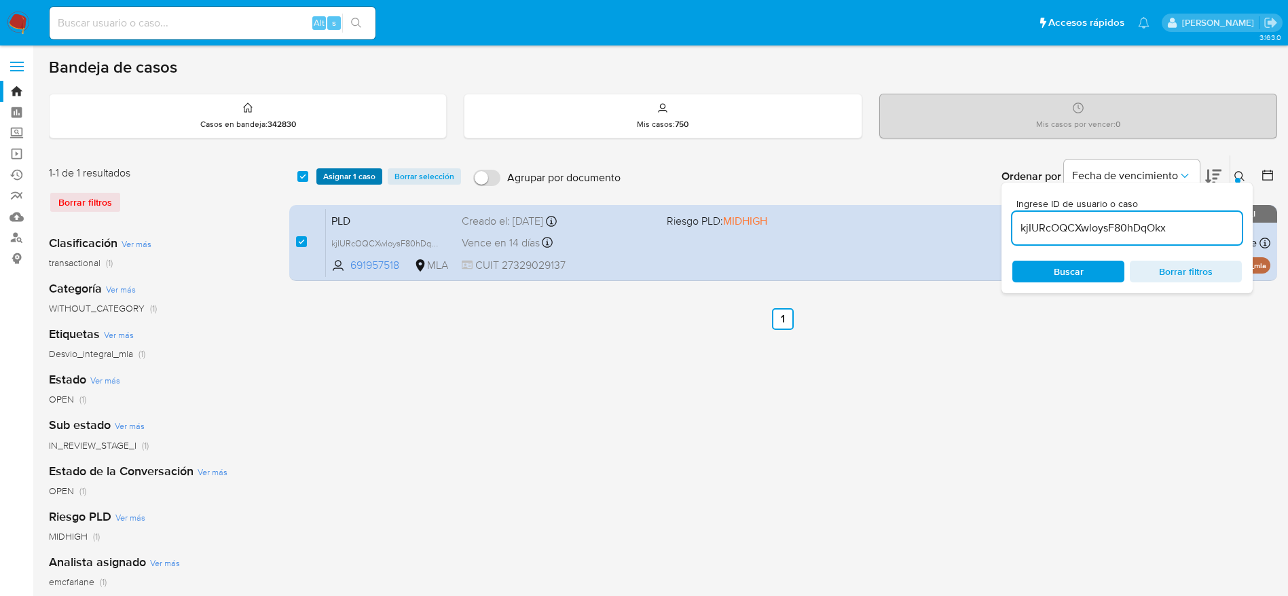
click at [324, 179] on span "Asignar 1 caso" at bounding box center [349, 177] width 52 height 14
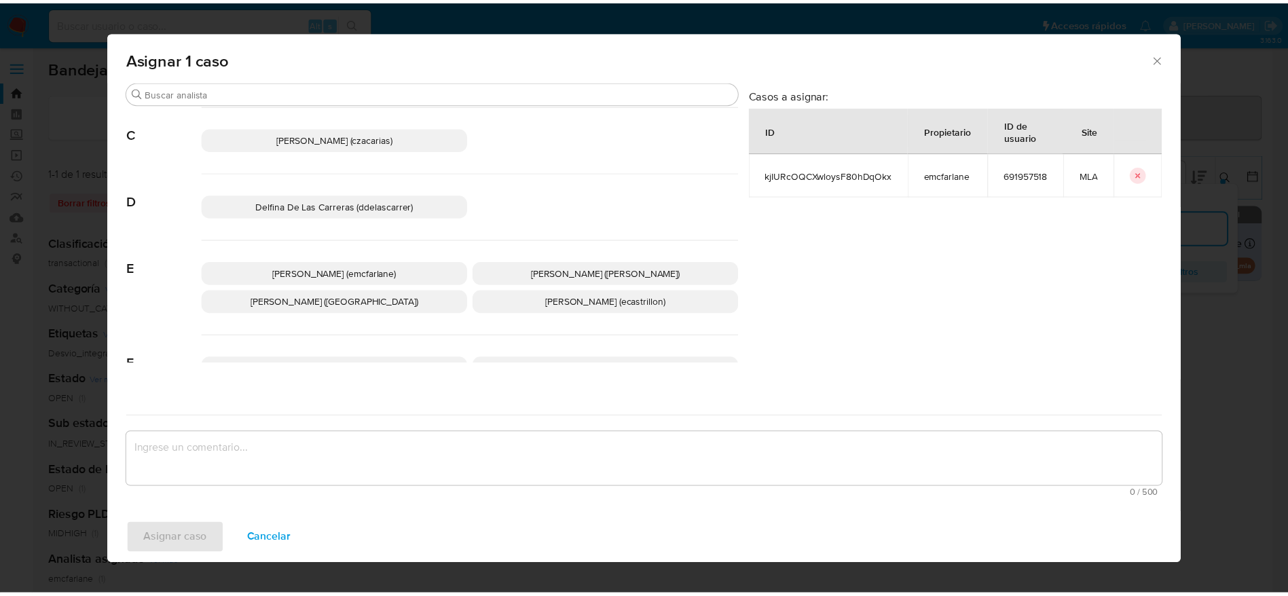
scroll to position [204, 0]
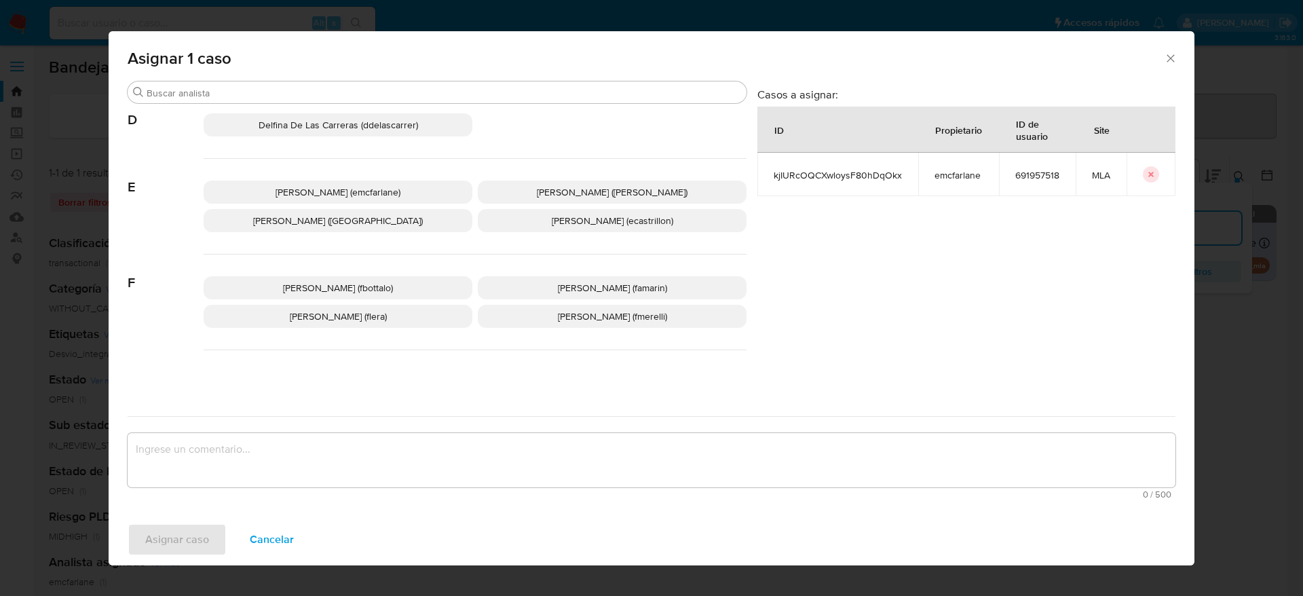
click at [343, 193] on span "Elaine Mc Farlane (emcfarlane)" at bounding box center [338, 192] width 125 height 14
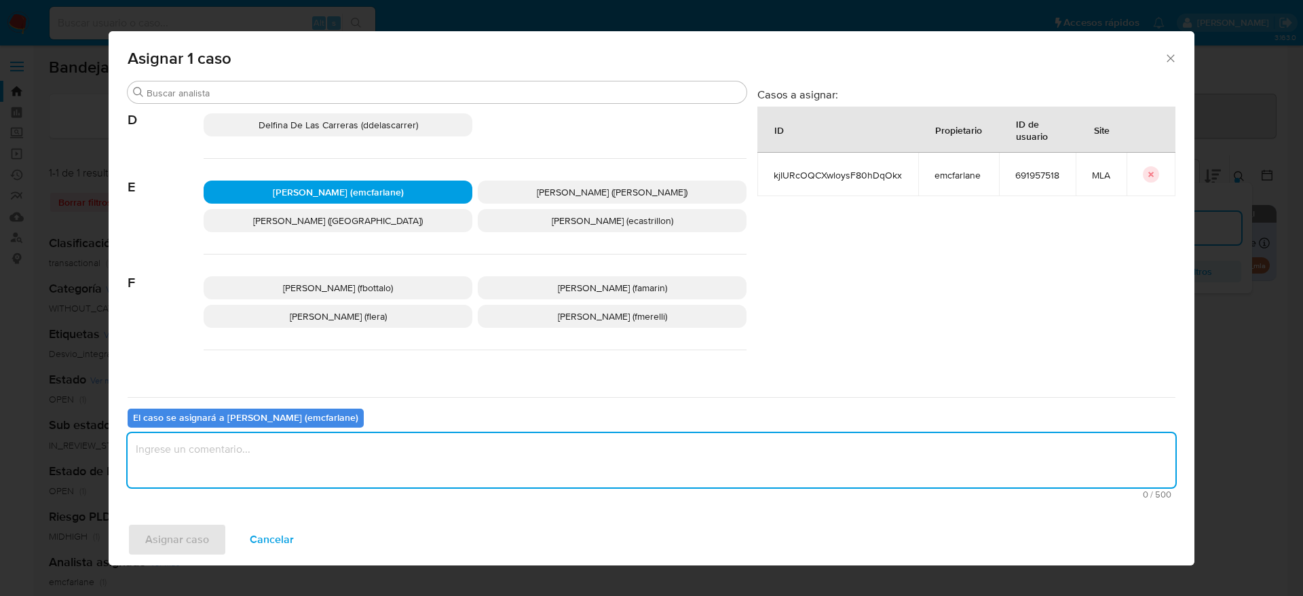
click at [265, 484] on textarea "assign-modal" at bounding box center [652, 460] width 1048 height 54
click at [156, 551] on span "Asignar caso" at bounding box center [177, 540] width 64 height 30
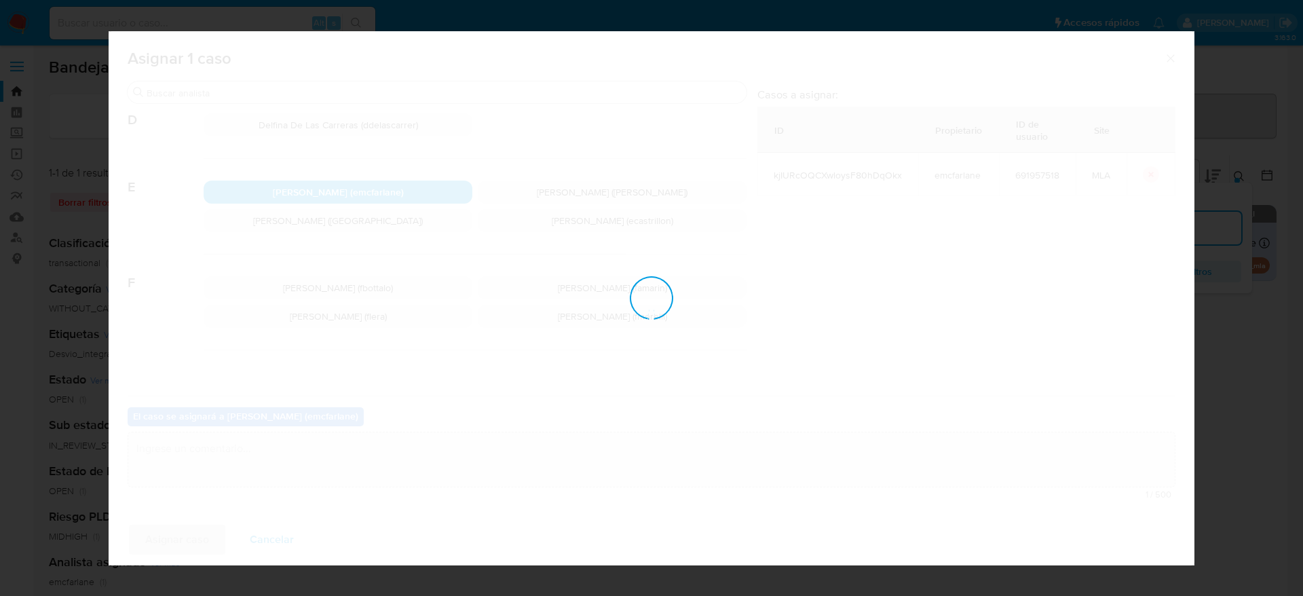
checkbox input "false"
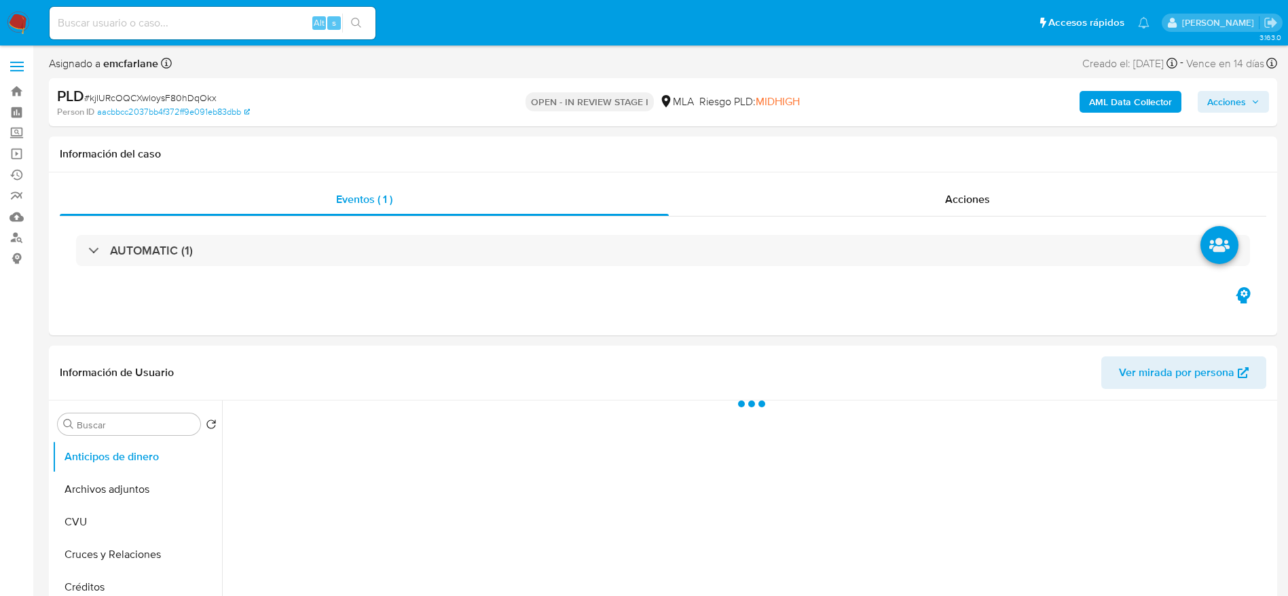
select select "10"
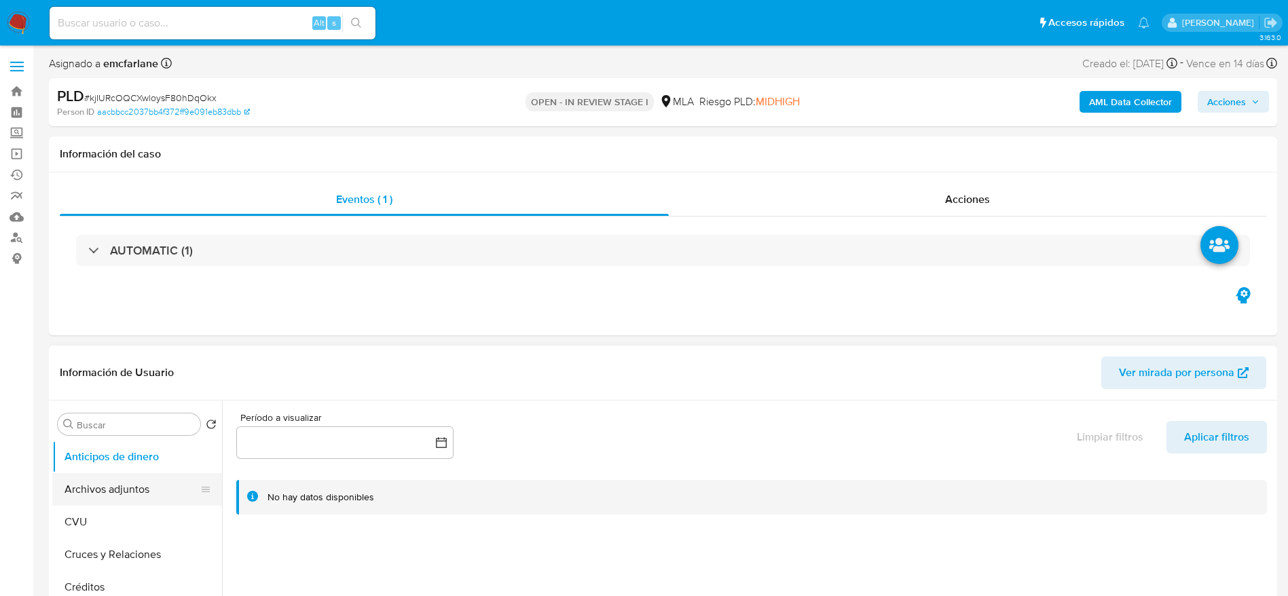
click at [97, 493] on button "Archivos adjuntos" at bounding box center [131, 489] width 159 height 33
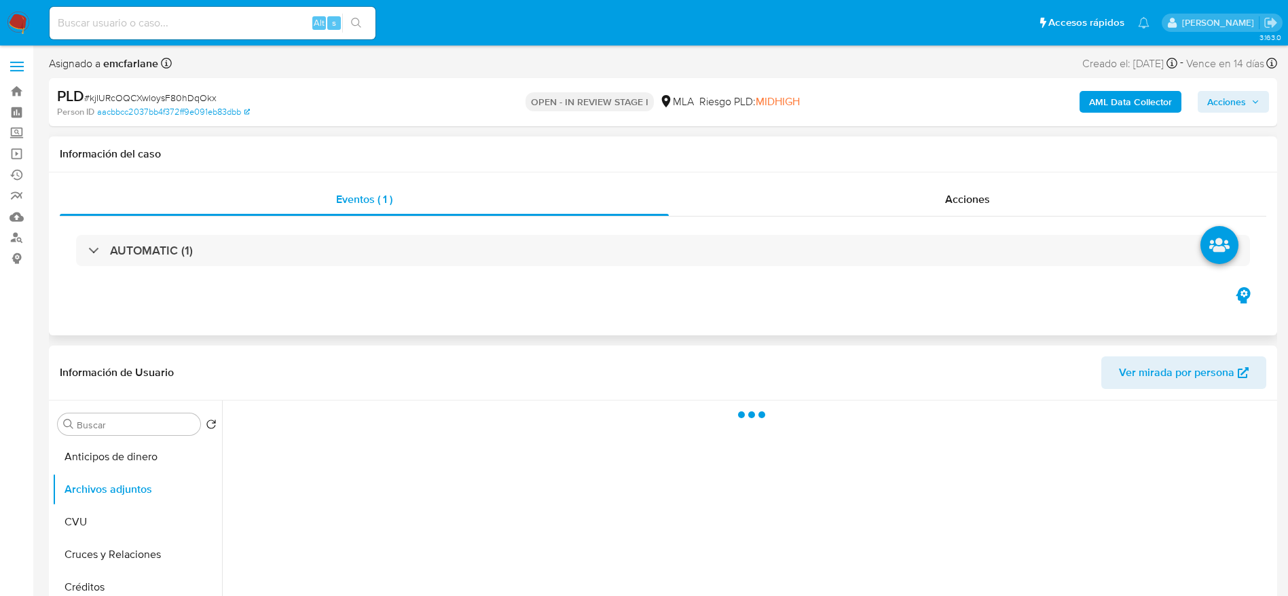
scroll to position [102, 0]
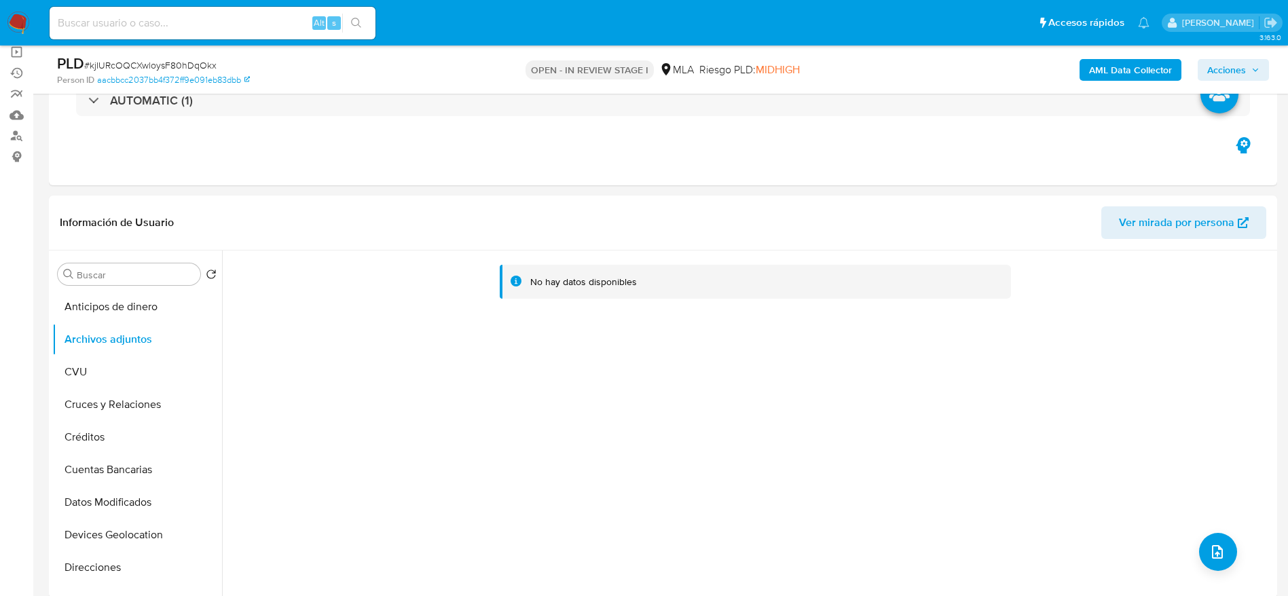
click at [1127, 74] on b "AML Data Collector" at bounding box center [1130, 70] width 83 height 22
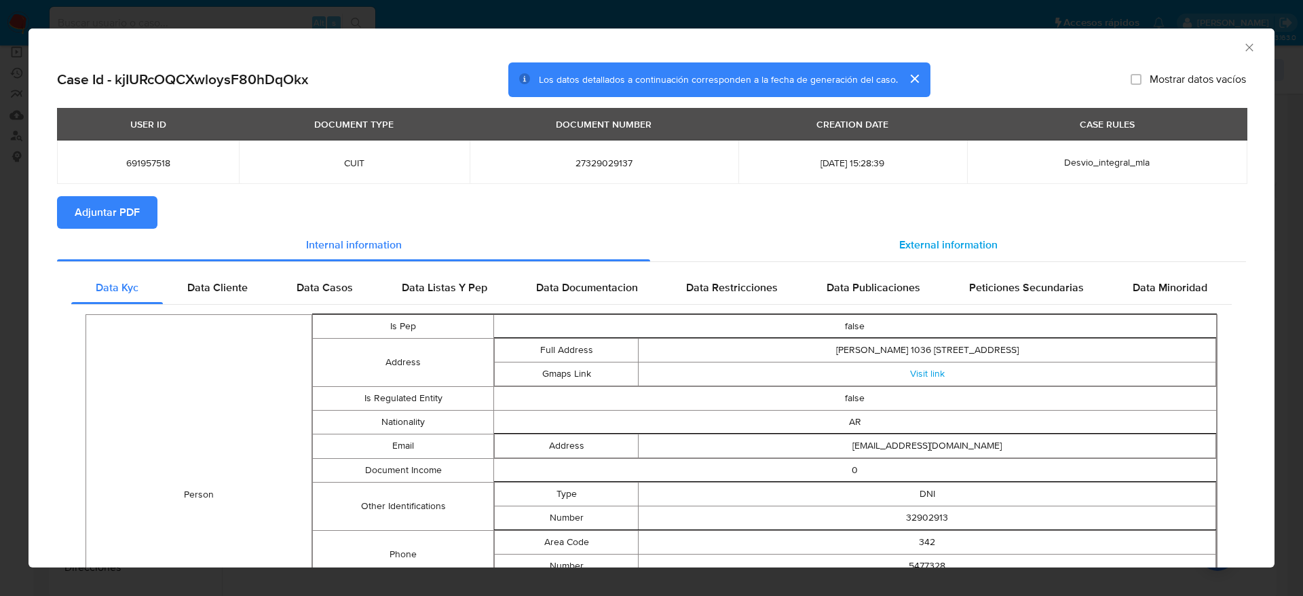
click at [884, 242] on div "External information" at bounding box center [948, 245] width 596 height 33
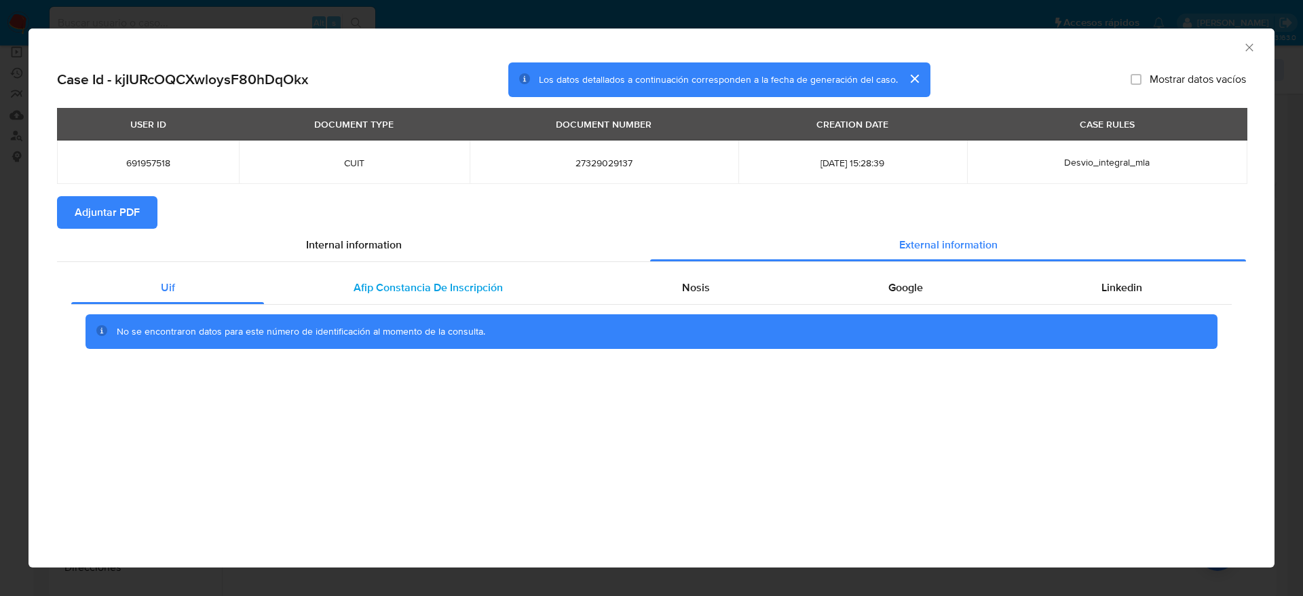
click at [383, 290] on span "Afip Constancia De Inscripción" at bounding box center [428, 288] width 149 height 16
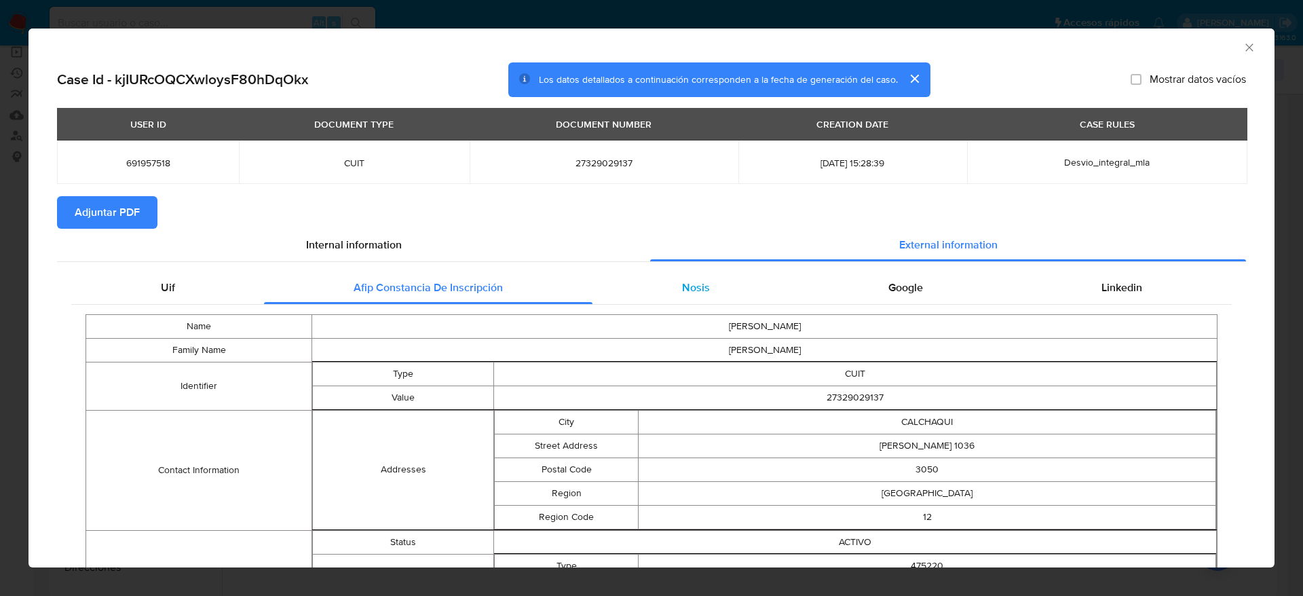
click at [682, 288] on span "Nosis" at bounding box center [696, 288] width 28 height 16
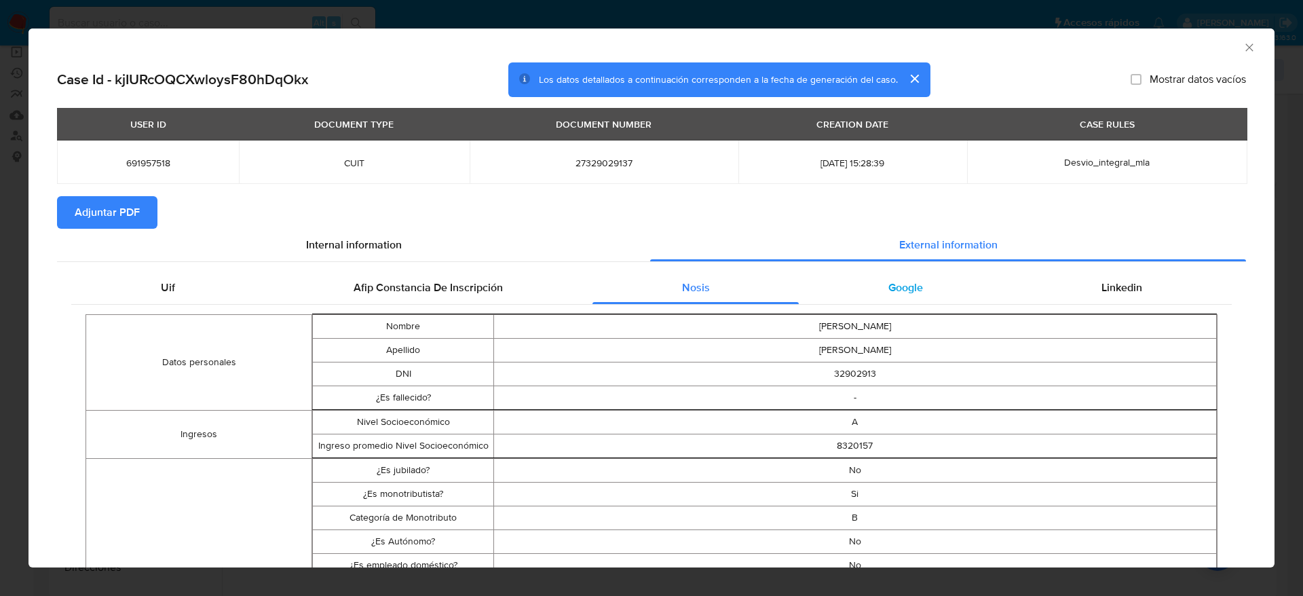
click at [872, 281] on div "Google" at bounding box center [905, 288] width 213 height 33
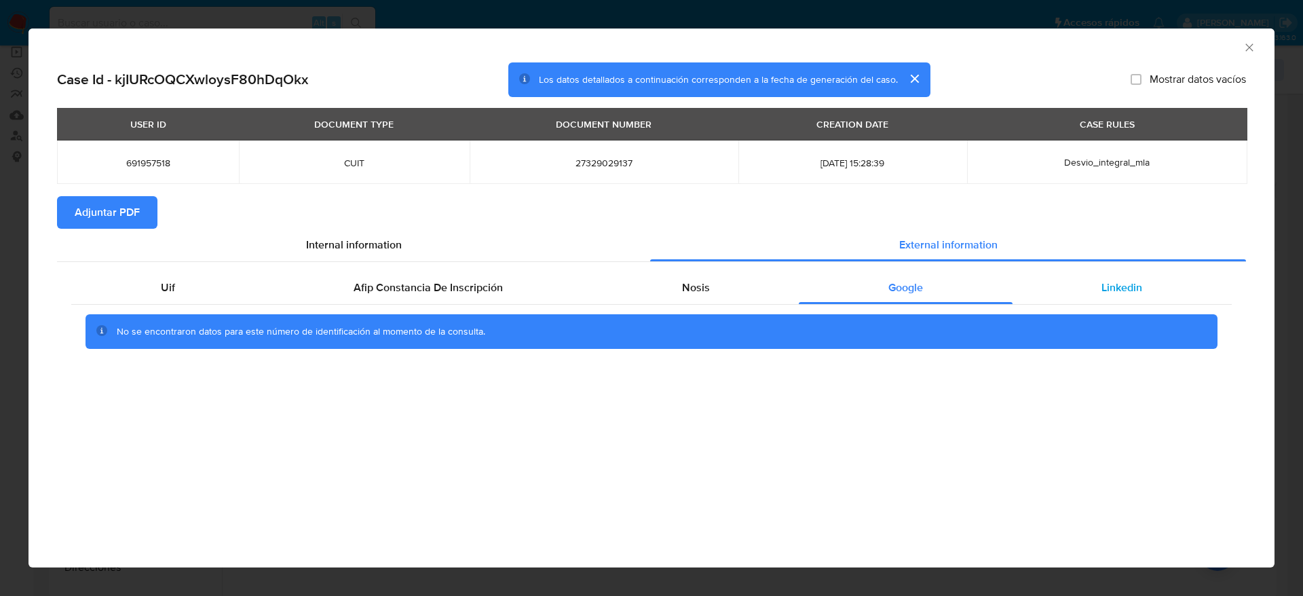
click at [1111, 299] on div "Linkedin" at bounding box center [1122, 288] width 219 height 33
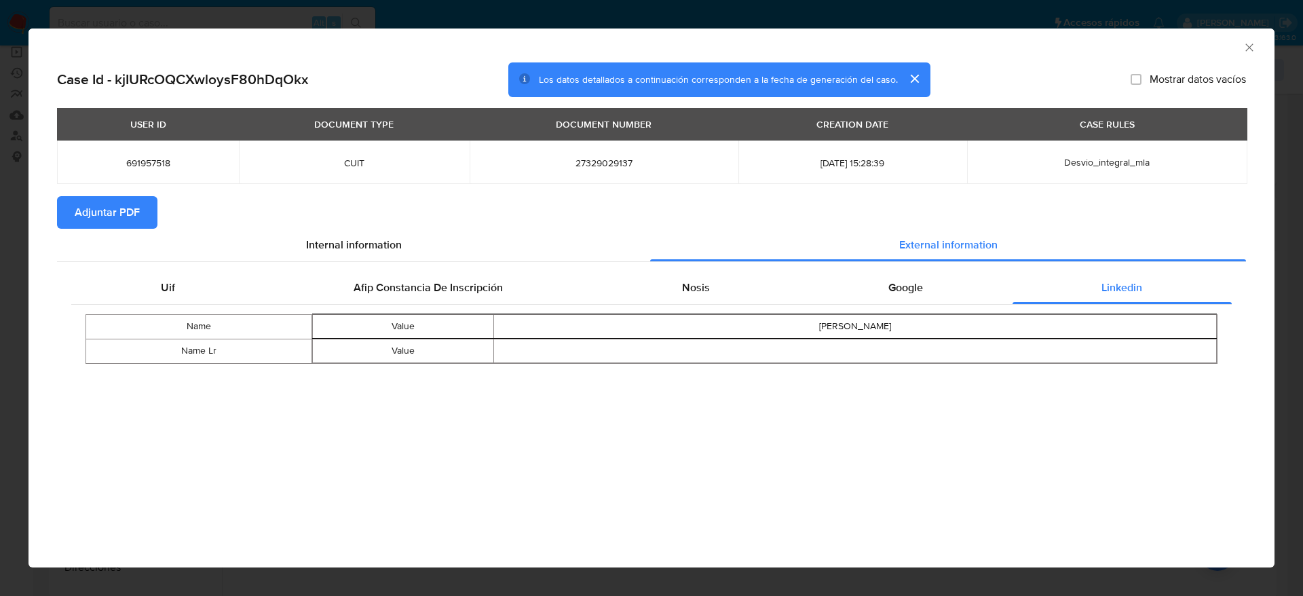
click at [104, 210] on span "Adjuntar PDF" at bounding box center [107, 213] width 65 height 30
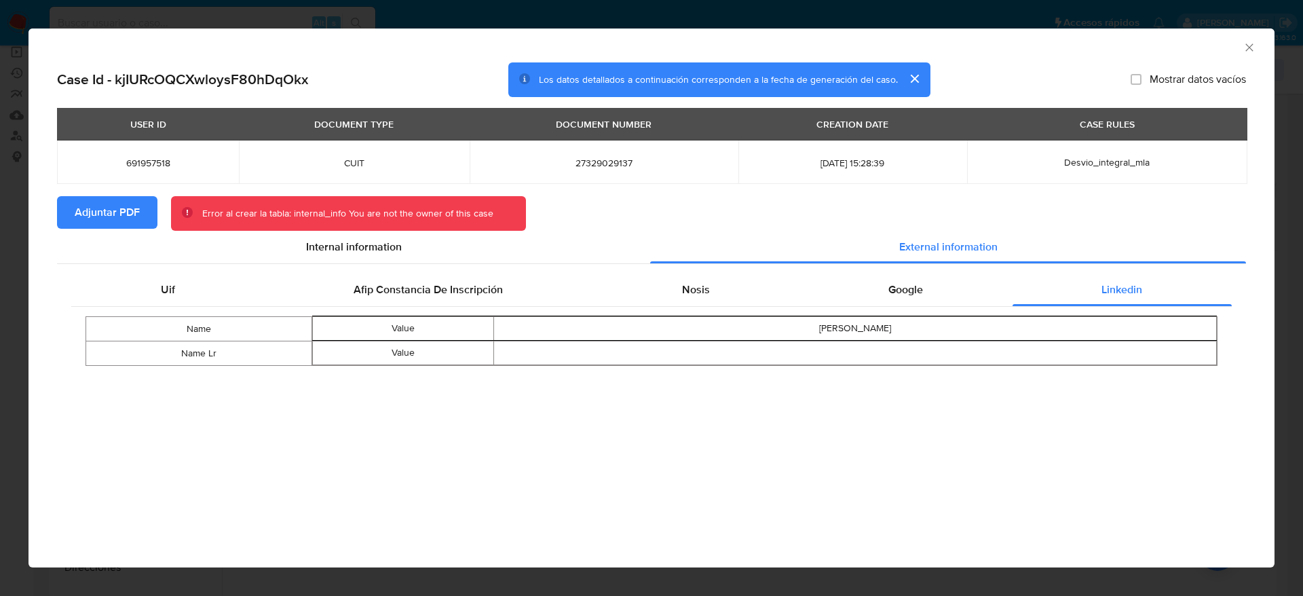
click at [100, 212] on span "Adjuntar PDF" at bounding box center [107, 213] width 65 height 30
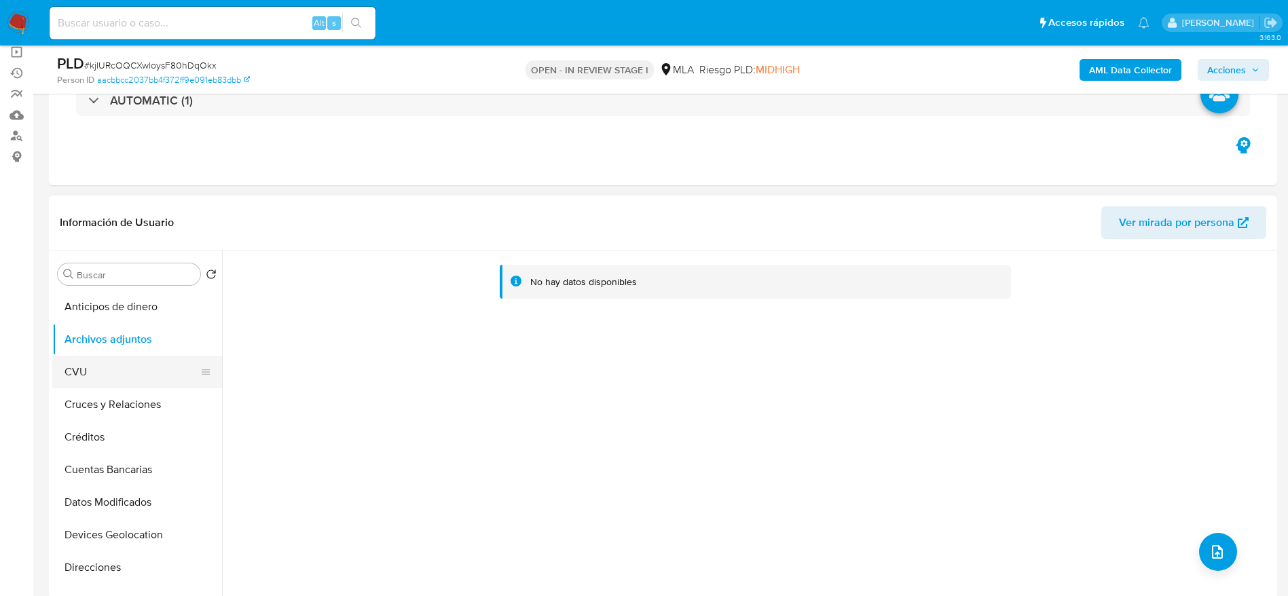
click at [131, 362] on button "CVU" at bounding box center [131, 372] width 159 height 33
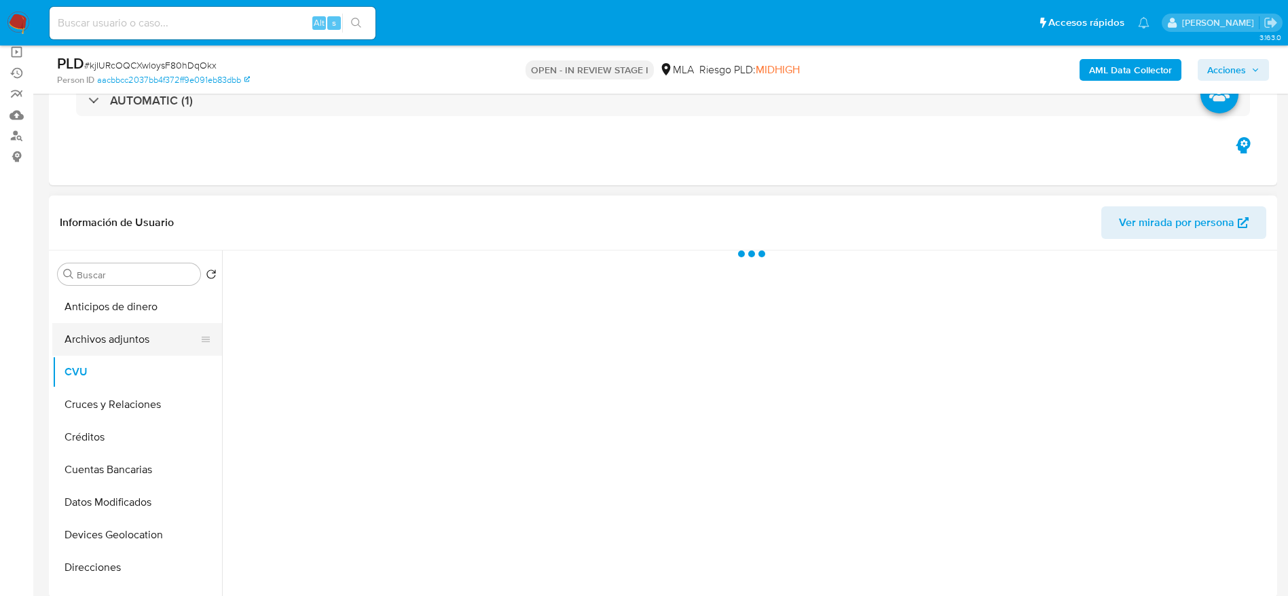
click at [139, 330] on button "Archivos adjuntos" at bounding box center [131, 339] width 159 height 33
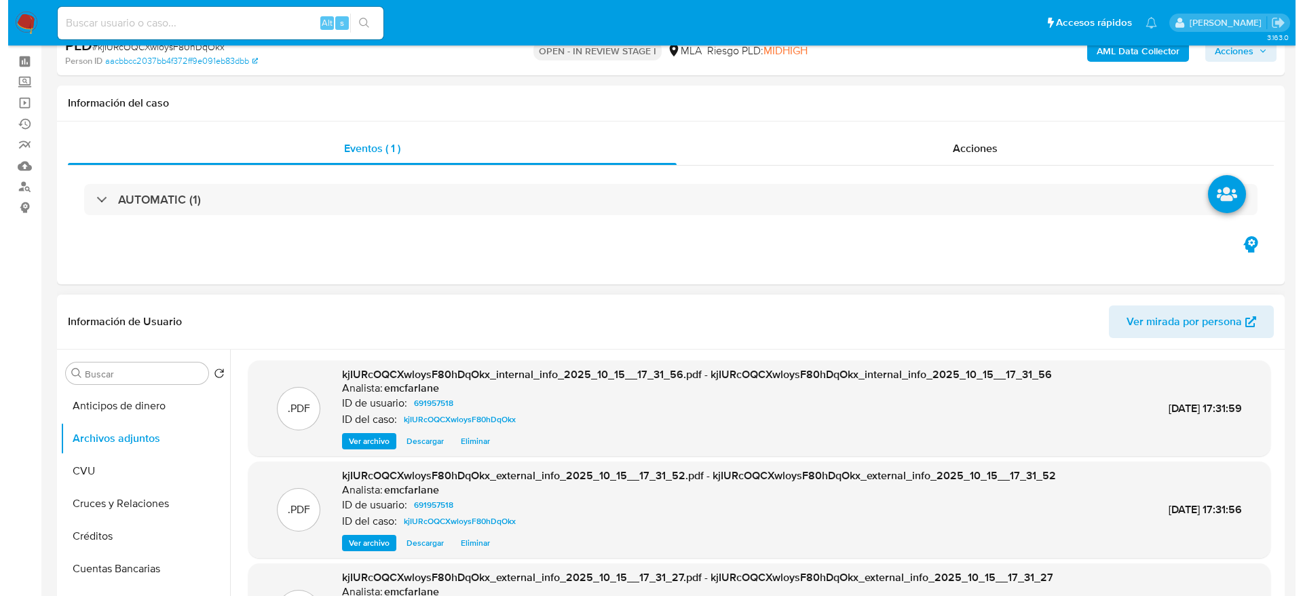
scroll to position [204, 0]
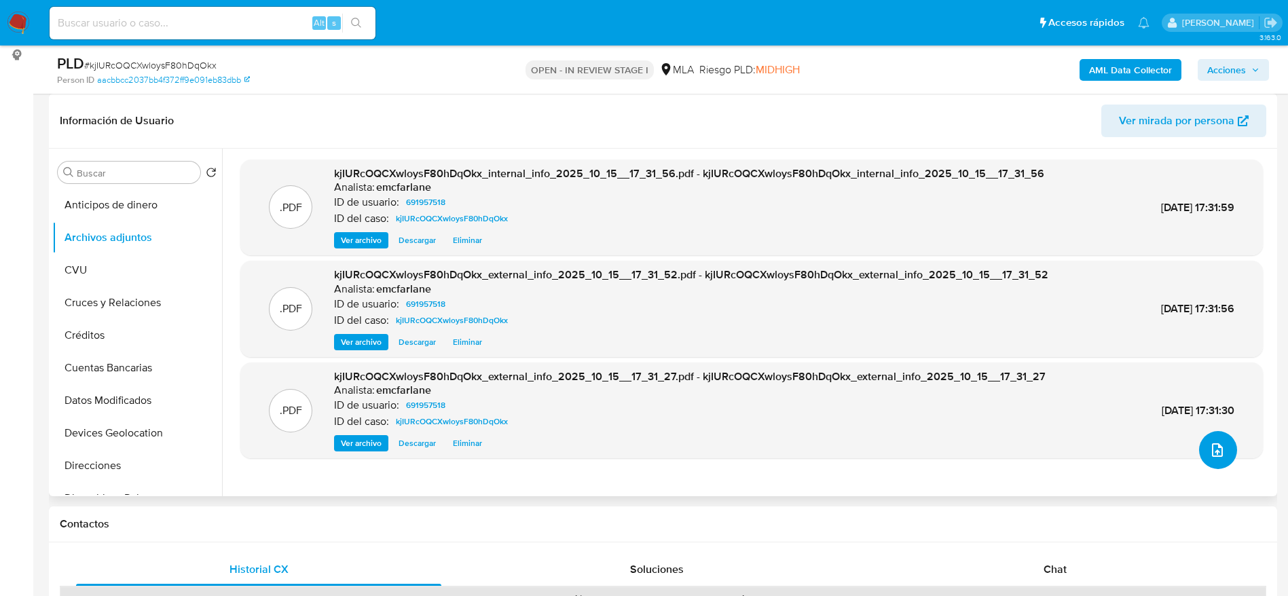
click at [1204, 462] on button "upload-file" at bounding box center [1218, 450] width 38 height 38
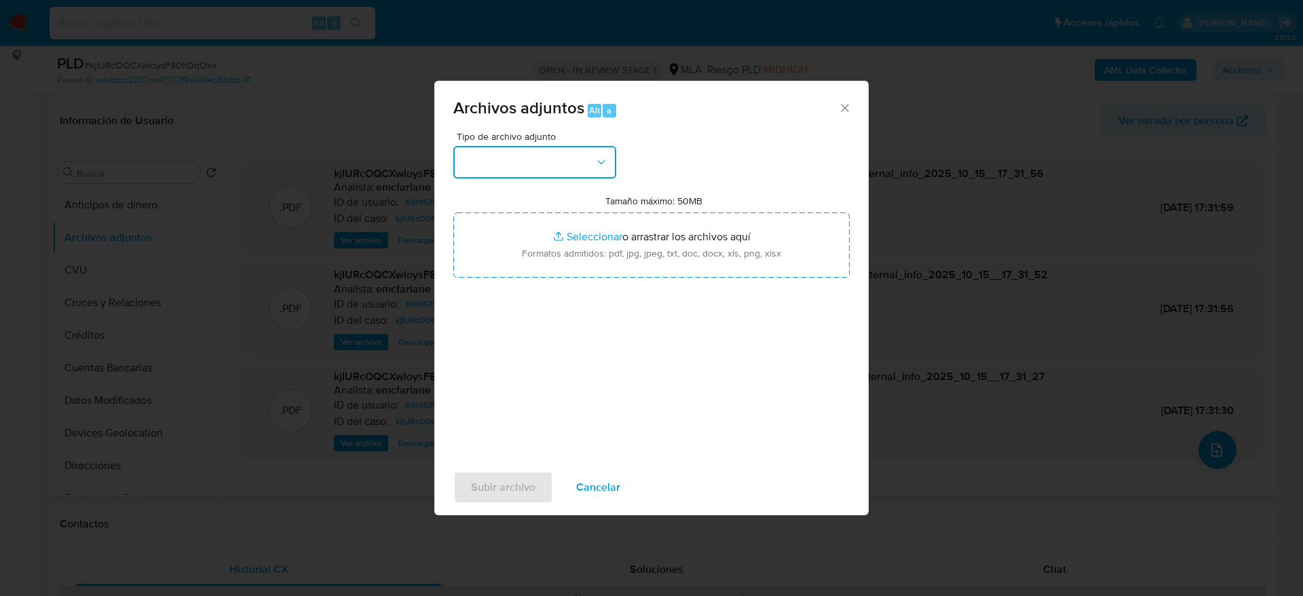
click at [540, 163] on button "button" at bounding box center [534, 162] width 163 height 33
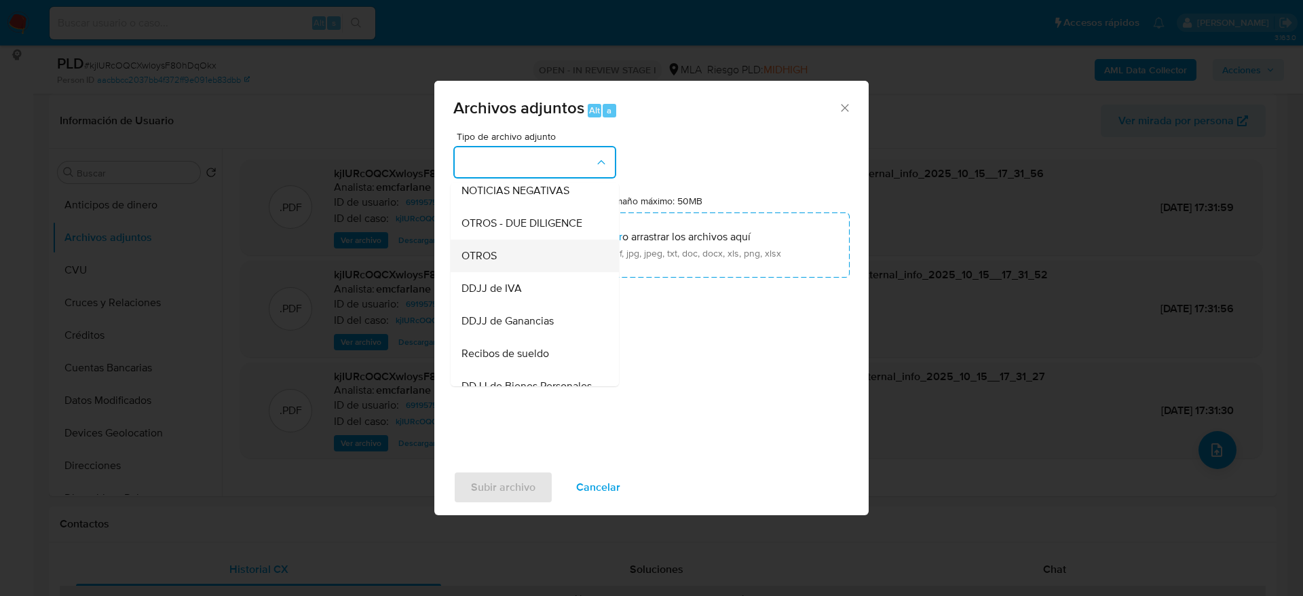
click at [502, 272] on div "OTROS" at bounding box center [531, 256] width 138 height 33
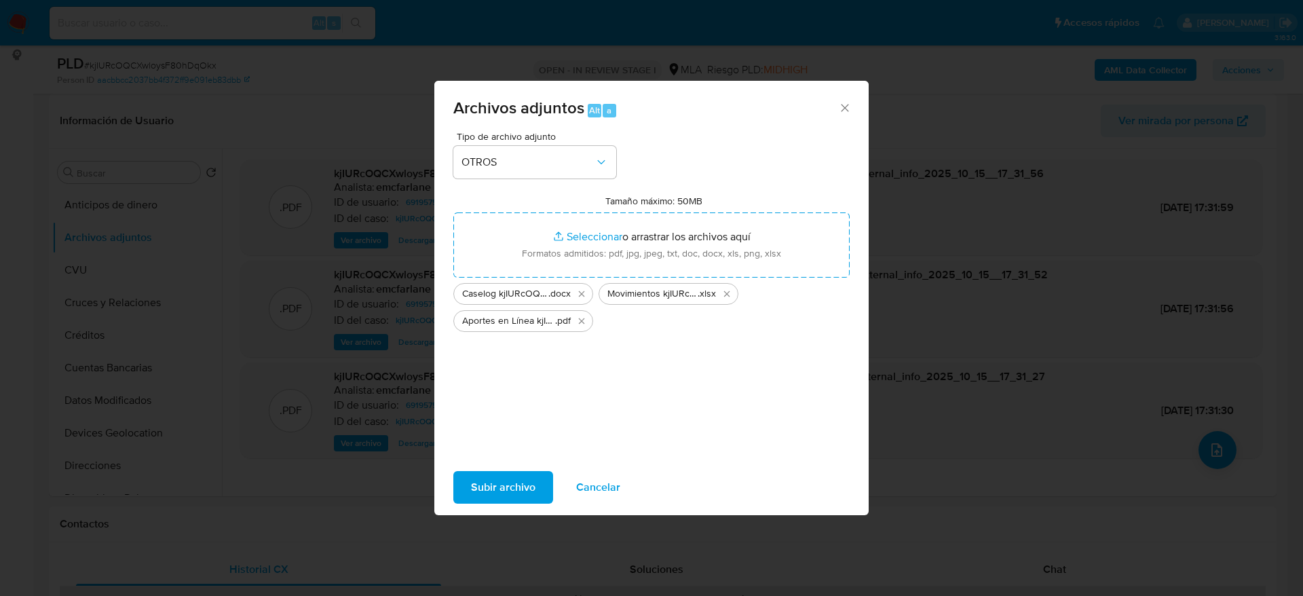
click at [513, 488] on span "Subir archivo" at bounding box center [503, 487] width 64 height 30
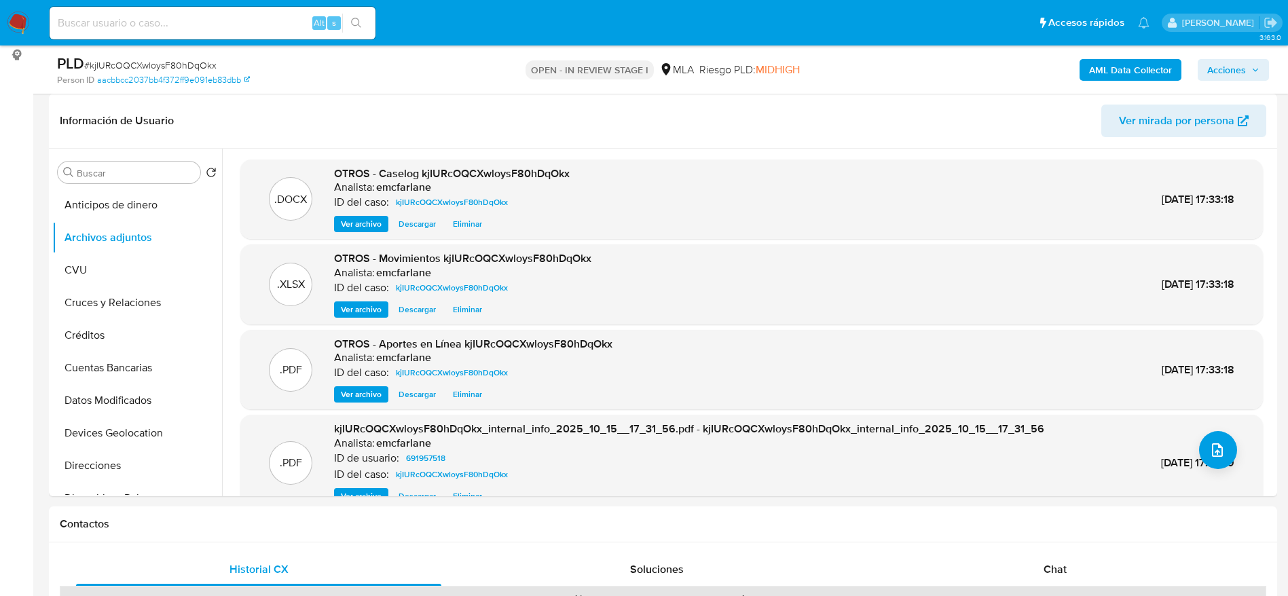
click at [858, 84] on div "OPEN - IN REVIEW STAGE I MLA Riesgo PLD: MIDHIGH" at bounding box center [663, 70] width 400 height 32
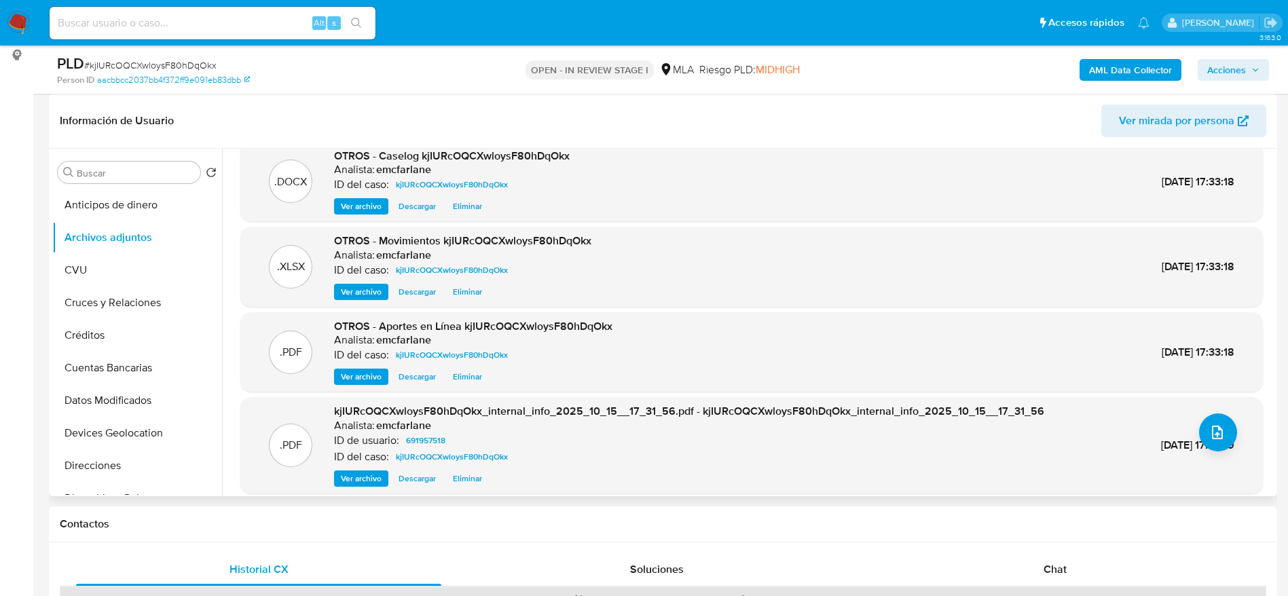
scroll to position [27, 0]
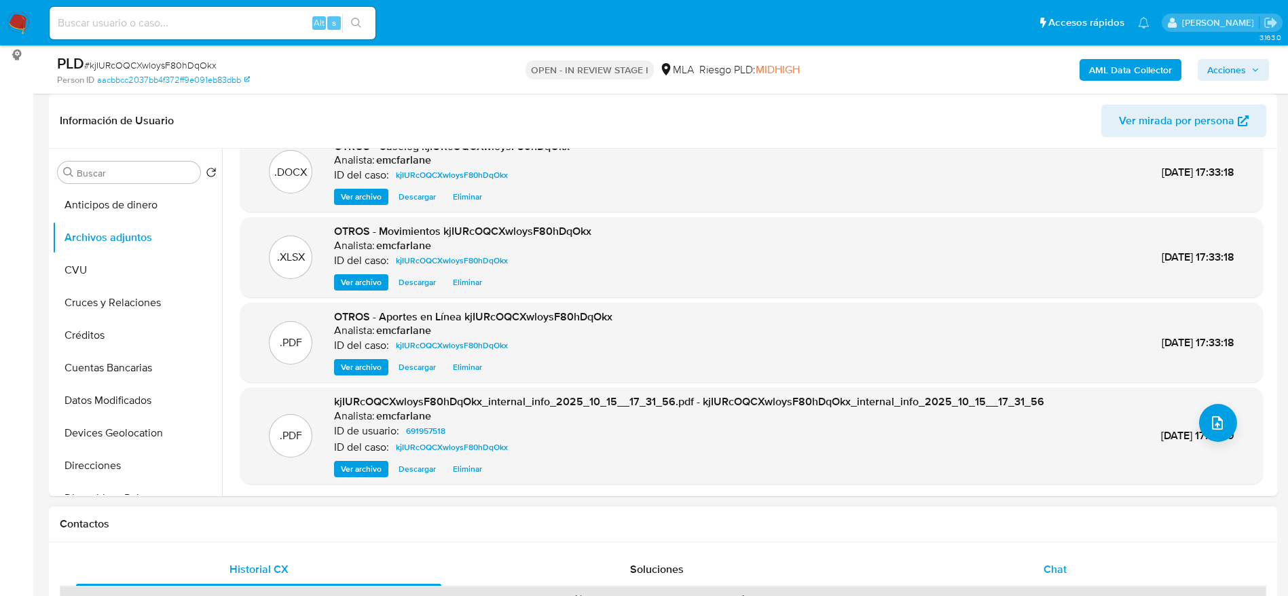
click at [1049, 580] on div "Chat" at bounding box center [1054, 569] width 365 height 33
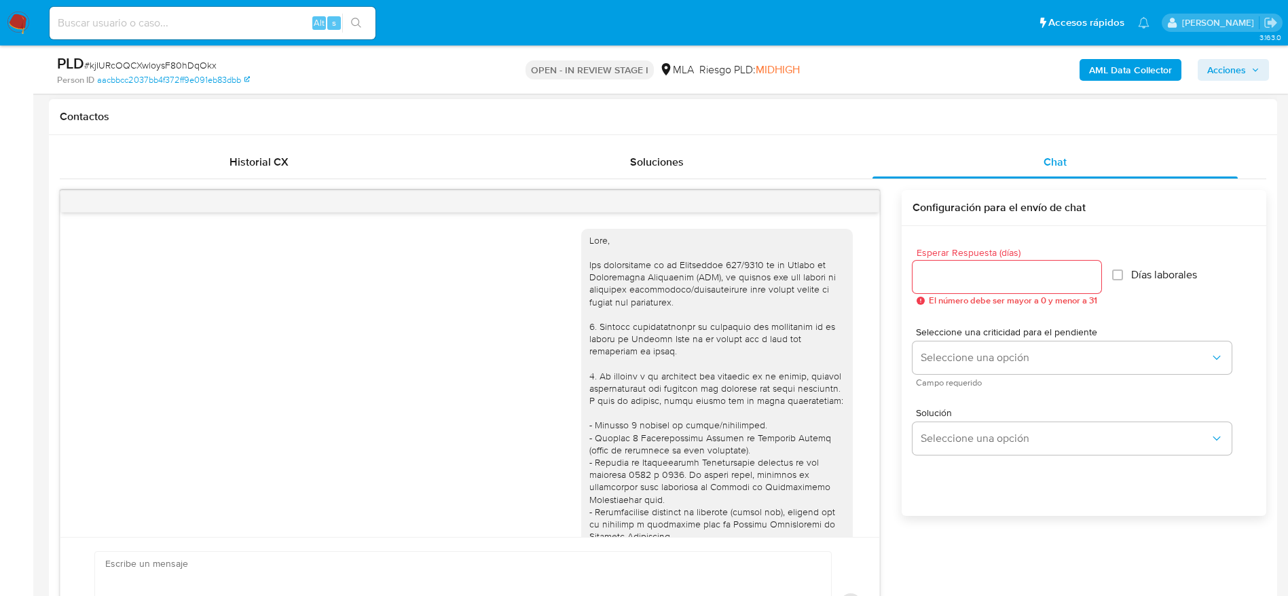
scroll to position [457, 0]
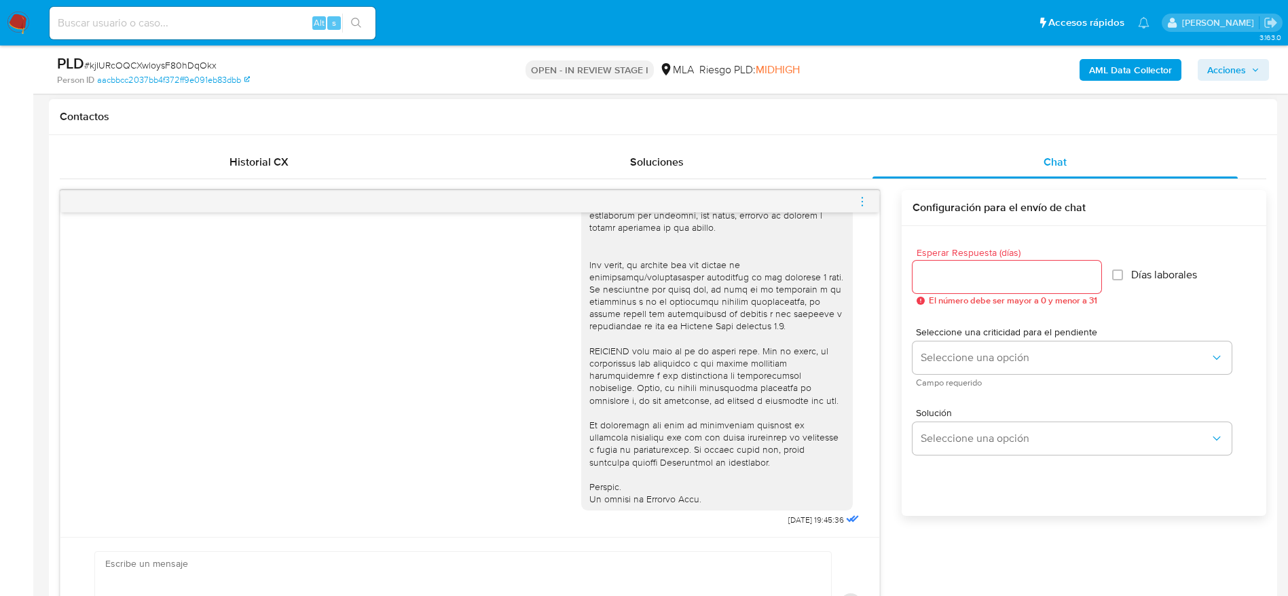
click at [865, 206] on icon "menu-action" at bounding box center [862, 201] width 12 height 12
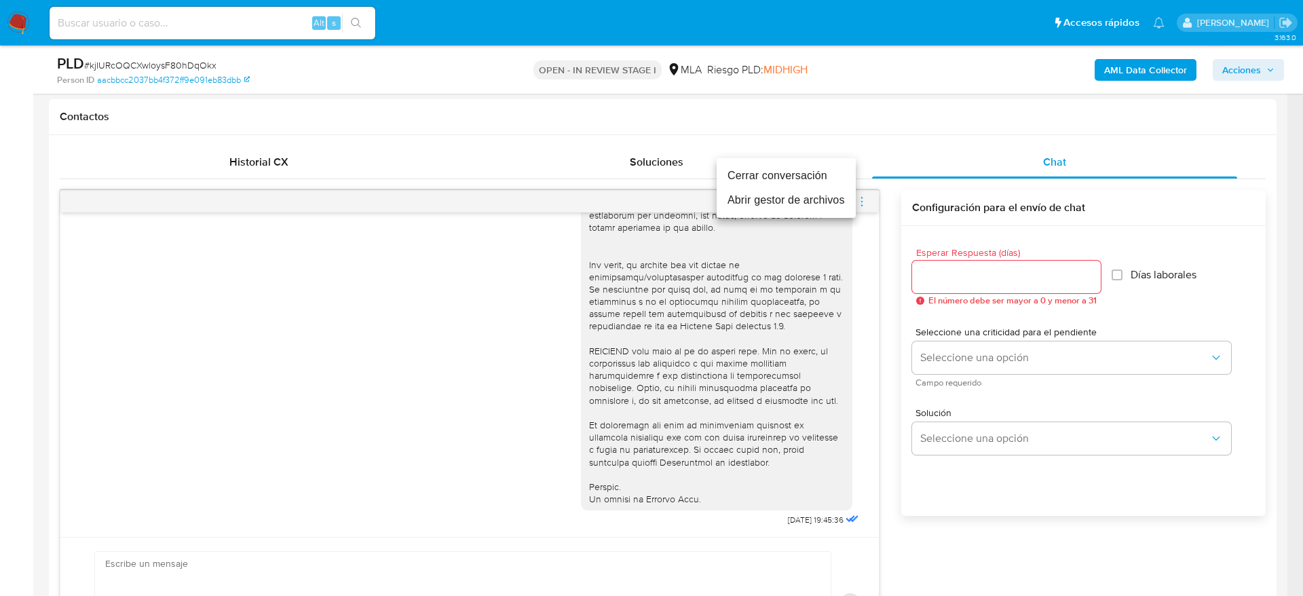
click at [813, 176] on li "Cerrar conversación" at bounding box center [786, 176] width 139 height 24
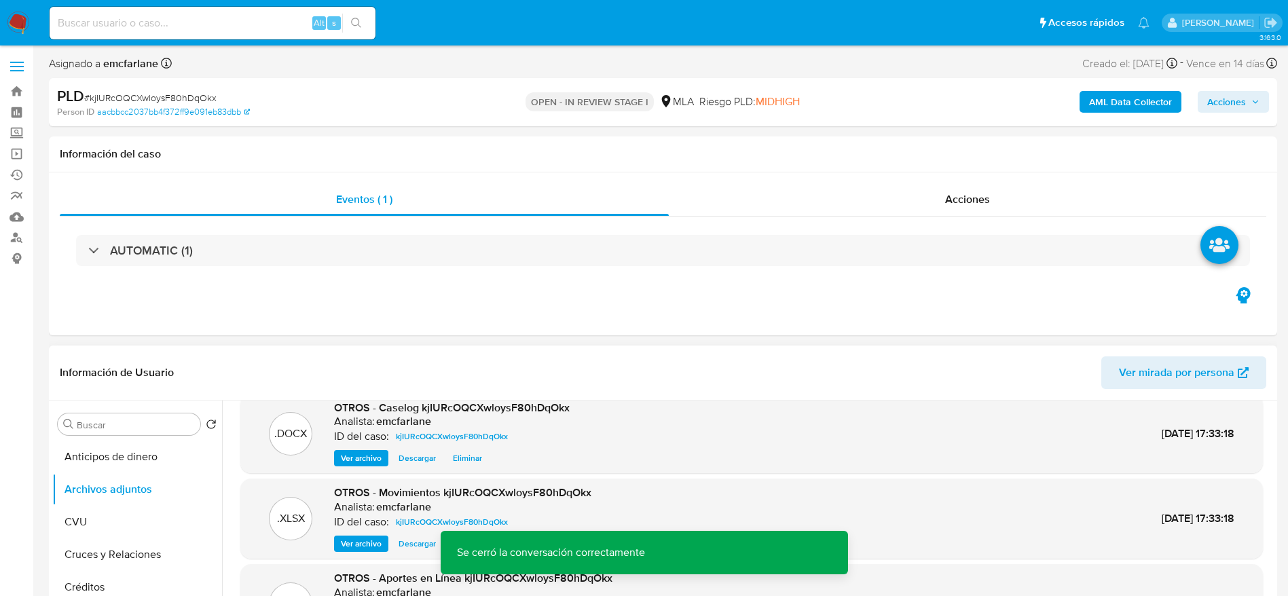
scroll to position [0, 0]
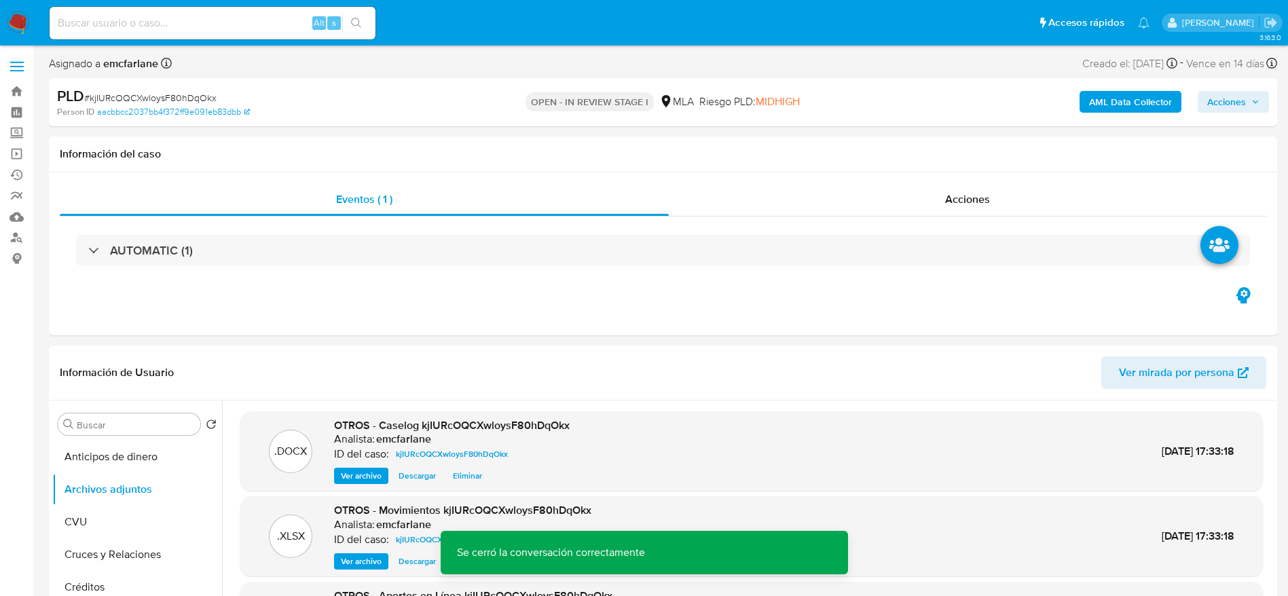
click at [1244, 100] on span "Acciones" at bounding box center [1226, 102] width 39 height 22
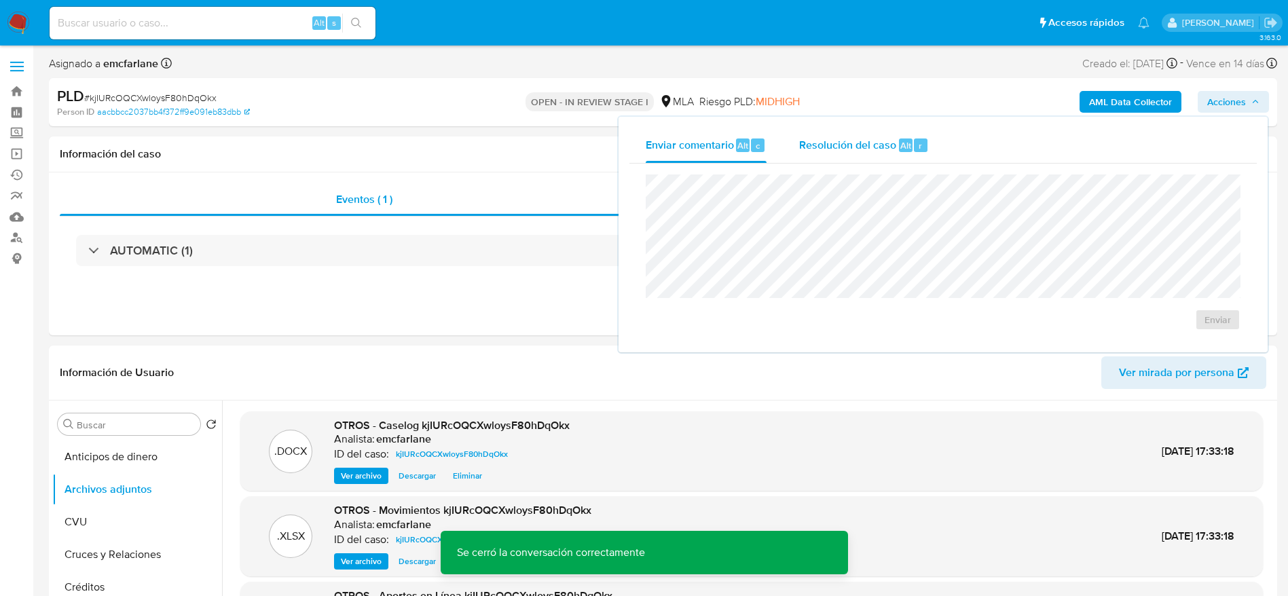
drag, startPoint x: 872, startPoint y: 155, endPoint x: 876, endPoint y: 170, distance: 15.5
click at [872, 155] on div "Resolución del caso Alt r" at bounding box center [864, 145] width 130 height 35
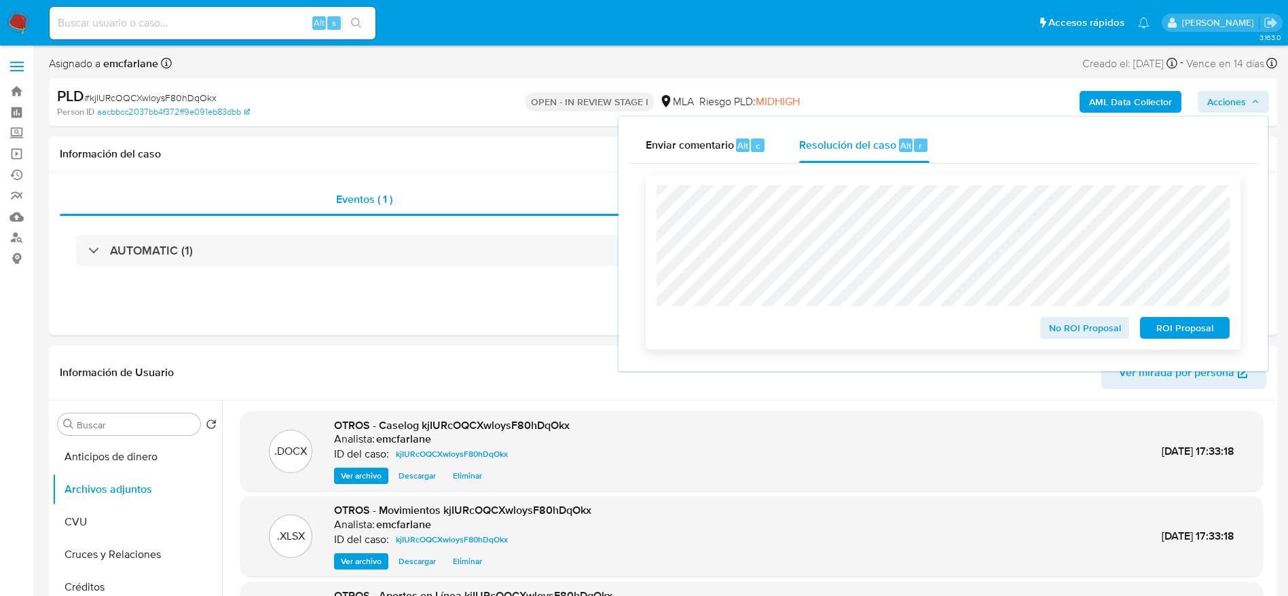
click at [1080, 322] on span "No ROI Proposal" at bounding box center [1084, 327] width 71 height 19
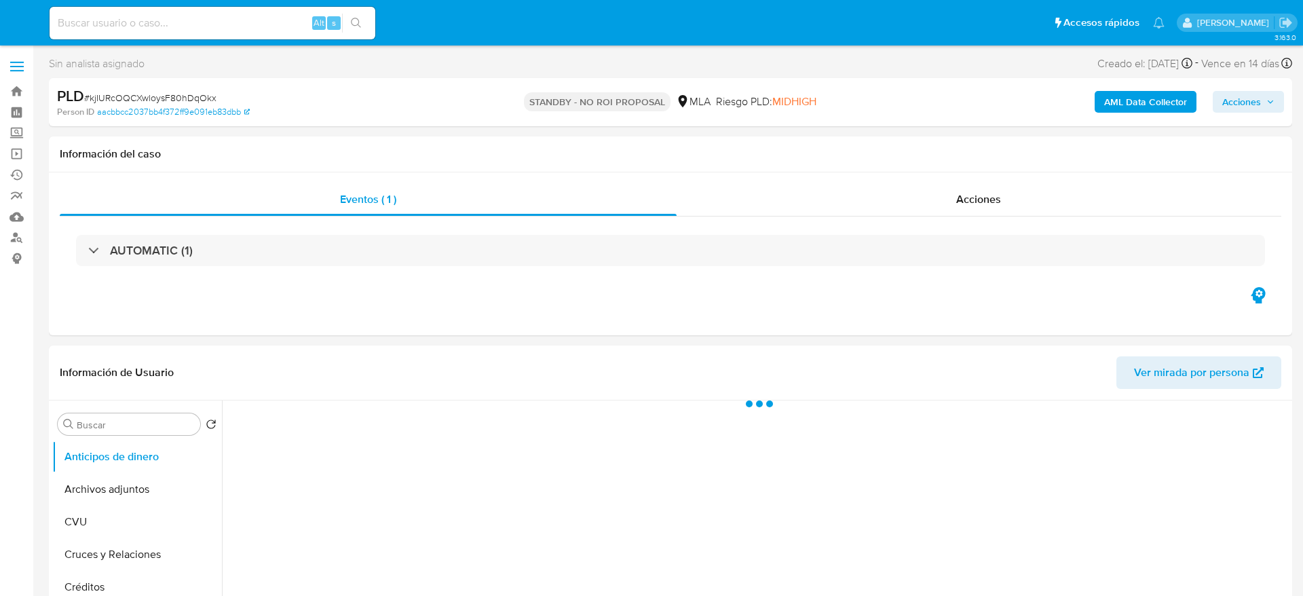
select select "10"
